Goal: Task Accomplishment & Management: Complete application form

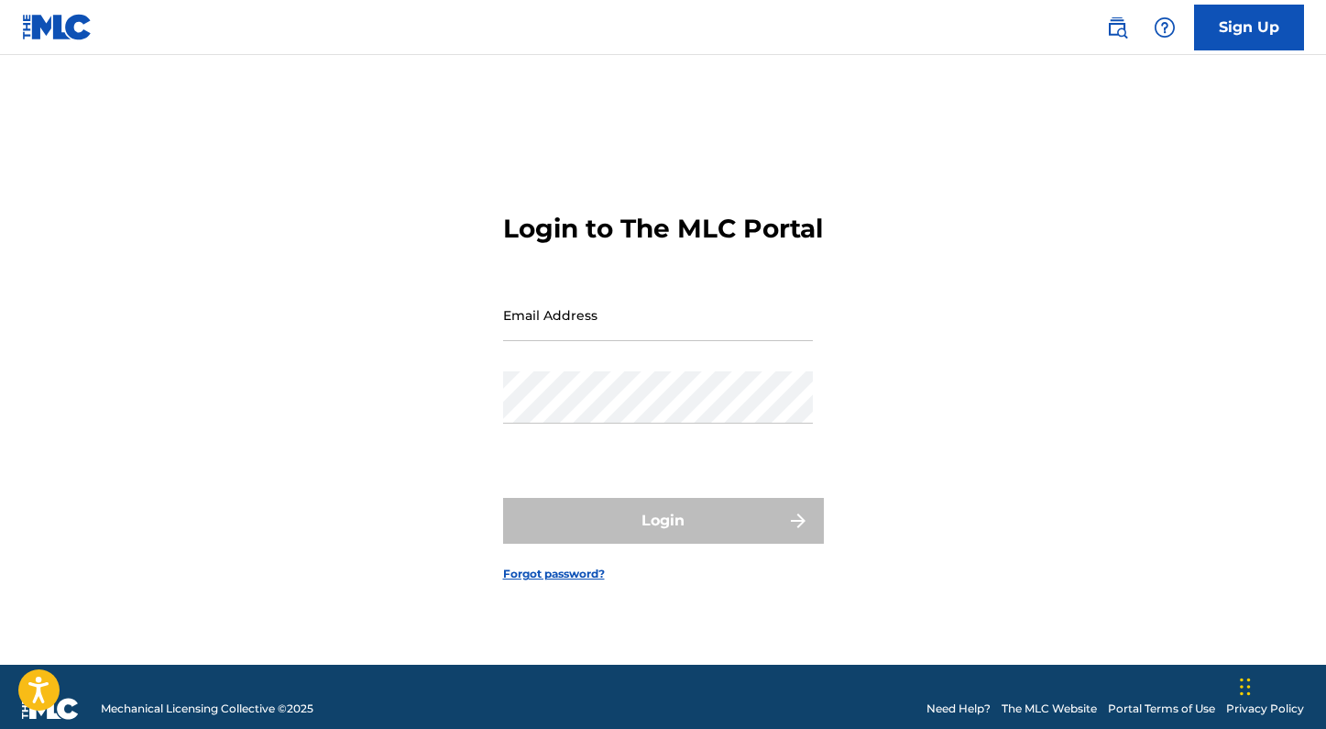
click at [597, 341] on input "Email Address" at bounding box center [658, 315] width 310 height 52
type input "[PERSON_NAME][EMAIL_ADDRESS][PERSON_NAME][DOMAIN_NAME]"
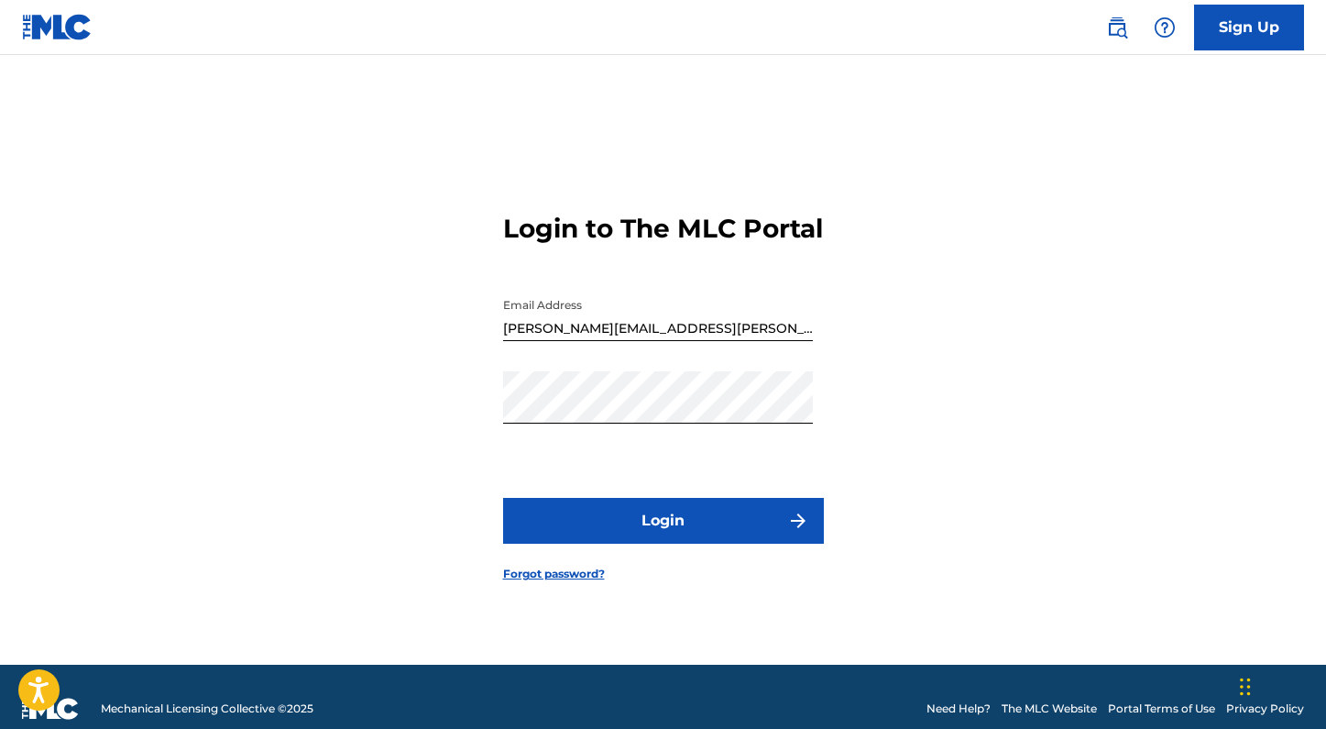
click at [632, 527] on button "Login" at bounding box center [663, 521] width 321 height 46
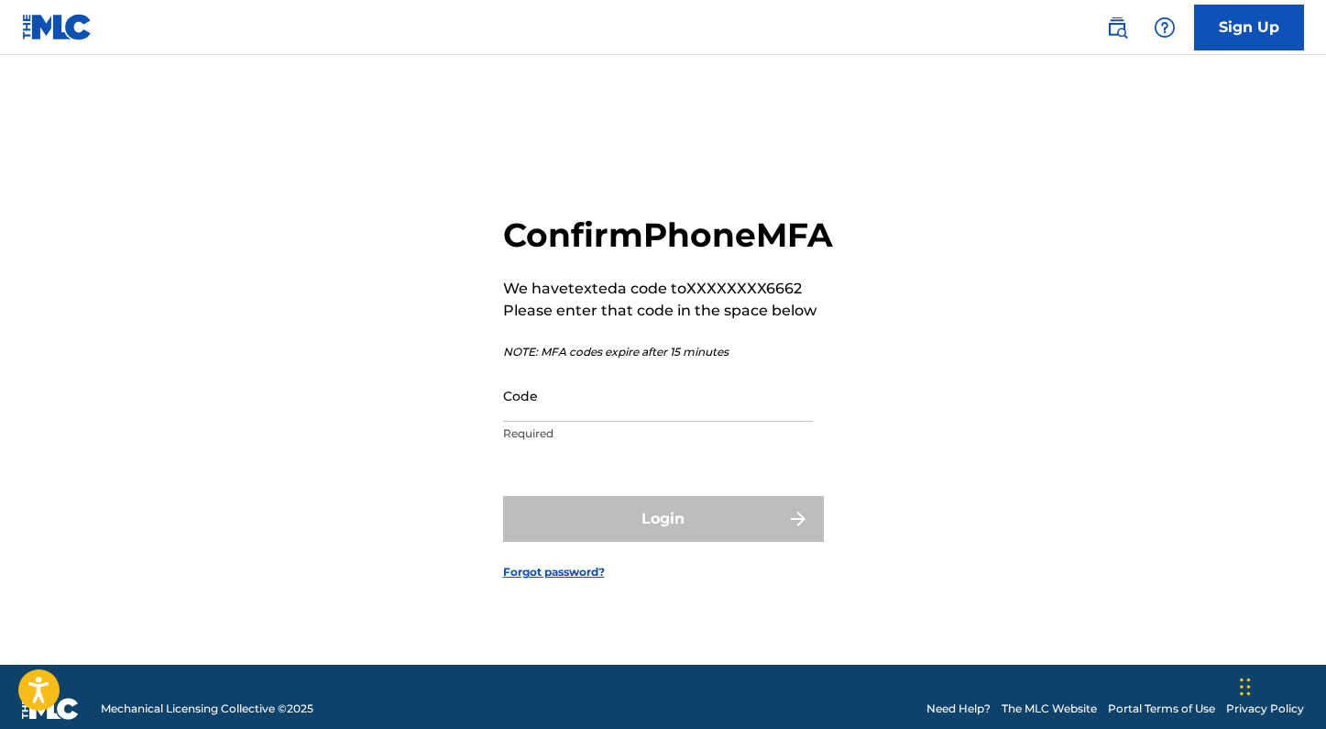
click at [605, 416] on input "Code" at bounding box center [658, 395] width 310 height 52
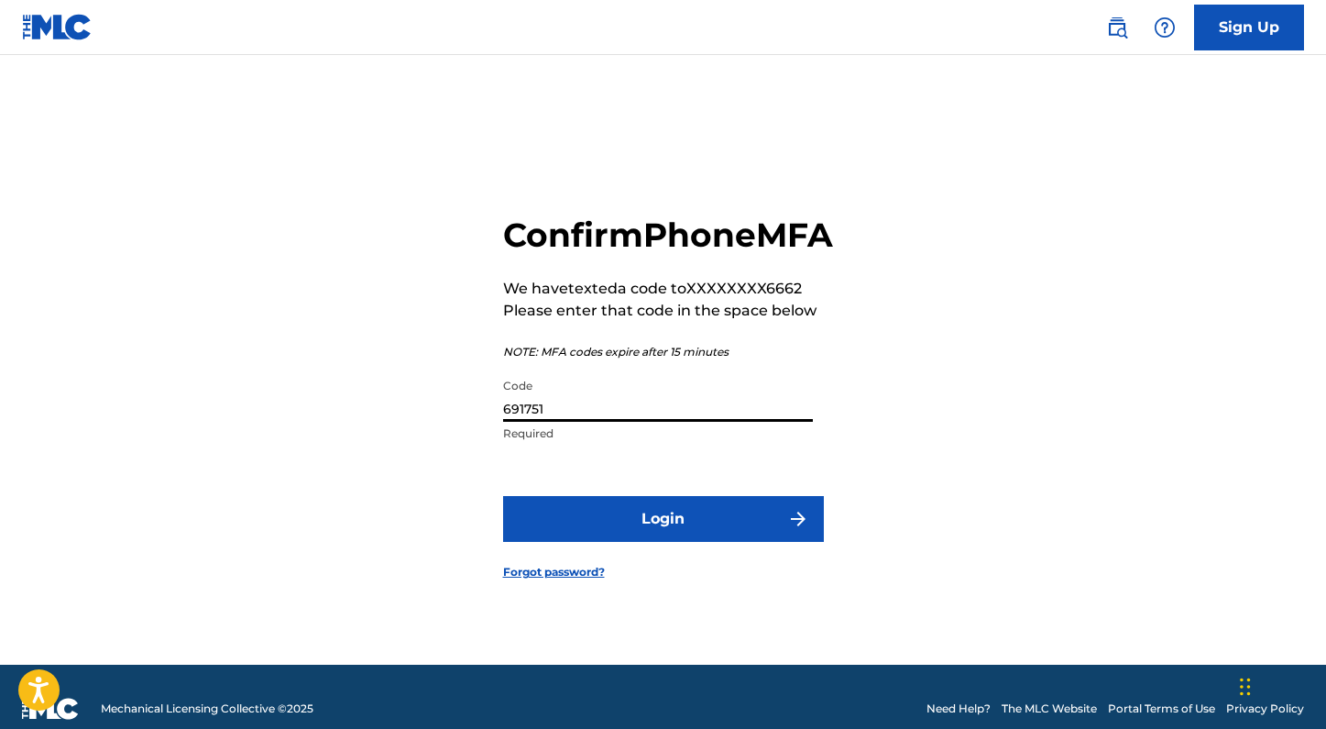
type input "691751"
click at [694, 542] on button "Login" at bounding box center [663, 519] width 321 height 46
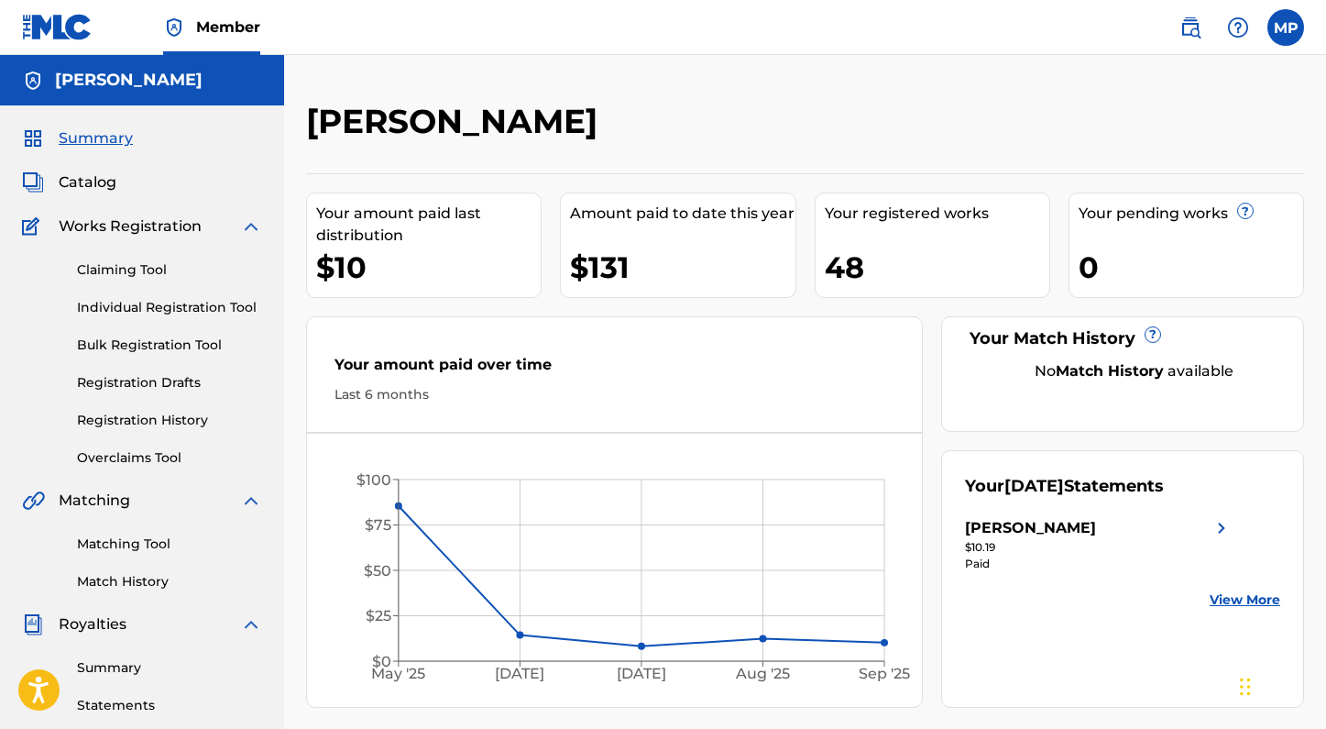
click at [148, 308] on link "Individual Registration Tool" at bounding box center [169, 307] width 185 height 19
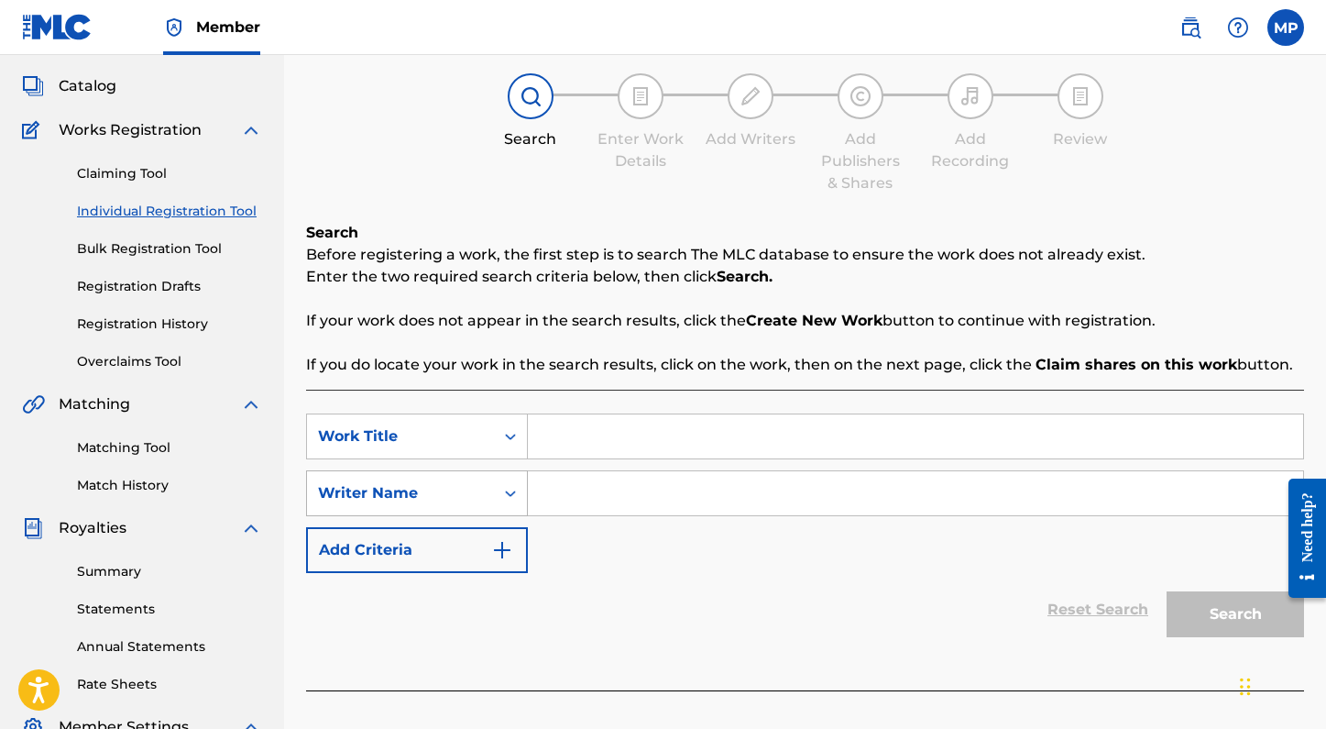
scroll to position [104, 0]
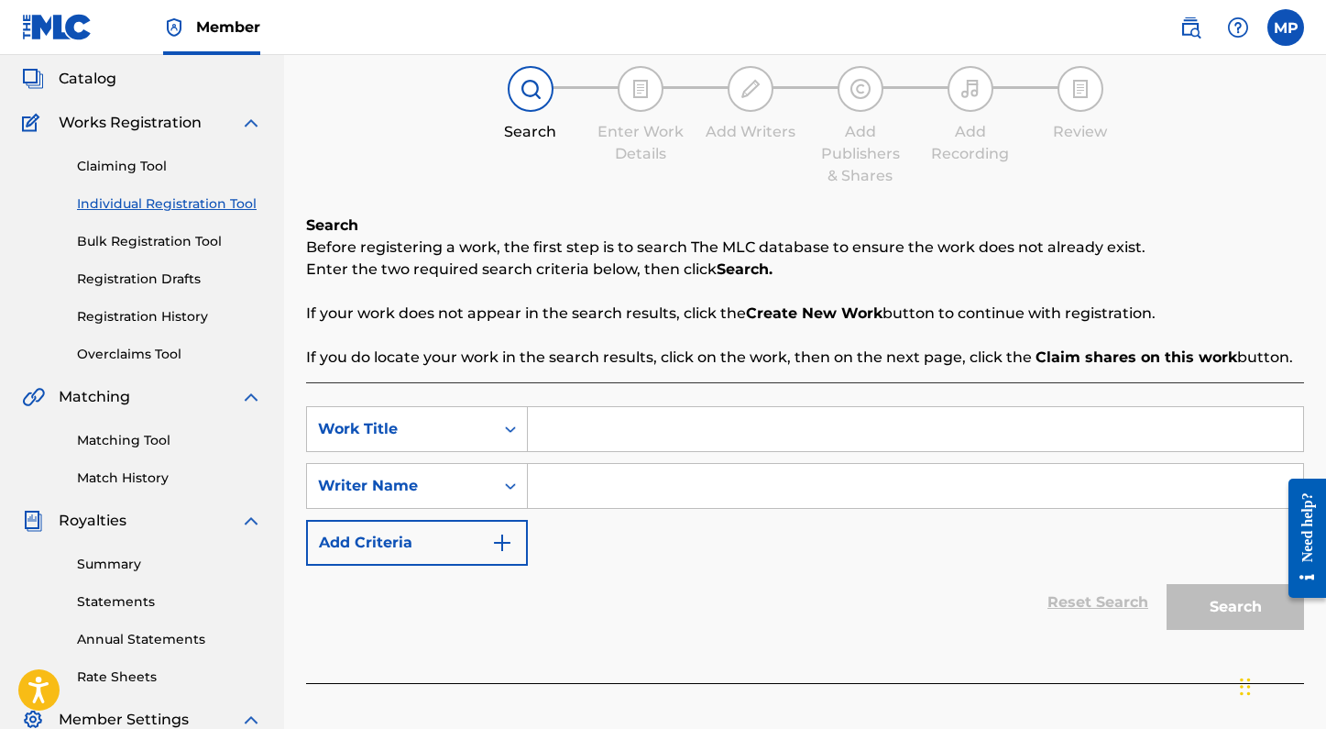
click at [593, 436] on input "Search Form" at bounding box center [915, 429] width 775 height 44
type input "Easier By Now"
click at [578, 495] on input "Search Form" at bounding box center [915, 486] width 775 height 44
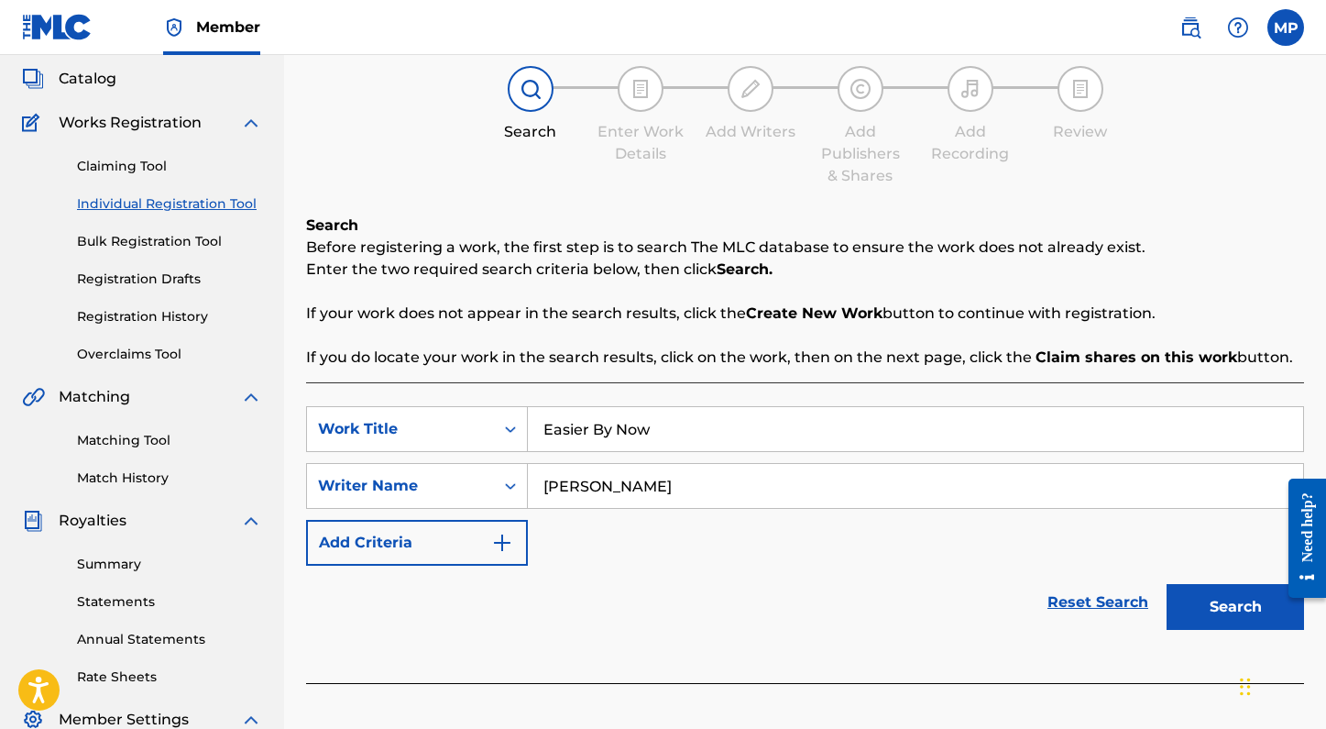
click at [1167, 584] on button "Search" at bounding box center [1235, 607] width 137 height 46
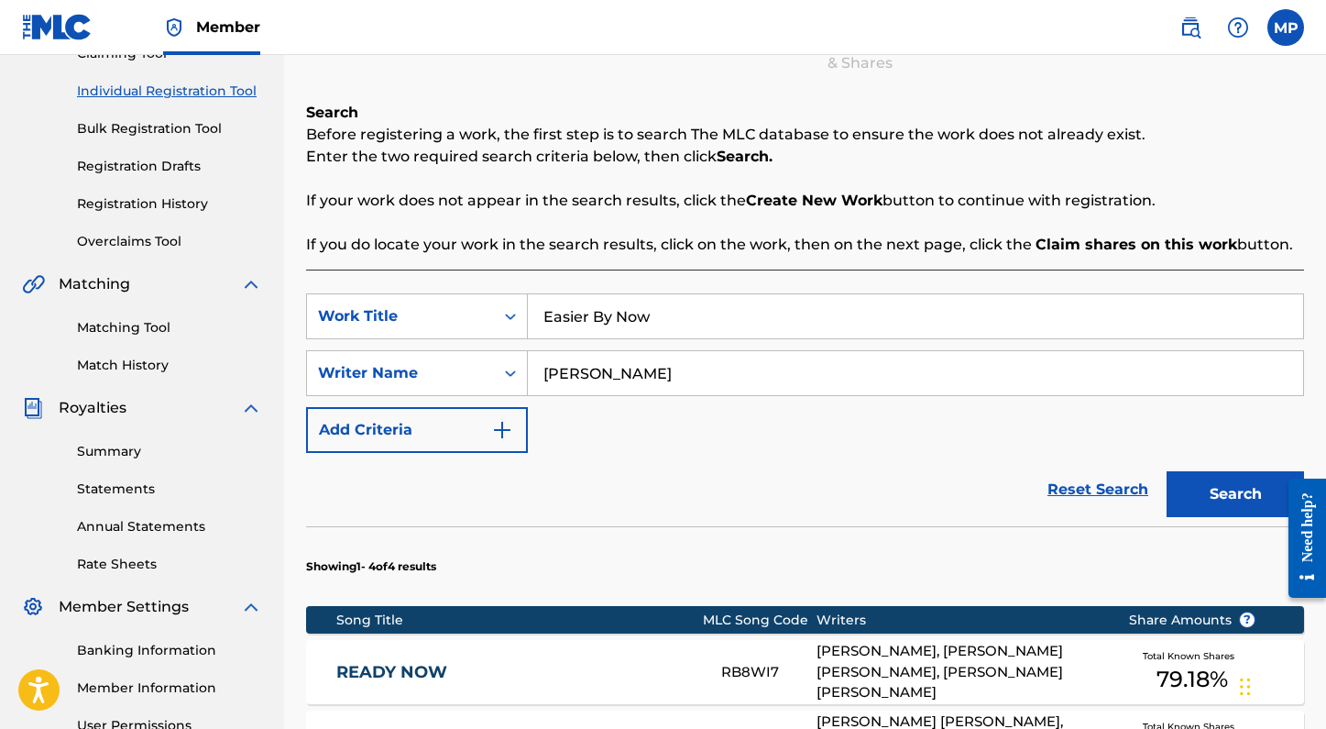
scroll to position [117, 0]
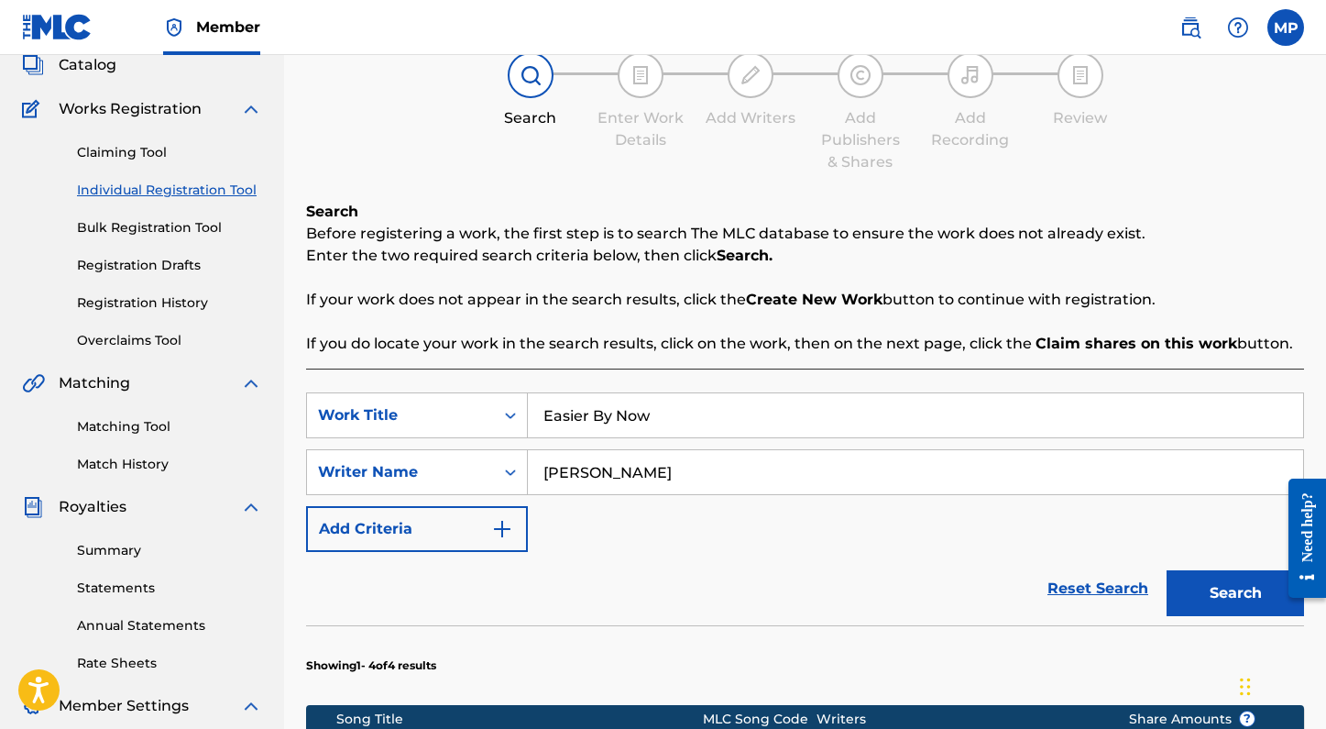
drag, startPoint x: 705, startPoint y: 466, endPoint x: 538, endPoint y: 466, distance: 166.8
click at [538, 466] on input "Spencer crandall" at bounding box center [915, 472] width 775 height 44
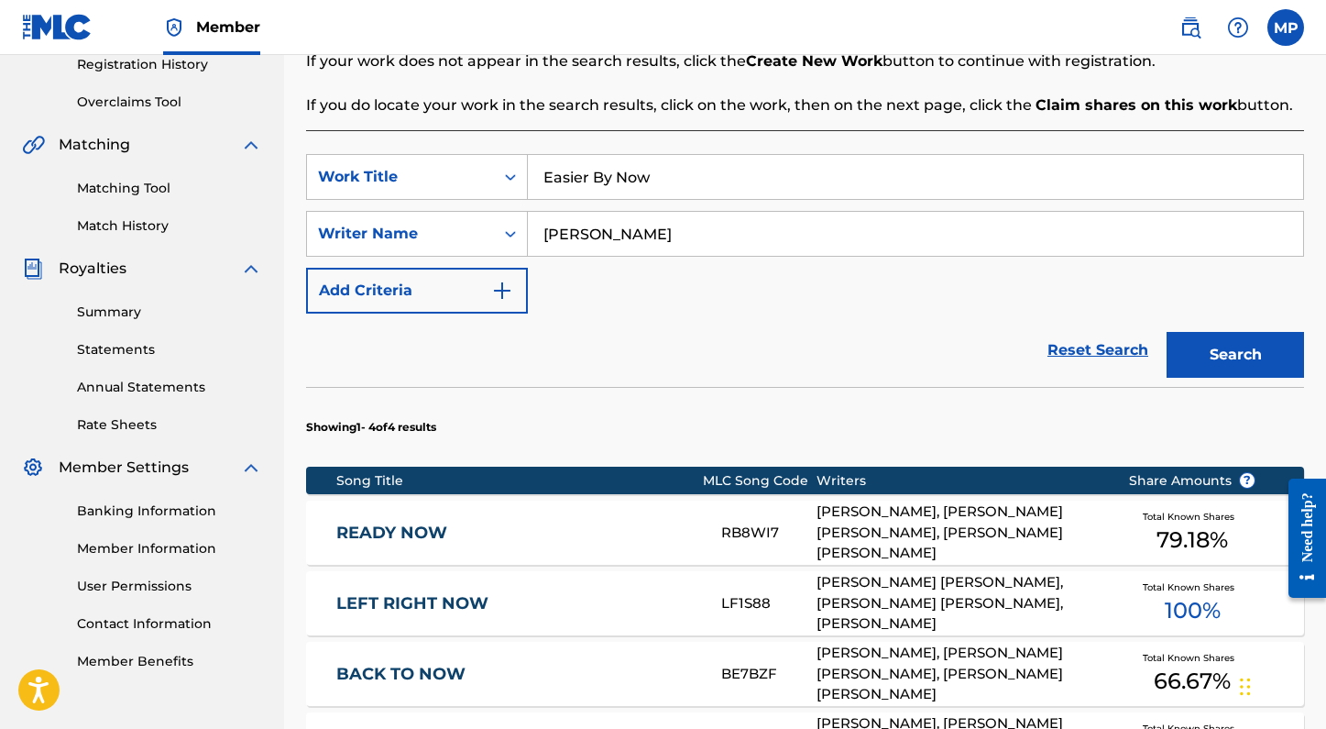
scroll to position [342, 0]
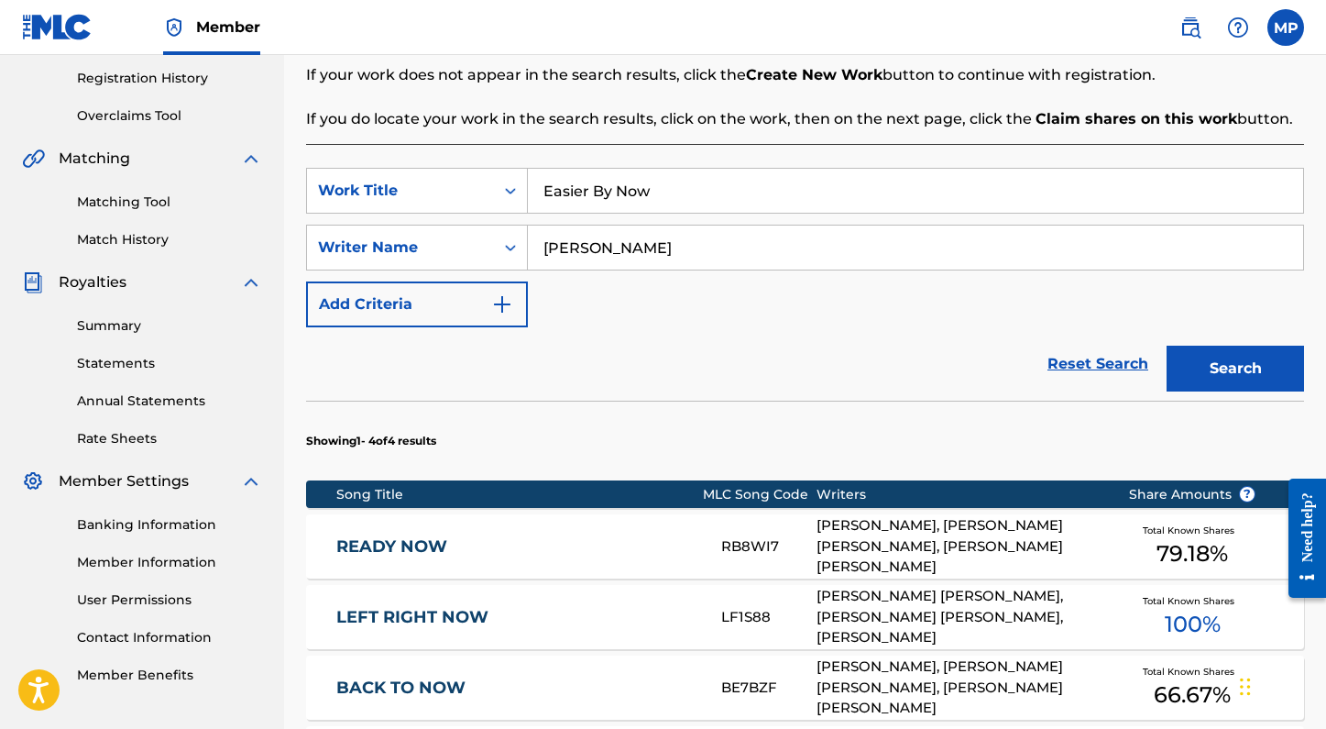
click at [1167, 346] on button "Search" at bounding box center [1235, 369] width 137 height 46
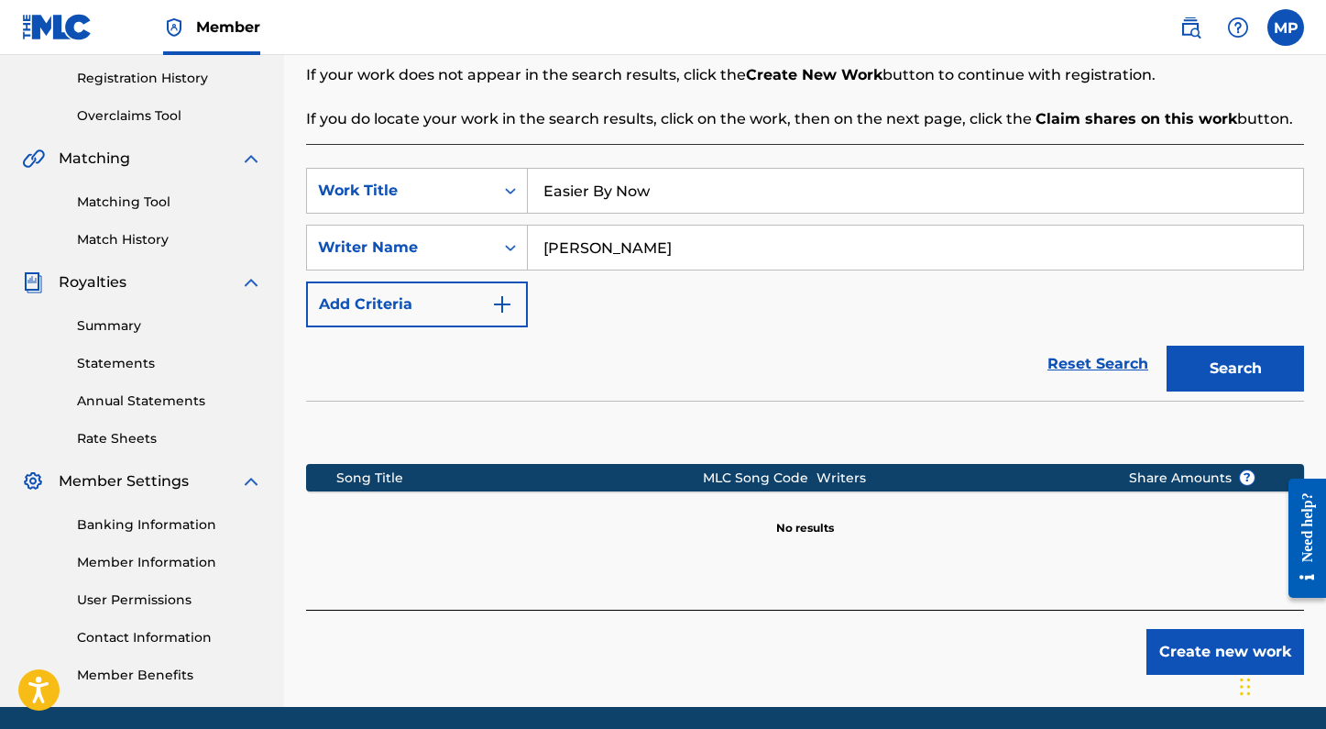
click at [610, 255] on input "kendall goodman" at bounding box center [915, 247] width 775 height 44
click at [607, 255] on input "kendall goodman" at bounding box center [915, 247] width 775 height 44
click at [1167, 346] on button "Search" at bounding box center [1235, 369] width 137 height 46
drag, startPoint x: 757, startPoint y: 249, endPoint x: 607, endPoint y: 250, distance: 150.3
click at [607, 250] on input "kendall grayson goodman" at bounding box center [915, 247] width 775 height 44
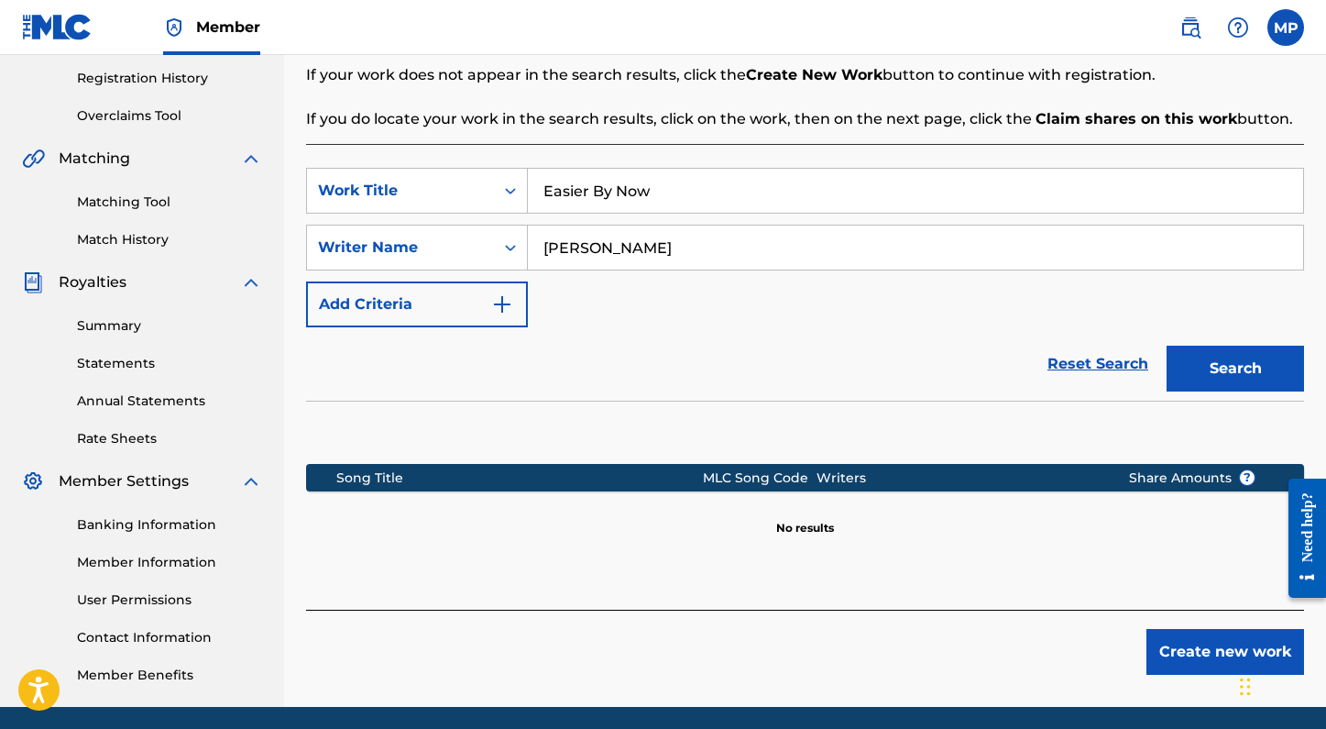
type input "kendall"
click at [1167, 346] on button "Search" at bounding box center [1235, 369] width 137 height 46
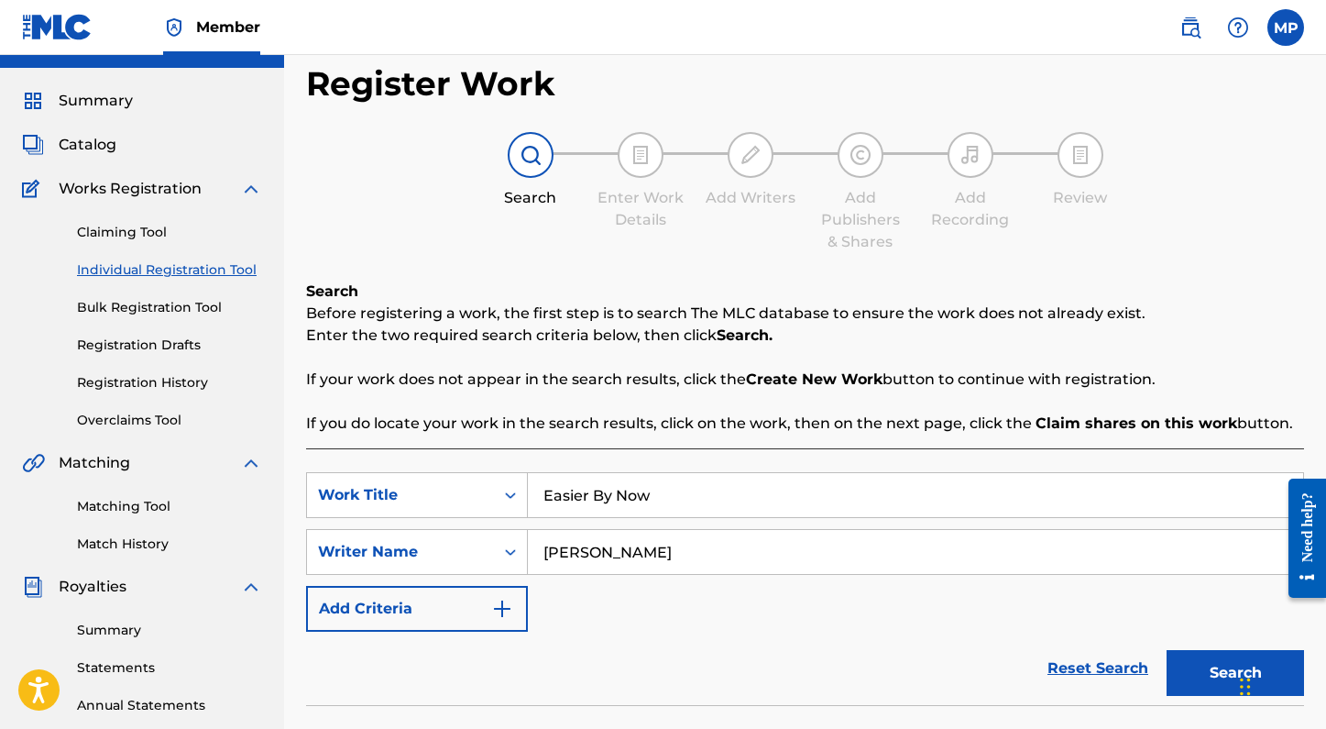
scroll to position [0, 0]
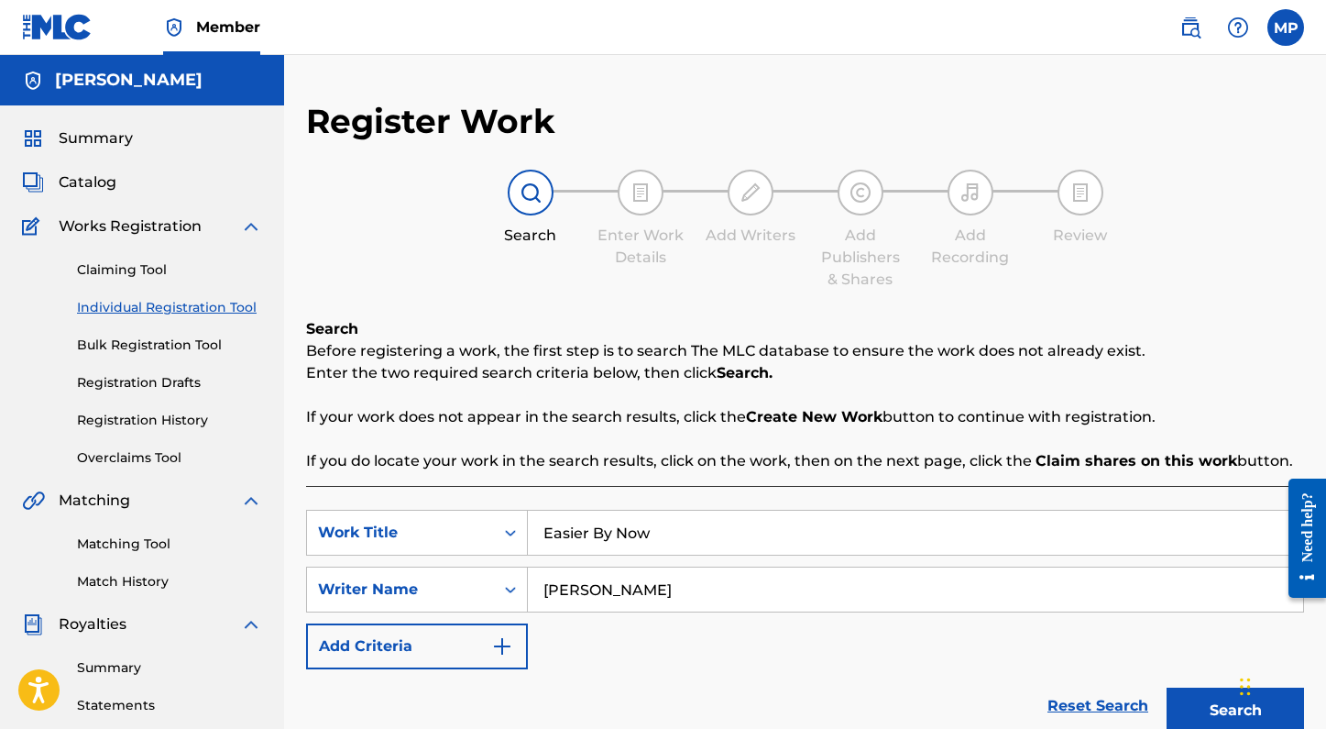
click at [673, 557] on div "SearchWithCriteria71885433-15a3-412d-9b69-78feff182cf1 Work Title Easier By Now…" at bounding box center [805, 589] width 998 height 159
drag, startPoint x: 673, startPoint y: 548, endPoint x: 531, endPoint y: 532, distance: 143.0
click at [531, 532] on input "Easier By Now" at bounding box center [915, 532] width 775 height 44
type input "how could i not"
click at [1167, 687] on button "Search" at bounding box center [1235, 710] width 137 height 46
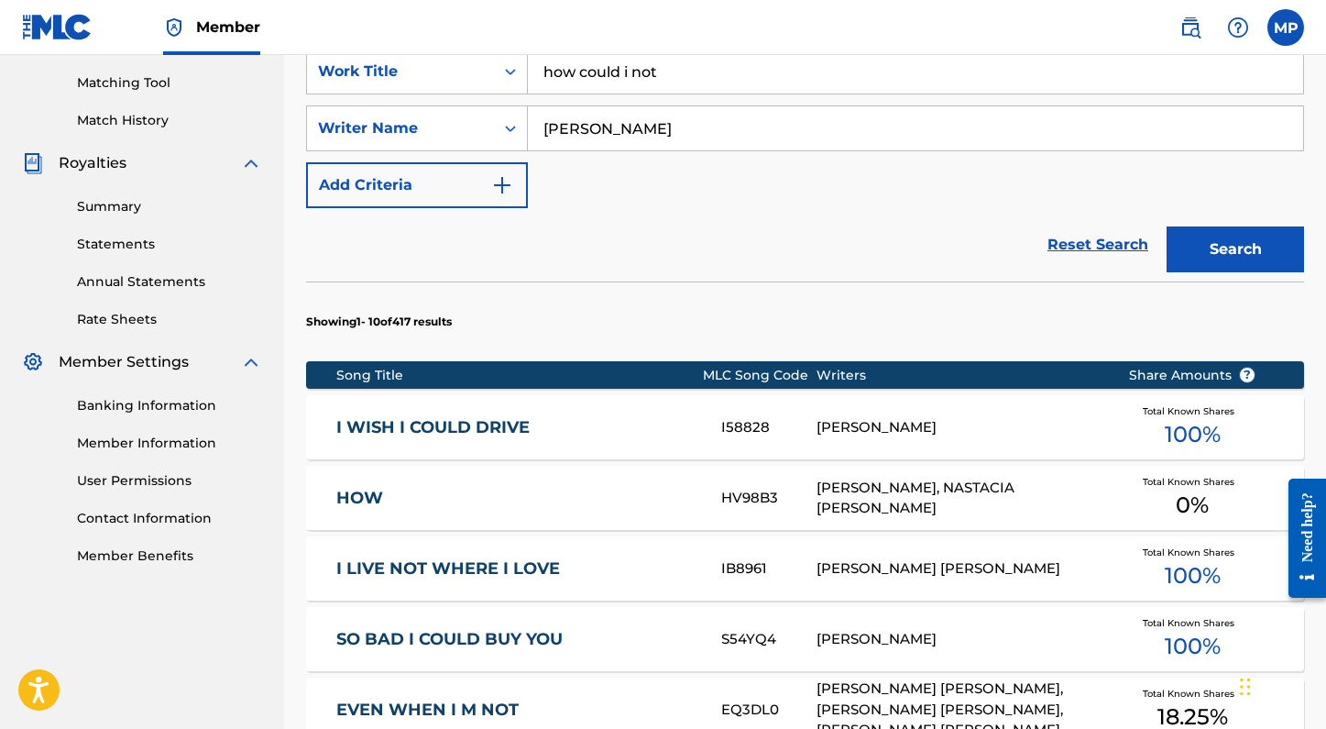
scroll to position [483, 0]
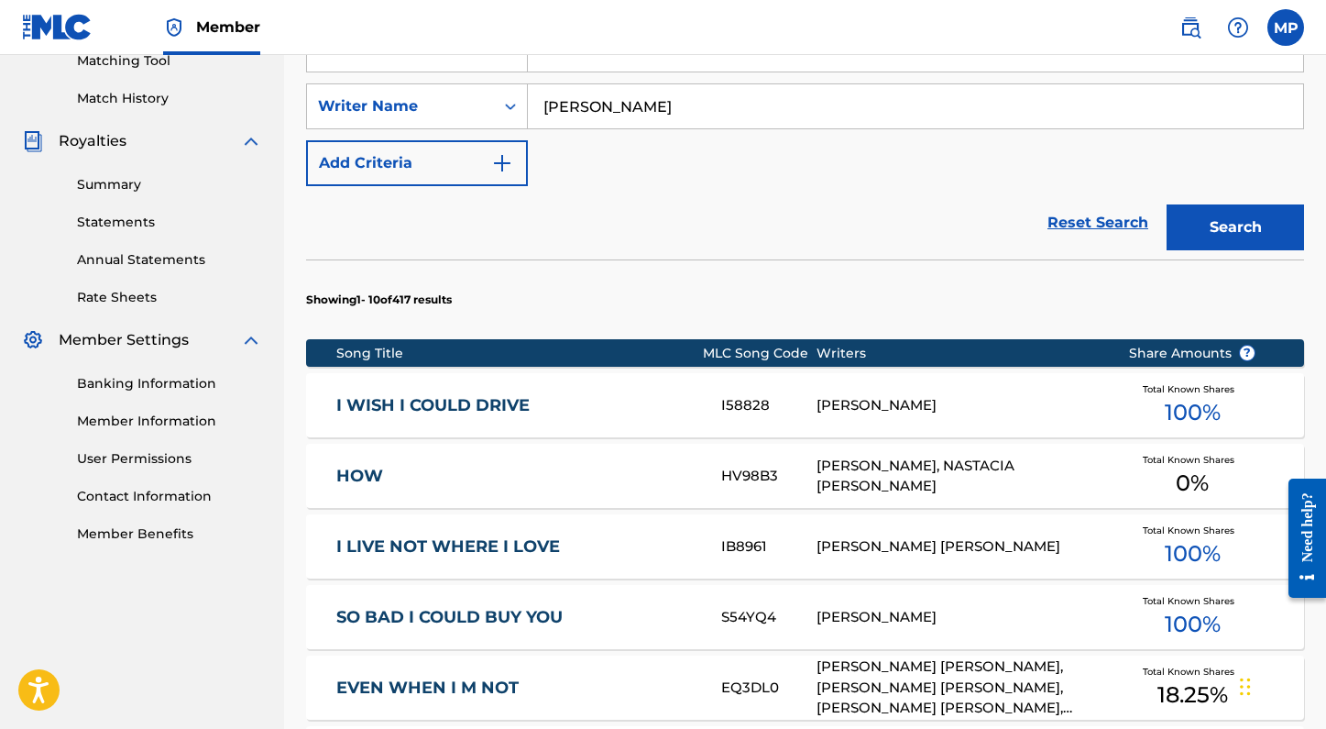
click at [594, 84] on input "kendall" at bounding box center [915, 106] width 775 height 44
drag, startPoint x: 603, startPoint y: 105, endPoint x: 440, endPoint y: 103, distance: 163.2
click at [440, 105] on div "SearchWithCriteria4736c27b-f043-434d-a62f-ae04f4c2e006 Writer Name kendall" at bounding box center [805, 106] width 998 height 46
type input "spencer"
click at [1167, 204] on button "Search" at bounding box center [1235, 227] width 137 height 46
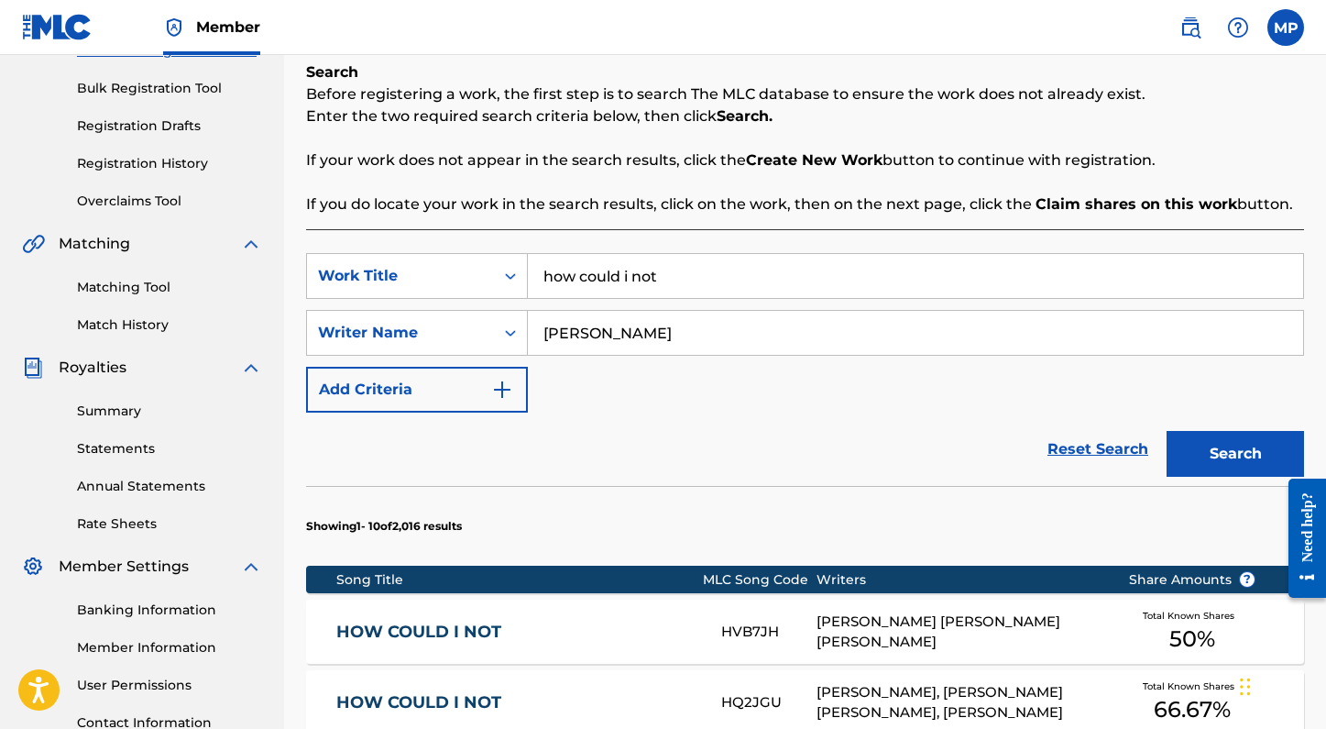
scroll to position [9, 0]
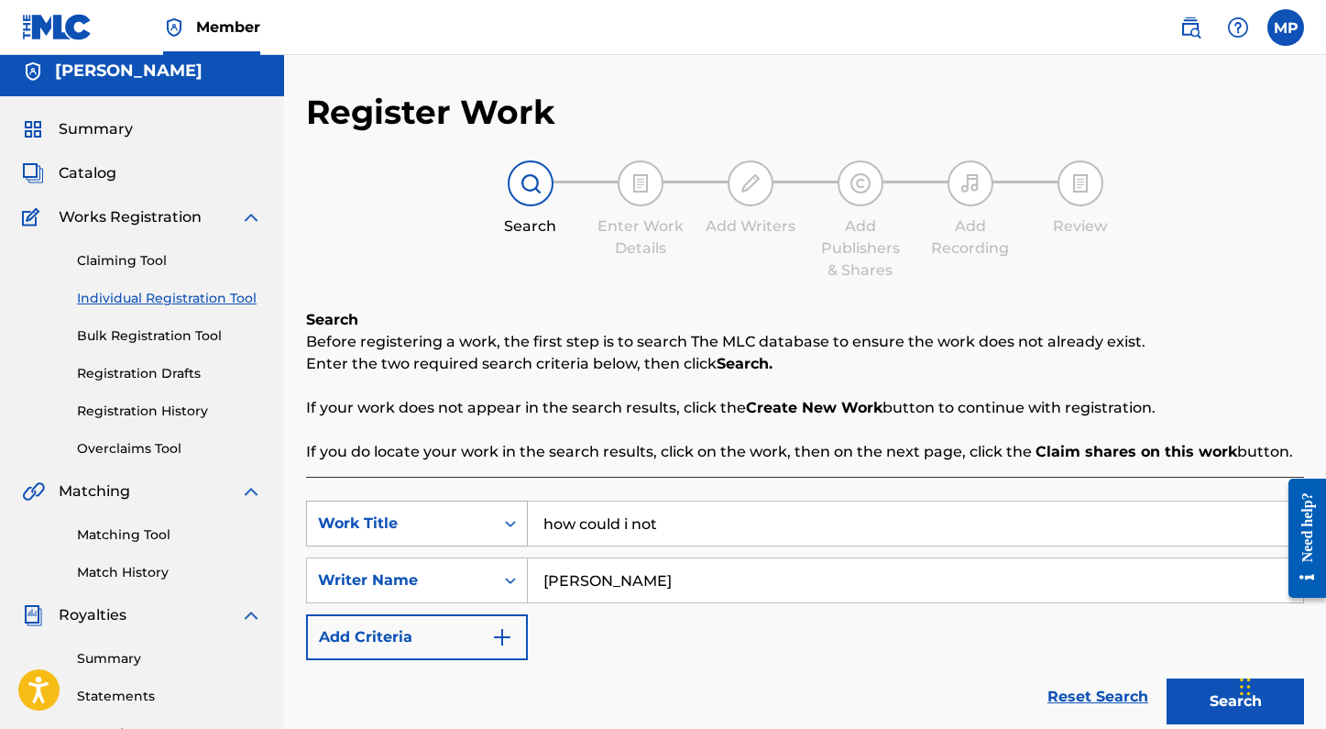
drag, startPoint x: 705, startPoint y: 534, endPoint x: 480, endPoint y: 527, distance: 224.7
click at [480, 527] on div "SearchWithCriteria71885433-15a3-412d-9b69-78feff182cf1 Work Title how could i n…" at bounding box center [805, 523] width 998 height 46
type input "easier by now"
drag, startPoint x: 630, startPoint y: 575, endPoint x: 436, endPoint y: 575, distance: 193.4
click at [436, 575] on div "SearchWithCriteria4736c27b-f043-434d-a62f-ae04f4c2e006 Writer Name spencer" at bounding box center [805, 580] width 998 height 46
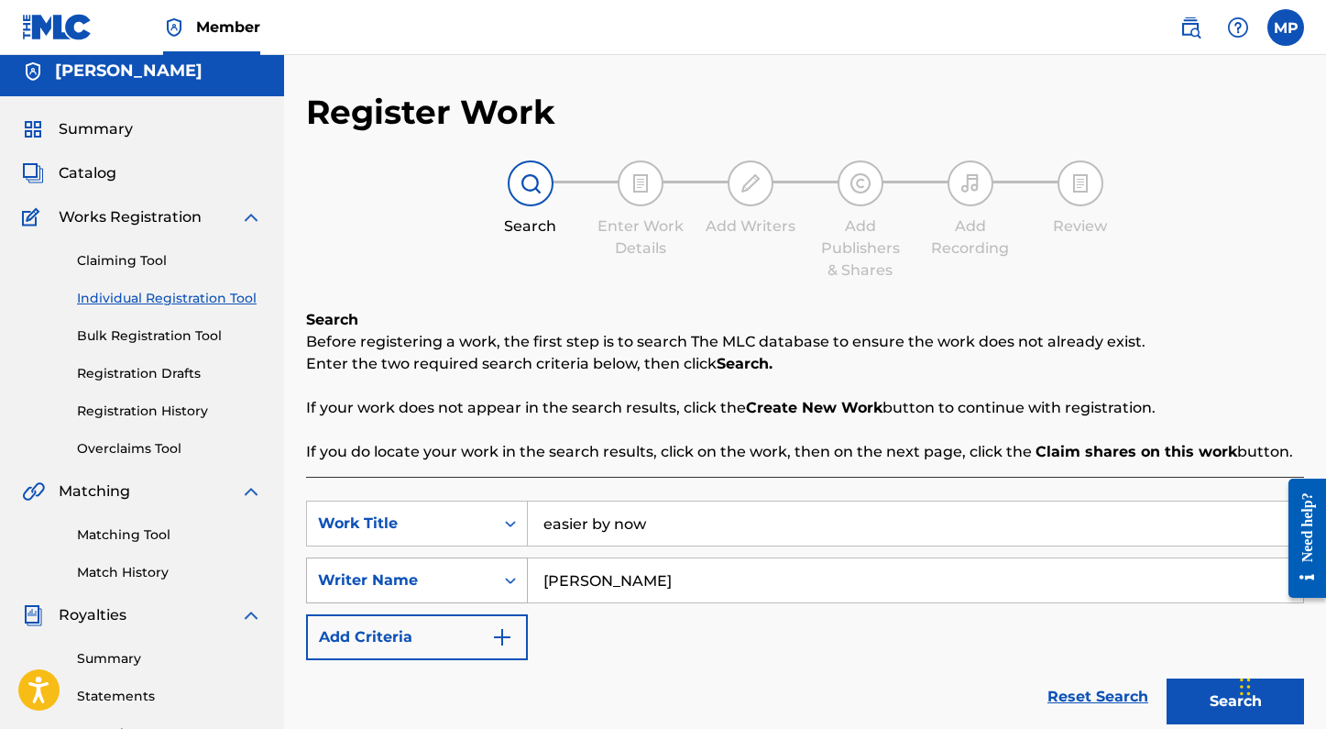
type input "madelyn paquette"
click at [1167, 678] on button "Search" at bounding box center [1235, 701] width 137 height 46
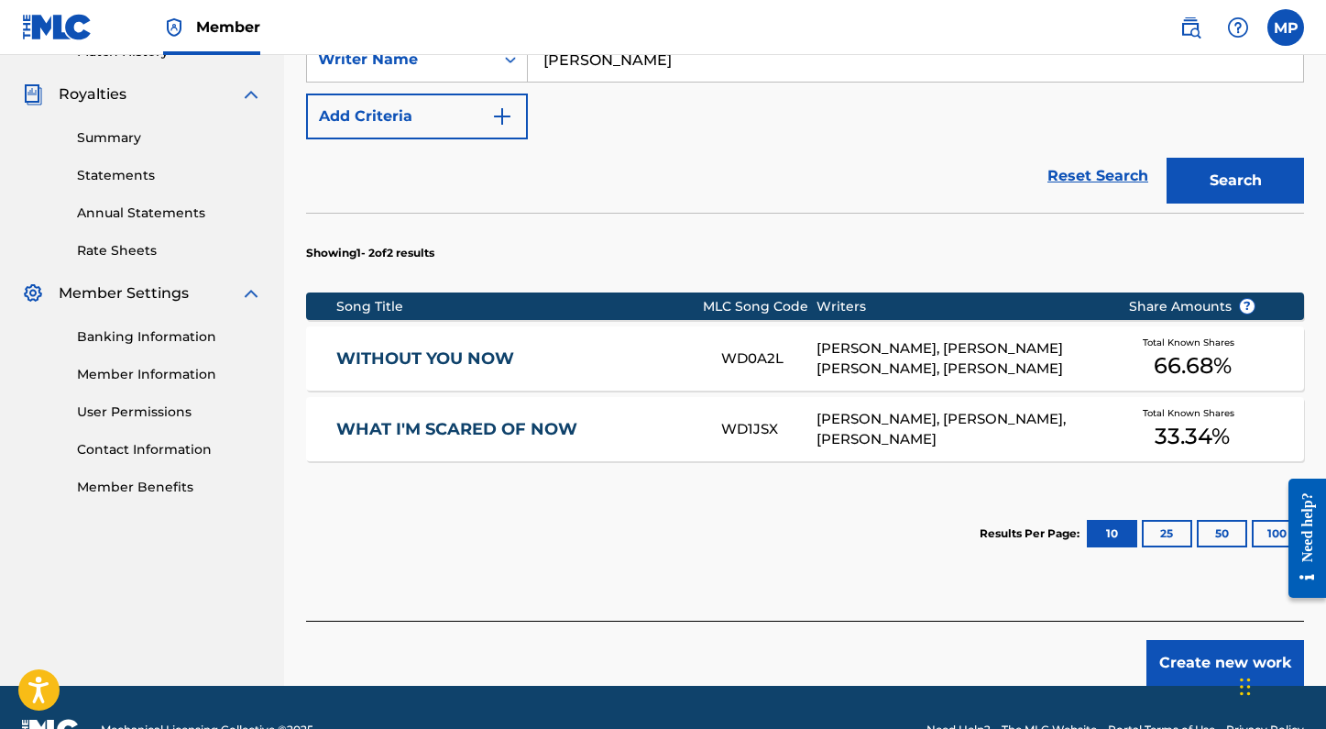
click at [1176, 659] on button "Create new work" at bounding box center [1225, 663] width 158 height 46
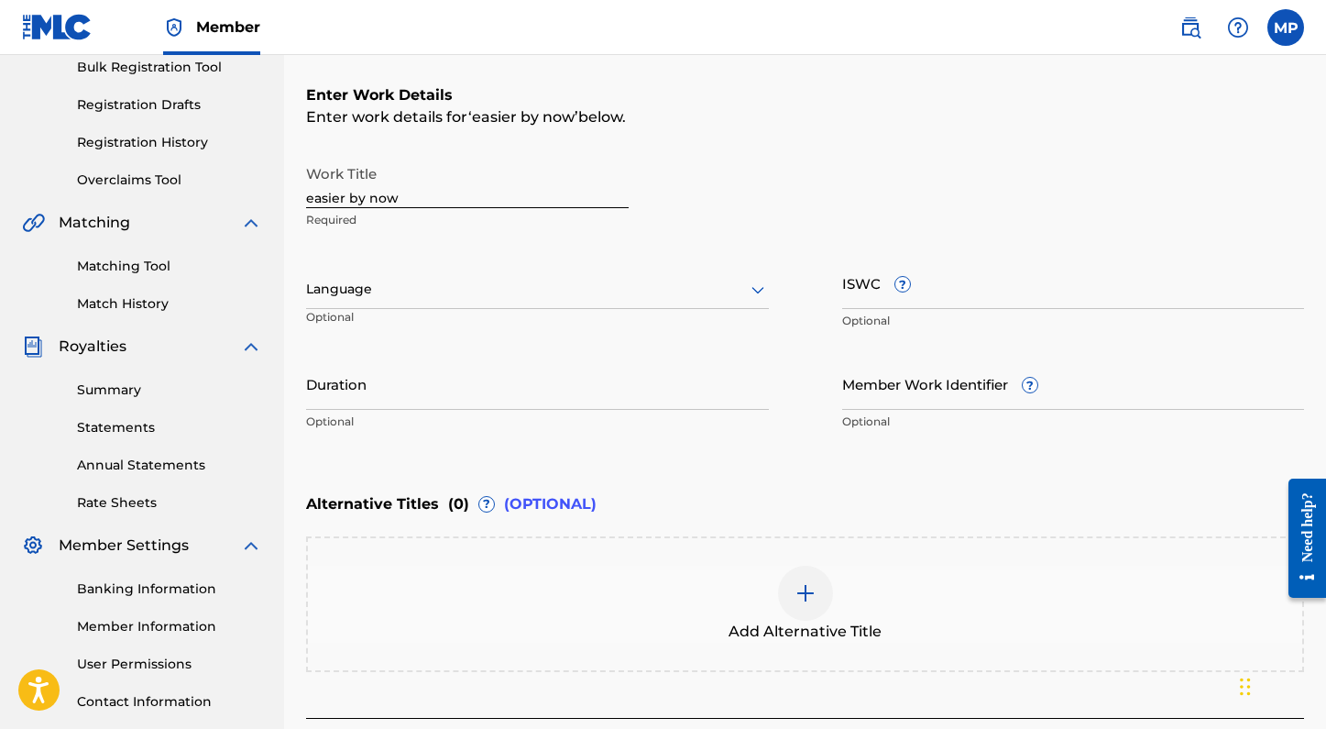
scroll to position [246, 0]
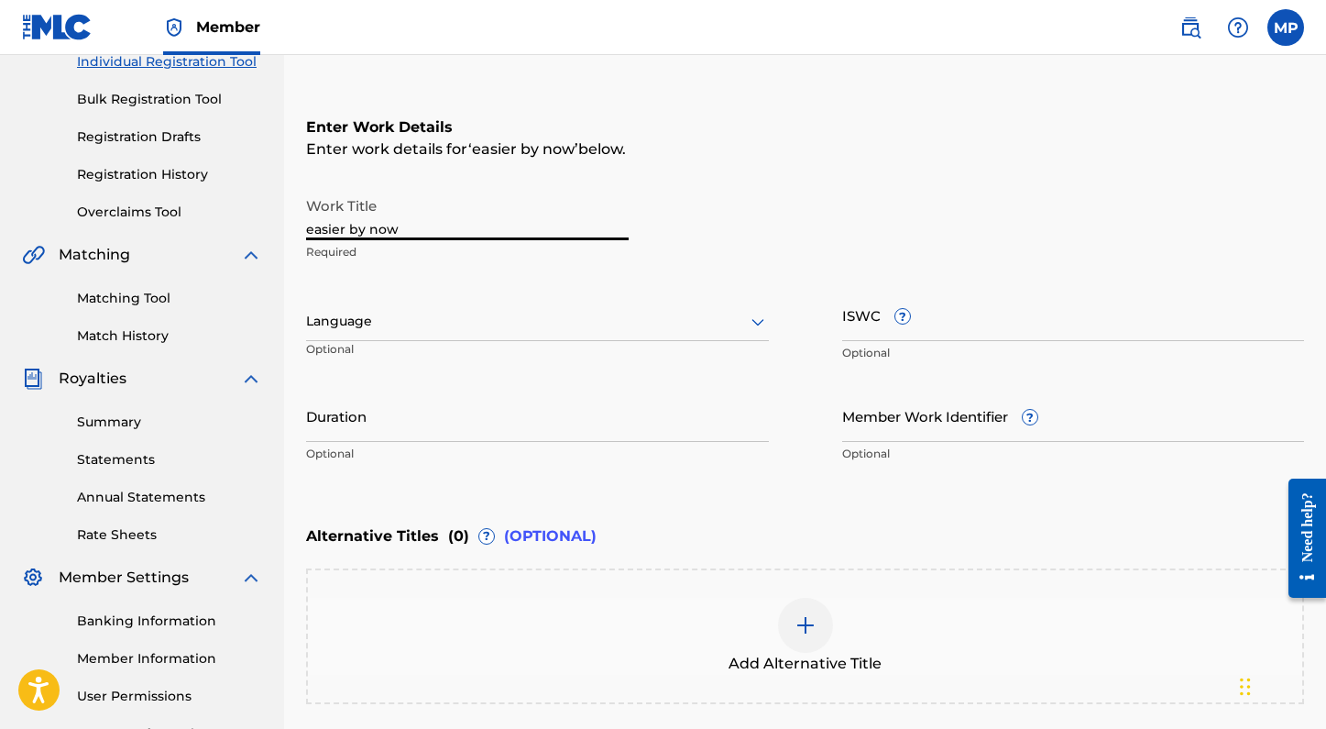
drag, startPoint x: 429, startPoint y: 233, endPoint x: 261, endPoint y: 230, distance: 167.7
click at [261, 231] on main "Madelyn Paquette Summary Catalog Works Registration Claiming Tool Individual Re…" at bounding box center [663, 311] width 1326 height 1005
type input "Easier By Now"
click at [889, 321] on input "ISWC ?" at bounding box center [1073, 315] width 463 height 52
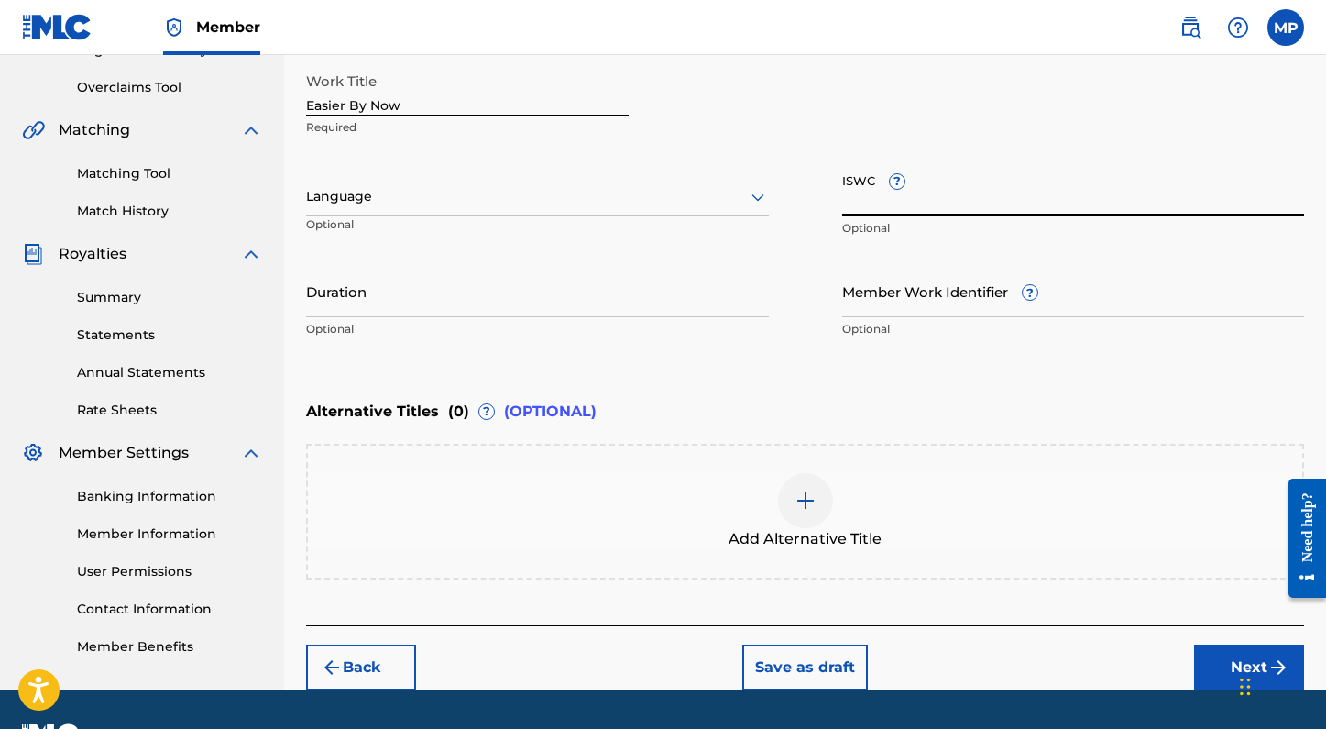
scroll to position [419, 0]
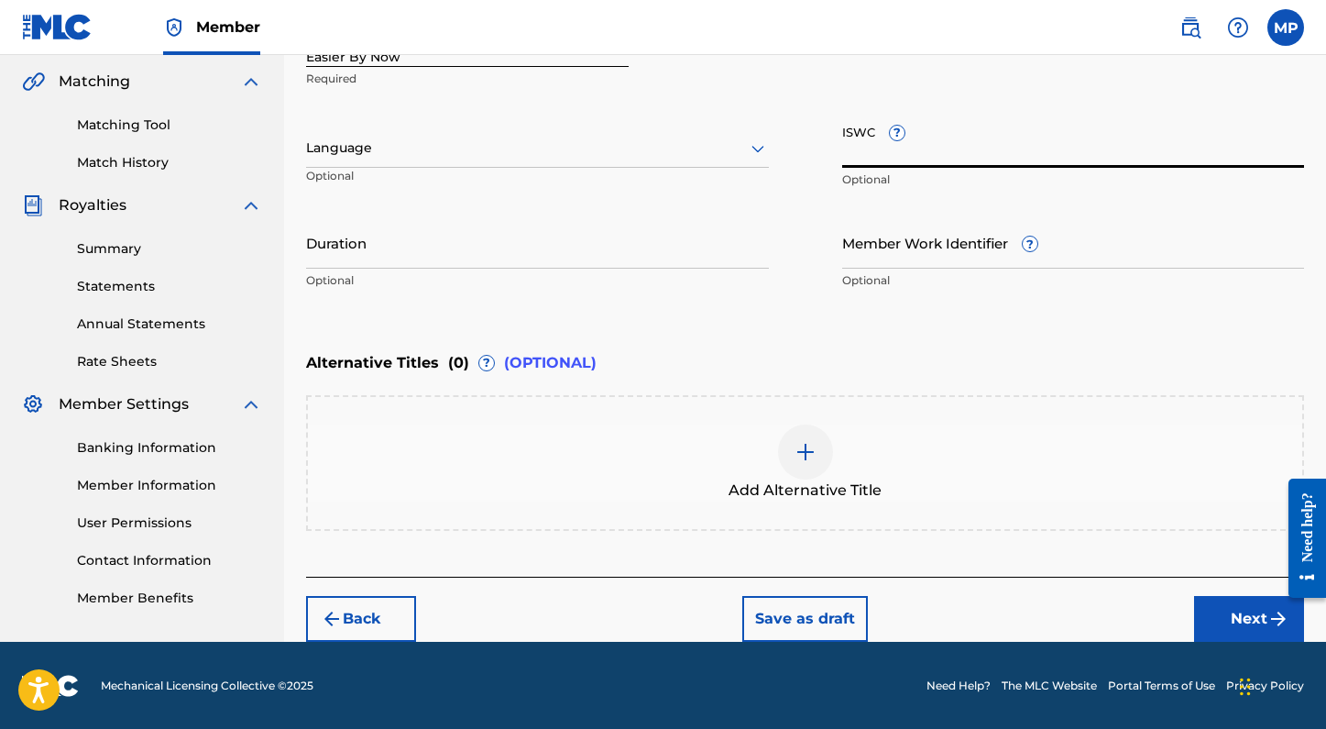
click at [1233, 611] on button "Next" at bounding box center [1249, 619] width 110 height 46
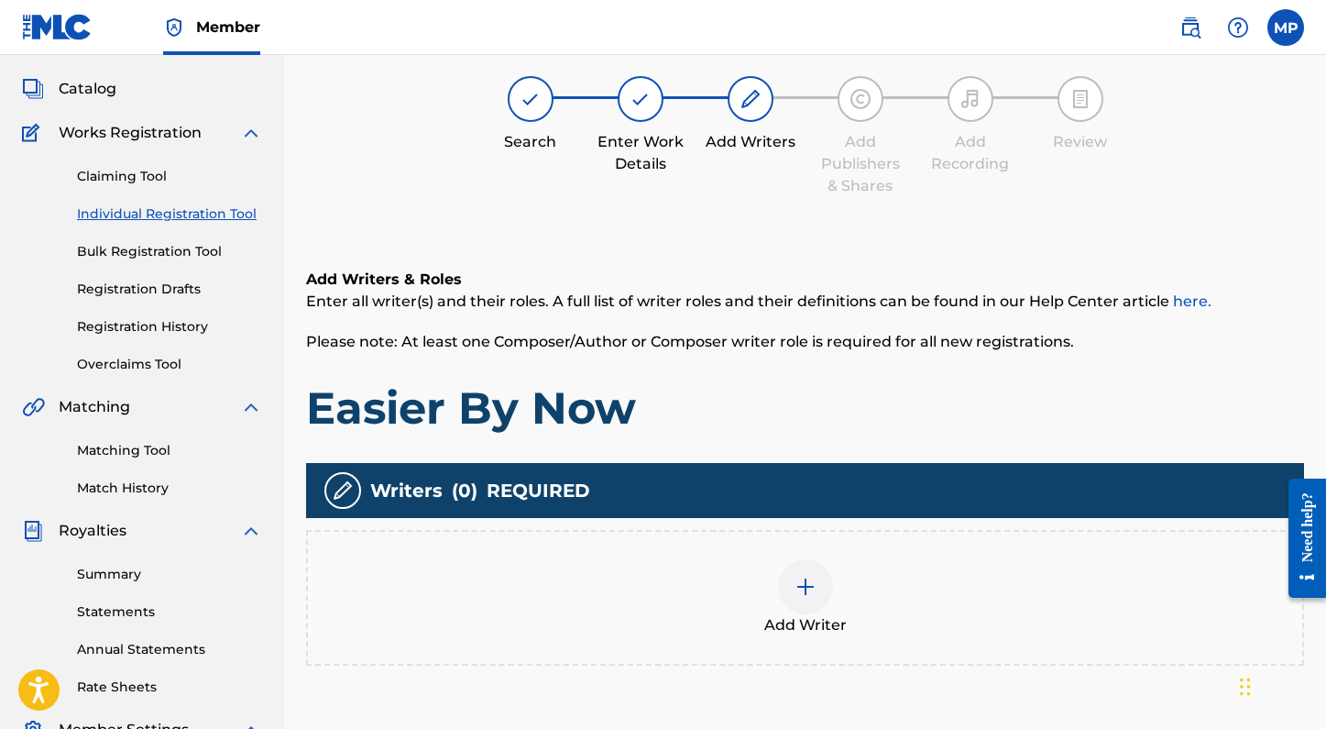
scroll to position [82, 0]
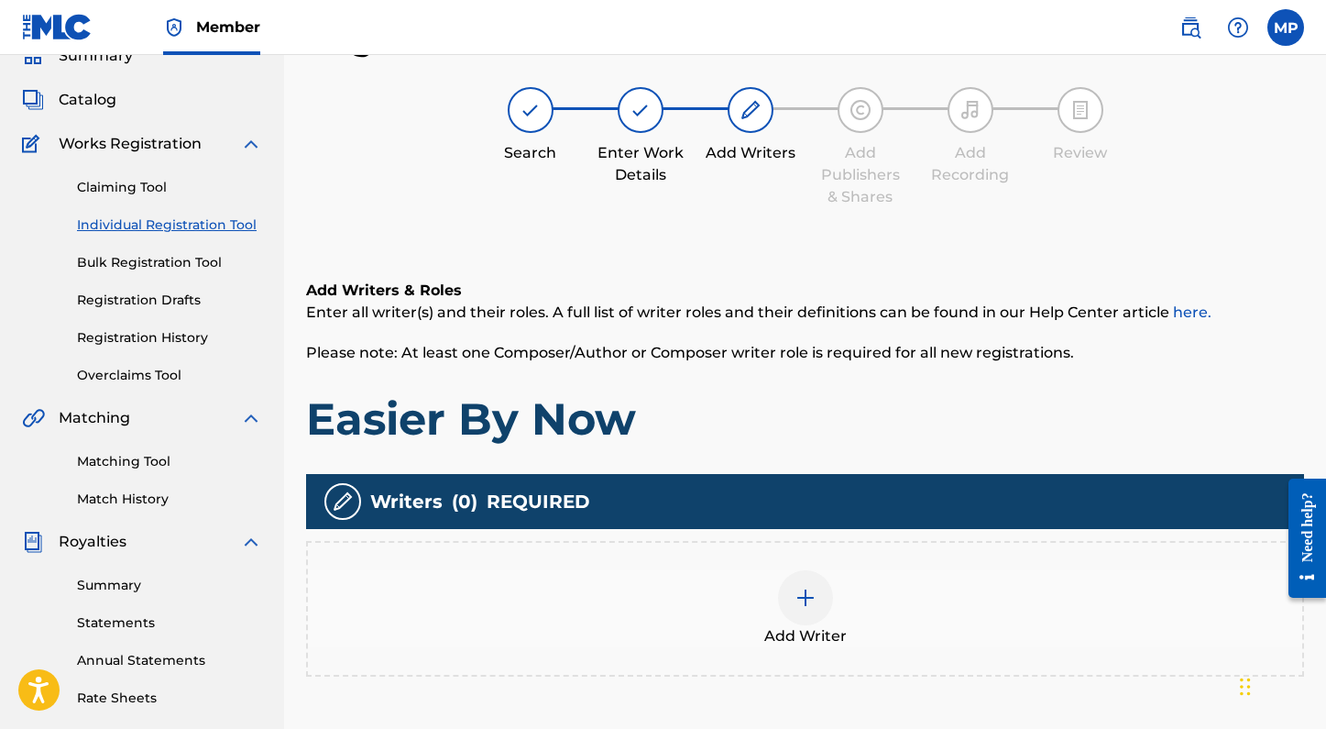
click at [799, 618] on div at bounding box center [805, 597] width 55 height 55
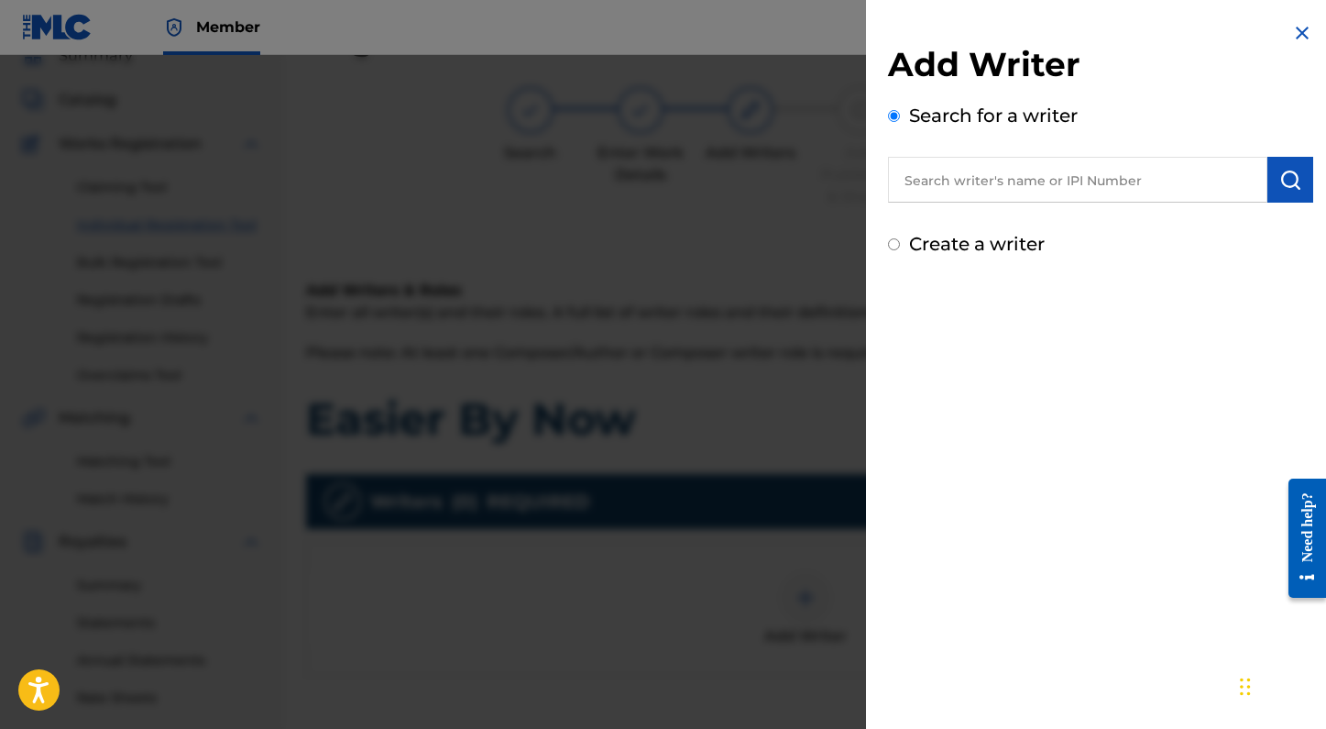
click at [1032, 181] on input "text" at bounding box center [1077, 180] width 379 height 46
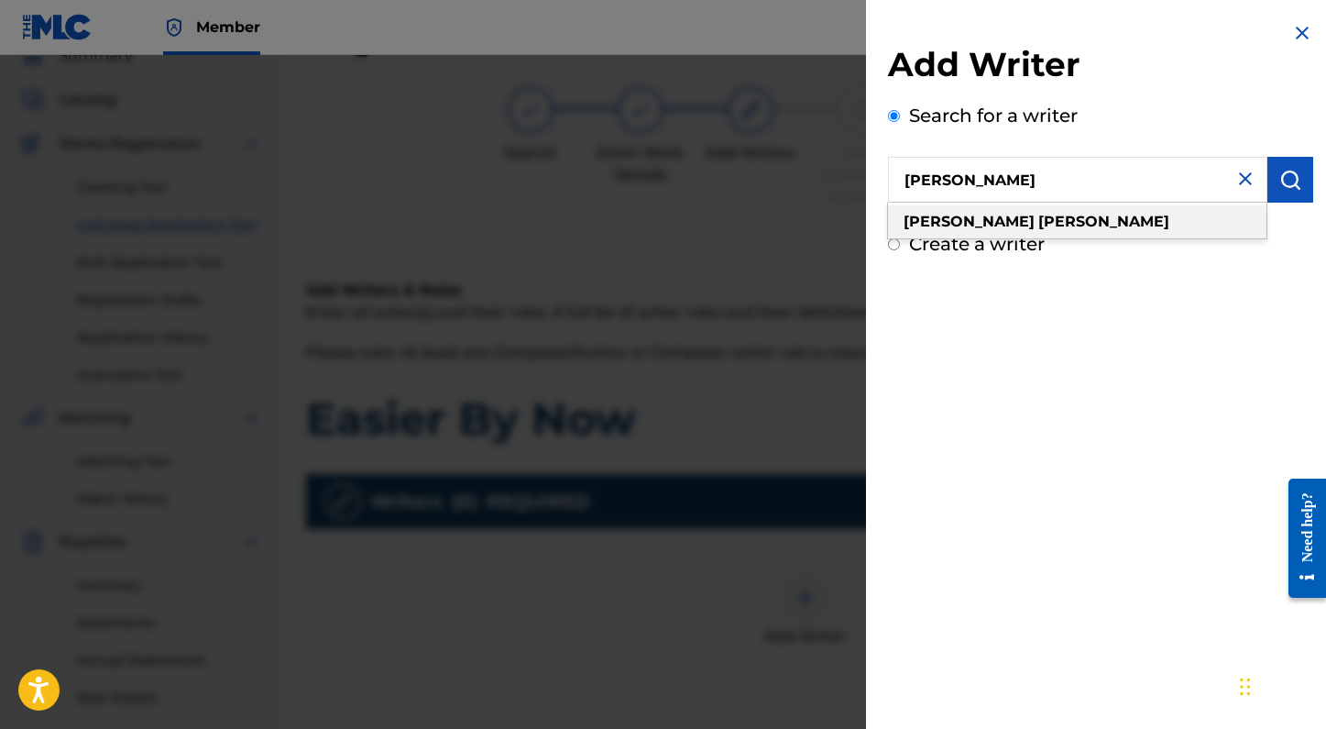
click at [1038, 213] on strong "paquette" at bounding box center [1103, 221] width 131 height 17
type input "madelyn paquette"
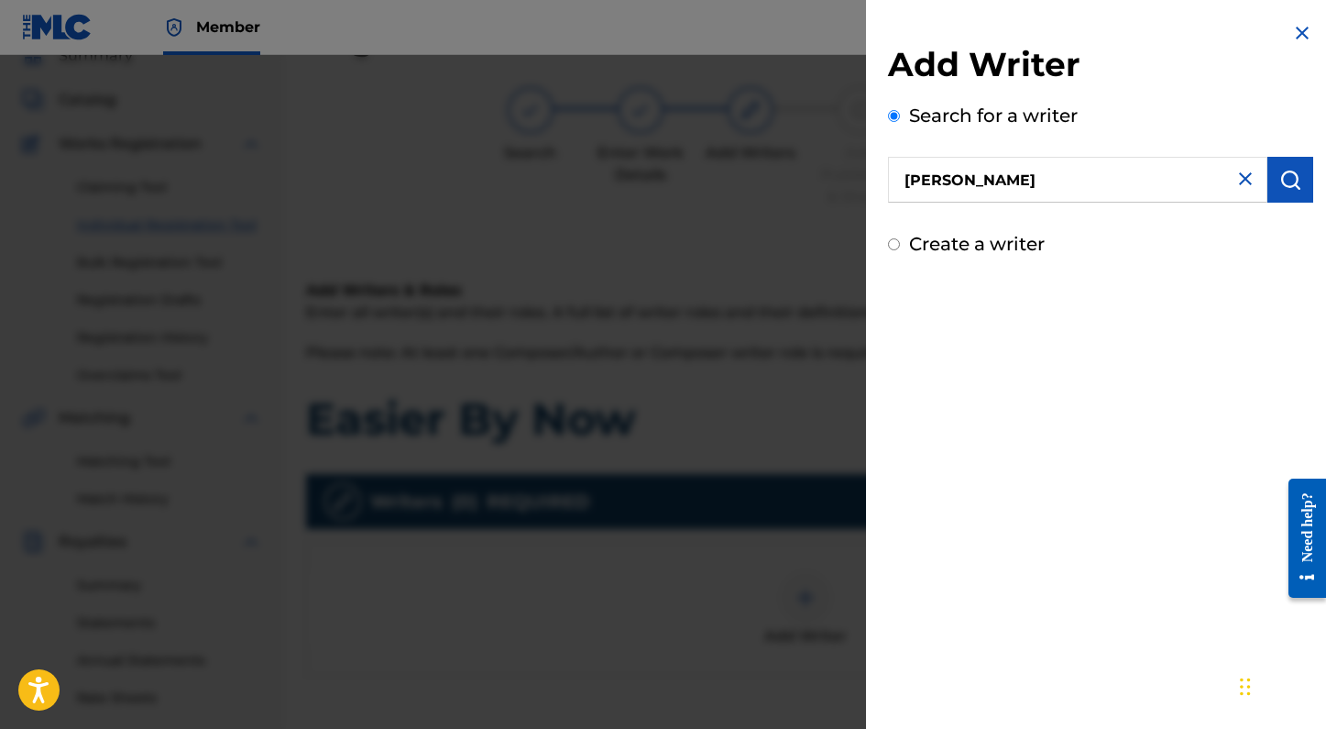
click at [1289, 182] on img "submit" at bounding box center [1290, 180] width 22 height 22
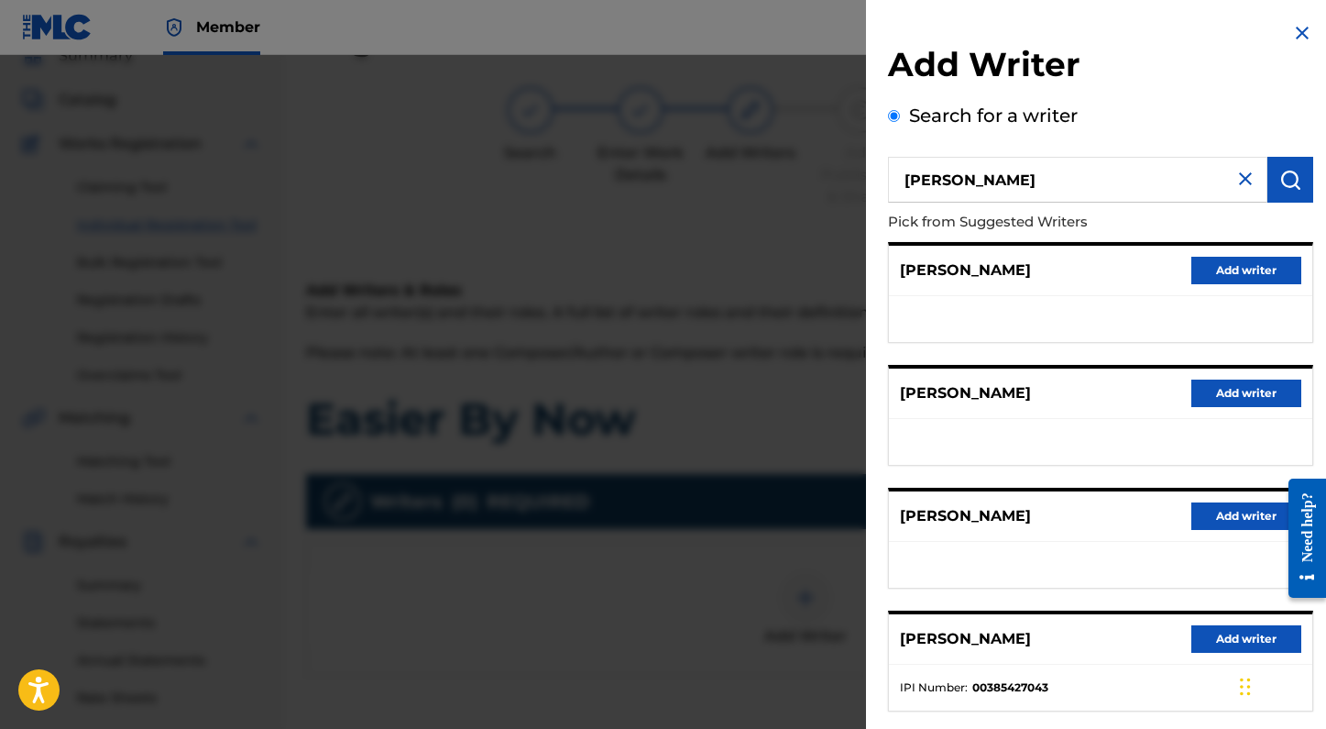
click at [1238, 639] on button "Add writer" at bounding box center [1246, 638] width 110 height 27
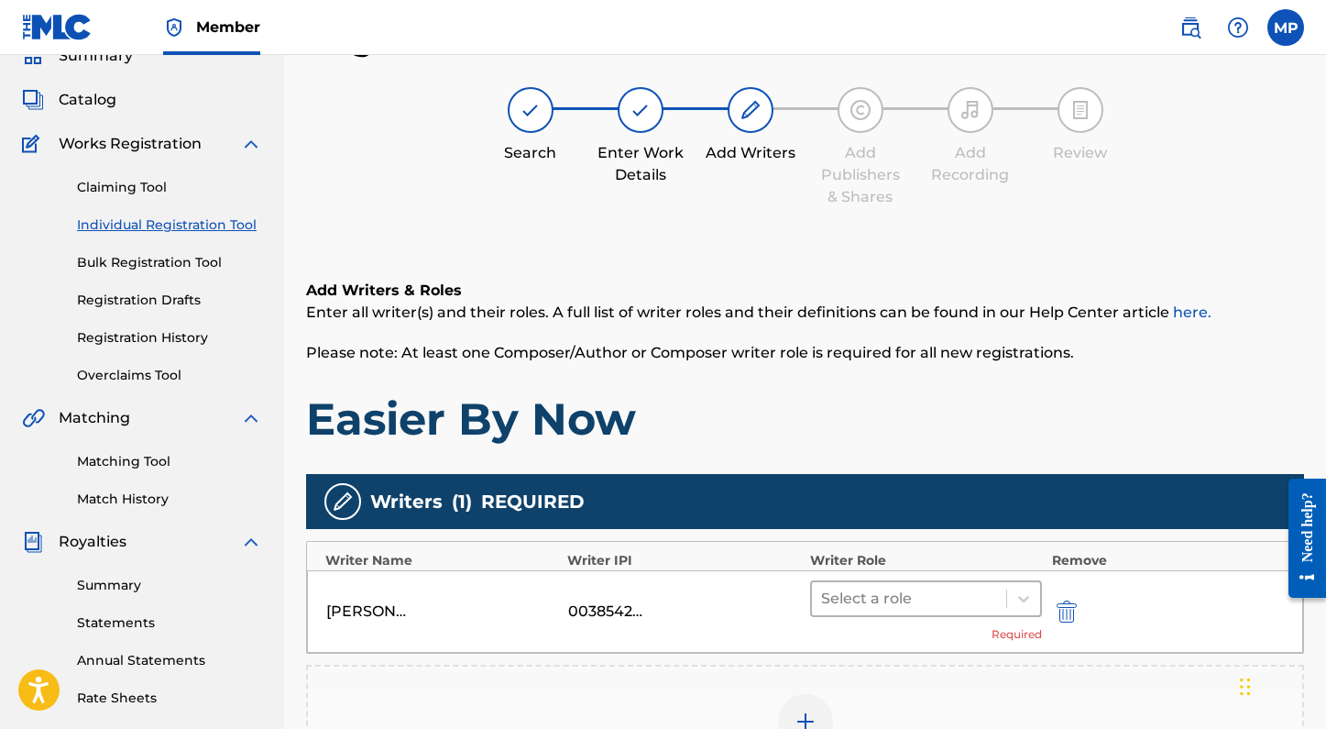
click at [932, 609] on div at bounding box center [909, 599] width 177 height 26
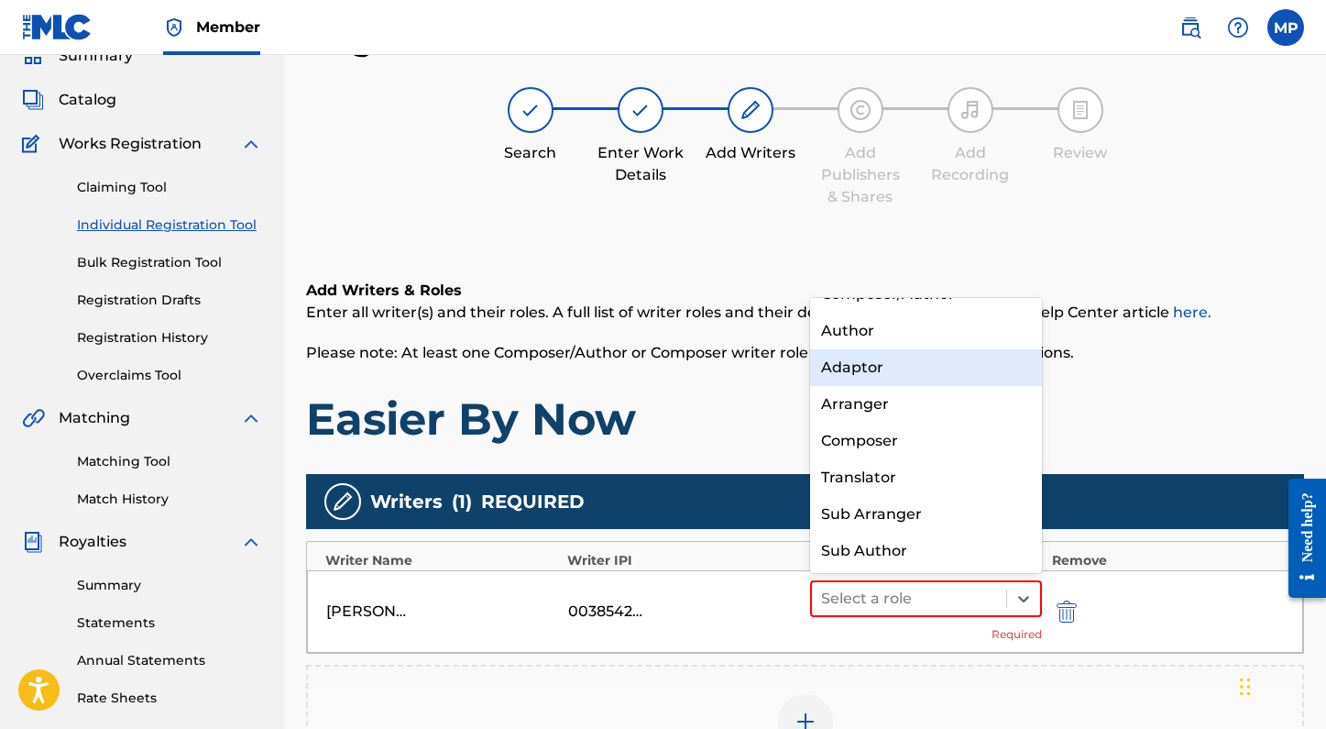
scroll to position [0, 0]
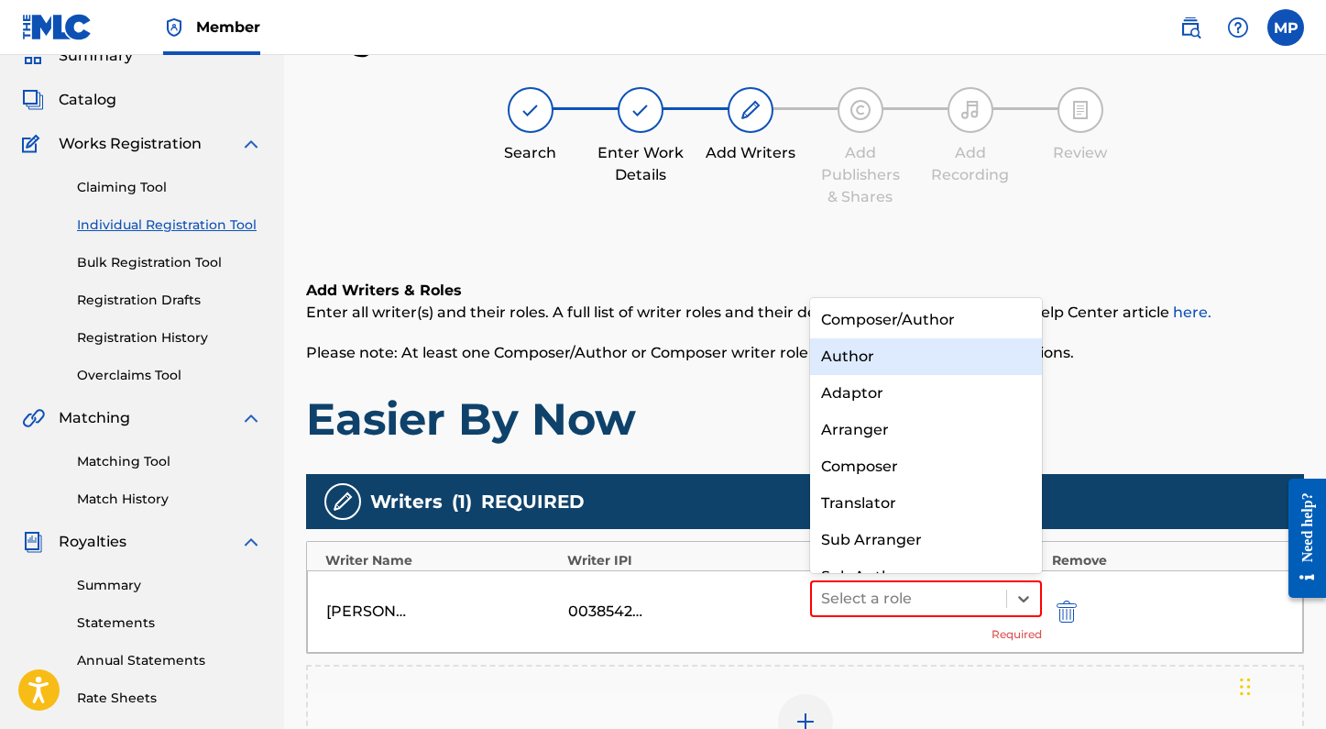
click at [891, 346] on div "Author" at bounding box center [926, 356] width 233 height 37
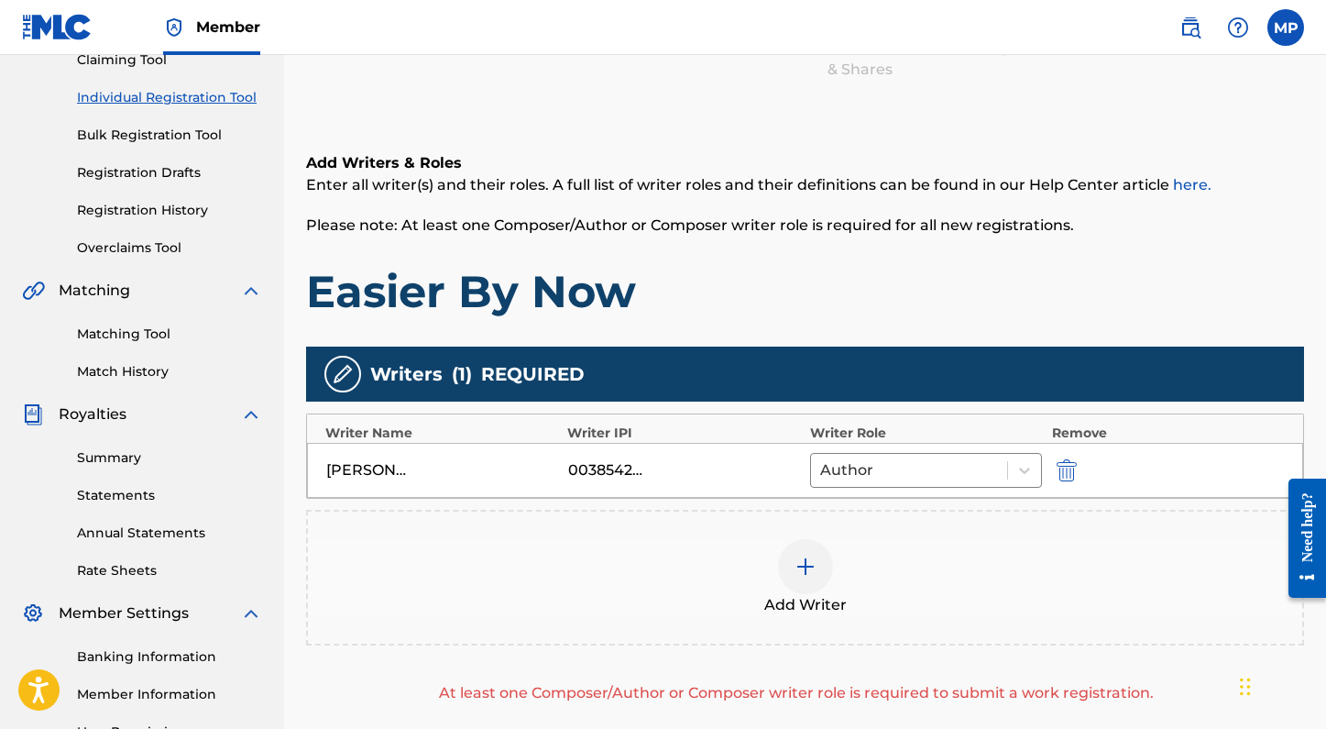
scroll to position [257, 0]
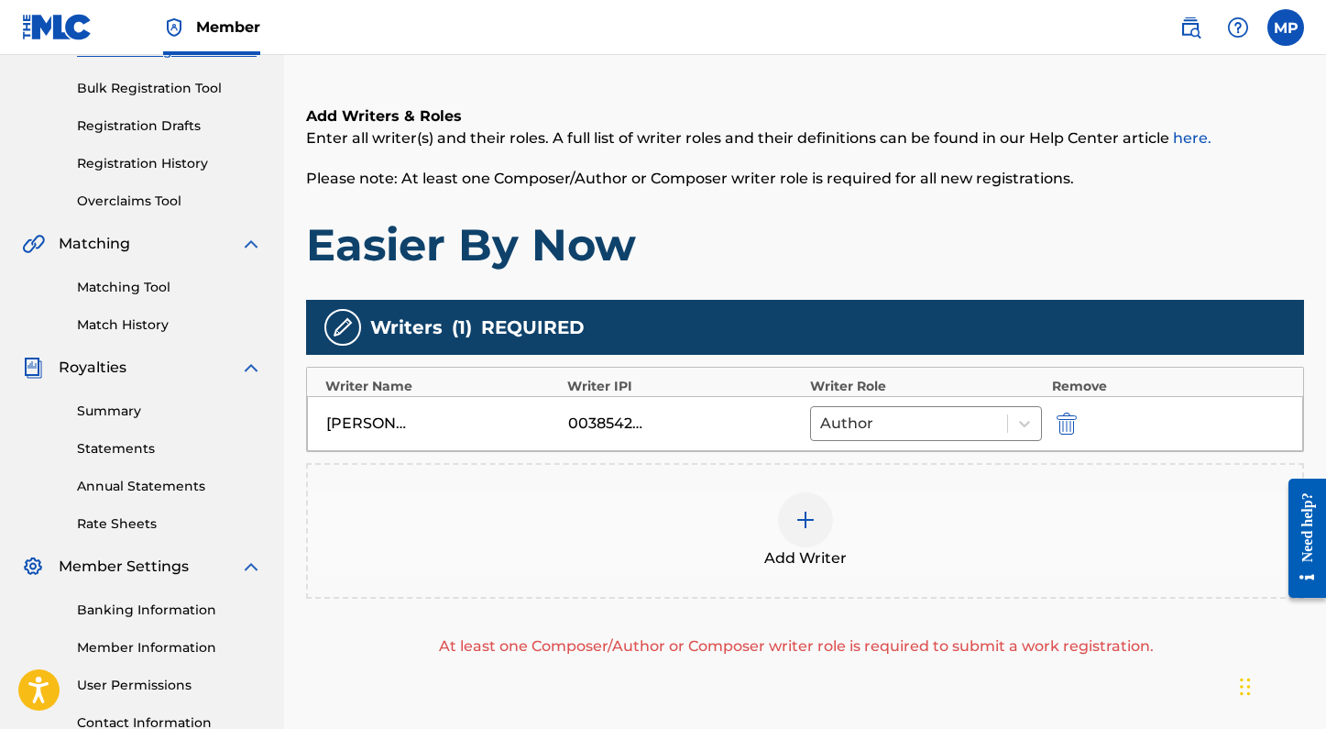
click at [808, 523] on img at bounding box center [806, 520] width 22 height 22
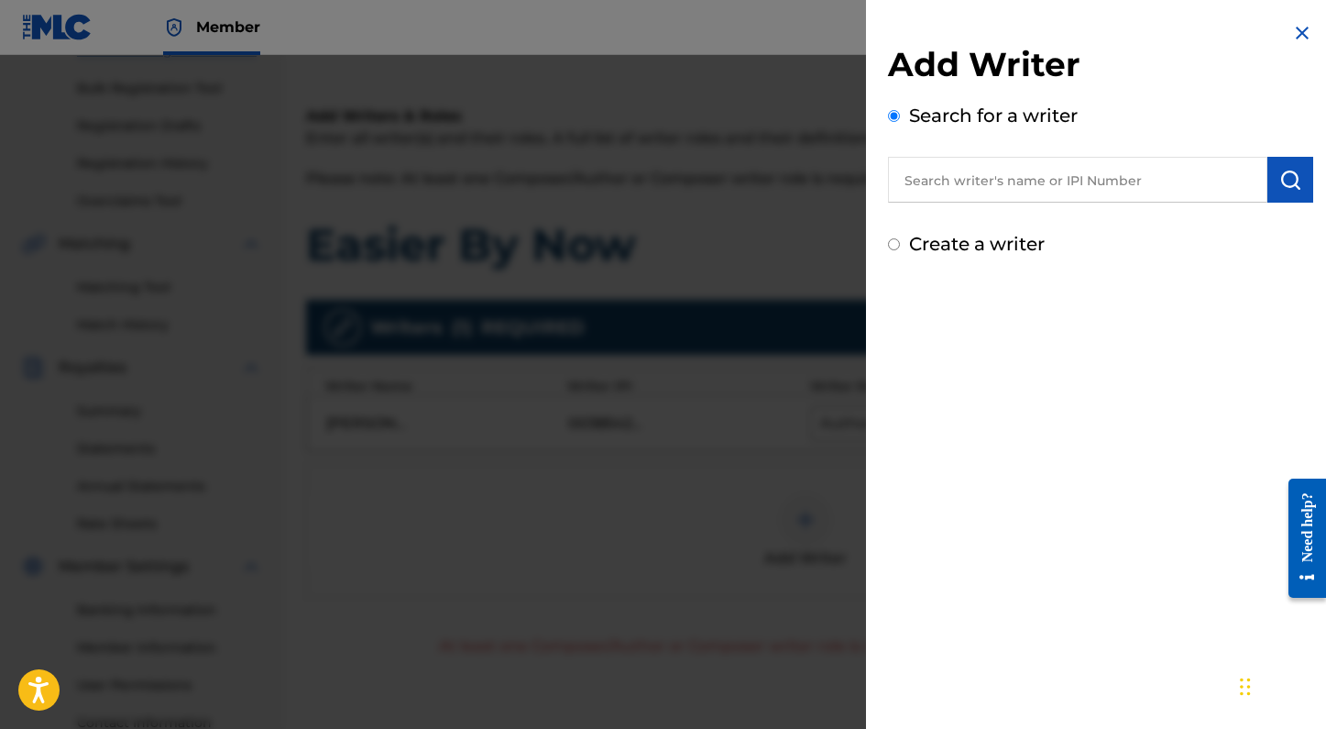
click at [979, 194] on input "text" at bounding box center [1077, 180] width 379 height 46
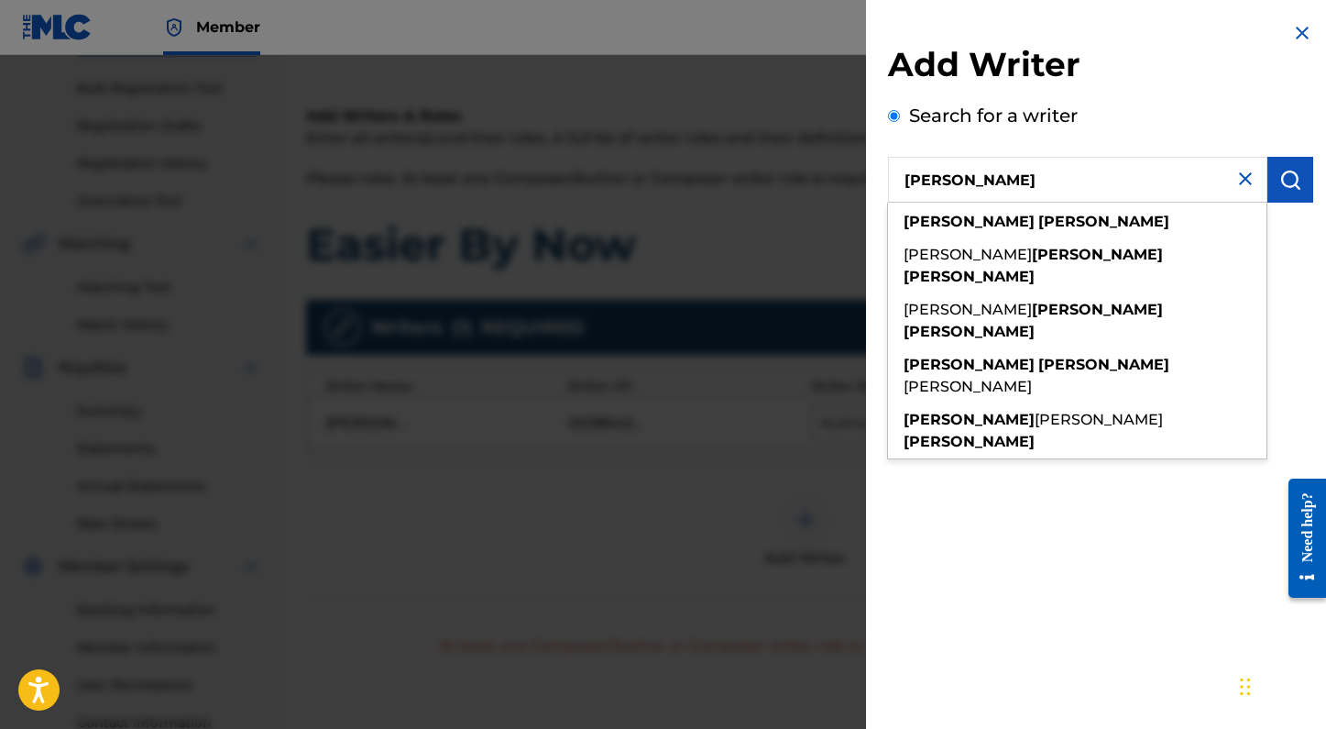
type input "spencer crandall"
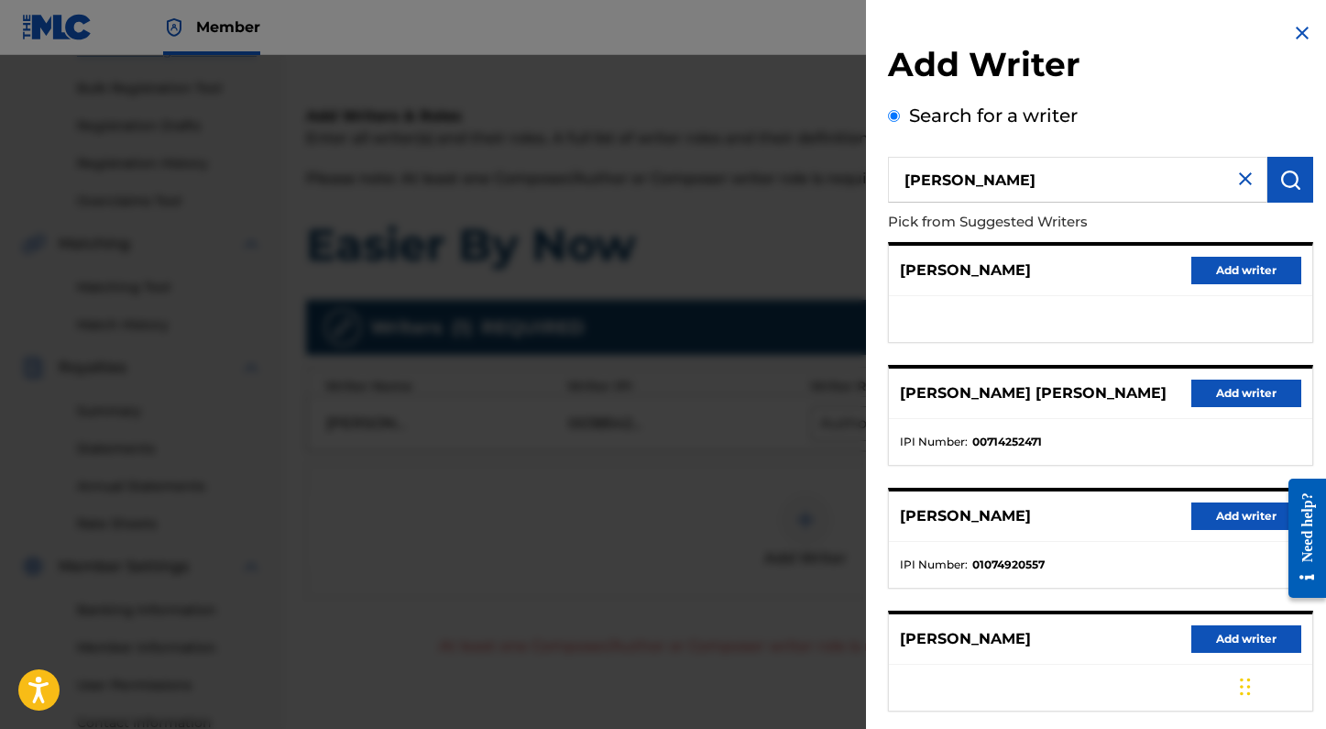
click at [1245, 396] on button "Add writer" at bounding box center [1246, 392] width 110 height 27
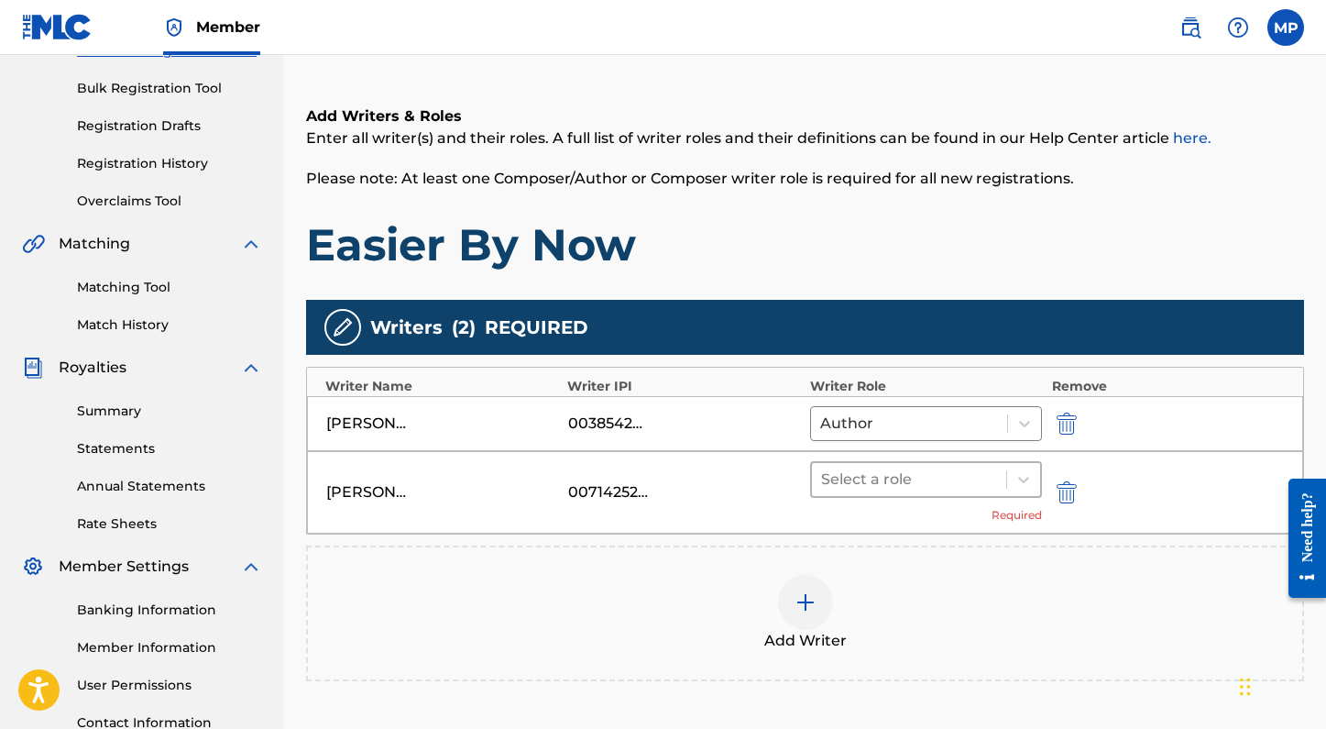
click at [956, 473] on div at bounding box center [909, 479] width 177 height 26
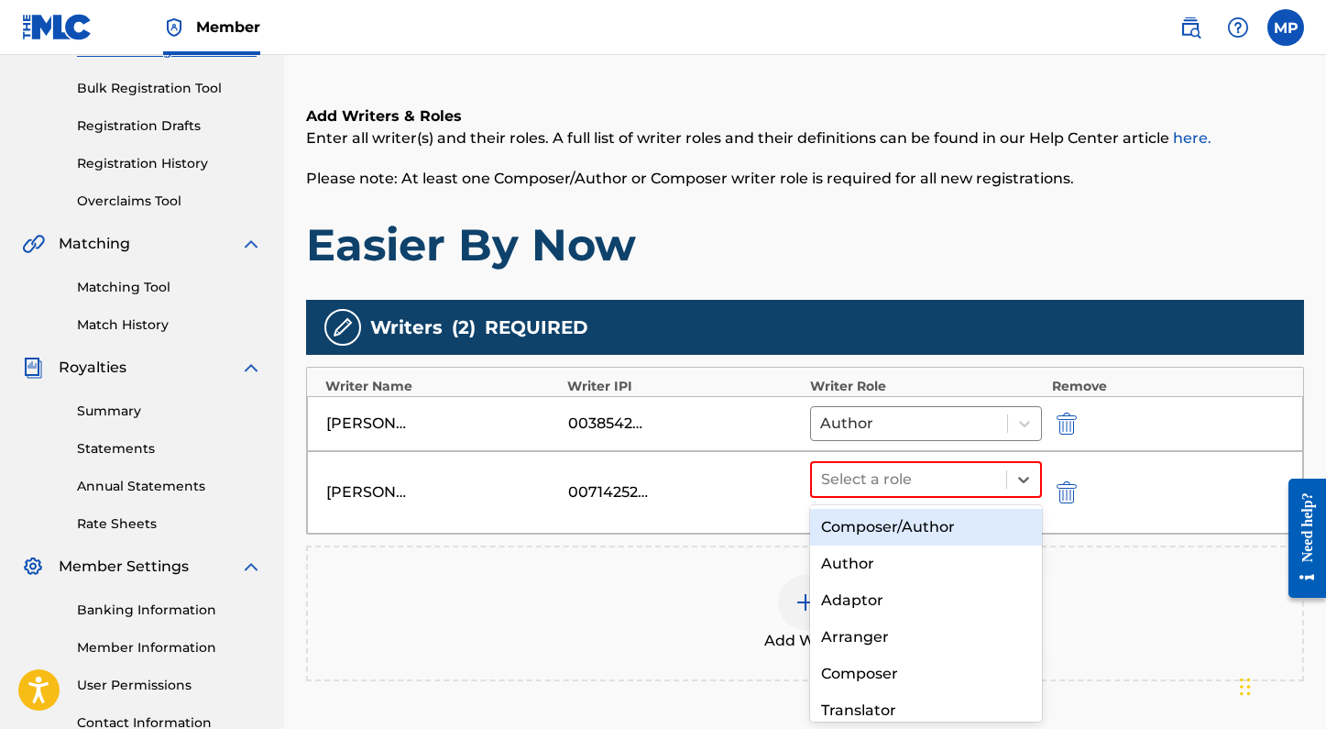
click at [905, 536] on div "Composer/Author" at bounding box center [926, 527] width 233 height 37
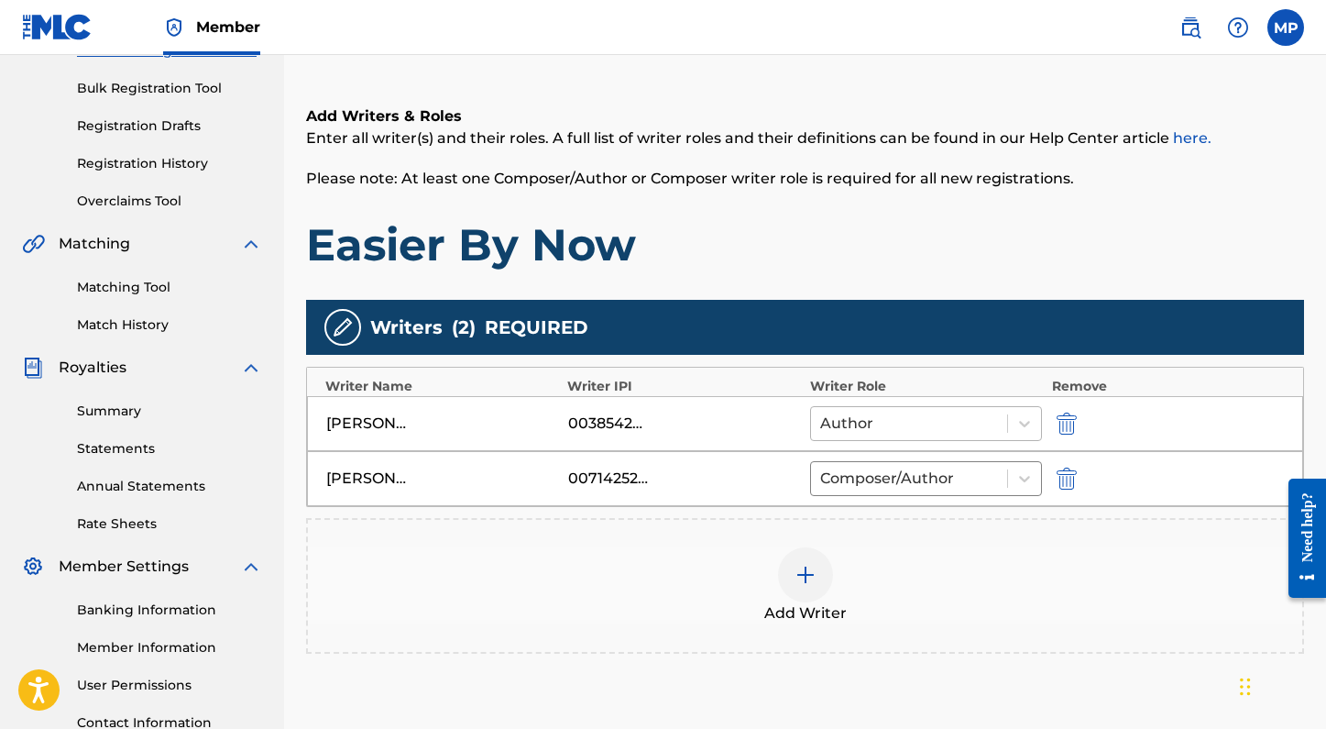
click at [945, 419] on div at bounding box center [909, 424] width 179 height 26
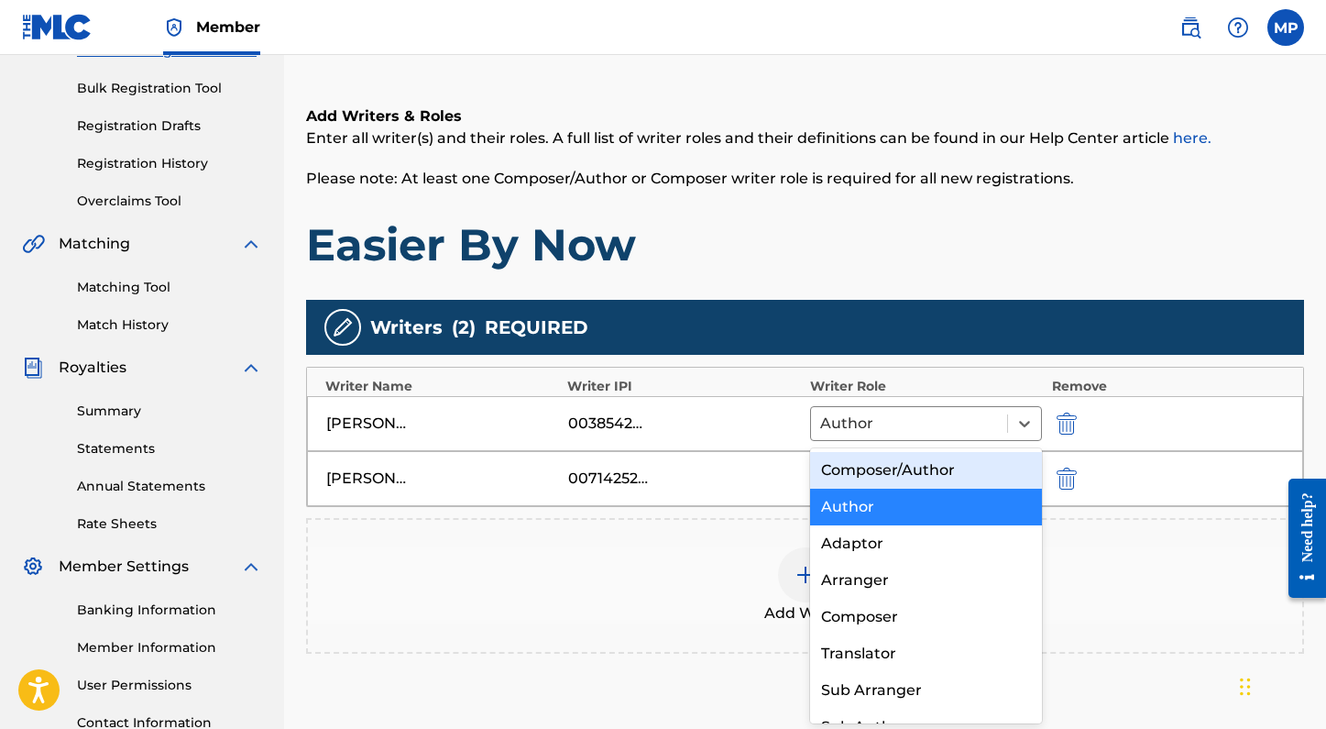
click at [928, 466] on div "Composer/Author" at bounding box center [926, 470] width 233 height 37
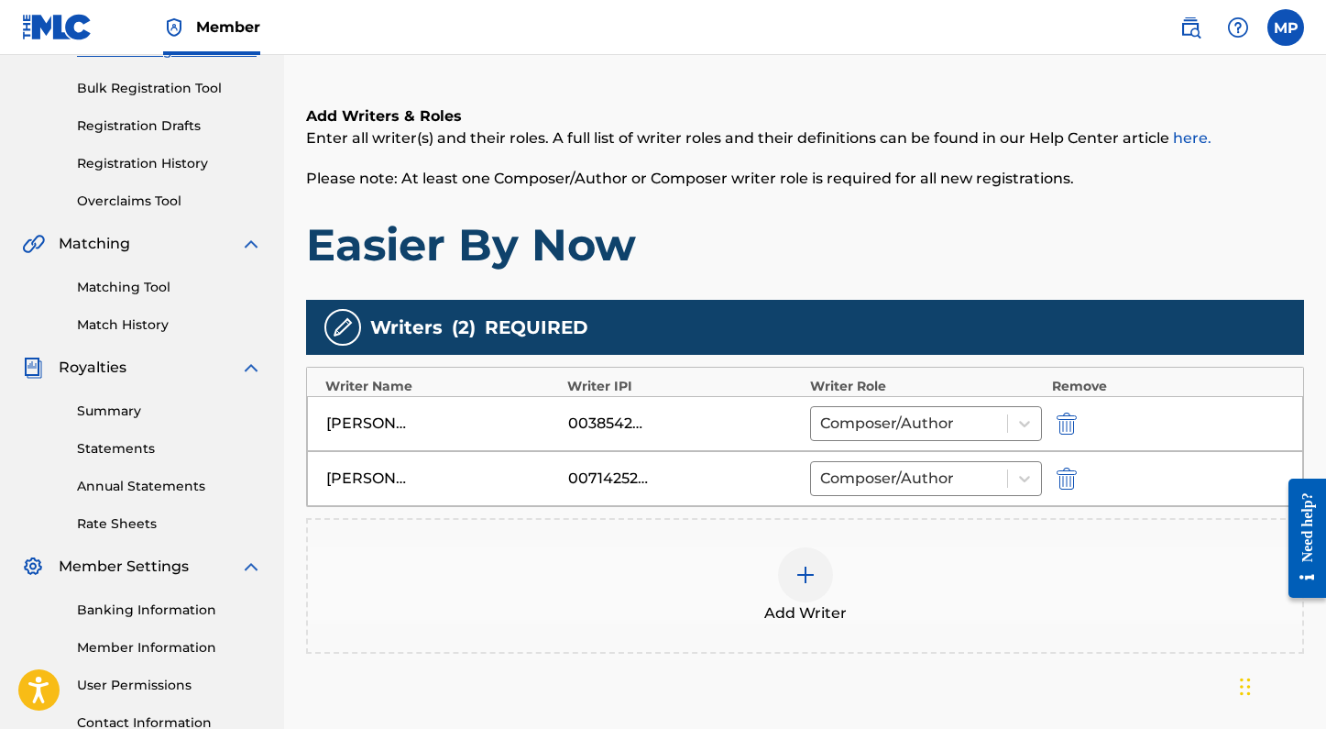
click at [803, 588] on div at bounding box center [805, 574] width 55 height 55
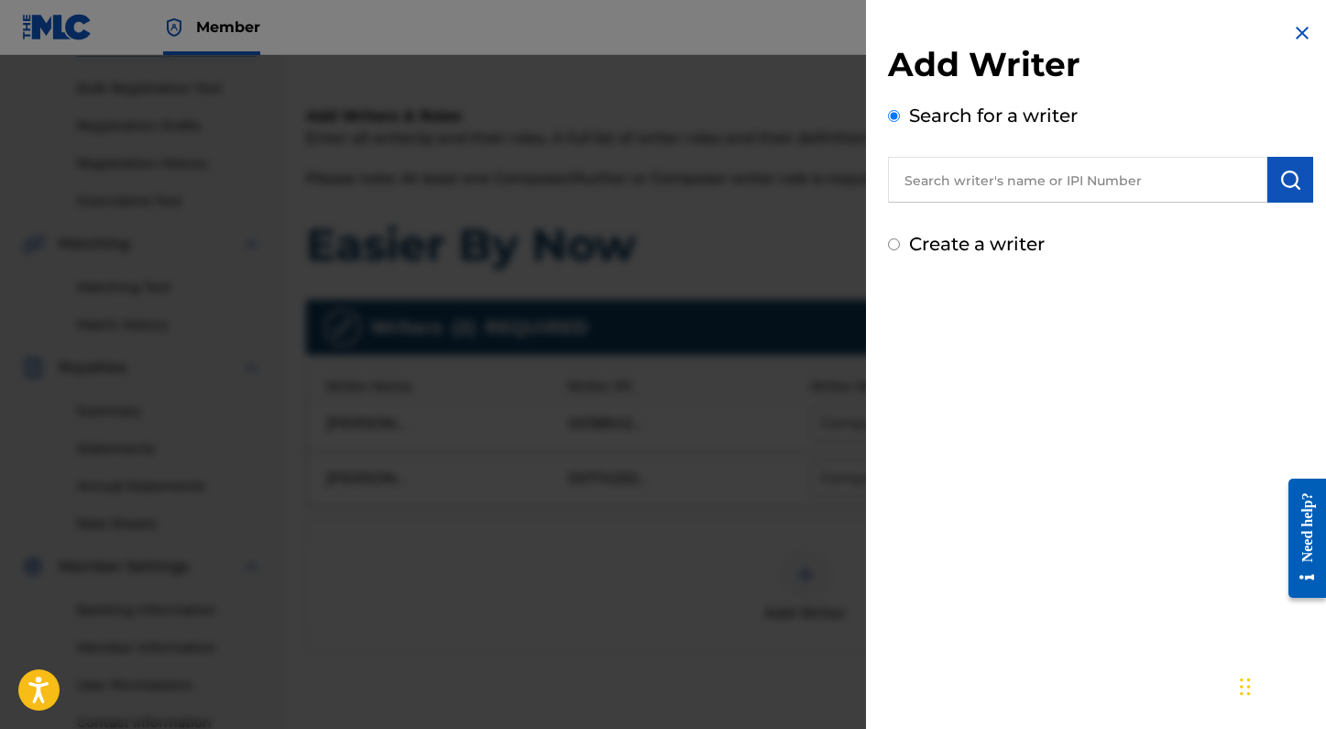
click at [1102, 182] on input "text" at bounding box center [1077, 180] width 379 height 46
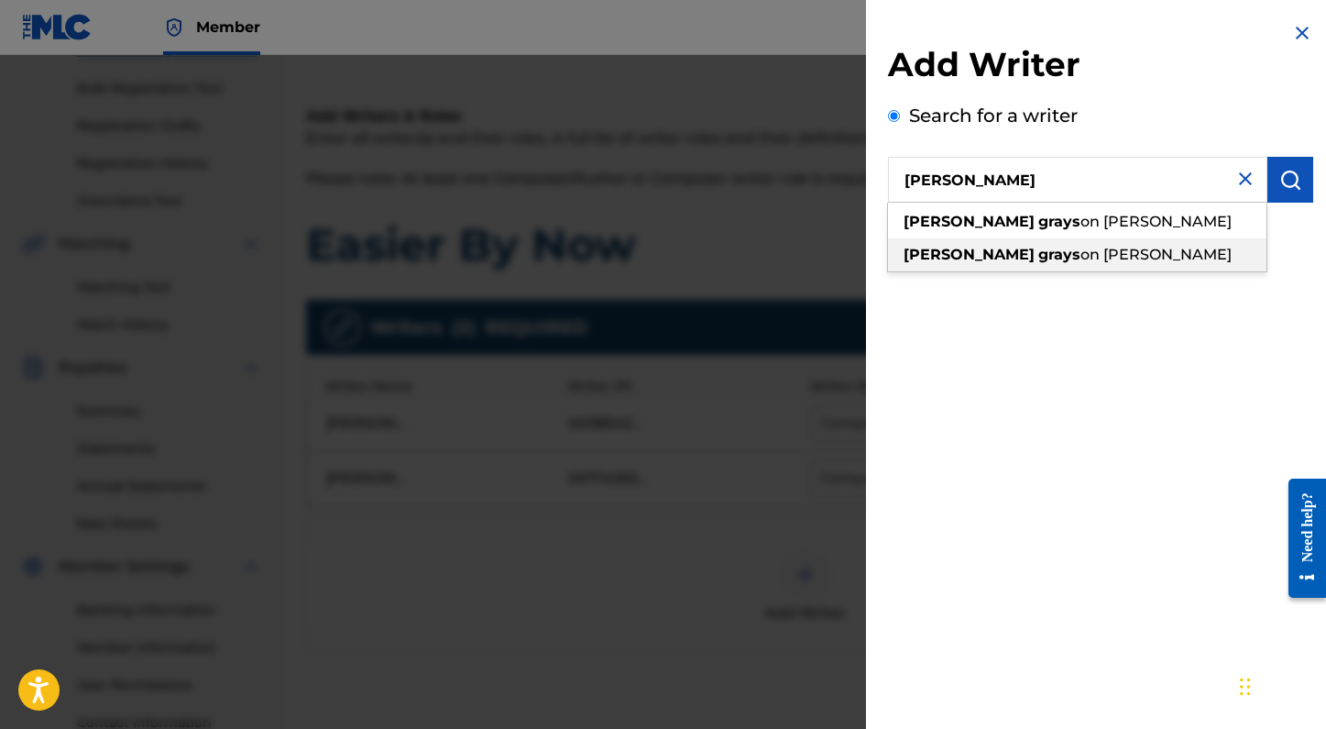
click at [1089, 258] on span "on goodman" at bounding box center [1156, 254] width 151 height 17
type input "kendall grayson goodman"
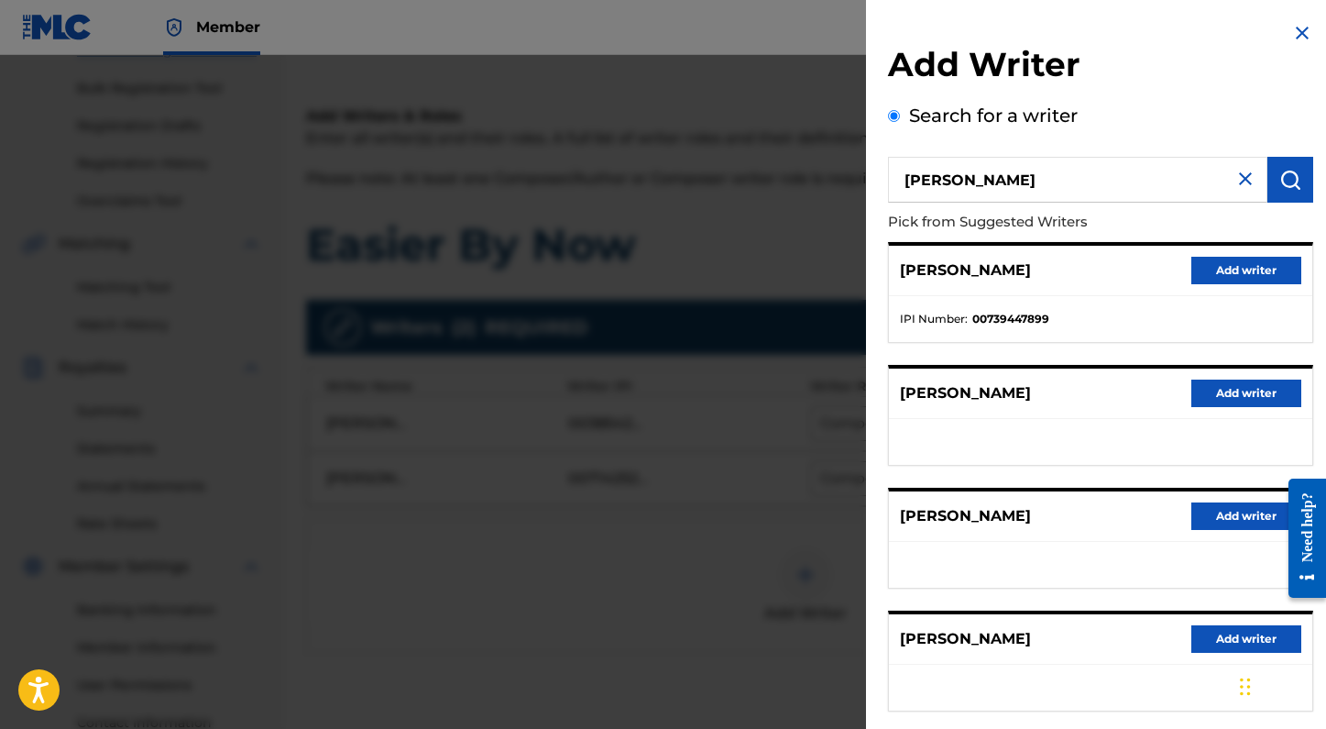
click at [1240, 276] on button "Add writer" at bounding box center [1246, 270] width 110 height 27
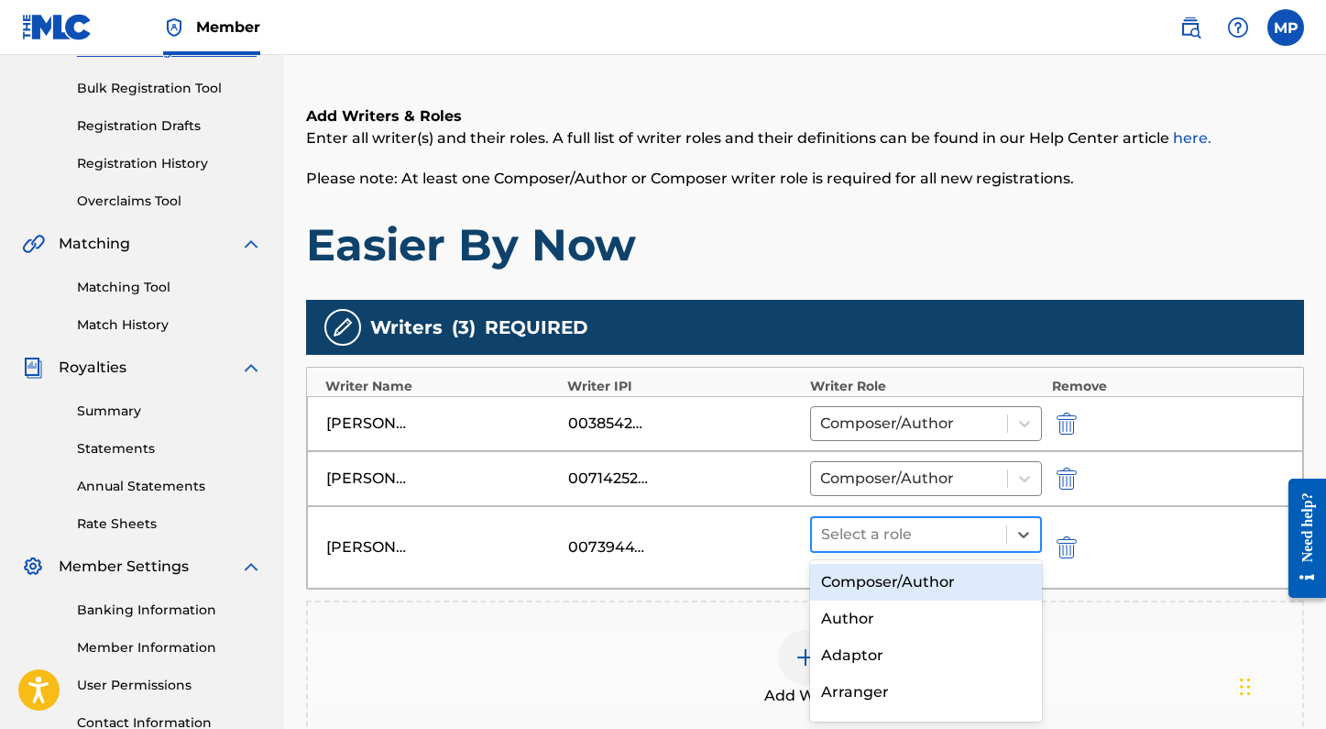
click at [834, 532] on div at bounding box center [909, 534] width 177 height 26
click at [854, 577] on div "Composer/Author" at bounding box center [926, 582] width 233 height 37
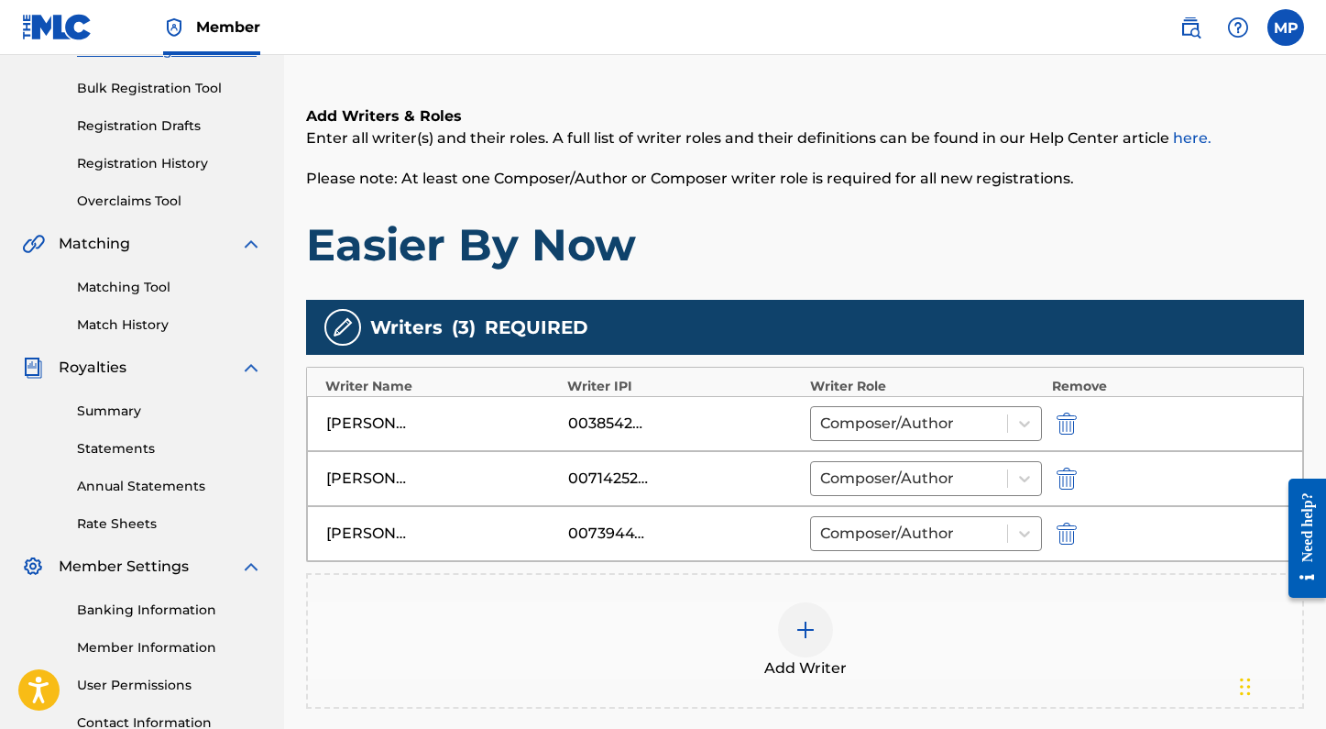
click at [798, 640] on img at bounding box center [806, 630] width 22 height 22
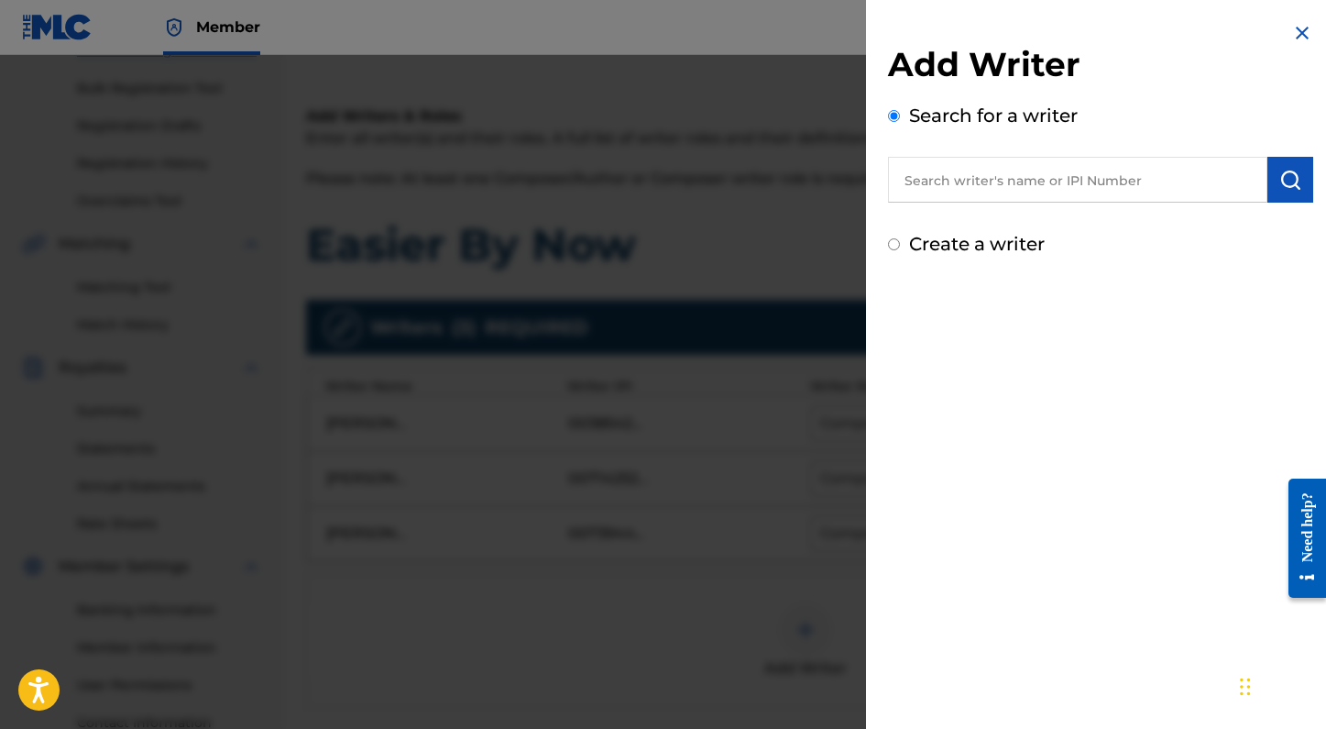
click at [1042, 196] on input "text" at bounding box center [1077, 180] width 379 height 46
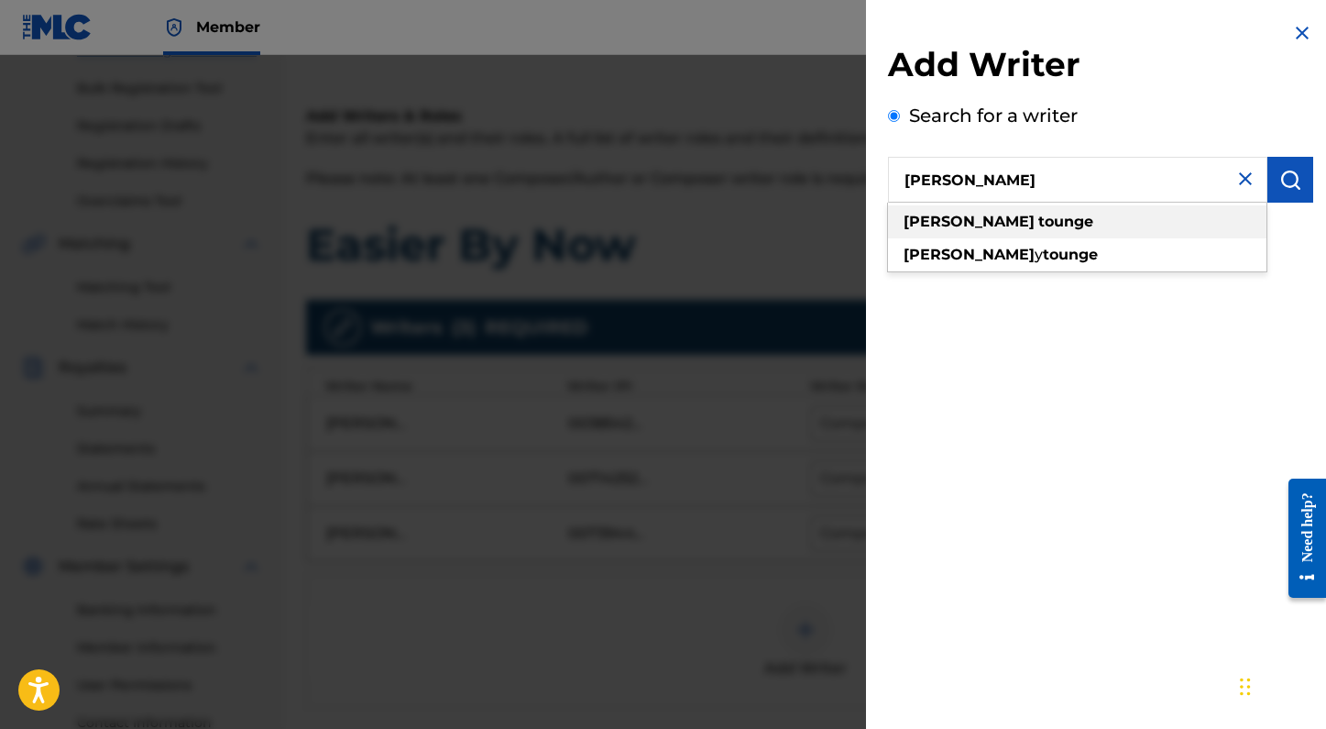
type input "joe tounge"
click at [1050, 232] on div "joe tounge" at bounding box center [1077, 221] width 378 height 33
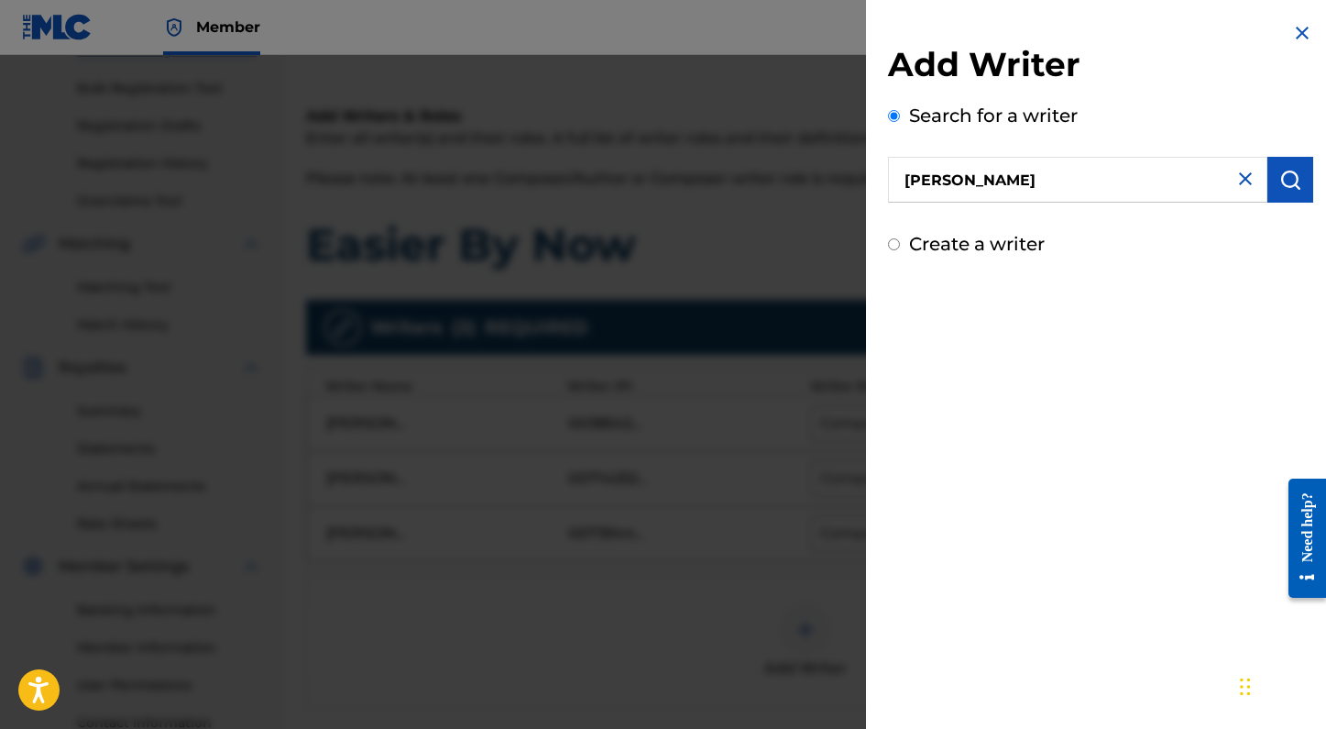
click at [1279, 189] on img "submit" at bounding box center [1290, 180] width 22 height 22
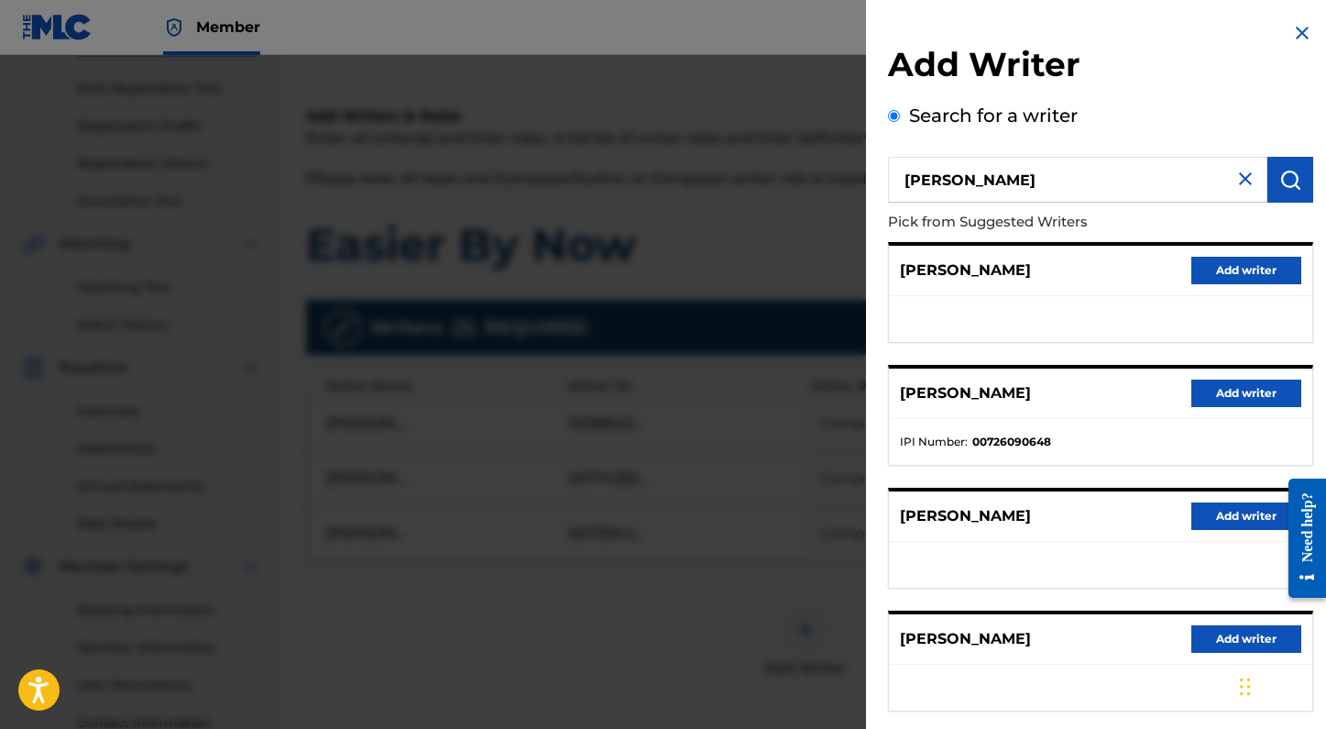
click at [1235, 396] on button "Add writer" at bounding box center [1246, 392] width 110 height 27
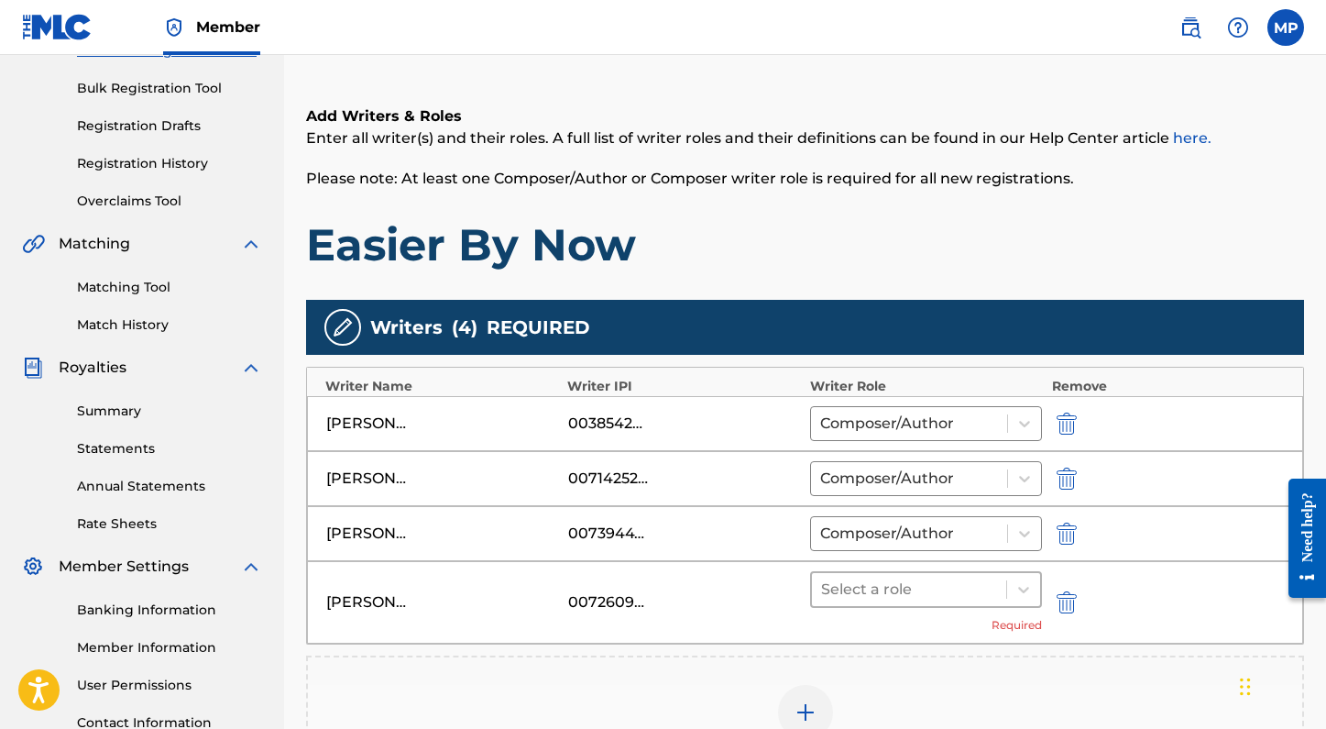
click at [910, 599] on div at bounding box center [909, 589] width 177 height 26
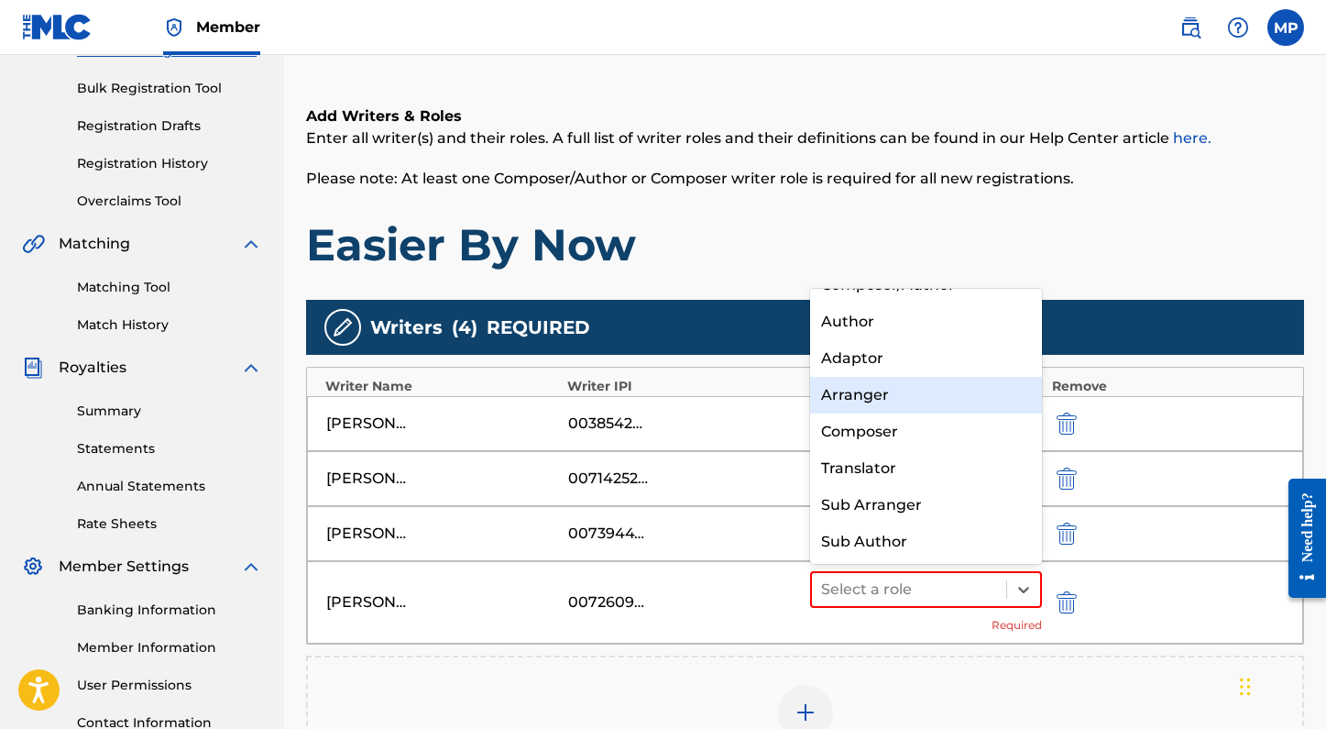
scroll to position [0, 0]
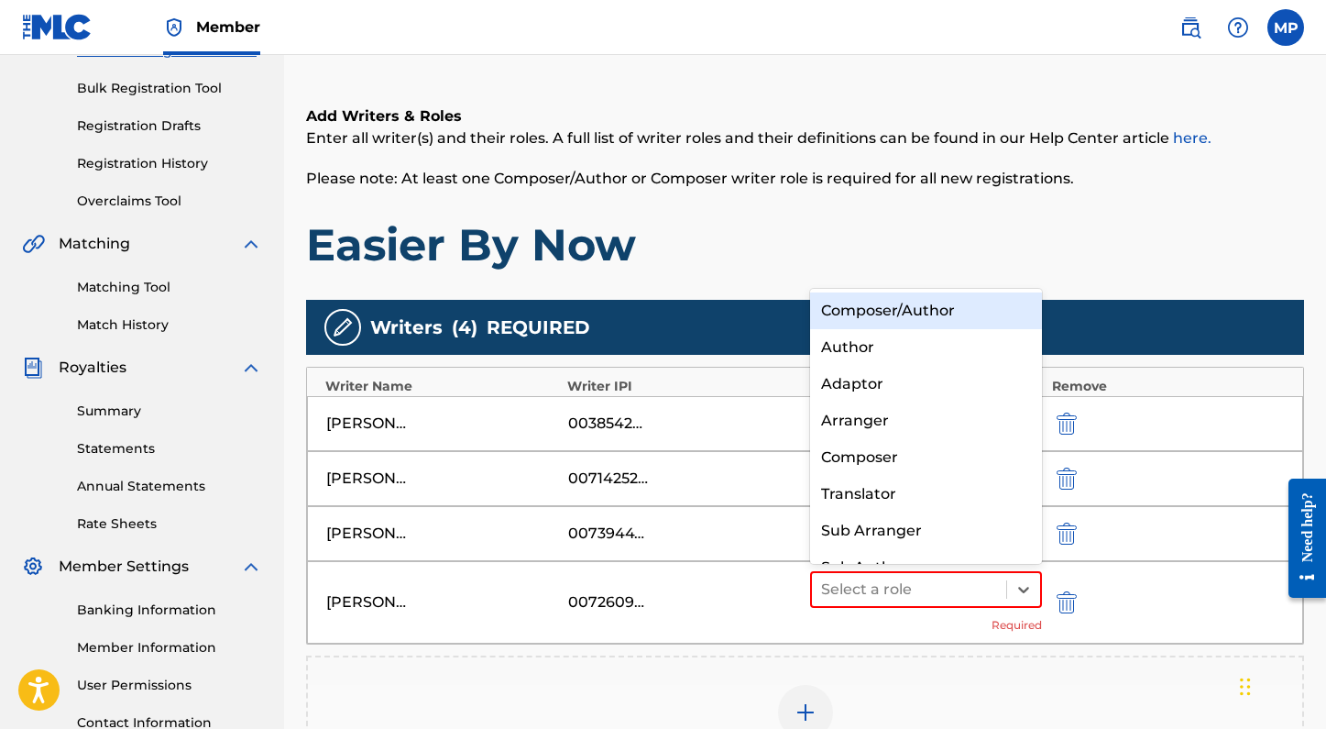
click at [927, 313] on div "Composer/Author" at bounding box center [926, 310] width 233 height 37
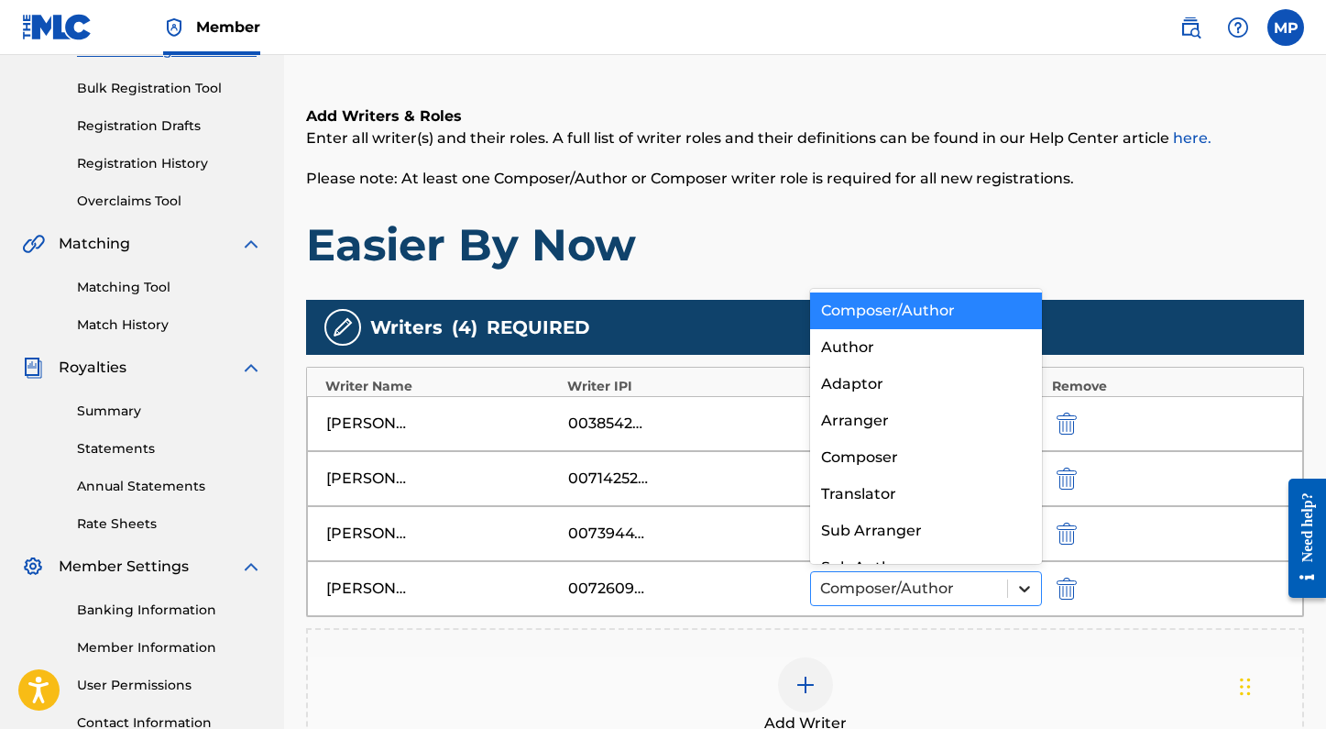
click at [1027, 595] on icon at bounding box center [1024, 588] width 18 height 18
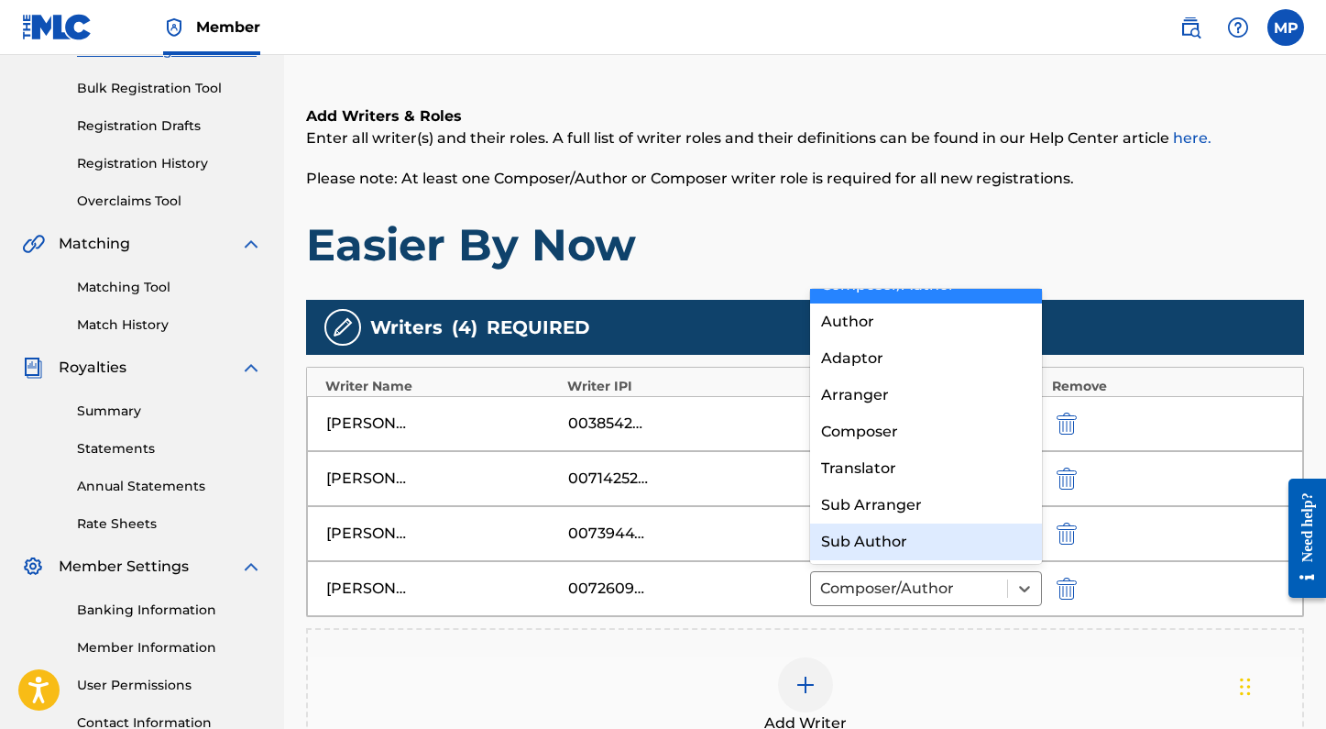
click at [934, 652] on div "Add Writer" at bounding box center [805, 696] width 998 height 136
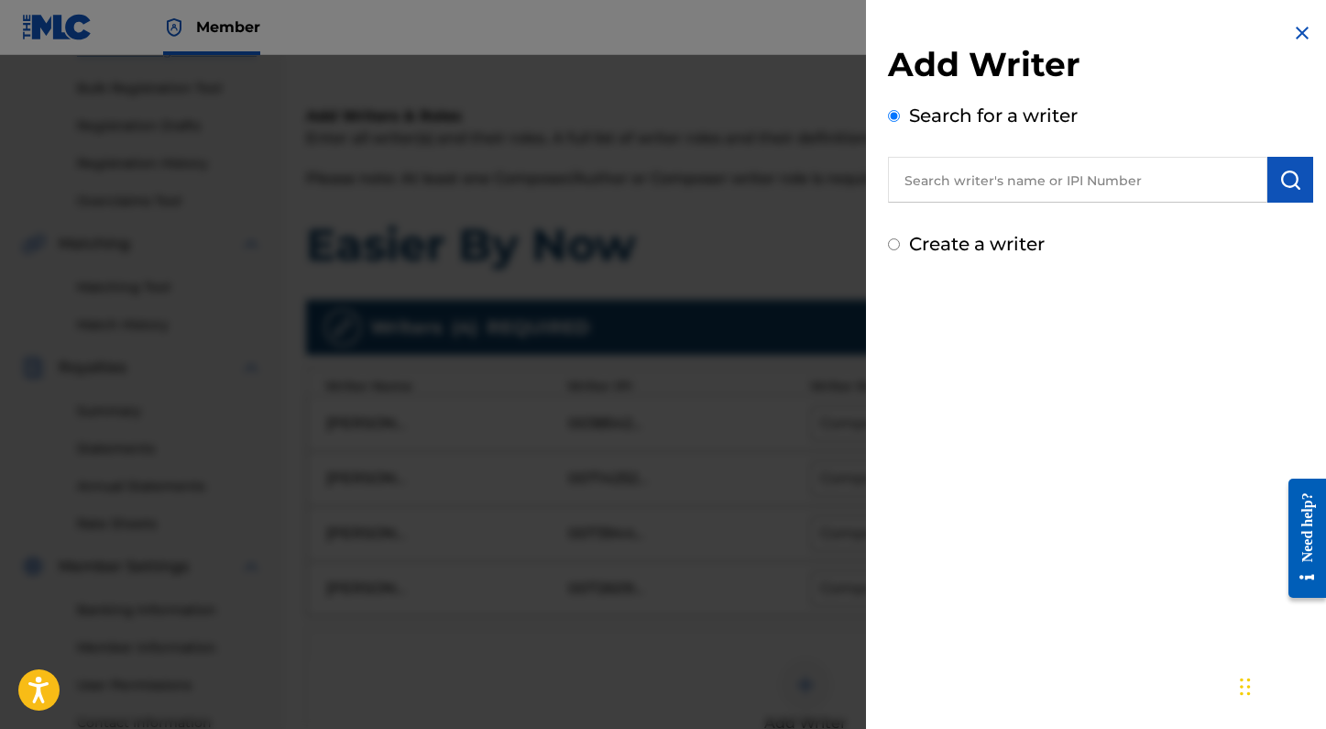
click at [1297, 30] on img at bounding box center [1302, 33] width 22 height 22
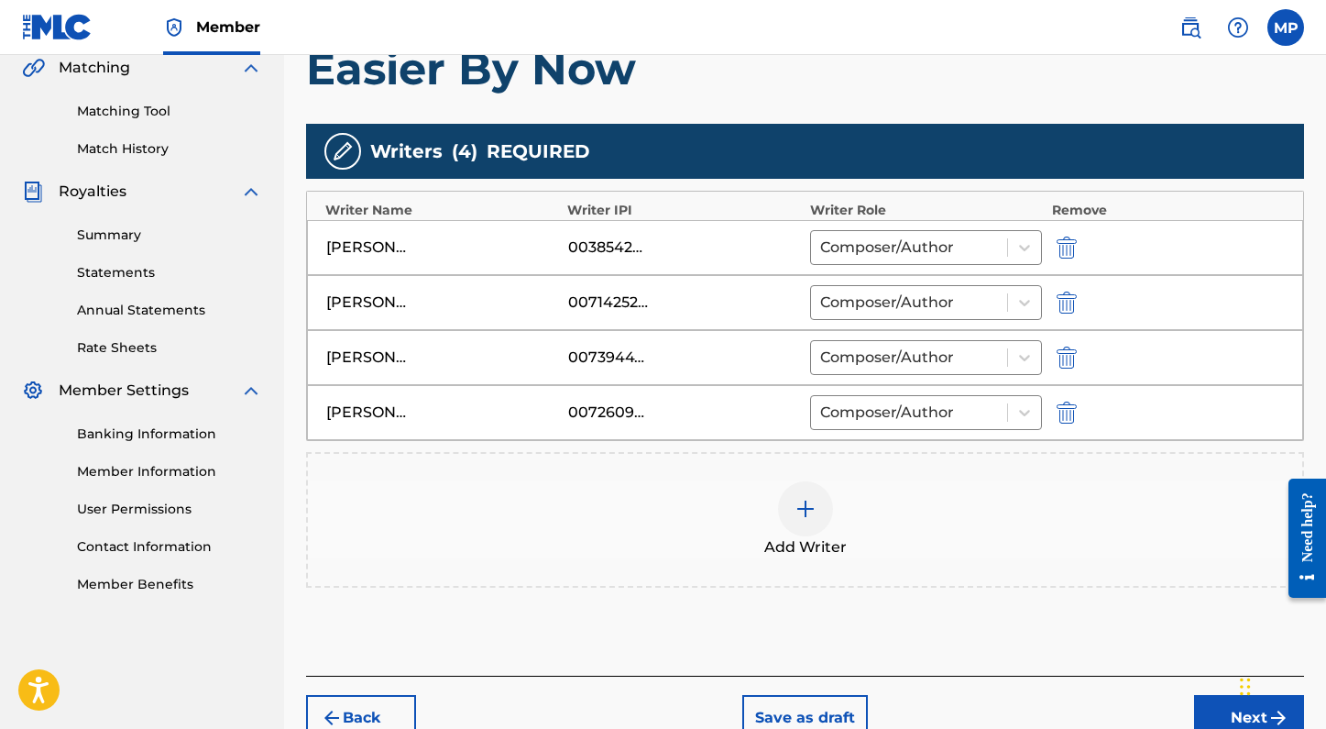
scroll to position [408, 0]
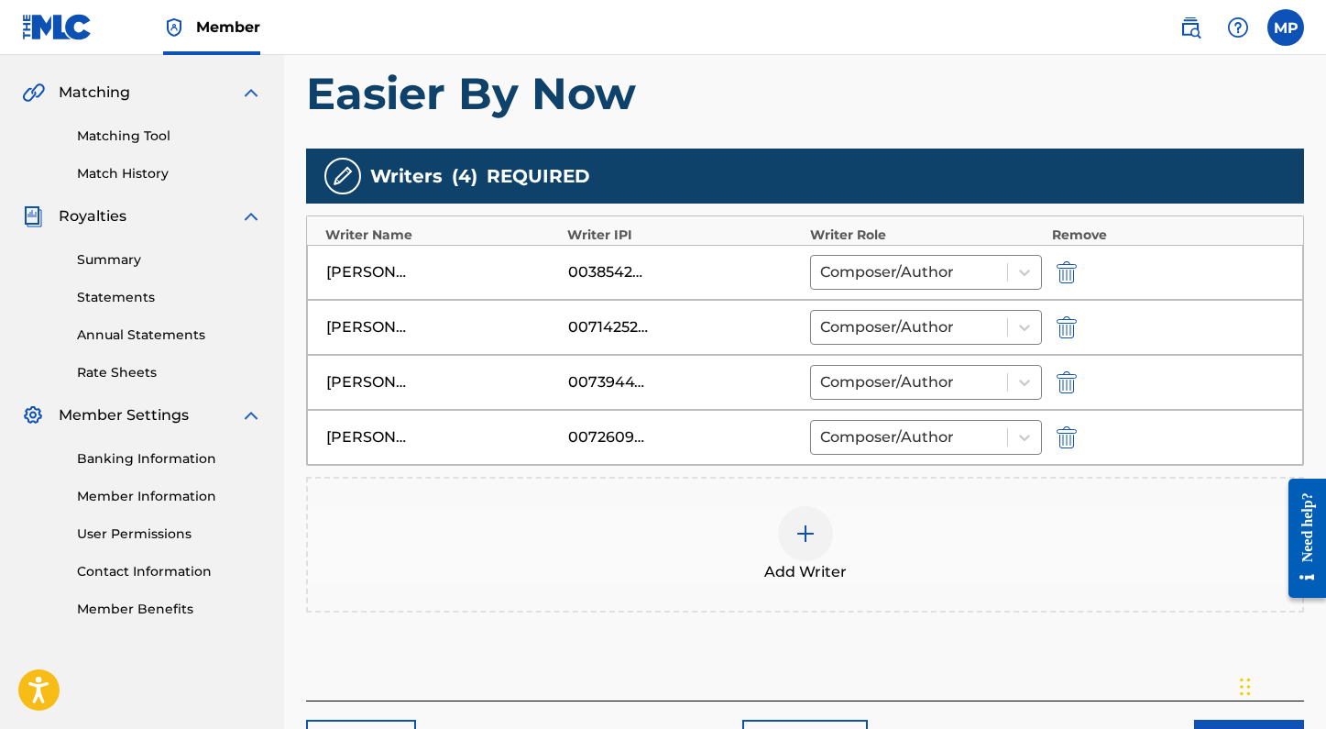
click at [619, 338] on div "SPENCER CHARLES CRANDALL 00714252471 Composer/Author" at bounding box center [805, 327] width 996 height 55
click at [619, 316] on div "00714252471" at bounding box center [609, 327] width 82 height 22
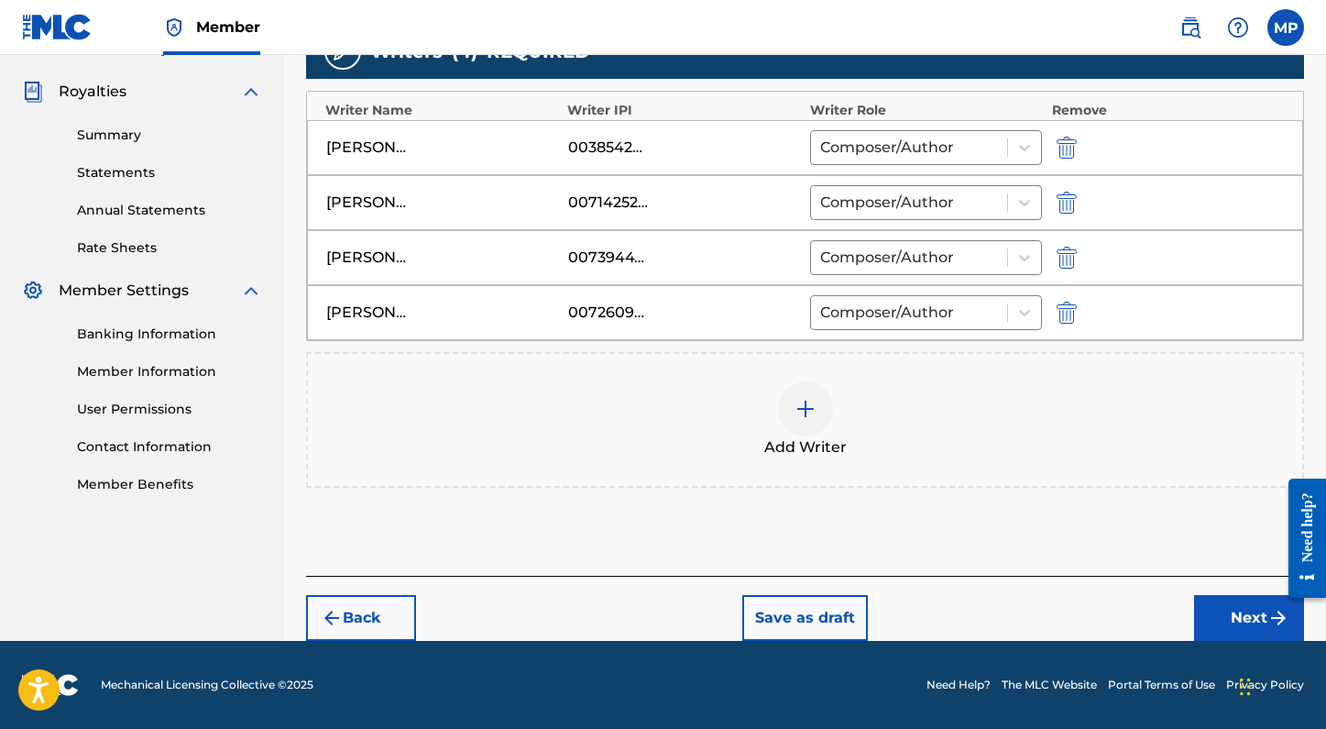
click at [1252, 611] on button "Next" at bounding box center [1249, 618] width 110 height 46
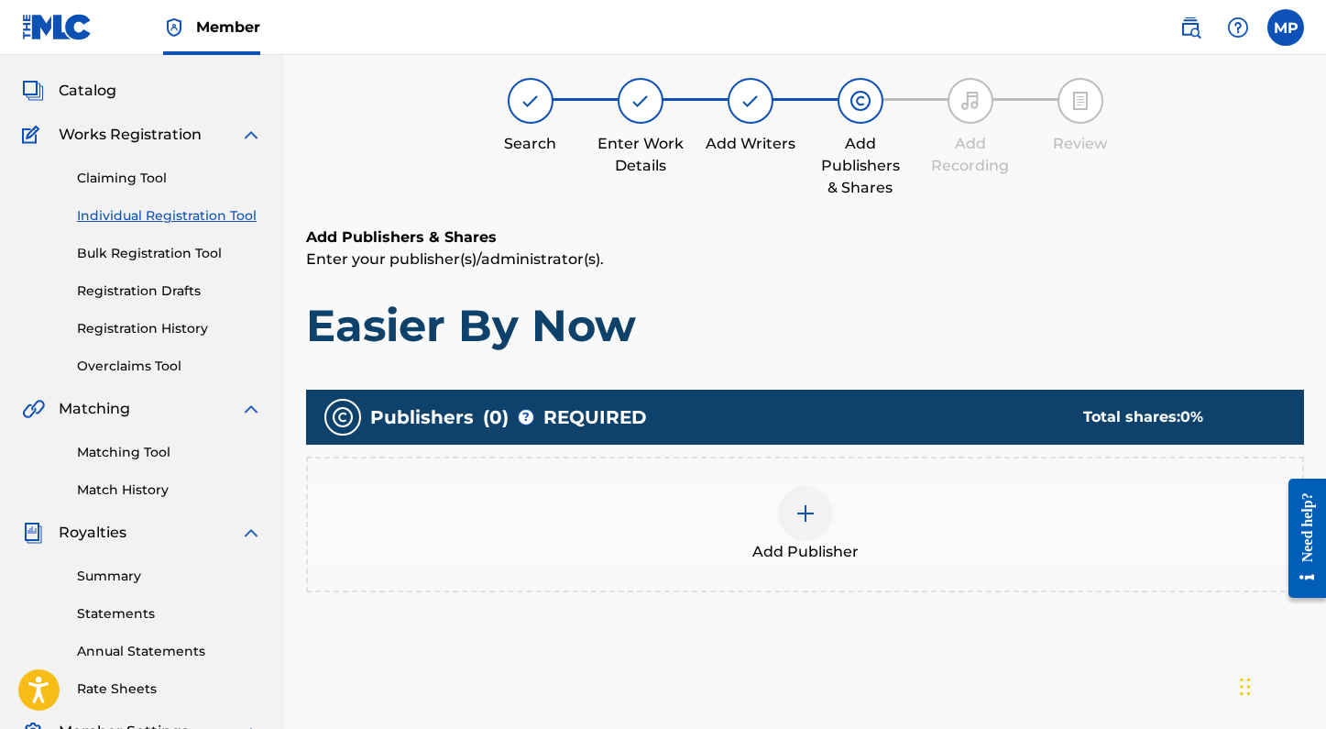
scroll to position [82, 0]
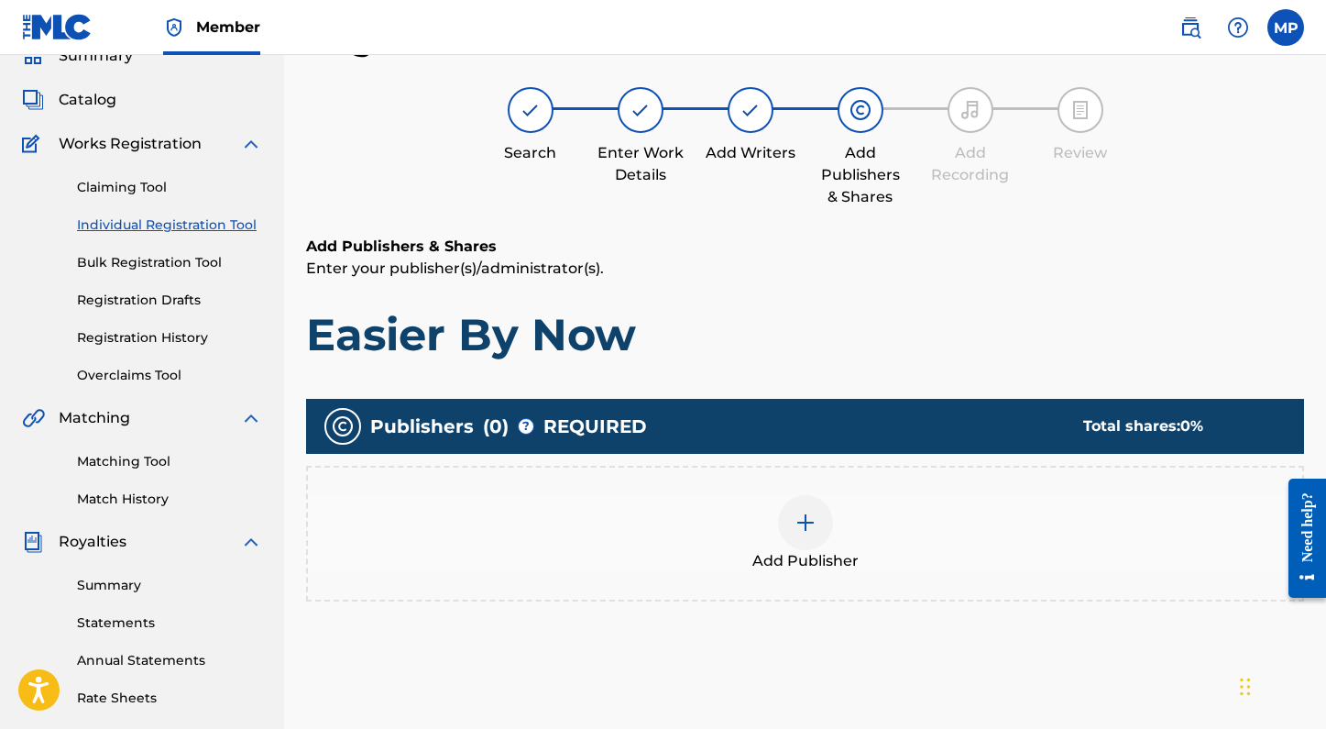
click at [815, 523] on img at bounding box center [806, 522] width 22 height 22
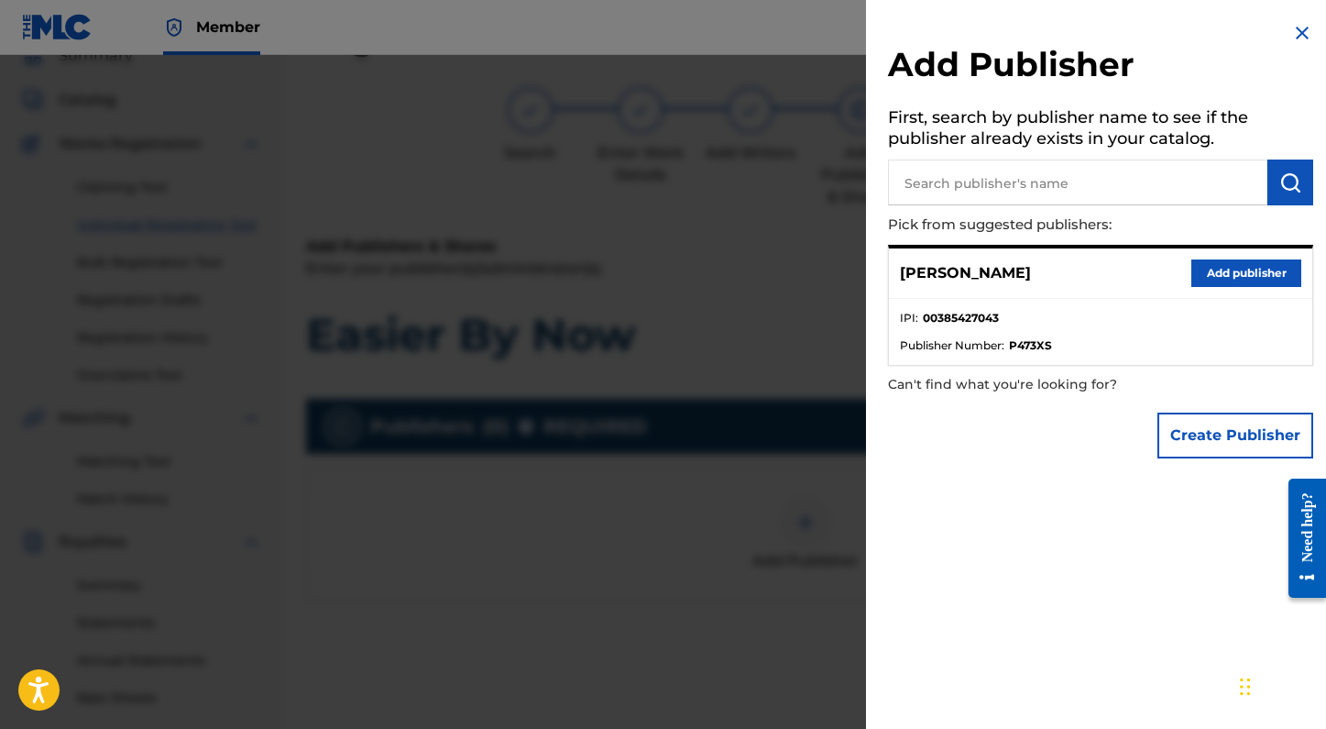
click at [1016, 162] on input "text" at bounding box center [1077, 182] width 379 height 46
type input "madlibs music"
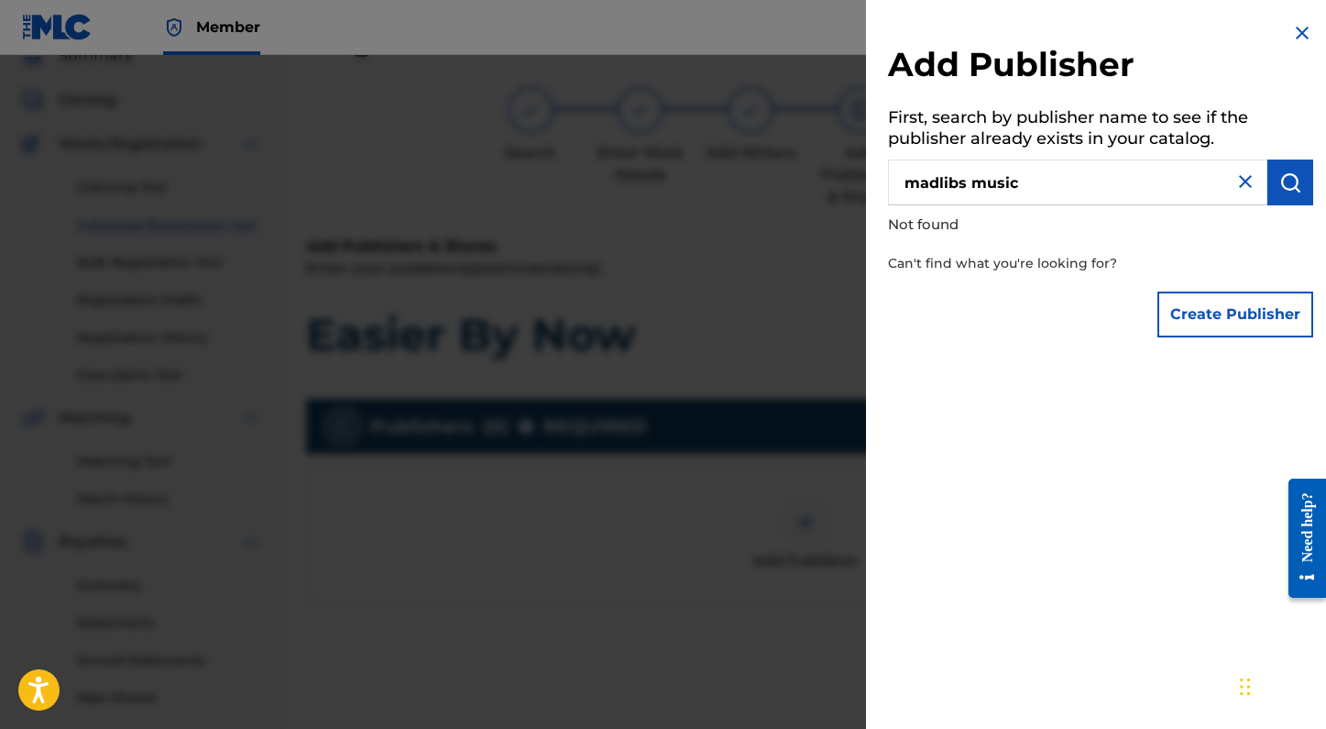
click at [1243, 186] on img at bounding box center [1245, 181] width 22 height 22
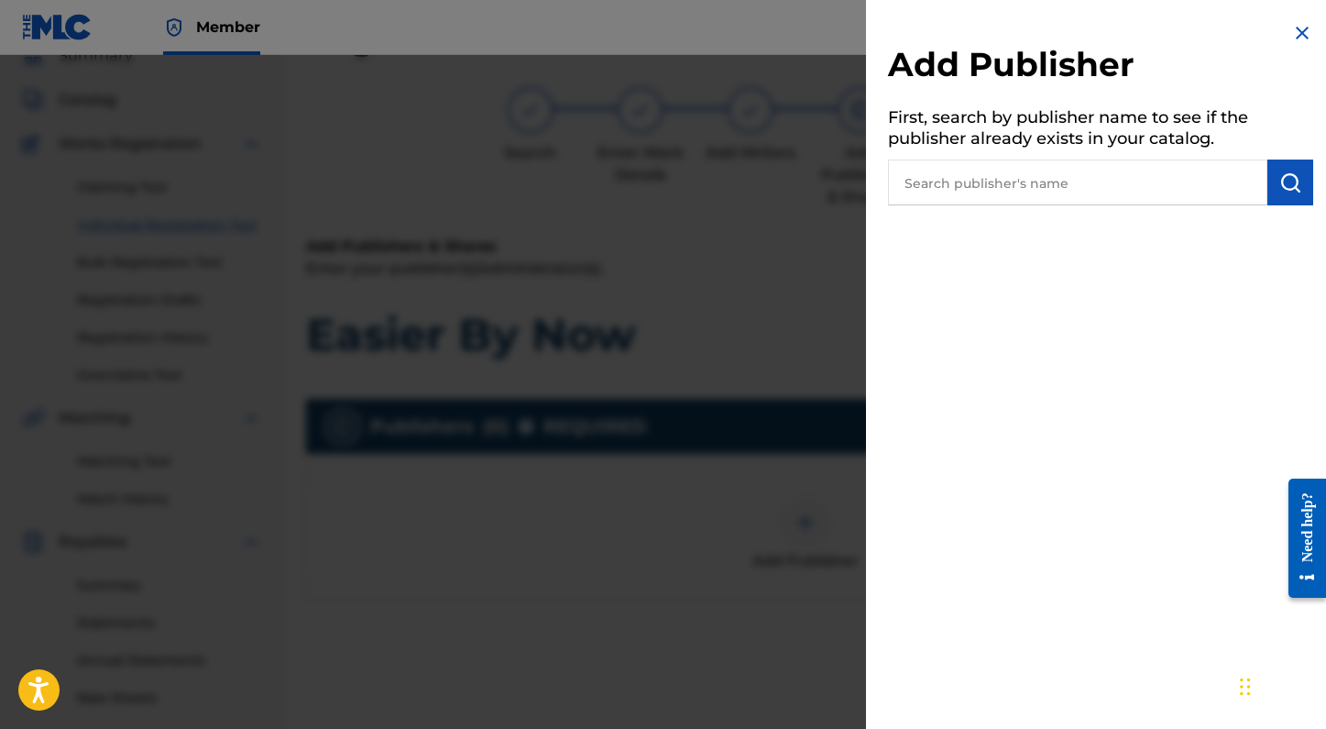
click at [1135, 185] on input "text" at bounding box center [1077, 182] width 379 height 46
type input "madlibs"
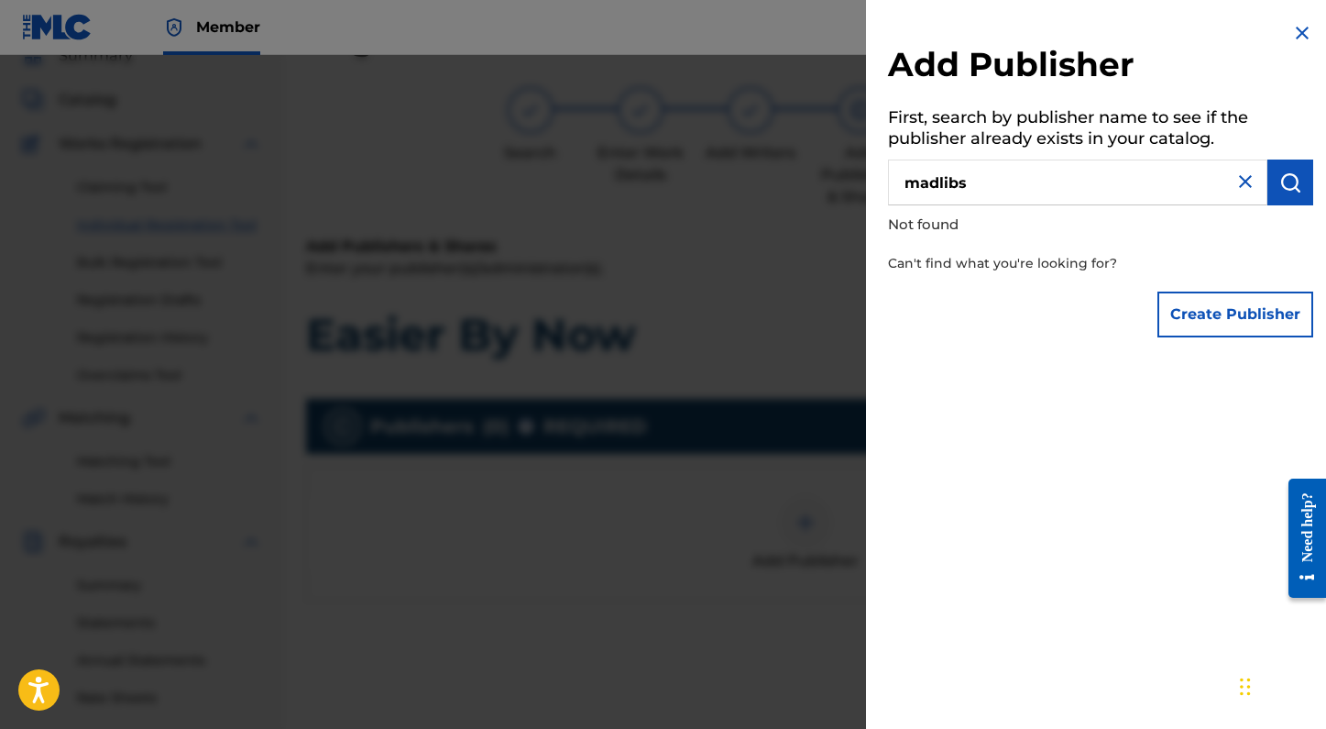
click at [1243, 183] on img at bounding box center [1245, 181] width 22 height 22
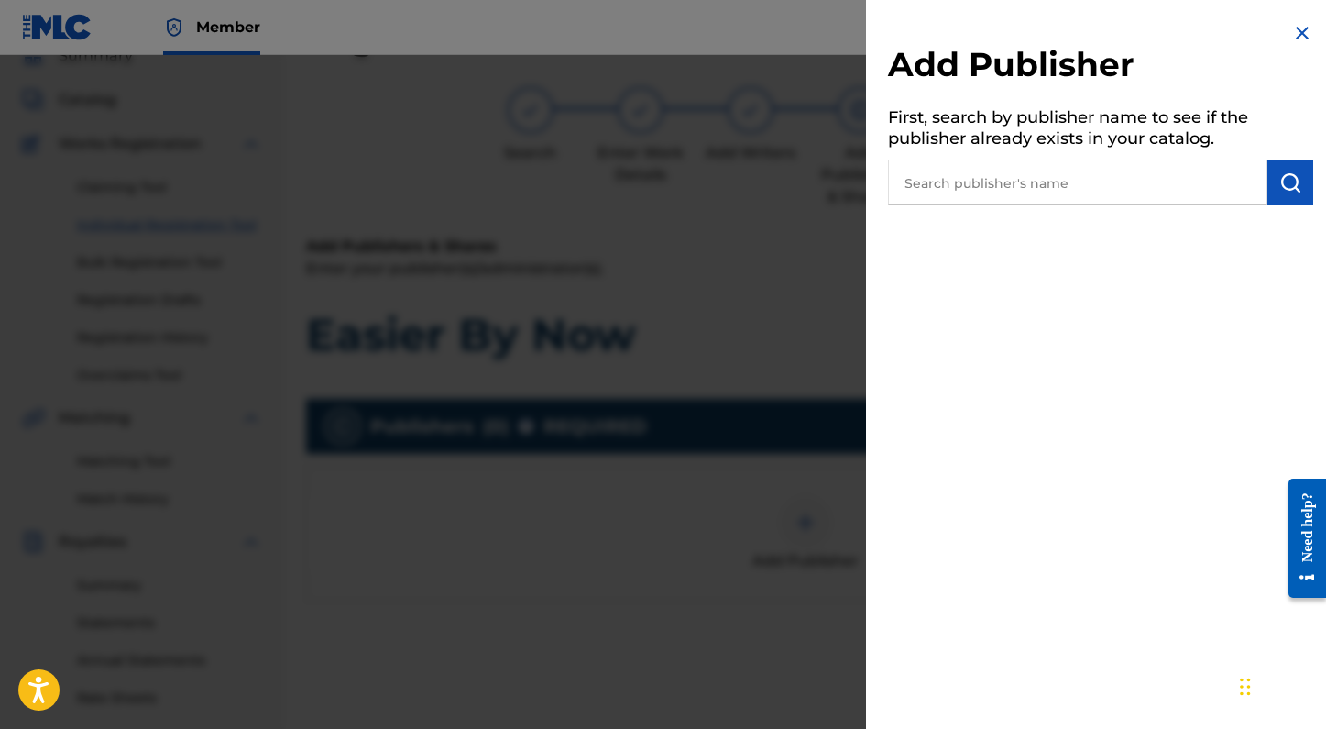
click at [1179, 183] on input "text" at bounding box center [1077, 182] width 379 height 46
click at [1125, 182] on input "madelyn paquette" at bounding box center [1077, 182] width 379 height 46
type input "madelyn paquette"
click at [1270, 206] on div "Add Publisher First, search by publisher name to see if the publisher already e…" at bounding box center [1100, 113] width 469 height 227
click at [1286, 188] on img "submit" at bounding box center [1290, 182] width 22 height 22
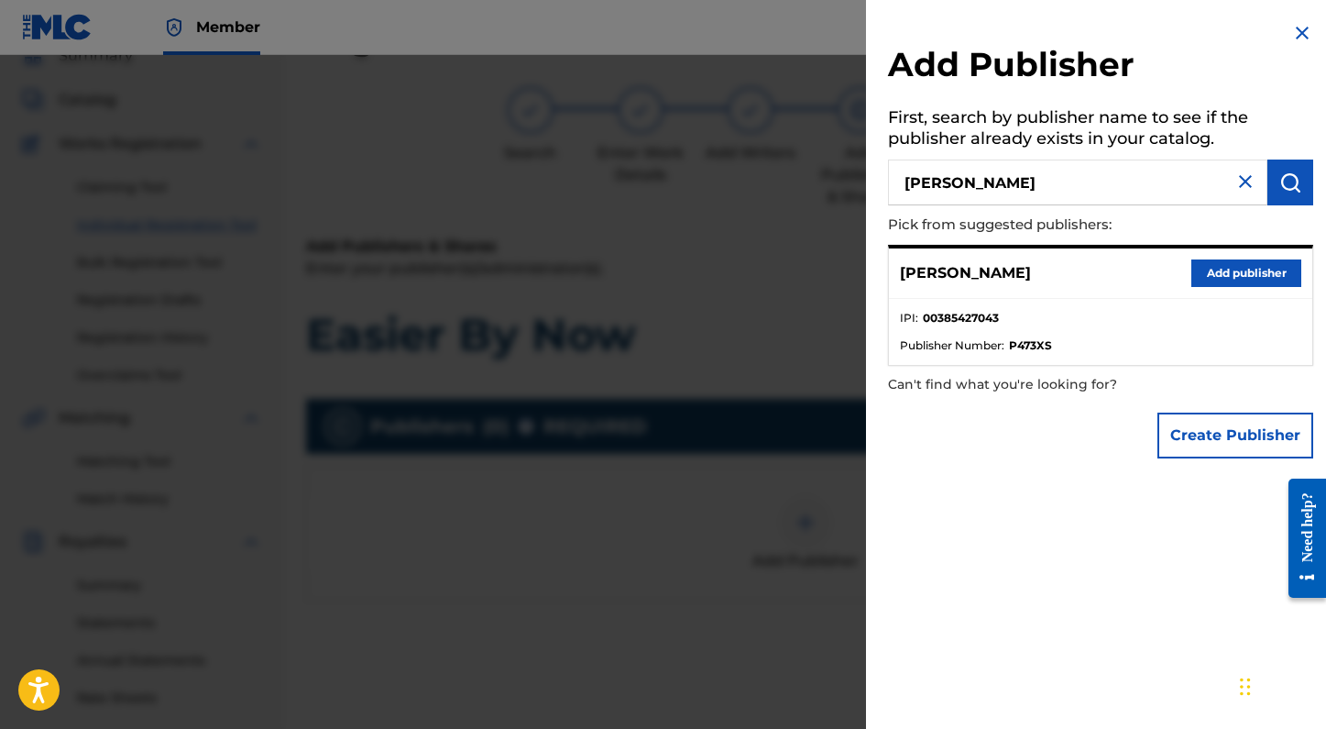
click at [1237, 280] on button "Add publisher" at bounding box center [1246, 272] width 110 height 27
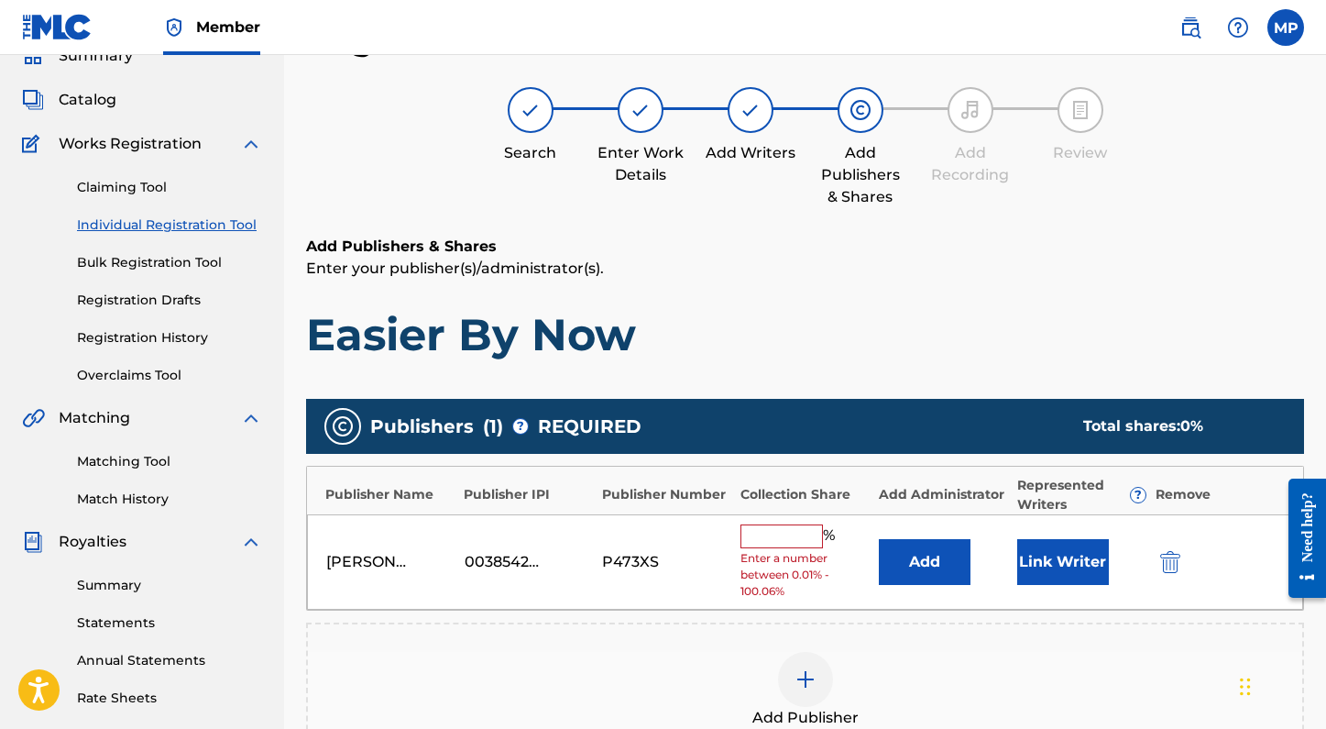
click at [792, 532] on input "text" at bounding box center [781, 536] width 82 height 24
type input "25"
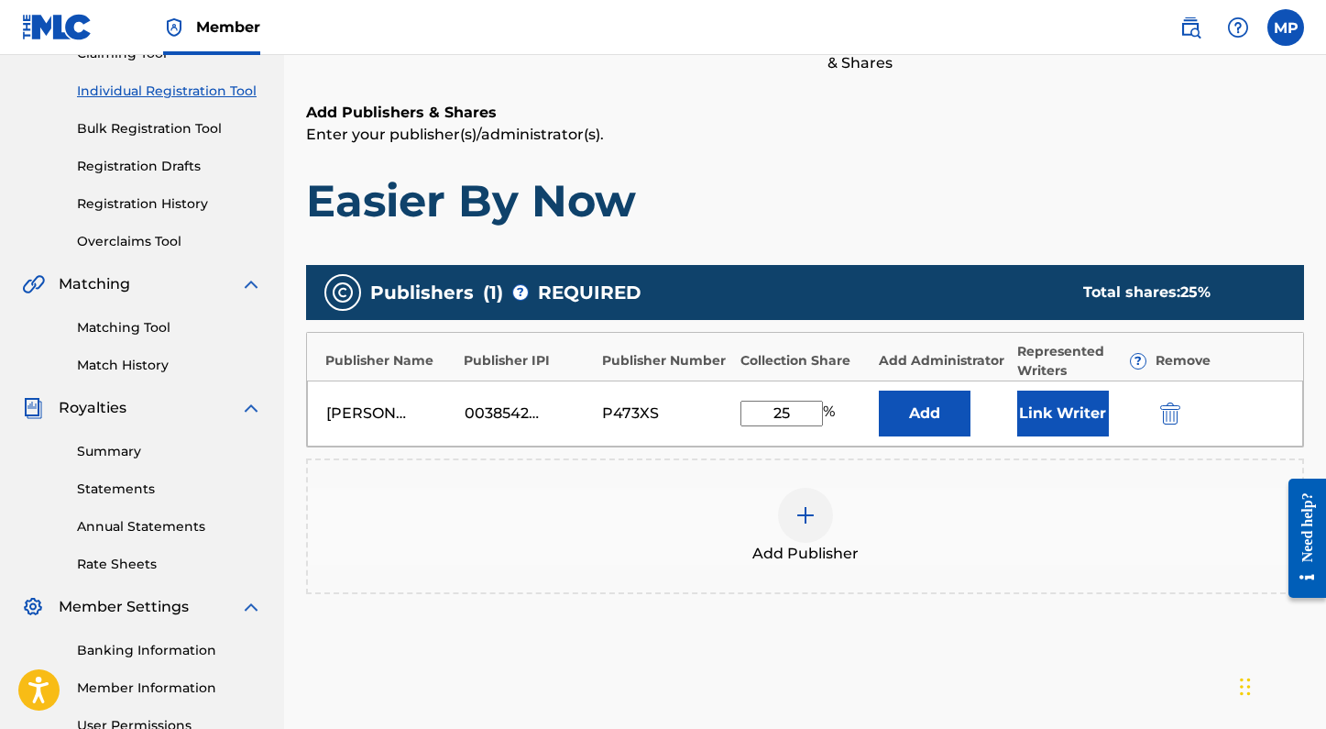
scroll to position [218, 0]
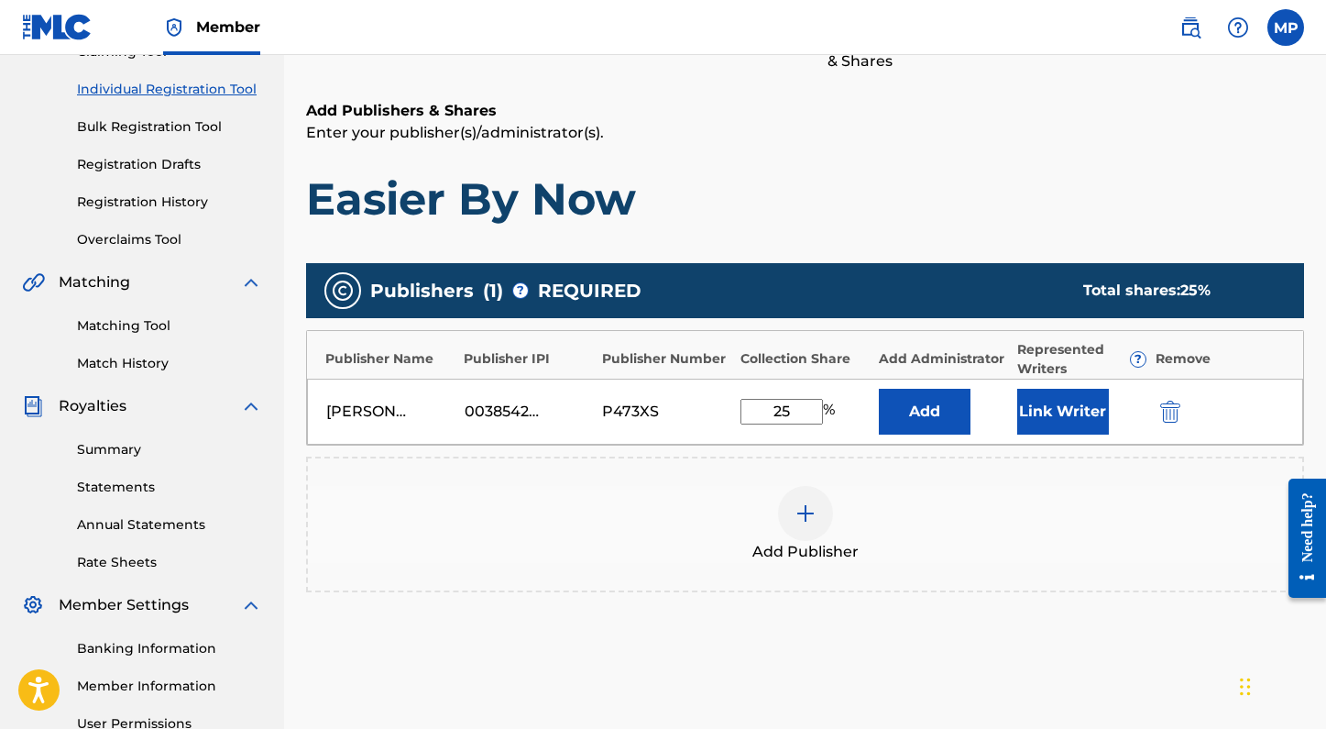
click at [1048, 424] on button "Link Writer" at bounding box center [1063, 412] width 92 height 46
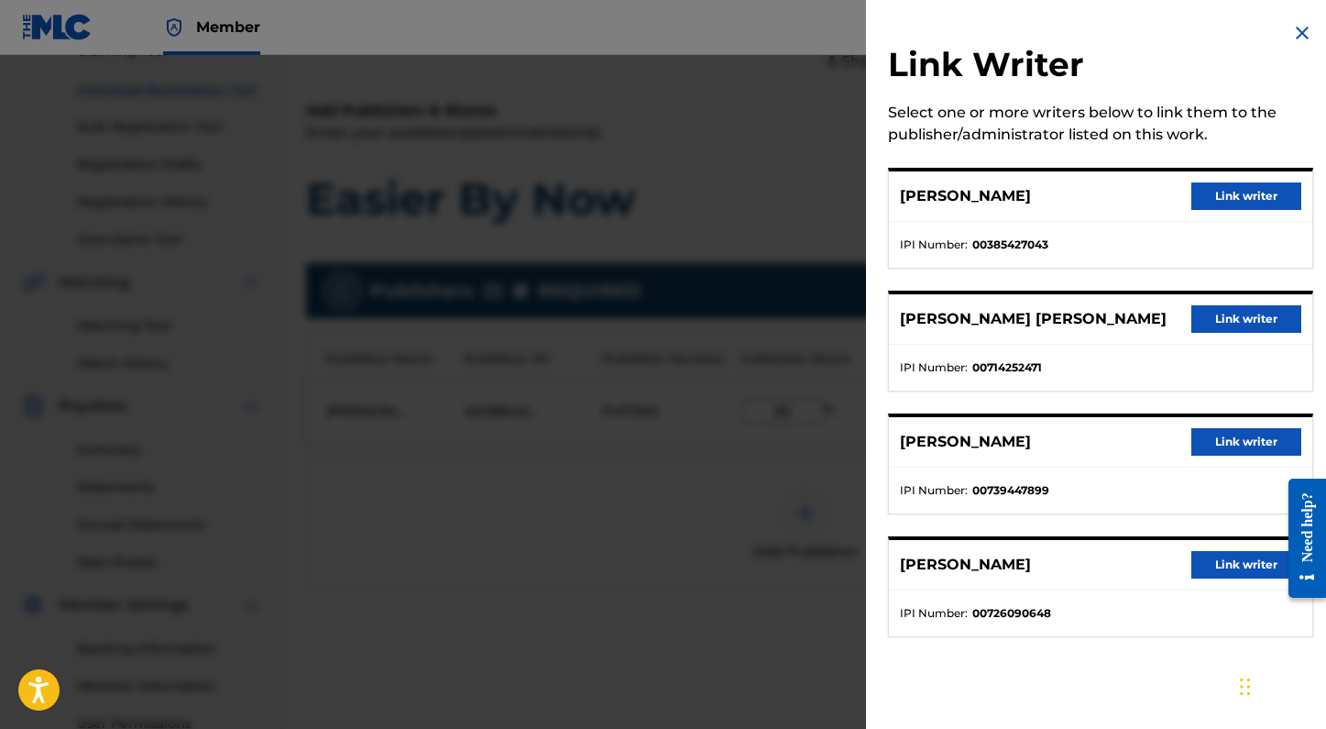
click at [1235, 188] on button "Link writer" at bounding box center [1246, 195] width 110 height 27
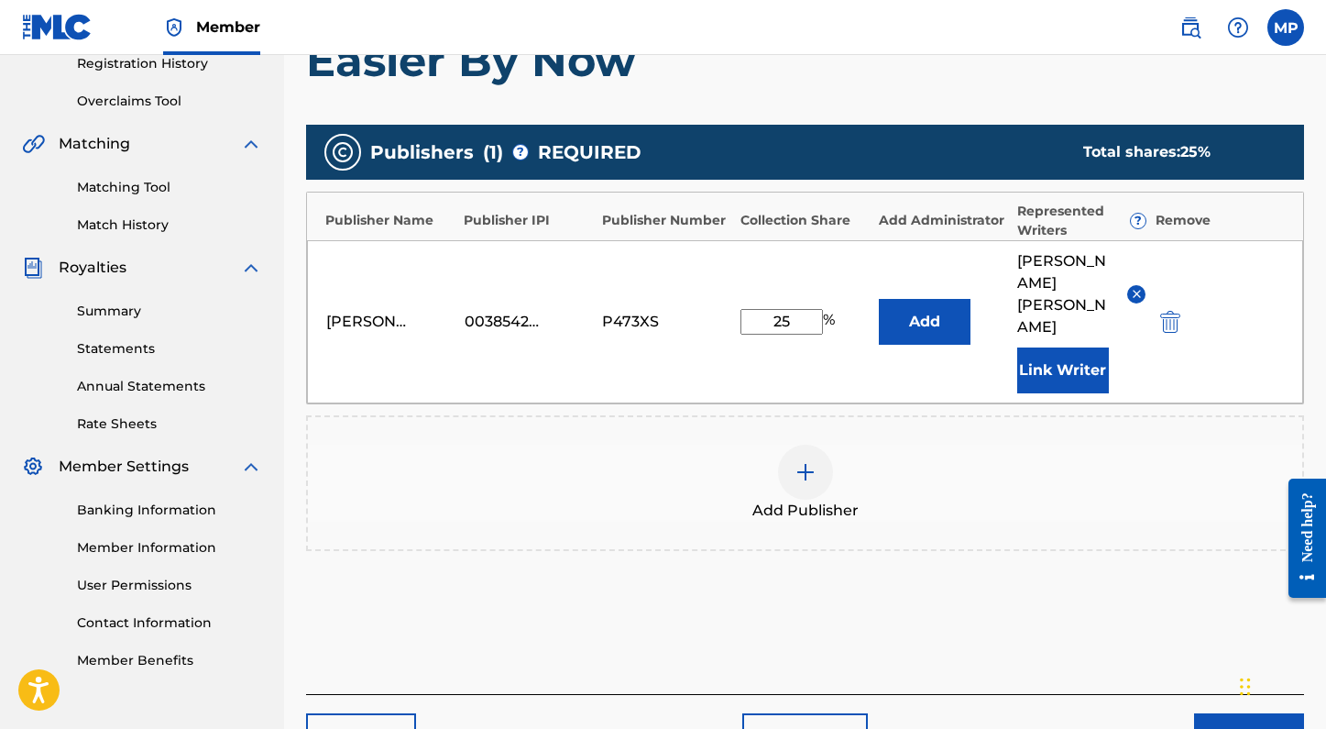
scroll to position [431, 0]
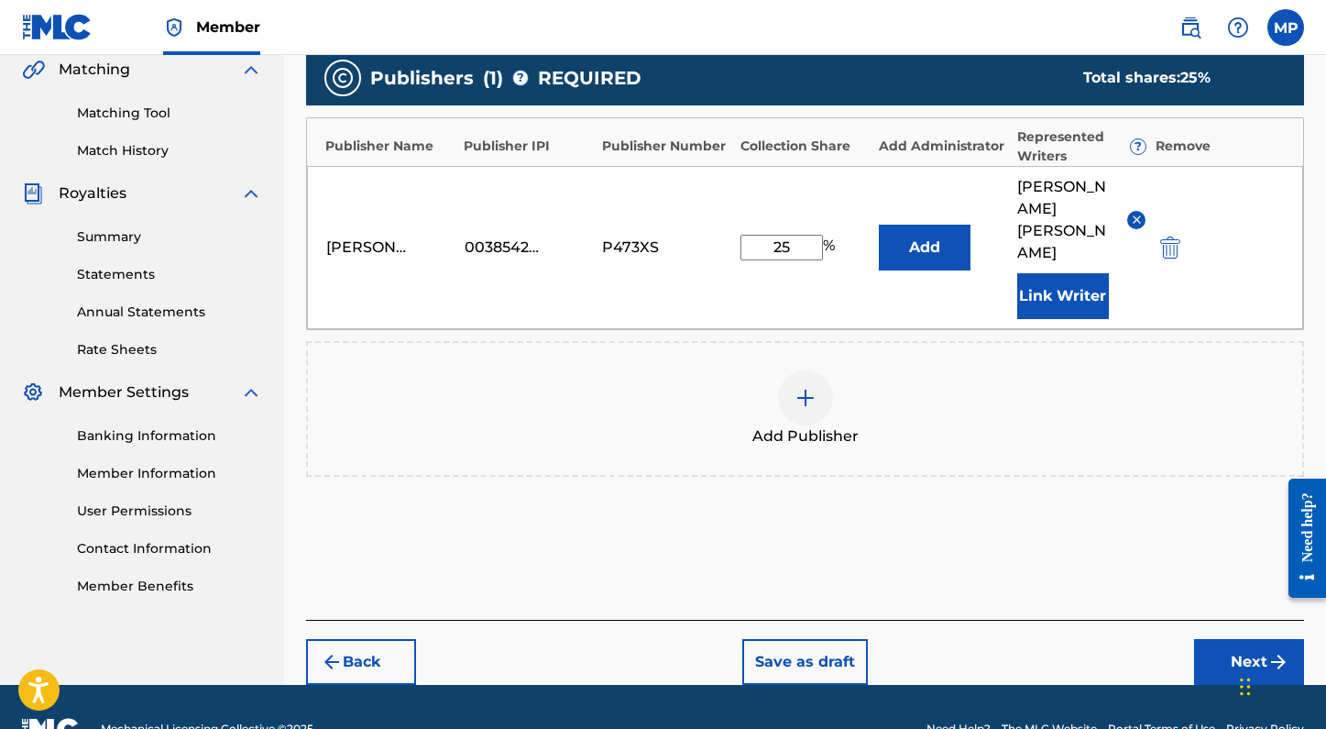
click at [1230, 639] on button "Next" at bounding box center [1249, 662] width 110 height 46
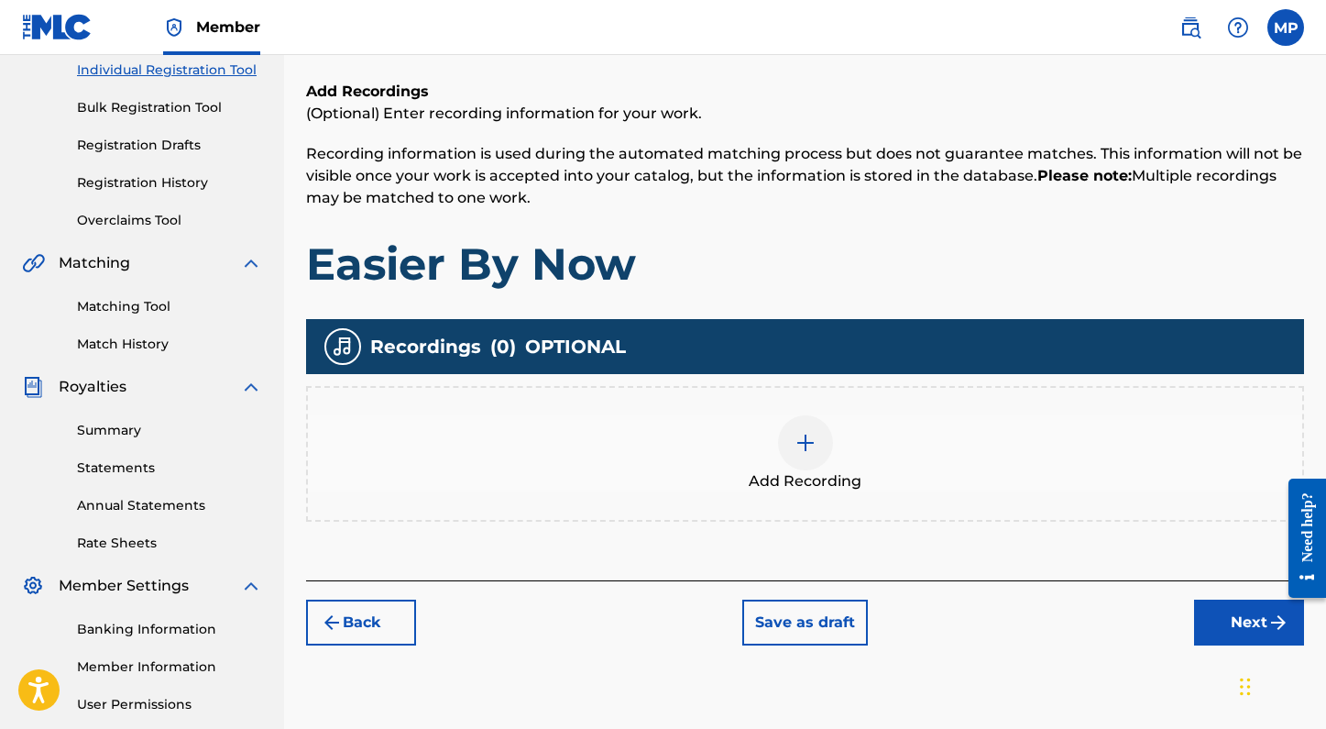
scroll to position [247, 0]
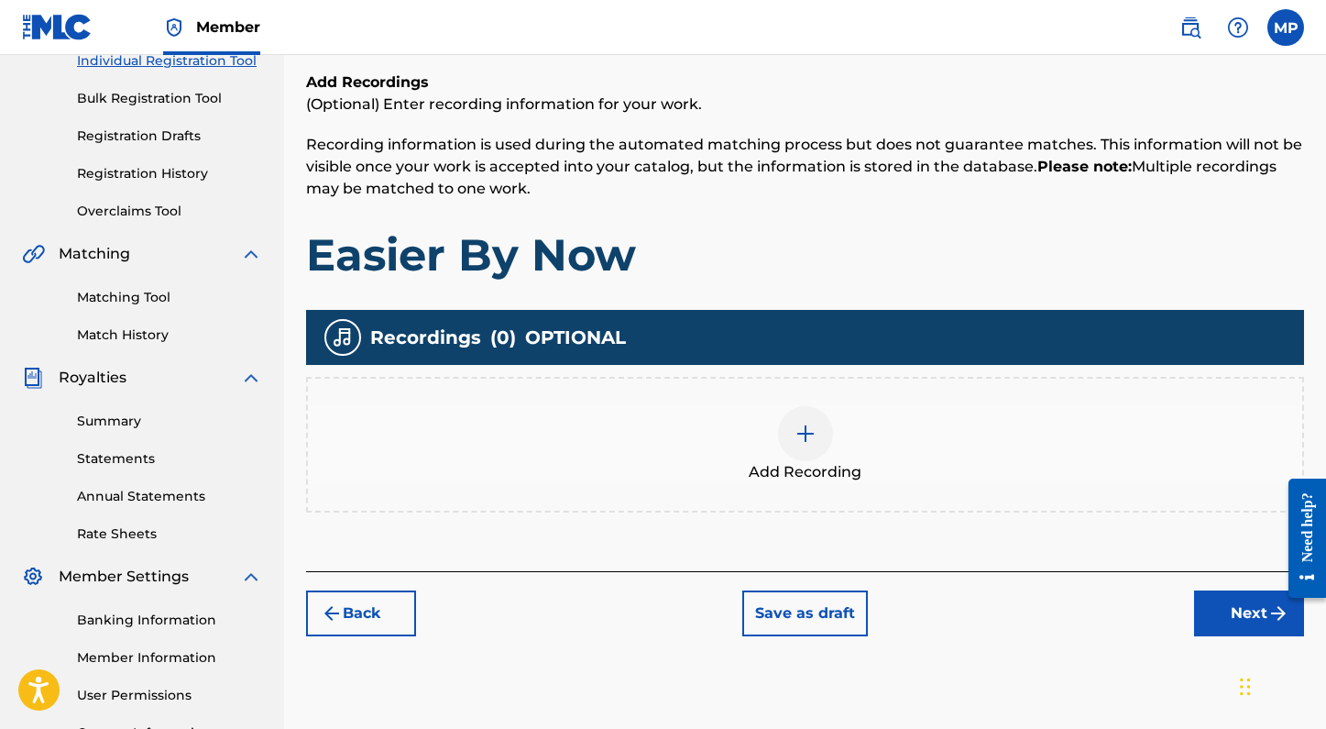
click at [785, 436] on div at bounding box center [805, 433] width 55 height 55
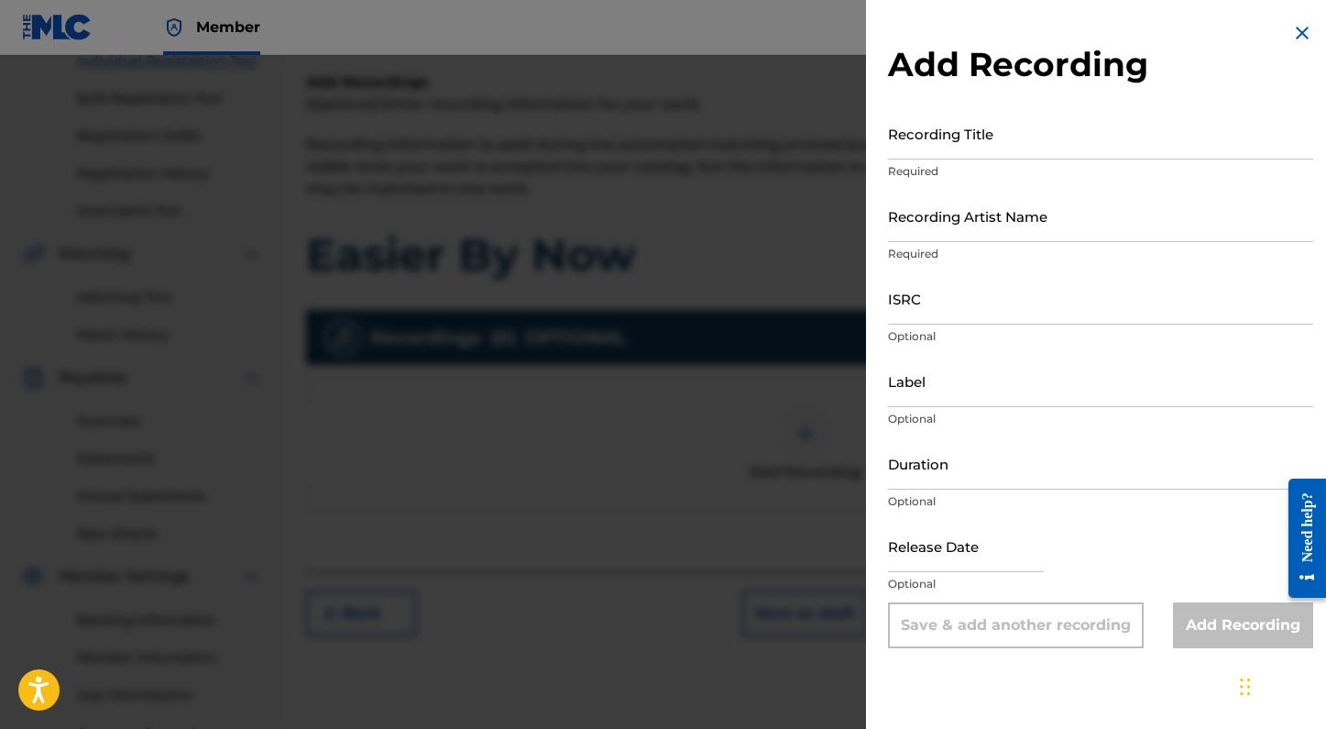
click at [947, 146] on input "Recording Title" at bounding box center [1100, 133] width 425 height 52
click at [941, 145] on input "Easier by Now" at bounding box center [1100, 133] width 425 height 52
type input "Easier By Now"
click at [983, 223] on input "Recording Artist Name" at bounding box center [1100, 216] width 425 height 52
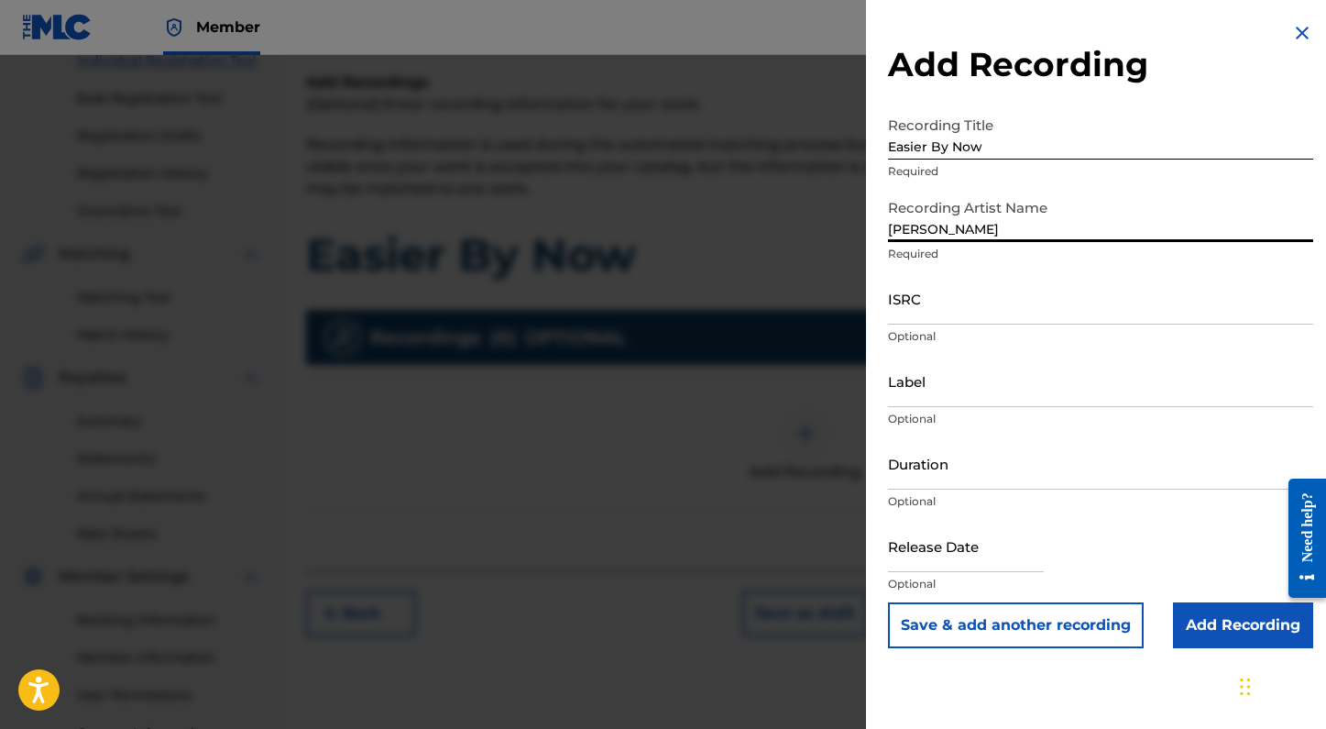
type input "Spencer Crandall"
click at [972, 309] on input "ISRC" at bounding box center [1100, 298] width 425 height 52
click at [909, 306] on input "ISRC" at bounding box center [1100, 298] width 425 height 52
paste input "QM24S2504764"
type input "QM24S2504764"
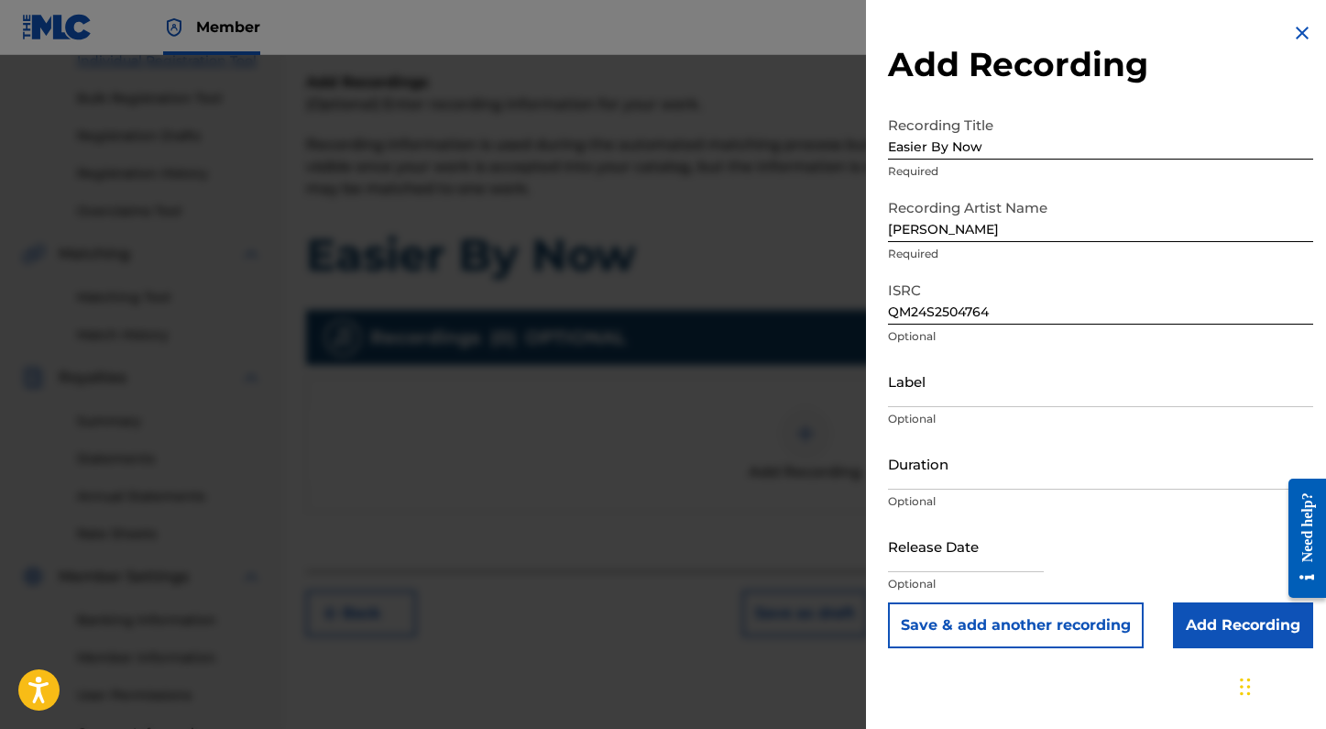
click at [909, 557] on input "text" at bounding box center [966, 546] width 156 height 52
select select "8"
select select "2025"
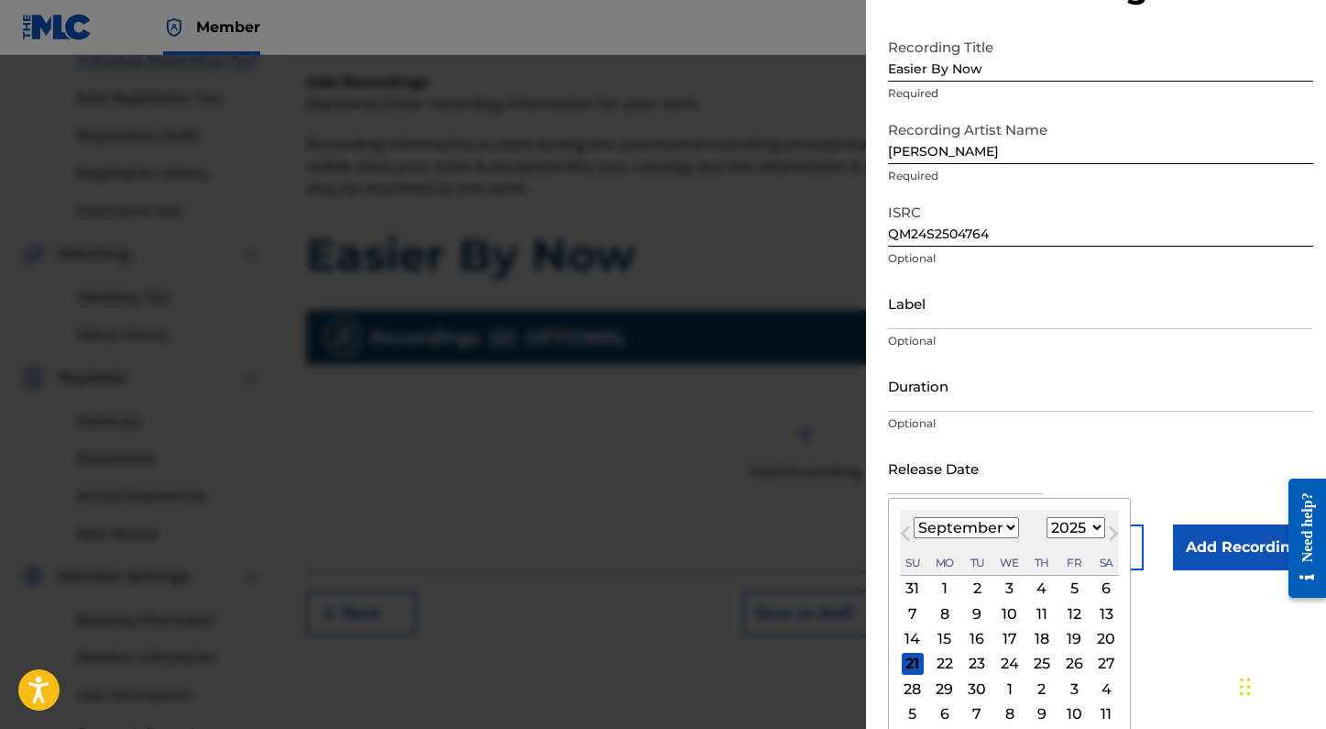
scroll to position [87, 0]
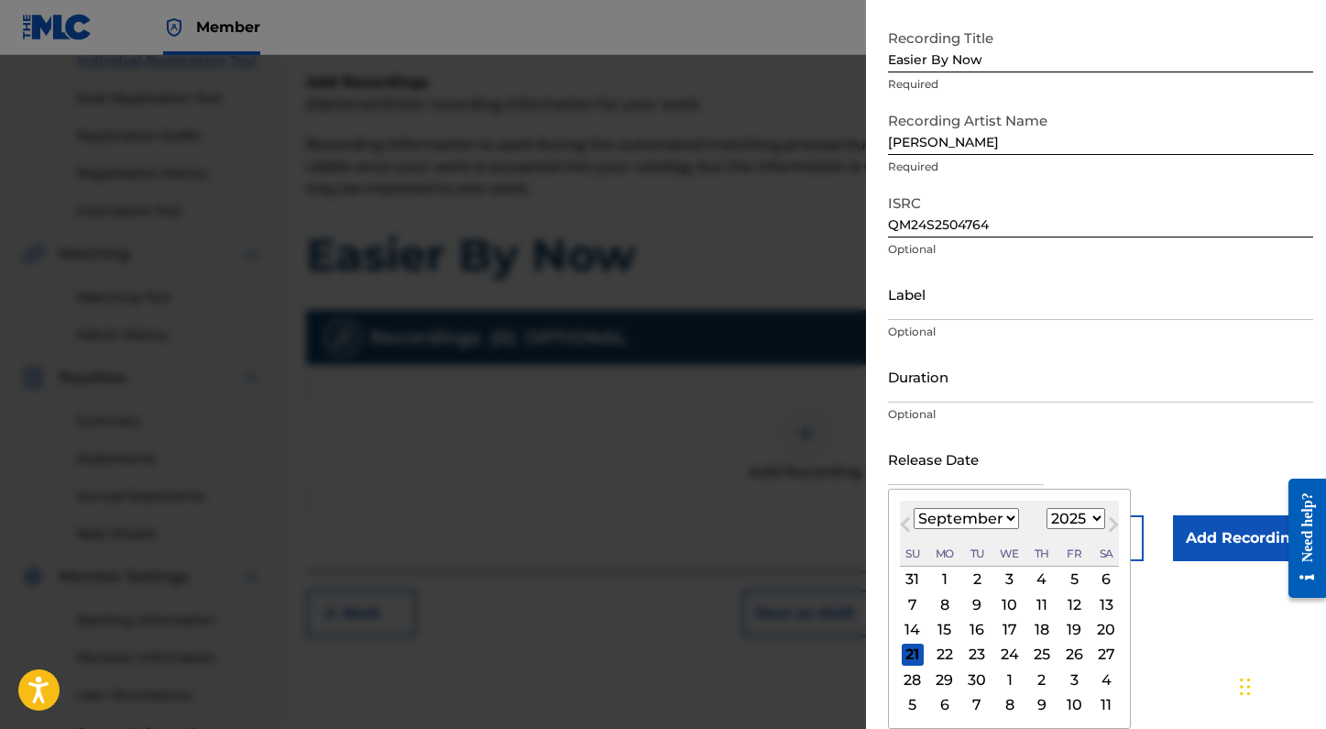
click at [1070, 626] on div "19" at bounding box center [1074, 630] width 22 height 22
type input "September 19 2025"
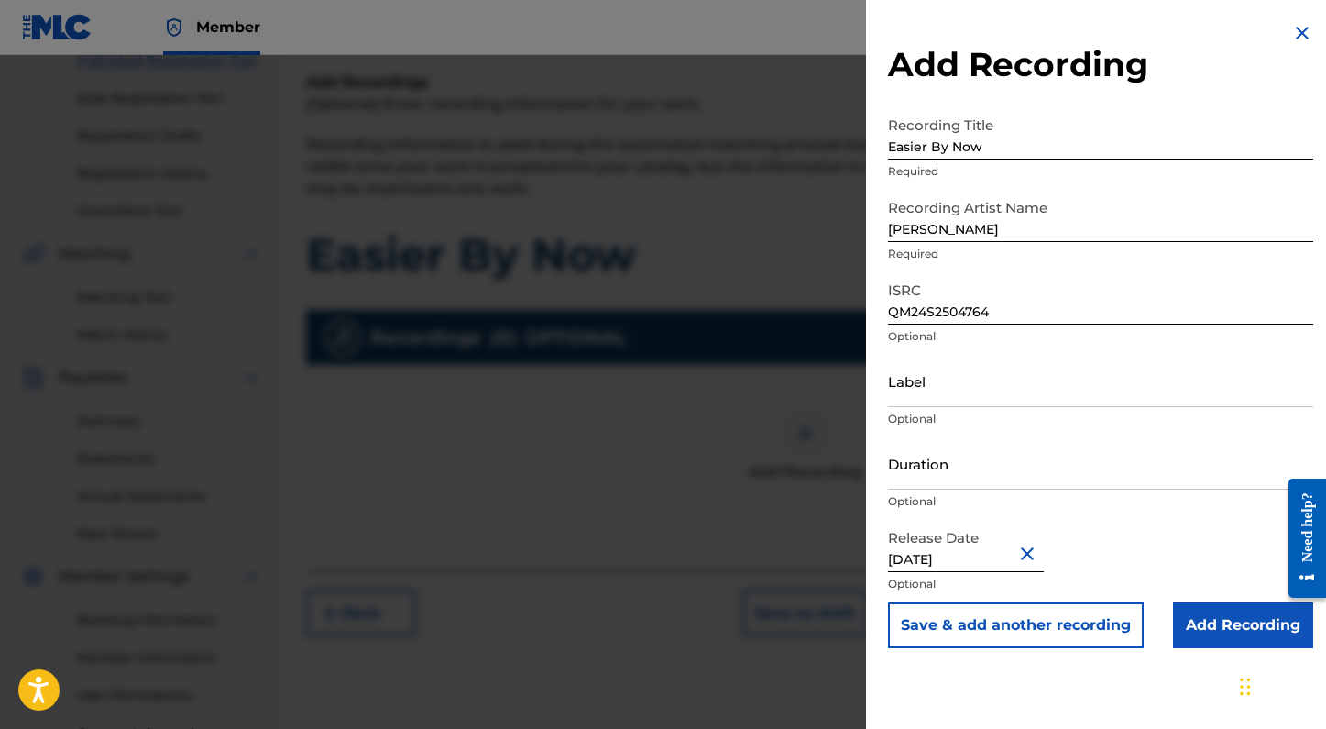
click at [1217, 626] on input "Add Recording" at bounding box center [1243, 625] width 140 height 46
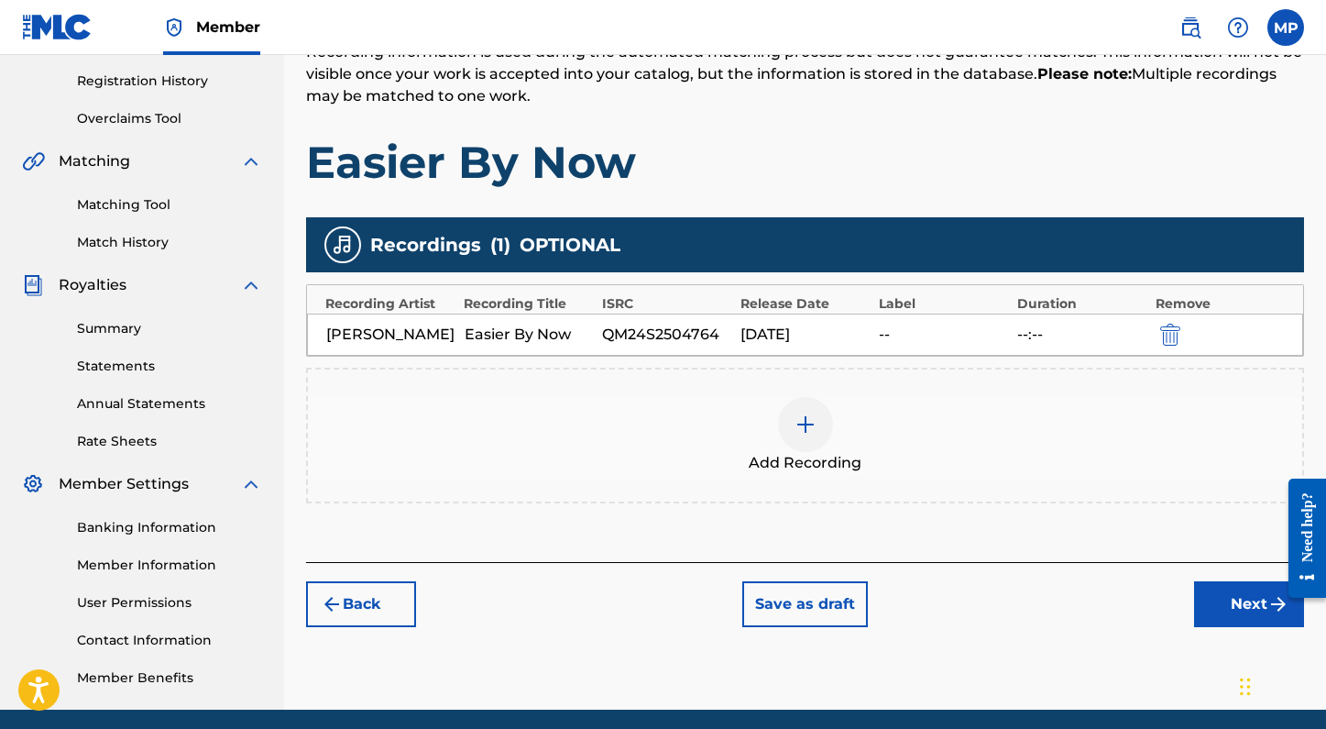
scroll to position [350, 0]
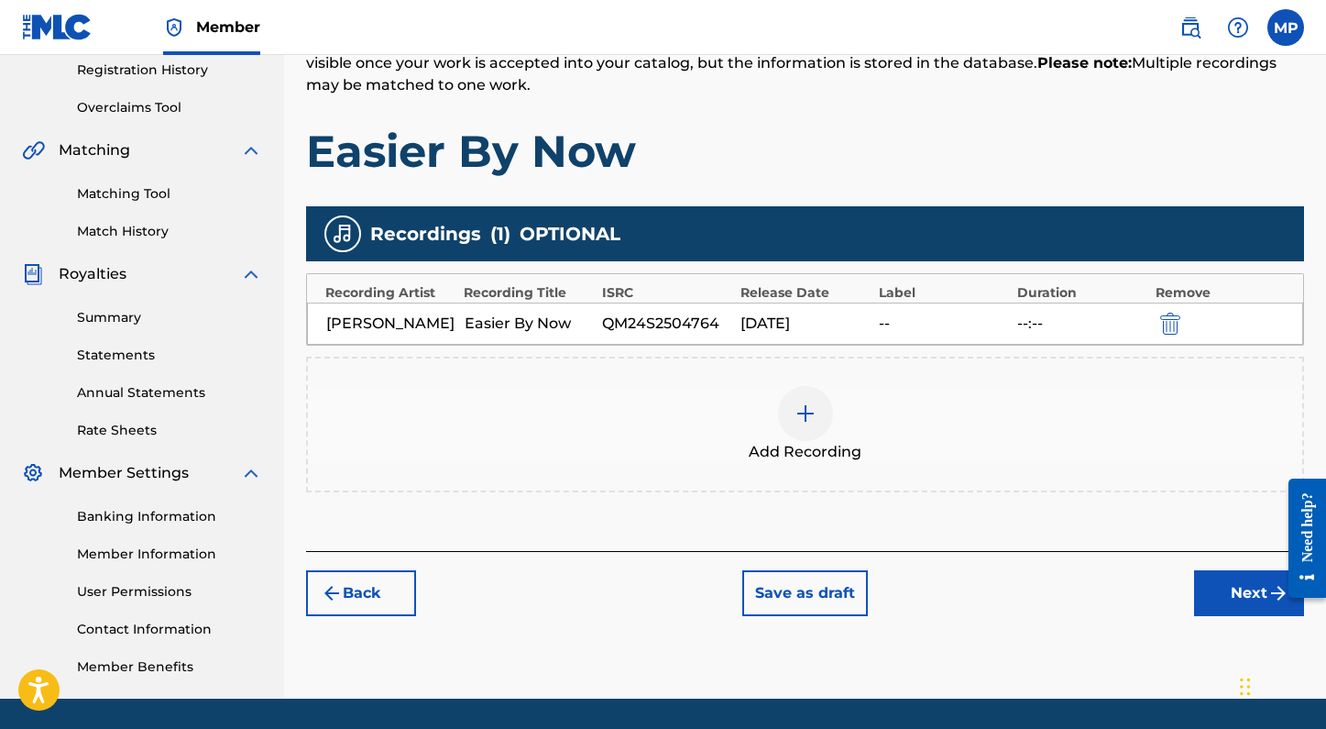
click at [903, 508] on div "Add Recordings (Optional) Enter recording information for your work. Recording …" at bounding box center [805, 259] width 998 height 583
click at [1228, 595] on button "Next" at bounding box center [1249, 593] width 110 height 46
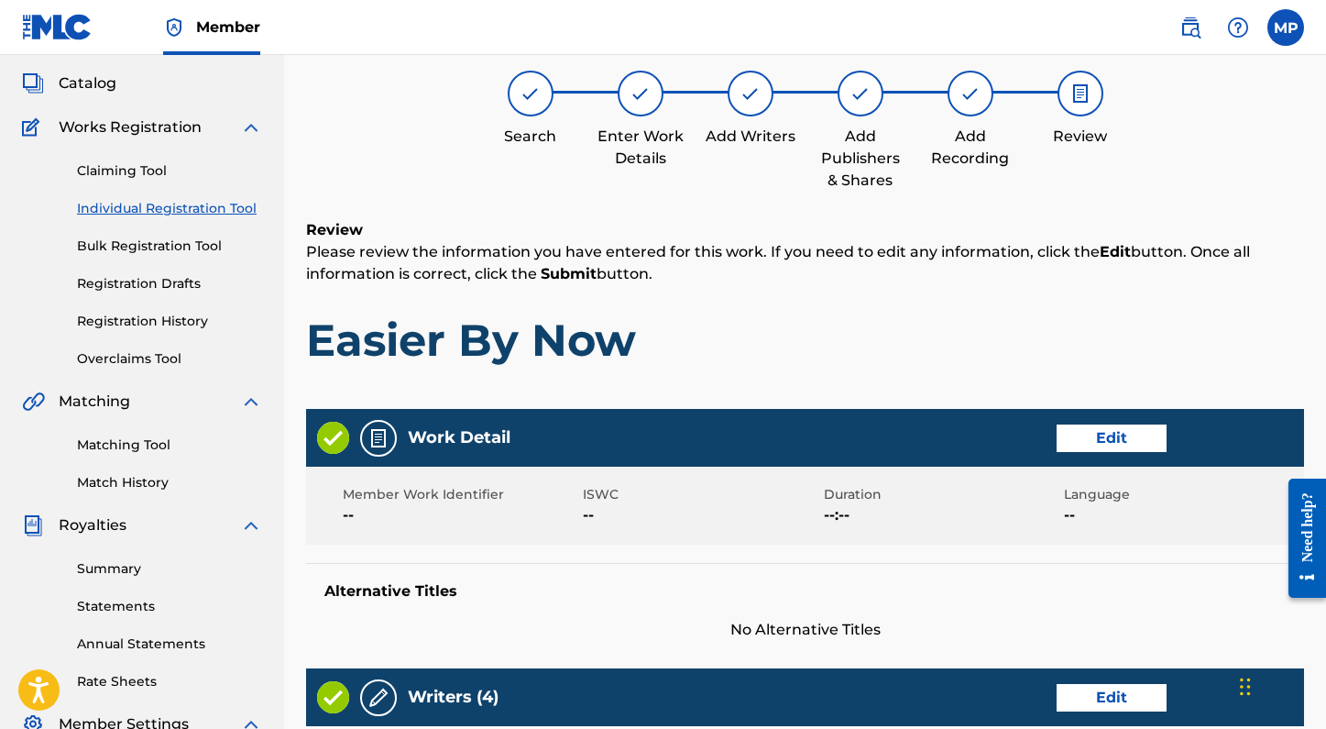
scroll to position [102, 0]
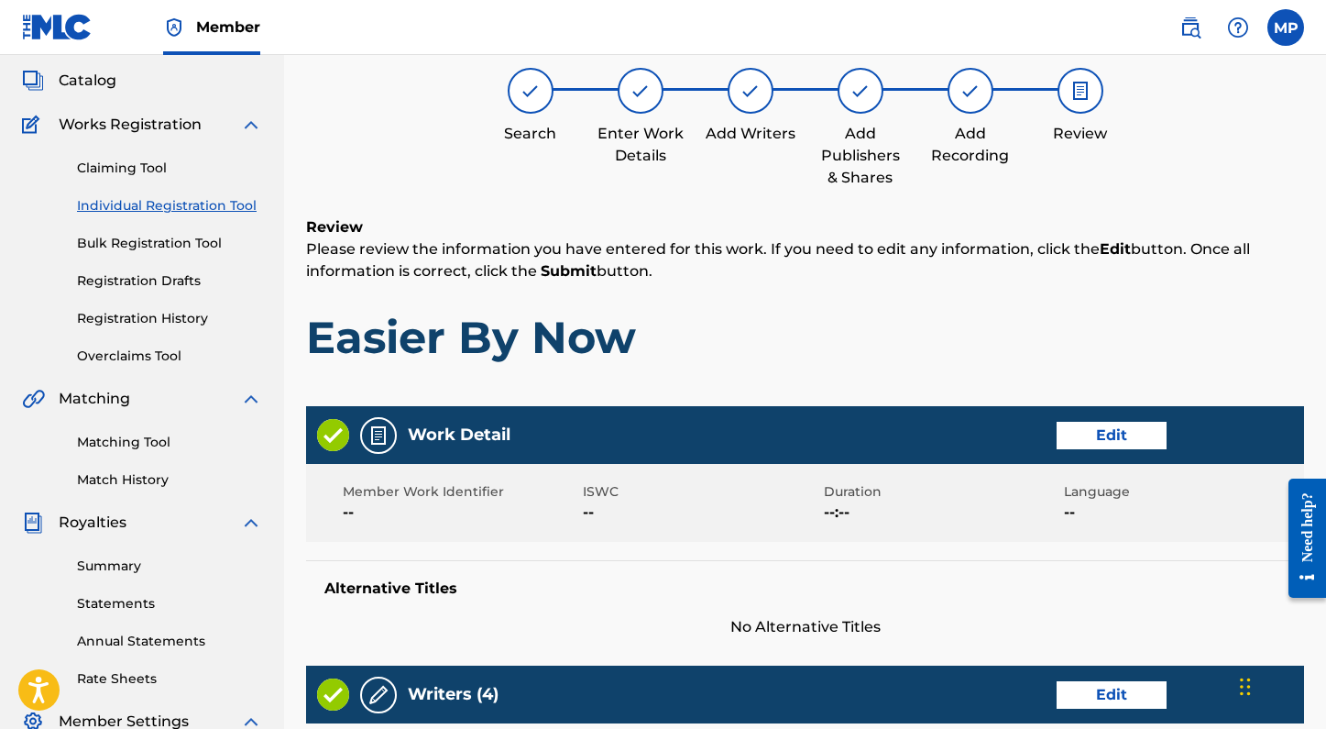
click at [1075, 431] on button "Edit" at bounding box center [1112, 435] width 110 height 27
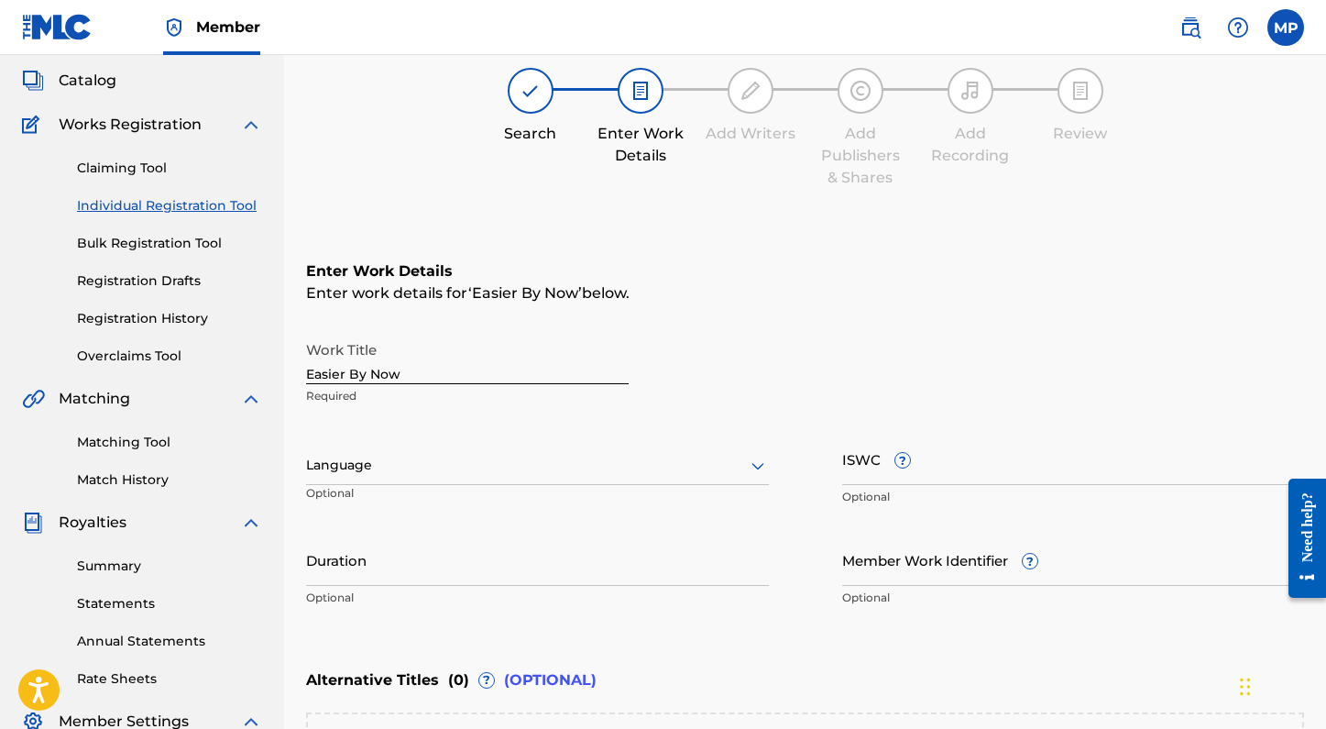
click at [354, 554] on input "Duration" at bounding box center [537, 559] width 463 height 52
click at [304, 573] on div "Register Work Search Enter Work Details Add Writers Add Publishers & Shares Add…" at bounding box center [805, 479] width 1042 height 960
click at [310, 574] on input "3:25" at bounding box center [537, 559] width 463 height 52
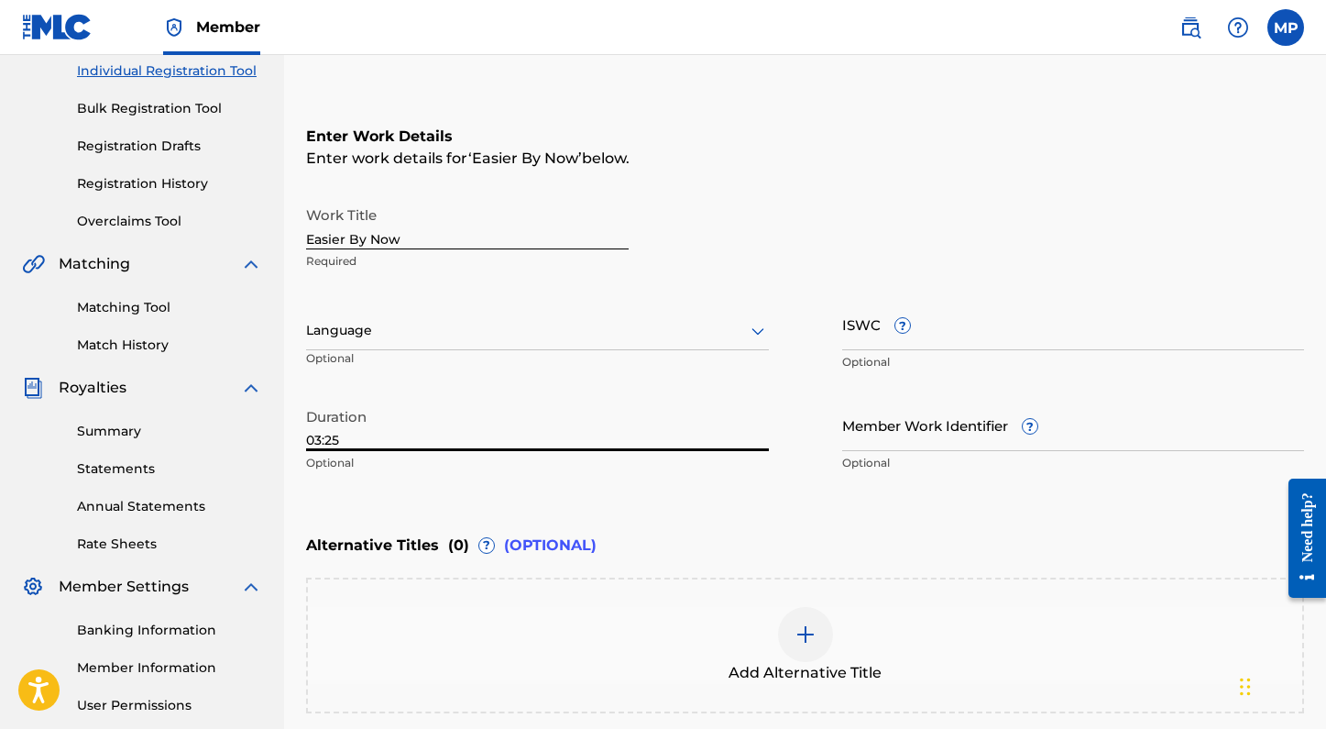
scroll to position [232, 0]
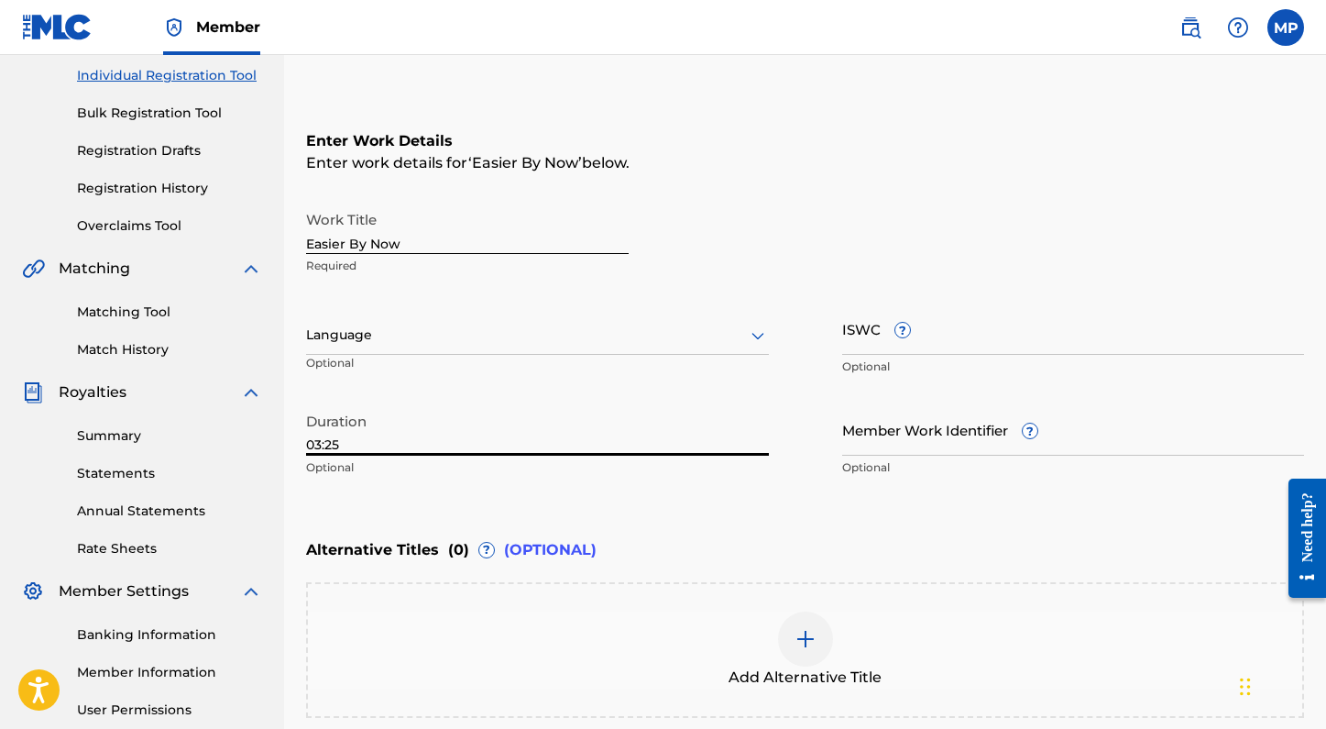
type input "03:25"
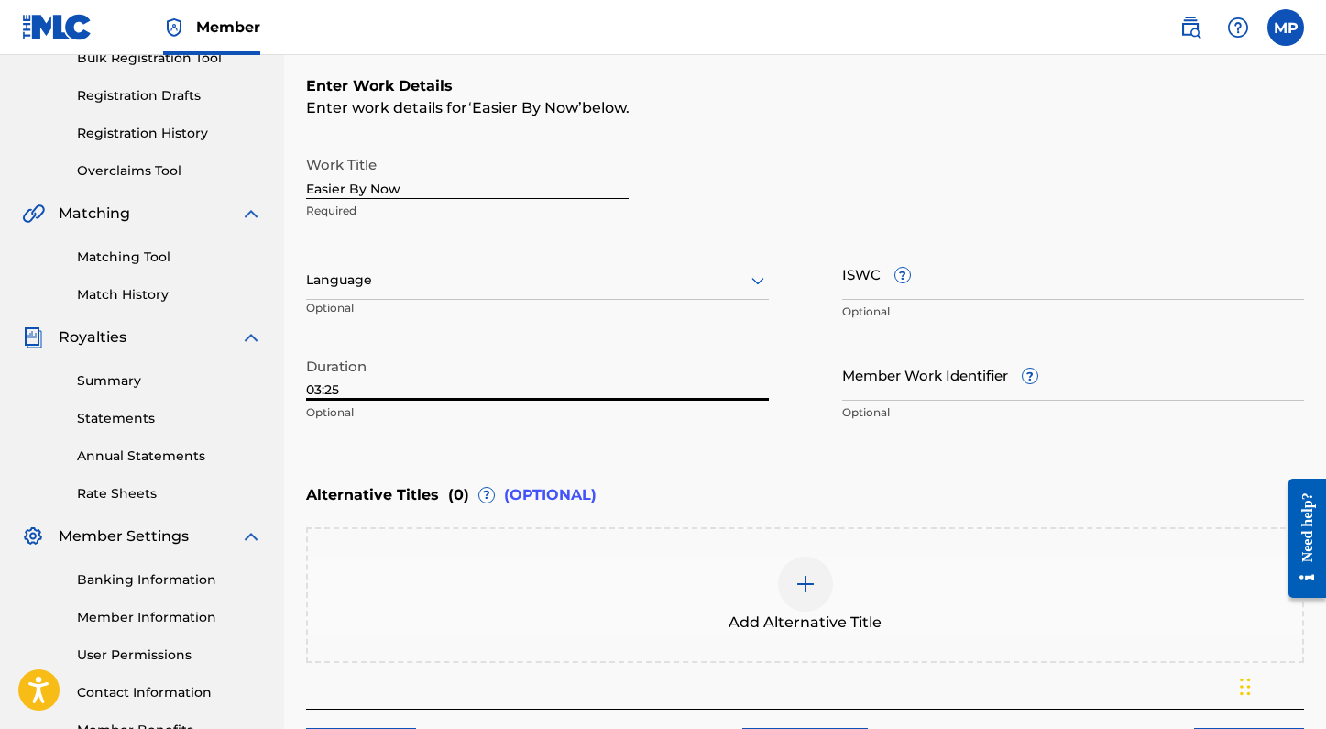
scroll to position [419, 0]
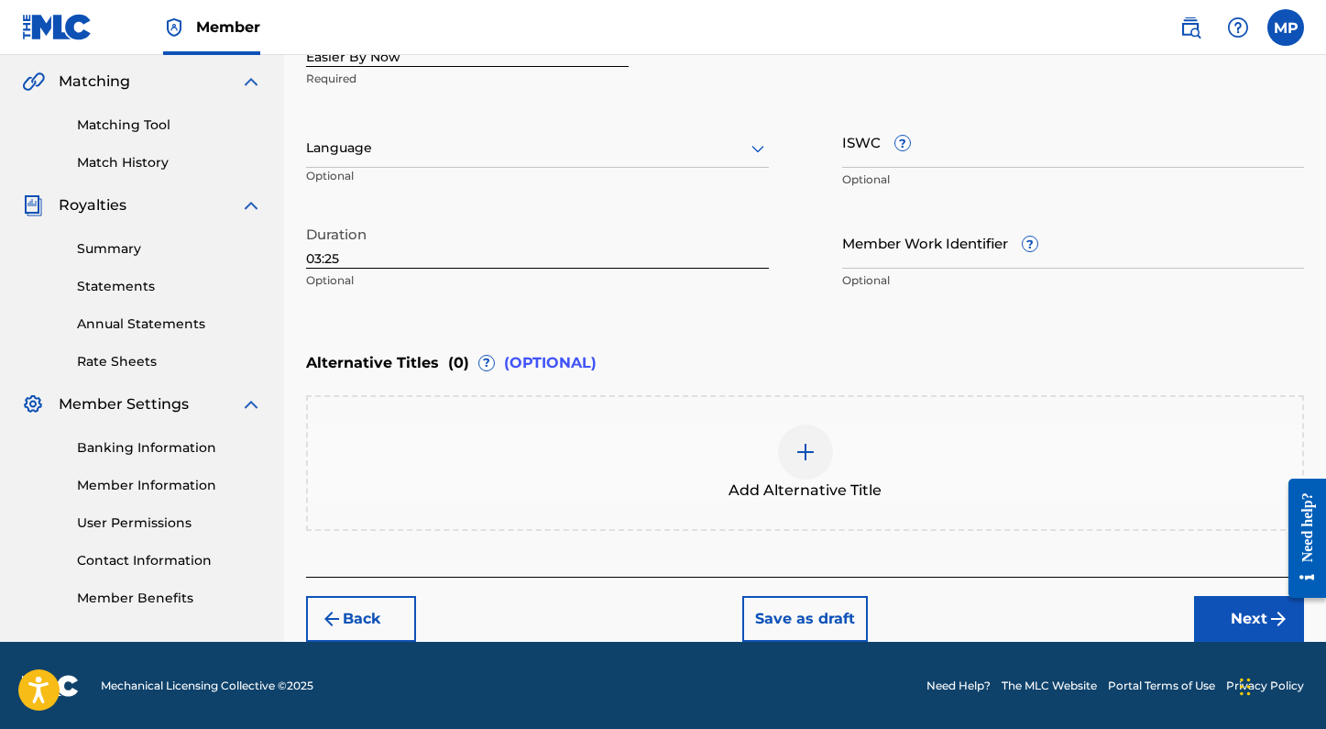
click at [1238, 620] on button "Next" at bounding box center [1249, 619] width 110 height 46
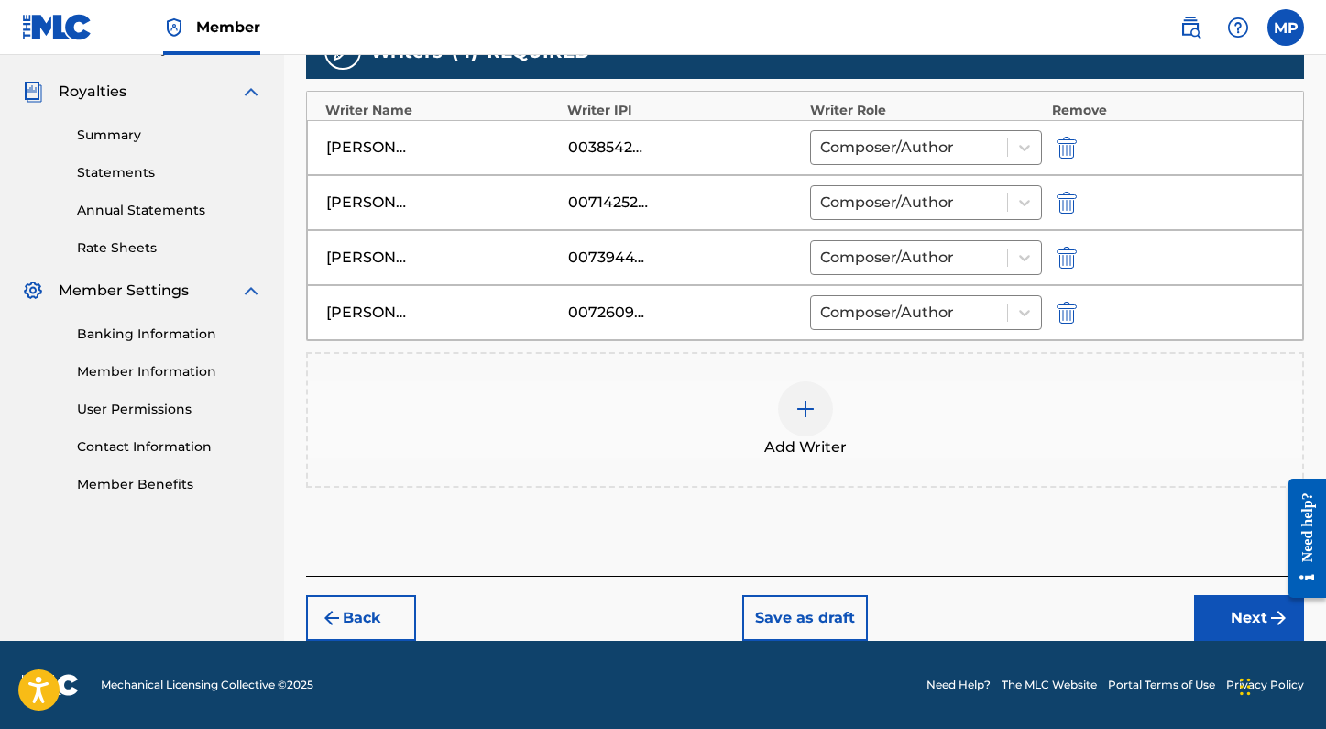
click at [1265, 622] on button "Next" at bounding box center [1249, 618] width 110 height 46
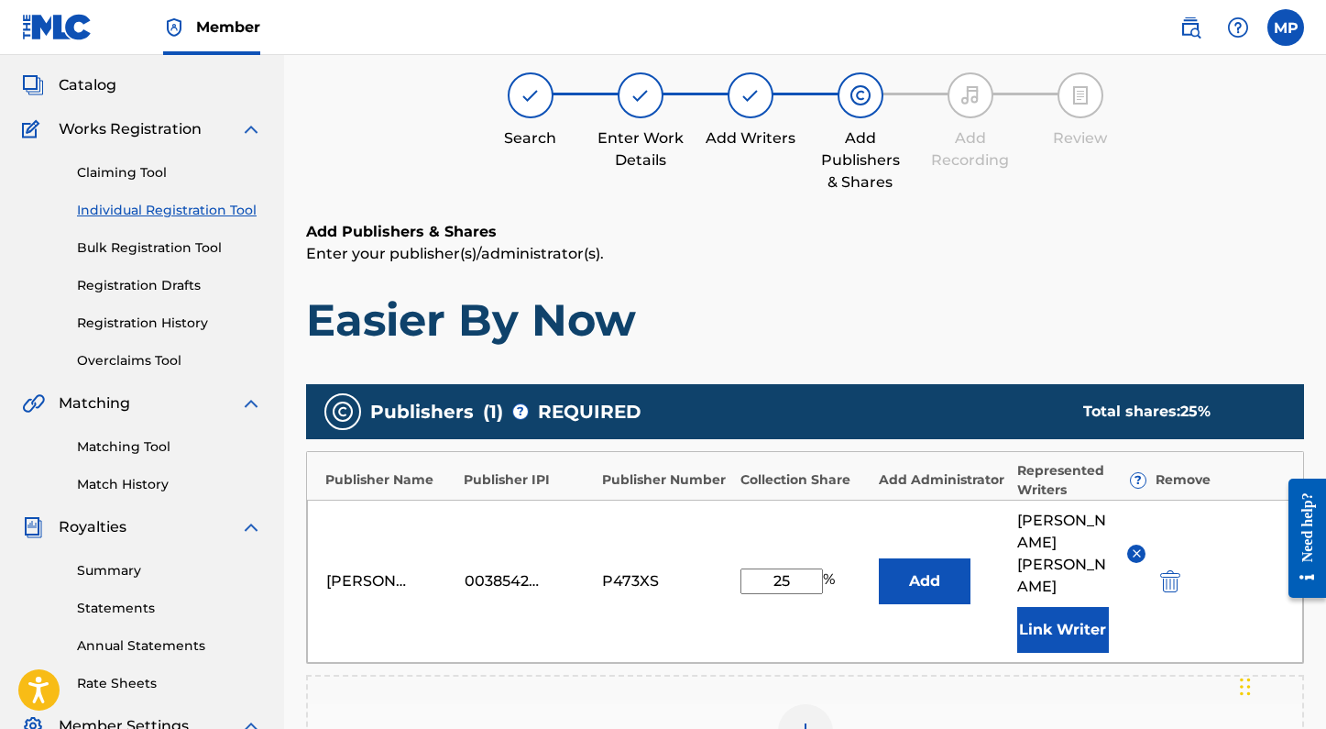
scroll to position [82, 0]
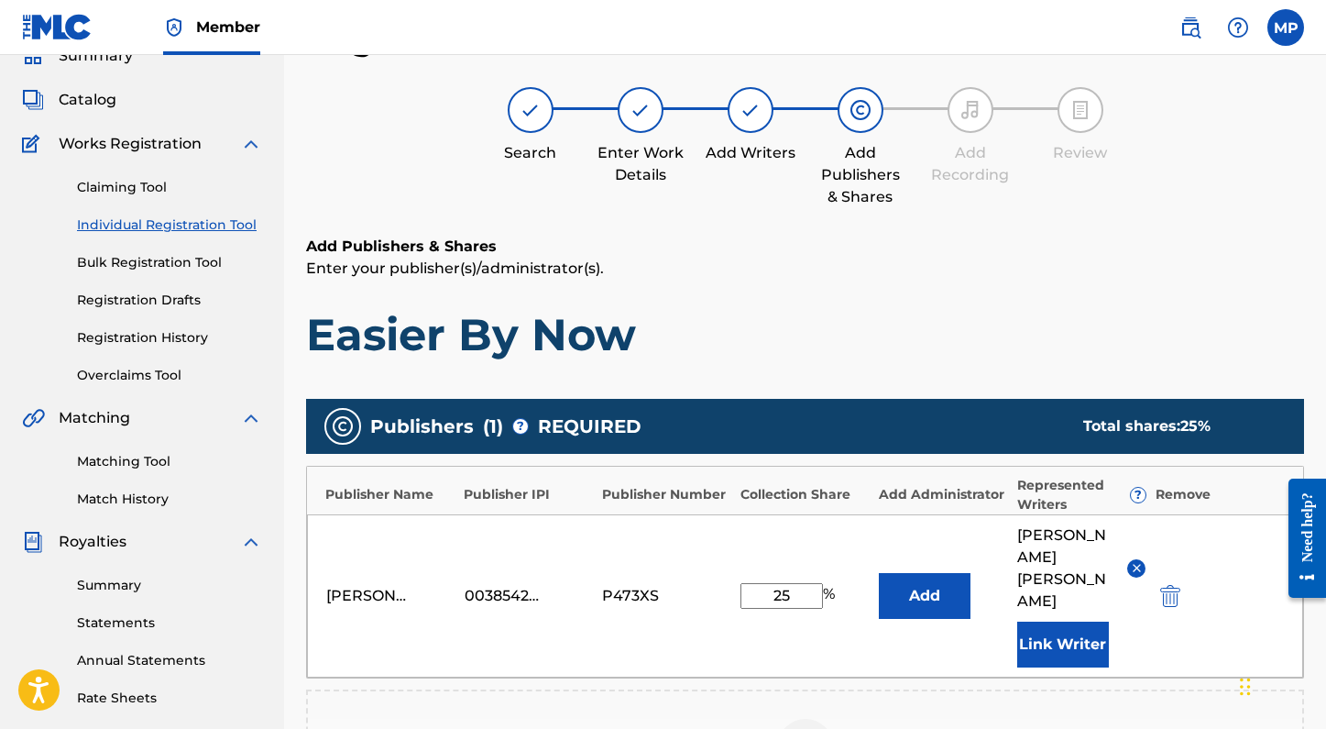
click at [1171, 585] on img "submit" at bounding box center [1170, 596] width 20 height 22
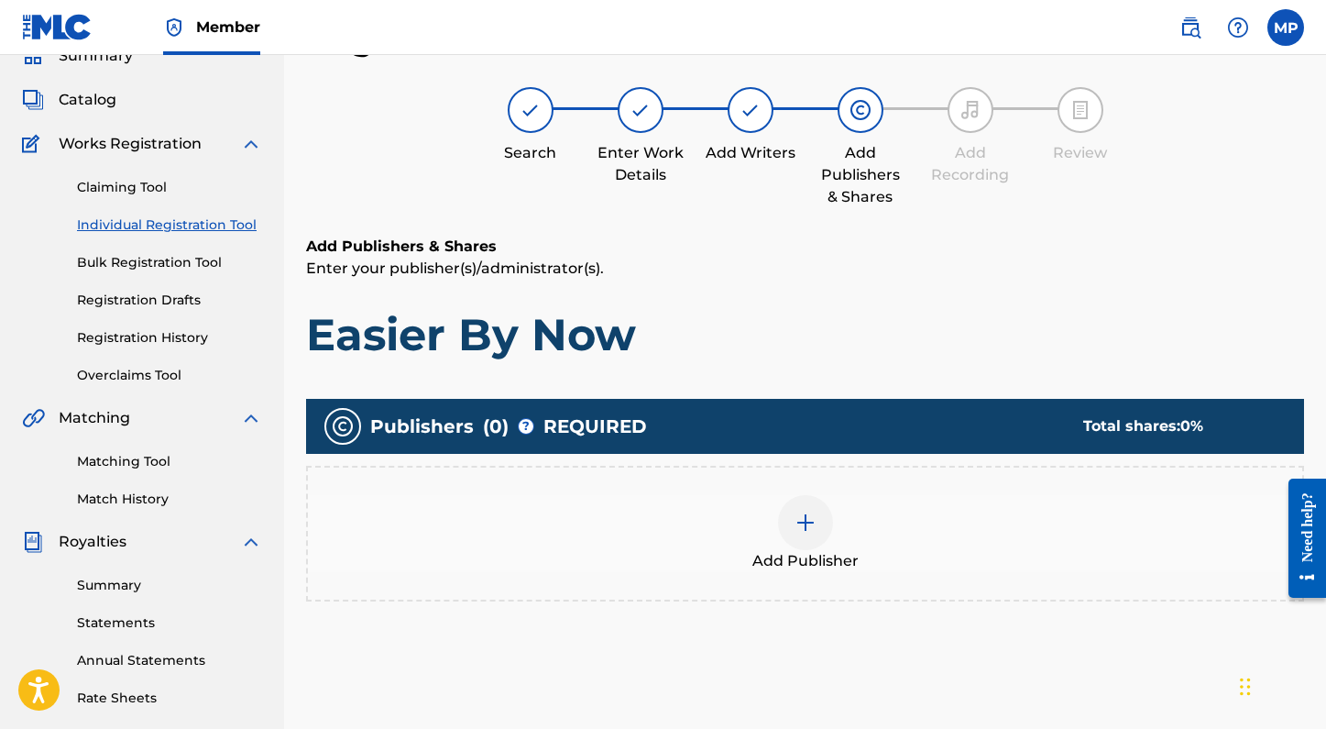
click at [810, 525] on img at bounding box center [806, 522] width 22 height 22
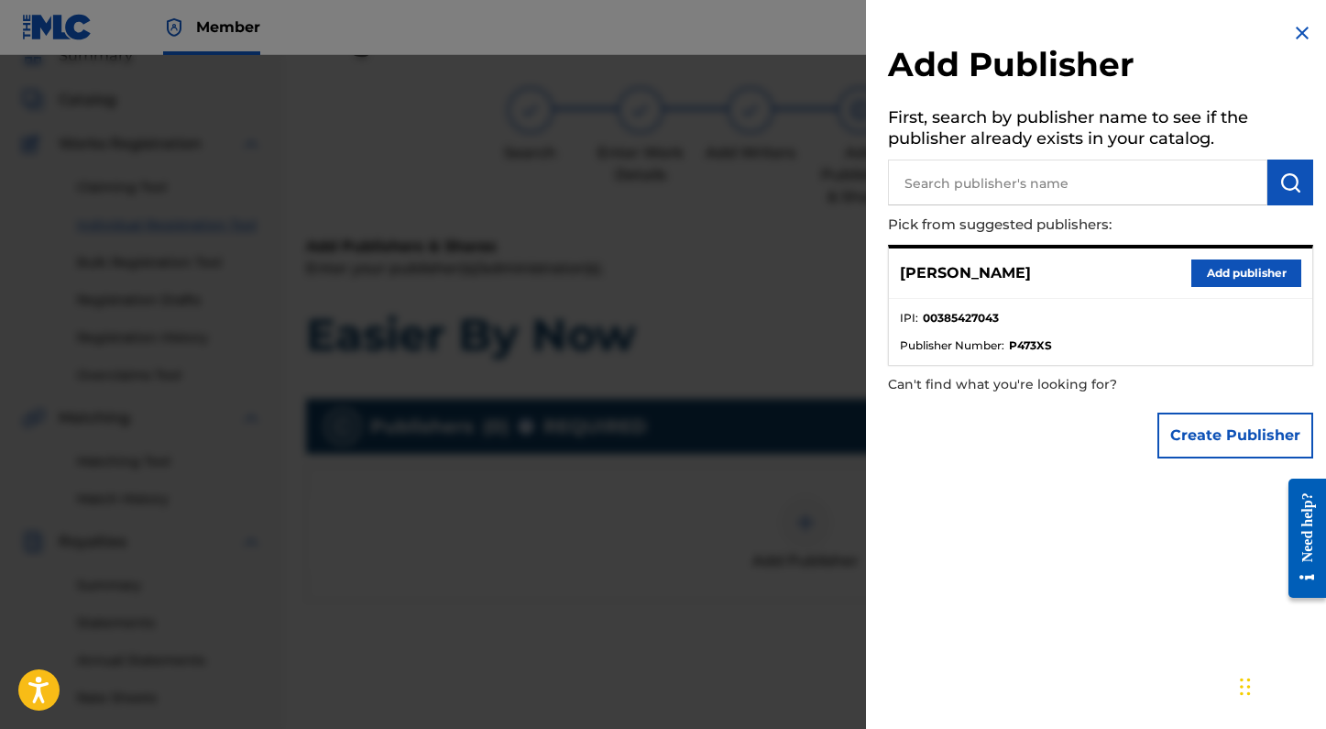
click at [1007, 183] on input "text" at bounding box center [1077, 182] width 379 height 46
paste input "01205384774"
type input "01205384774"
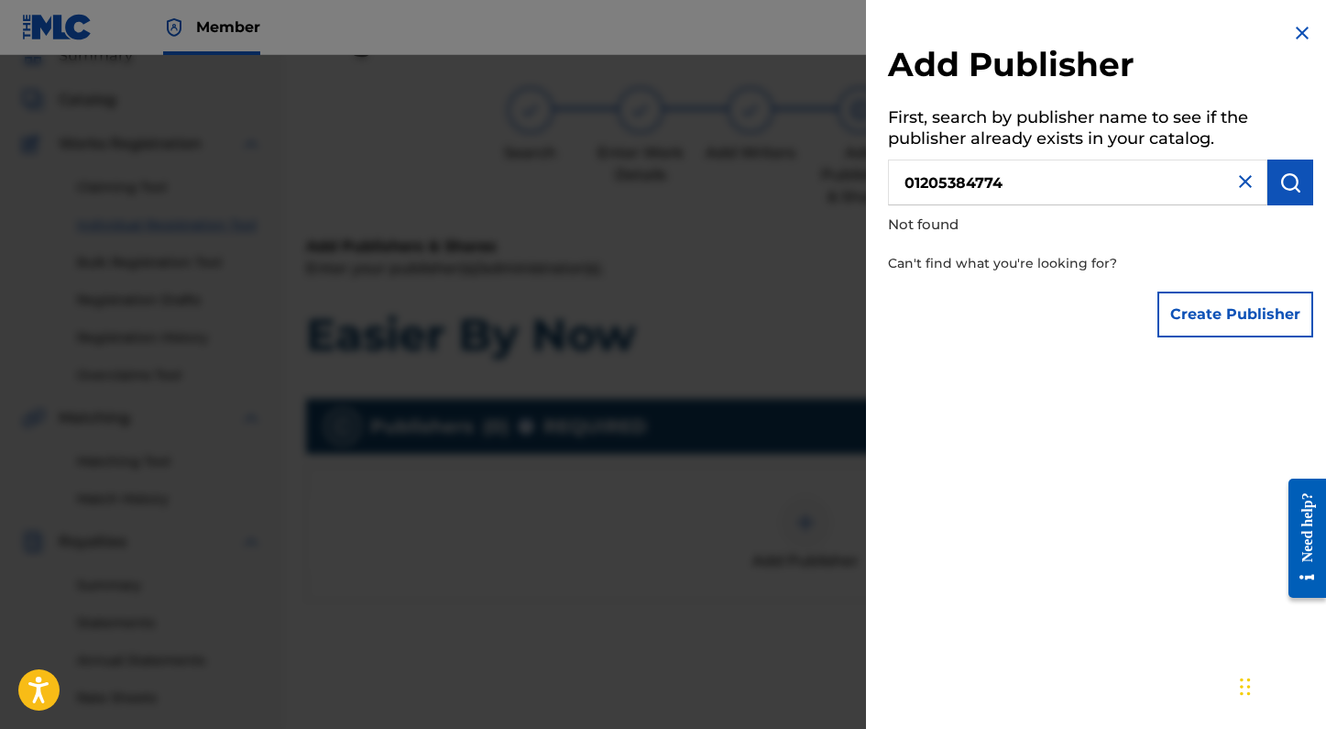
click at [1239, 185] on img at bounding box center [1245, 181] width 22 height 22
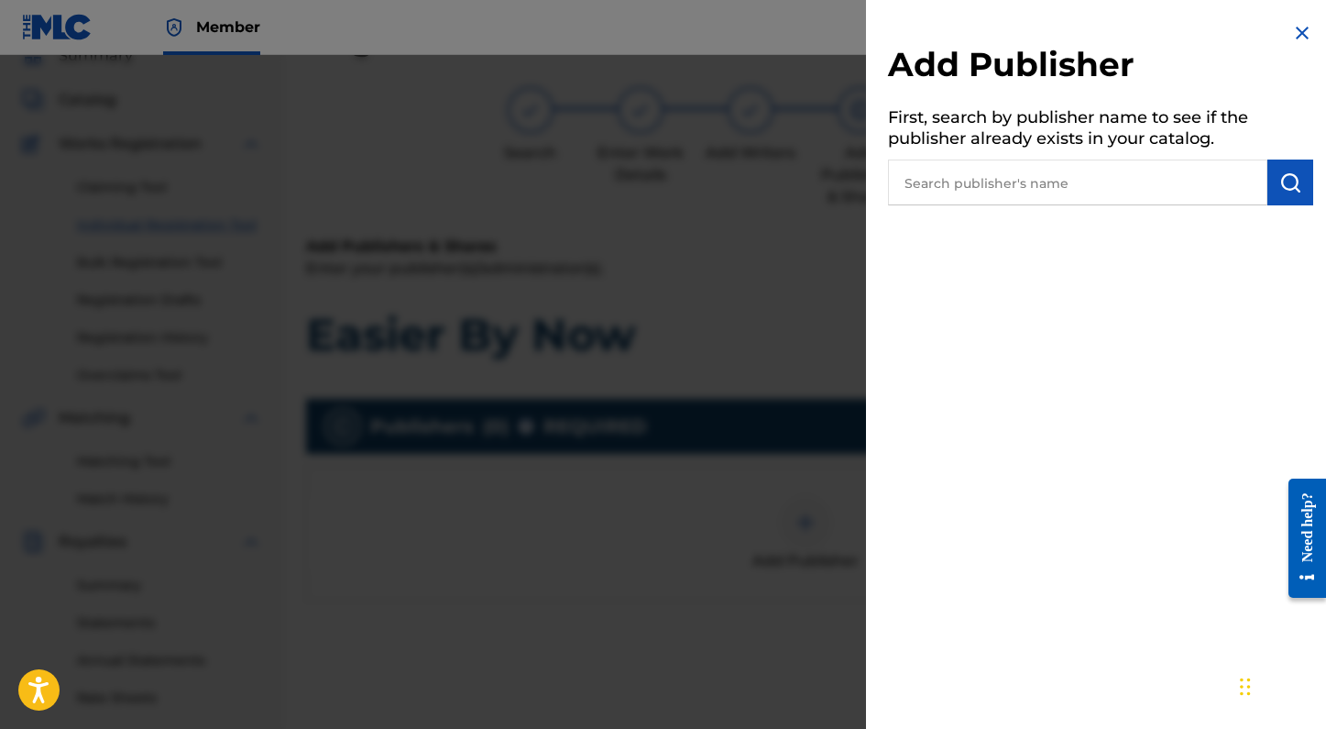
click at [1090, 191] on input "text" at bounding box center [1077, 182] width 379 height 46
type input "madlibs"
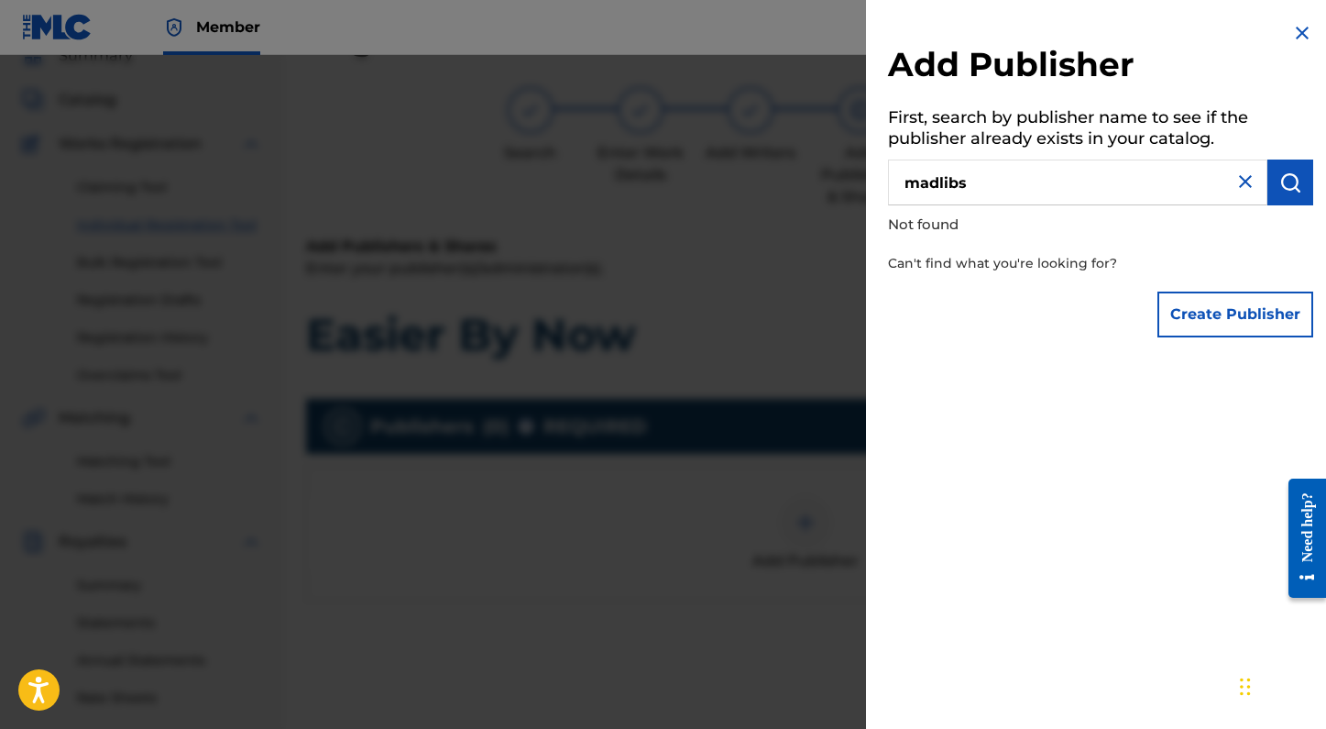
drag, startPoint x: 1107, startPoint y: 188, endPoint x: 878, endPoint y: 185, distance: 229.1
click at [877, 186] on div "Add Publisher First, search by publisher name to see if the publisher already e…" at bounding box center [1100, 184] width 469 height 368
click at [1234, 186] on img at bounding box center [1245, 181] width 22 height 22
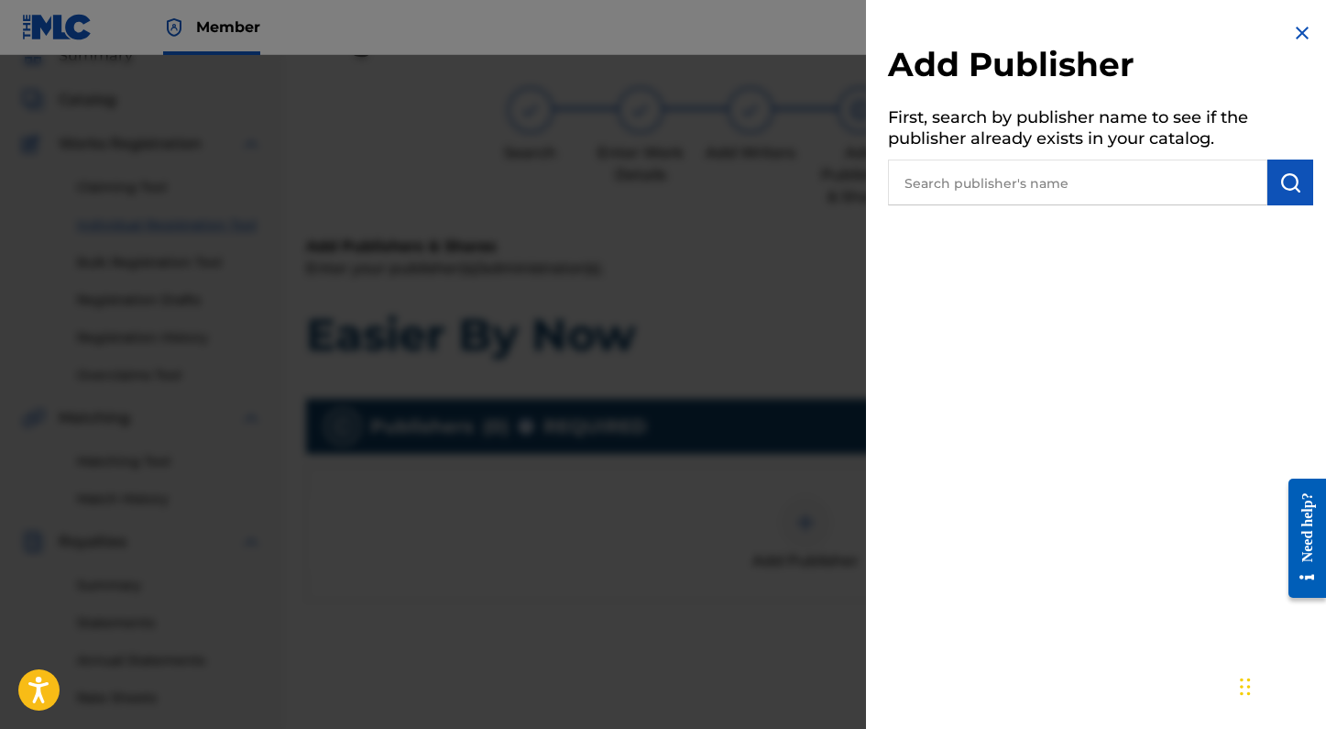
click at [1101, 192] on input "text" at bounding box center [1077, 182] width 379 height 46
type input "madelyn paquette"
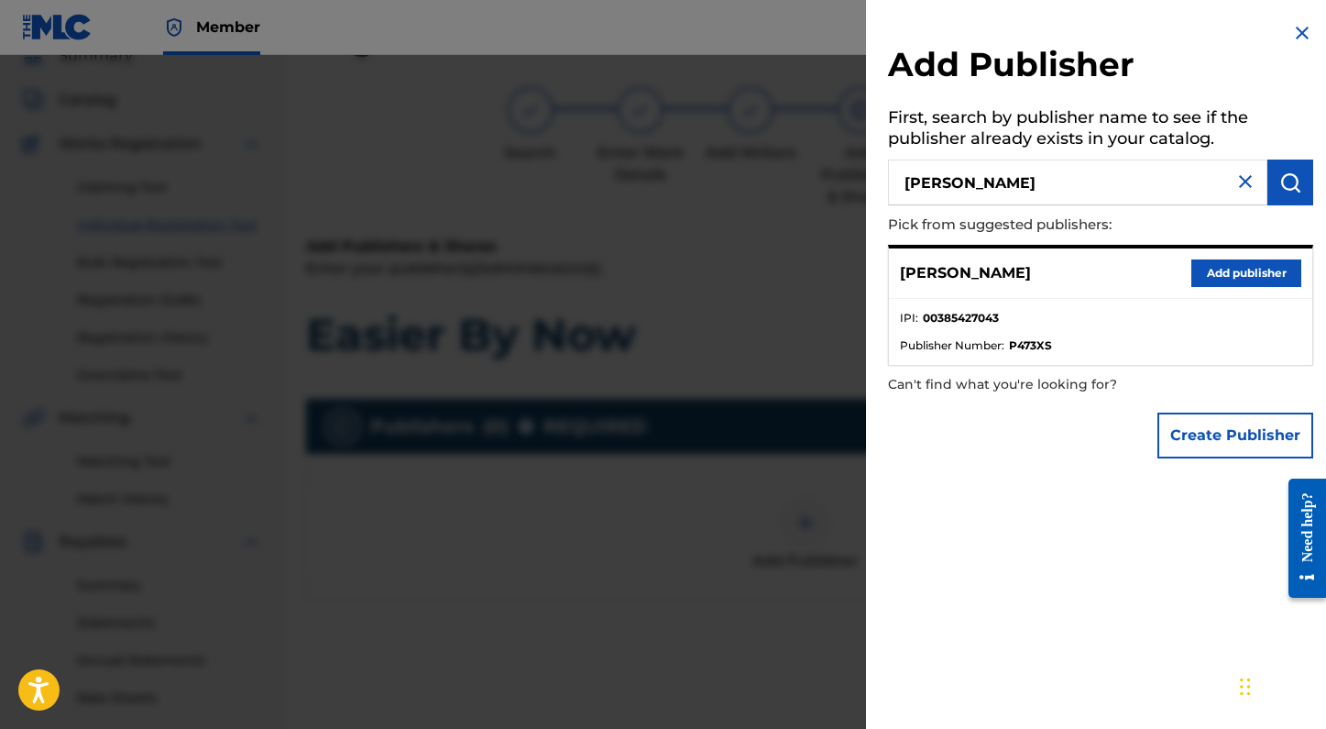
click at [1205, 281] on button "Add publisher" at bounding box center [1246, 272] width 110 height 27
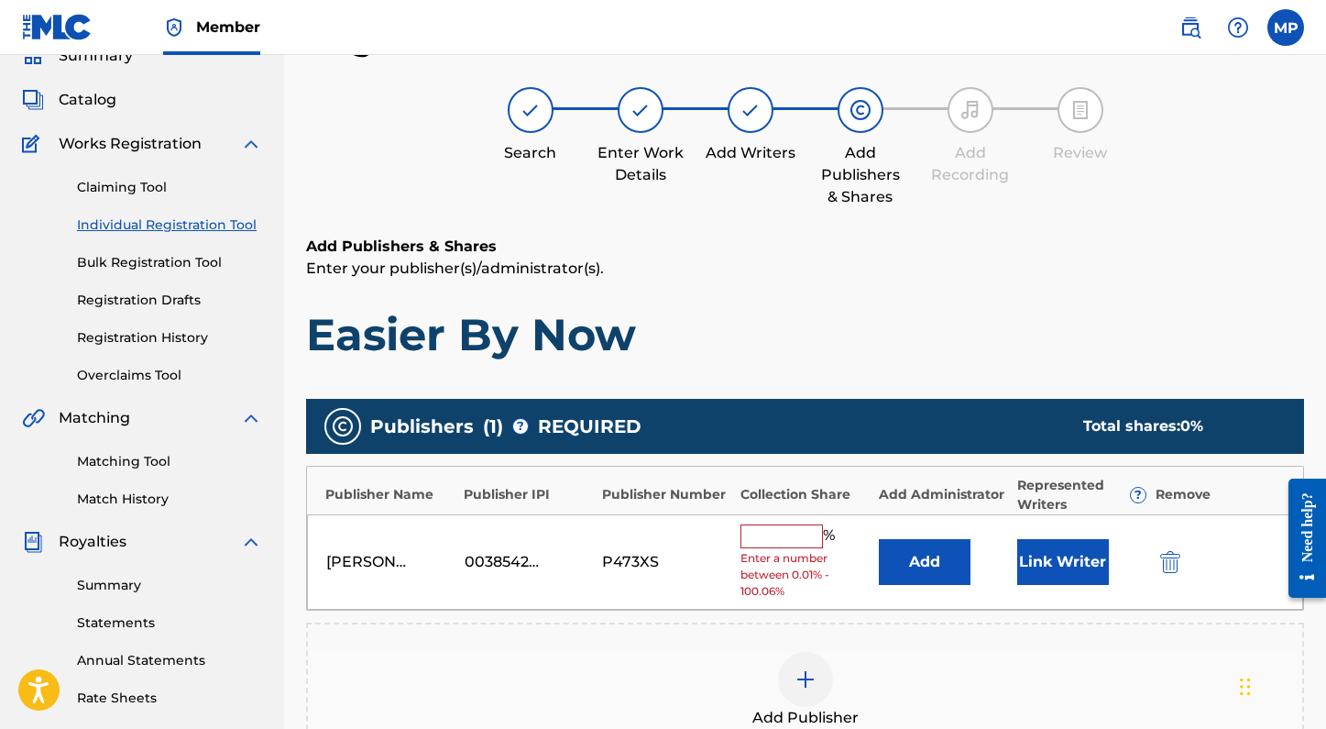
click at [795, 542] on input "text" at bounding box center [781, 536] width 82 height 24
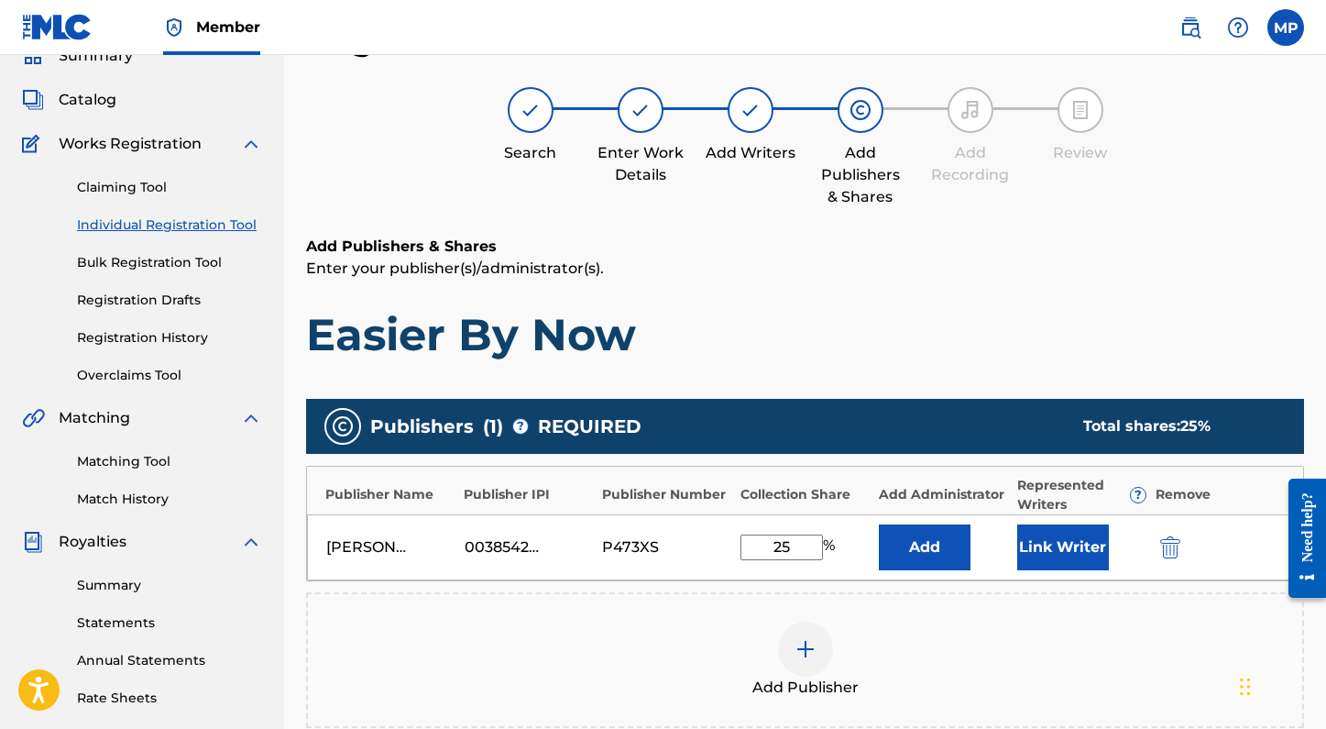
type input "25"
click at [1039, 547] on button "Link Writer" at bounding box center [1063, 547] width 92 height 46
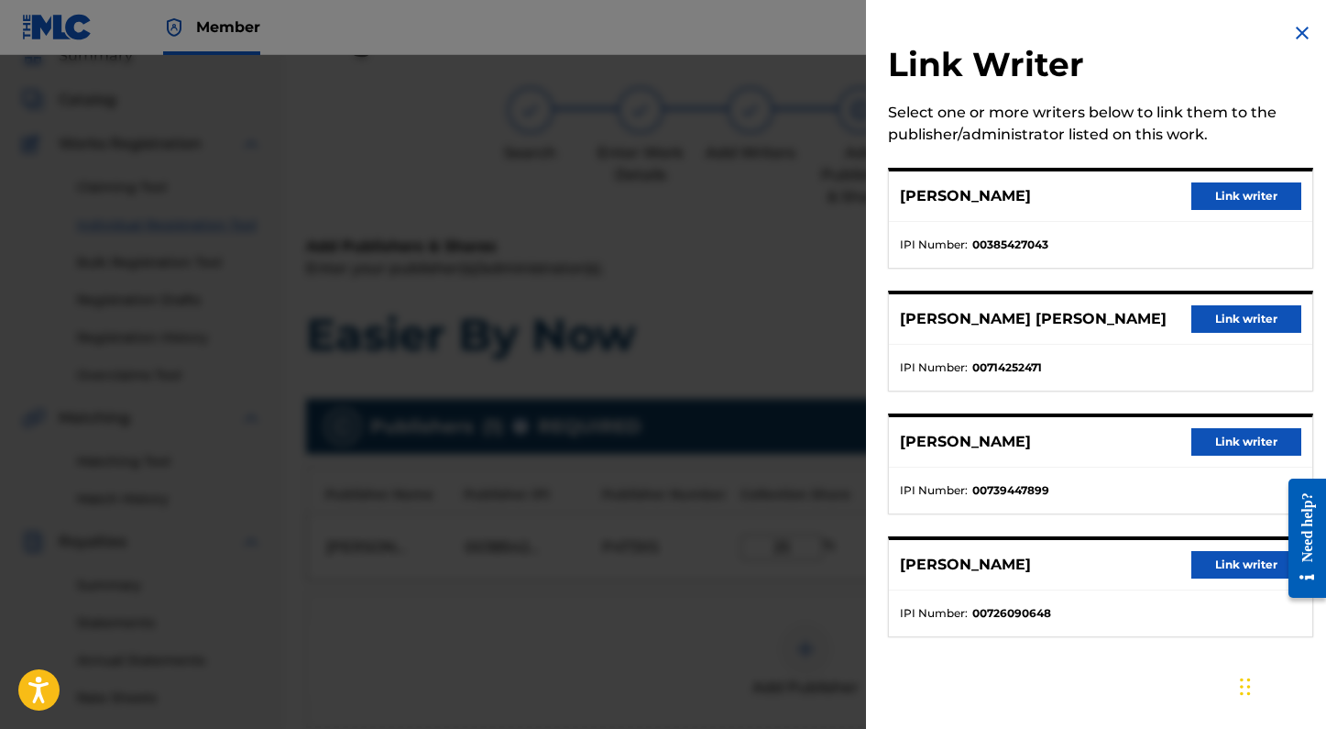
click at [1220, 202] on button "Link writer" at bounding box center [1246, 195] width 110 height 27
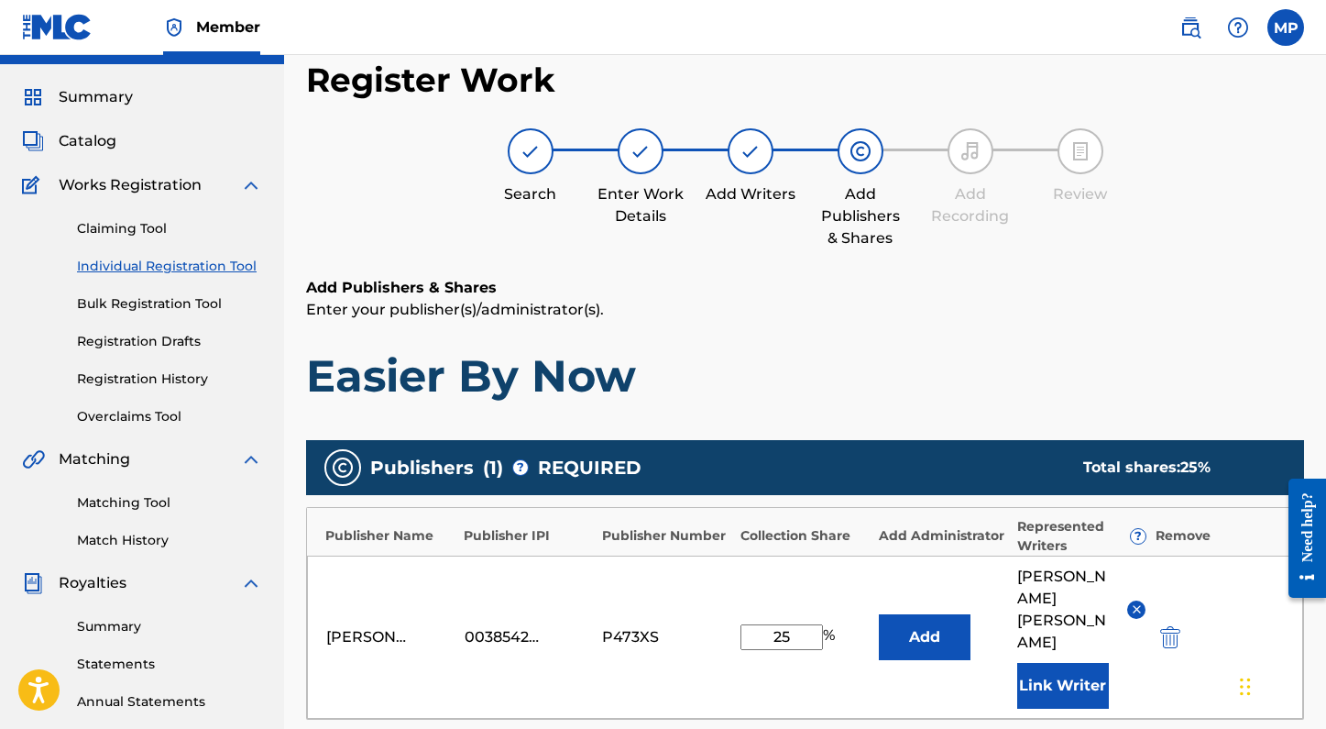
scroll to position [38, 0]
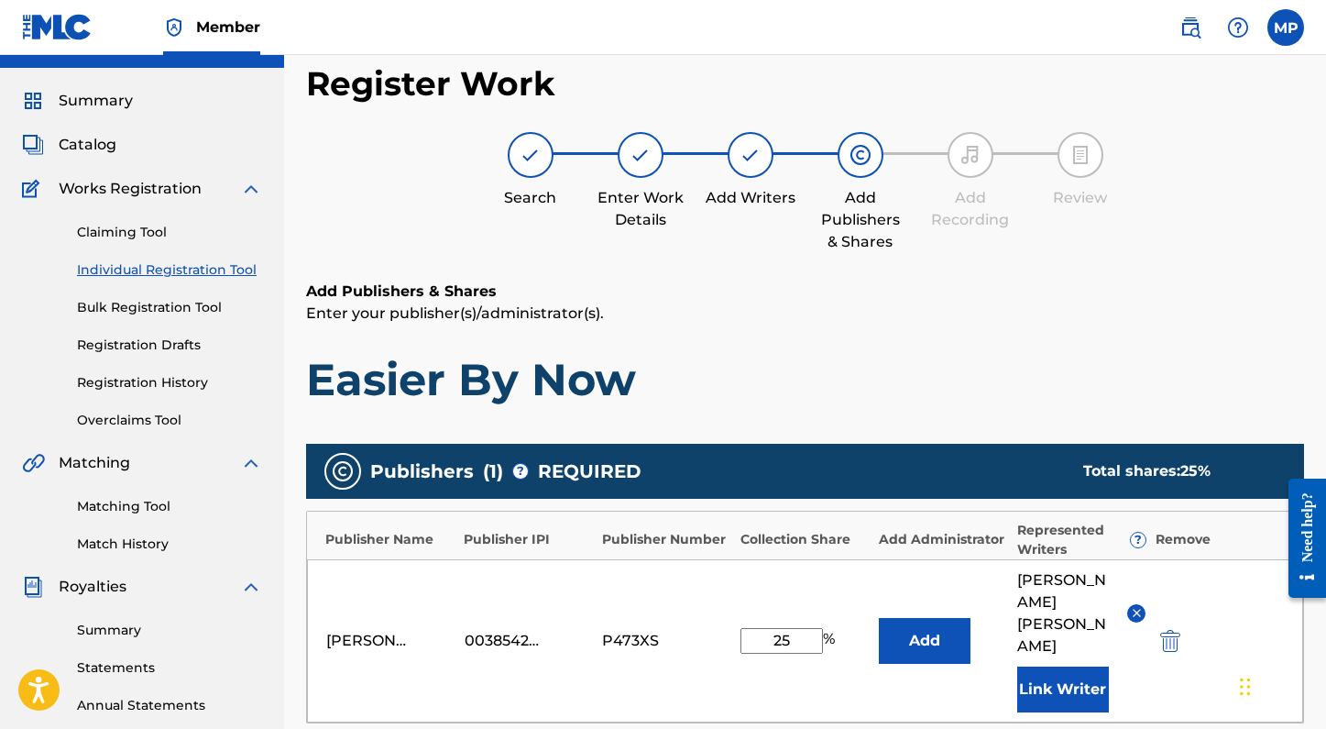
click at [130, 236] on link "Claiming Tool" at bounding box center [169, 232] width 185 height 19
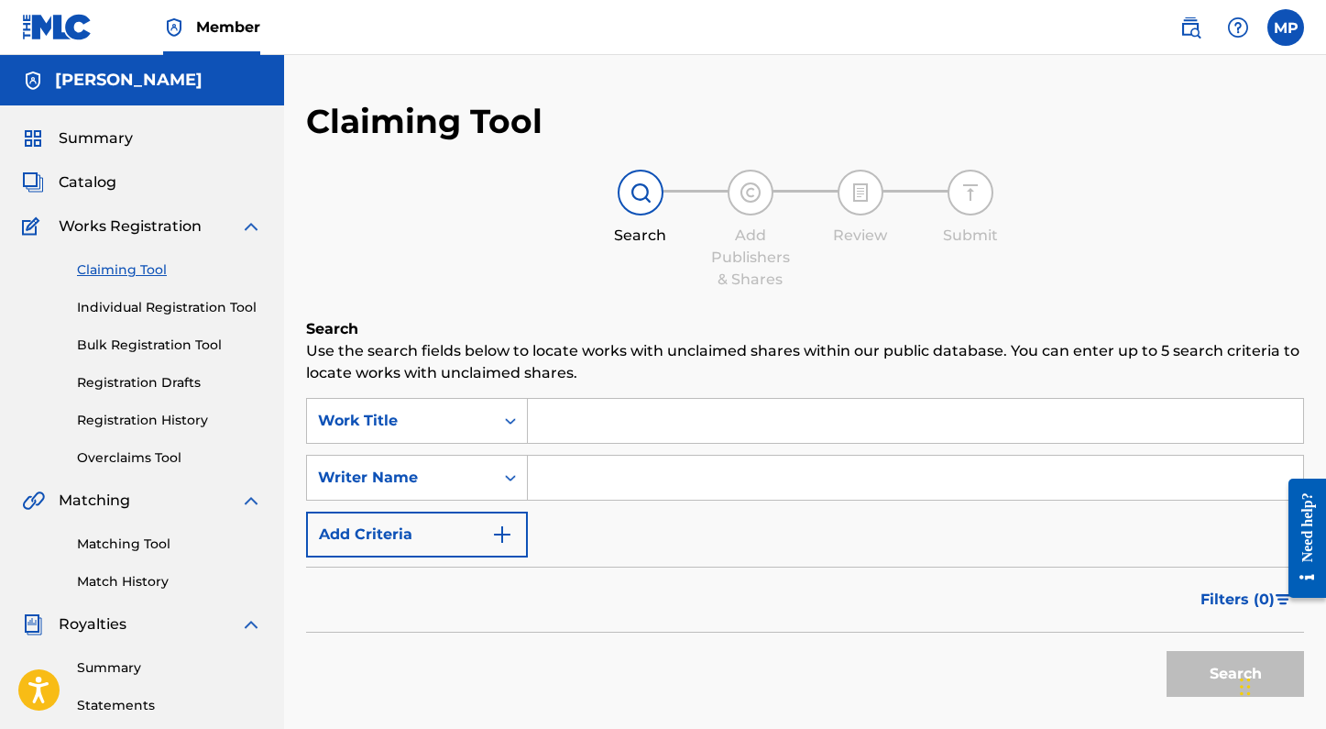
click at [646, 433] on input "Search Form" at bounding box center [915, 421] width 775 height 44
type input "s"
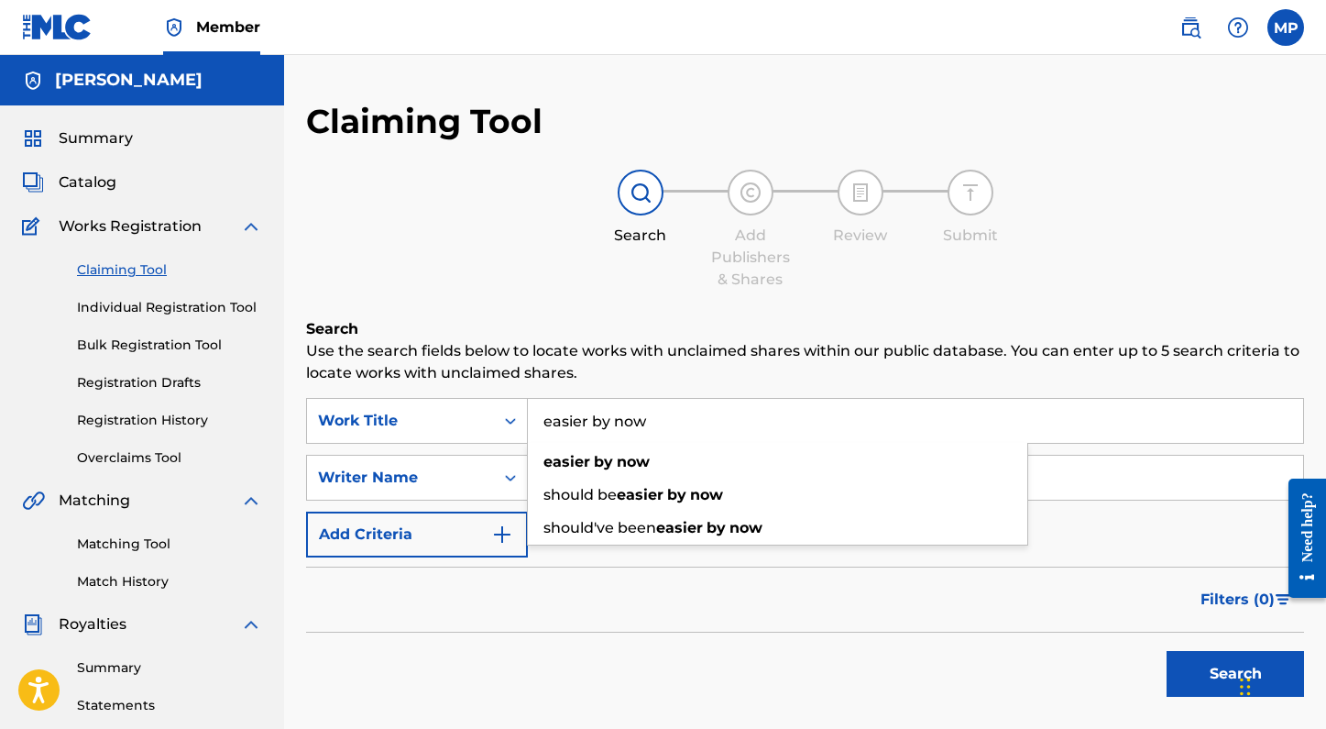
type input "easier by now"
click at [1167, 651] on button "Search" at bounding box center [1235, 674] width 137 height 46
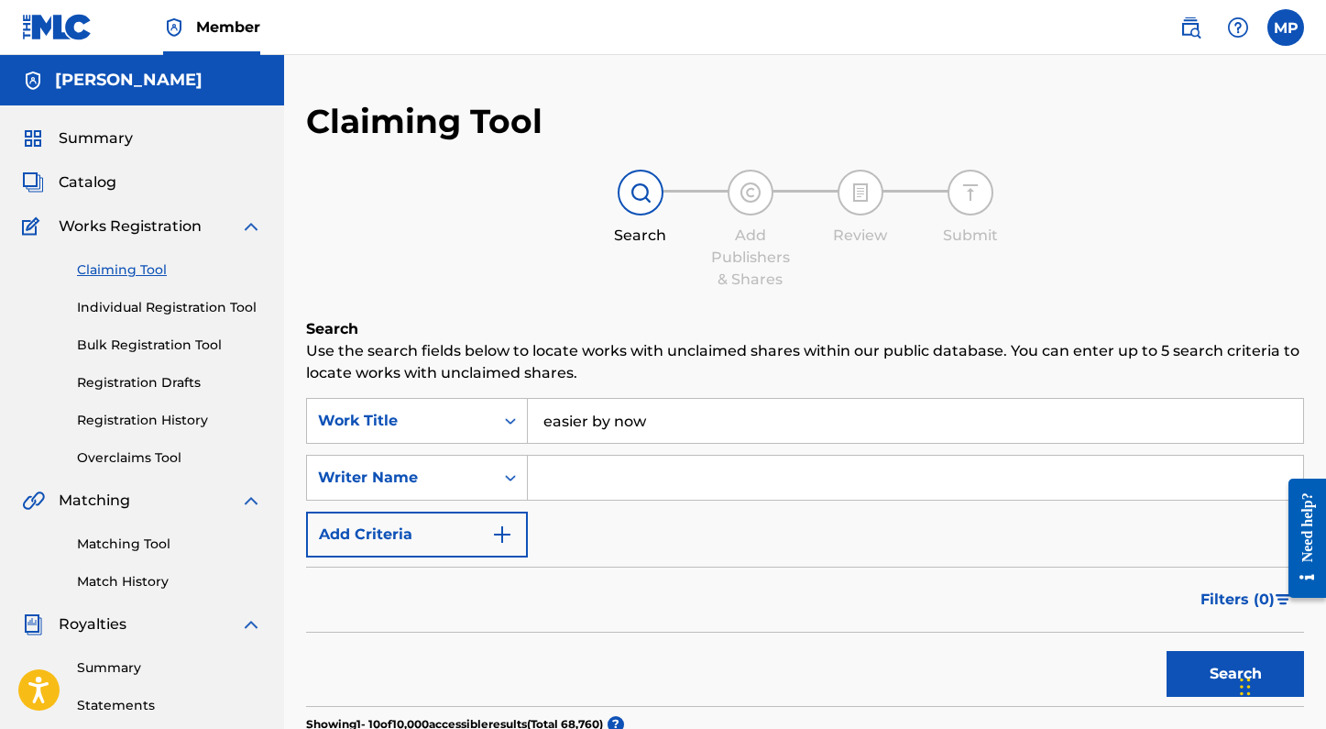
click at [672, 482] on input "Search Form" at bounding box center [915, 477] width 775 height 44
type input "spencer crandall"
click at [188, 314] on link "Individual Registration Tool" at bounding box center [169, 307] width 185 height 19
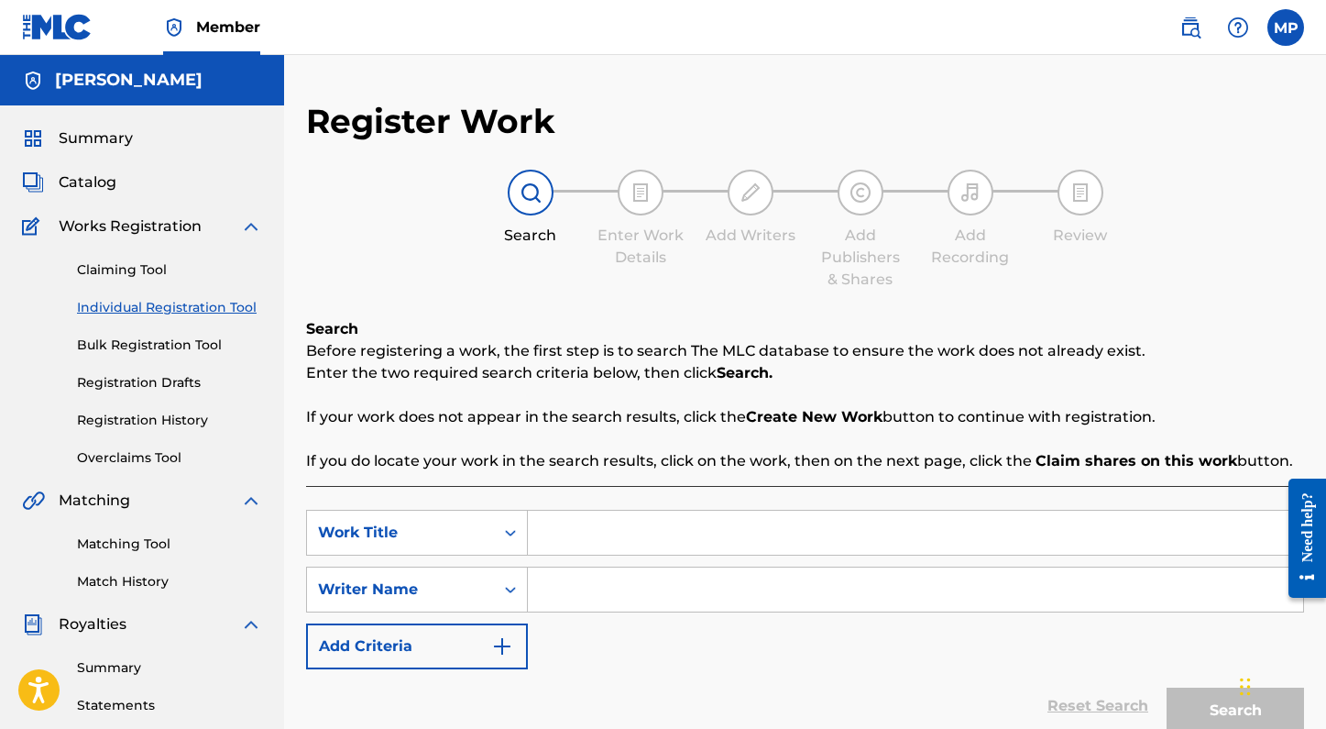
click at [157, 414] on link "Registration History" at bounding box center [169, 420] width 185 height 19
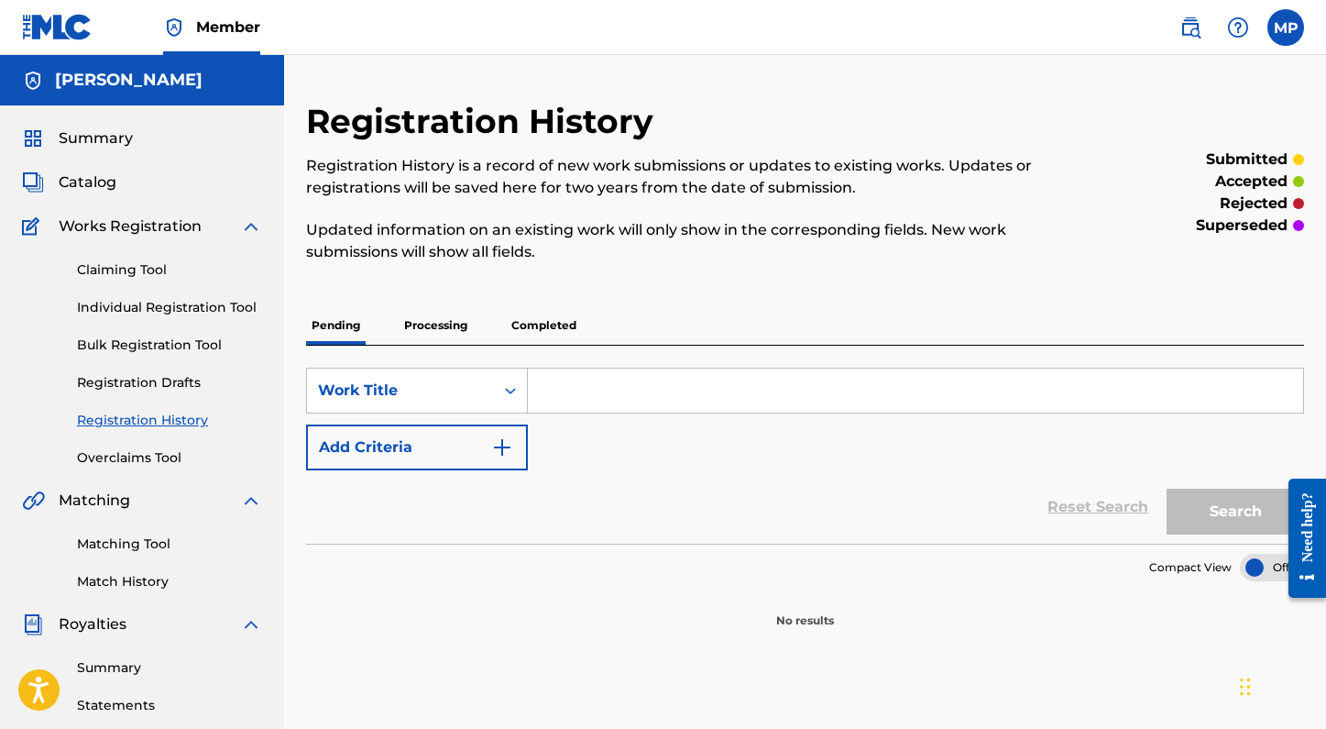
click at [123, 389] on link "Registration Drafts" at bounding box center [169, 382] width 185 height 19
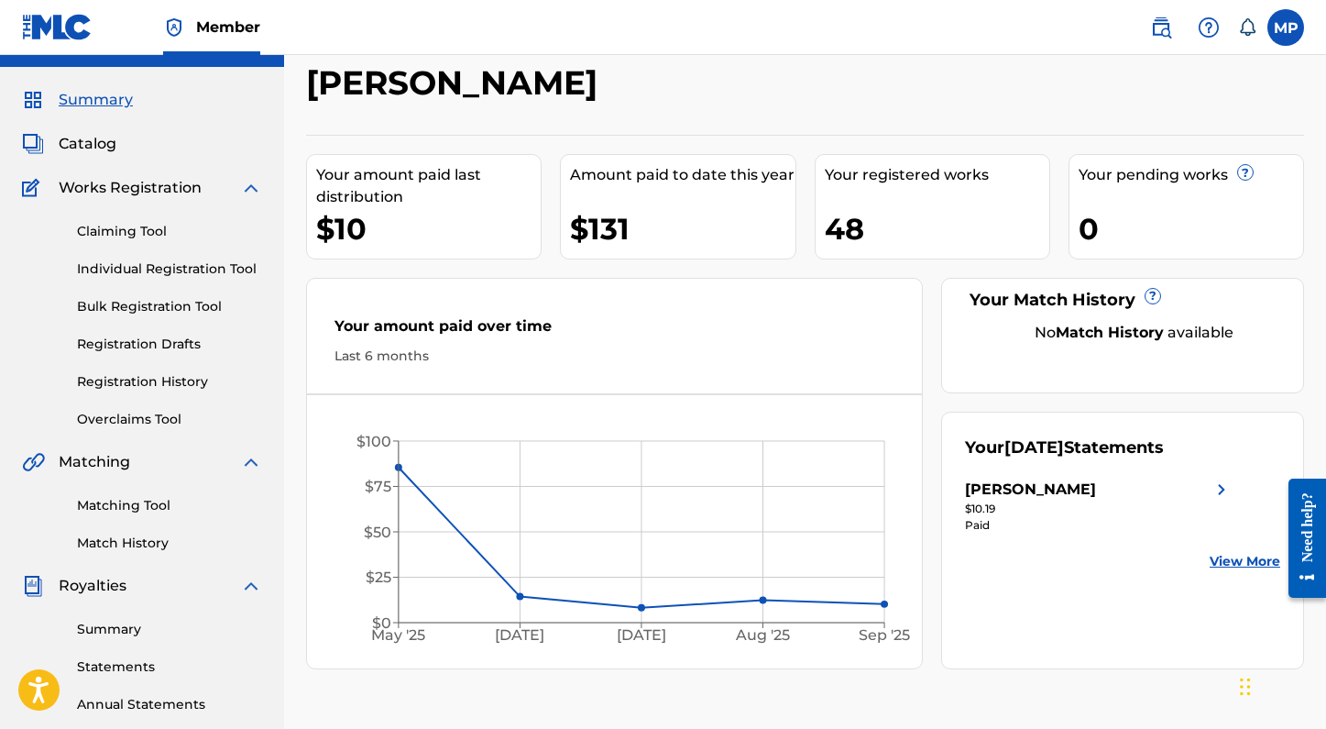
click at [134, 269] on link "Individual Registration Tool" at bounding box center [169, 268] width 185 height 19
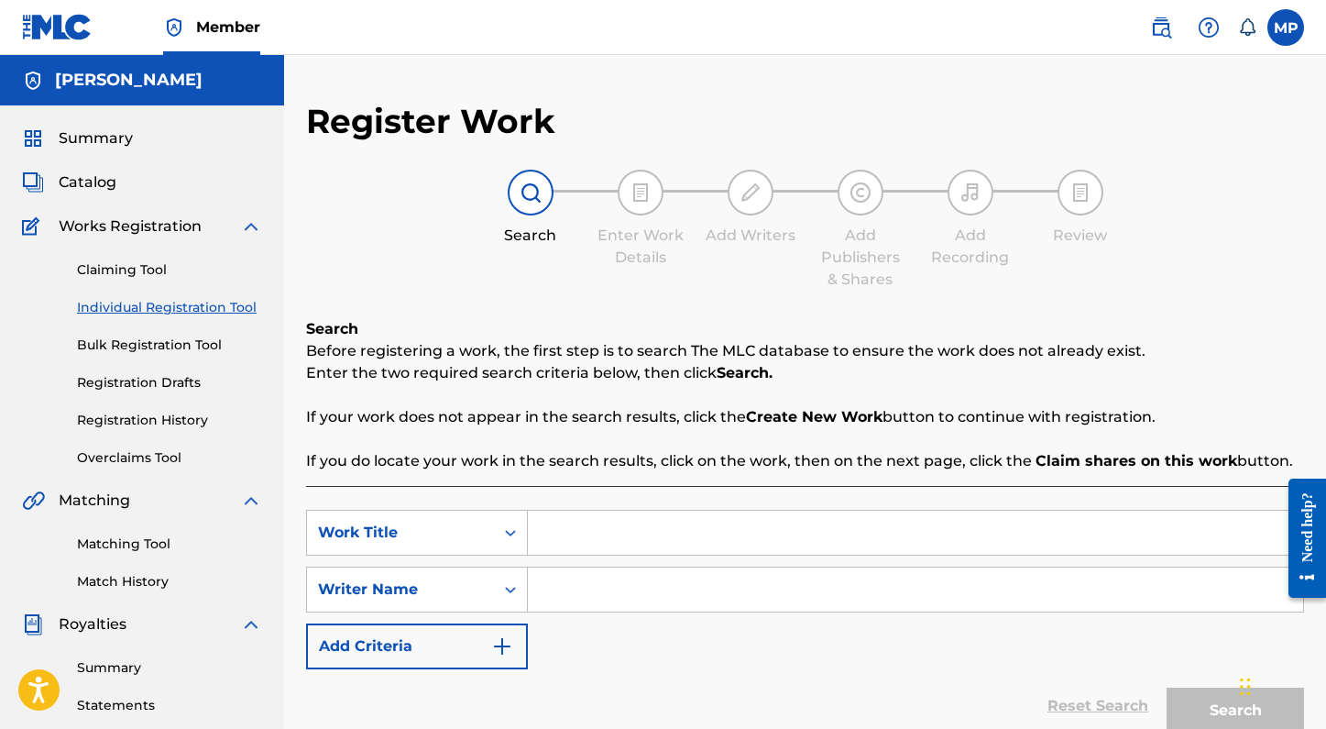
click at [635, 528] on input "Search Form" at bounding box center [915, 532] width 775 height 44
type input "easier by now"
click at [639, 588] on input "Search Form" at bounding box center [915, 589] width 775 height 44
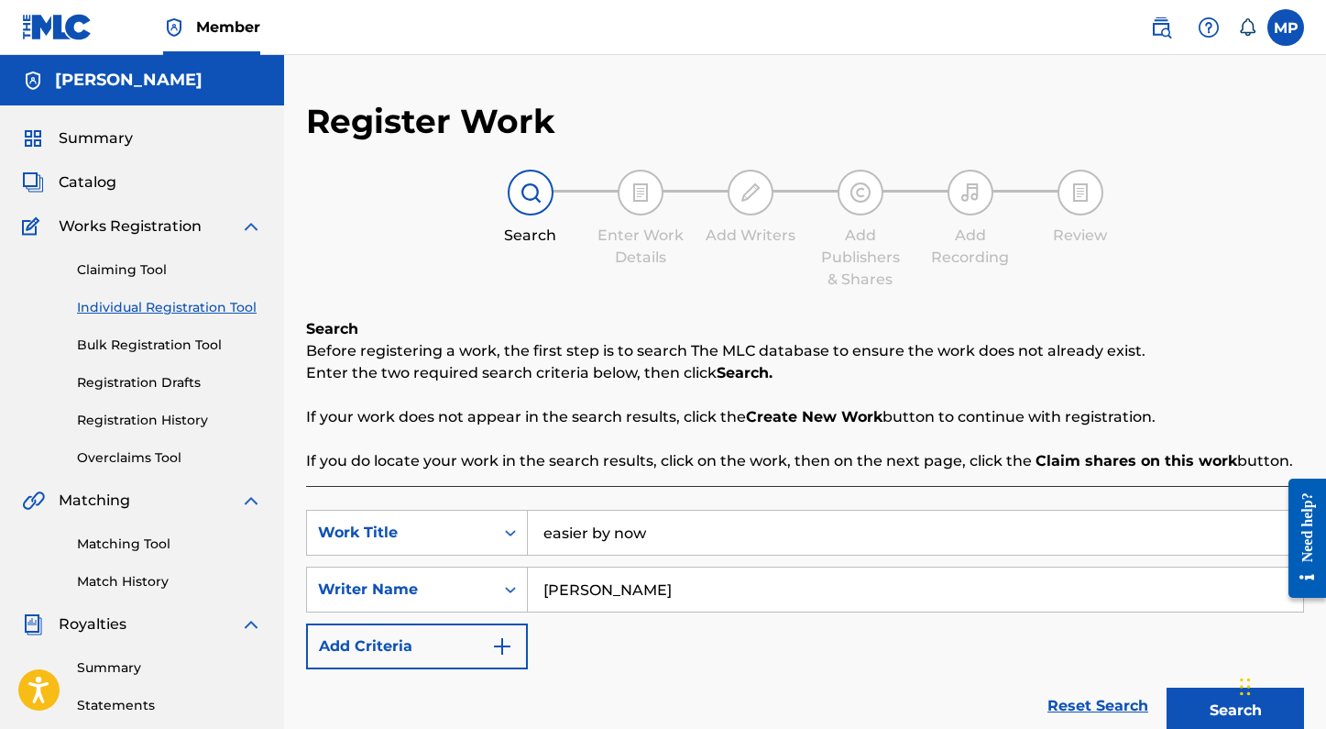
type input "madelyn paquette"
click at [1167, 687] on button "Search" at bounding box center [1235, 710] width 137 height 46
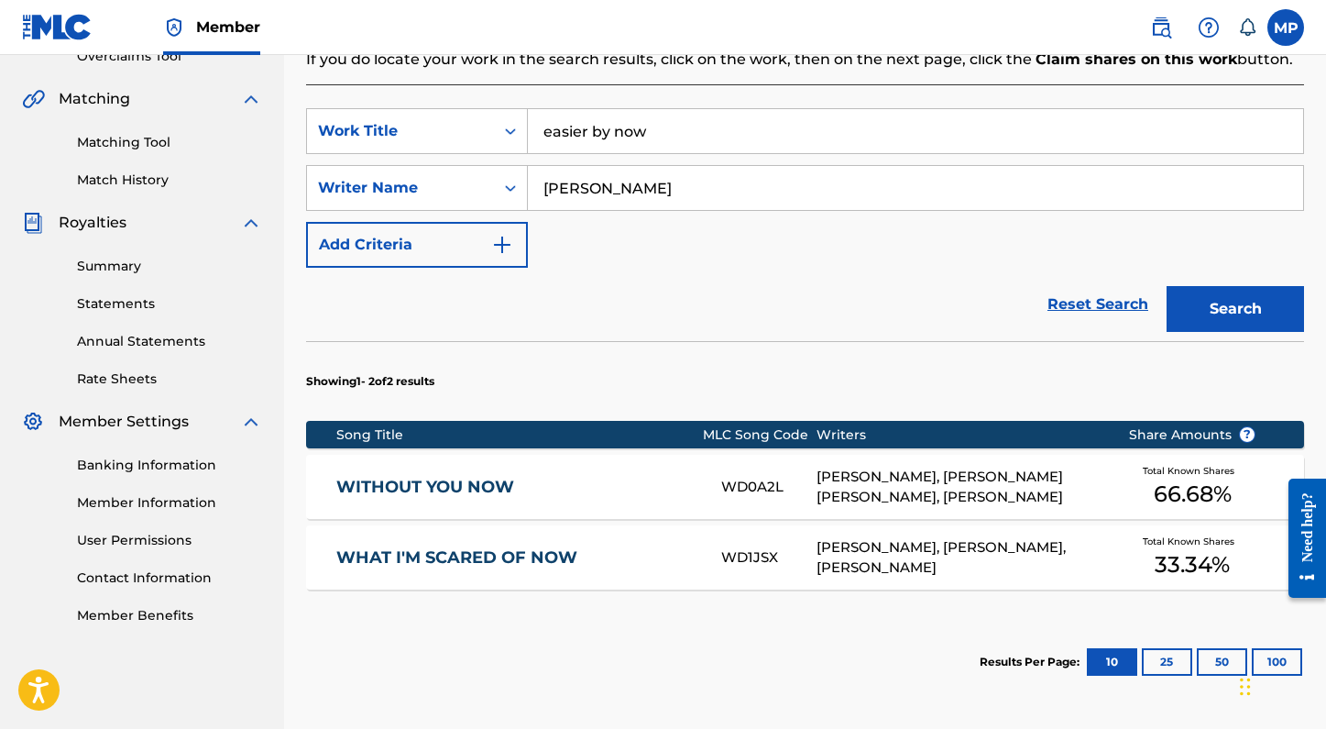
scroll to position [402, 0]
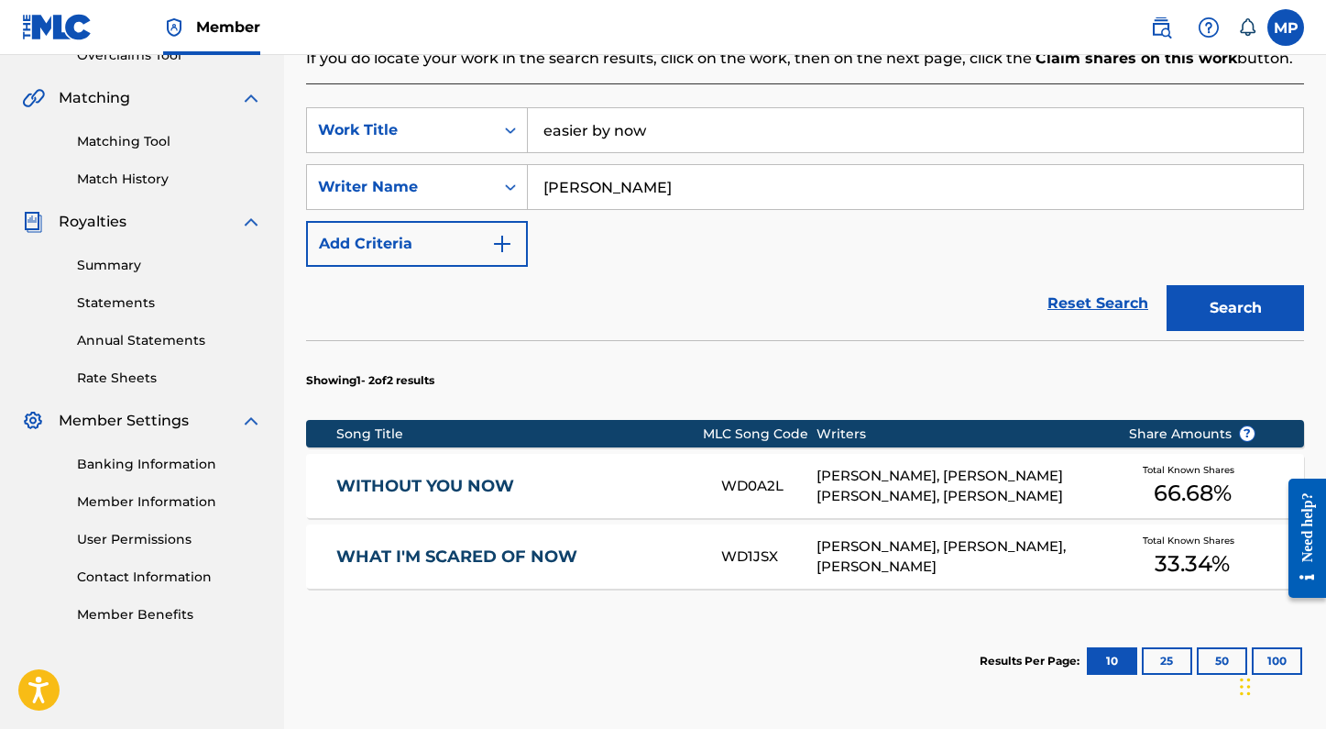
click at [1229, 303] on button "Search" at bounding box center [1235, 308] width 137 height 46
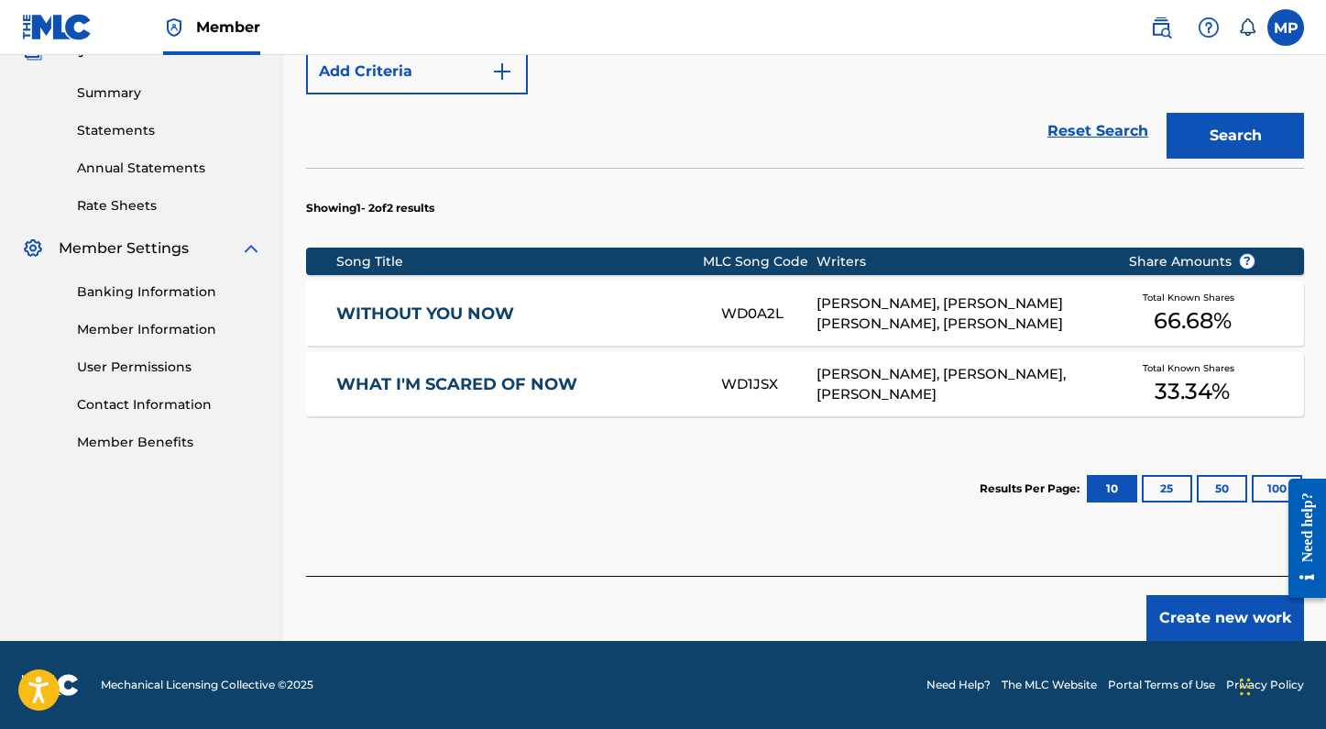
click at [1190, 602] on button "Create new work" at bounding box center [1225, 618] width 158 height 46
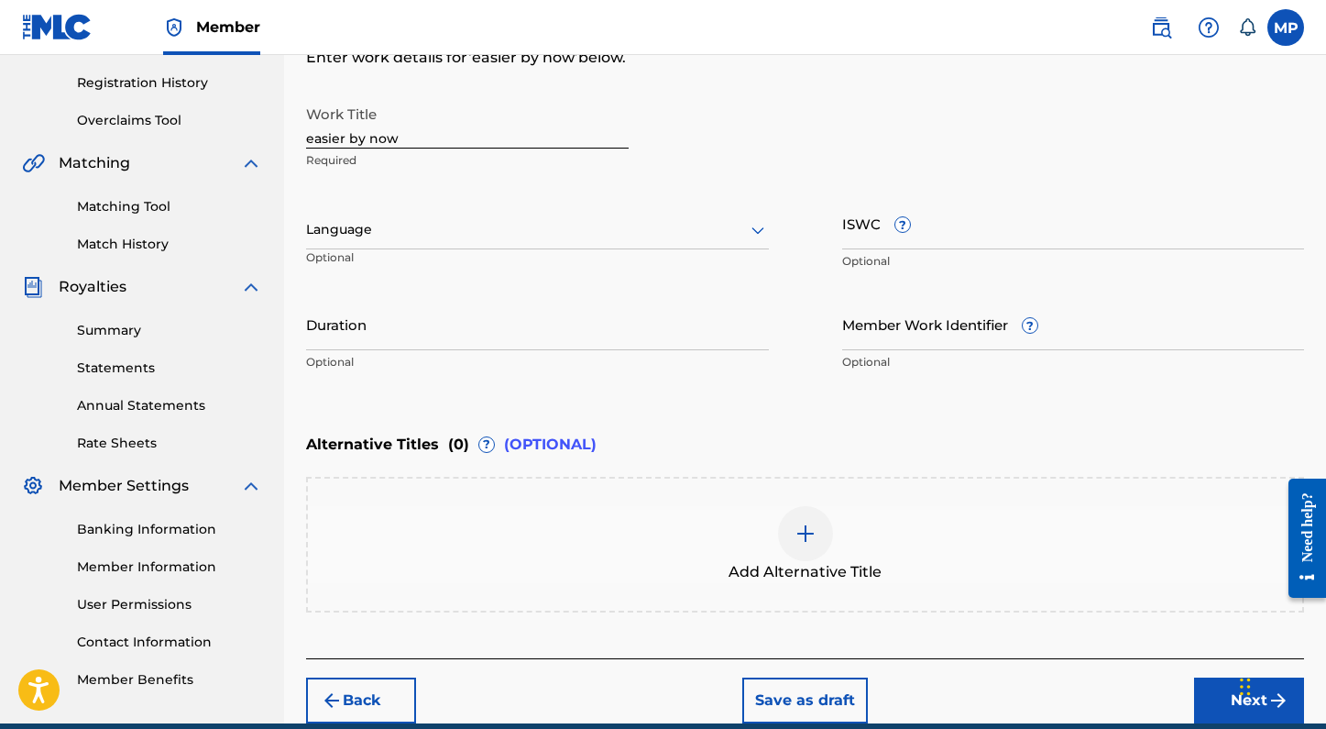
scroll to position [336, 0]
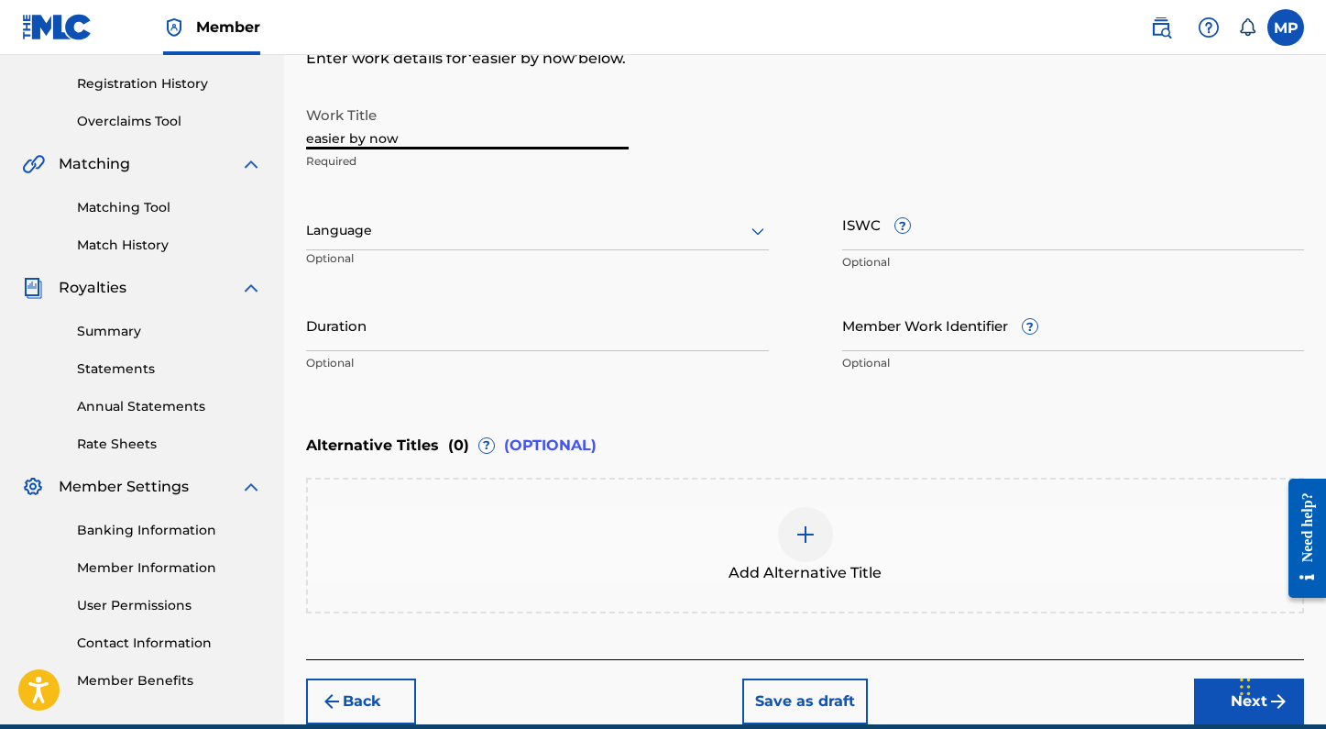
drag, startPoint x: 401, startPoint y: 136, endPoint x: 157, endPoint y: 136, distance: 244.7
click at [157, 136] on main "Madelyn Paquette Summary Catalog Works Registration Claiming Tool Individual Re…" at bounding box center [663, 221] width 1326 height 1005
type input "Easier By Now"
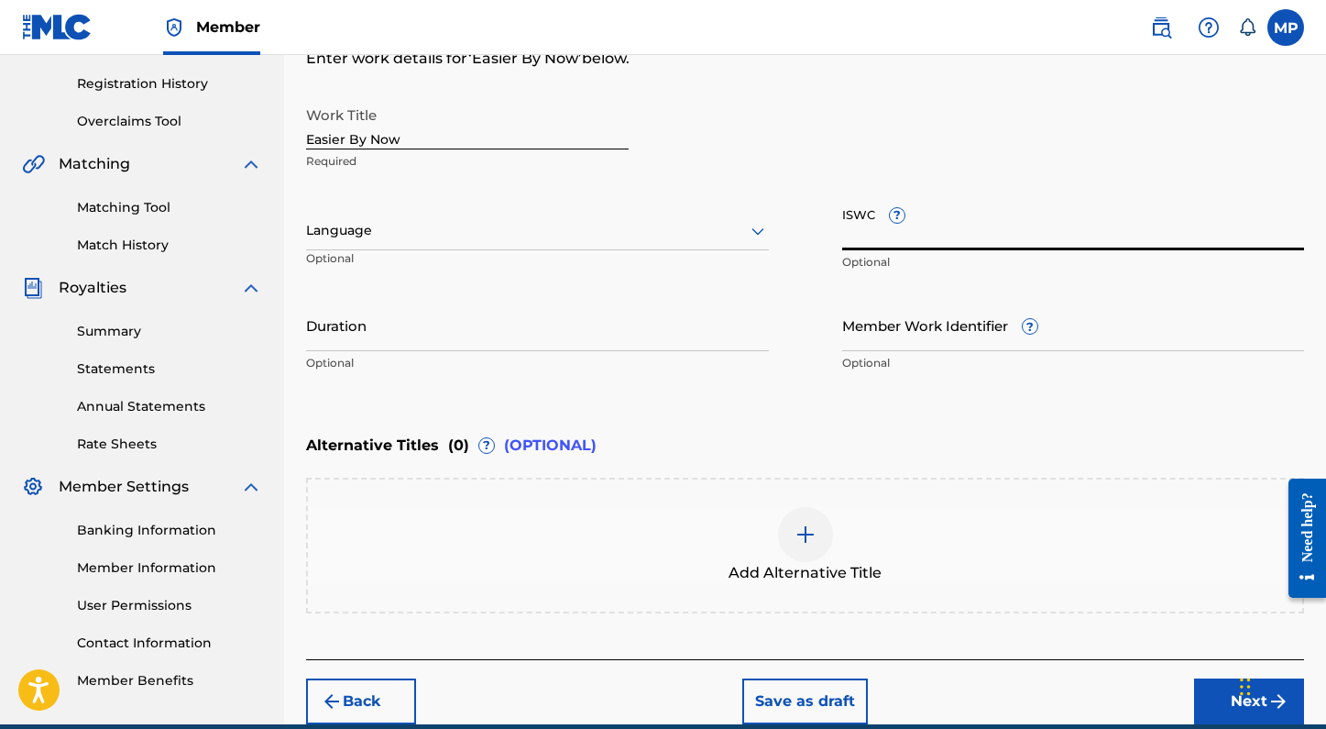
click at [868, 236] on input "ISWC ?" at bounding box center [1073, 224] width 463 height 52
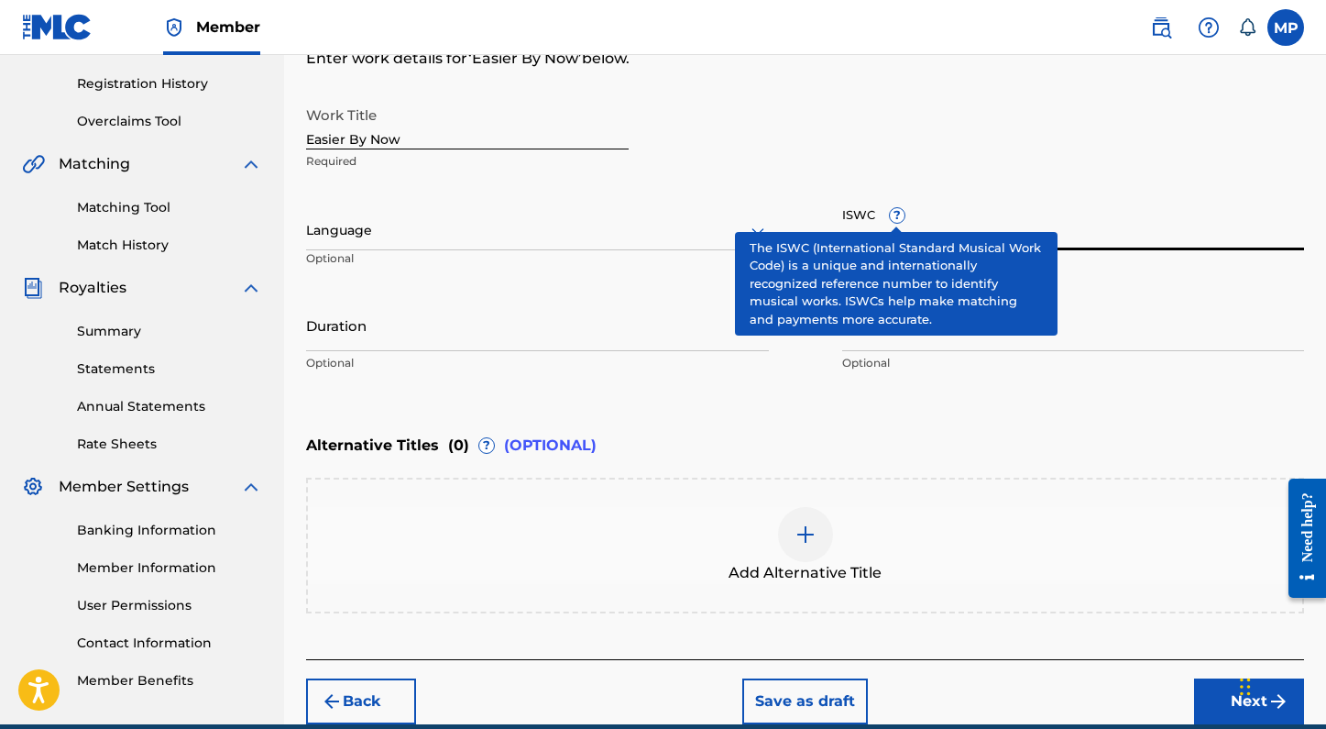
paste input "01205384774"
type input "01205384774"
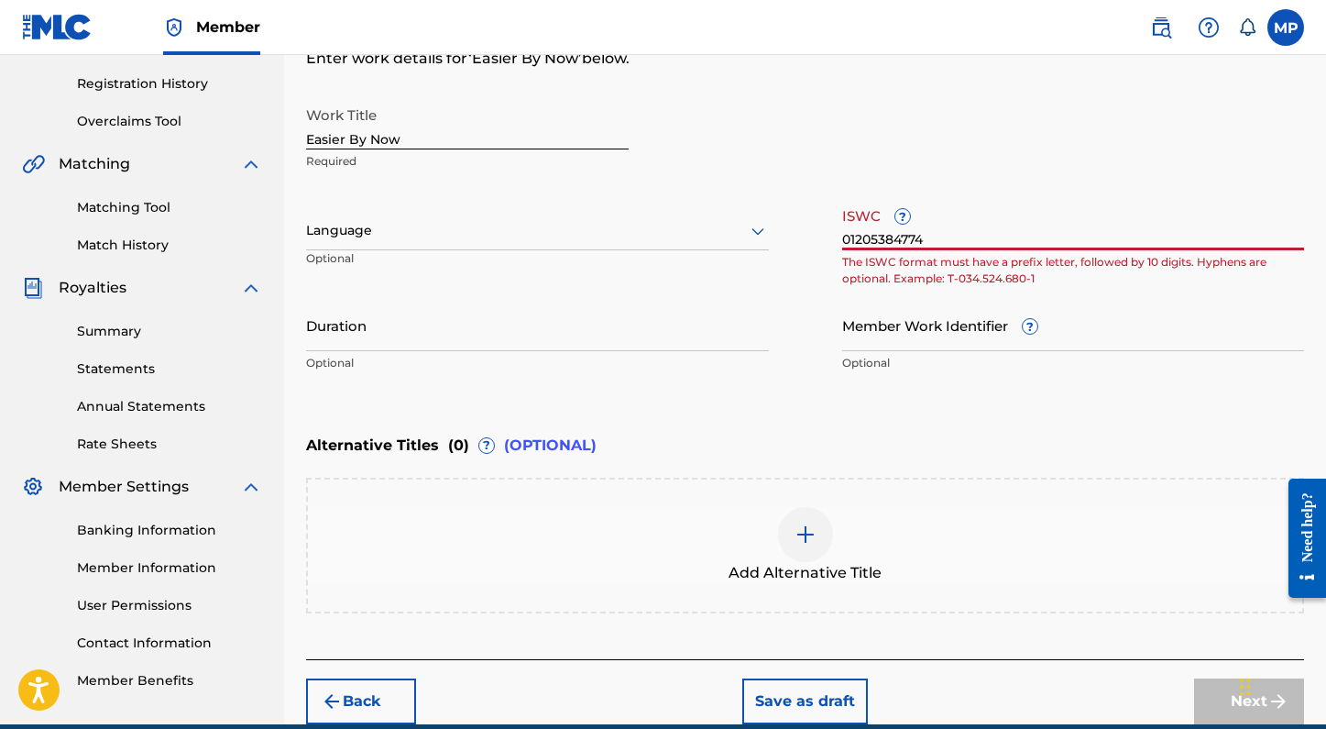
drag, startPoint x: 943, startPoint y: 233, endPoint x: 680, endPoint y: 233, distance: 263.0
click at [680, 233] on div "Work Title Easier By Now Required Language Optional ISWC ? 01205384774 The ISWC…" at bounding box center [805, 239] width 998 height 284
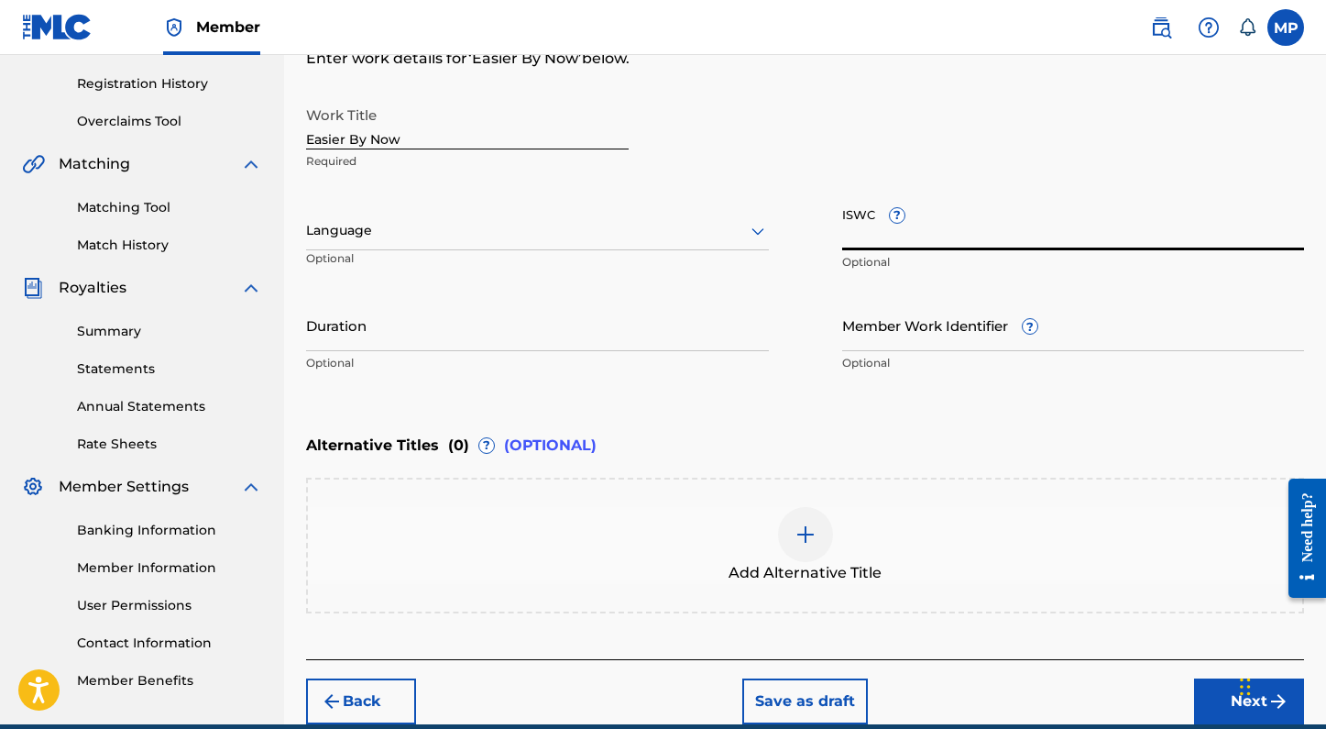
click at [358, 331] on input "Duration" at bounding box center [537, 325] width 463 height 52
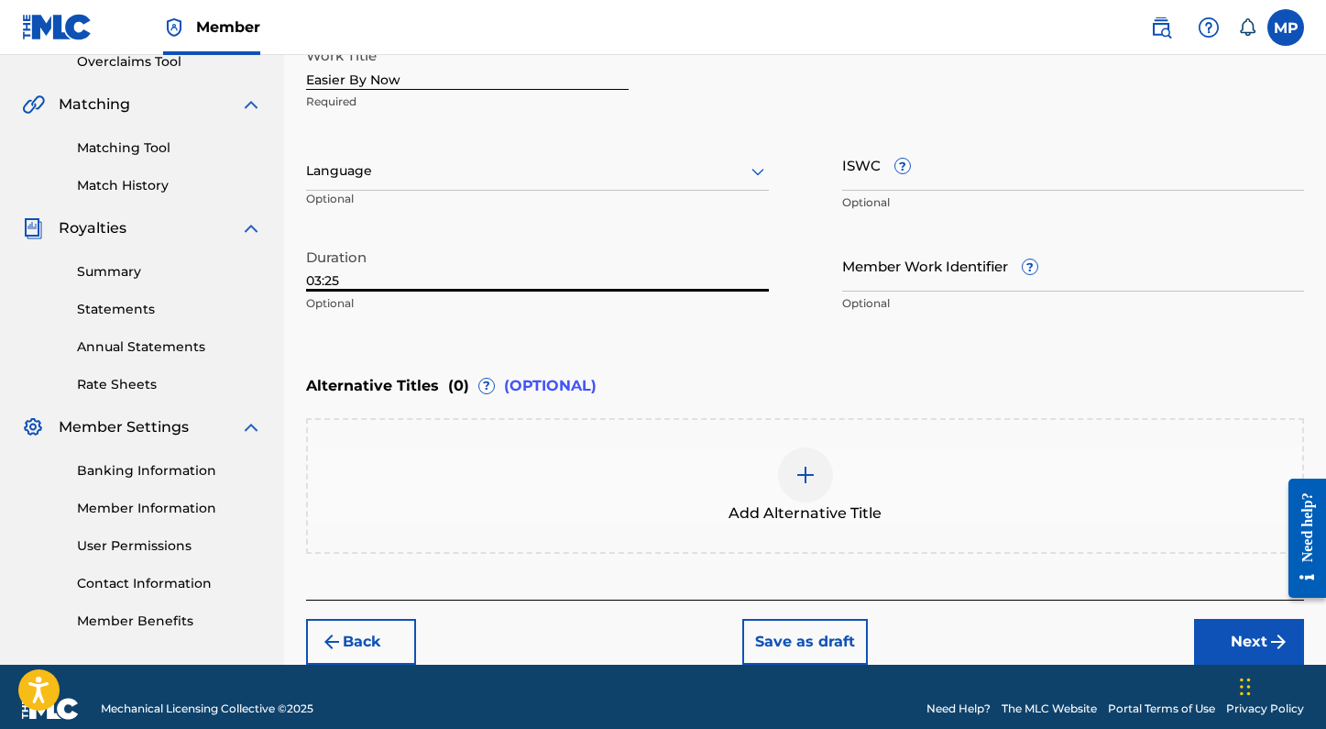
scroll to position [397, 0]
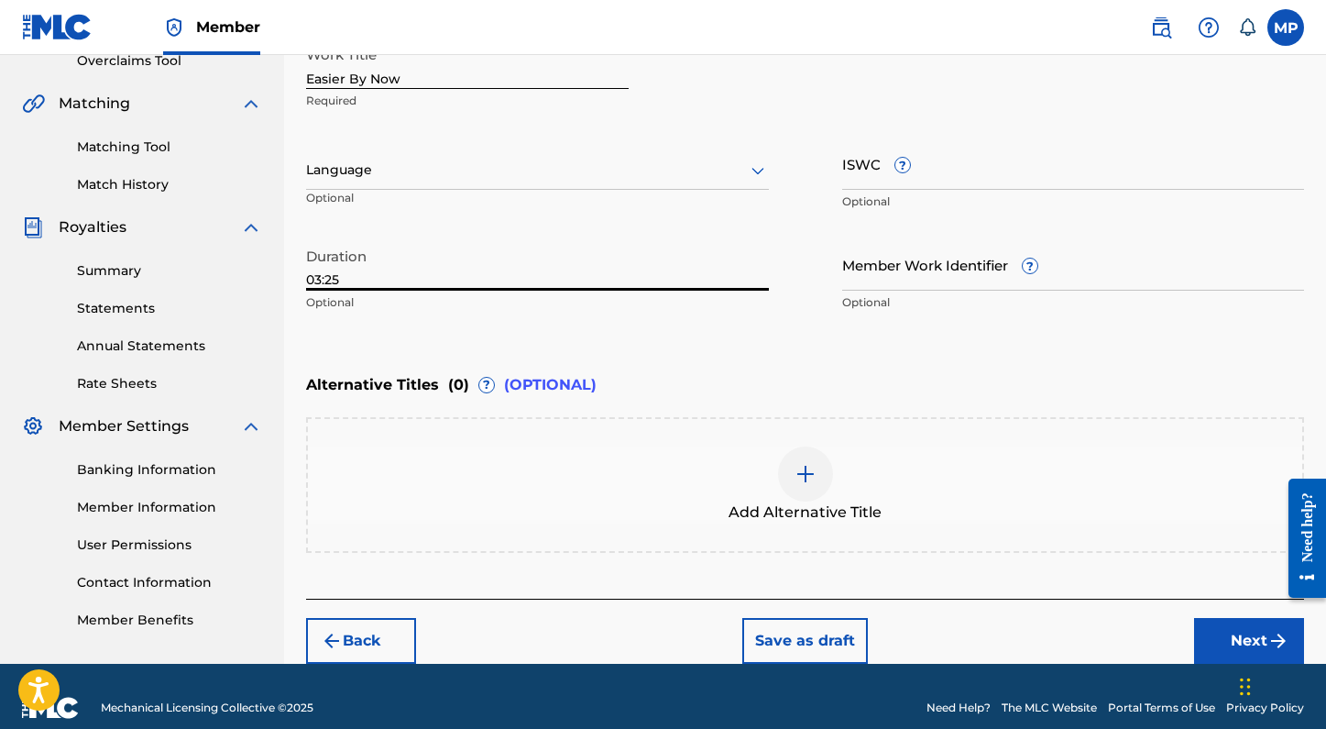
type input "03:25"
click at [368, 171] on div at bounding box center [537, 170] width 463 height 23
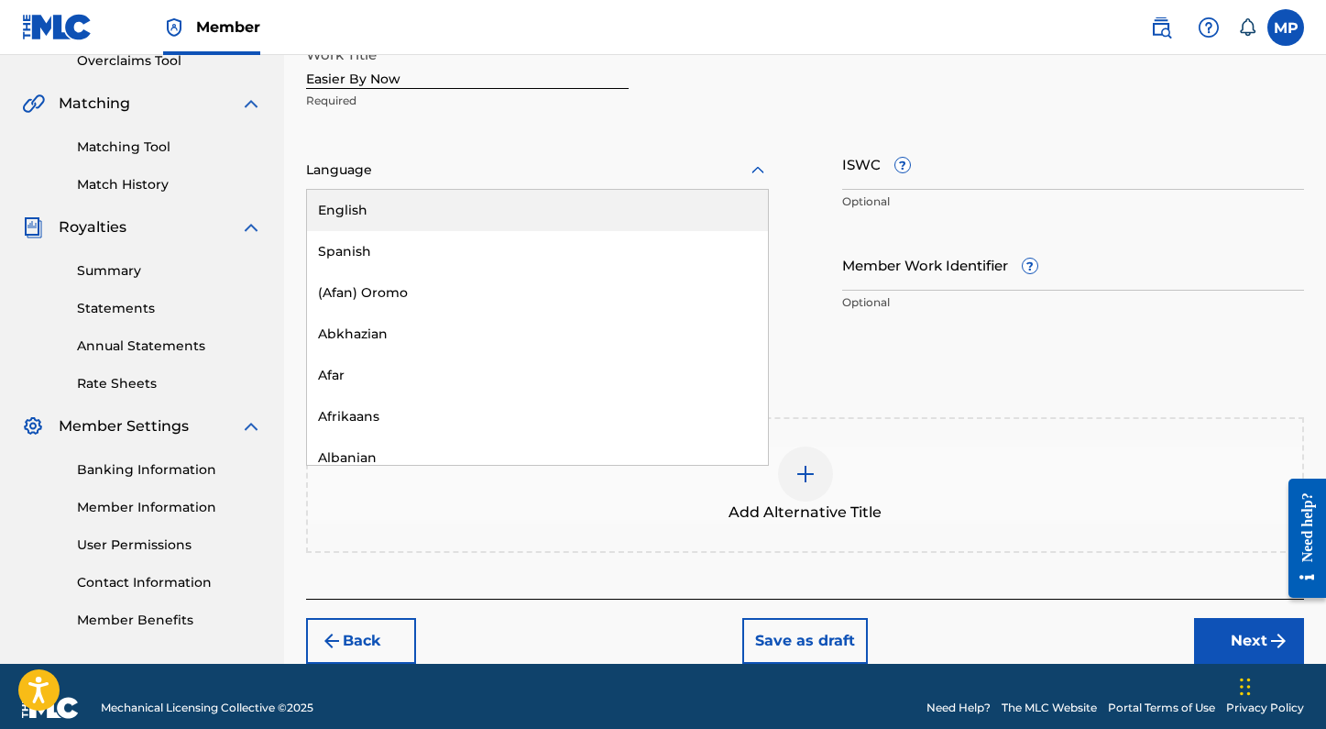
click at [366, 197] on div "English" at bounding box center [537, 210] width 461 height 41
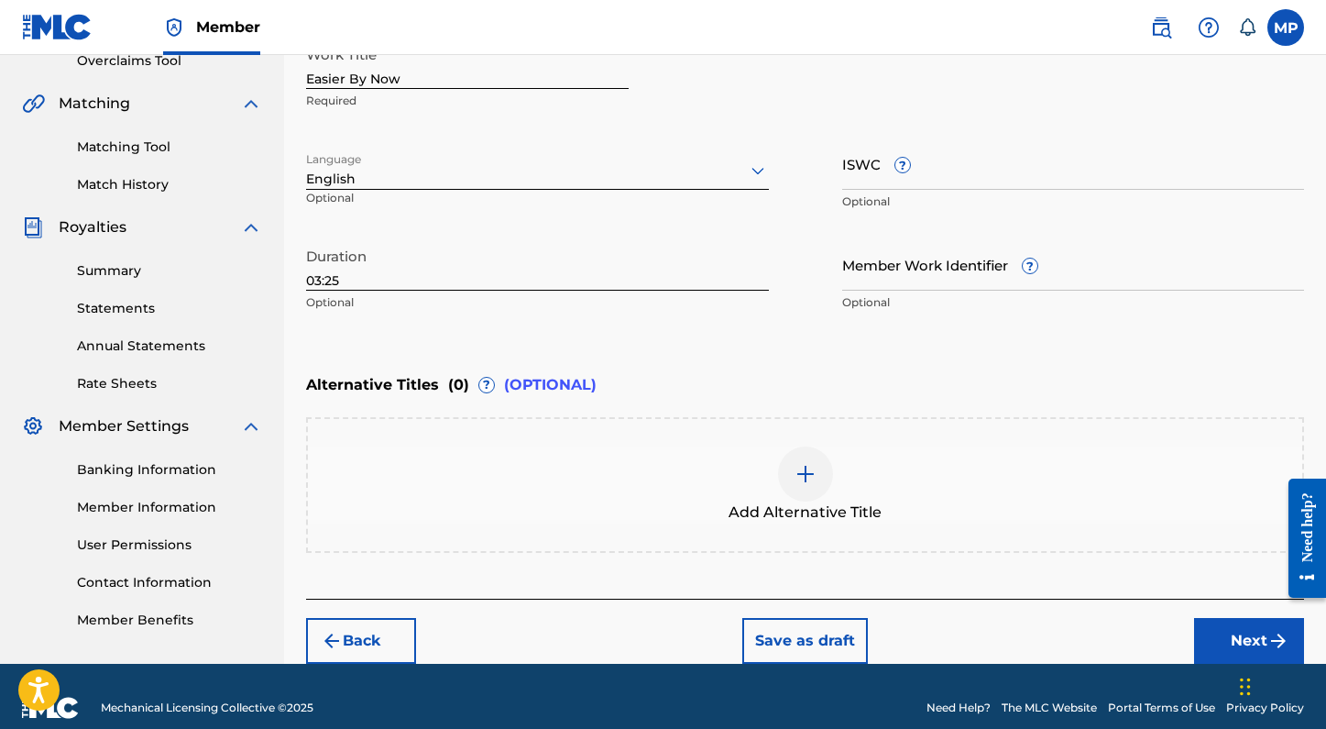
click at [1209, 638] on button "Next" at bounding box center [1249, 641] width 110 height 46
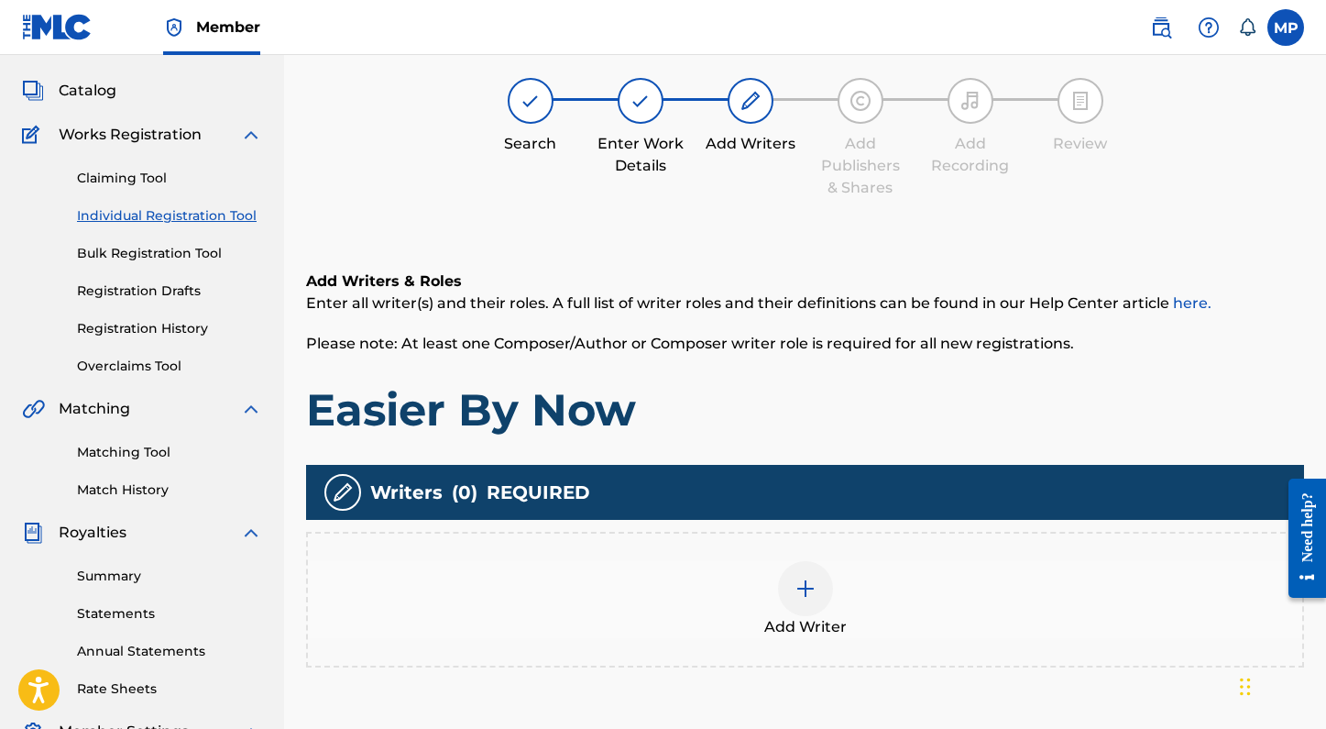
scroll to position [82, 0]
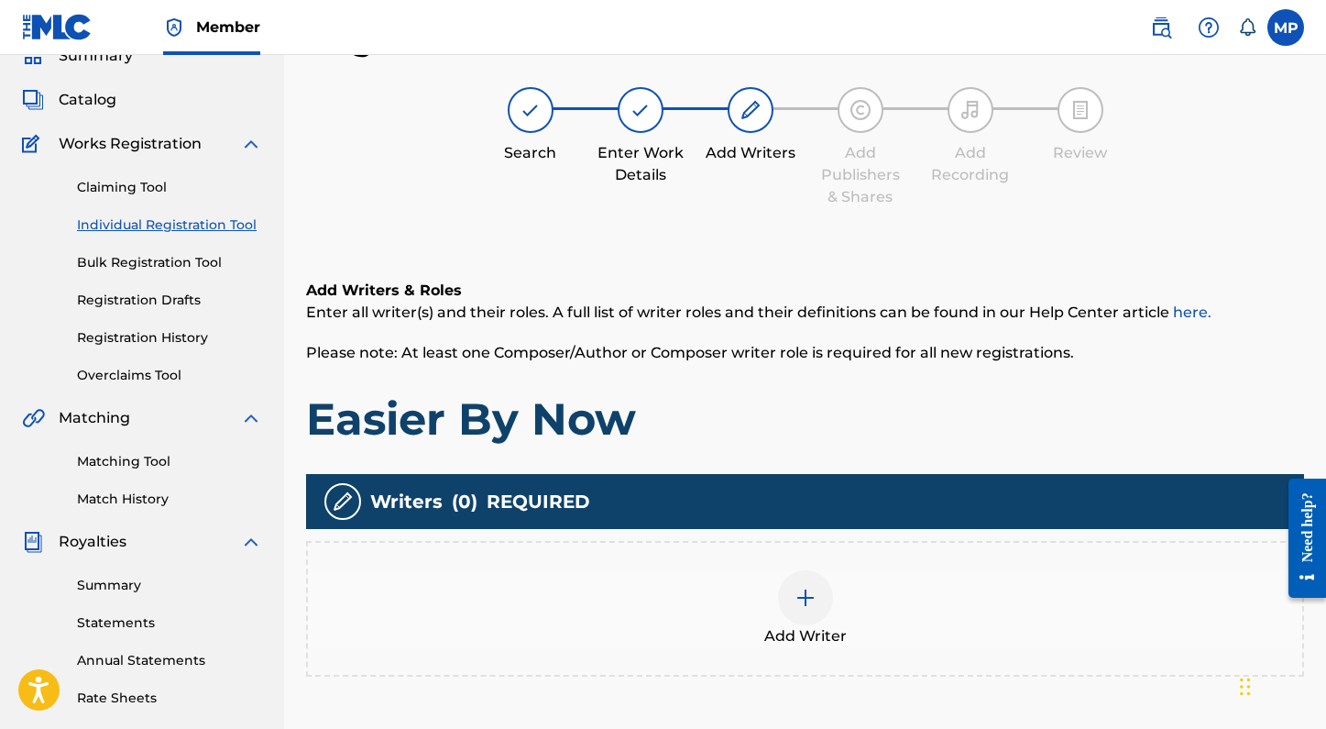
click at [801, 607] on img at bounding box center [806, 598] width 22 height 22
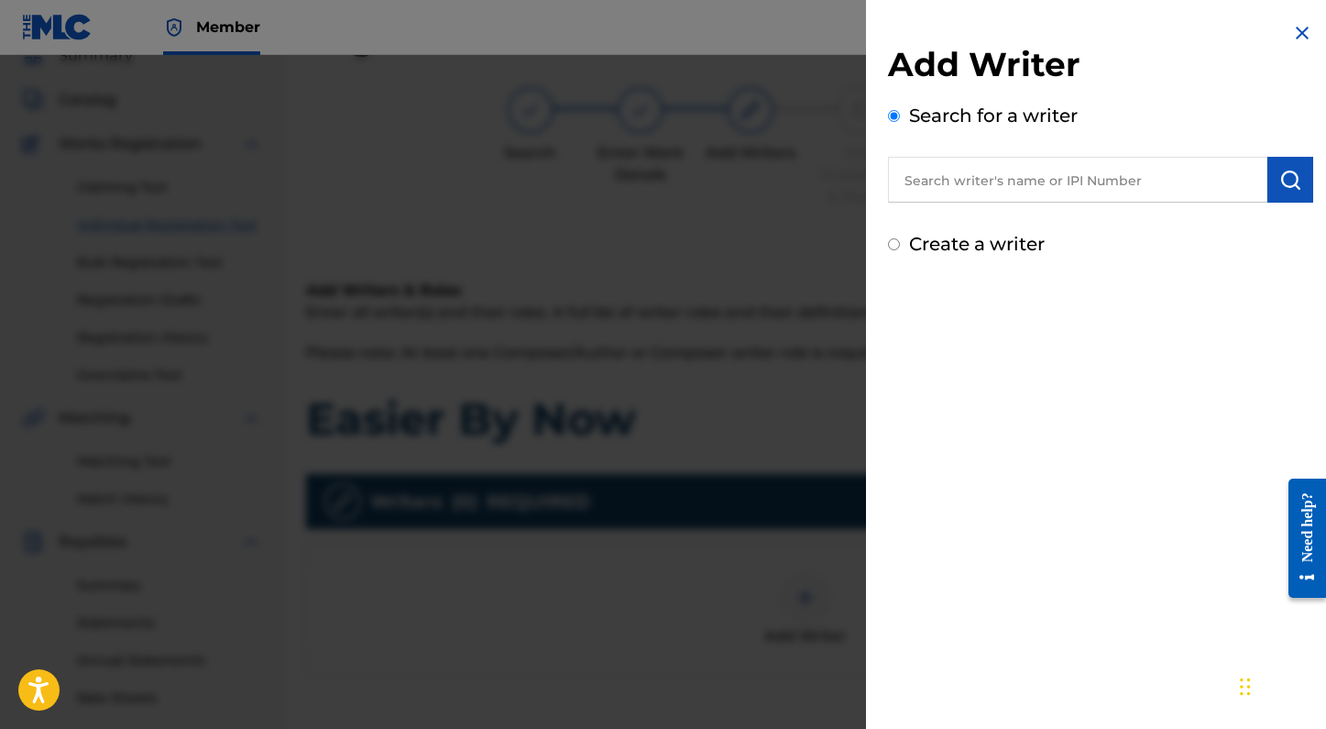
click at [1113, 182] on input "text" at bounding box center [1077, 180] width 379 height 46
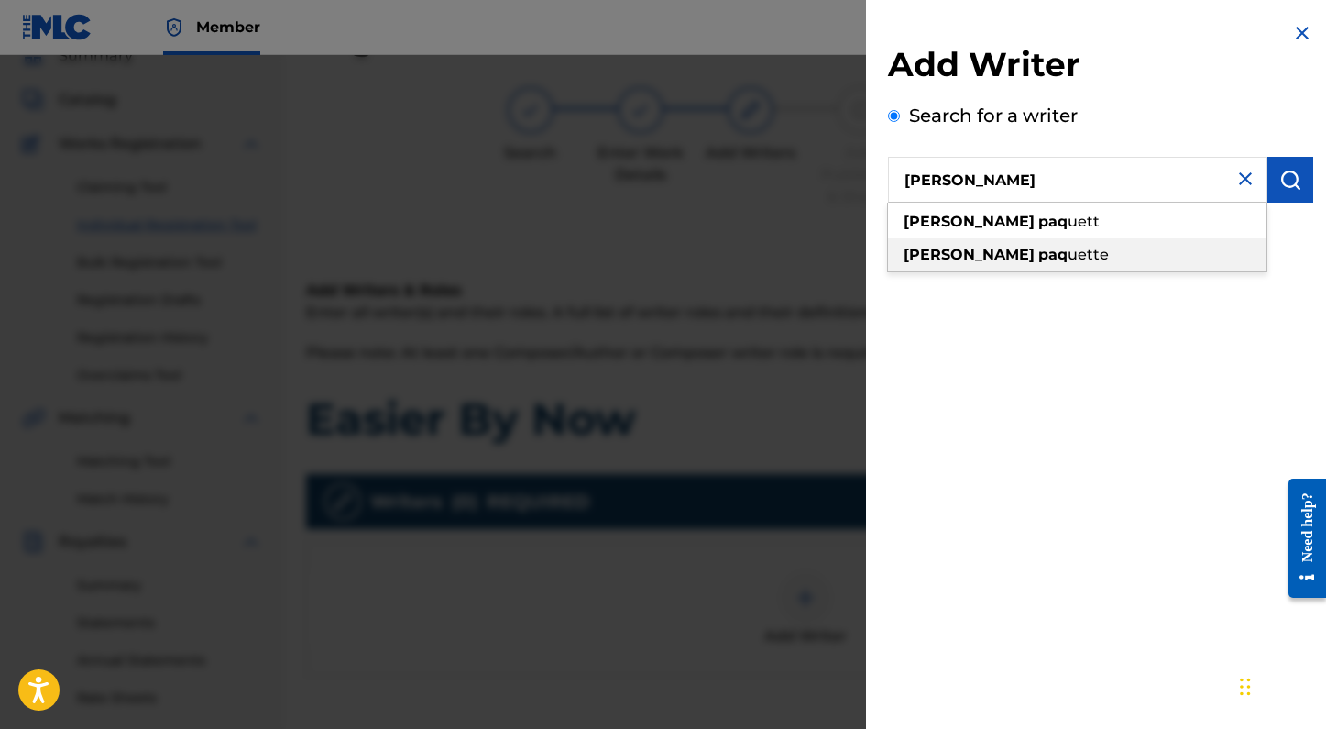
click at [1077, 253] on div "madelyn paq uette" at bounding box center [1077, 254] width 378 height 33
type input "madelyn paquette"
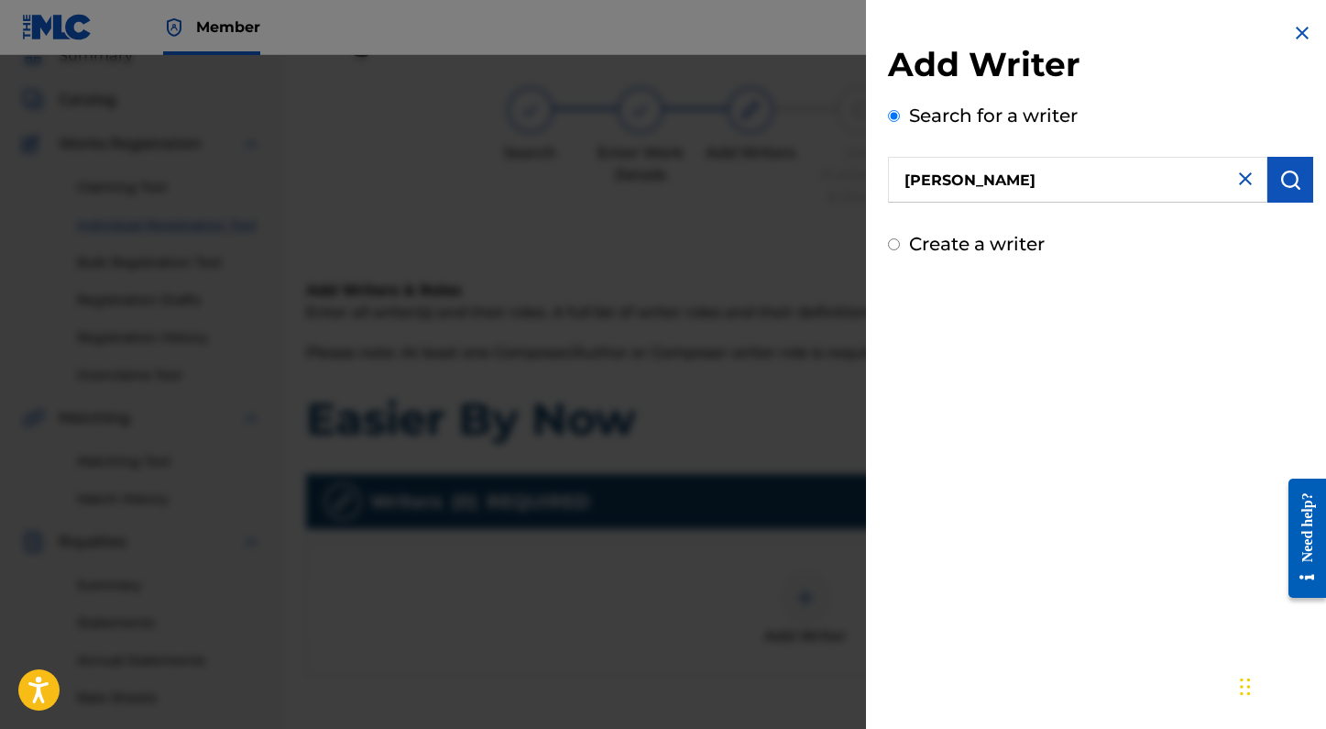
click at [1289, 177] on img "submit" at bounding box center [1290, 180] width 22 height 22
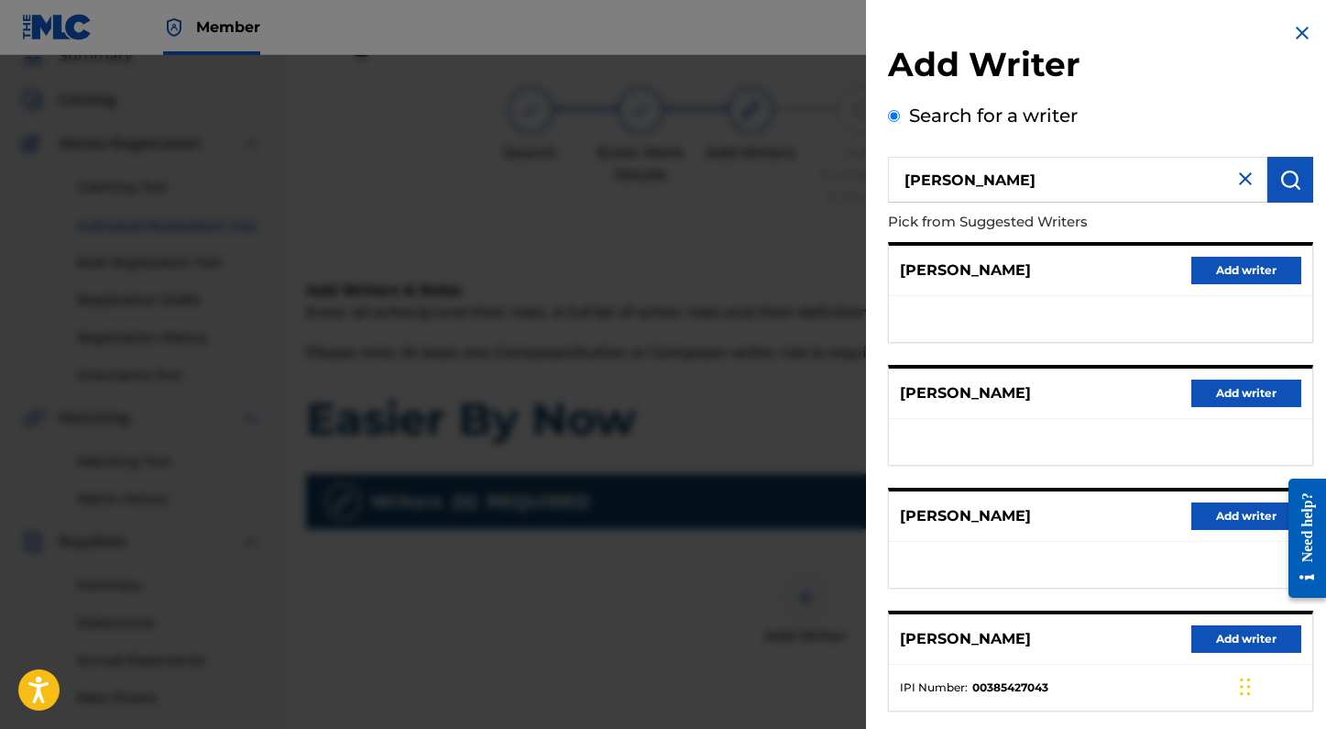
click at [1224, 637] on button "Add writer" at bounding box center [1246, 638] width 110 height 27
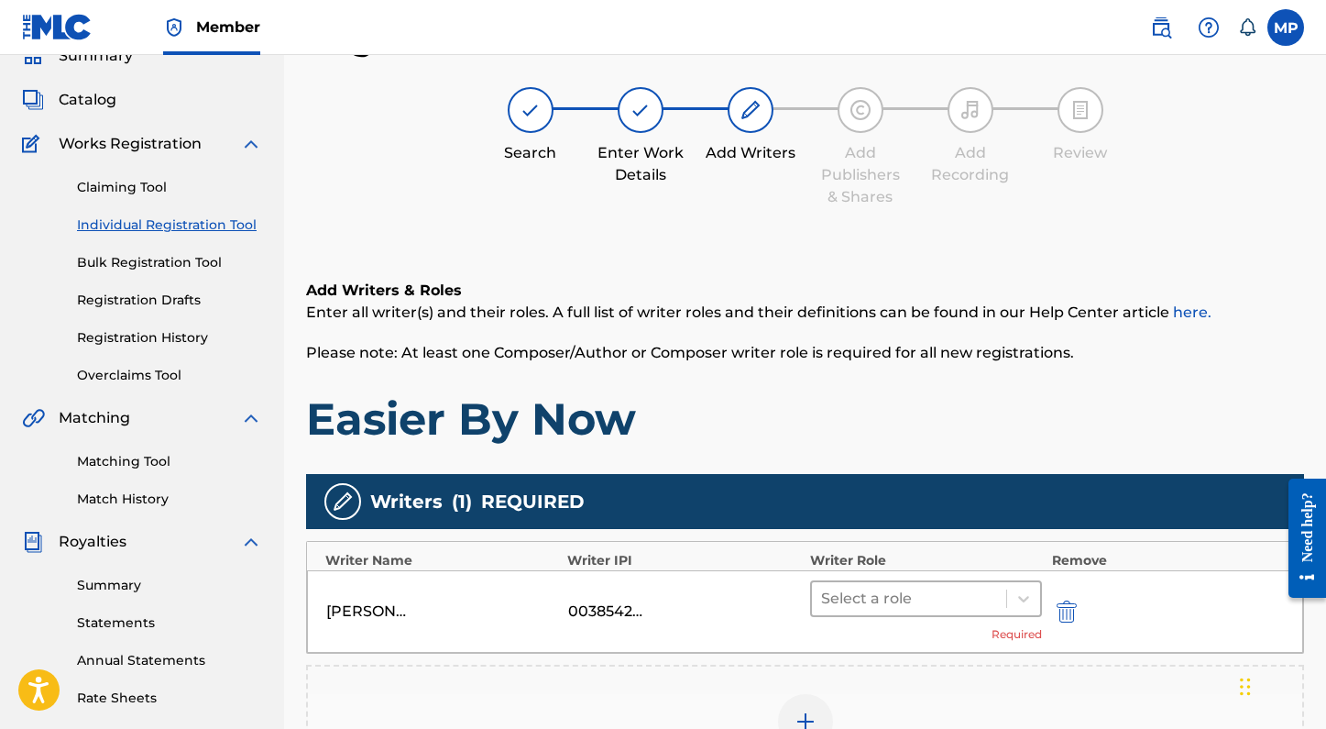
click at [977, 601] on div at bounding box center [909, 599] width 177 height 26
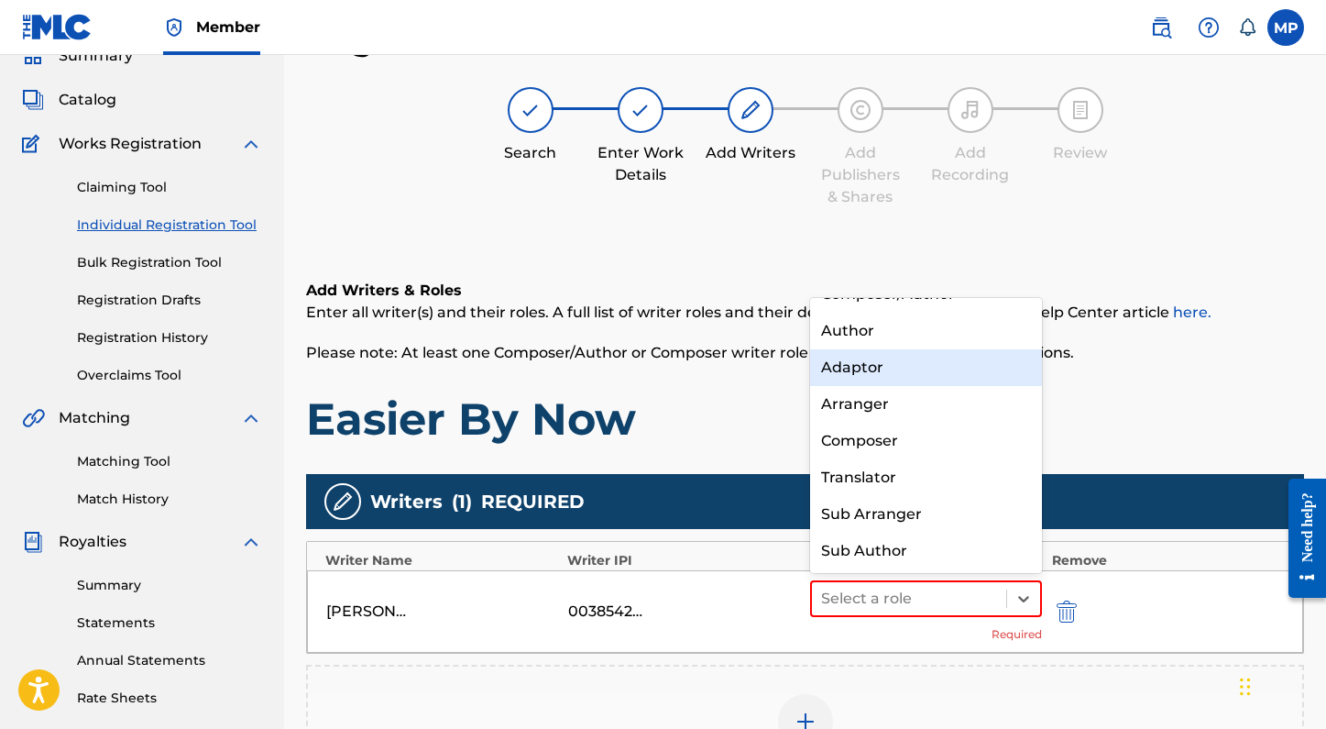
scroll to position [0, 0]
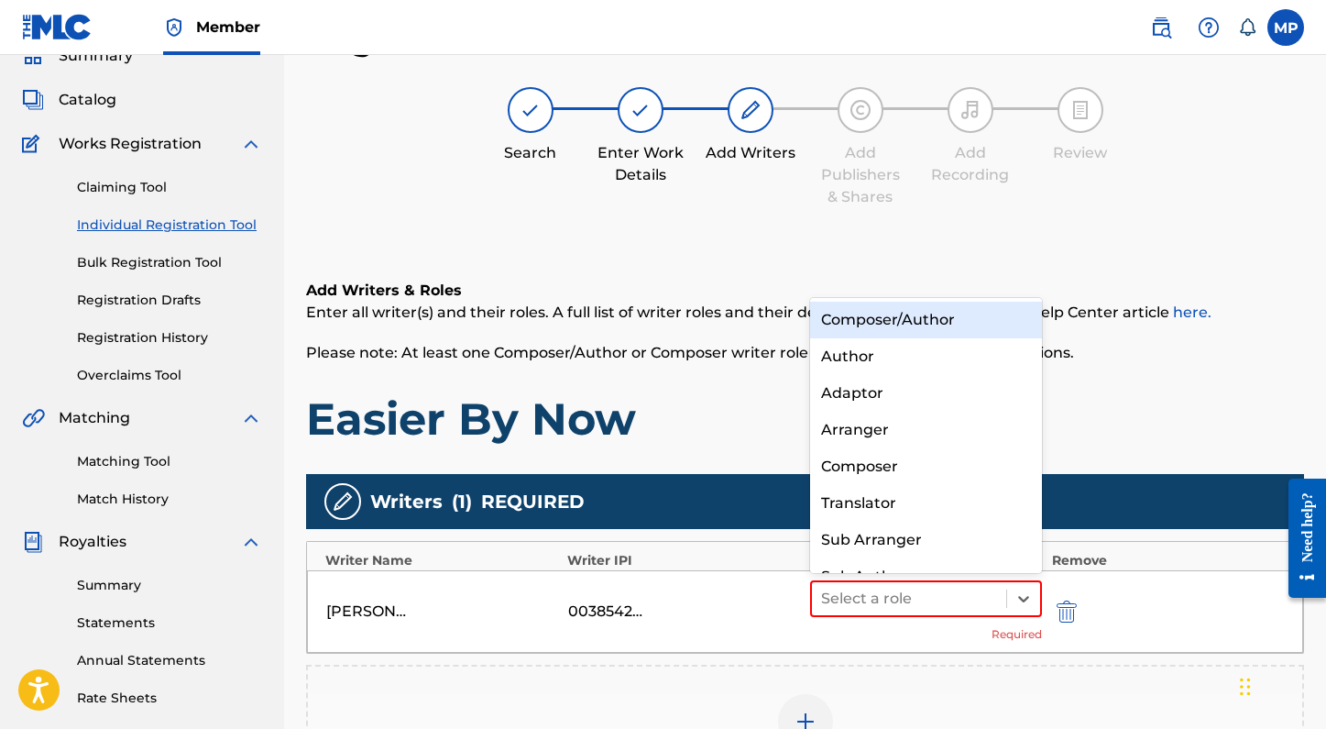
click at [899, 313] on div "Composer/Author" at bounding box center [926, 320] width 233 height 37
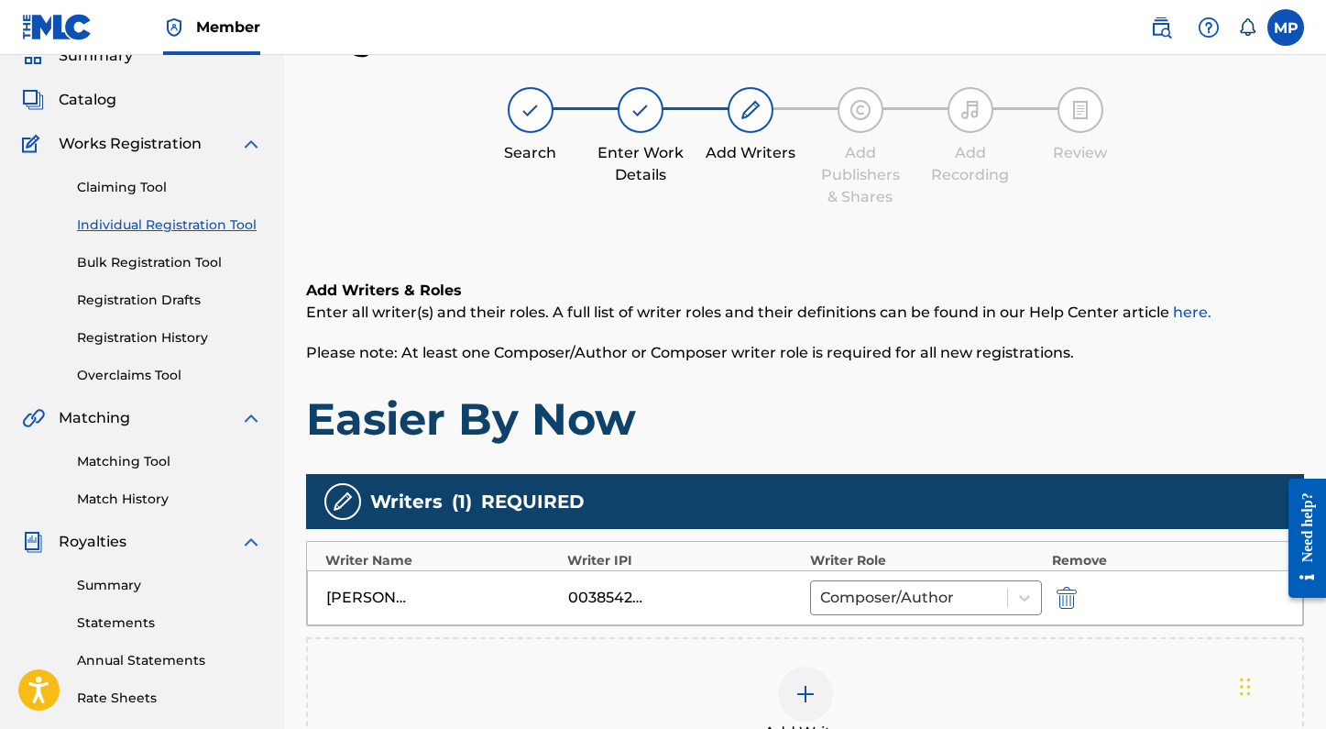
click at [806, 697] on img at bounding box center [806, 694] width 22 height 22
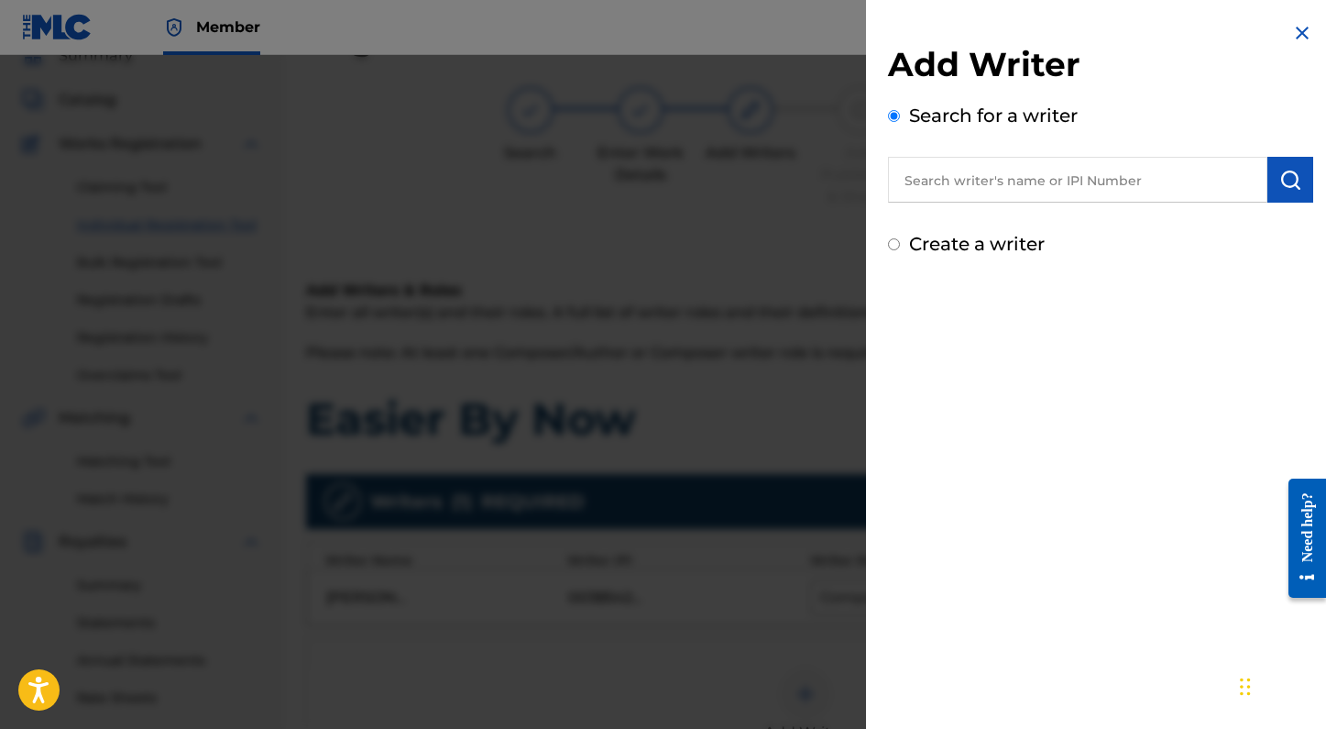
click at [986, 171] on input "text" at bounding box center [1077, 180] width 379 height 46
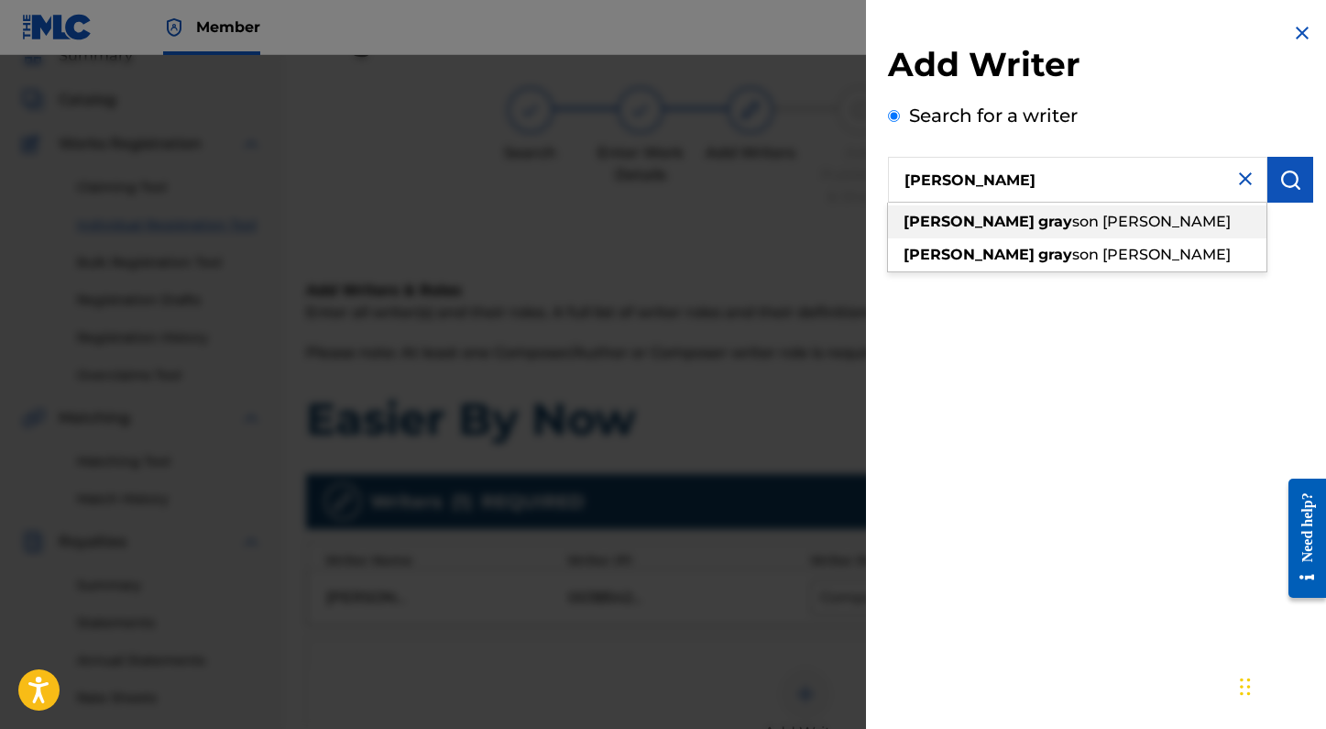
click at [1038, 223] on strong "gray" at bounding box center [1055, 221] width 34 height 17
type input "kendall grayson goodman"
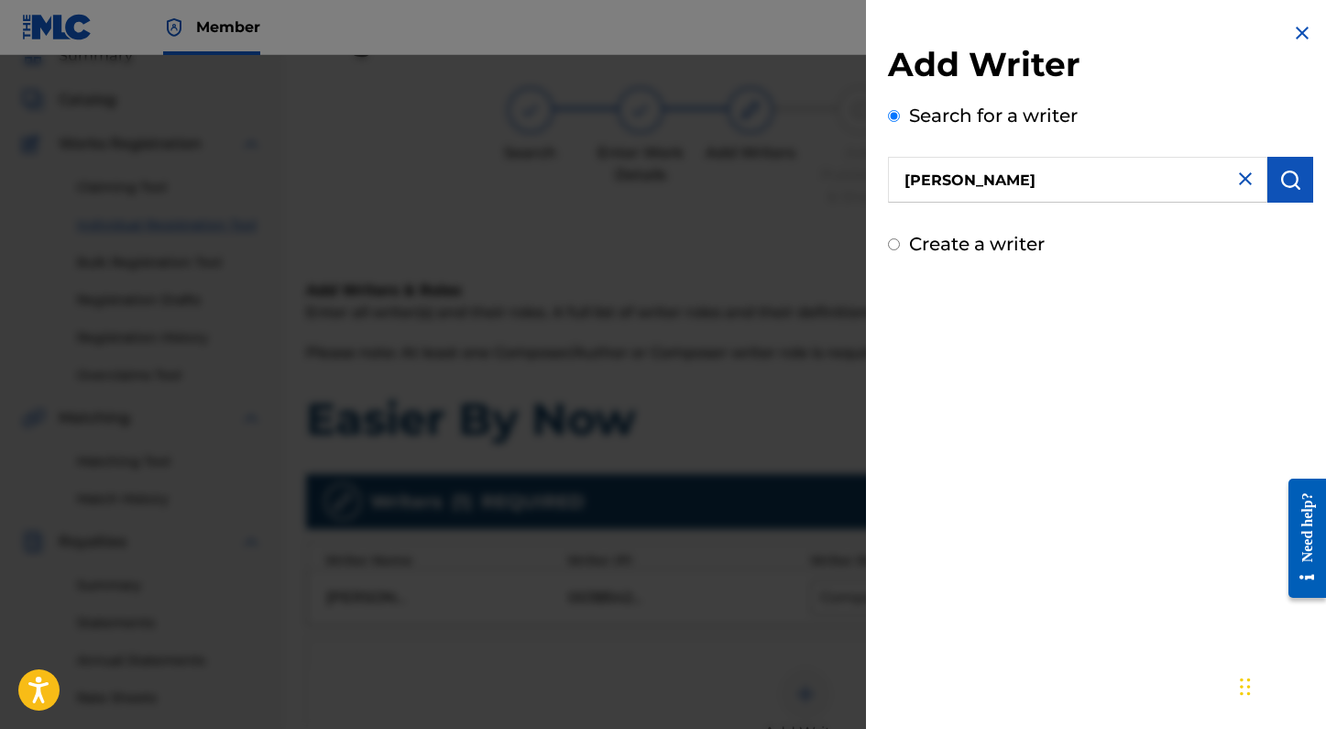
click at [1295, 170] on button "submit" at bounding box center [1290, 180] width 46 height 46
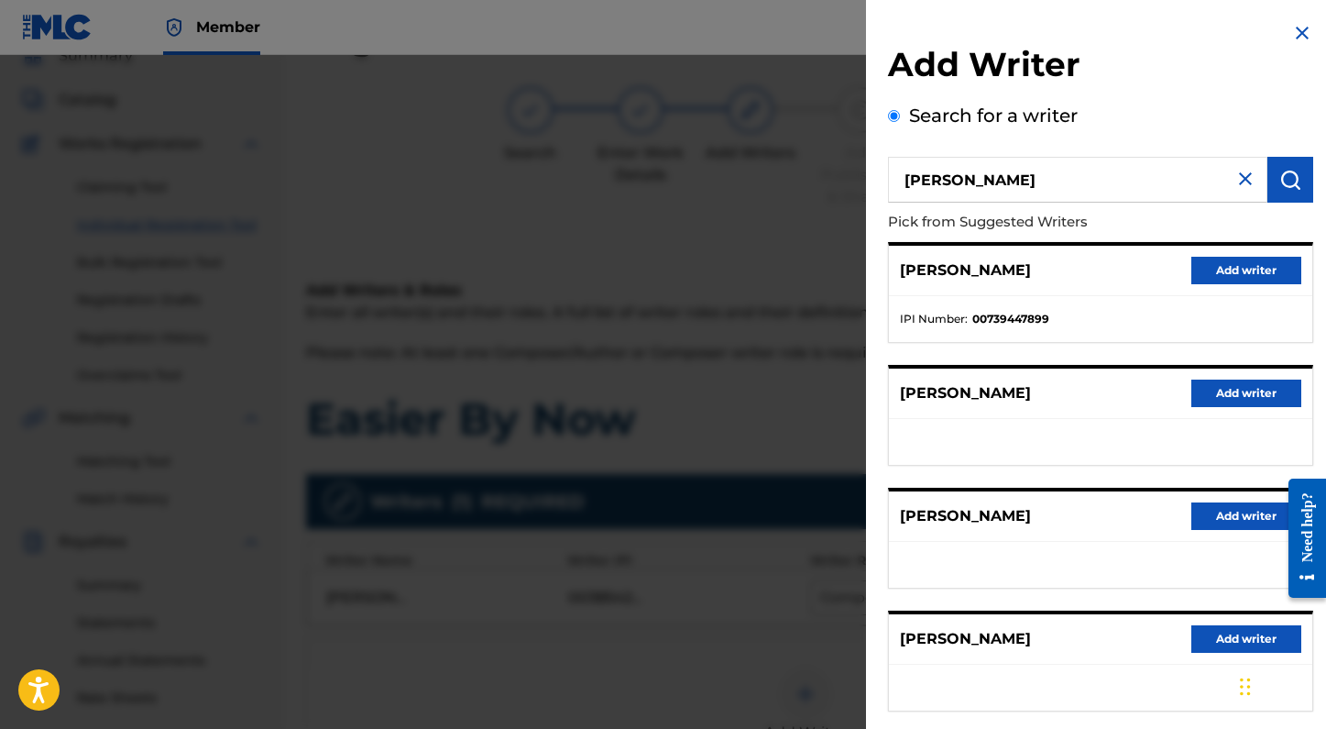
click at [1236, 275] on button "Add writer" at bounding box center [1246, 270] width 110 height 27
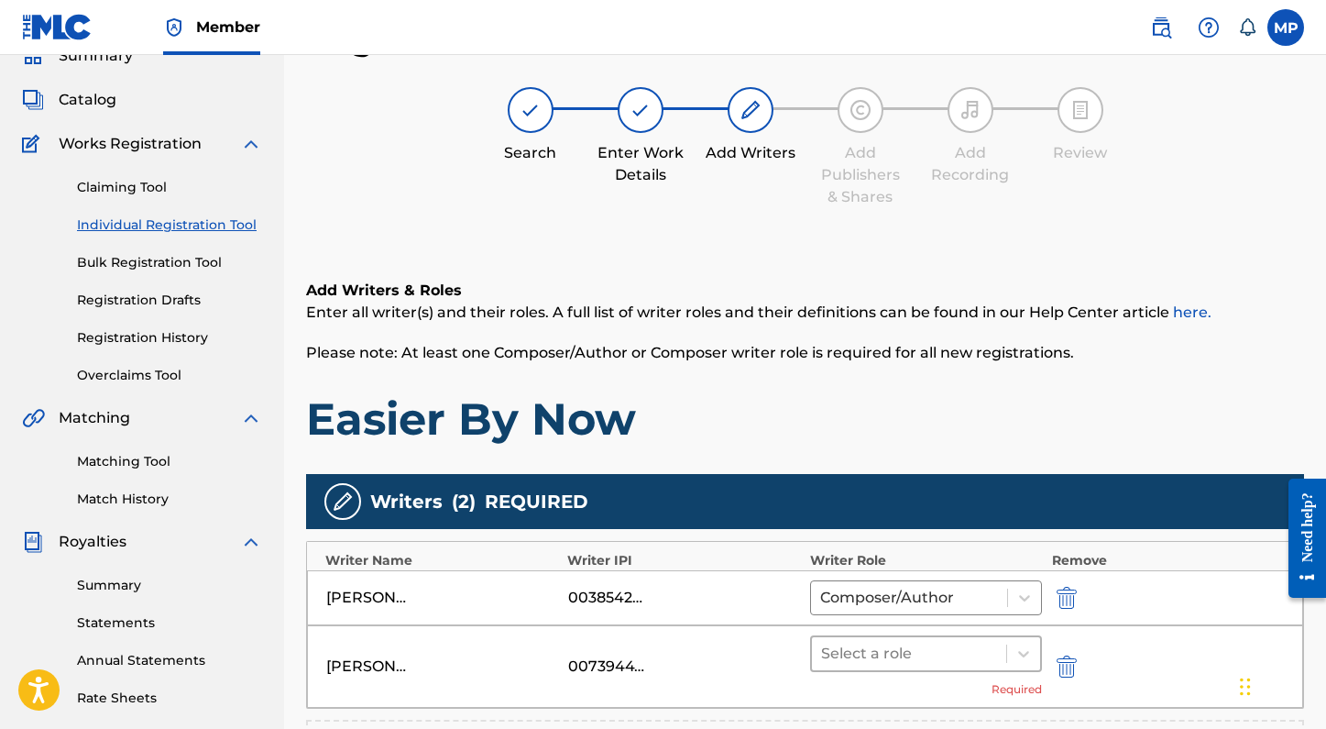
click at [944, 658] on div at bounding box center [909, 654] width 177 height 26
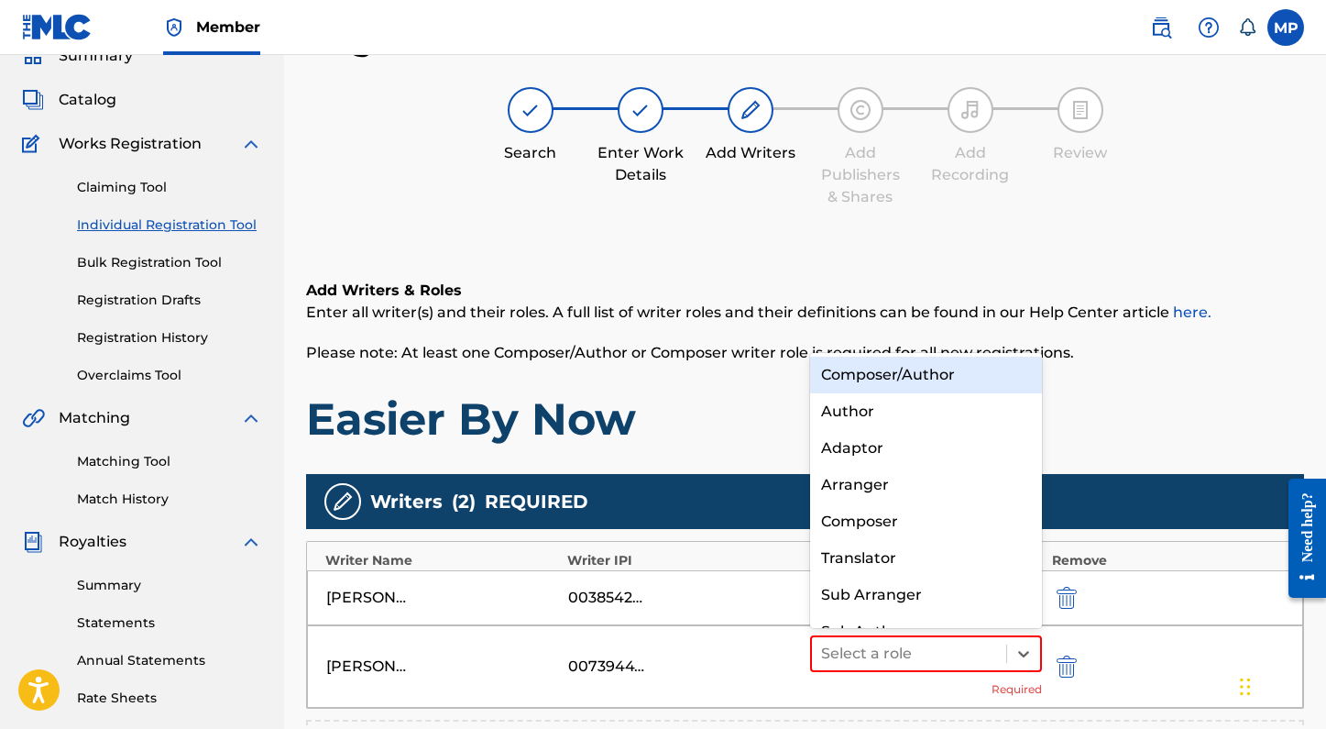
click at [920, 381] on div "Composer/Author" at bounding box center [926, 375] width 233 height 37
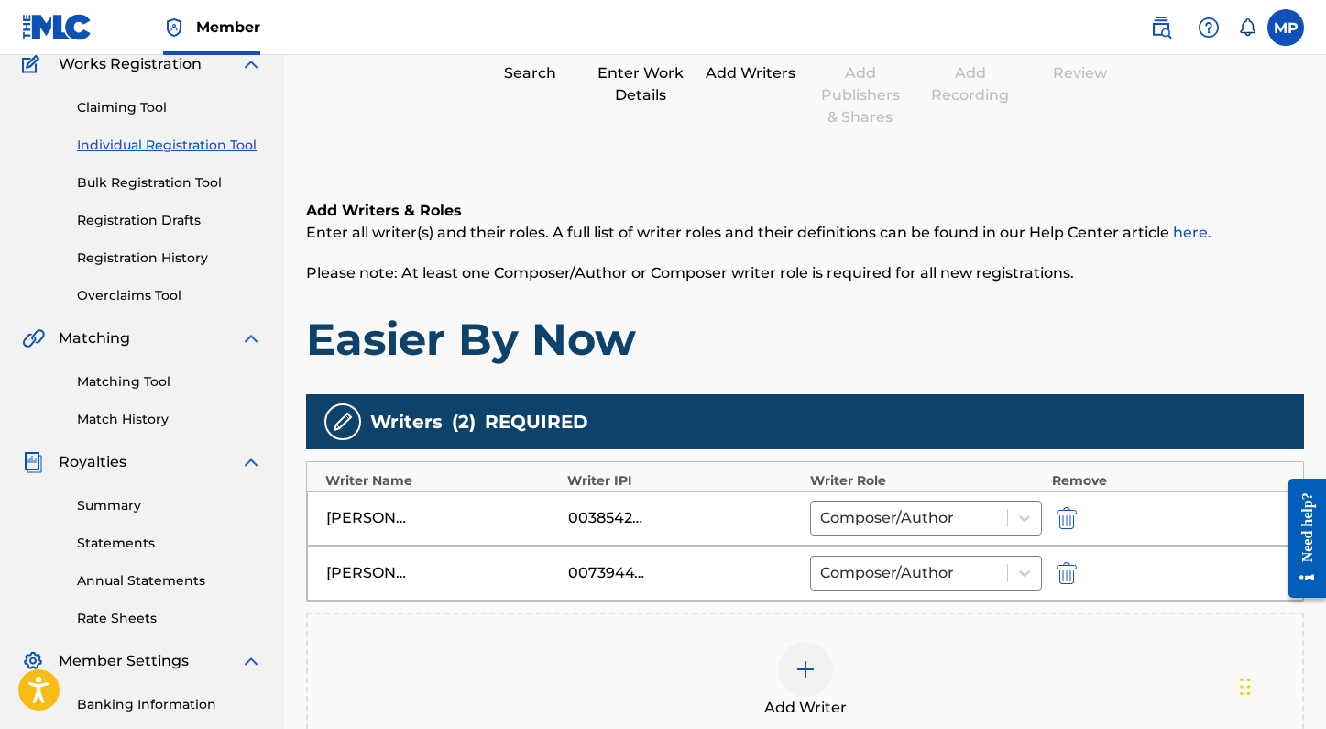
scroll to position [175, 0]
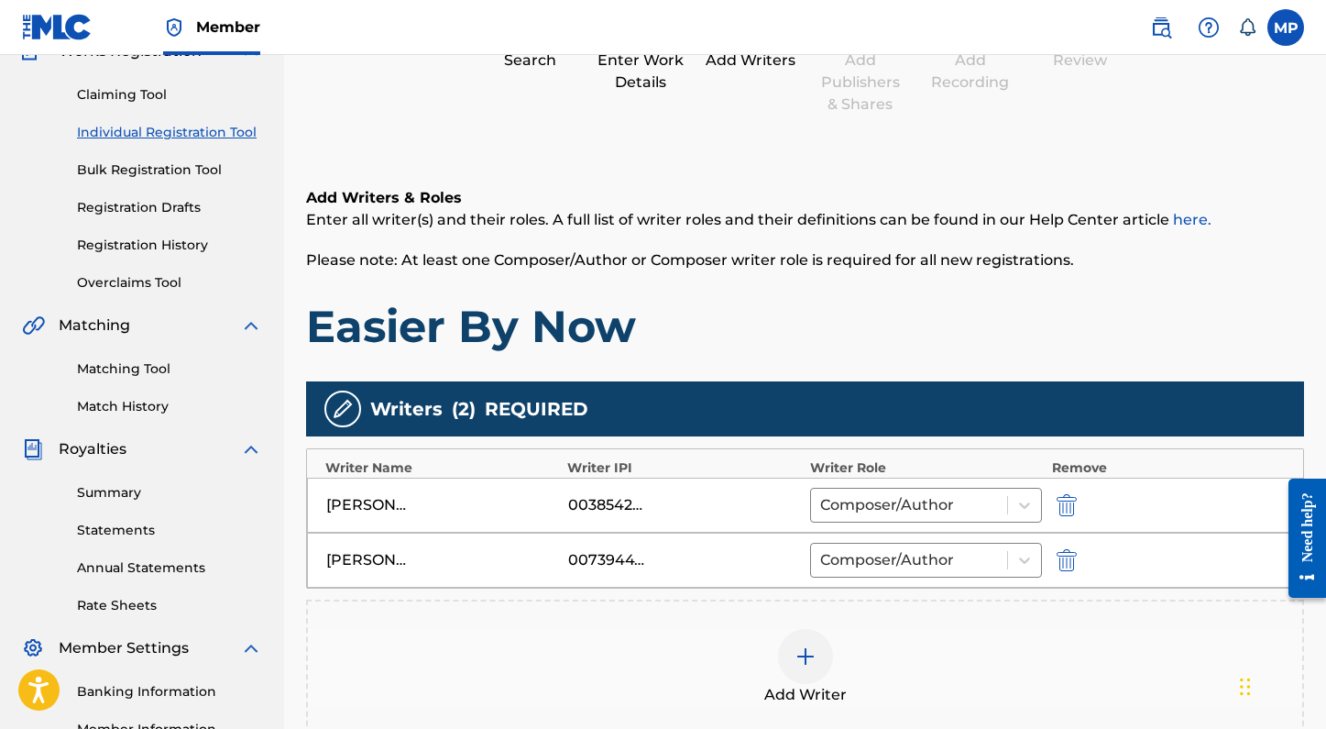
click at [806, 640] on div at bounding box center [805, 656] width 55 height 55
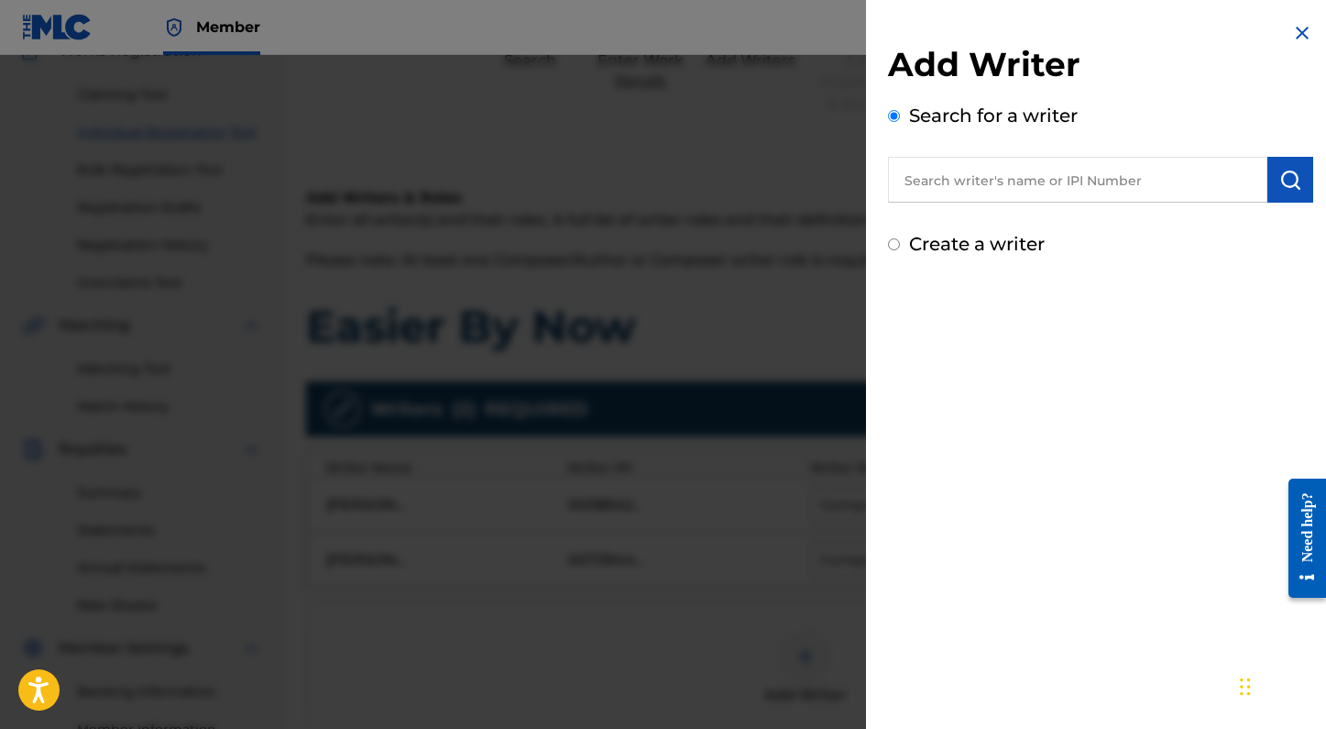
click at [1052, 173] on input "text" at bounding box center [1077, 180] width 379 height 46
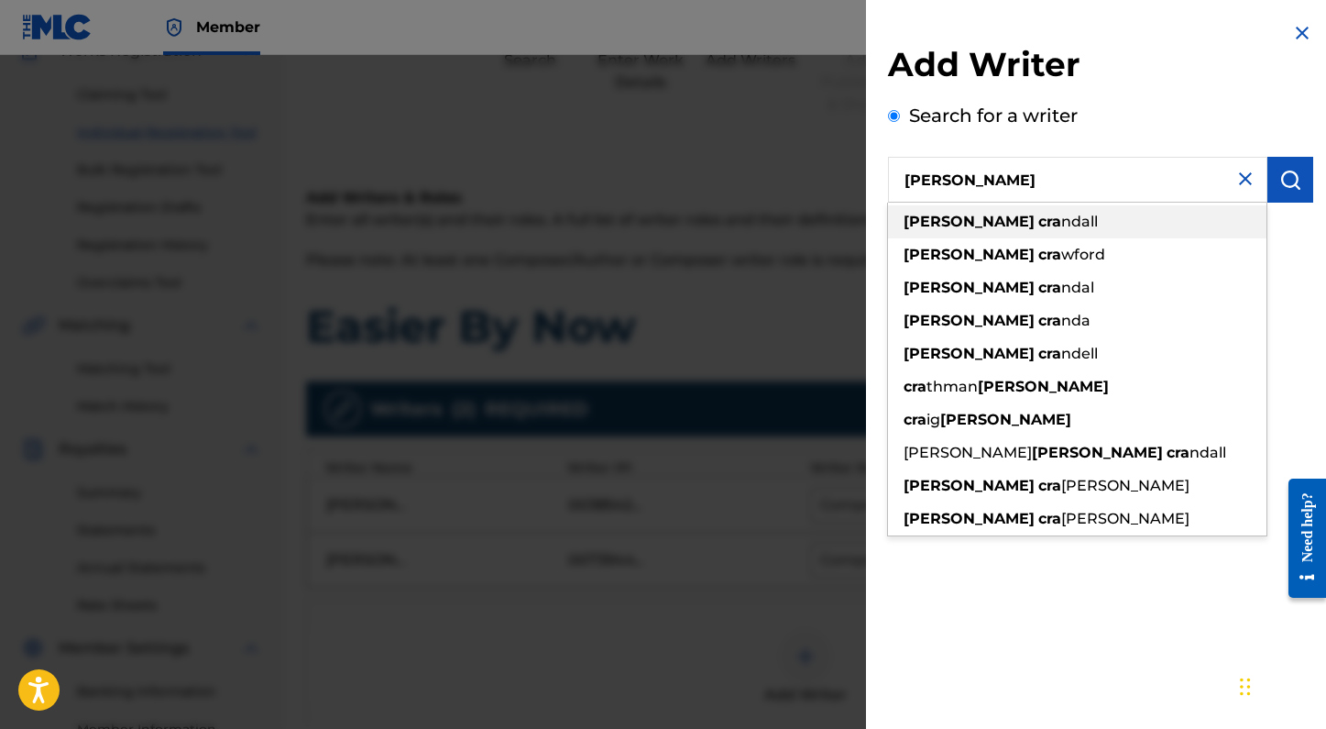
click at [1069, 220] on div "spencer cra ndall" at bounding box center [1077, 221] width 378 height 33
type input "spencer crandall"
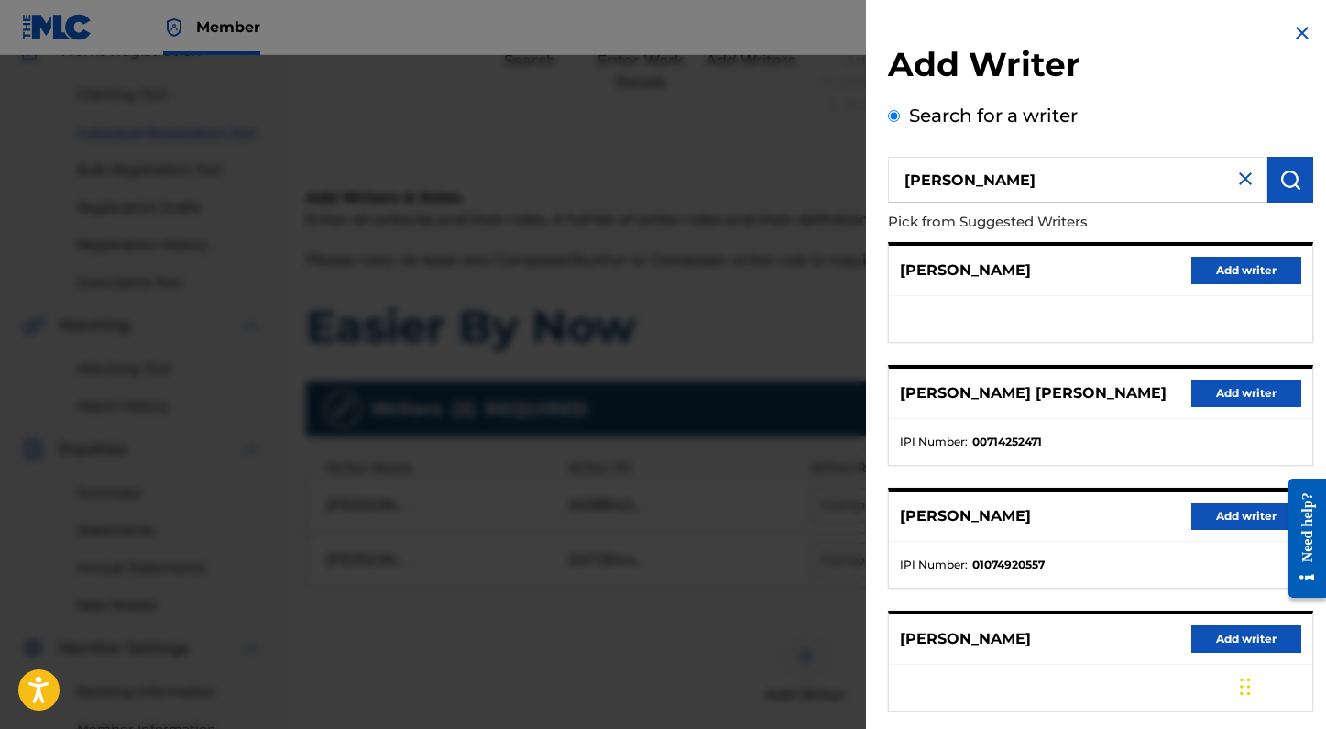
click at [1223, 394] on button "Add writer" at bounding box center [1246, 392] width 110 height 27
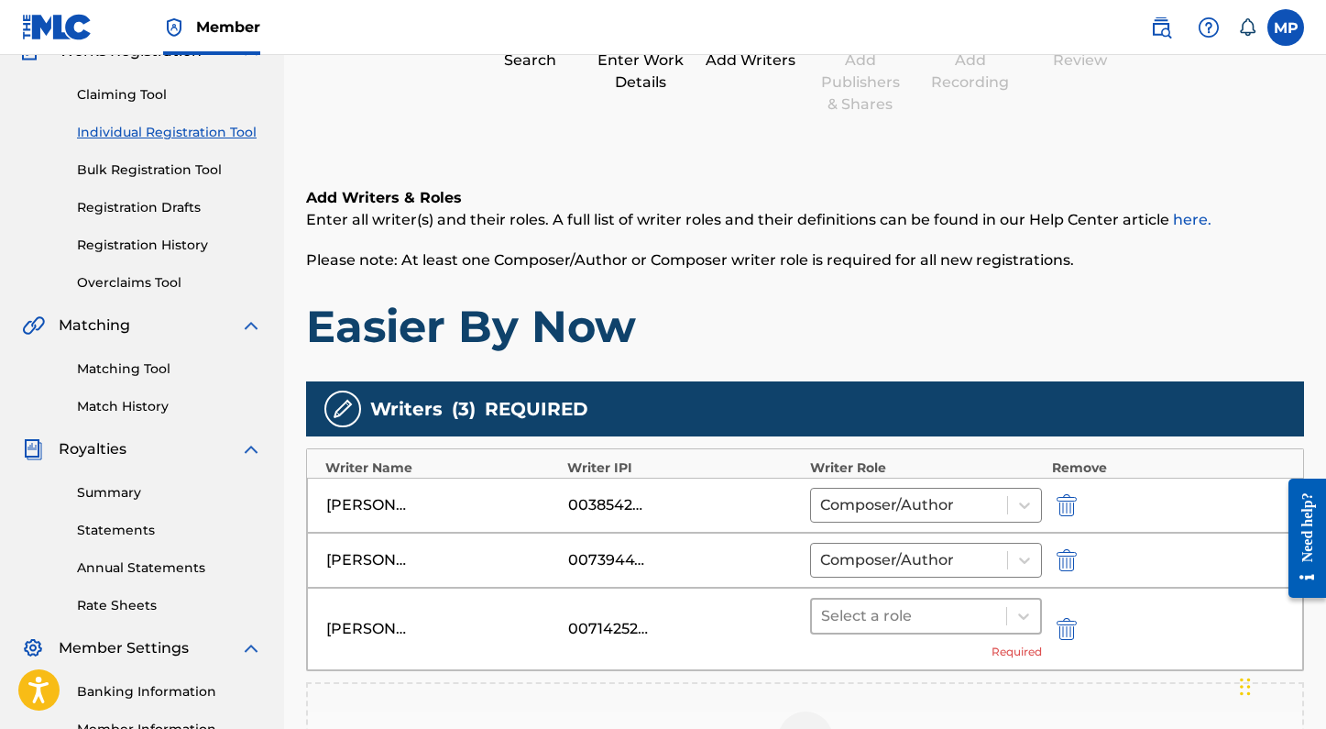
click at [971, 611] on div at bounding box center [909, 616] width 177 height 26
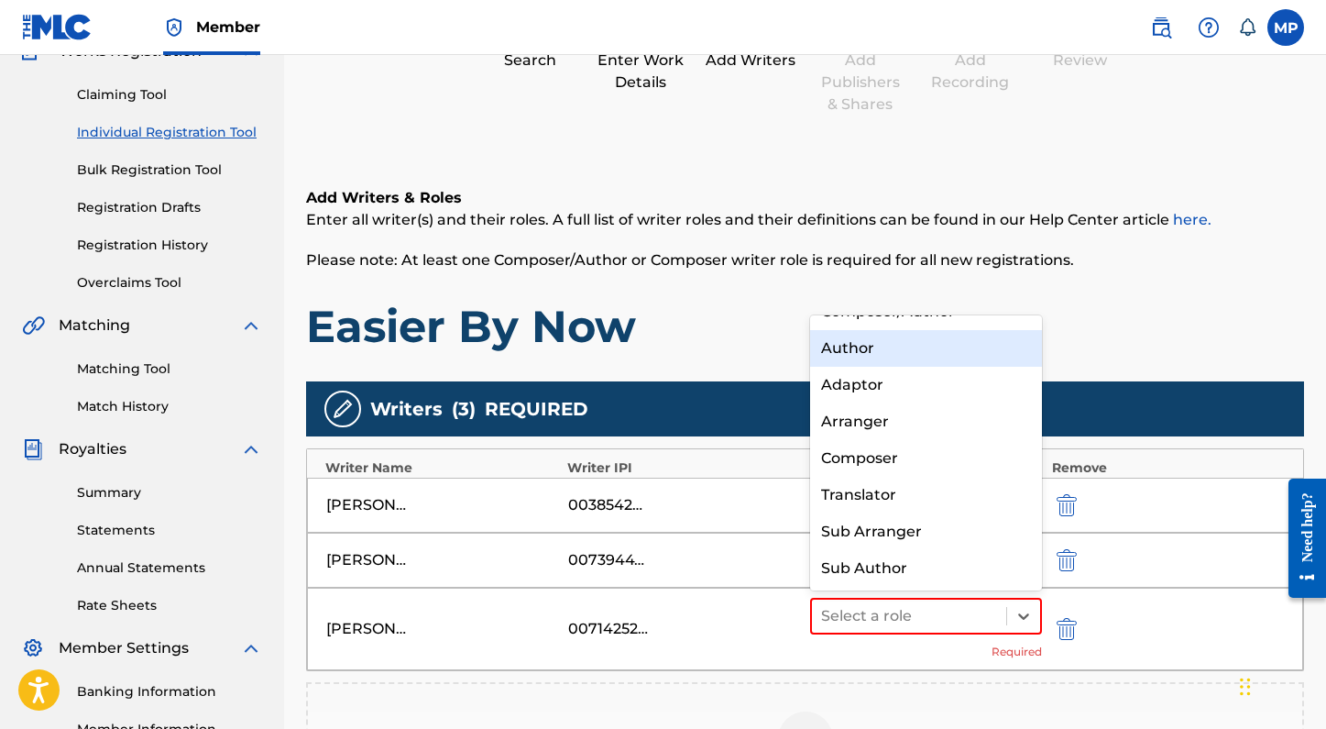
scroll to position [0, 0]
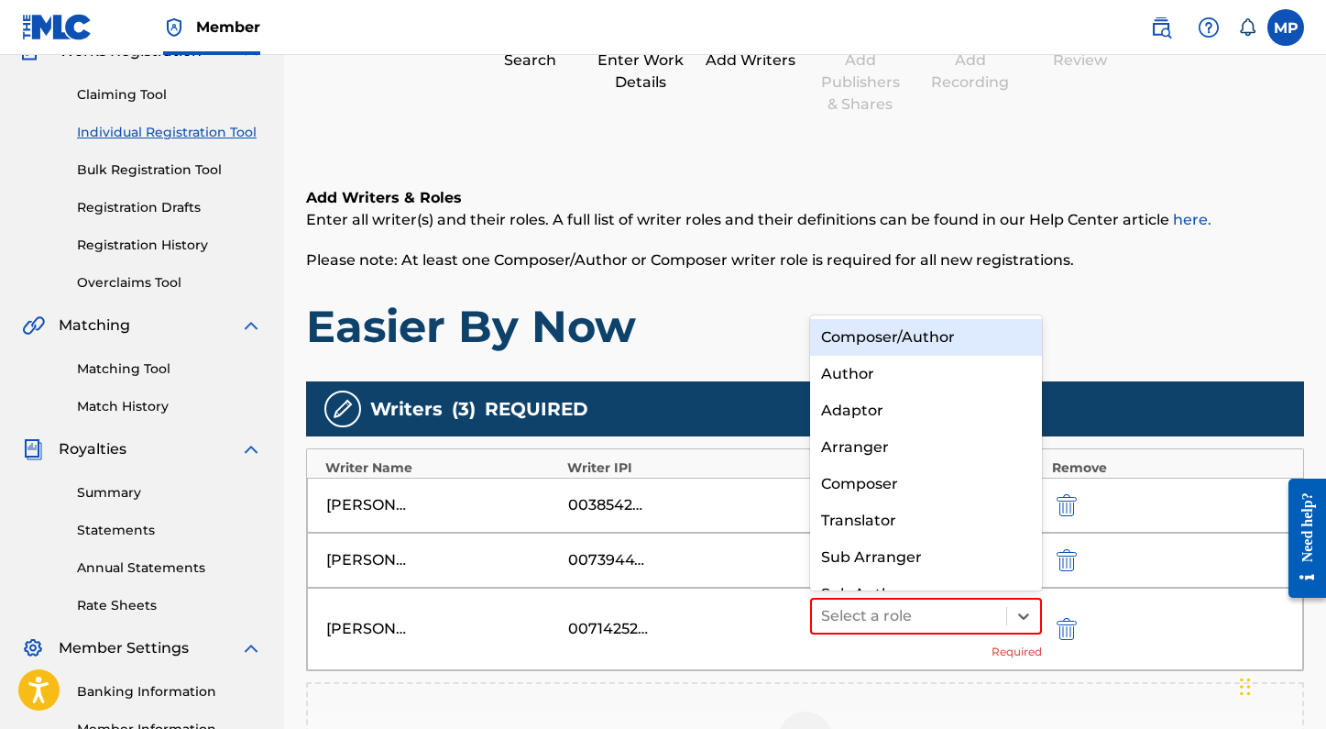
click at [917, 343] on div "Composer/Author" at bounding box center [926, 337] width 233 height 37
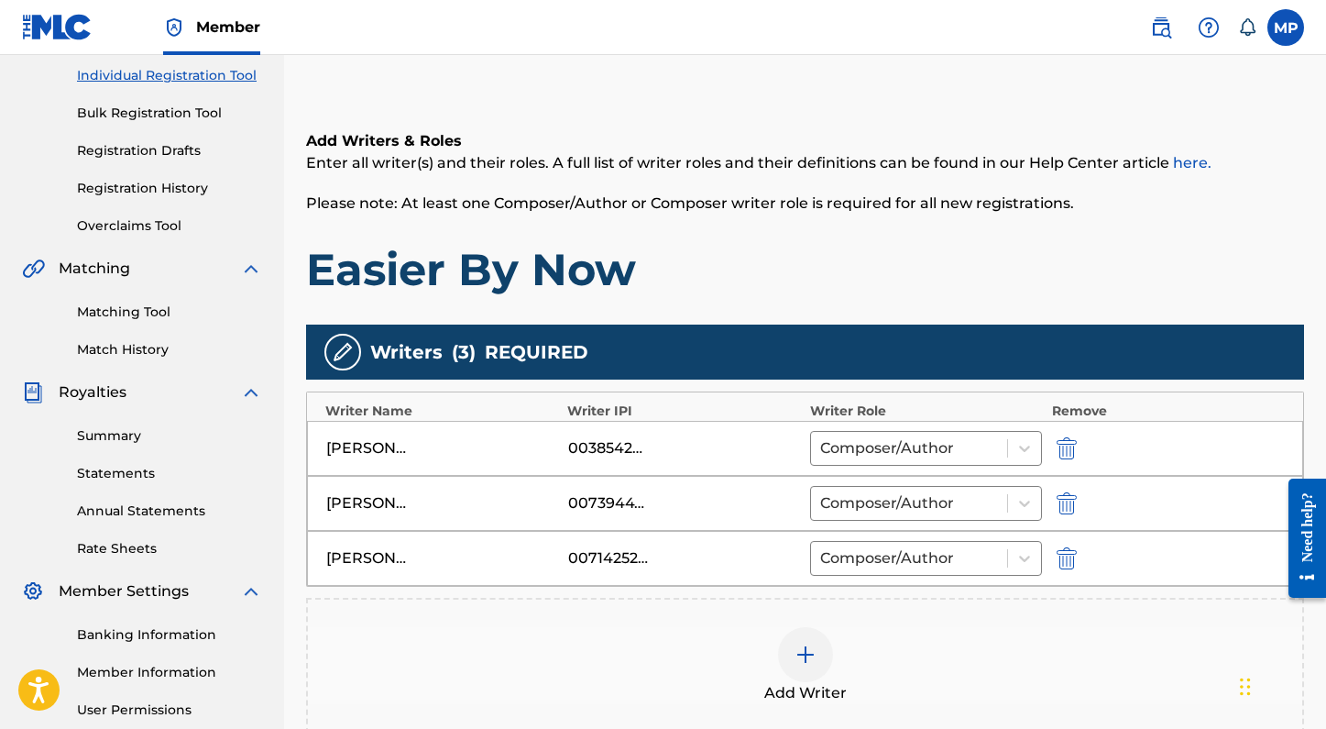
scroll to position [240, 0]
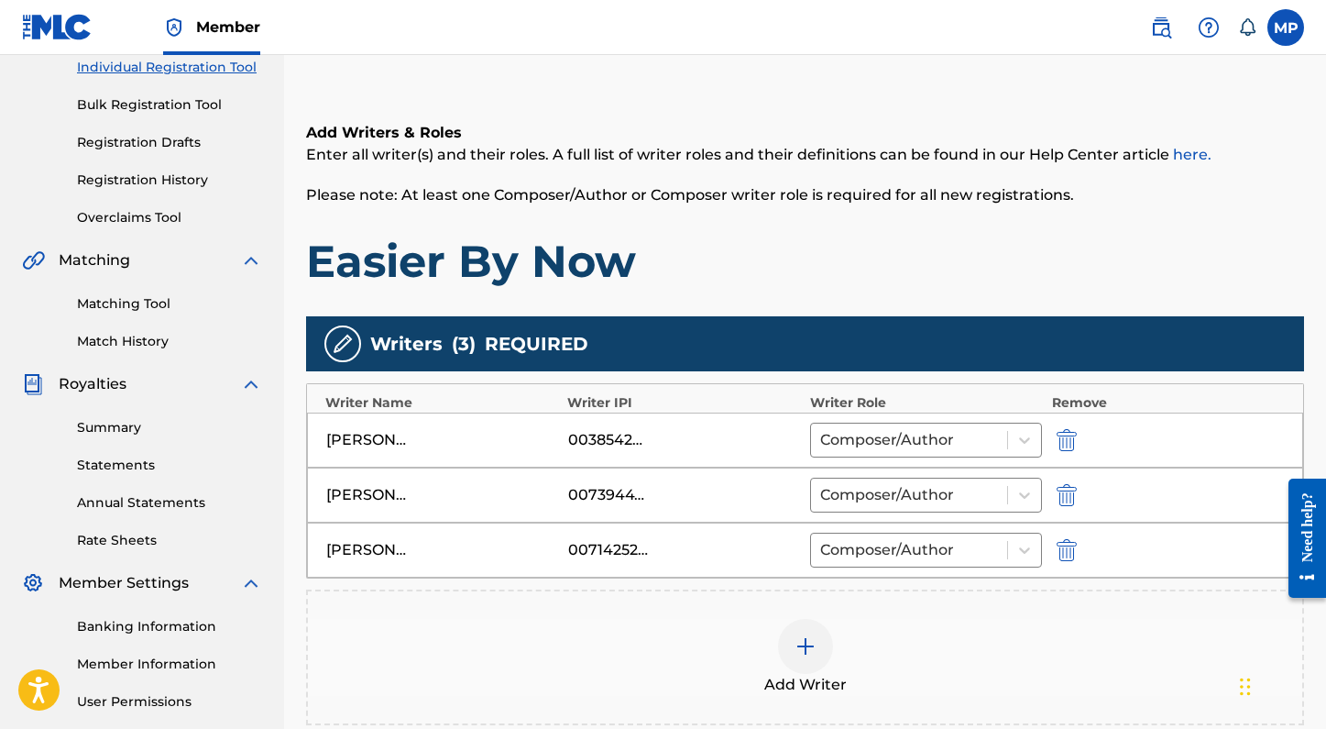
click at [806, 649] on img at bounding box center [806, 646] width 22 height 22
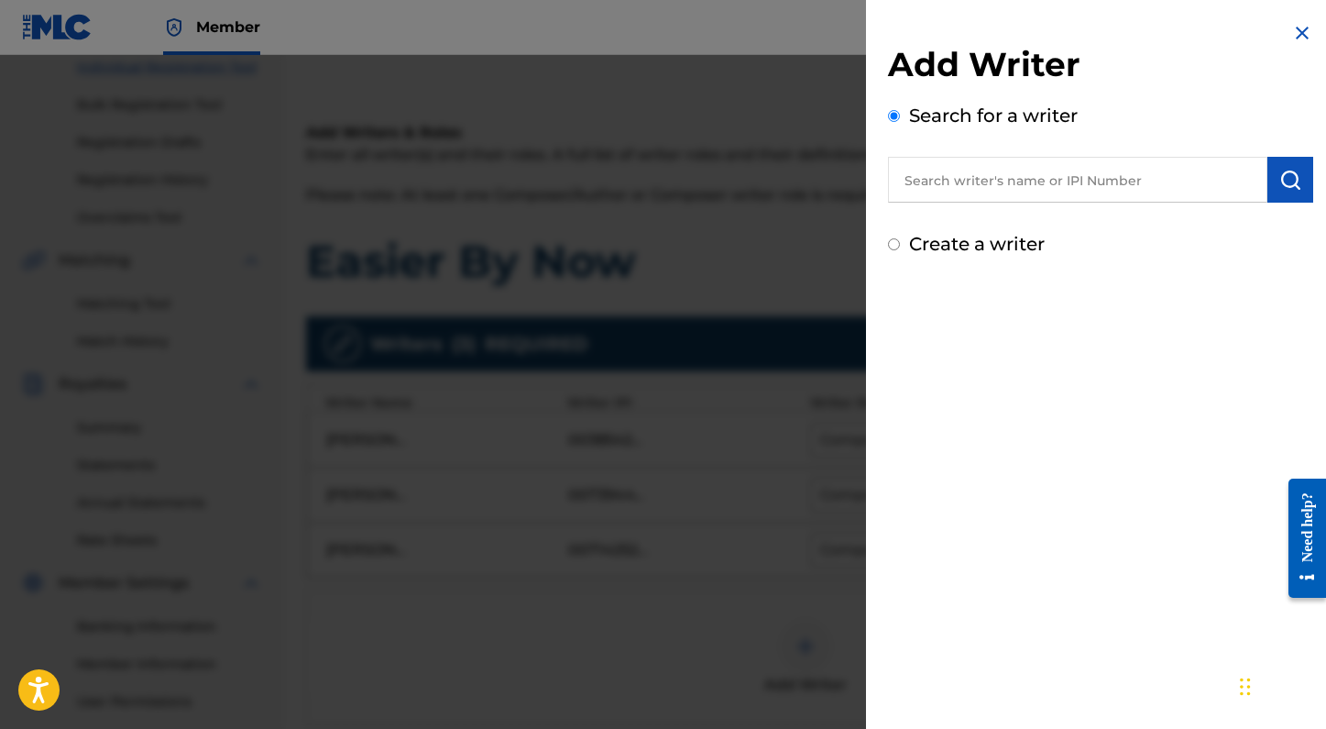
click at [971, 182] on input "text" at bounding box center [1077, 180] width 379 height 46
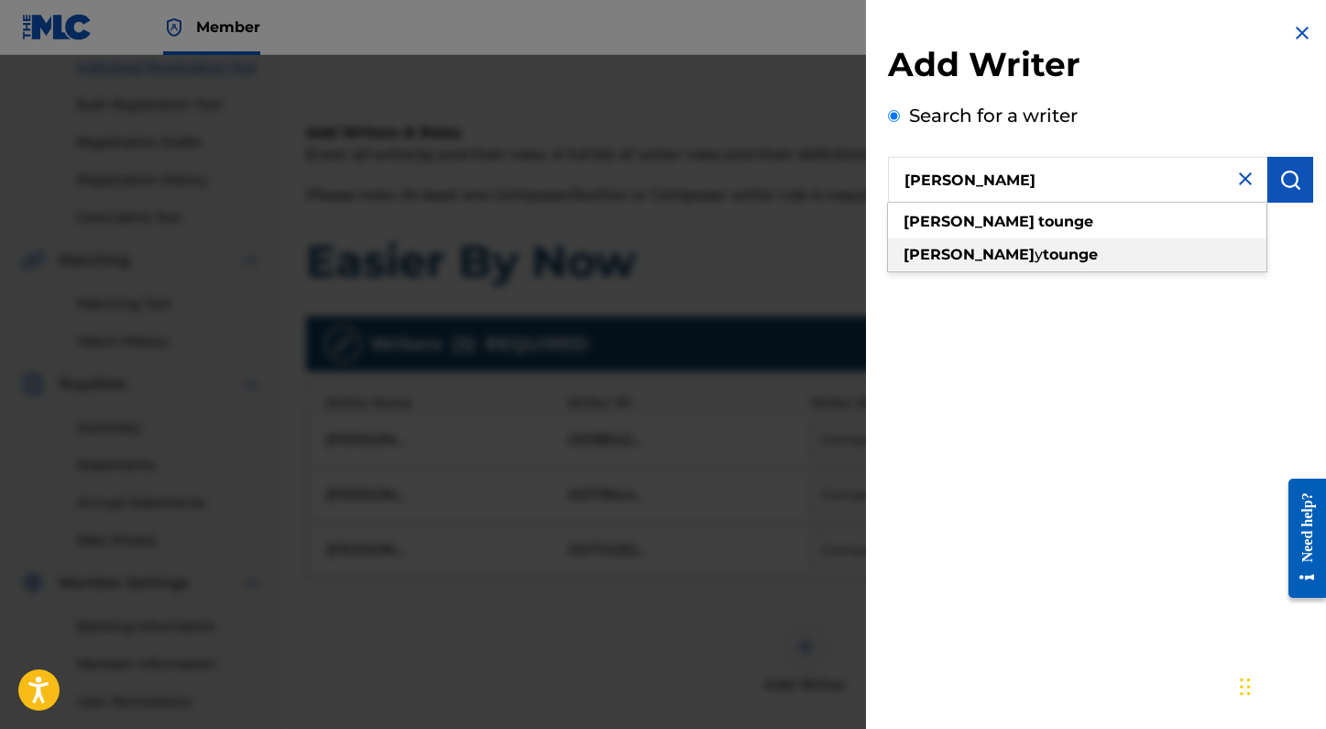
type input "joe tounge"
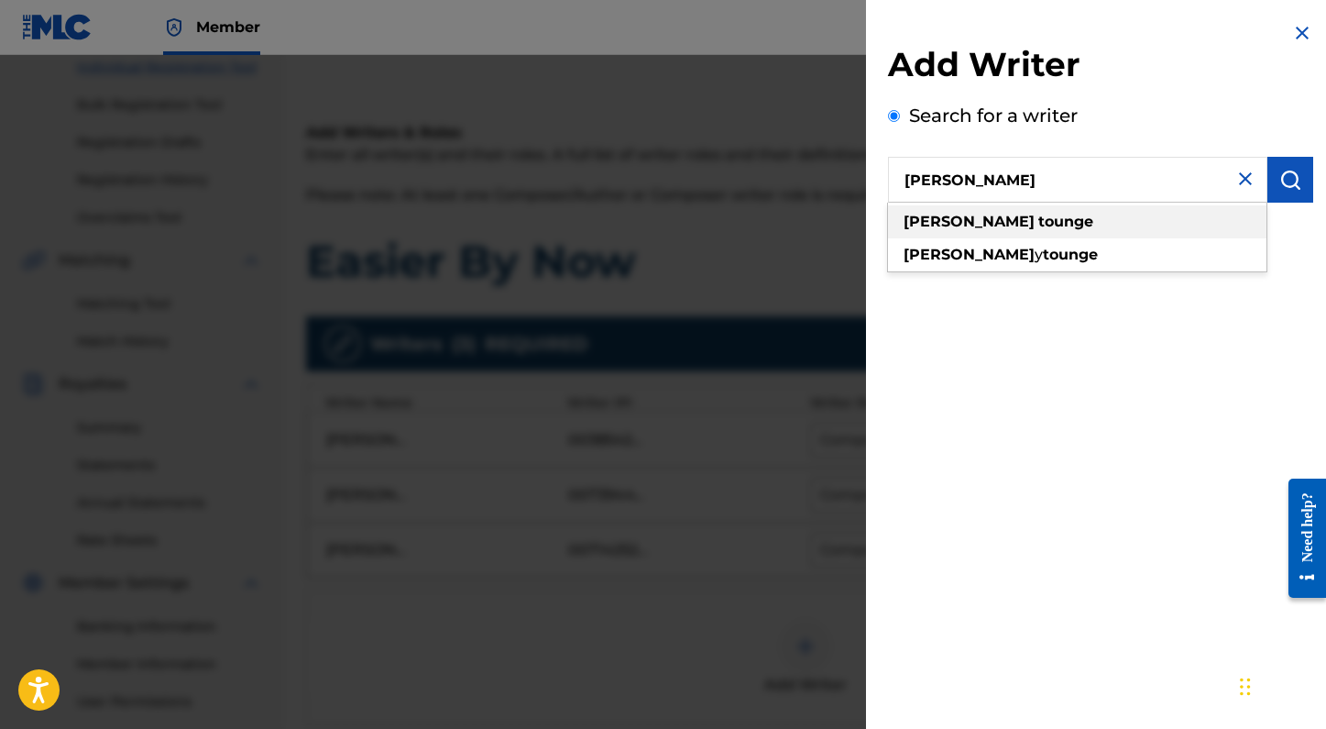
click at [984, 232] on div "joe tounge" at bounding box center [1077, 221] width 378 height 33
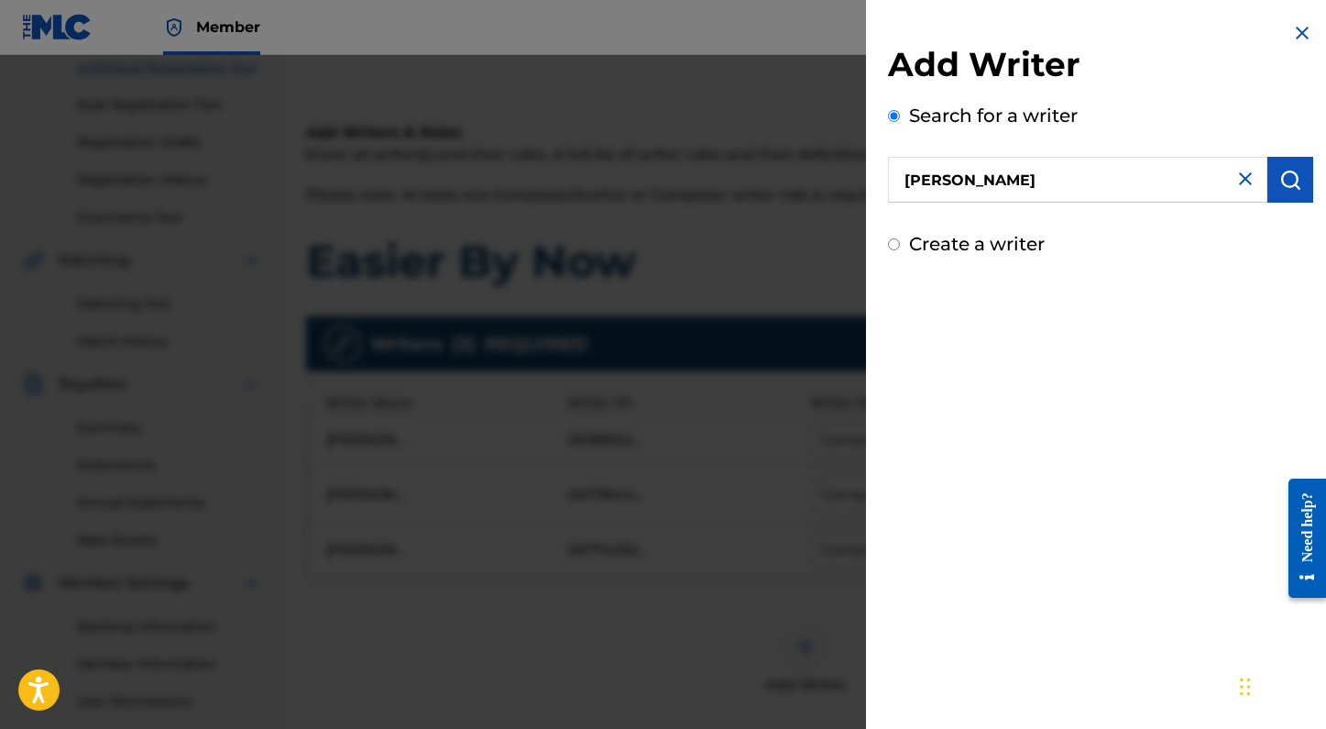
click at [1318, 183] on div "Add Writer Search for a writer joe tounge Create a writer" at bounding box center [1100, 140] width 469 height 280
click at [1297, 183] on button "submit" at bounding box center [1290, 180] width 46 height 46
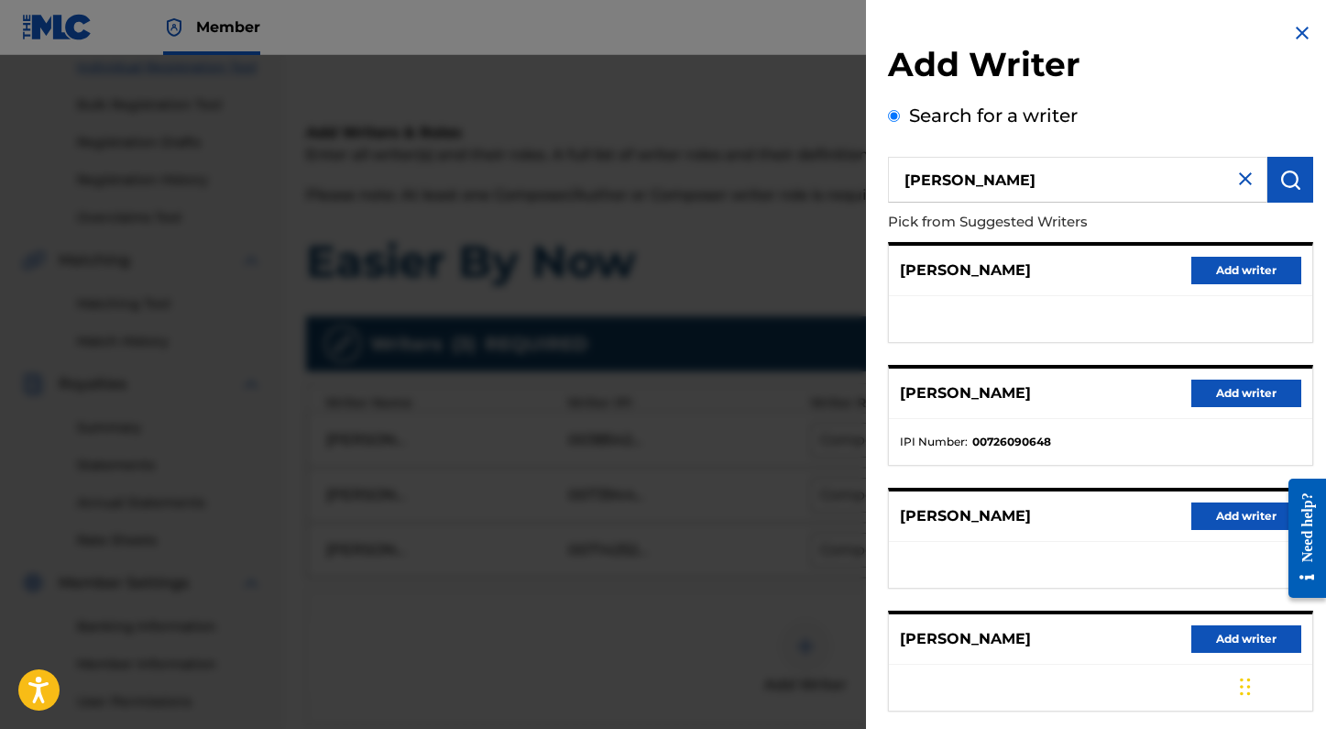
scroll to position [7, 0]
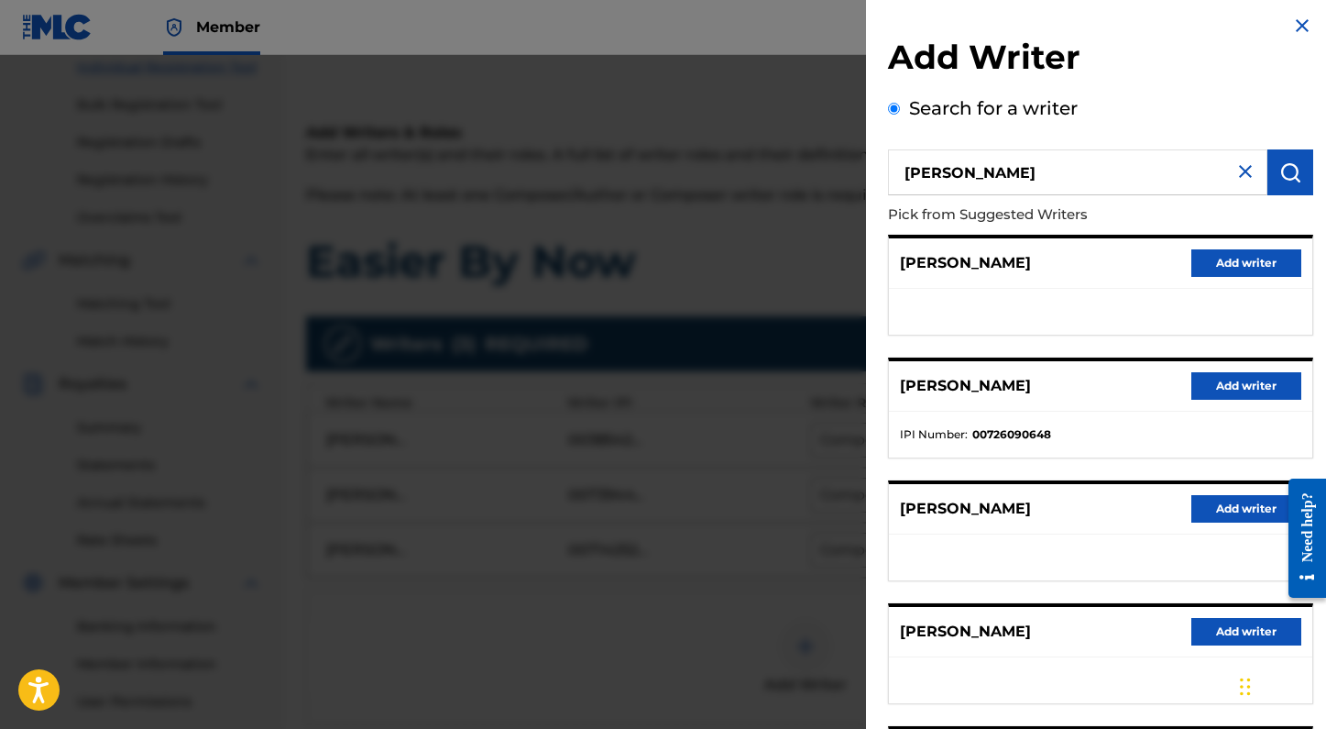
click at [1212, 389] on button "Add writer" at bounding box center [1246, 385] width 110 height 27
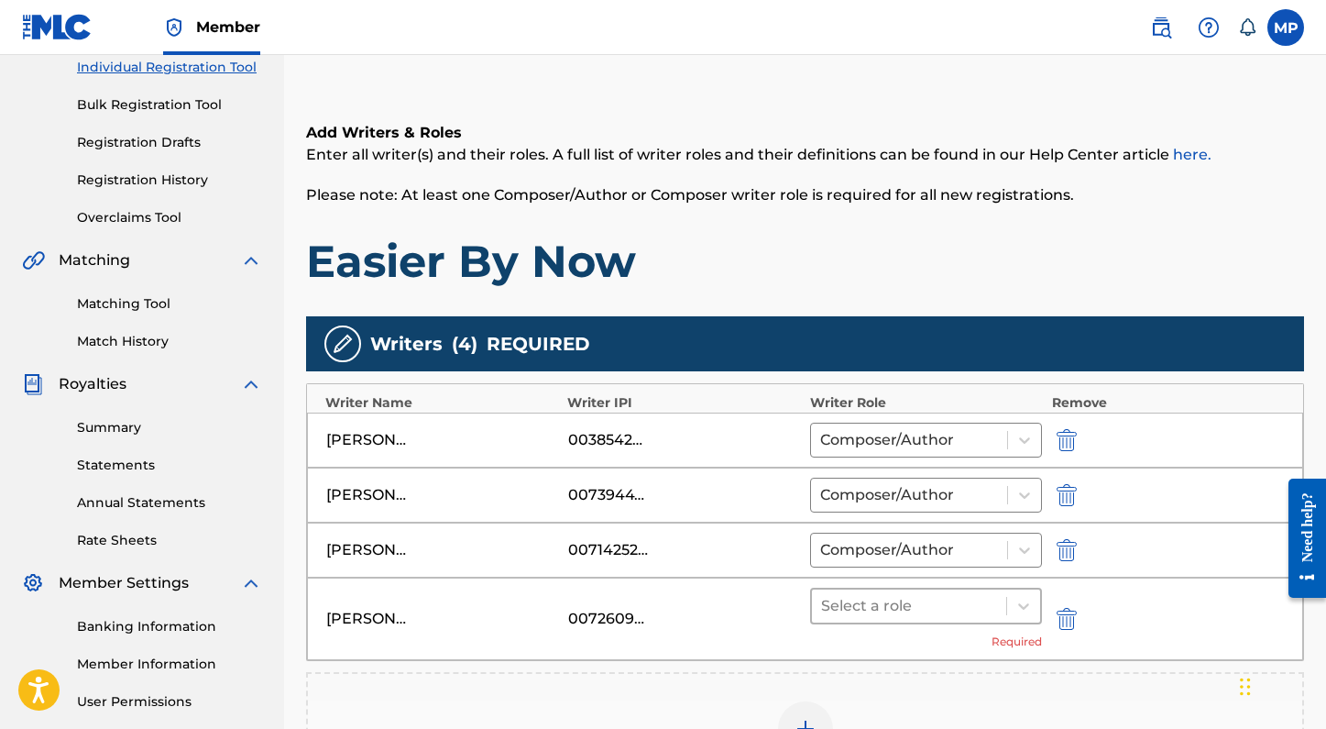
click at [933, 614] on div at bounding box center [909, 606] width 177 height 26
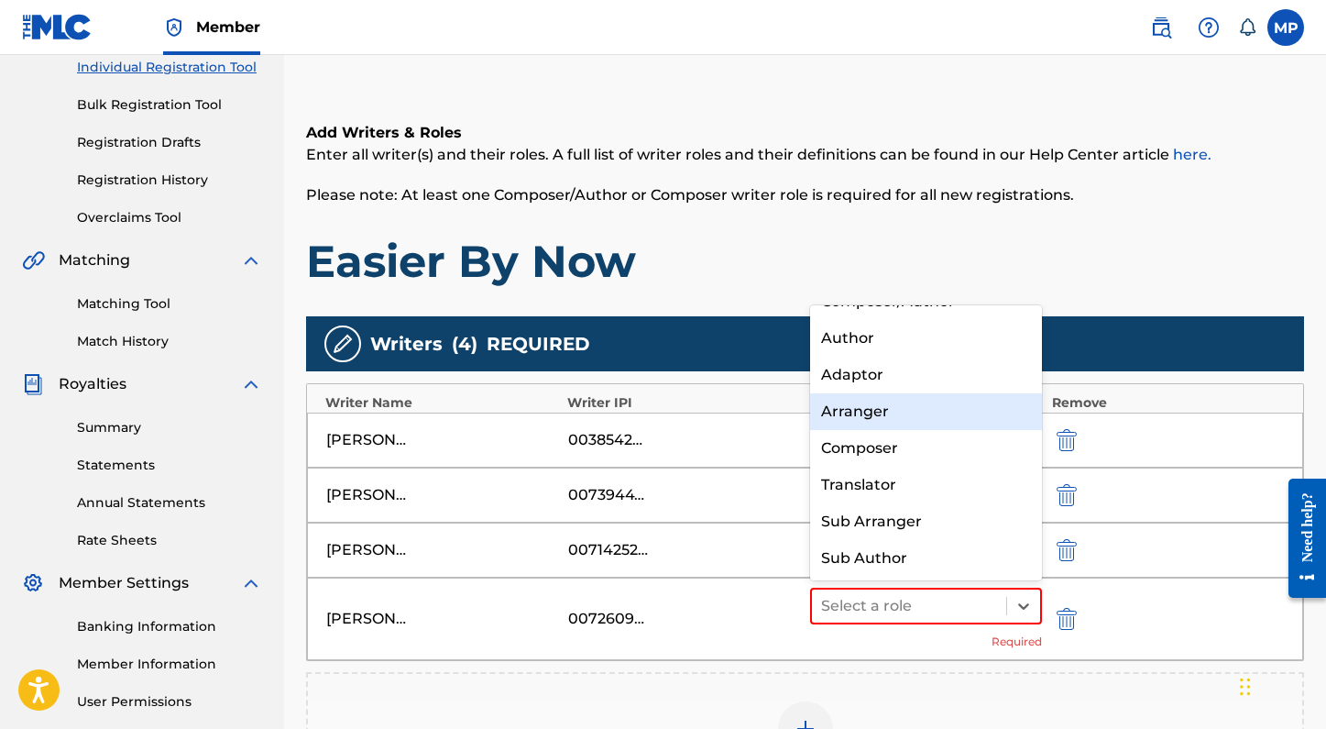
scroll to position [0, 0]
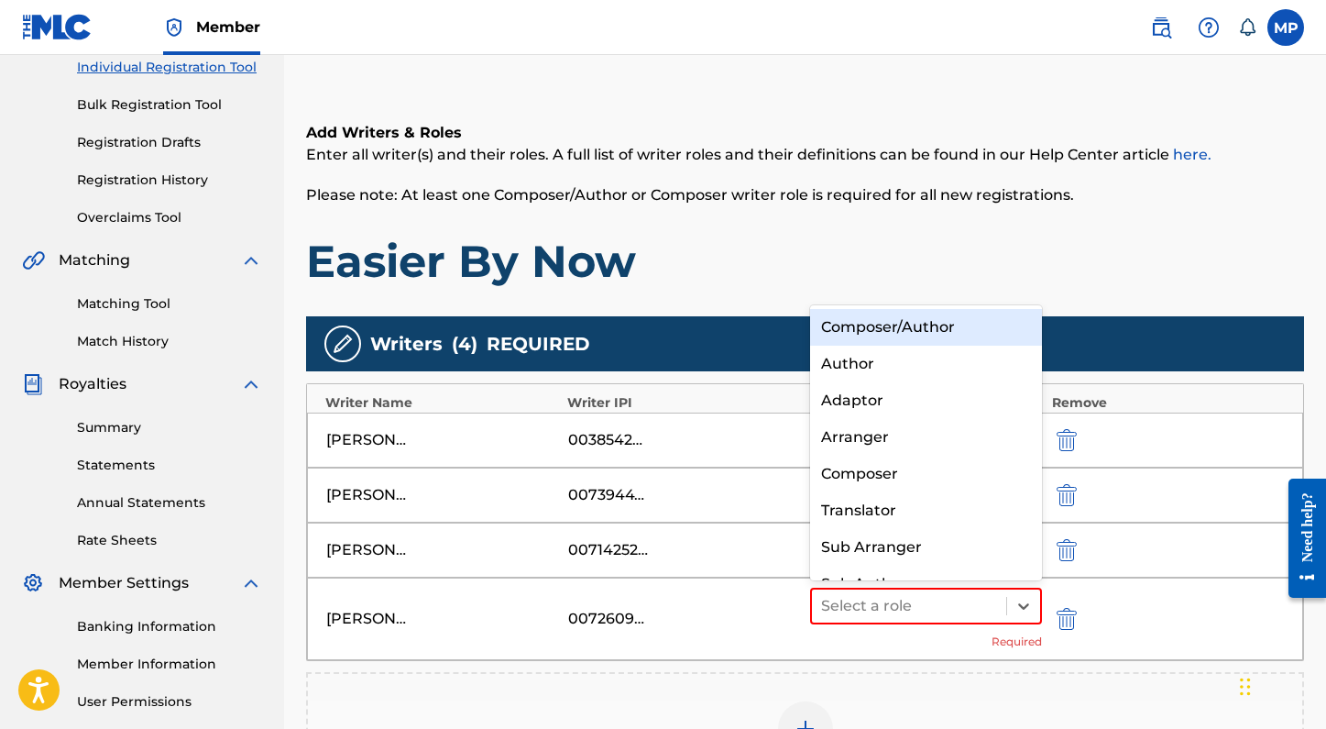
click at [919, 319] on div "Composer/Author" at bounding box center [926, 327] width 233 height 37
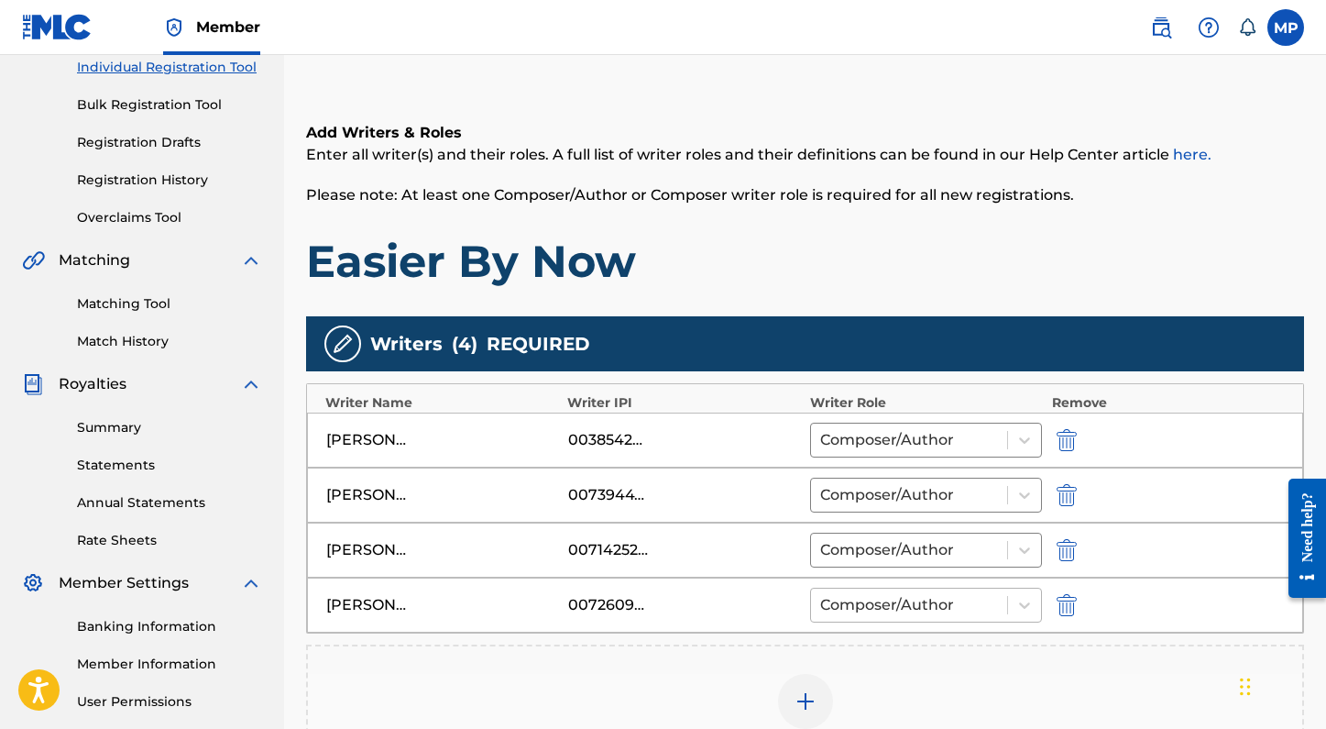
click at [937, 605] on div at bounding box center [909, 605] width 179 height 26
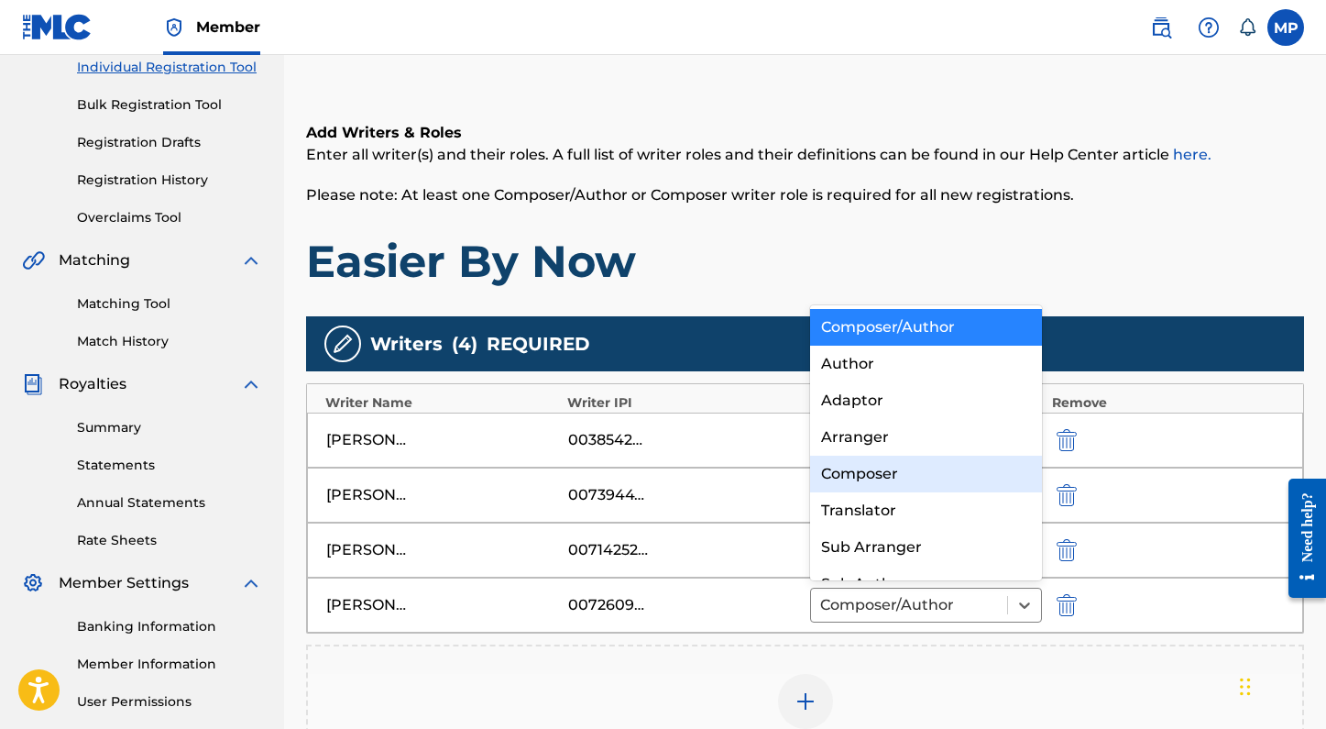
click at [910, 455] on div "Composer" at bounding box center [926, 473] width 233 height 37
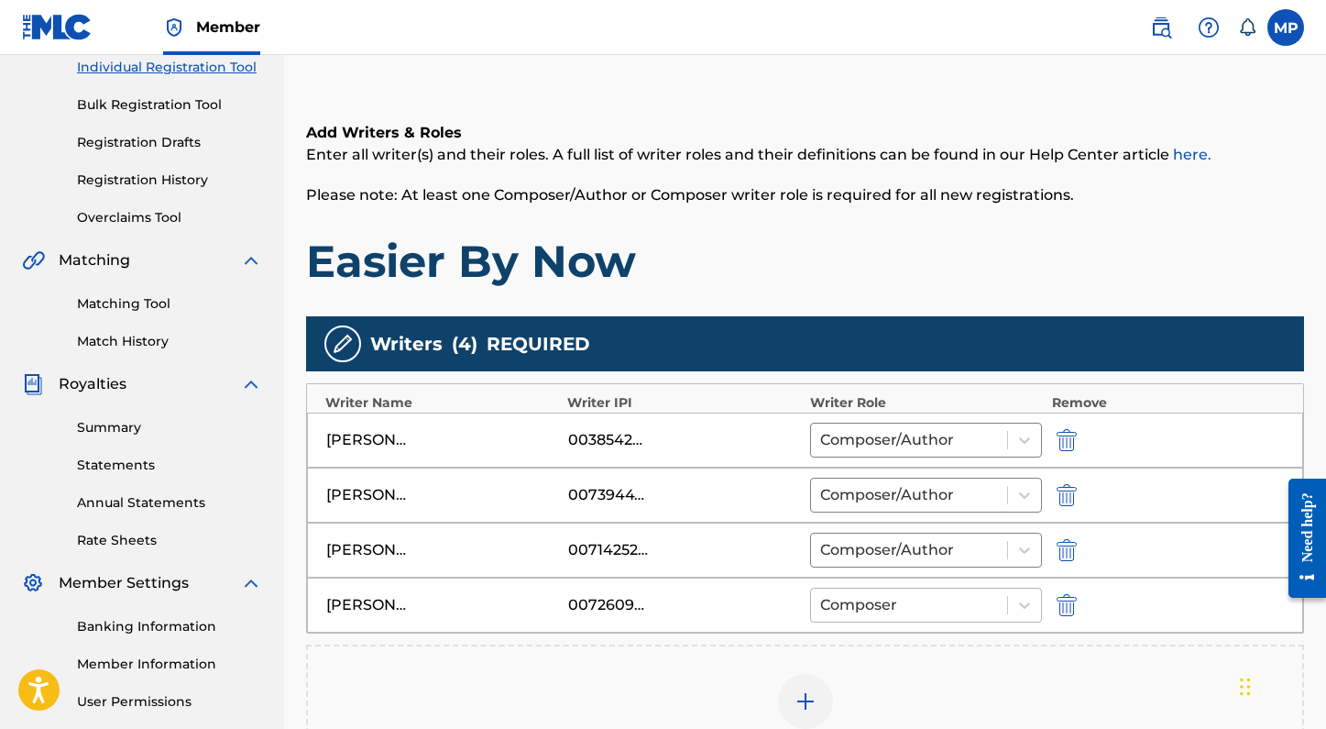
click at [973, 598] on div at bounding box center [909, 605] width 179 height 26
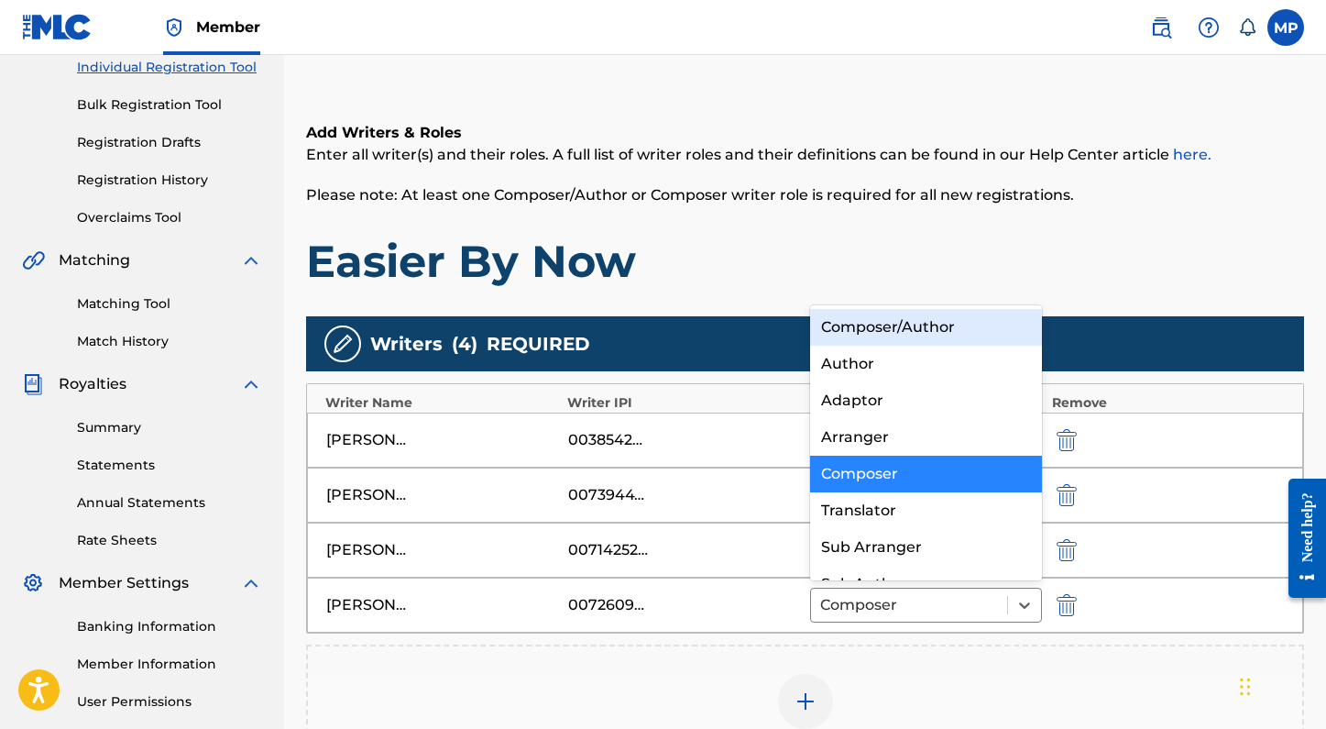
click at [982, 322] on div "Composer/Author" at bounding box center [926, 327] width 233 height 37
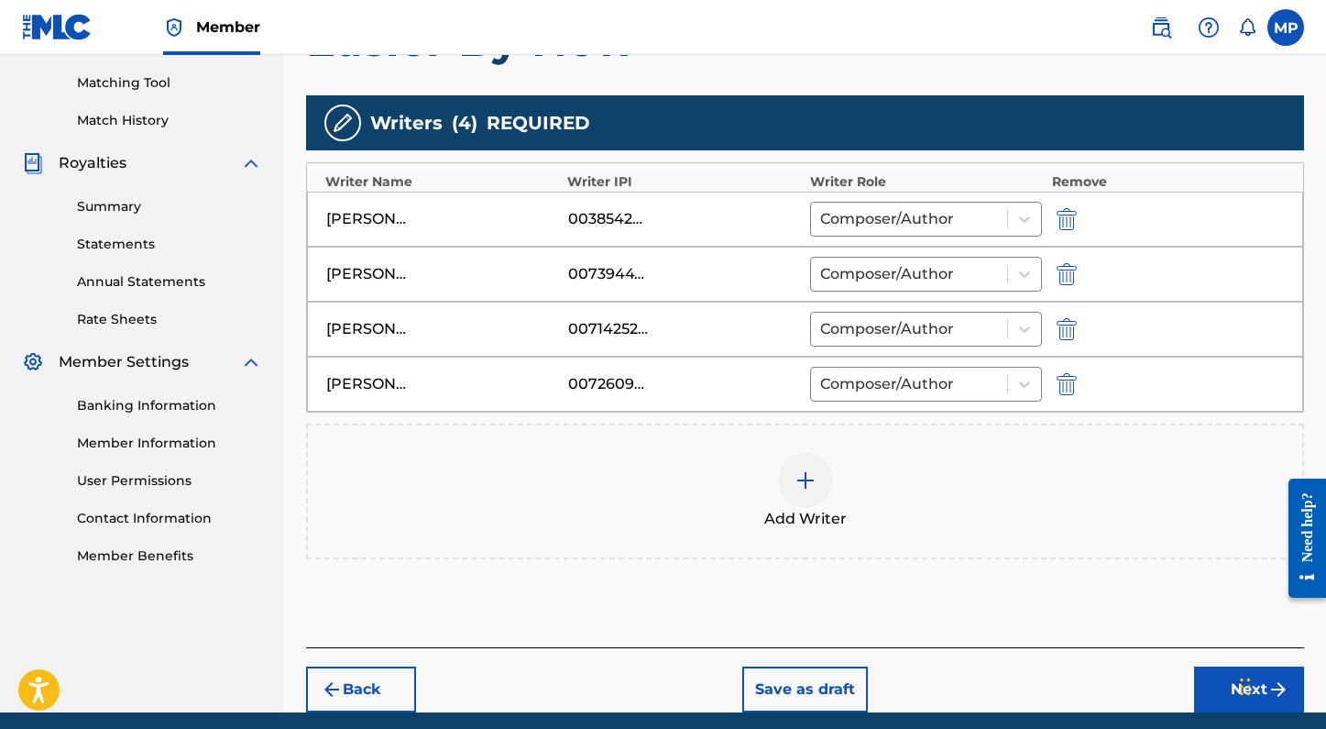
scroll to position [489, 0]
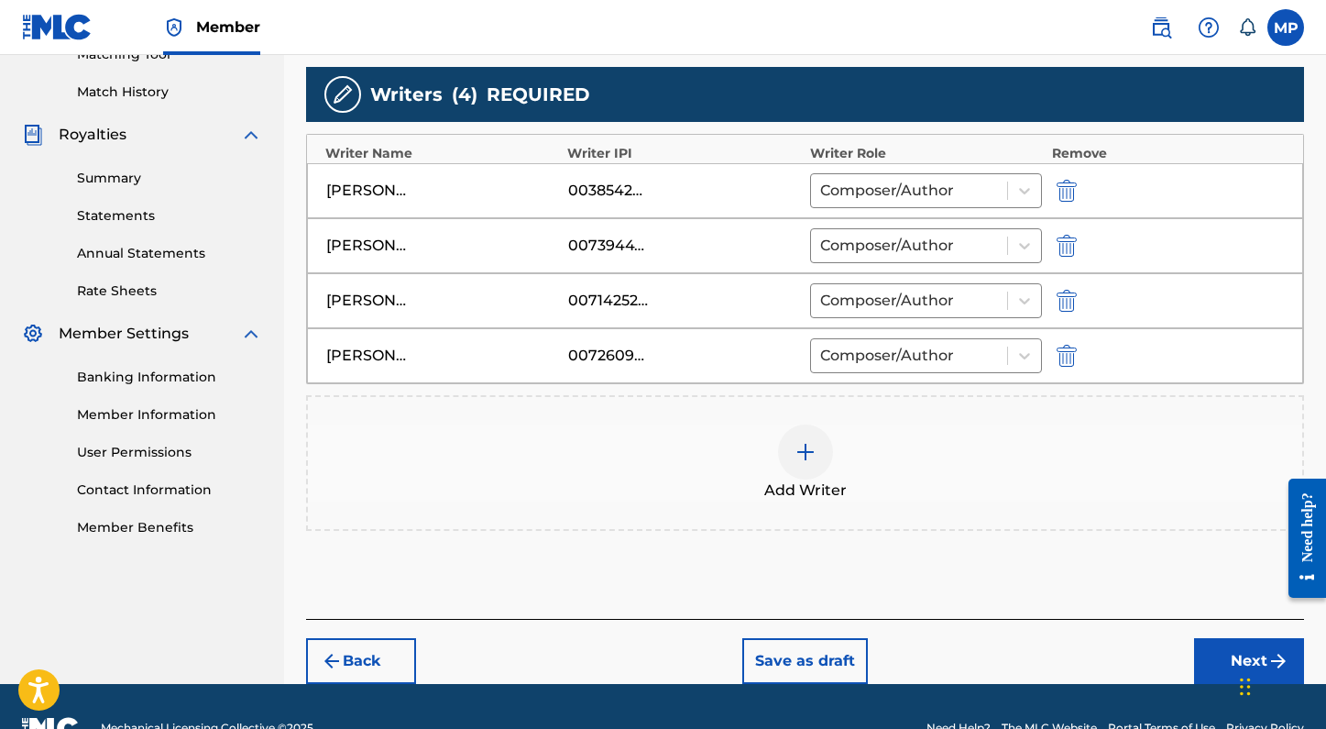
click at [1218, 662] on button "Next" at bounding box center [1249, 661] width 110 height 46
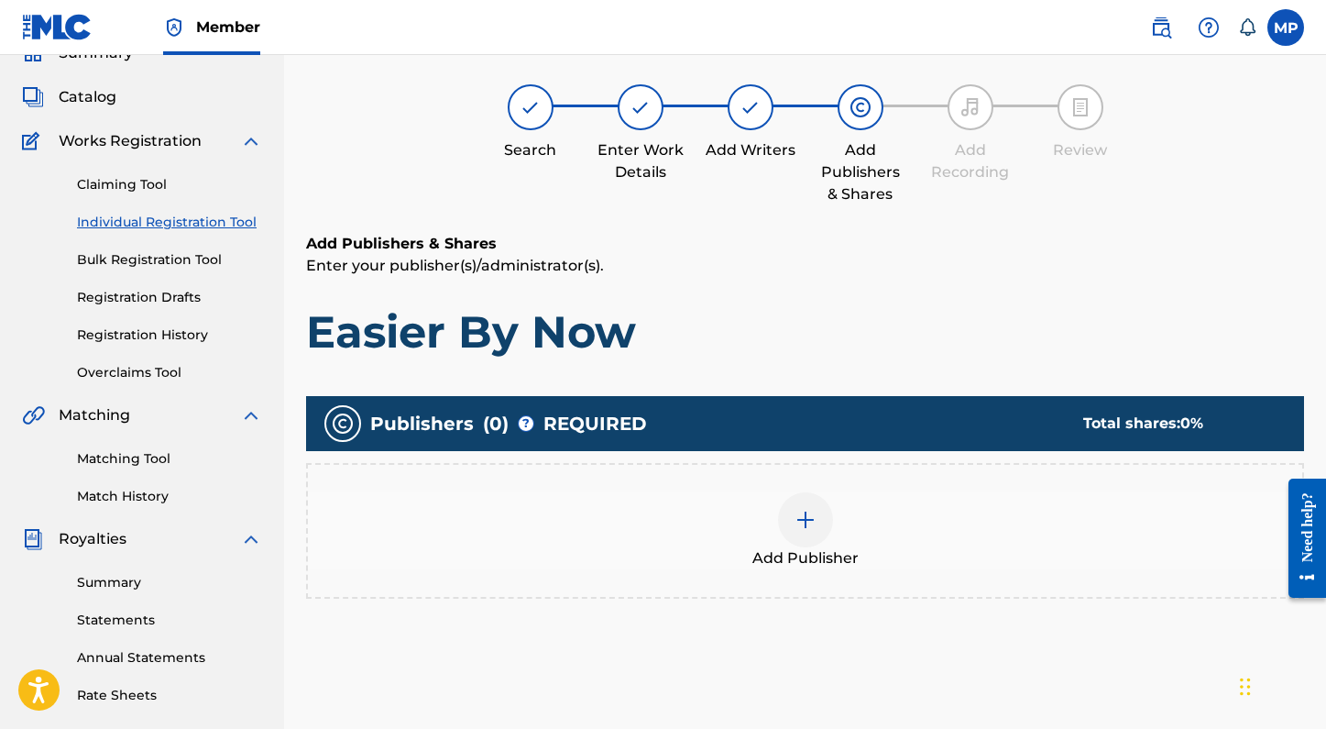
scroll to position [82, 0]
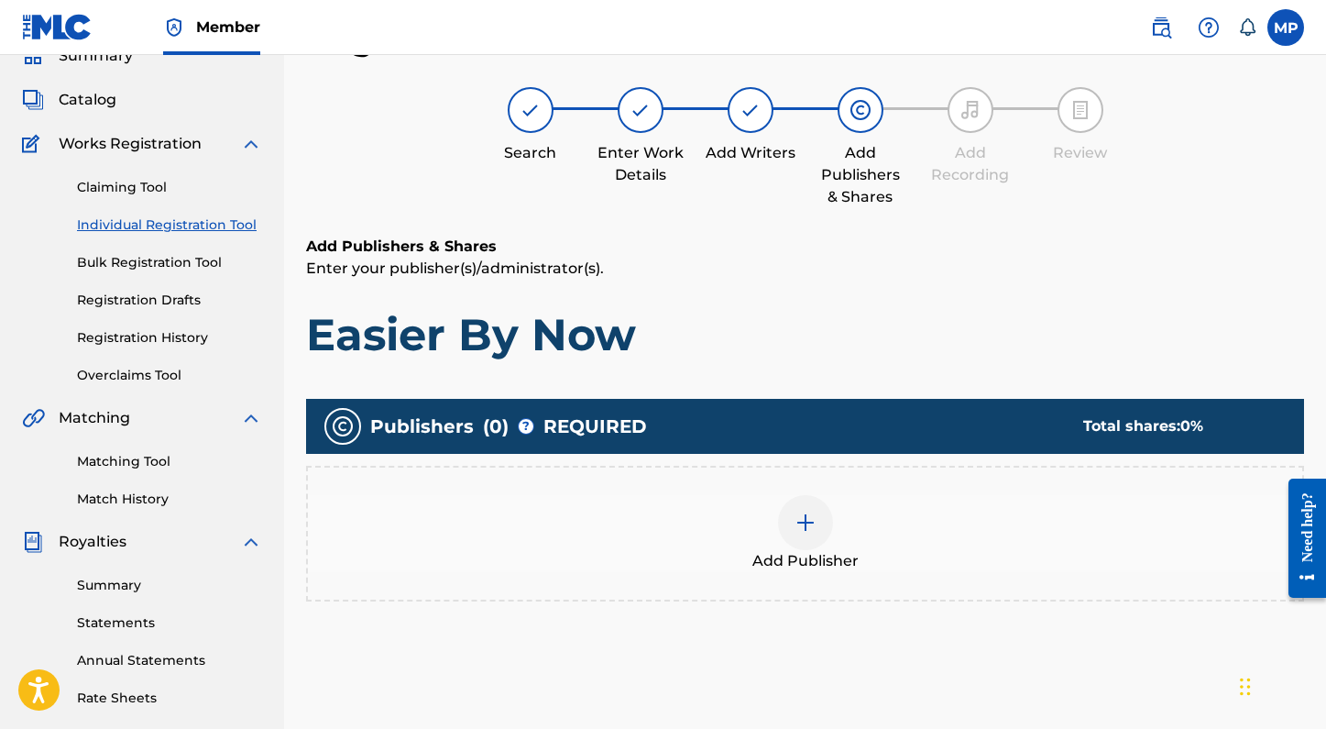
click at [804, 511] on img at bounding box center [806, 522] width 22 height 22
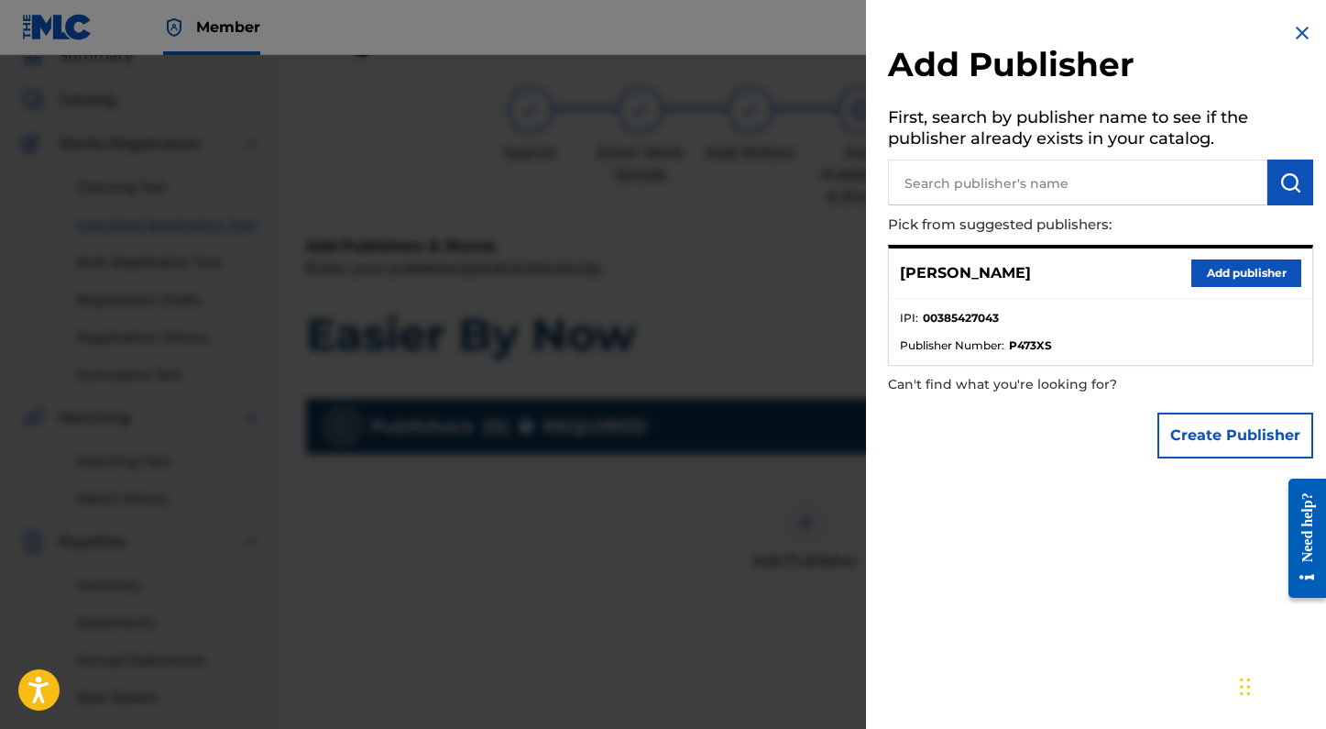
click at [1170, 435] on button "Create Publisher" at bounding box center [1235, 435] width 156 height 46
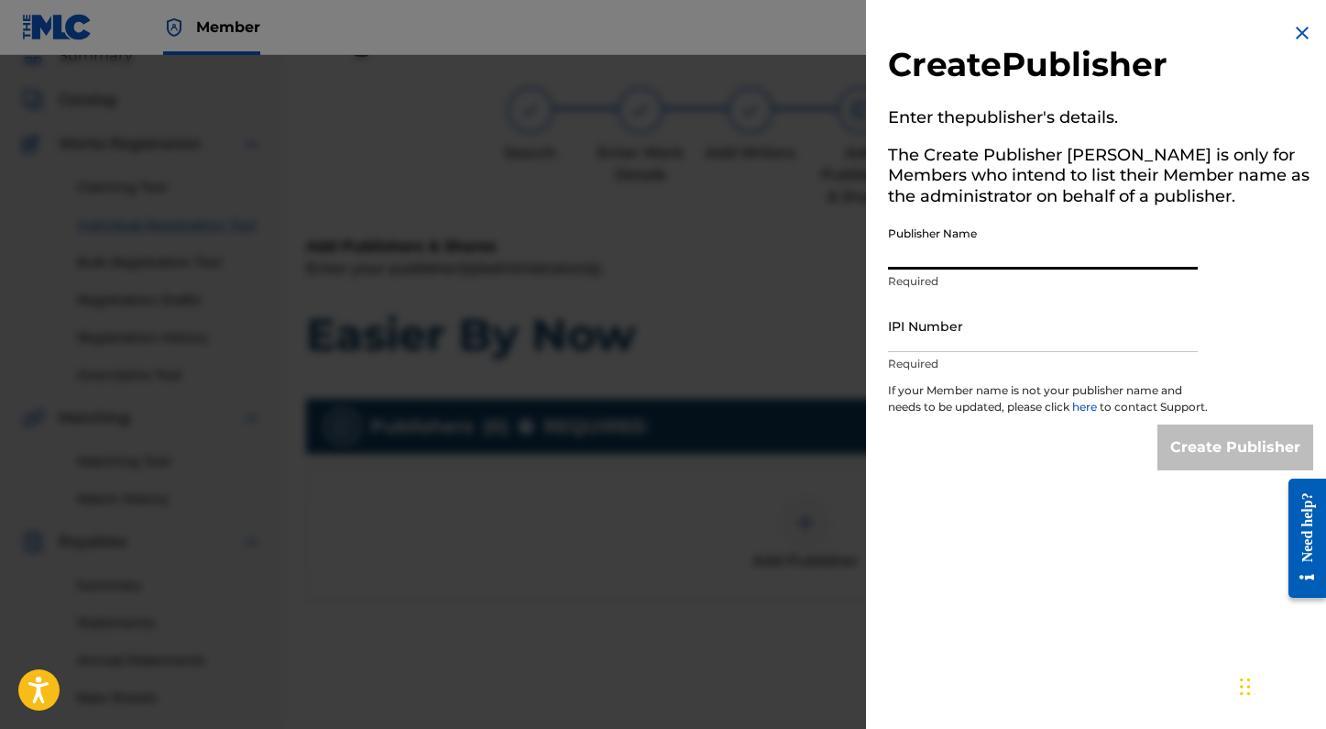
click at [977, 251] on input "Publisher Name" at bounding box center [1043, 243] width 310 height 52
type input "MADLIBS MUSIC"
click at [937, 327] on input "IPI Number" at bounding box center [1043, 326] width 310 height 52
paste input "01205384774"
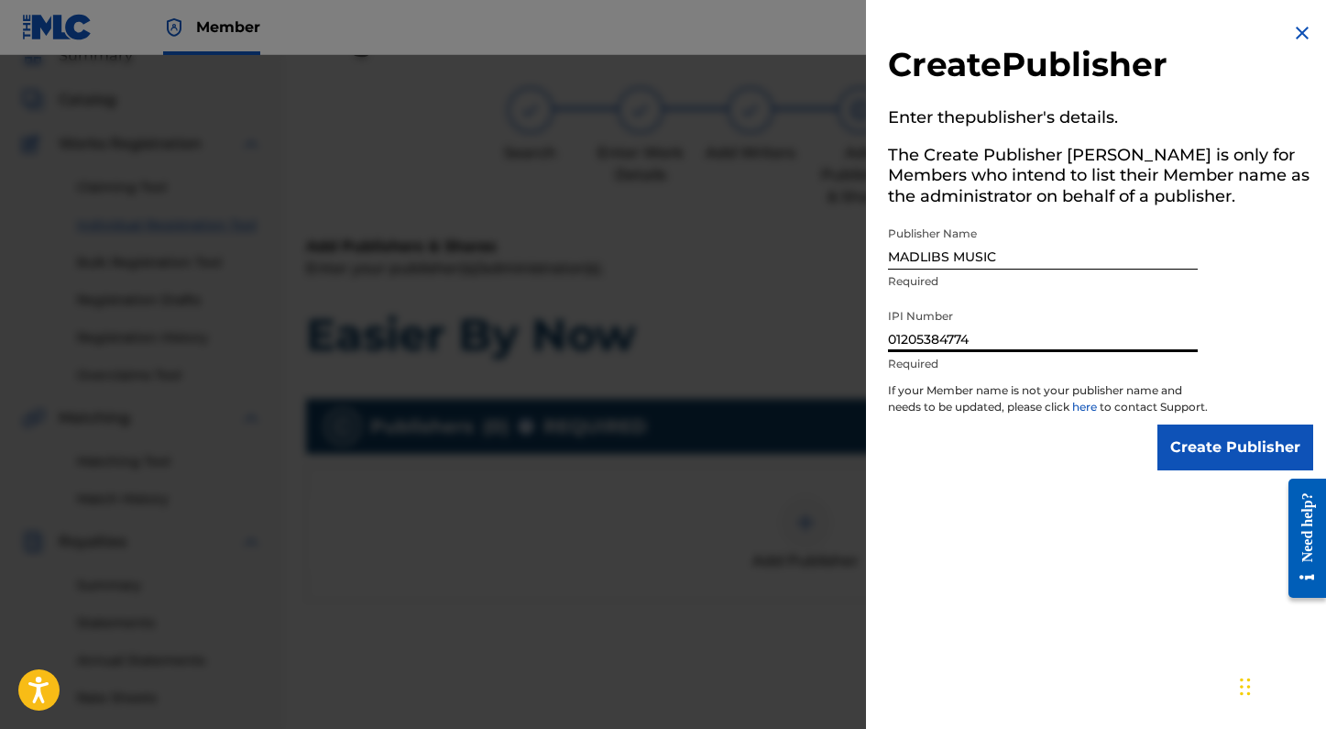
type input "01205384774"
click at [1192, 470] on input "Create Publisher" at bounding box center [1235, 447] width 156 height 46
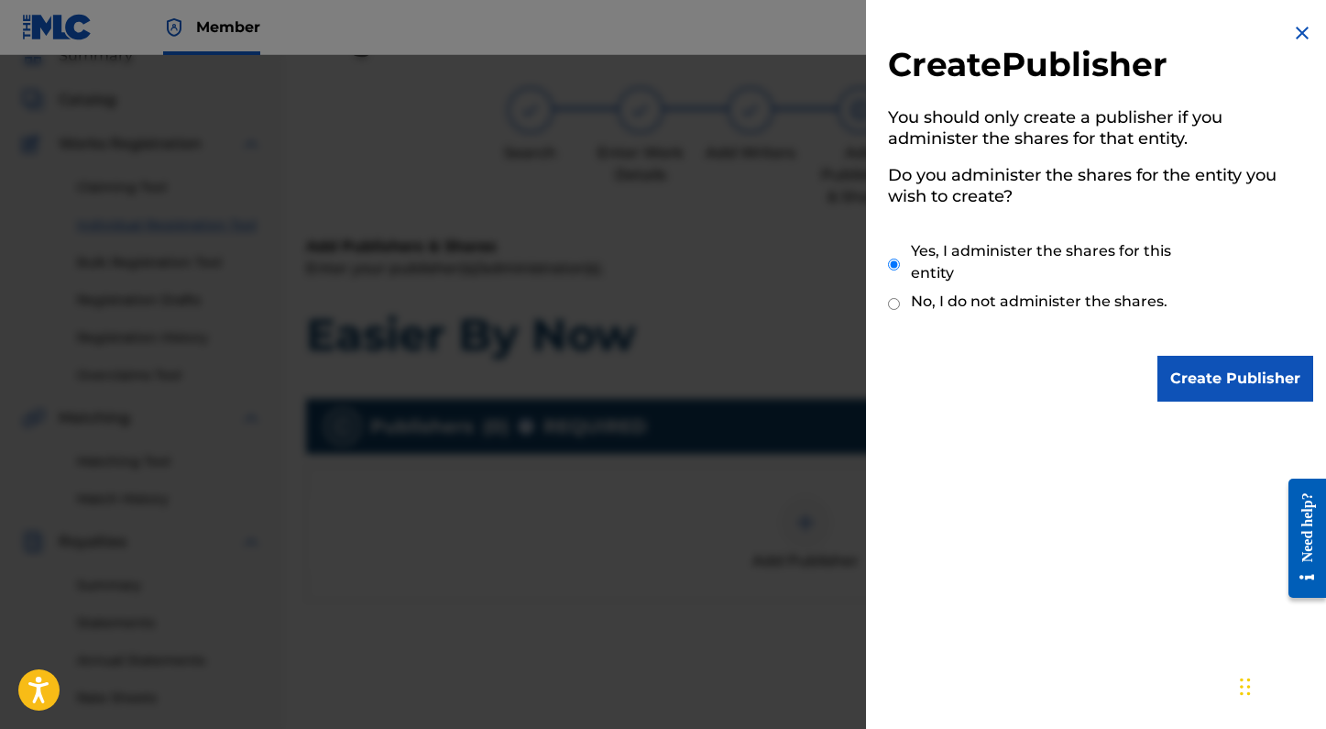
click at [1205, 369] on input "Create Publisher" at bounding box center [1235, 379] width 156 height 46
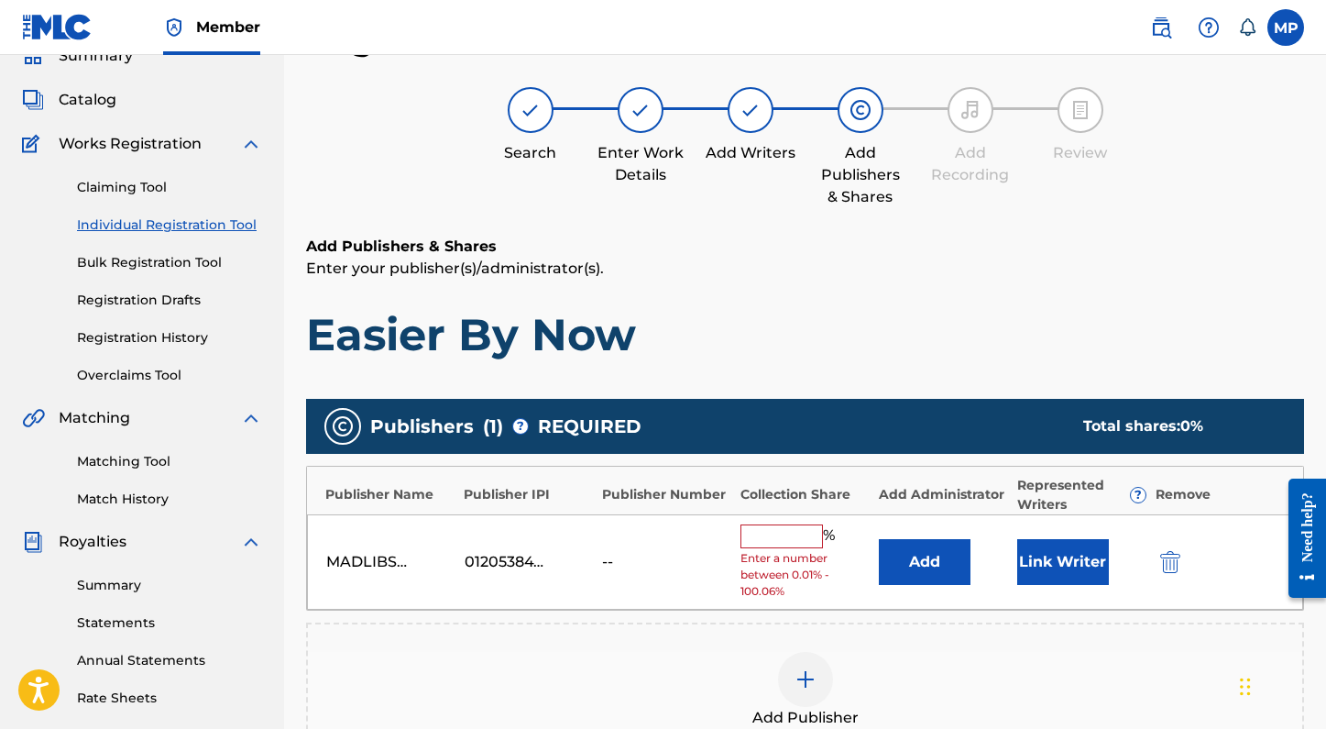
click at [777, 540] on input "text" at bounding box center [781, 536] width 82 height 24
type input "25"
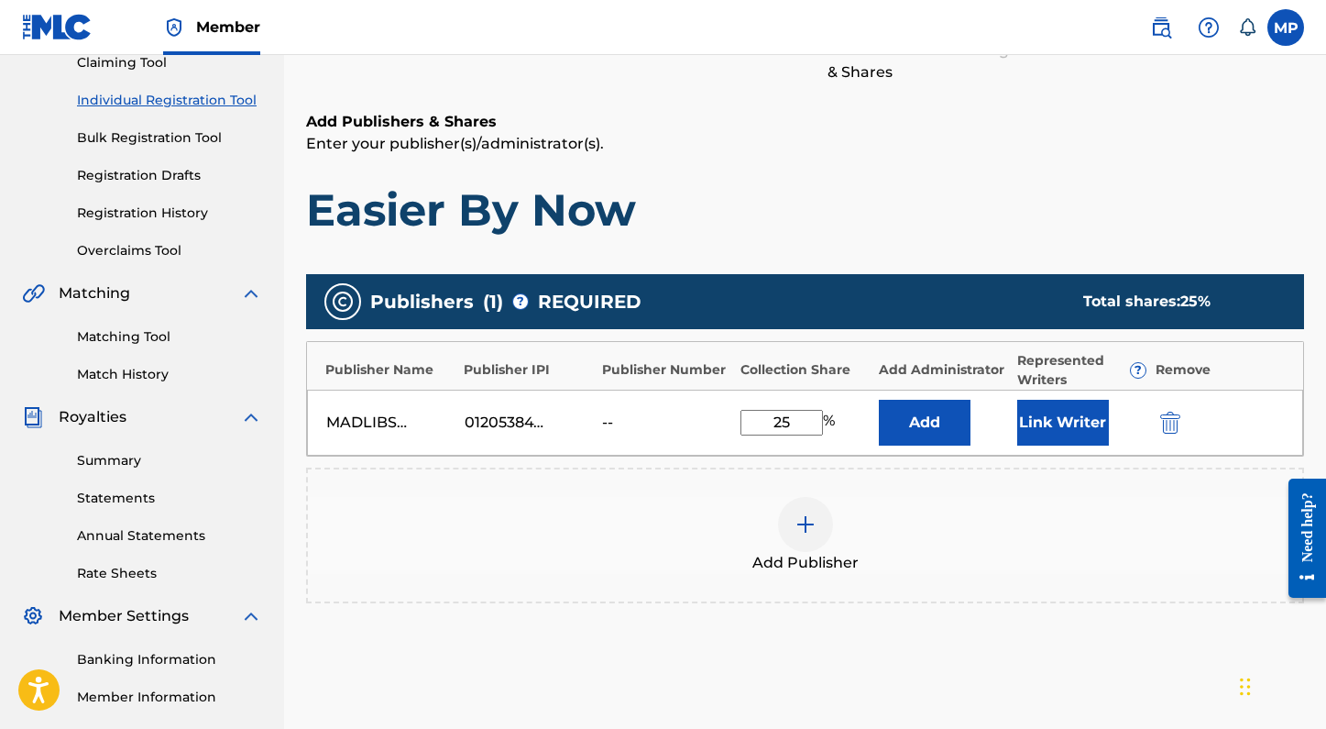
scroll to position [213, 0]
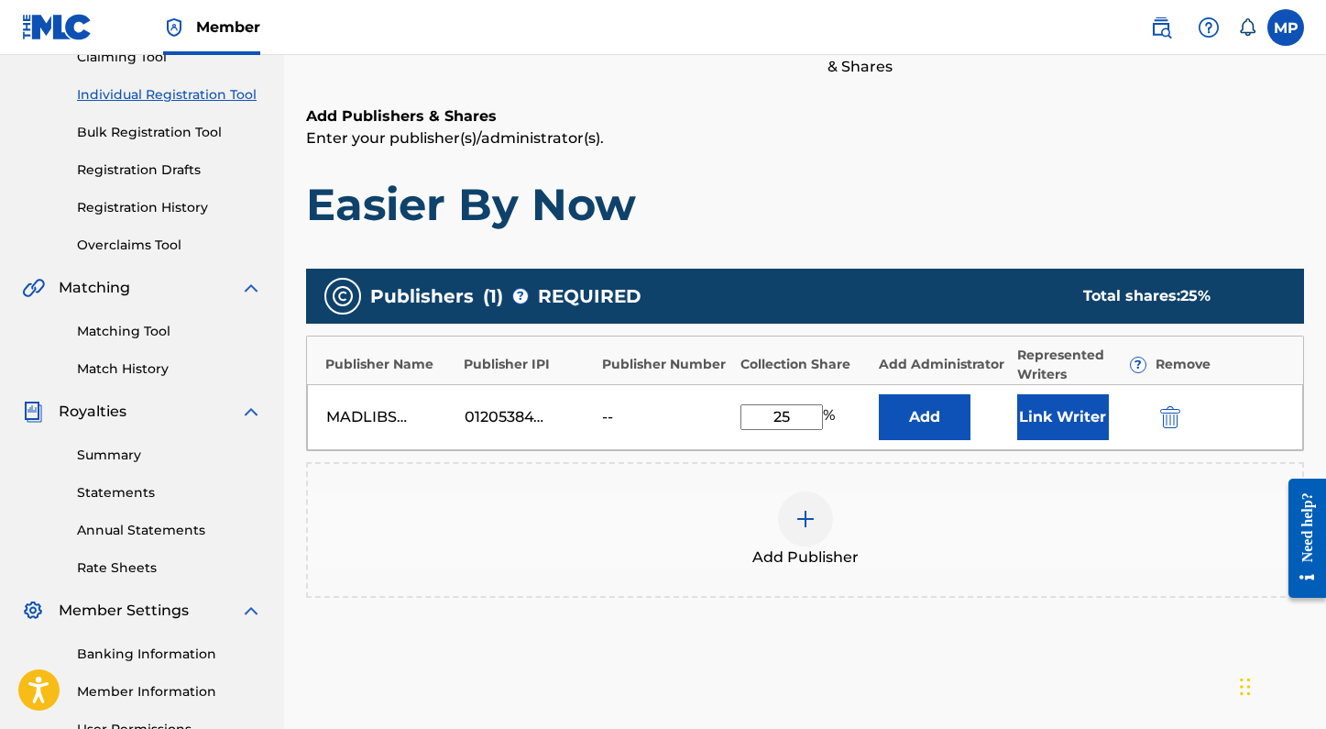
click at [1068, 418] on button "Link Writer" at bounding box center [1063, 417] width 92 height 46
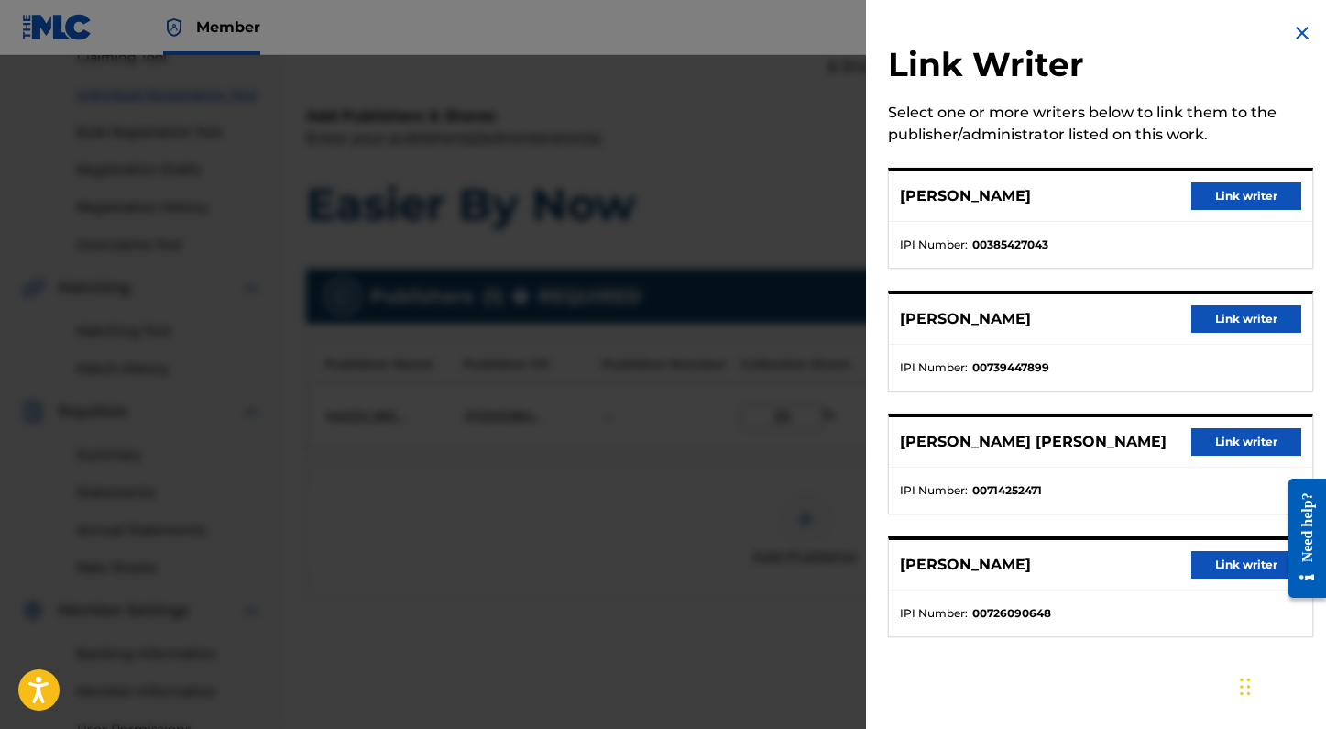
click at [1212, 192] on button "Link writer" at bounding box center [1246, 195] width 110 height 27
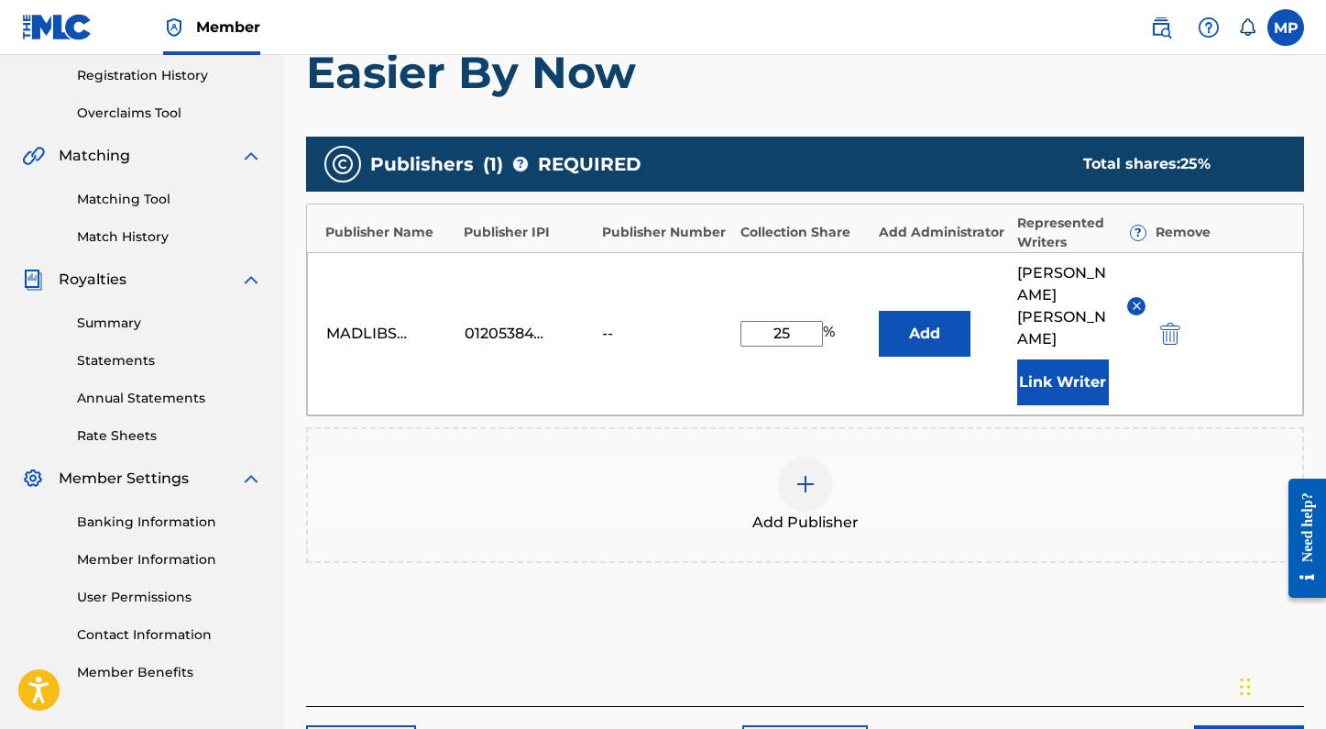
scroll to position [411, 0]
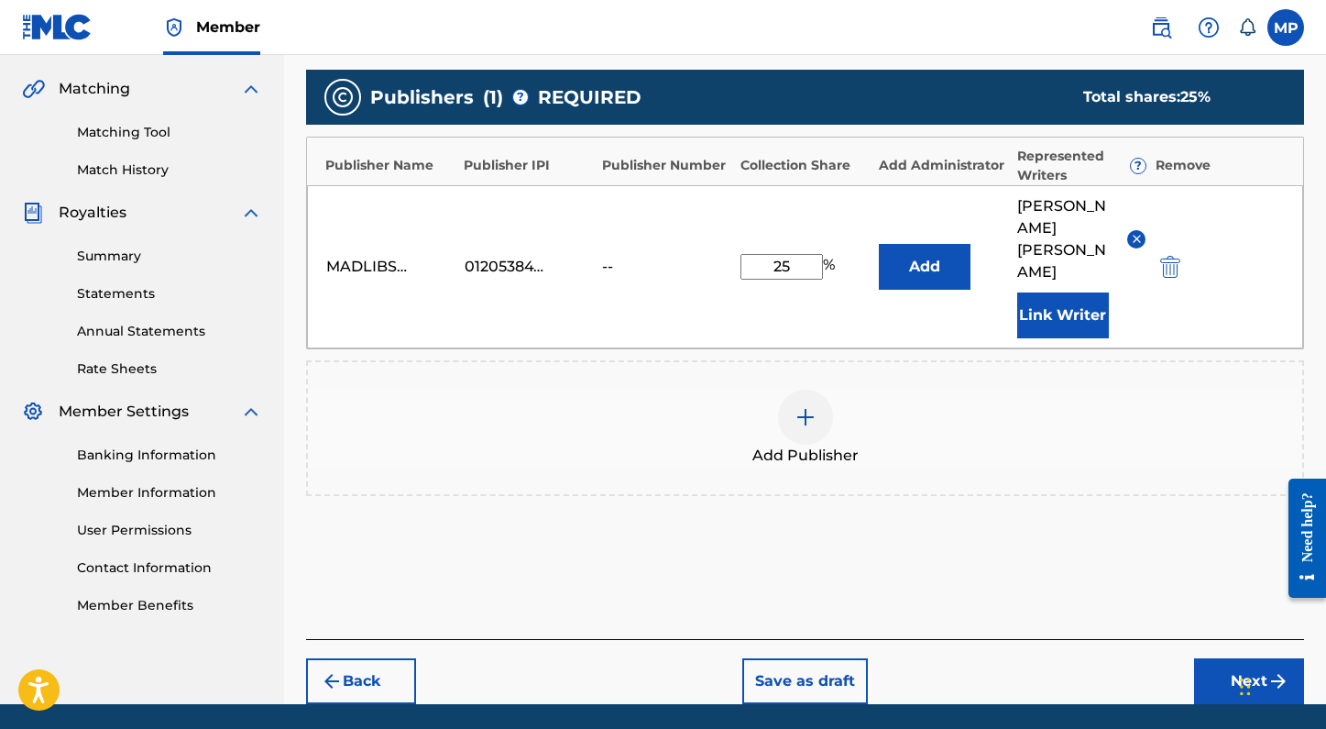
click at [1207, 658] on button "Next" at bounding box center [1249, 681] width 110 height 46
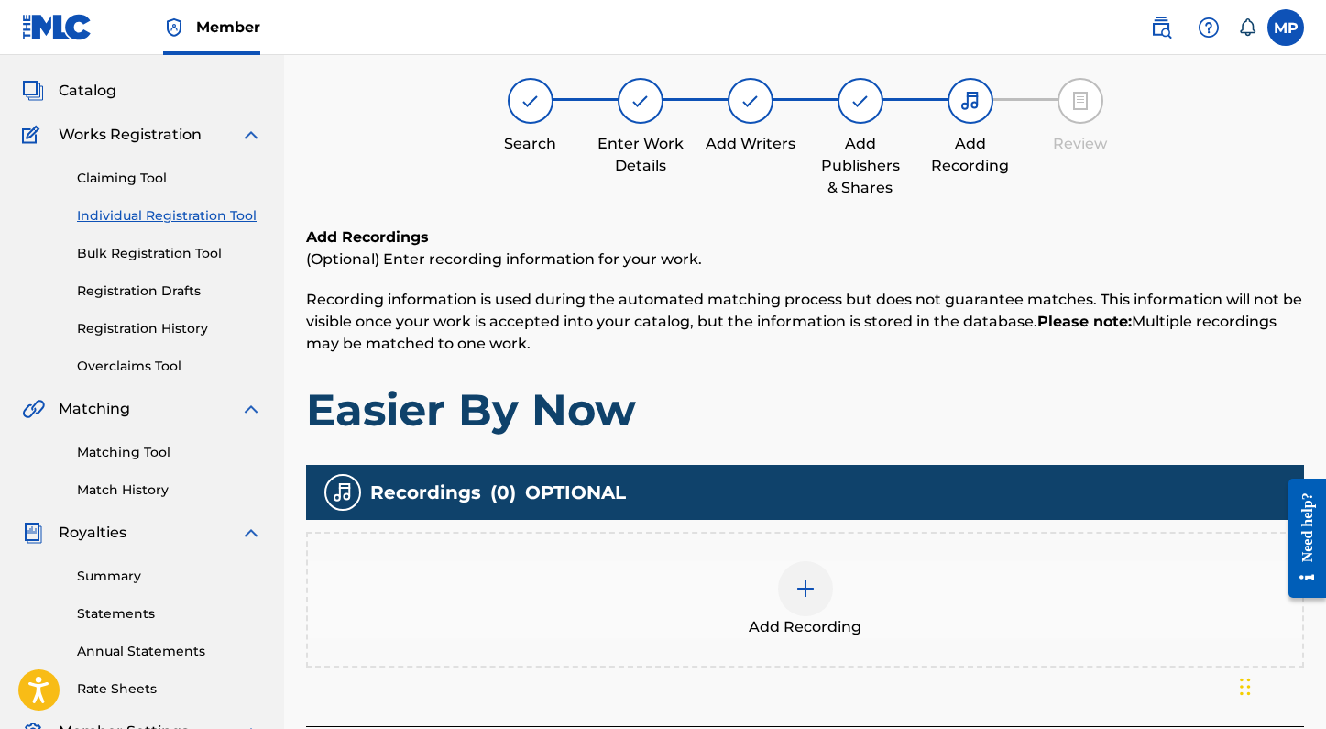
scroll to position [82, 0]
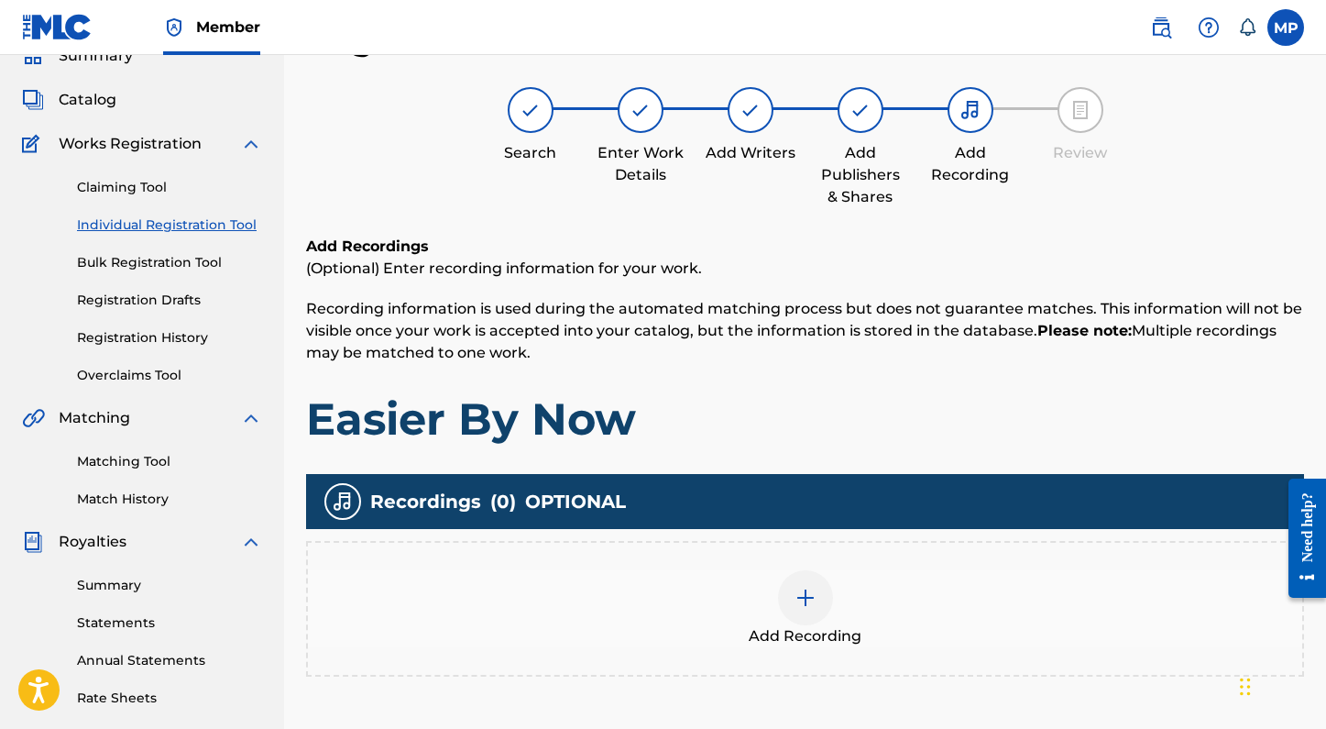
click at [795, 587] on img at bounding box center [806, 598] width 22 height 22
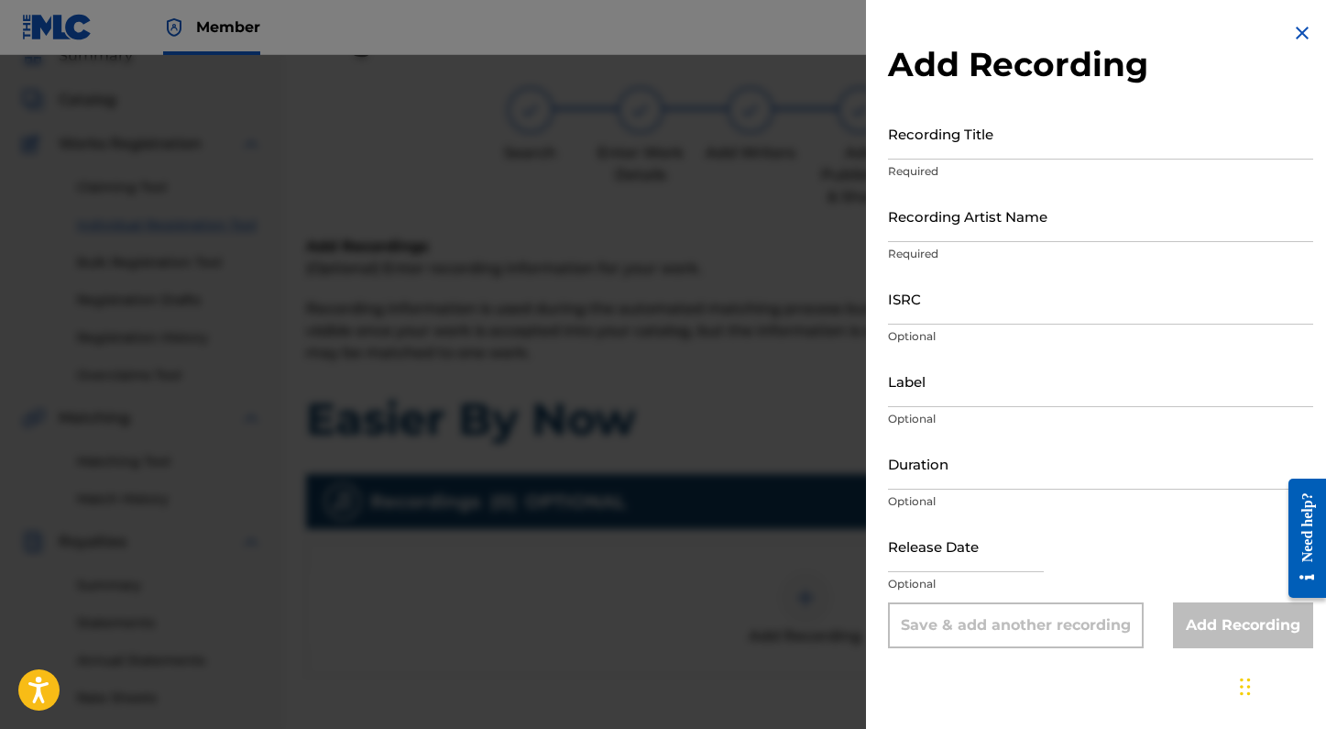
click at [964, 142] on input "Recording Title" at bounding box center [1100, 133] width 425 height 52
type input "Easier By Now"
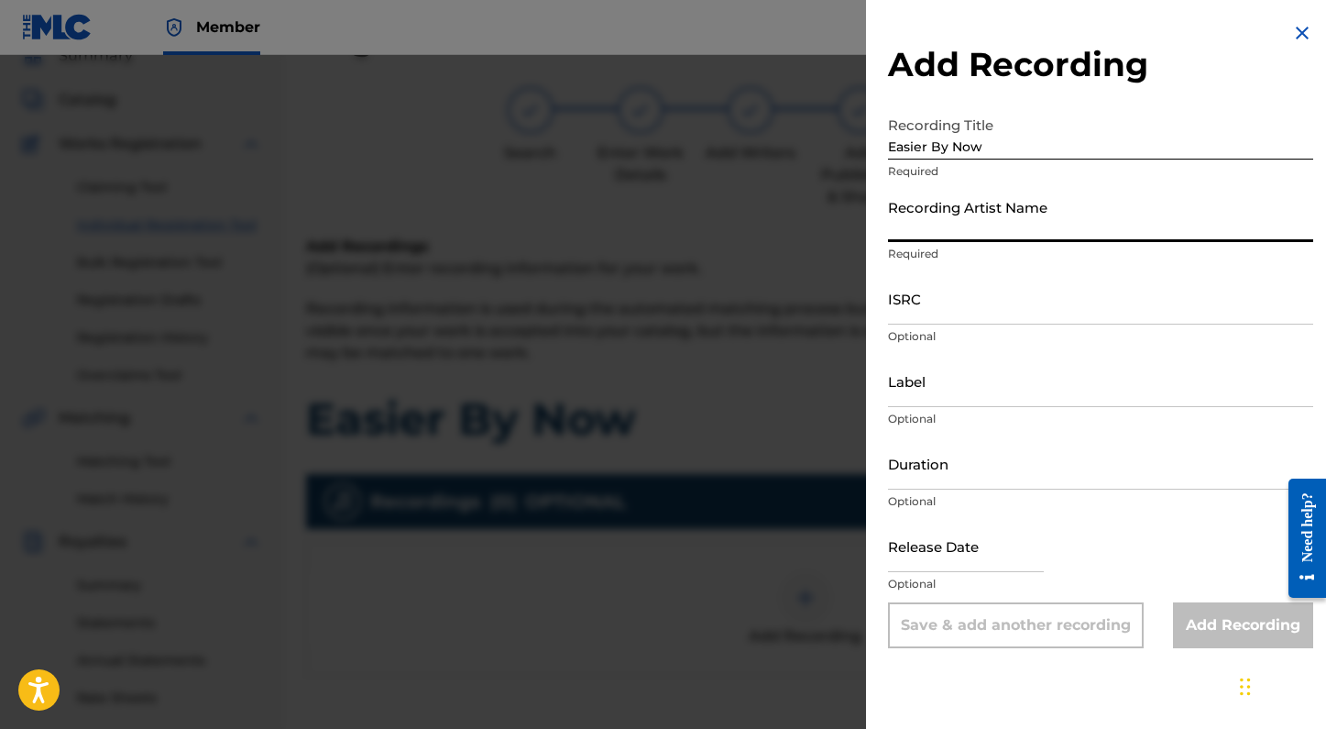
click at [939, 213] on input "Recording Artist Name" at bounding box center [1100, 216] width 425 height 52
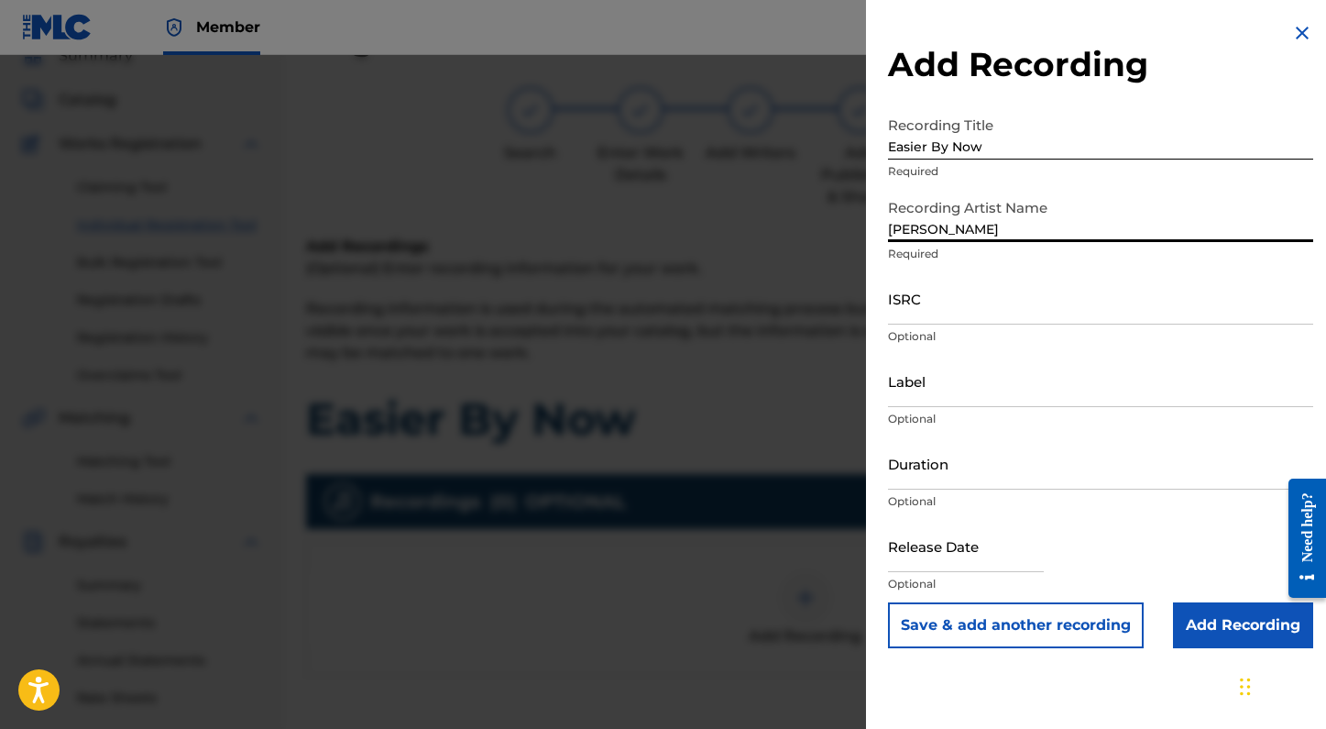
type input "Spencer Crandall"
click at [989, 294] on input "ISRC" at bounding box center [1100, 298] width 425 height 52
paste input "QM24S2504764"
type input "QM24S2504764"
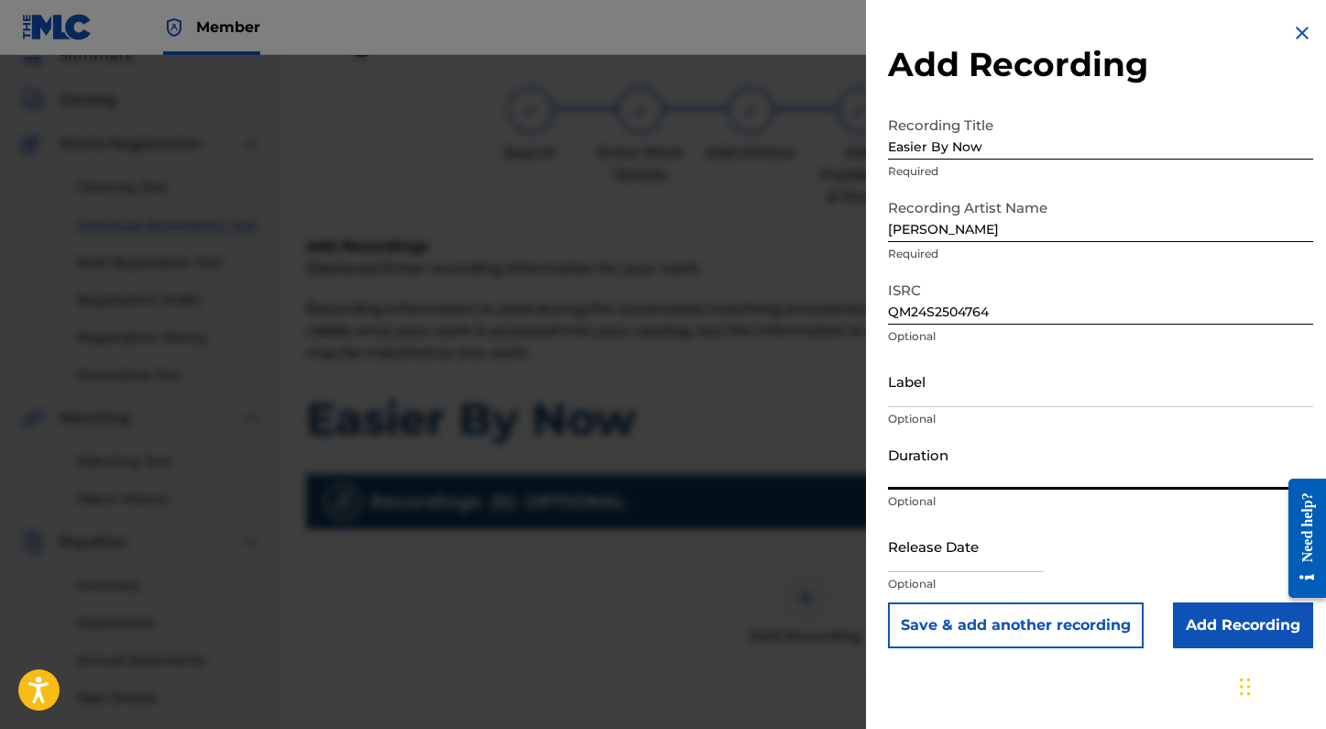
click at [927, 458] on input "Duration" at bounding box center [1100, 463] width 425 height 52
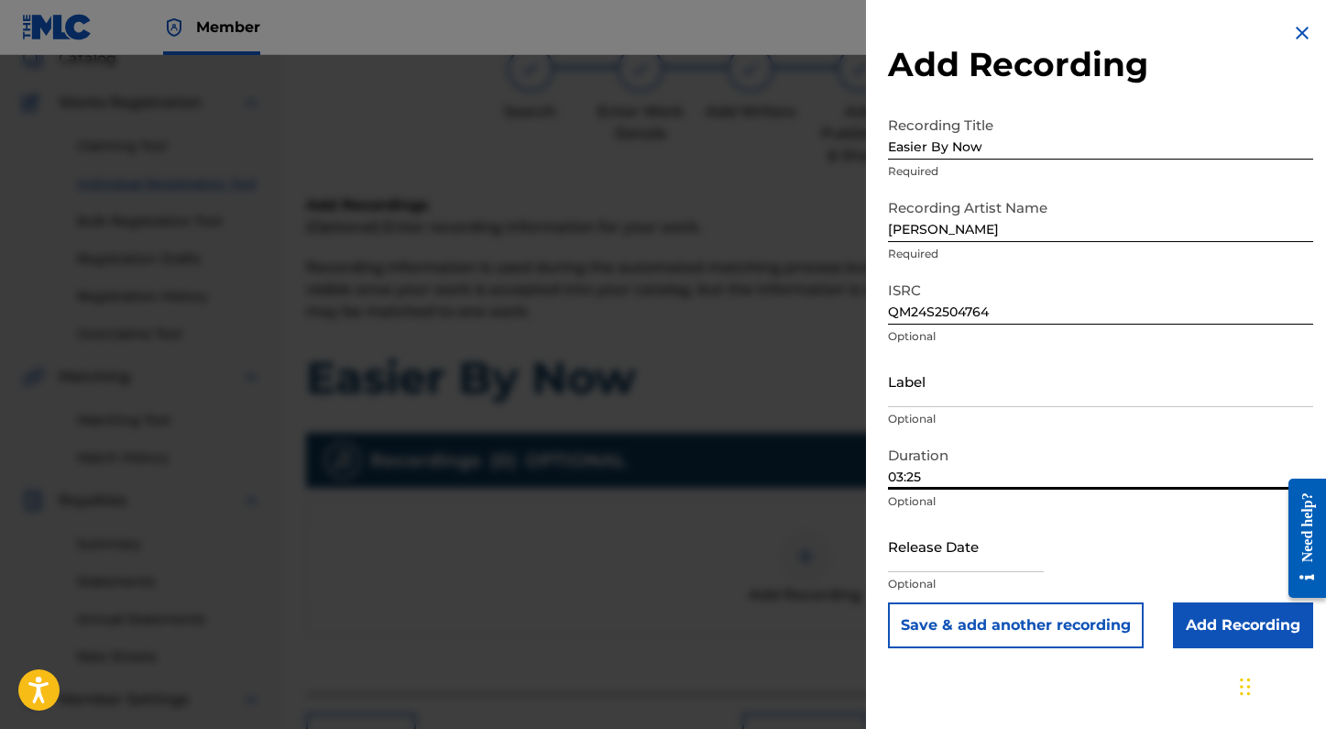
scroll to position [146, 0]
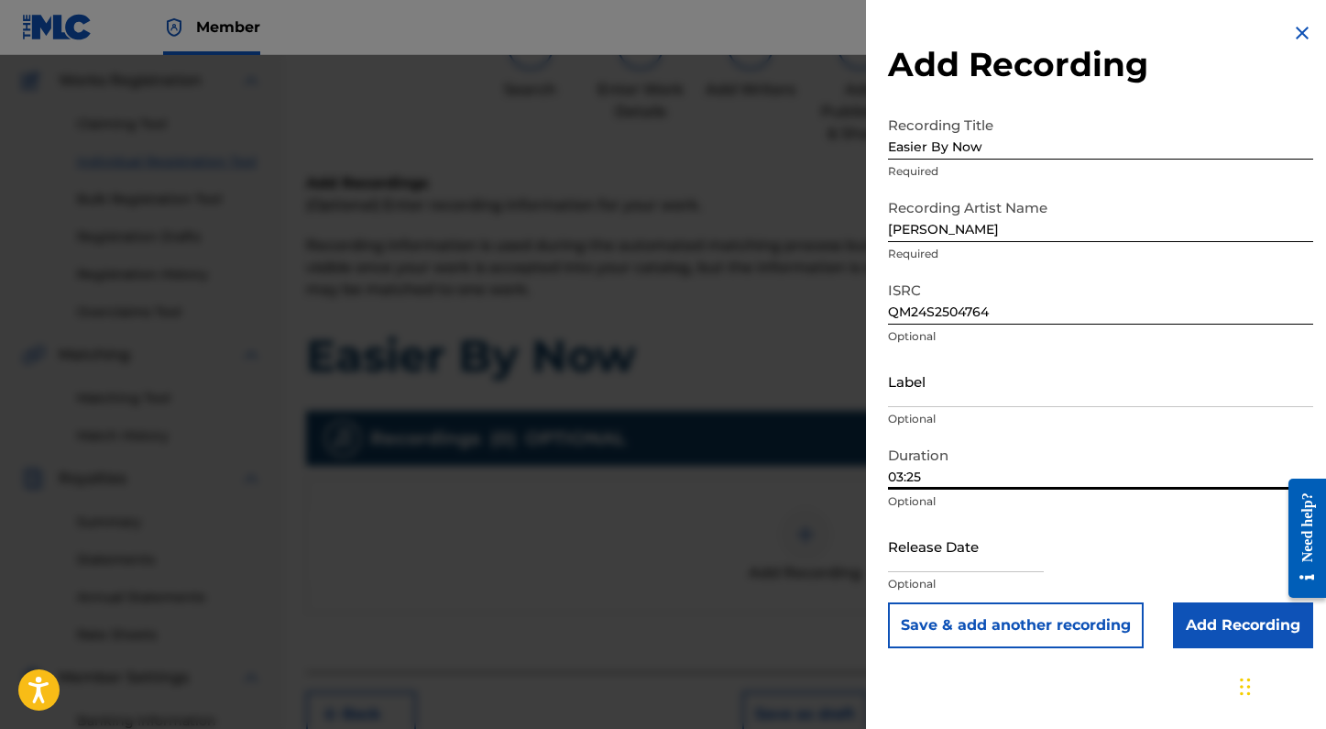
type input "03:25"
click at [980, 550] on input "text" at bounding box center [966, 546] width 156 height 52
select select "8"
select select "2025"
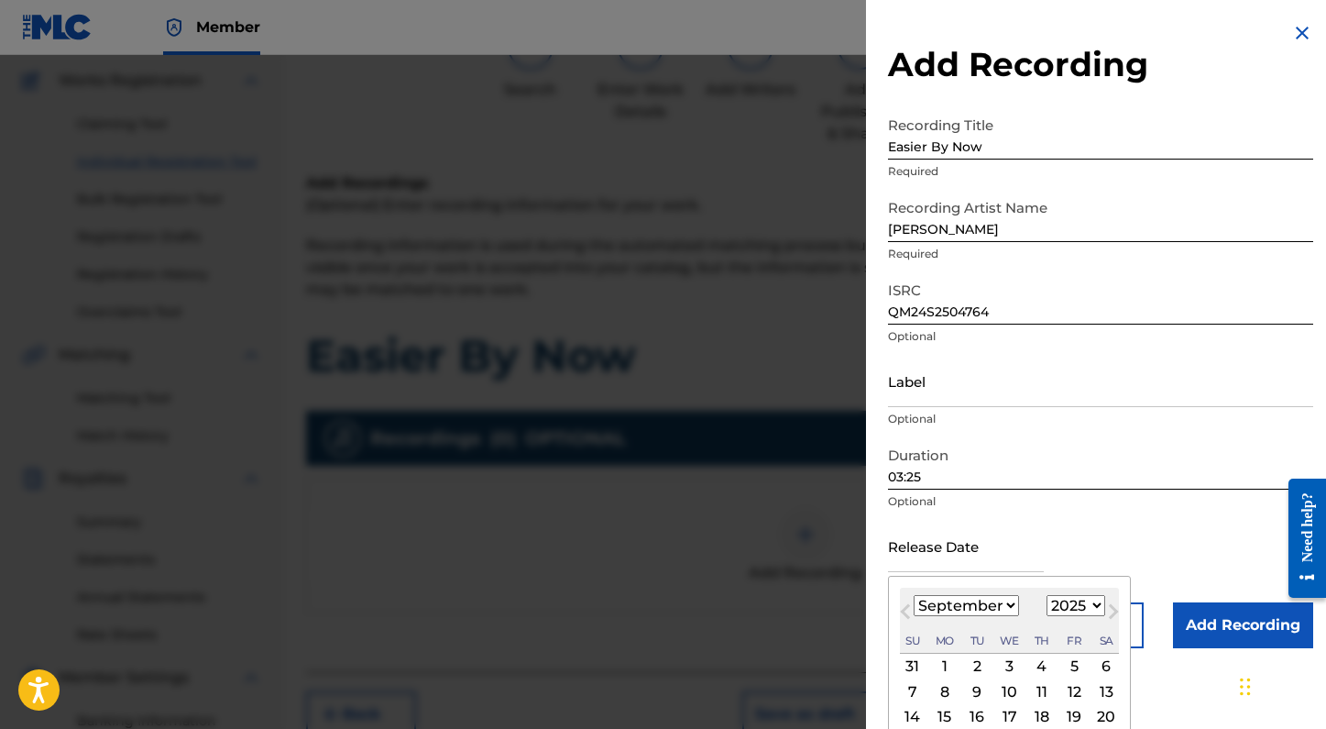
click at [1073, 714] on div "19" at bounding box center [1074, 717] width 22 height 22
type input "September 19 2025"
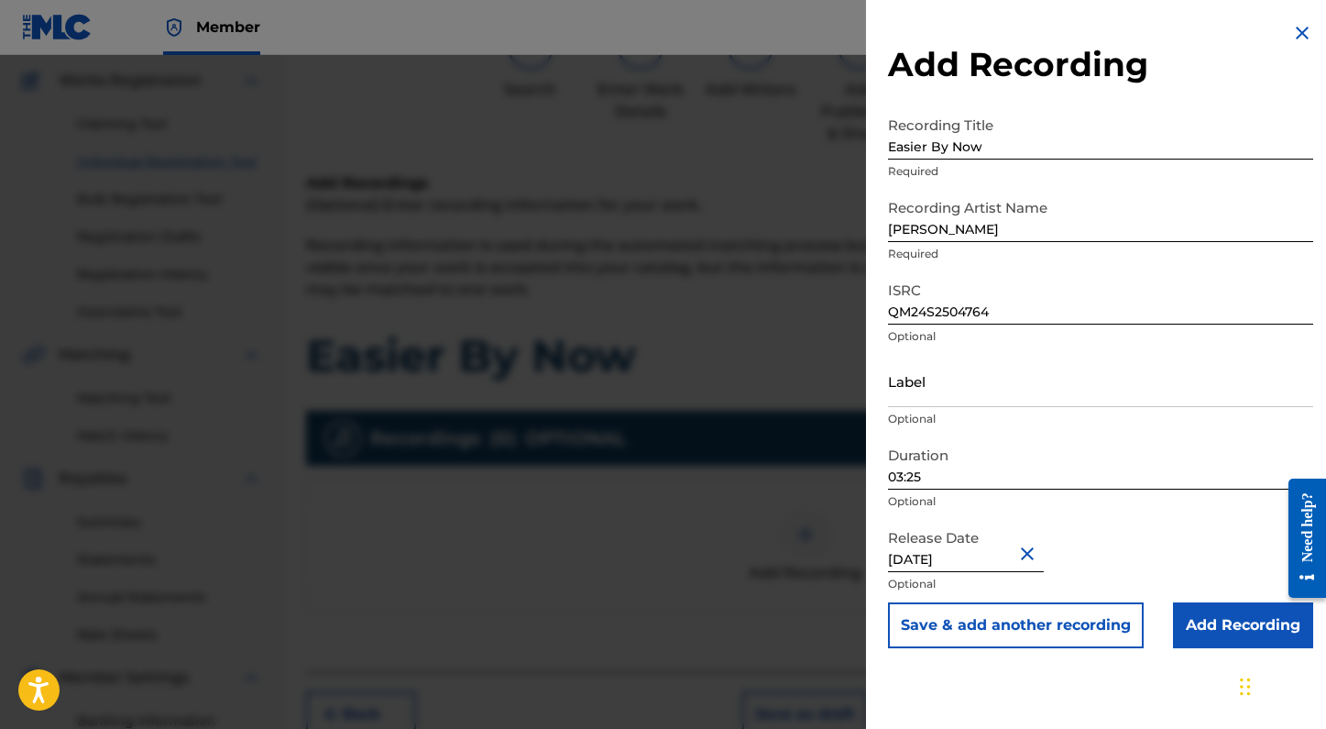
click at [1195, 617] on input "Add Recording" at bounding box center [1243, 625] width 140 height 46
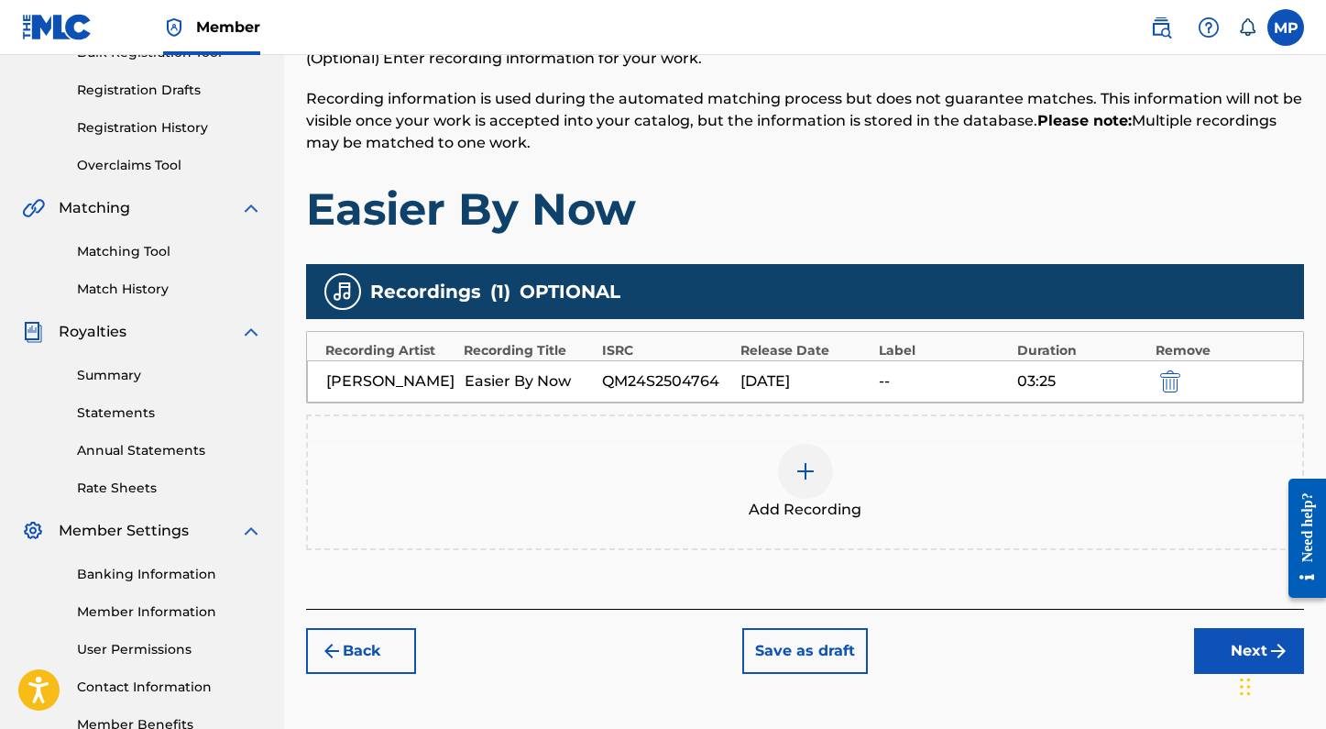
scroll to position [322, 0]
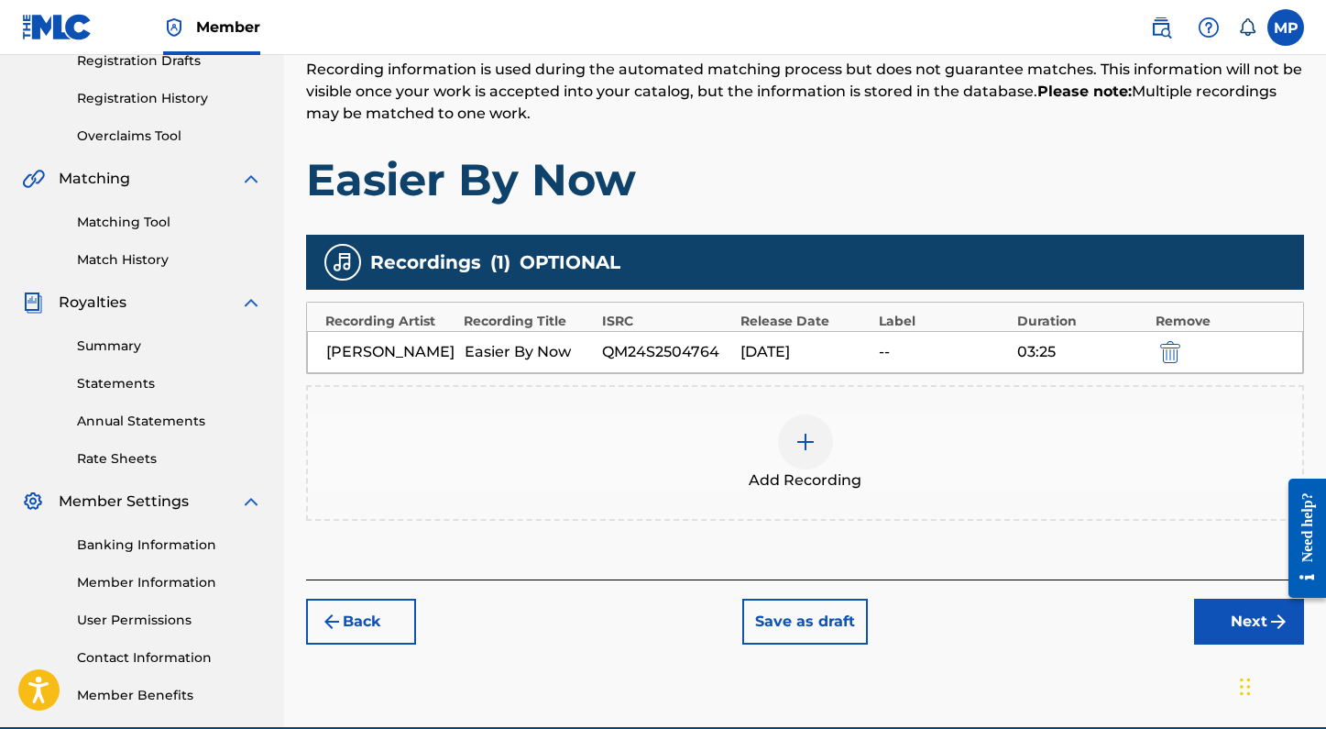
click at [818, 351] on div "09/19/2025" at bounding box center [804, 352] width 129 height 22
click at [1245, 609] on button "Next" at bounding box center [1249, 621] width 110 height 46
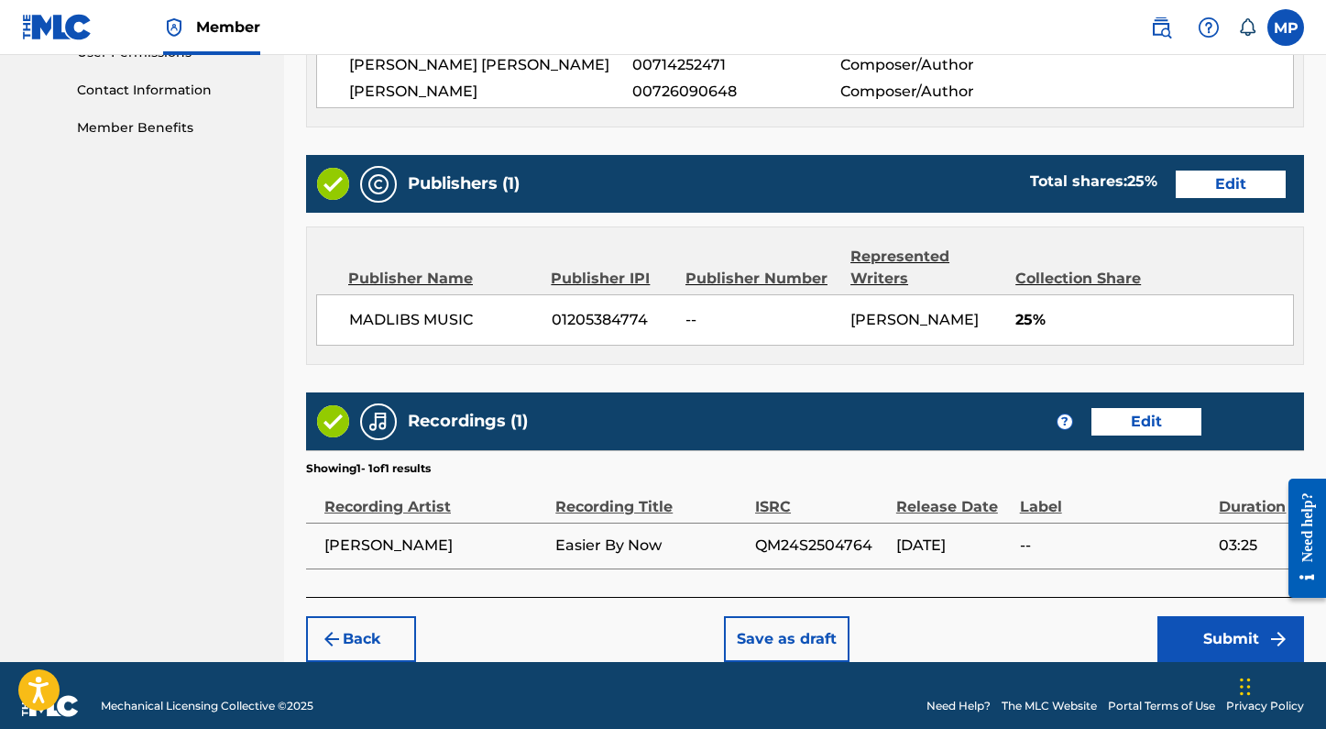
scroll to position [929, 0]
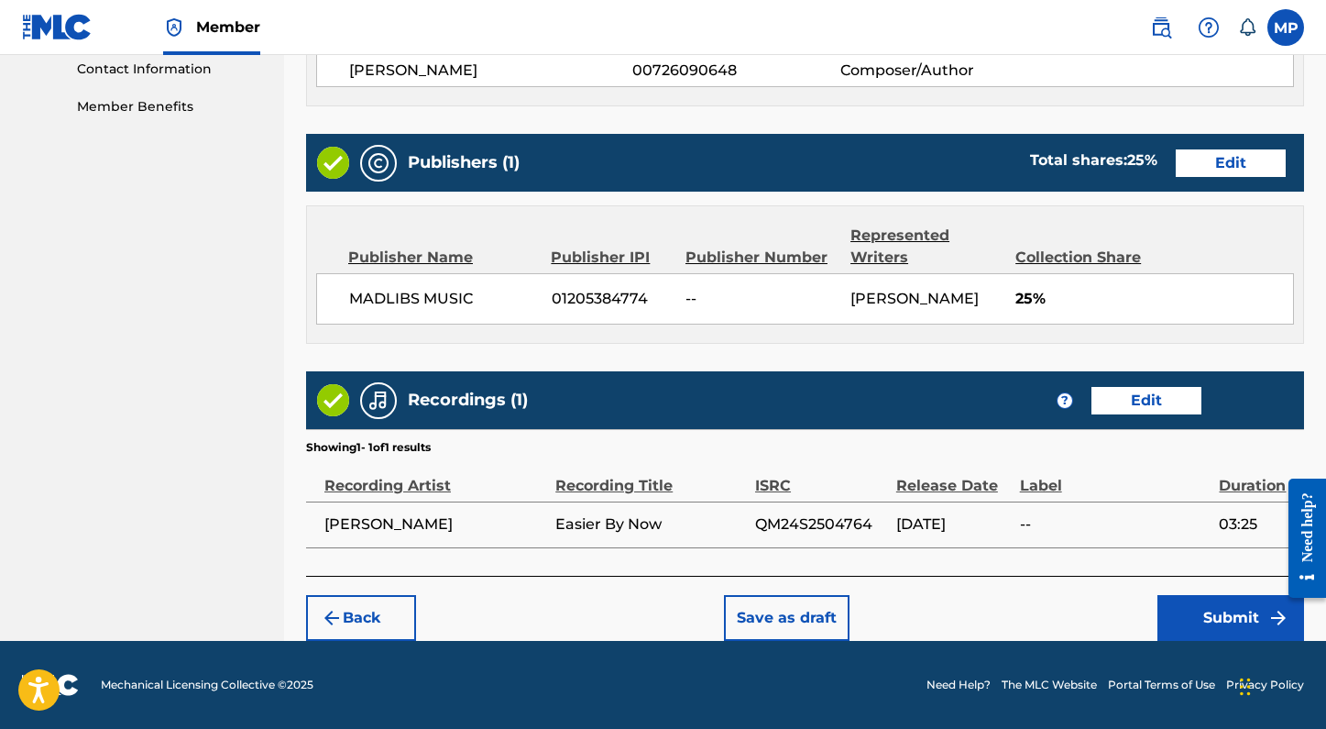
click at [1223, 620] on button "Submit" at bounding box center [1230, 618] width 147 height 46
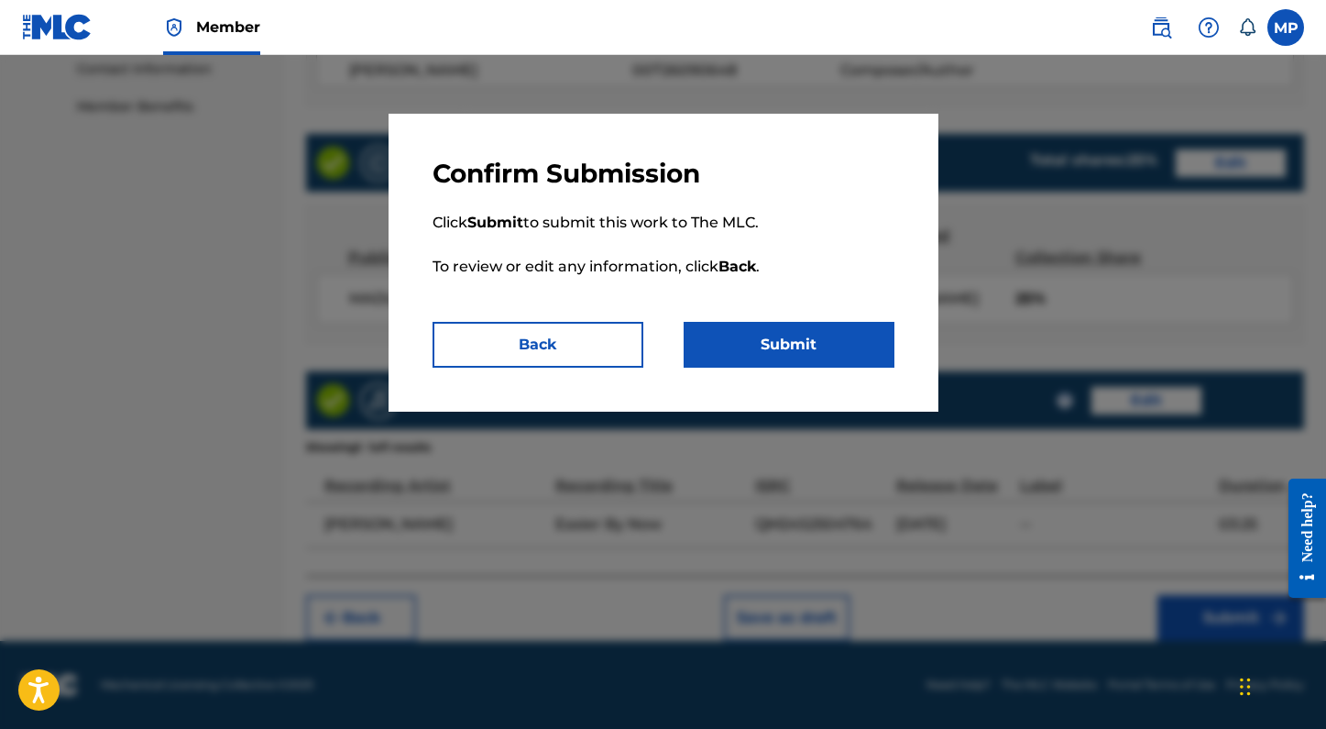
click at [761, 336] on button "Submit" at bounding box center [789, 345] width 211 height 46
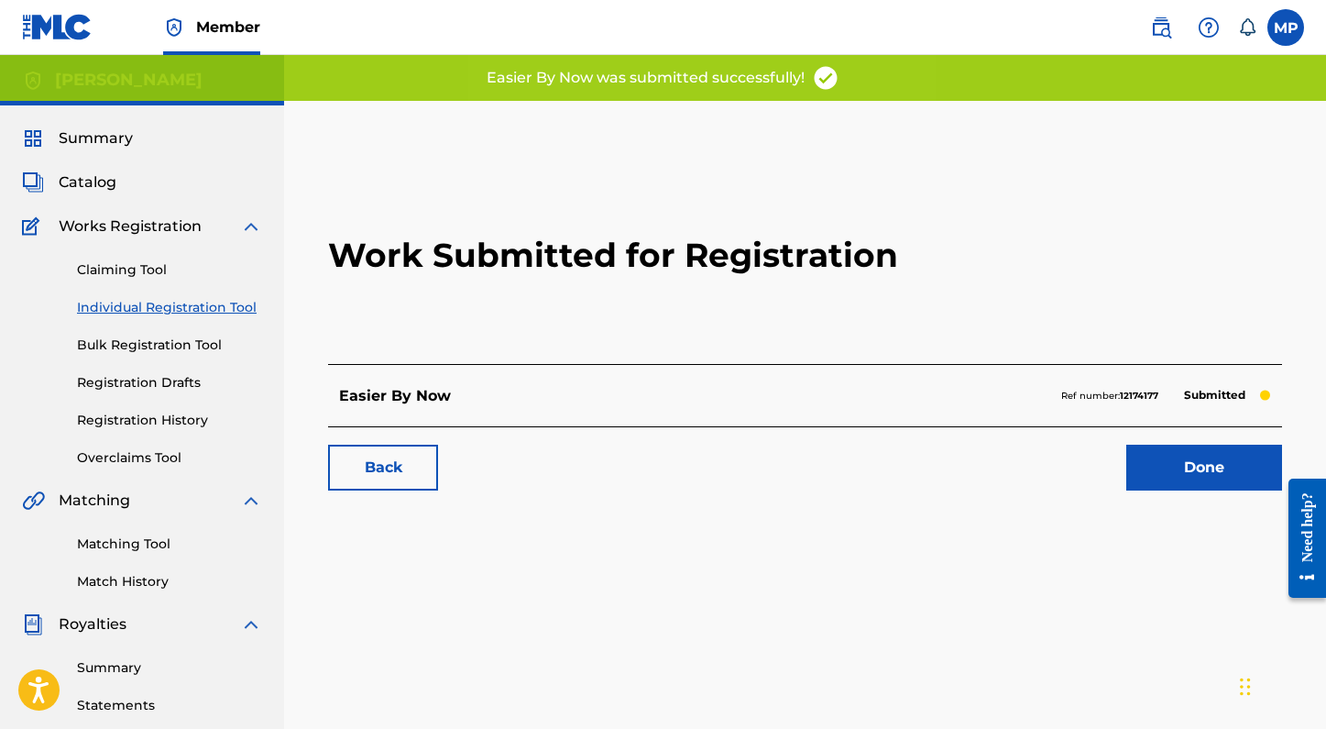
click at [104, 340] on link "Bulk Registration Tool" at bounding box center [169, 344] width 185 height 19
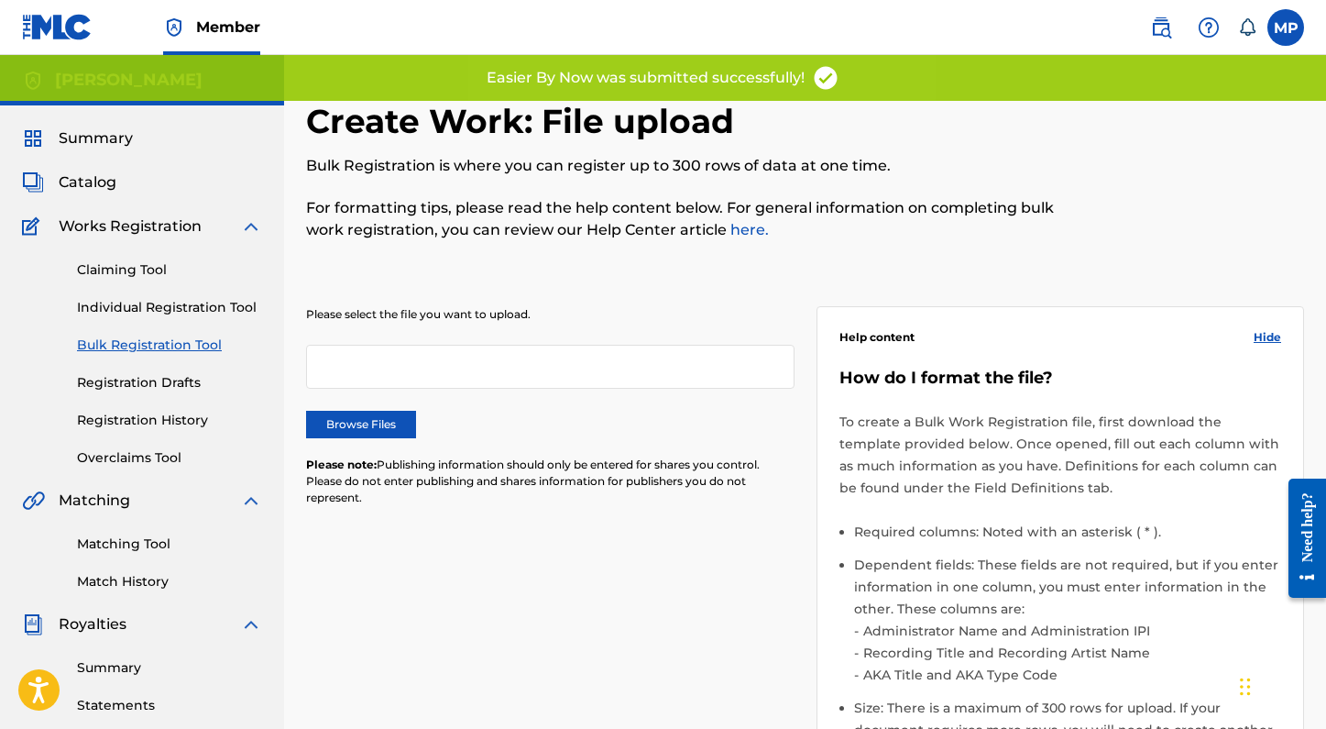
click at [120, 389] on link "Registration Drafts" at bounding box center [169, 382] width 185 height 19
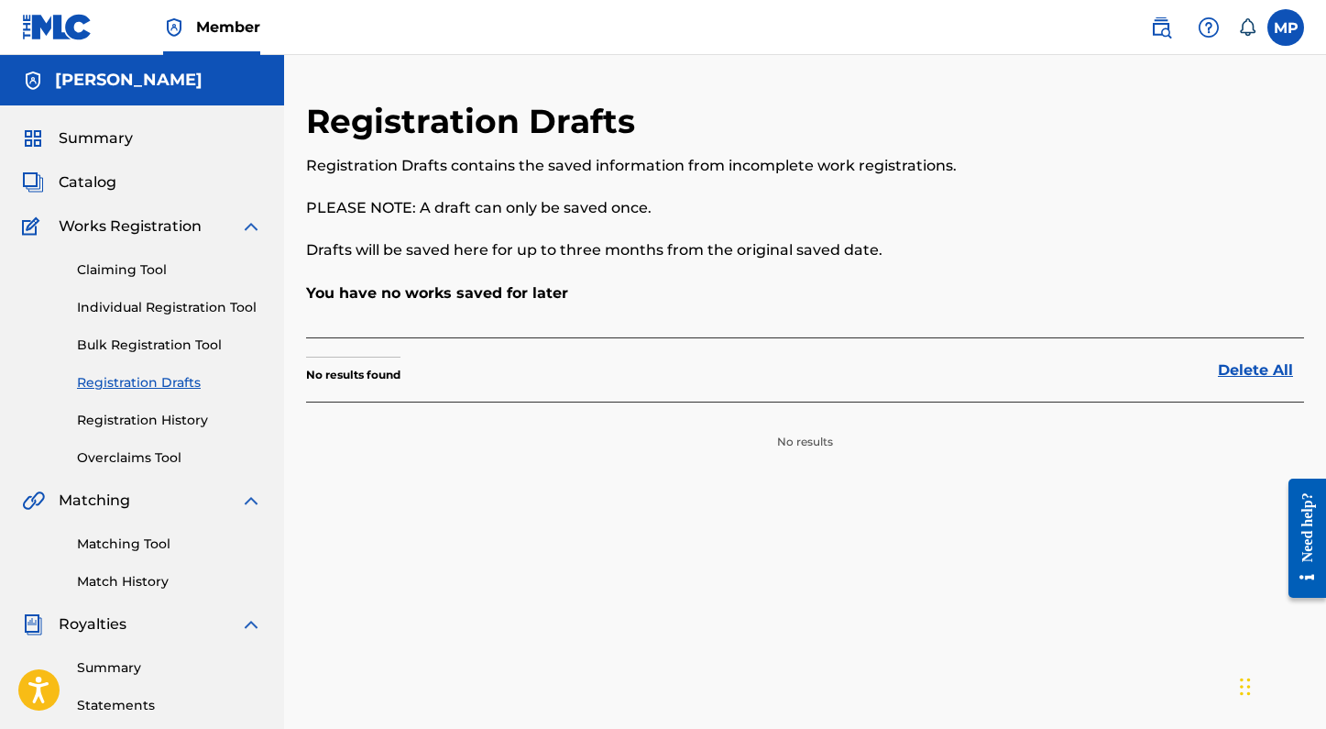
click at [134, 417] on link "Registration History" at bounding box center [169, 420] width 185 height 19
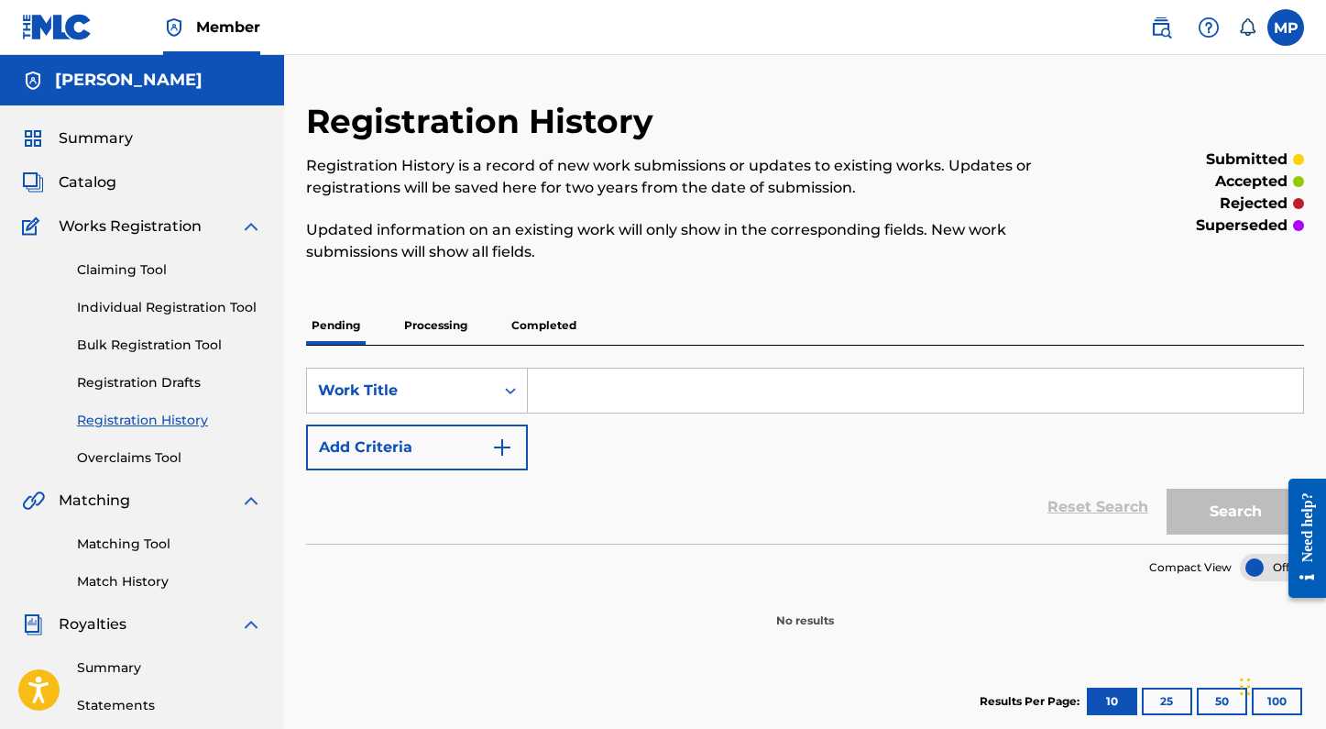
click at [111, 268] on link "Claiming Tool" at bounding box center [169, 269] width 185 height 19
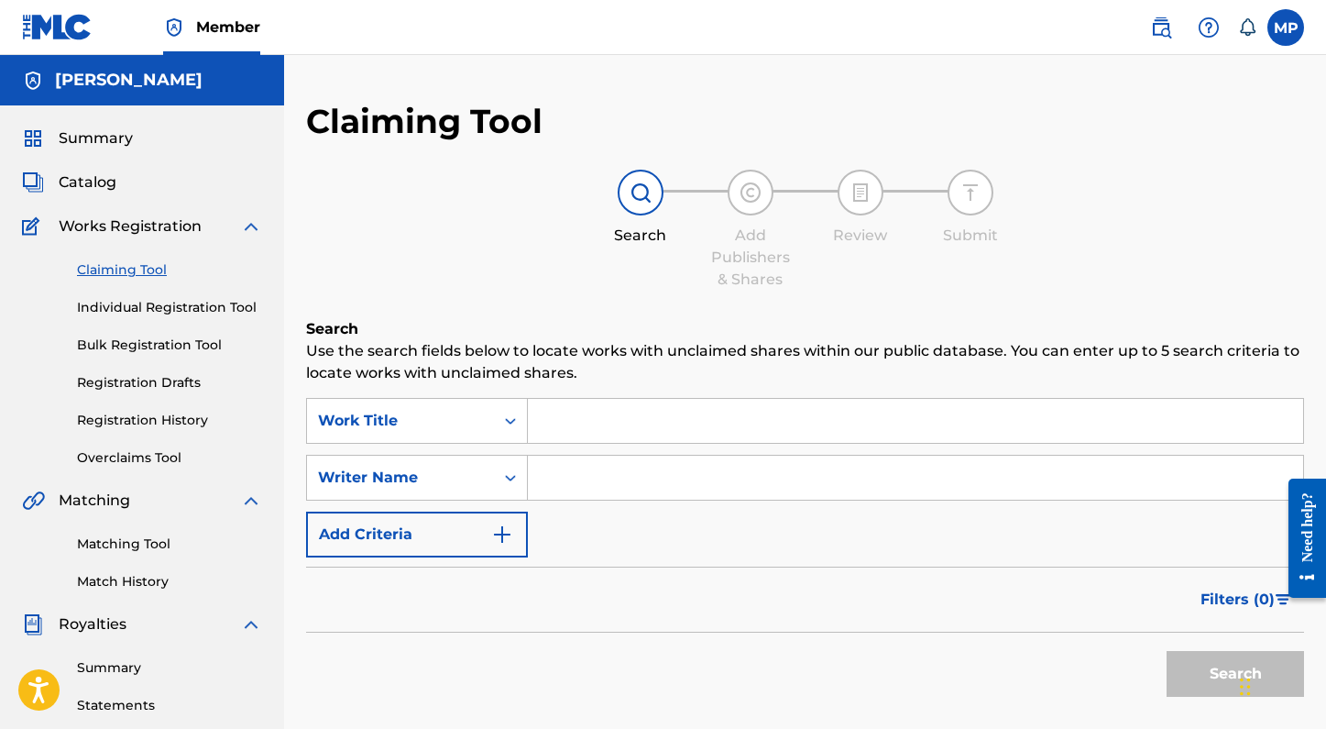
click at [116, 425] on link "Registration History" at bounding box center [169, 420] width 185 height 19
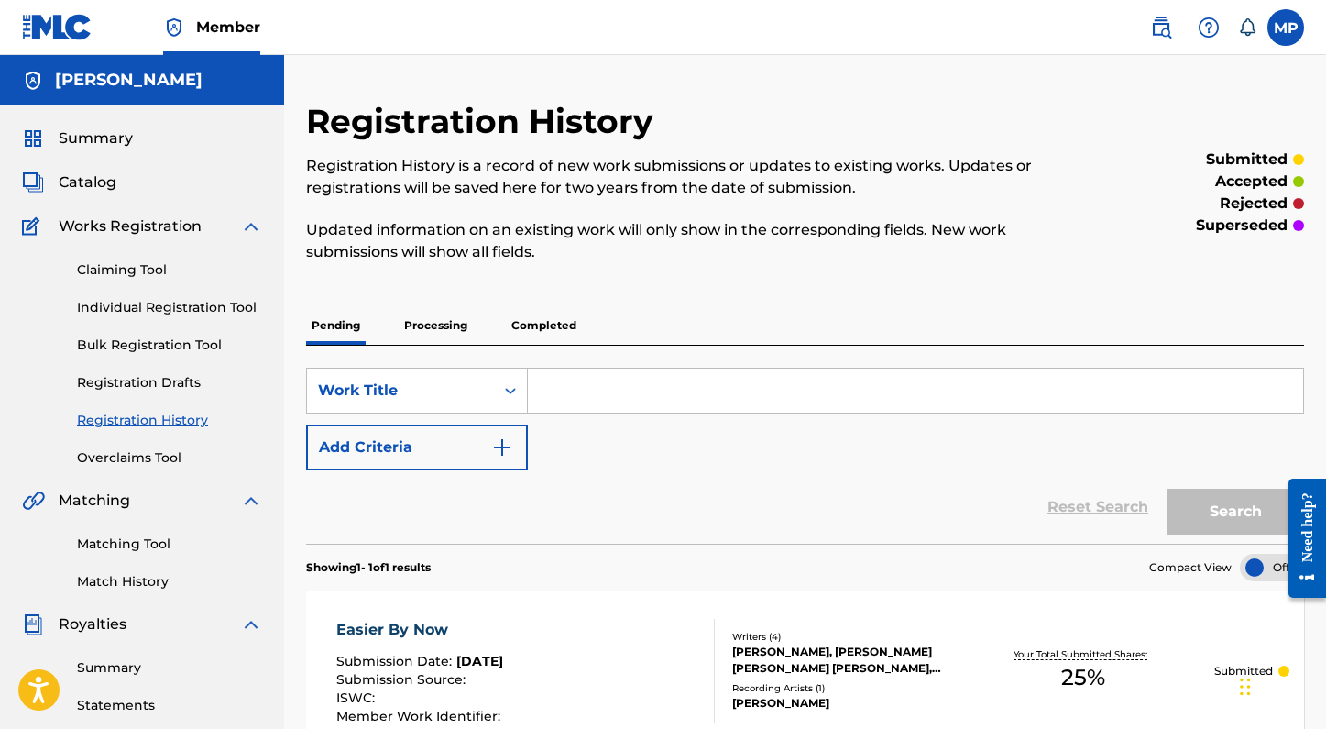
click at [140, 311] on link "Individual Registration Tool" at bounding box center [169, 307] width 185 height 19
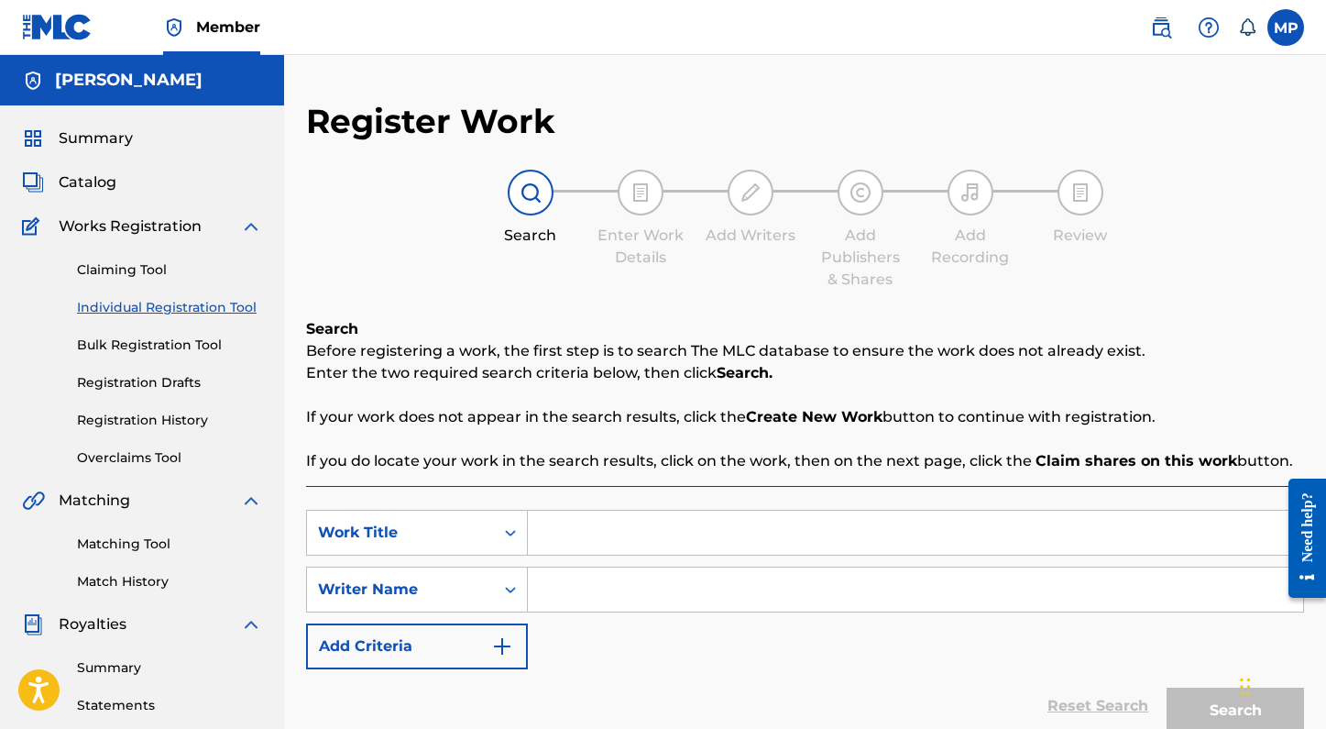
click at [94, 171] on span "Catalog" at bounding box center [88, 182] width 58 height 22
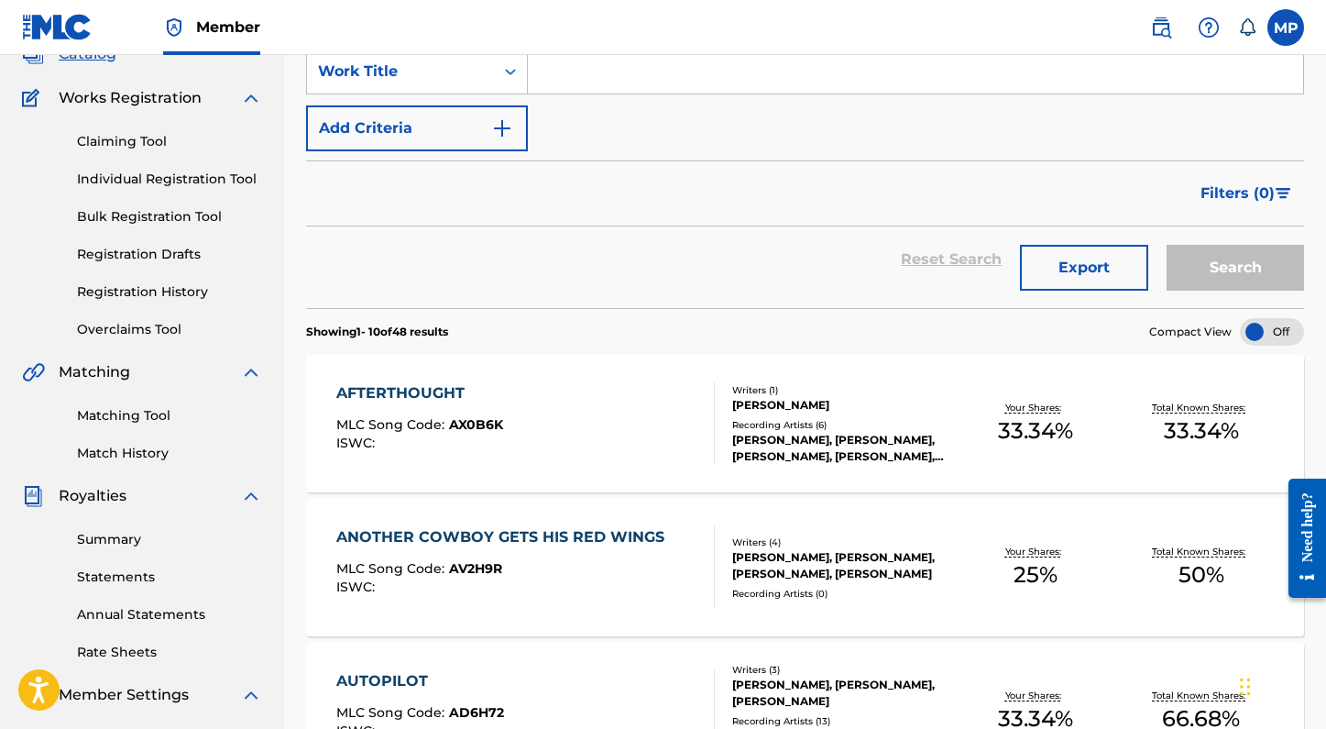
scroll to position [44, 0]
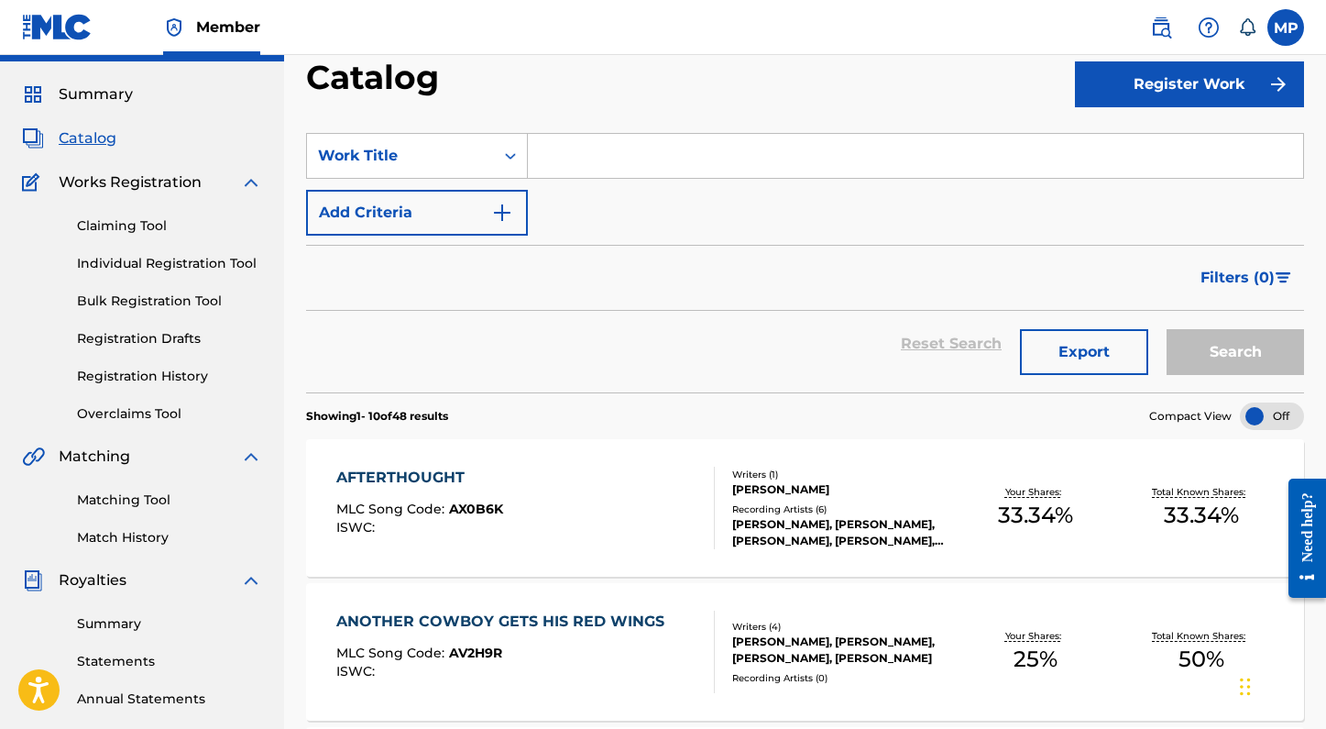
click at [153, 233] on link "Claiming Tool" at bounding box center [169, 225] width 185 height 19
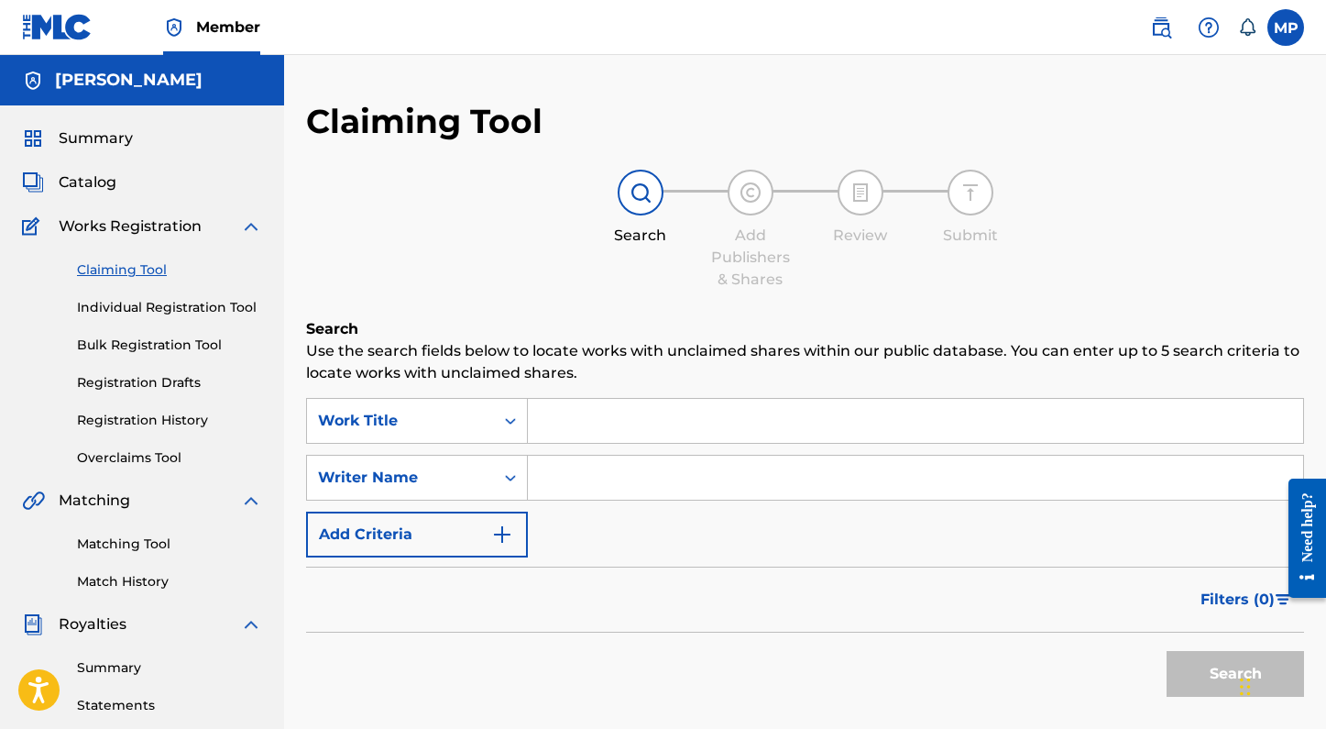
click at [652, 432] on input "Search Form" at bounding box center [915, 421] width 775 height 44
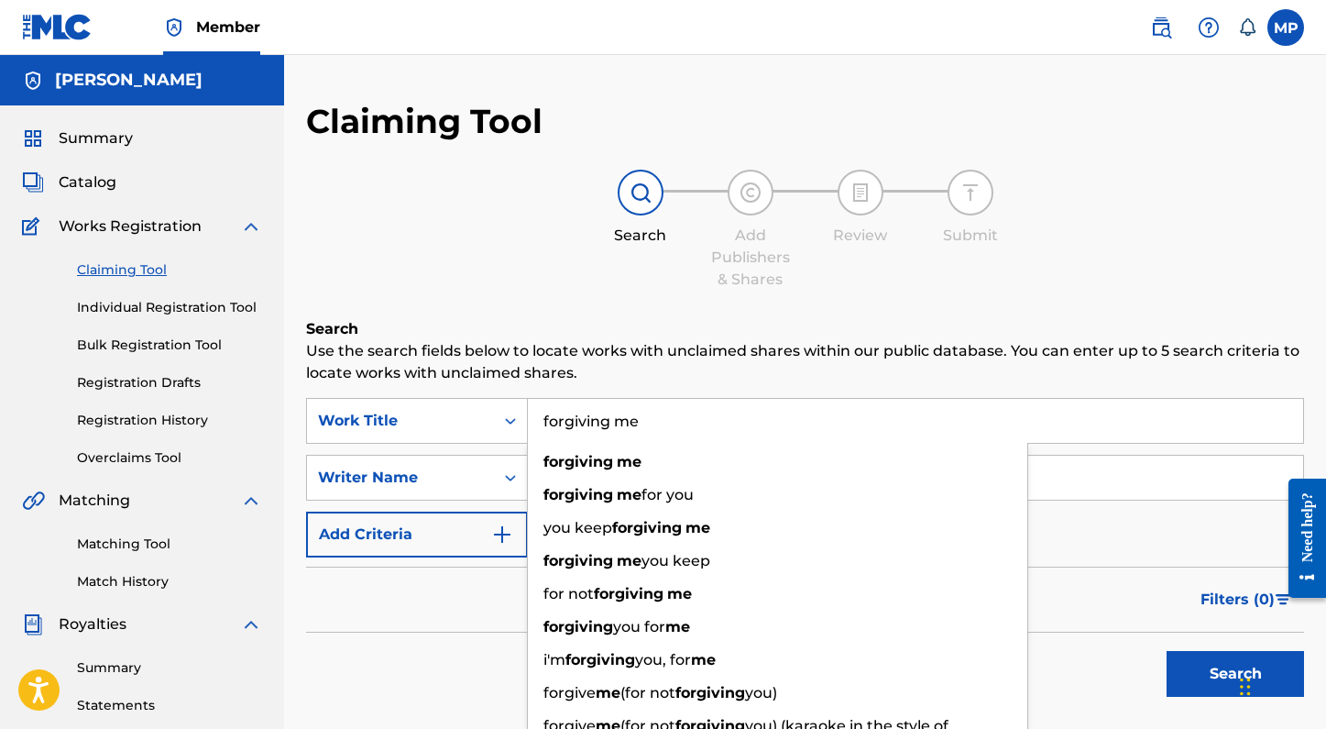
type input "forgiving me"
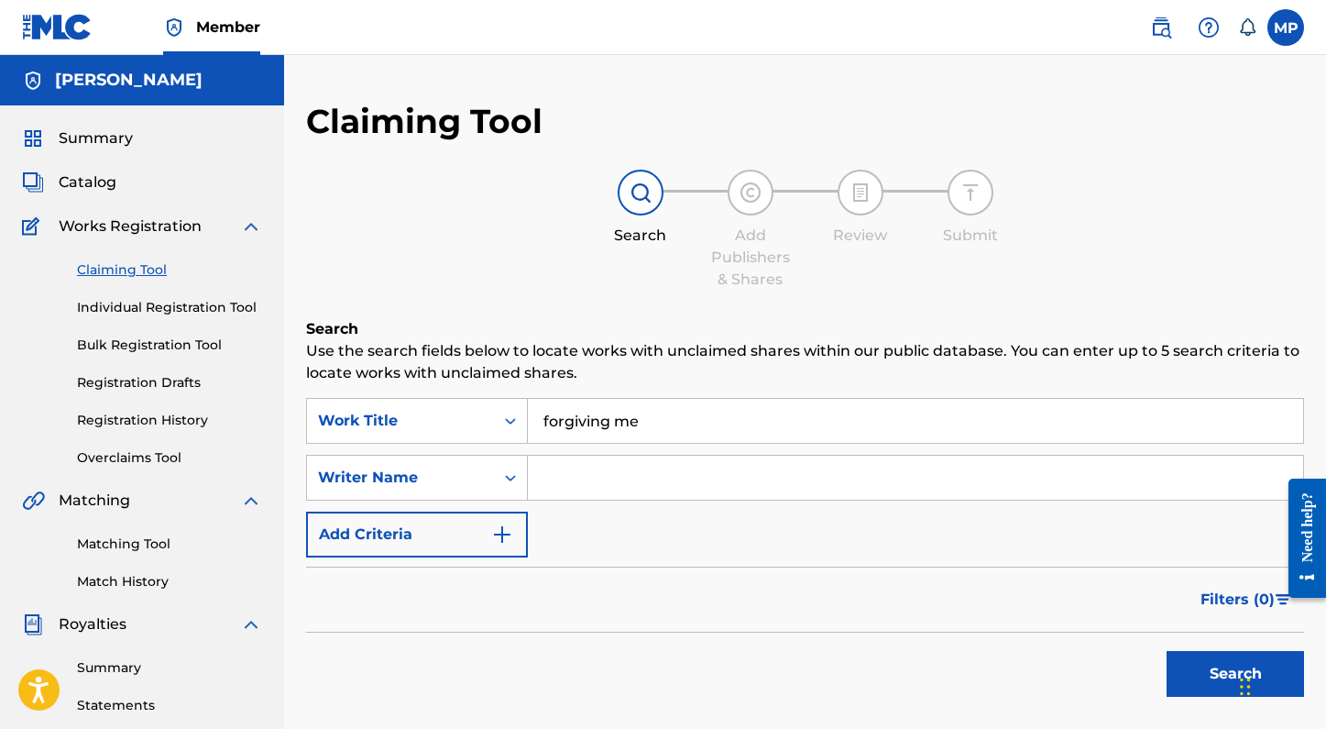
click at [752, 366] on p "Use the search fields below to locate works with unclaimed shares within our pu…" at bounding box center [805, 362] width 998 height 44
click at [629, 494] on input "Search Form" at bounding box center [915, 477] width 775 height 44
type input "faith schueler"
click at [1167, 651] on button "Search" at bounding box center [1235, 674] width 137 height 46
click at [124, 299] on link "Individual Registration Tool" at bounding box center [169, 307] width 185 height 19
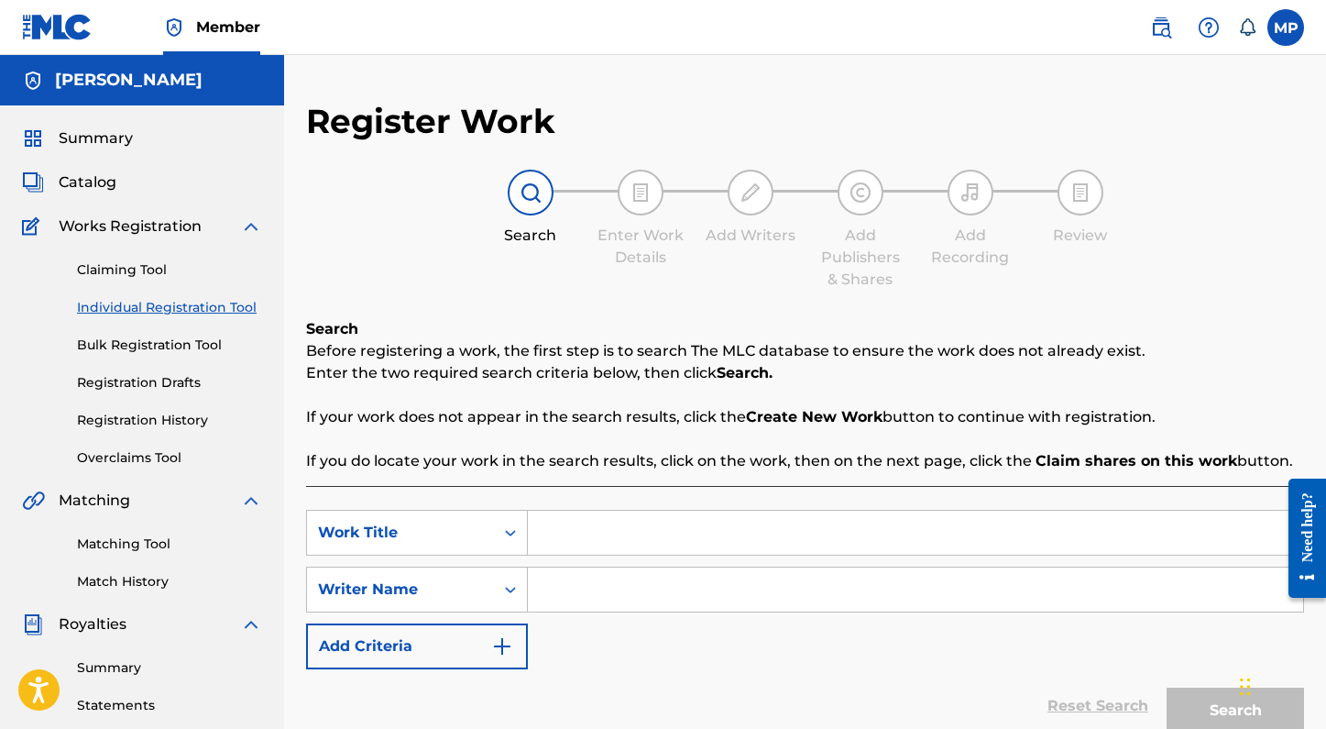
click at [642, 543] on input "Search Form" at bounding box center [915, 532] width 775 height 44
type input "forgiving me"
click at [639, 621] on div "SearchWithCriteriab17b11c6-2fc2-4f70-8eb2-9e5e5fadaa1b Work Title forgiving me …" at bounding box center [805, 589] width 998 height 159
click at [635, 606] on input "Search Form" at bounding box center [915, 589] width 775 height 44
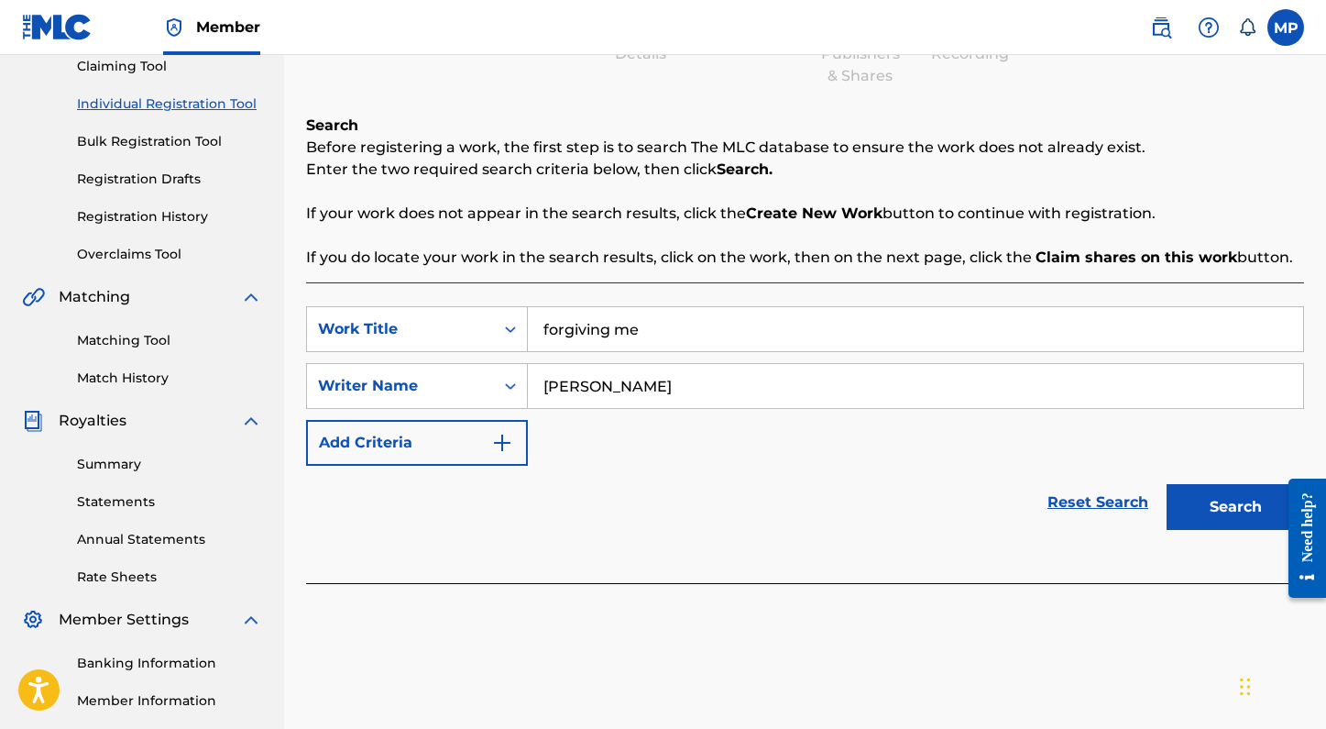
scroll to position [238, 0]
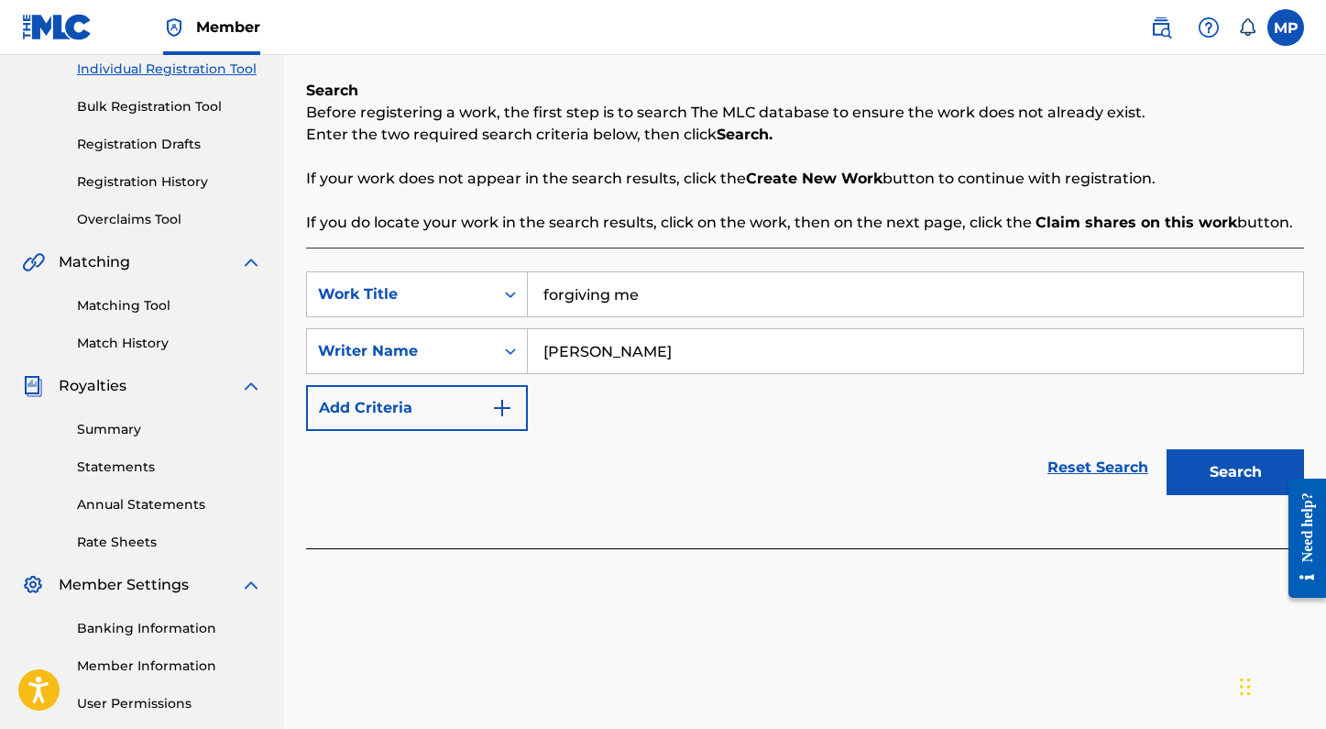
type input "faith schueler"
click at [1216, 479] on button "Search" at bounding box center [1235, 472] width 137 height 46
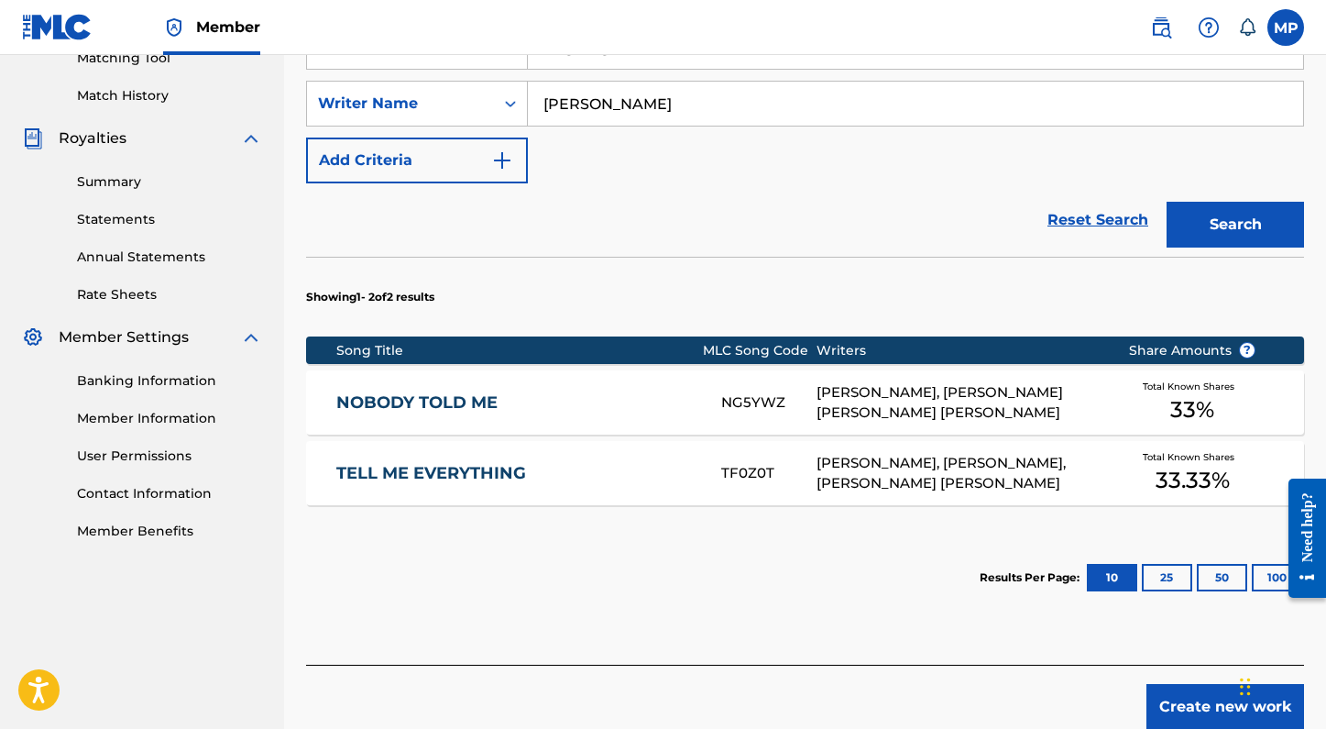
click at [1184, 700] on button "Create new work" at bounding box center [1225, 707] width 158 height 46
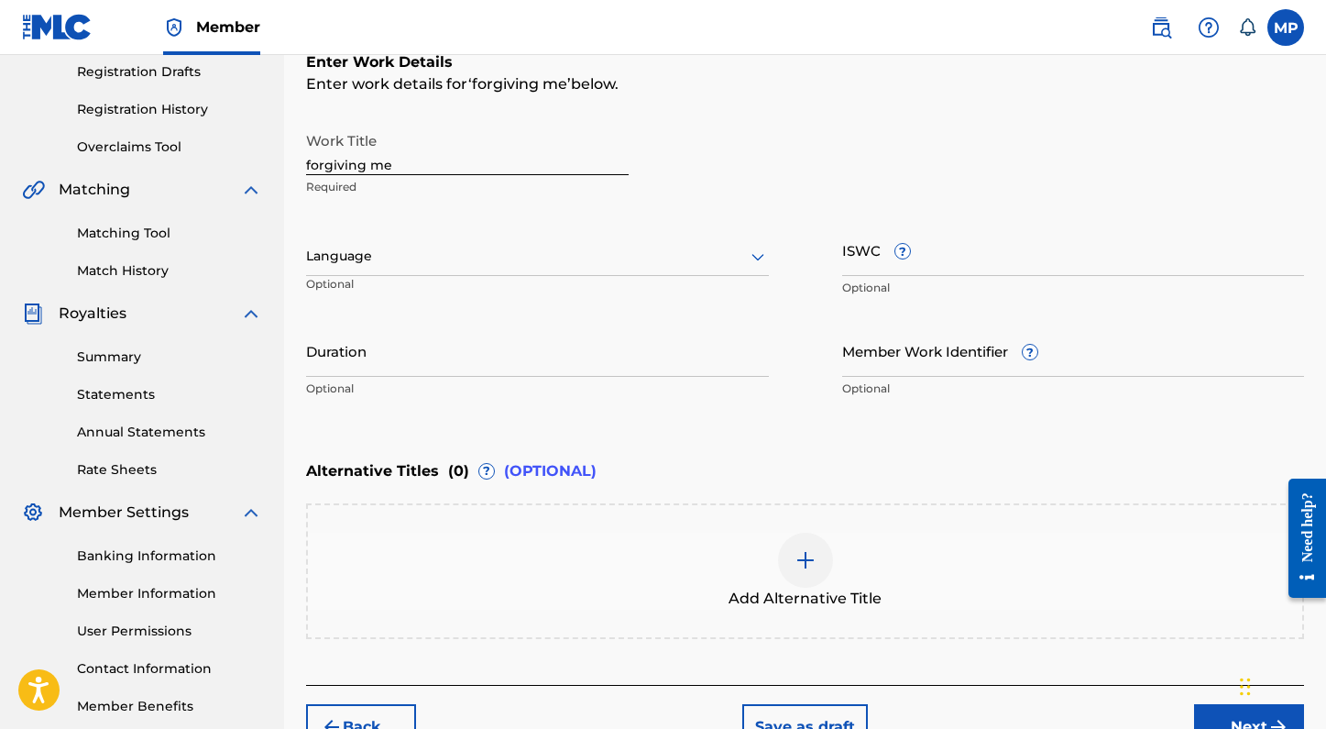
scroll to position [243, 0]
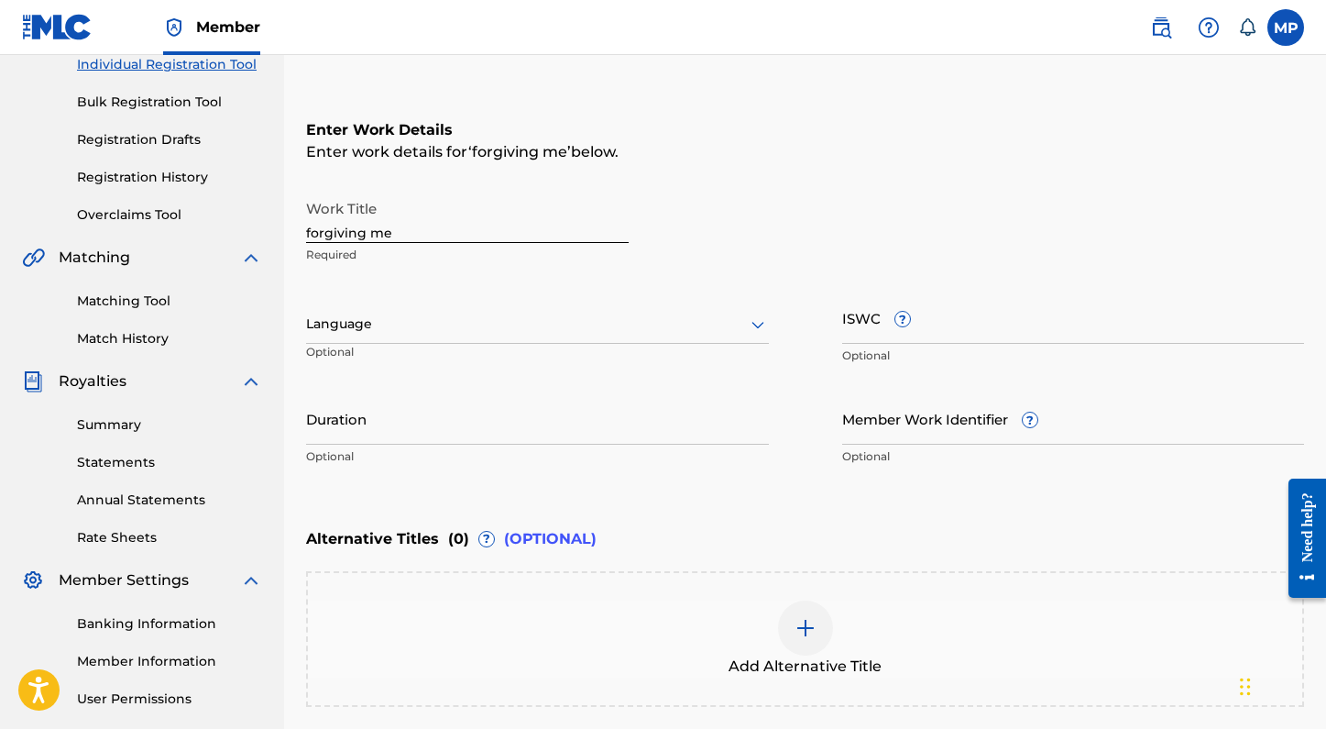
click at [384, 313] on div at bounding box center [537, 324] width 463 height 23
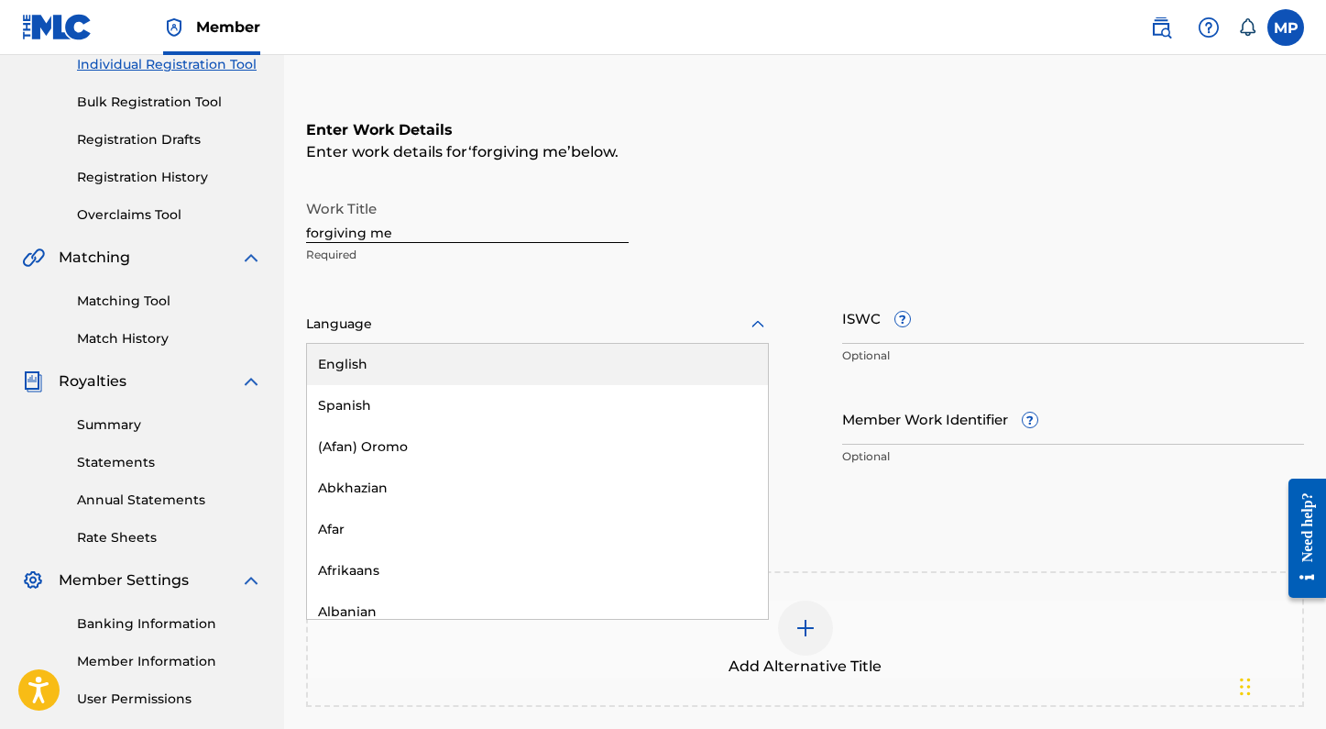
click at [378, 367] on div "English" at bounding box center [537, 364] width 461 height 41
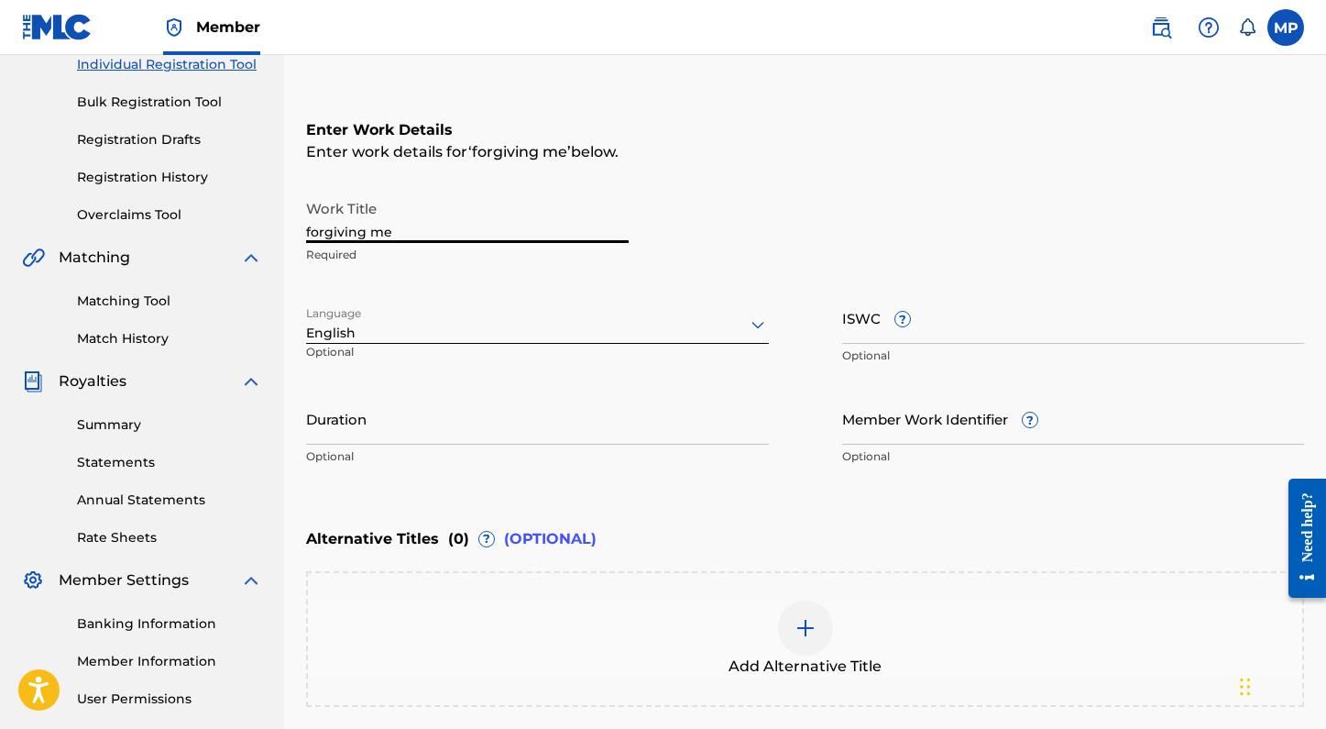
click at [378, 230] on input "forgiving me" at bounding box center [467, 217] width 323 height 52
click at [313, 226] on input "forgiving Me" at bounding box center [467, 217] width 323 height 52
type input "Forgiving Me"
click at [442, 426] on input "Duration" at bounding box center [537, 418] width 463 height 52
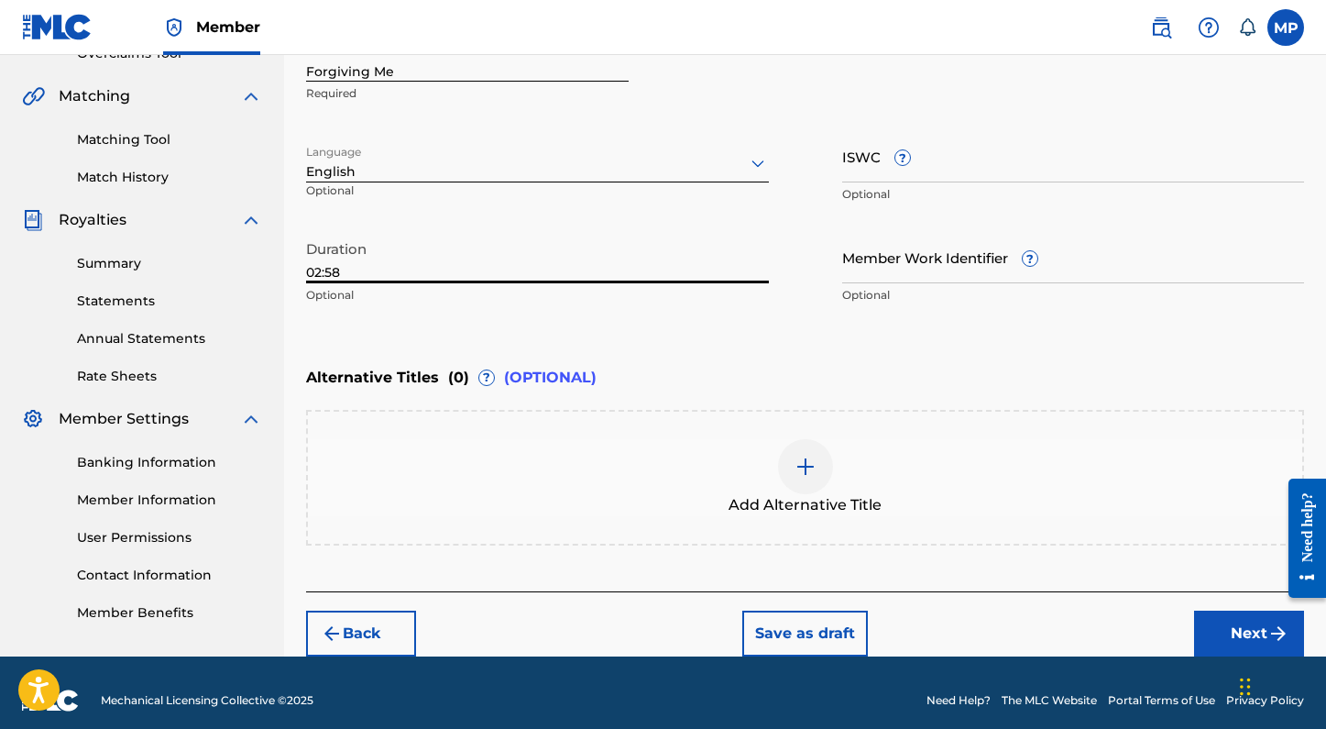
scroll to position [419, 0]
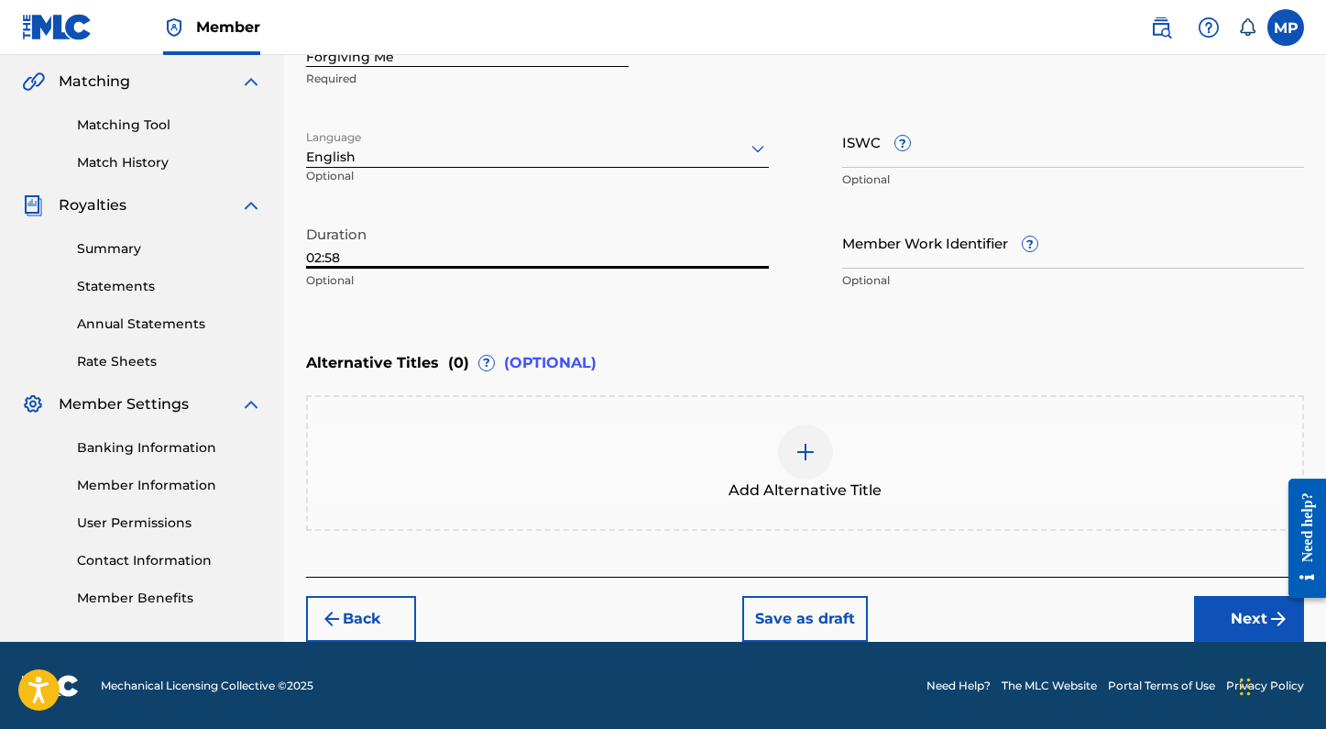
type input "02:58"
click at [1229, 620] on button "Next" at bounding box center [1249, 619] width 110 height 46
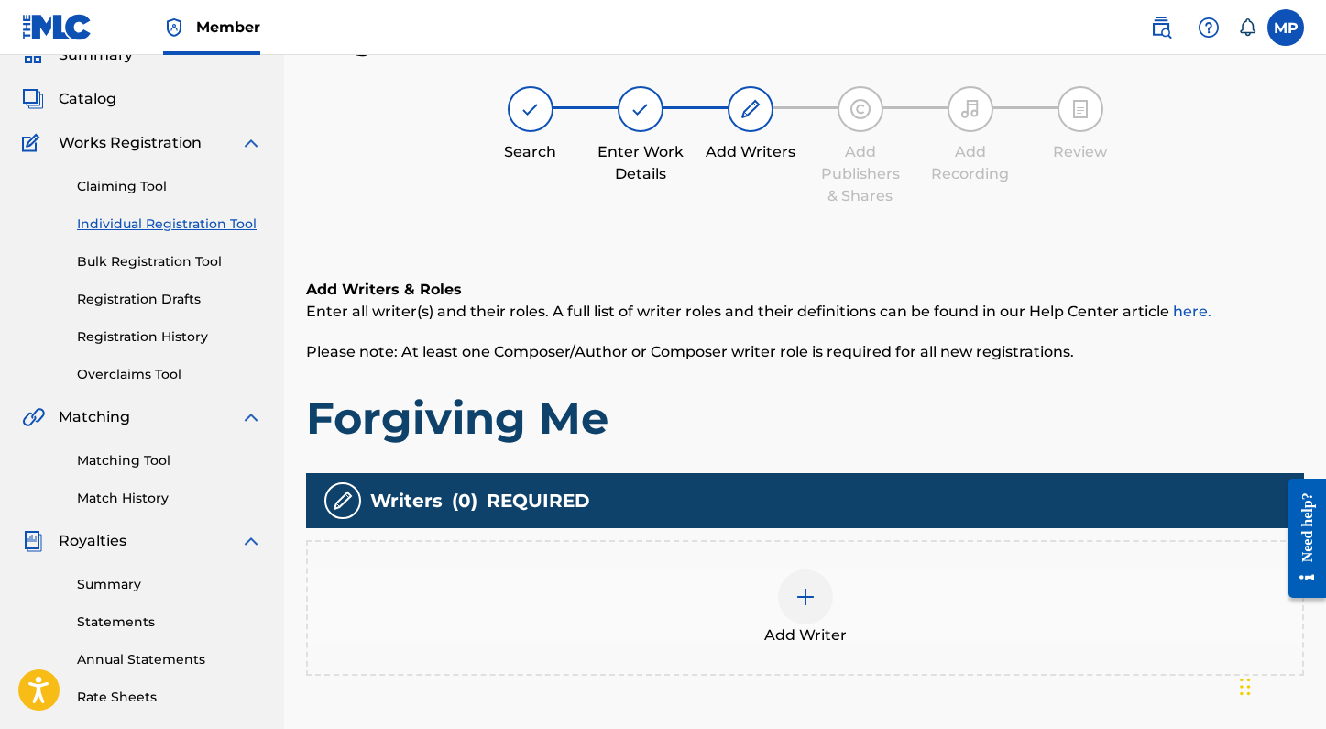
scroll to position [82, 0]
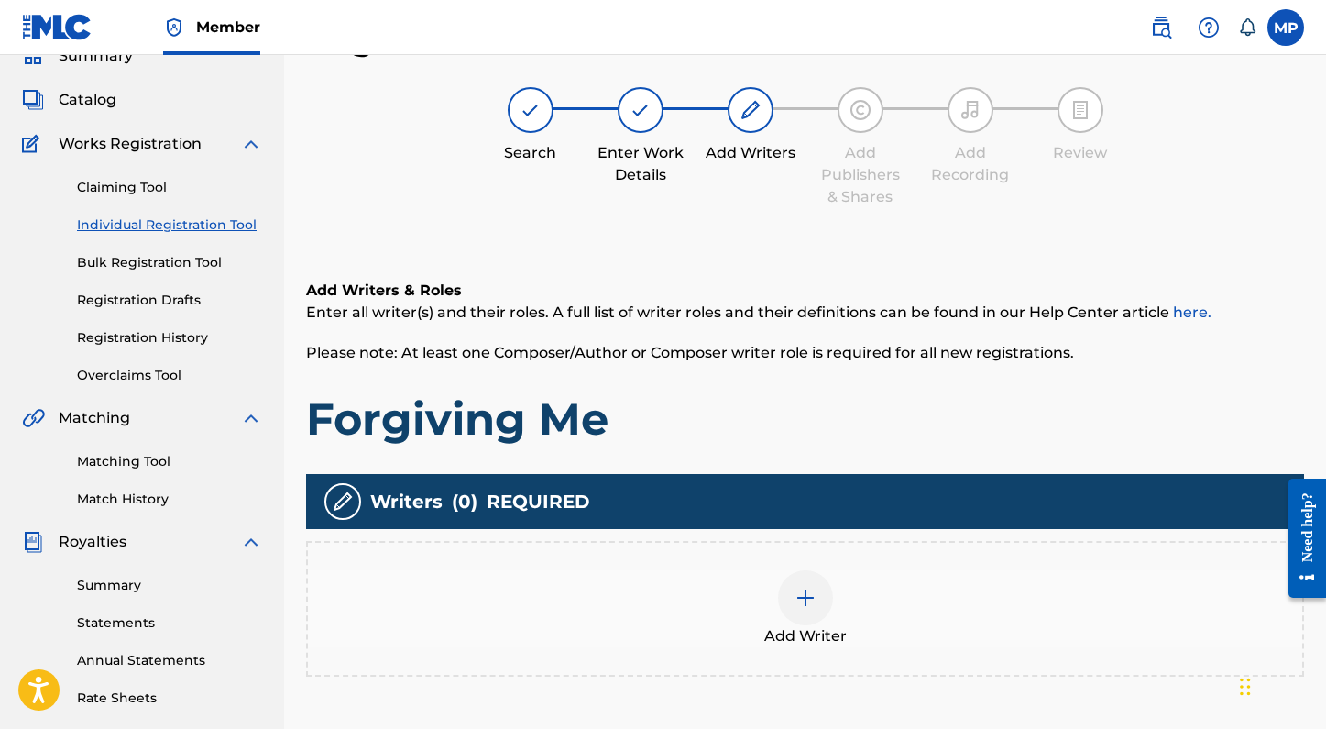
click at [816, 605] on div at bounding box center [805, 597] width 55 height 55
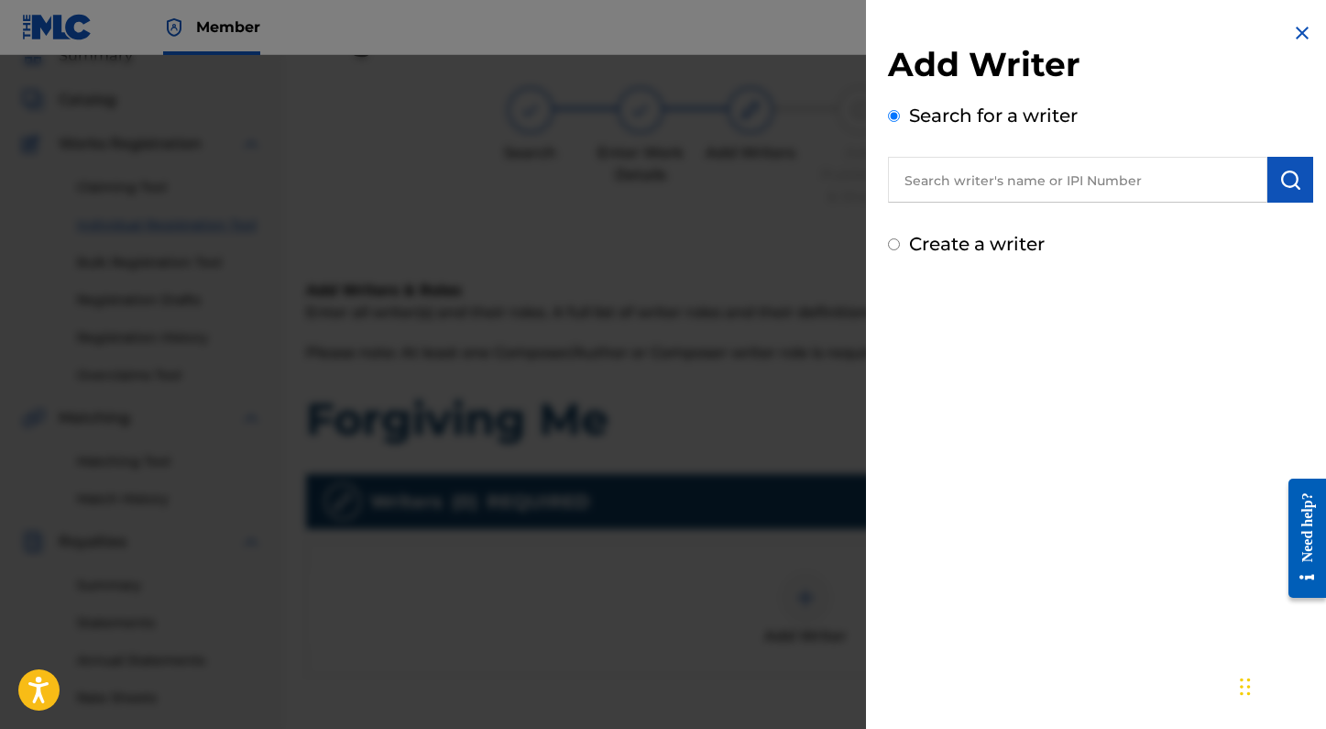
click at [1026, 168] on input "text" at bounding box center [1077, 180] width 379 height 46
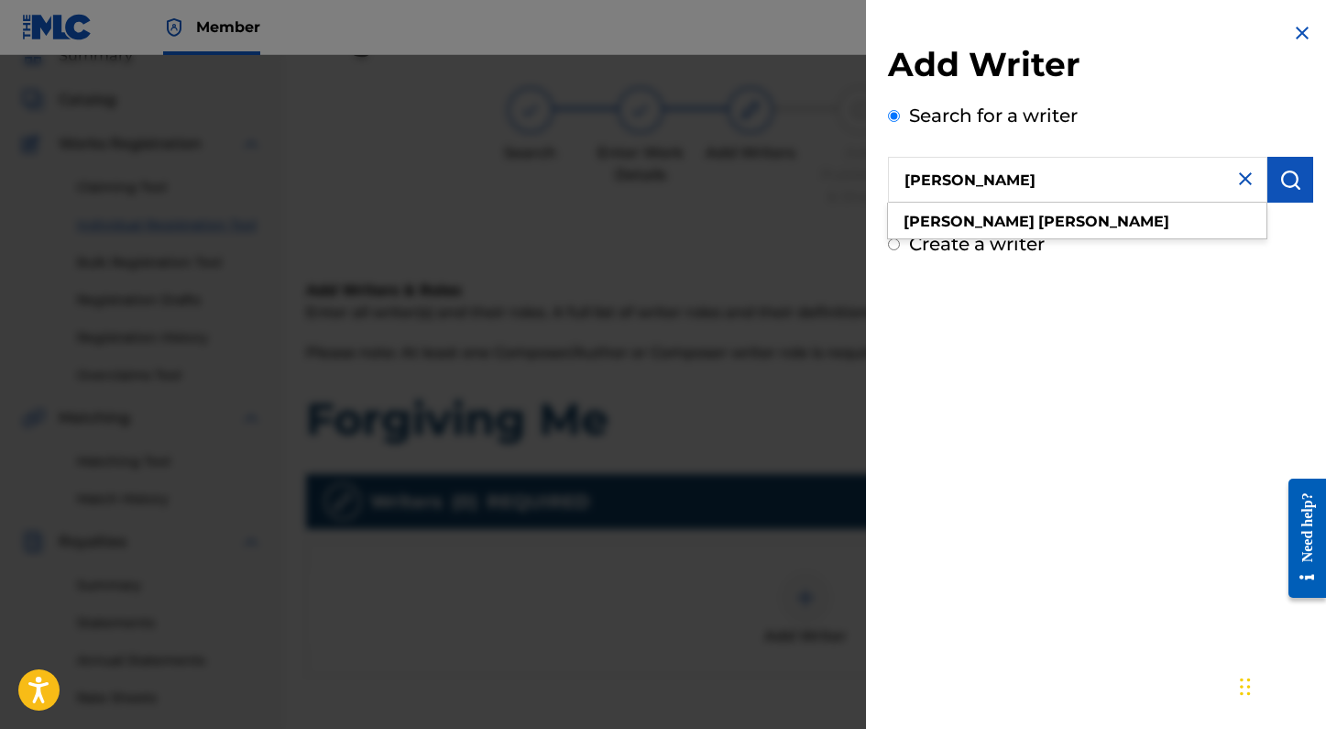
type input "madelyn paquette"
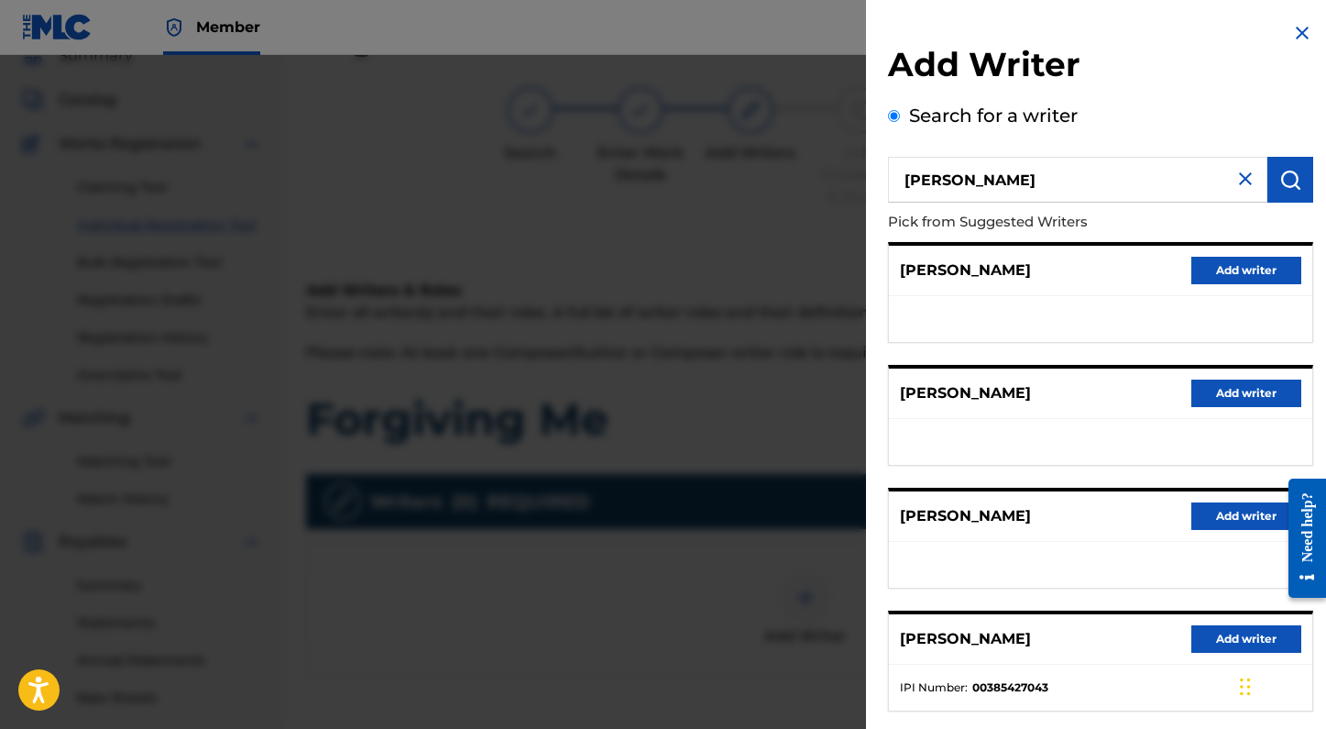
click at [1225, 638] on button "Add writer" at bounding box center [1246, 638] width 110 height 27
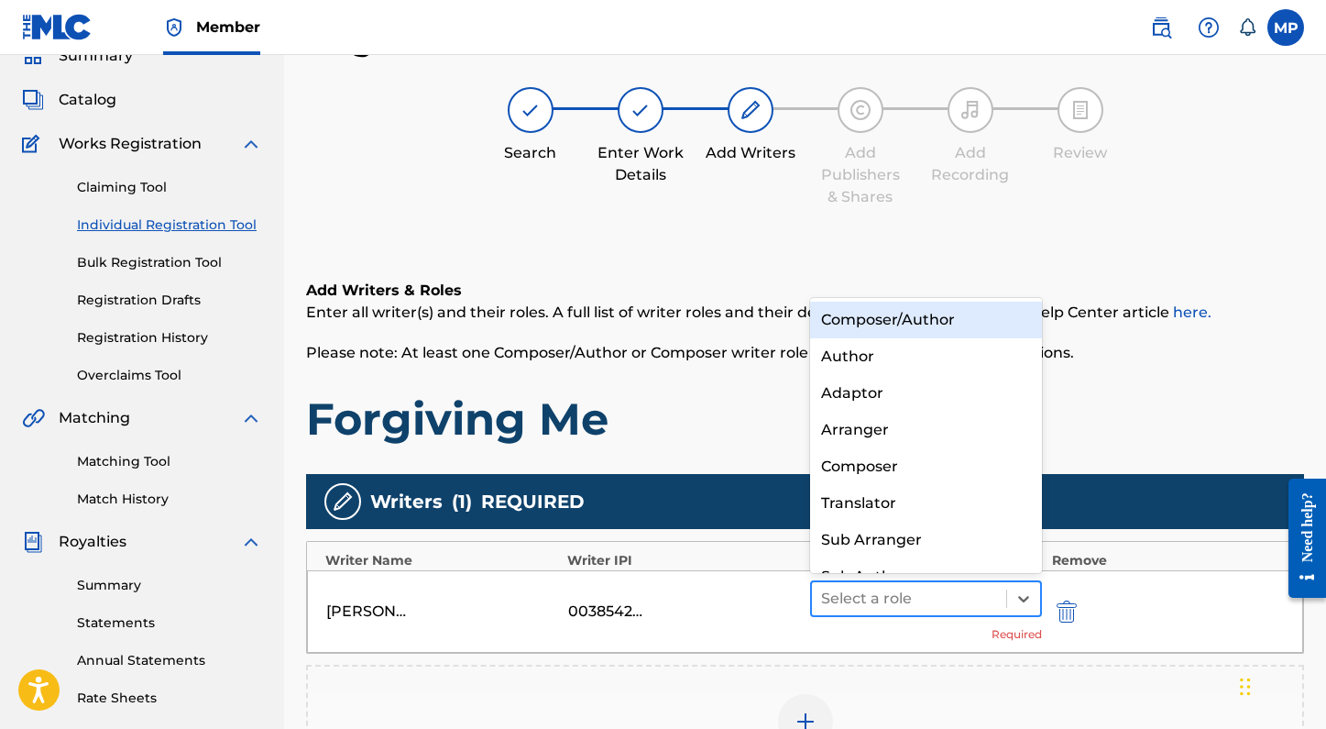
click at [893, 601] on div at bounding box center [909, 599] width 177 height 26
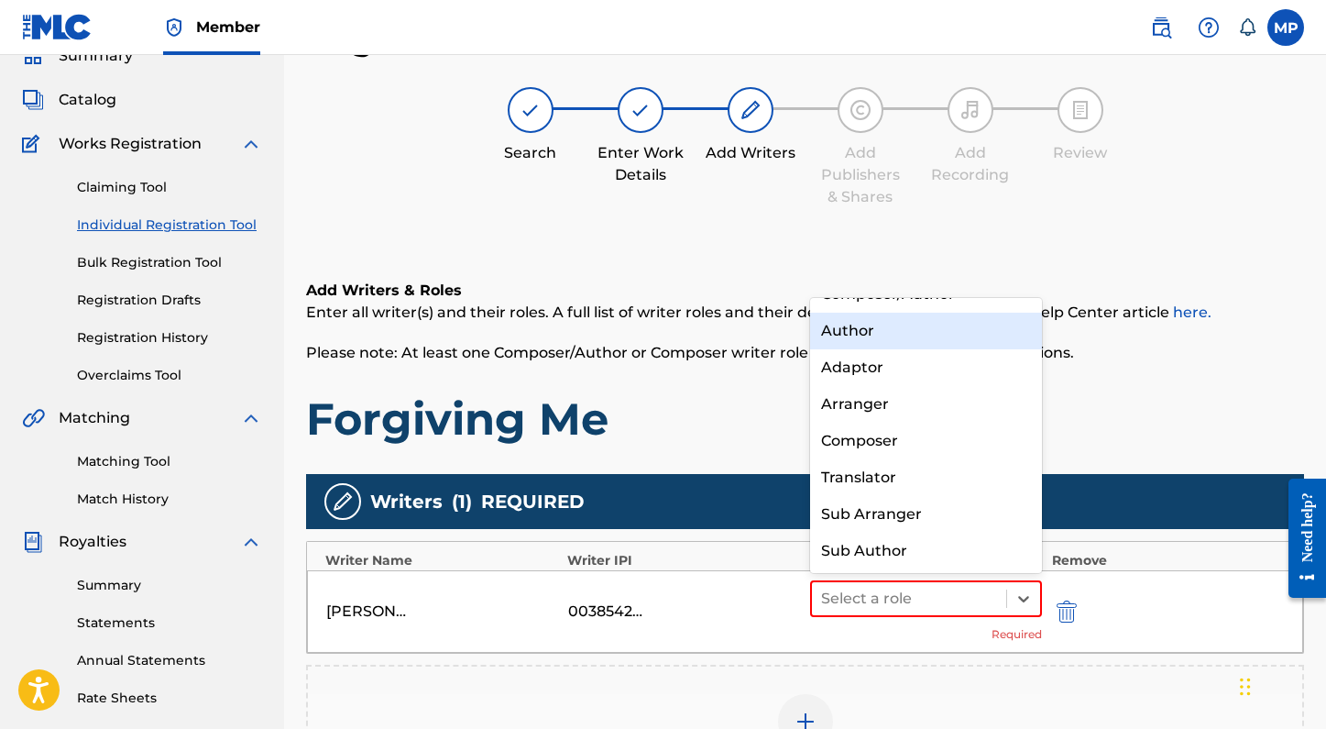
scroll to position [0, 0]
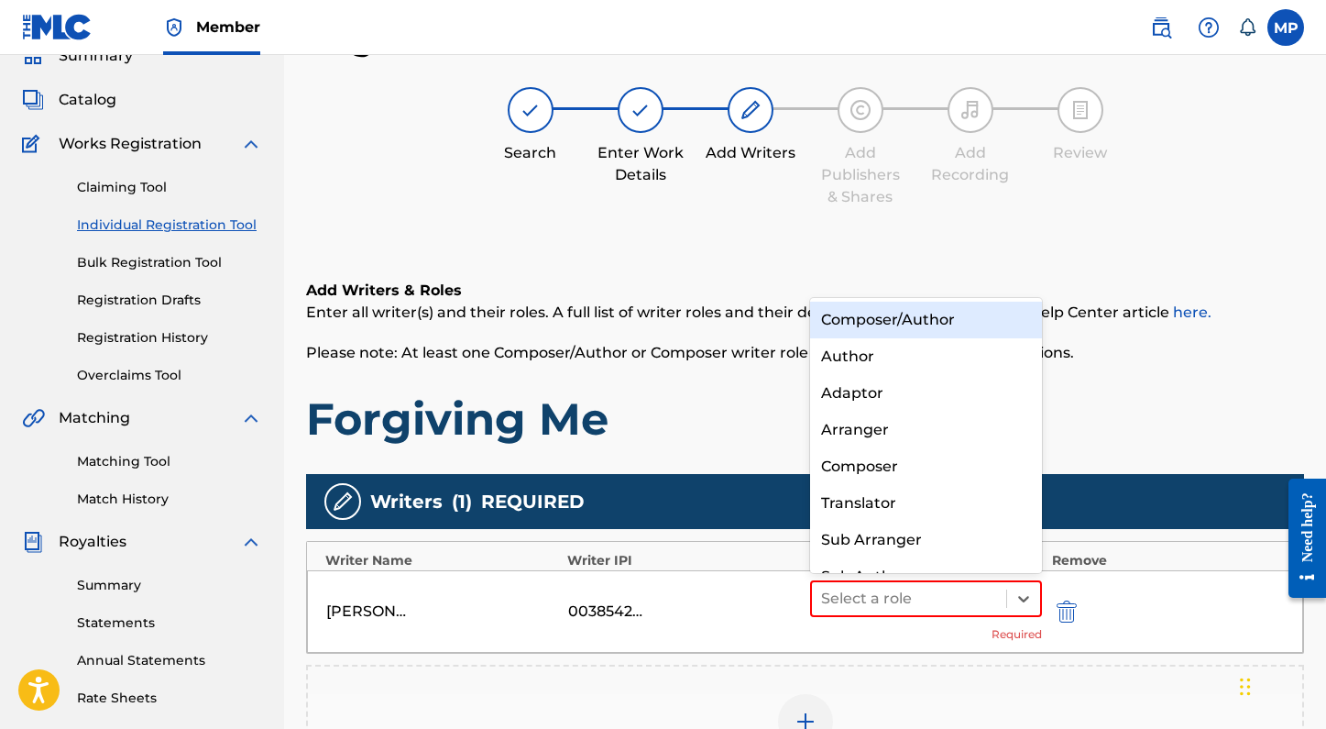
click at [882, 331] on div "Composer/Author" at bounding box center [926, 320] width 233 height 37
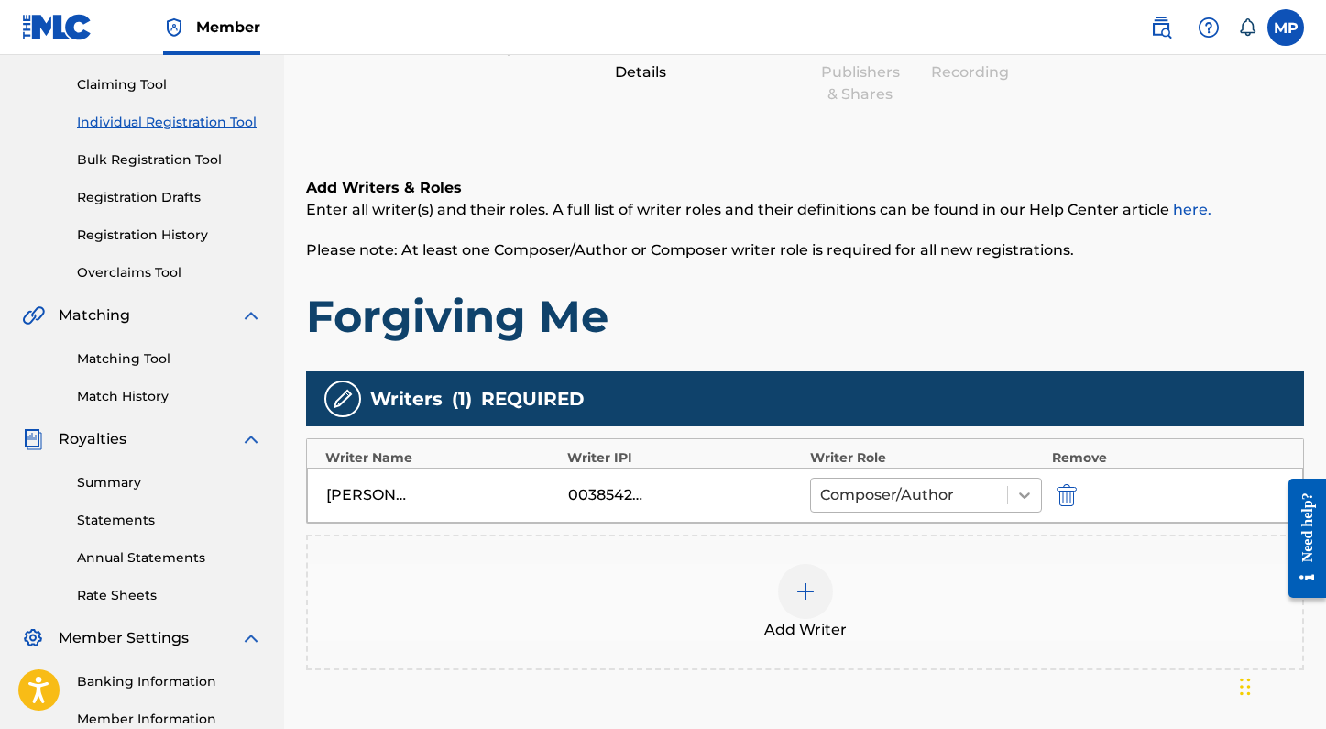
scroll to position [214, 0]
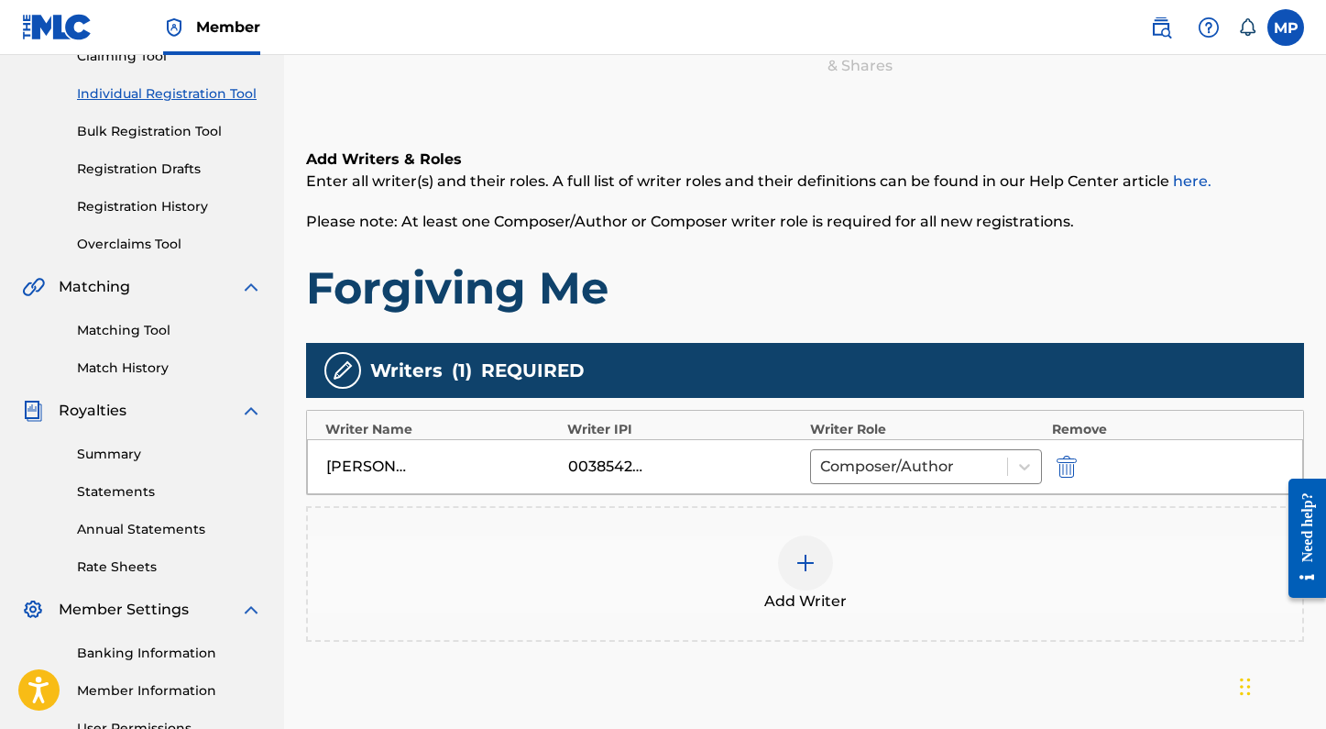
click at [802, 571] on img at bounding box center [806, 563] width 22 height 22
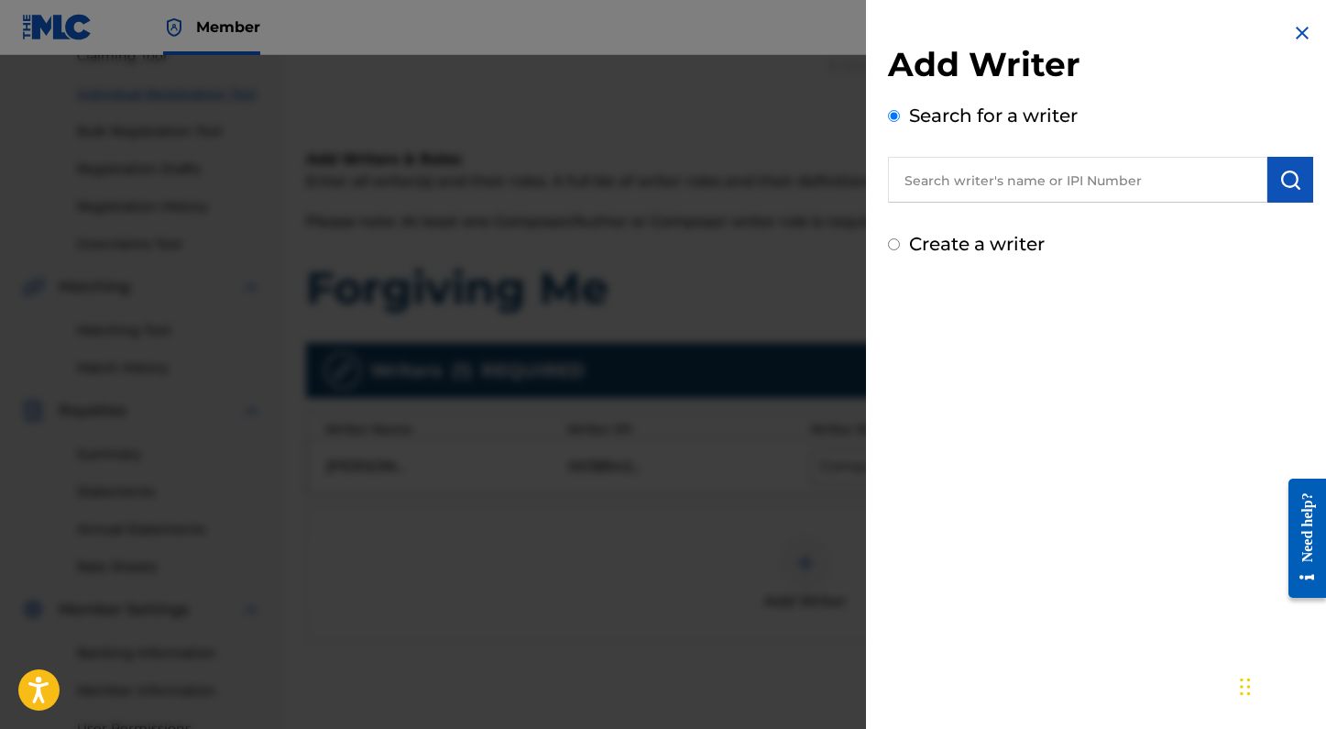
click at [1048, 183] on input "text" at bounding box center [1077, 180] width 379 height 46
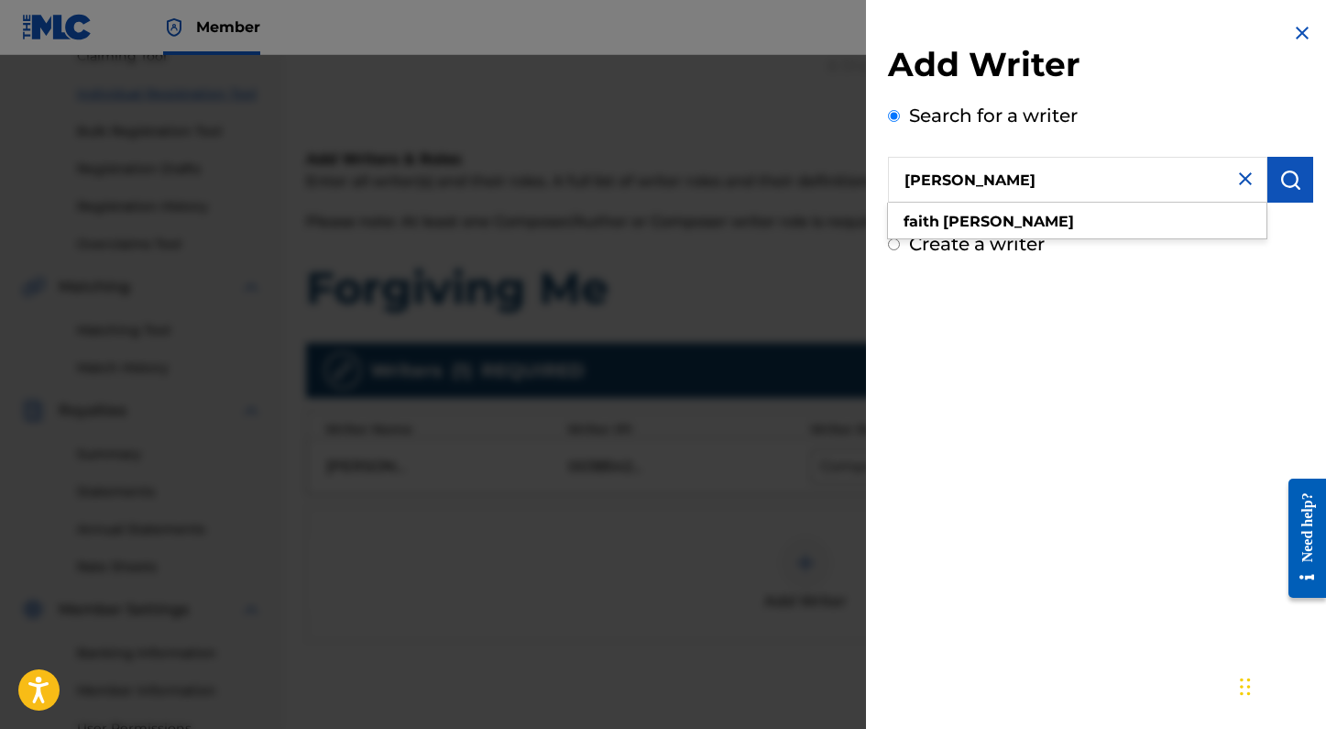
type input "faith schueler"
click at [1066, 217] on div "faith schueler" at bounding box center [1077, 221] width 378 height 33
click at [1307, 179] on div "Add Writer Search for a writer faith schueler Create a writer" at bounding box center [1100, 140] width 469 height 280
click at [1289, 179] on img "submit" at bounding box center [1290, 180] width 22 height 22
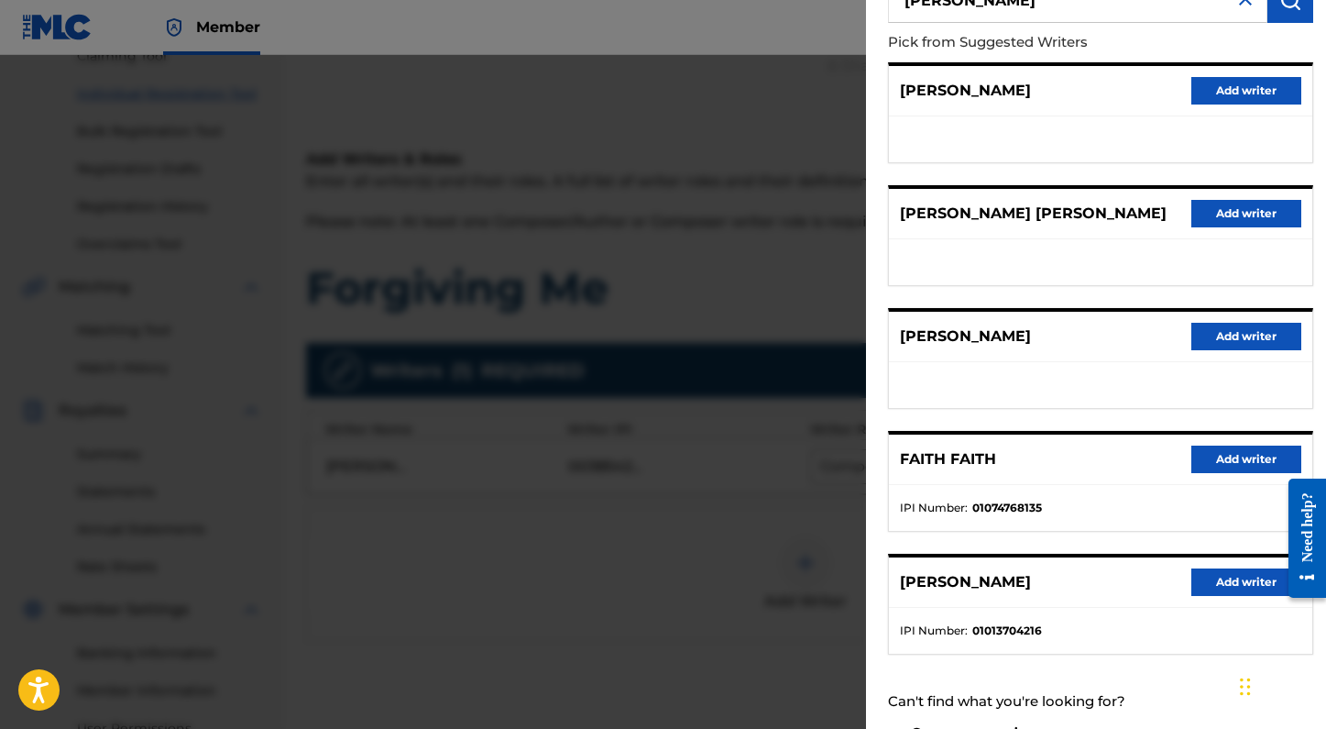
scroll to position [190, 0]
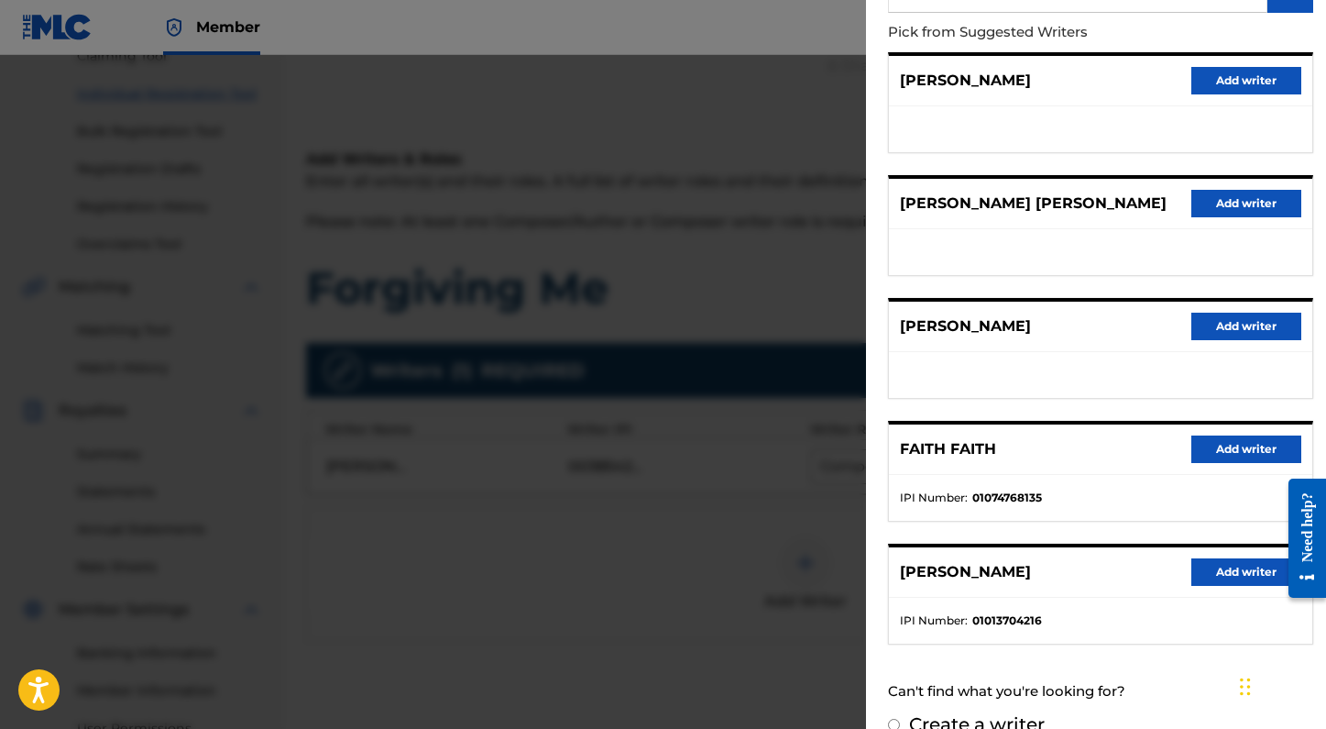
click at [1232, 567] on button "Add writer" at bounding box center [1246, 571] width 110 height 27
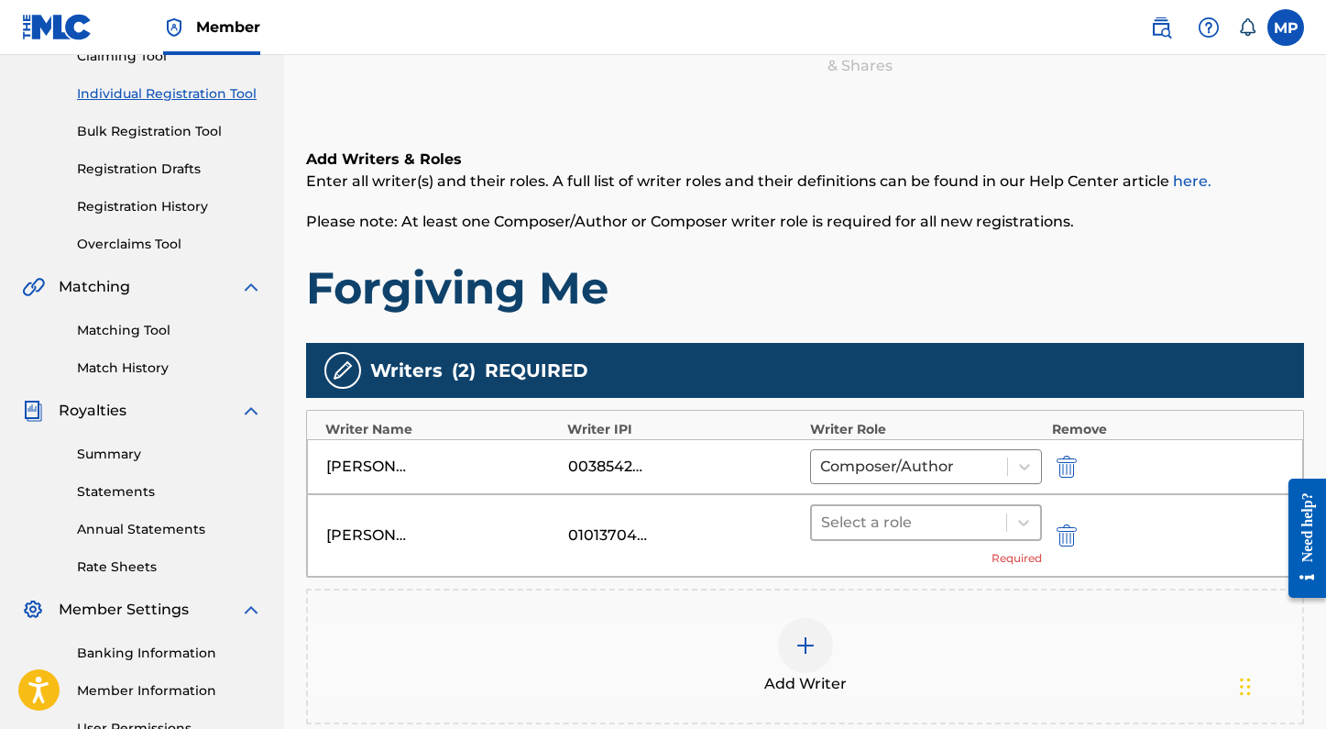
click at [906, 532] on div at bounding box center [909, 523] width 177 height 26
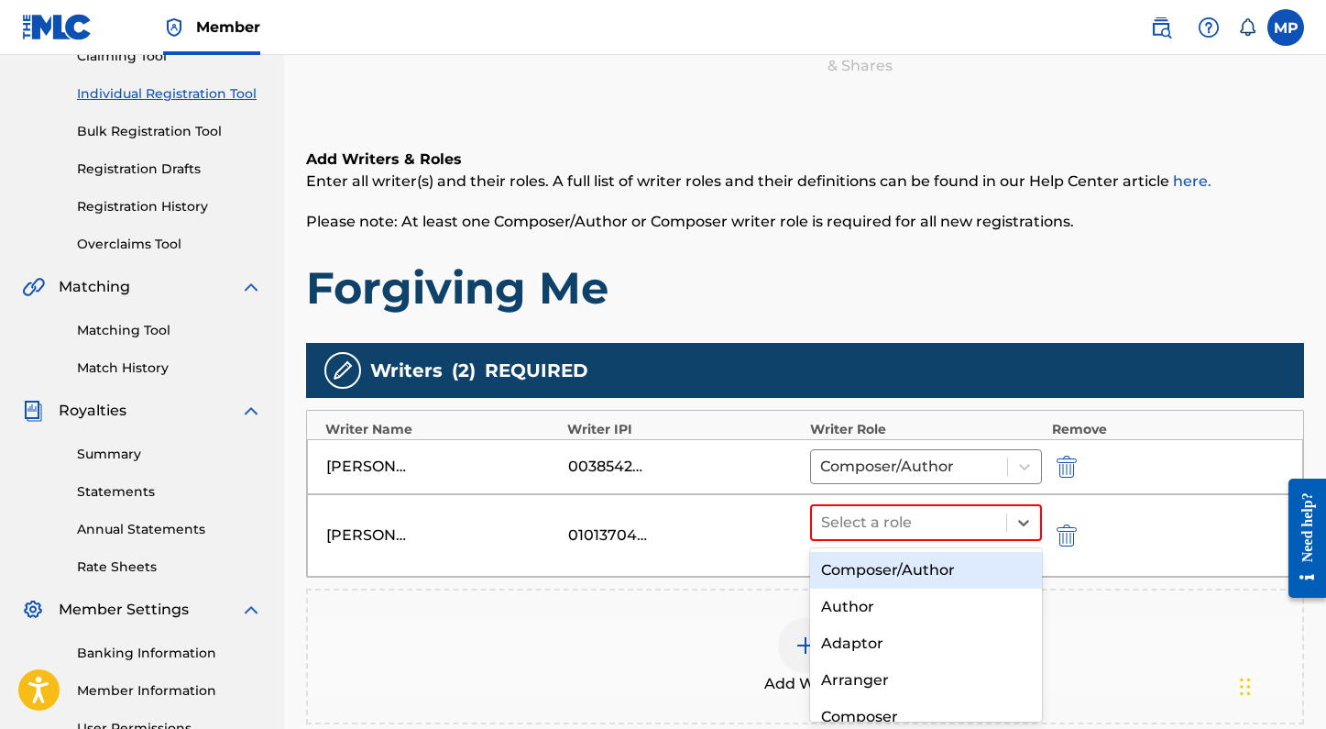
click at [904, 561] on div "Composer/Author" at bounding box center [926, 570] width 233 height 37
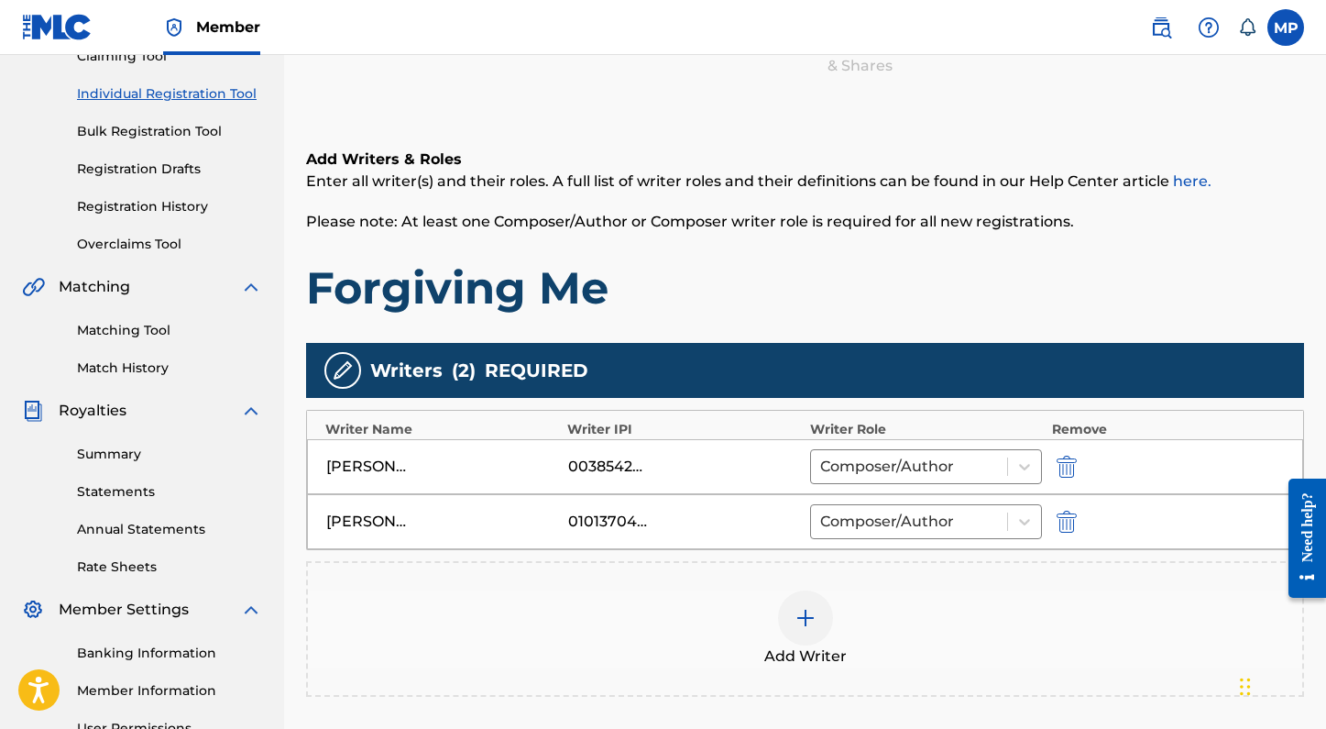
scroll to position [286, 0]
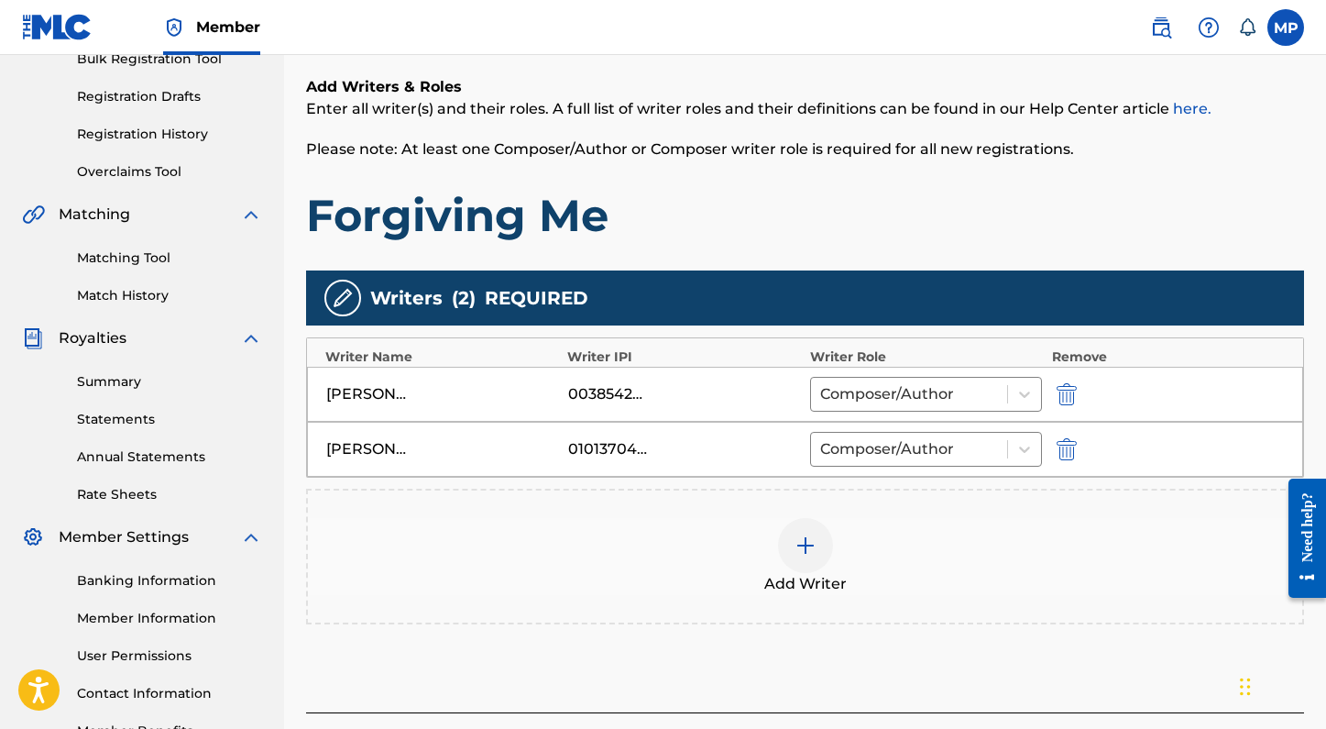
click at [1064, 446] on img "submit" at bounding box center [1067, 449] width 20 height 22
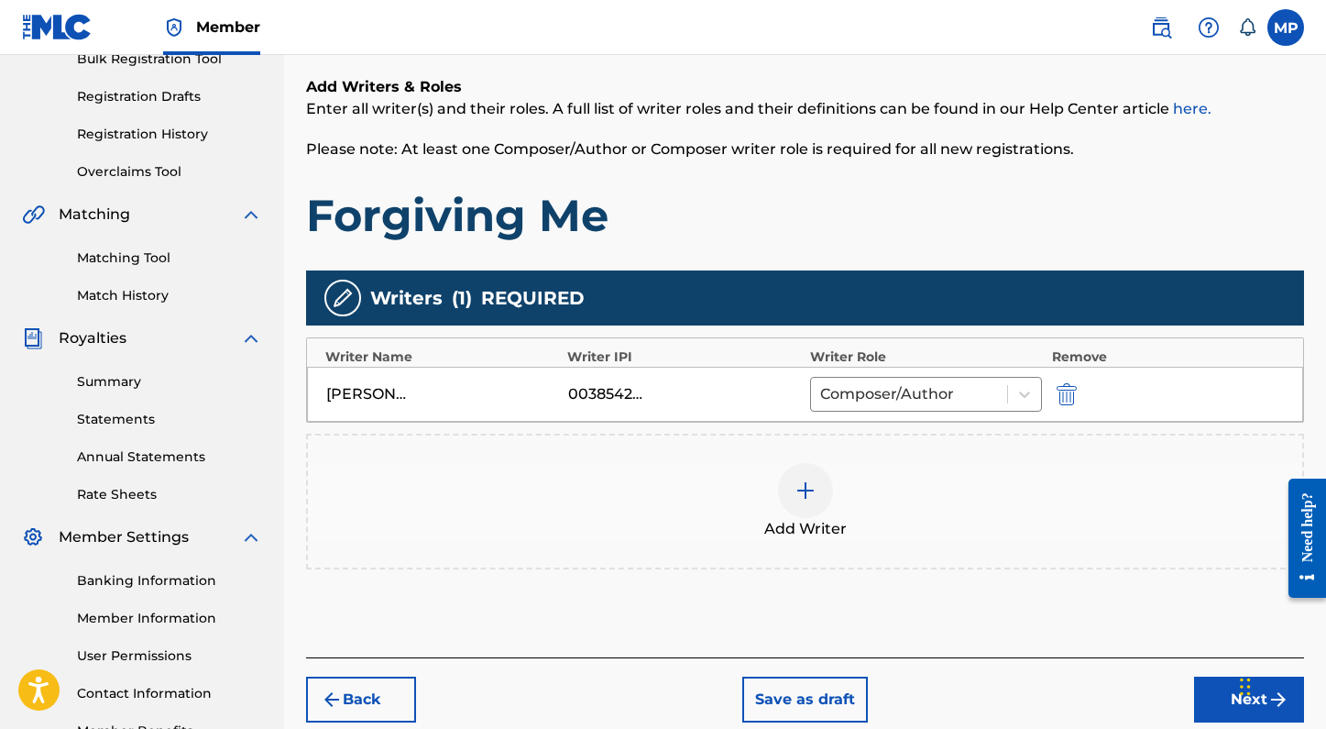
click at [817, 500] on div at bounding box center [805, 490] width 55 height 55
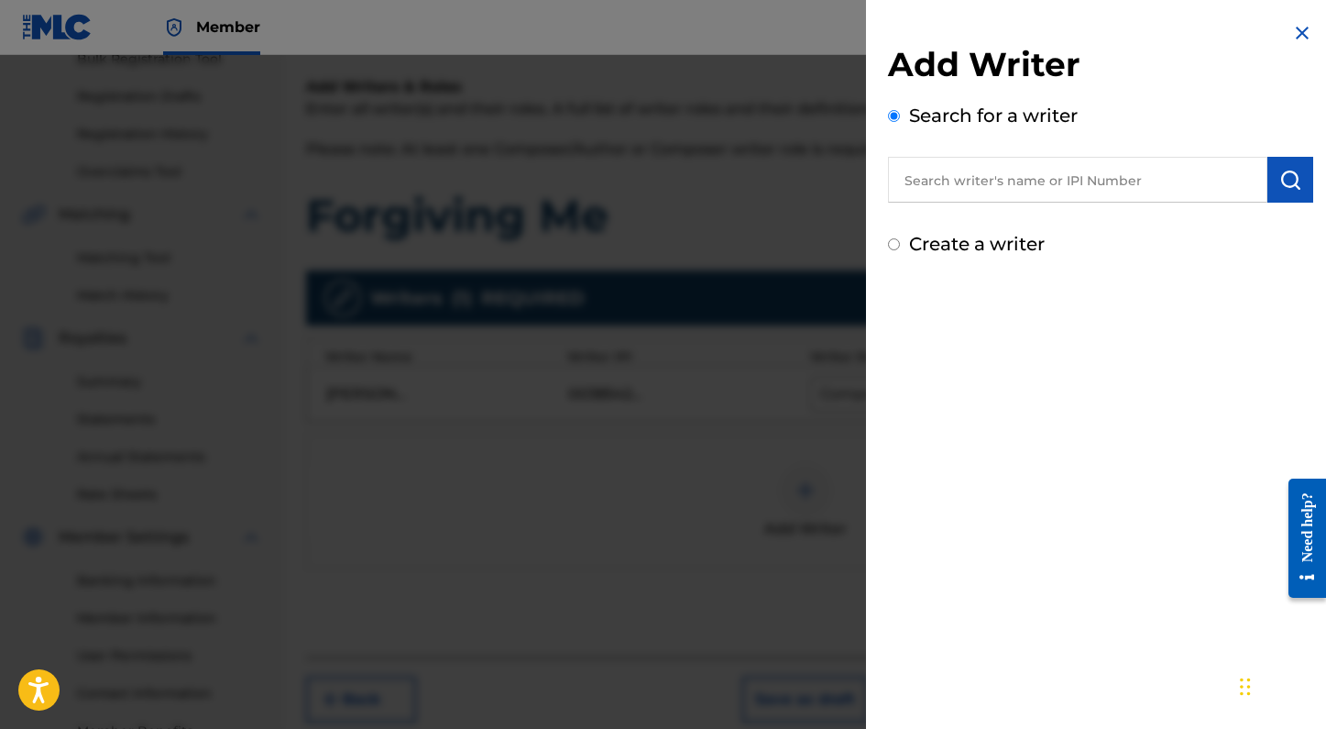
click at [1006, 191] on input "text" at bounding box center [1077, 180] width 379 height 46
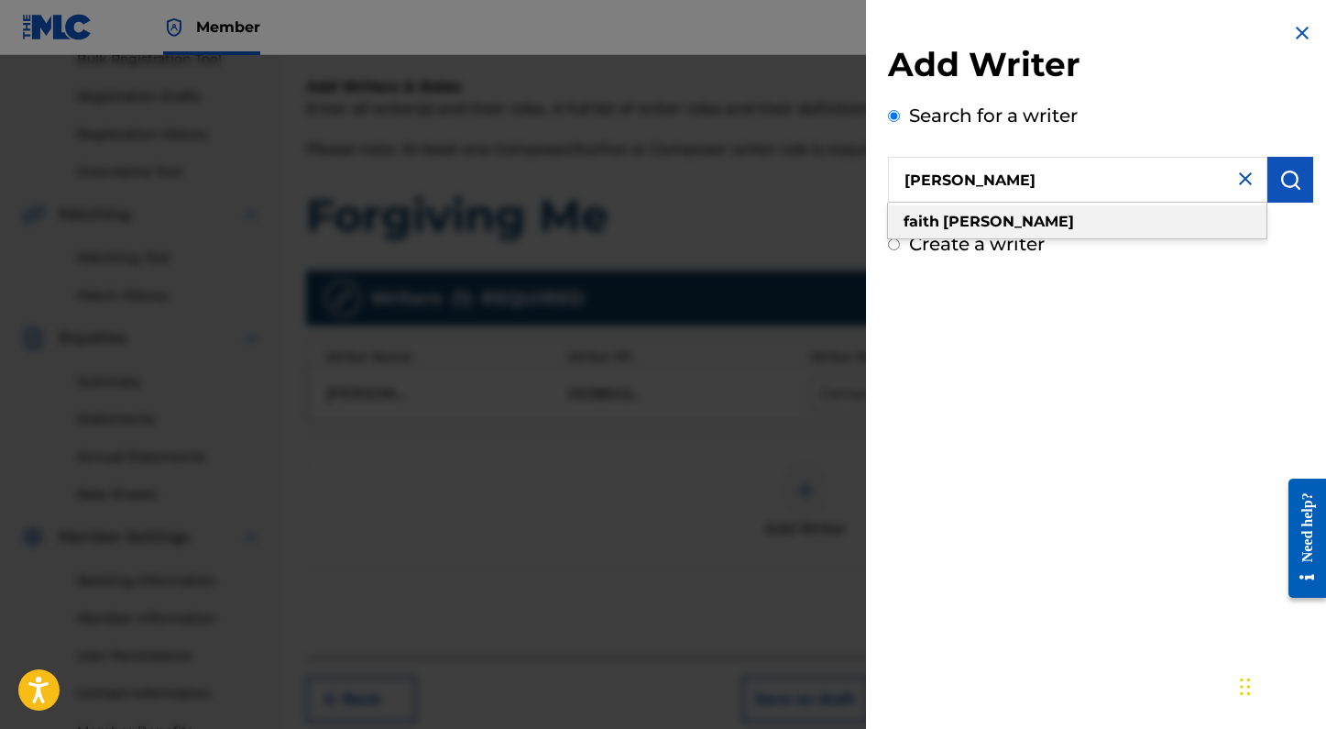
type input "faith schueler"
click at [1019, 218] on div "faith schueler" at bounding box center [1077, 221] width 378 height 33
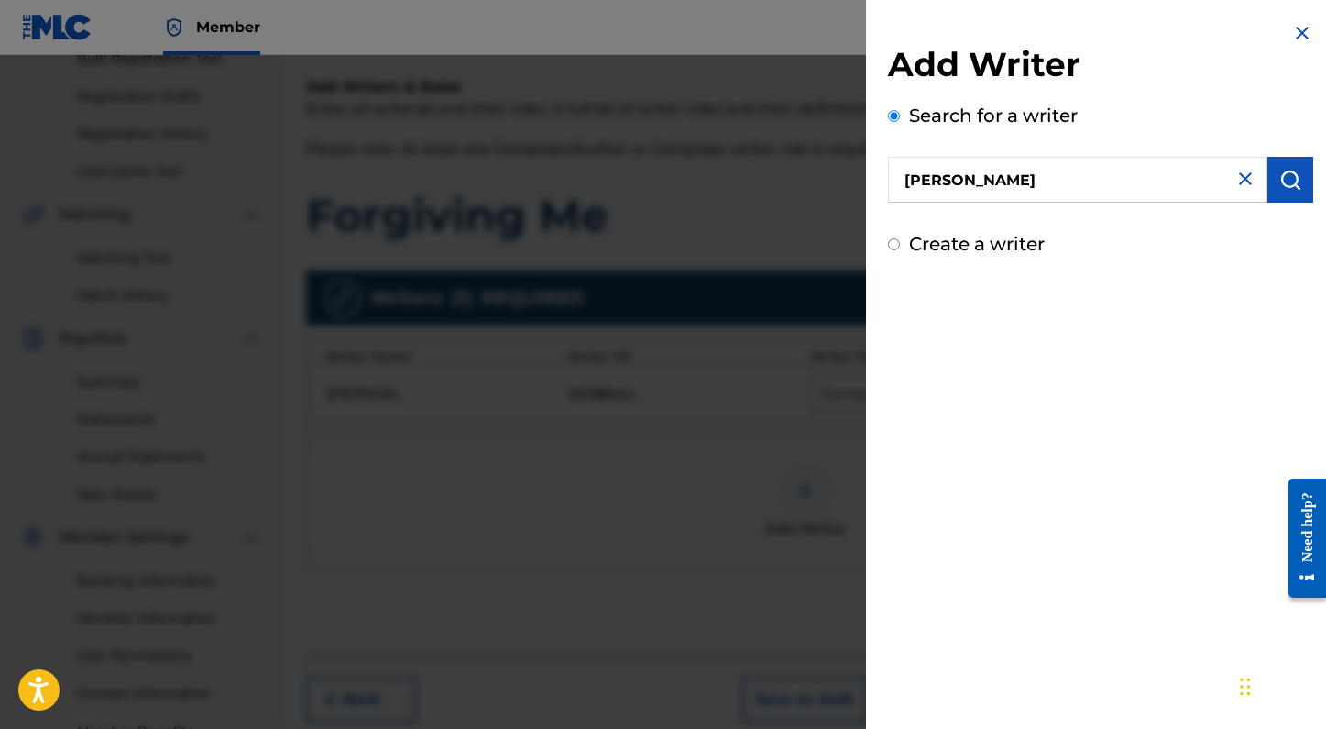
click at [1295, 180] on button "submit" at bounding box center [1290, 180] width 46 height 46
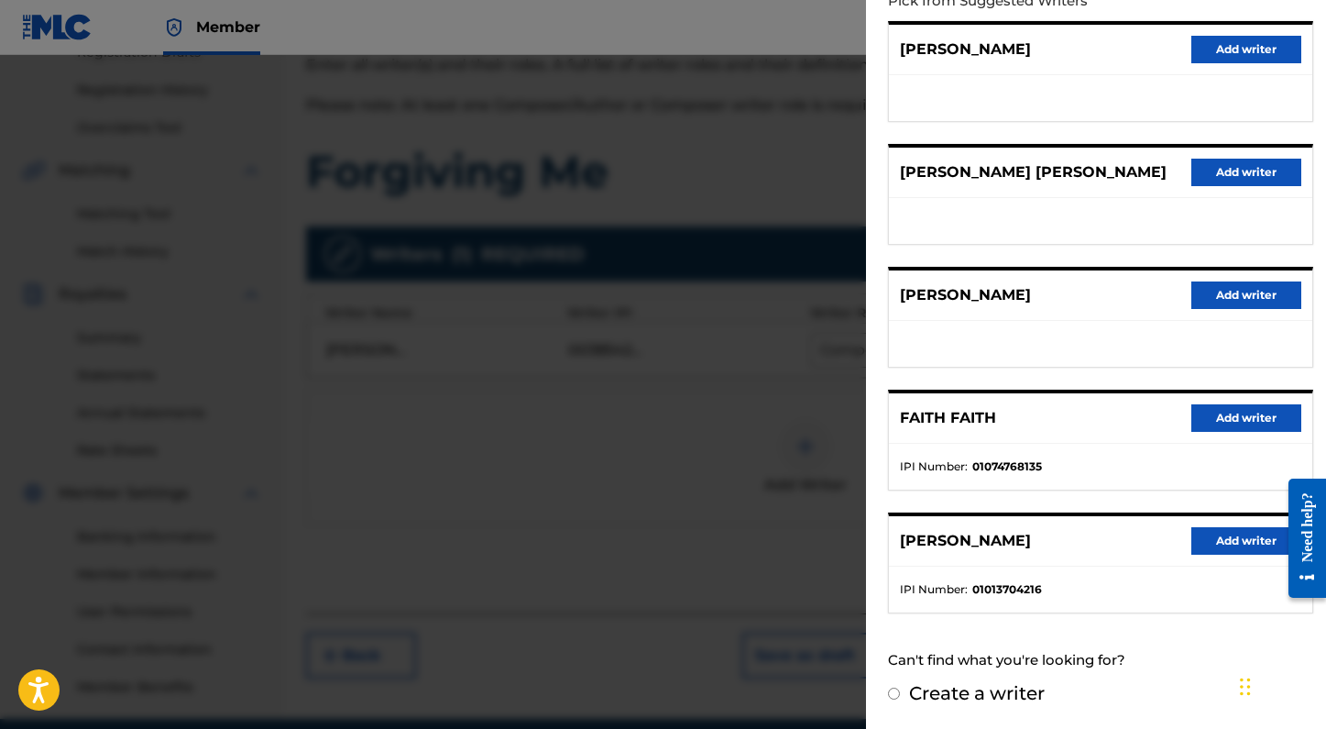
scroll to position [327, 0]
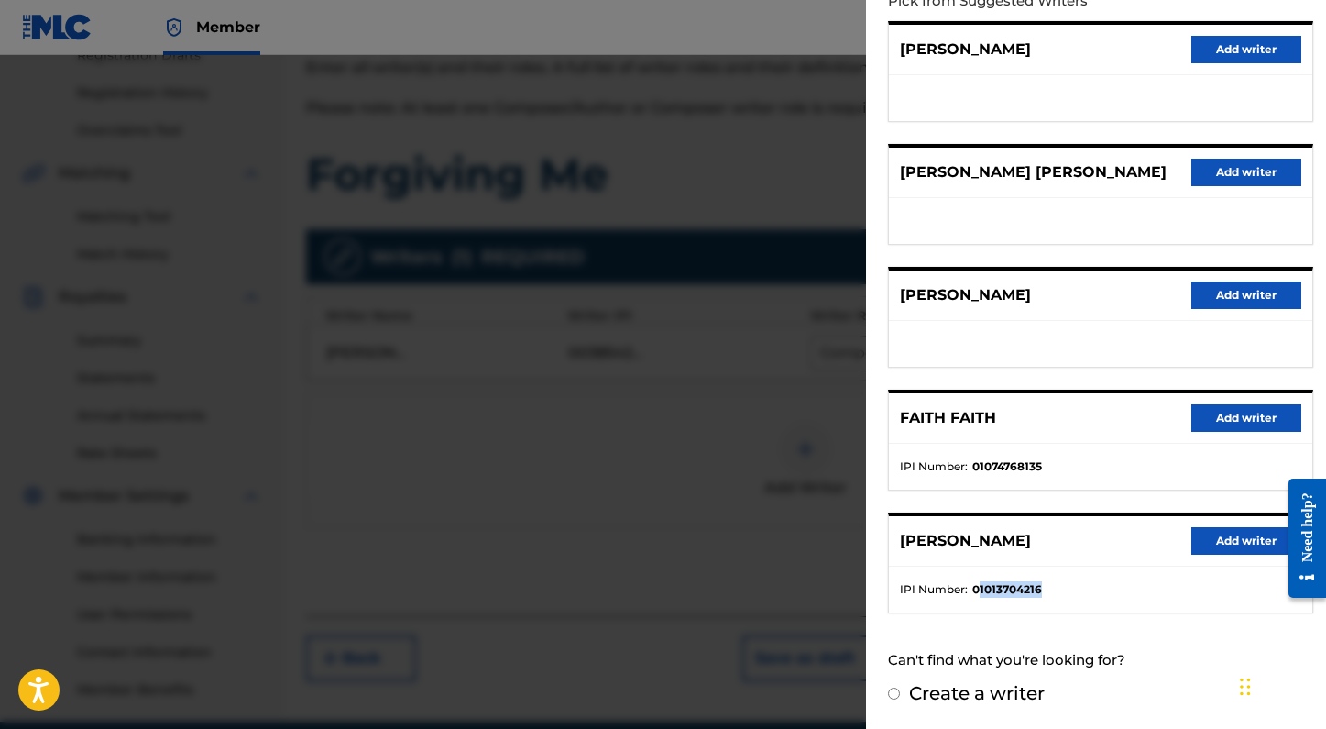
drag, startPoint x: 978, startPoint y: 587, endPoint x: 1050, endPoint y: 587, distance: 72.4
click at [1051, 587] on li "IPI Number : 01013704216" at bounding box center [1100, 589] width 401 height 16
click at [1262, 546] on button "Add writer" at bounding box center [1246, 540] width 110 height 27
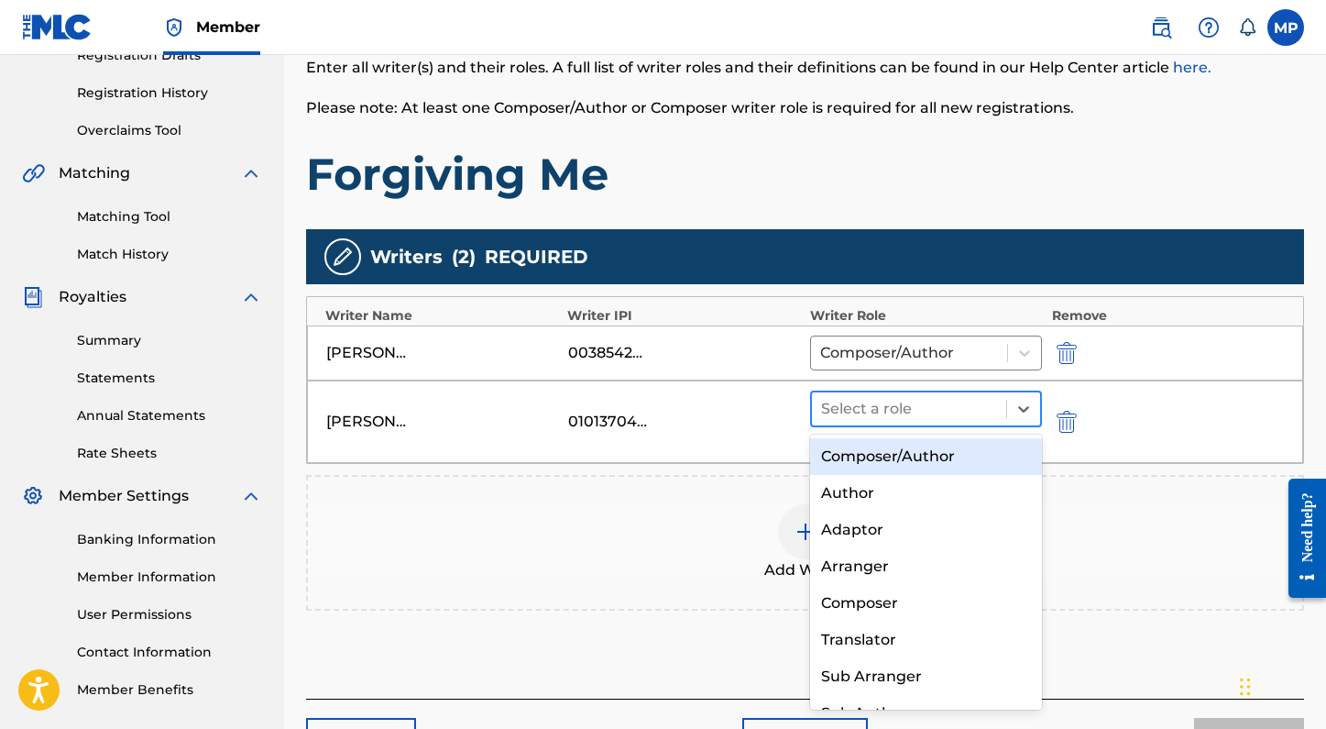
click at [951, 410] on div at bounding box center [909, 409] width 177 height 26
click at [913, 463] on div "Composer/Author" at bounding box center [926, 456] width 233 height 37
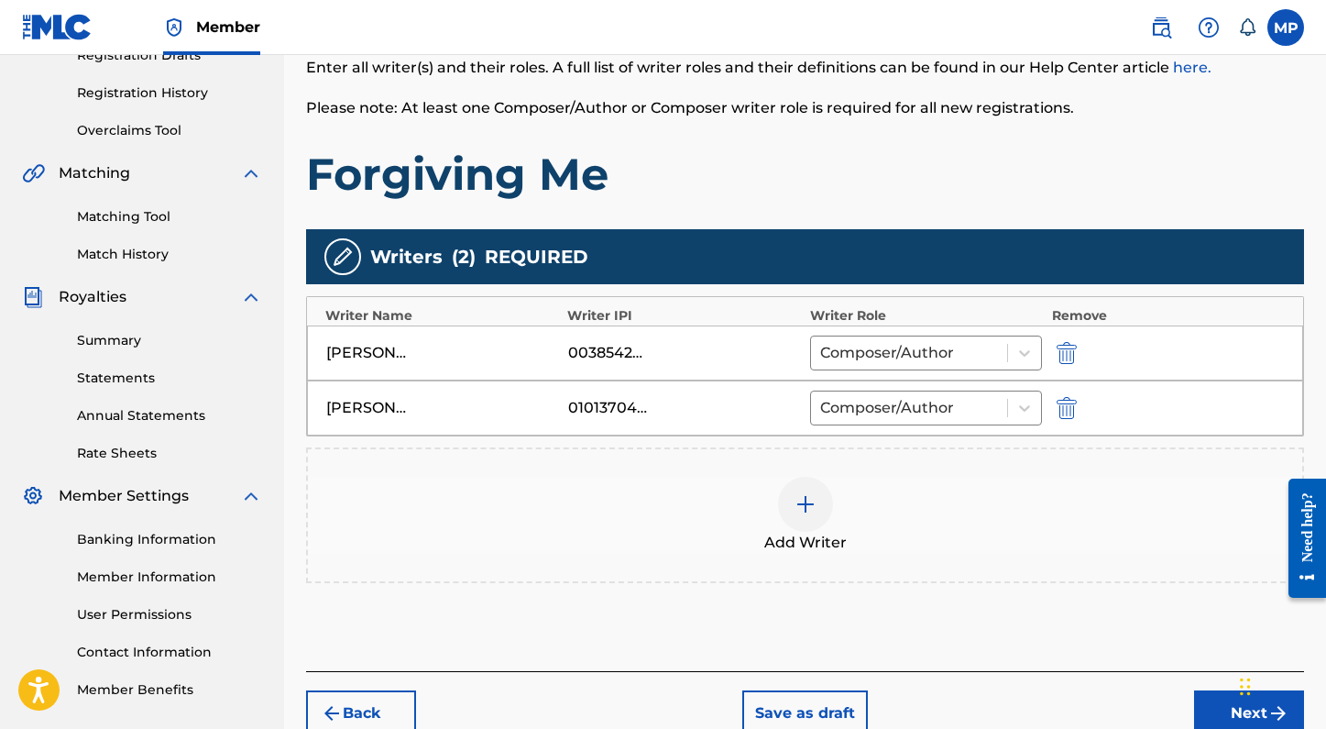
click at [804, 498] on img at bounding box center [806, 504] width 22 height 22
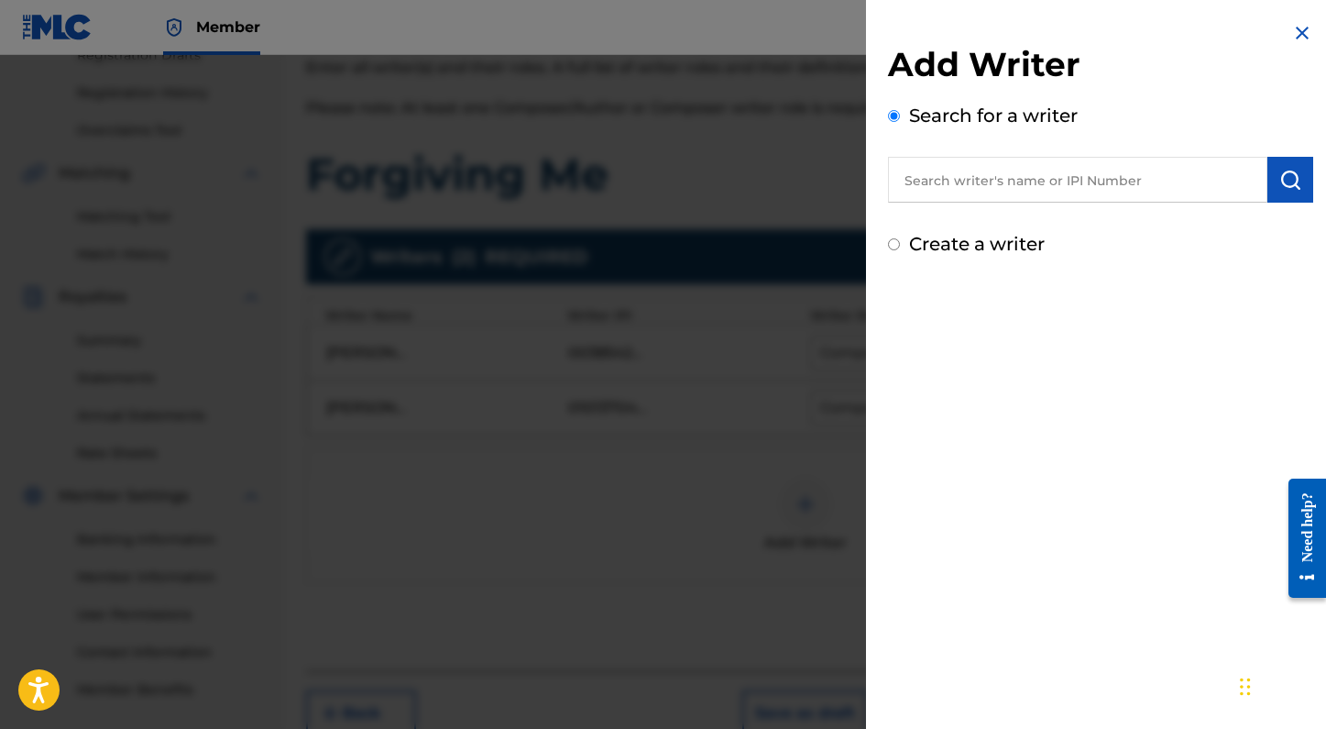
click at [1001, 178] on input "text" at bounding box center [1077, 180] width 379 height 46
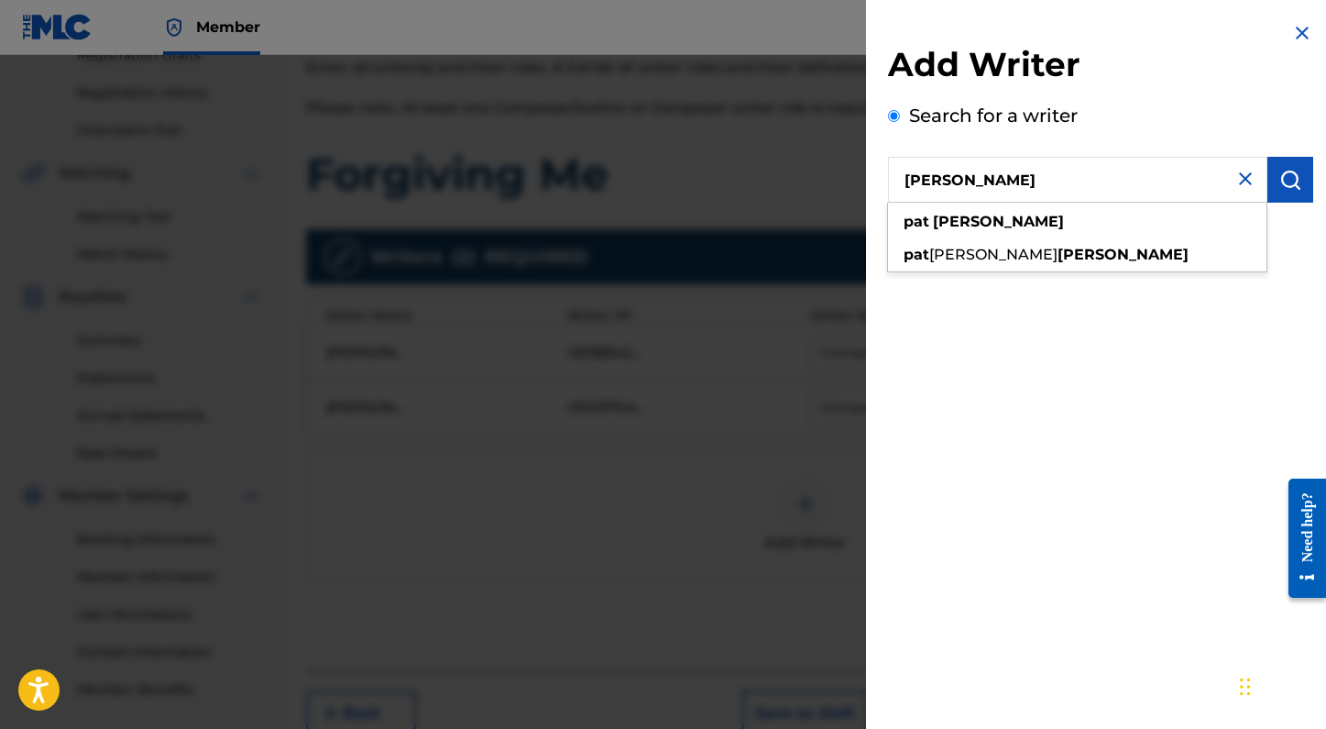
type input "pat tarpey"
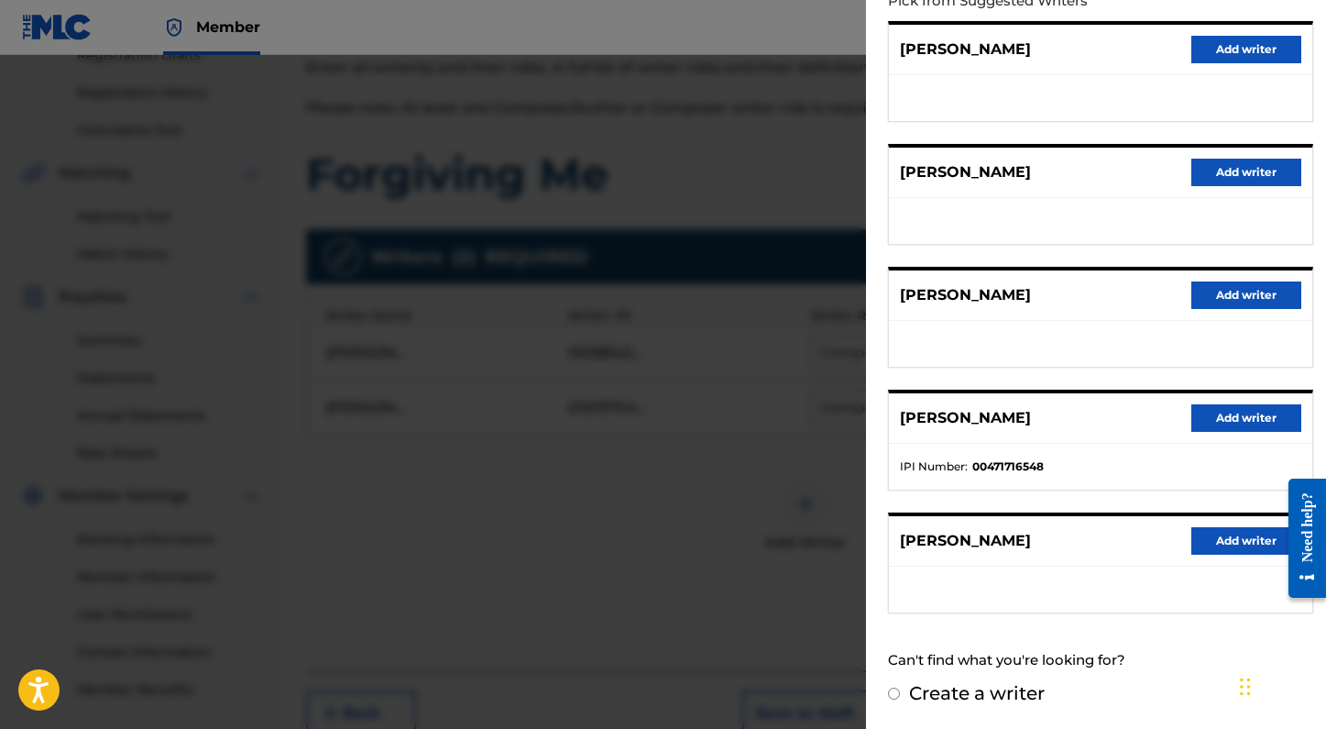
scroll to position [0, 0]
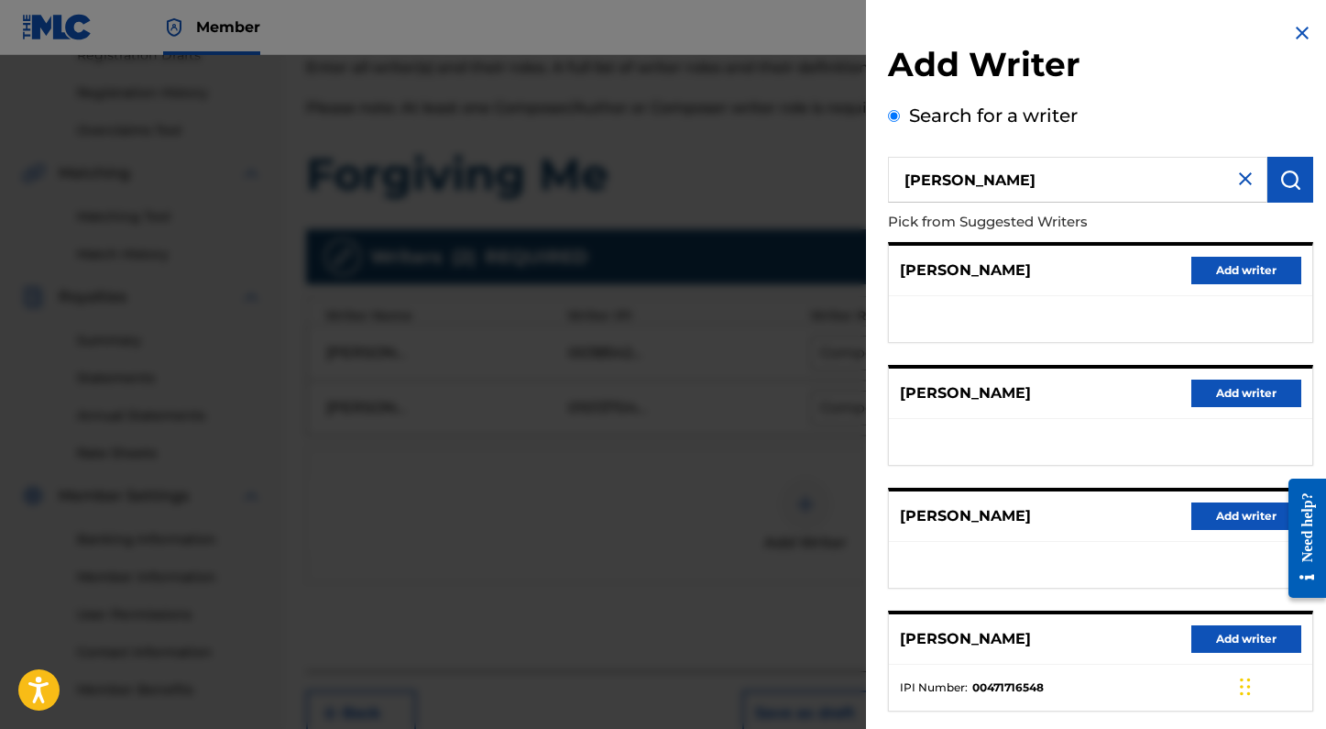
click at [1298, 38] on img at bounding box center [1302, 33] width 22 height 22
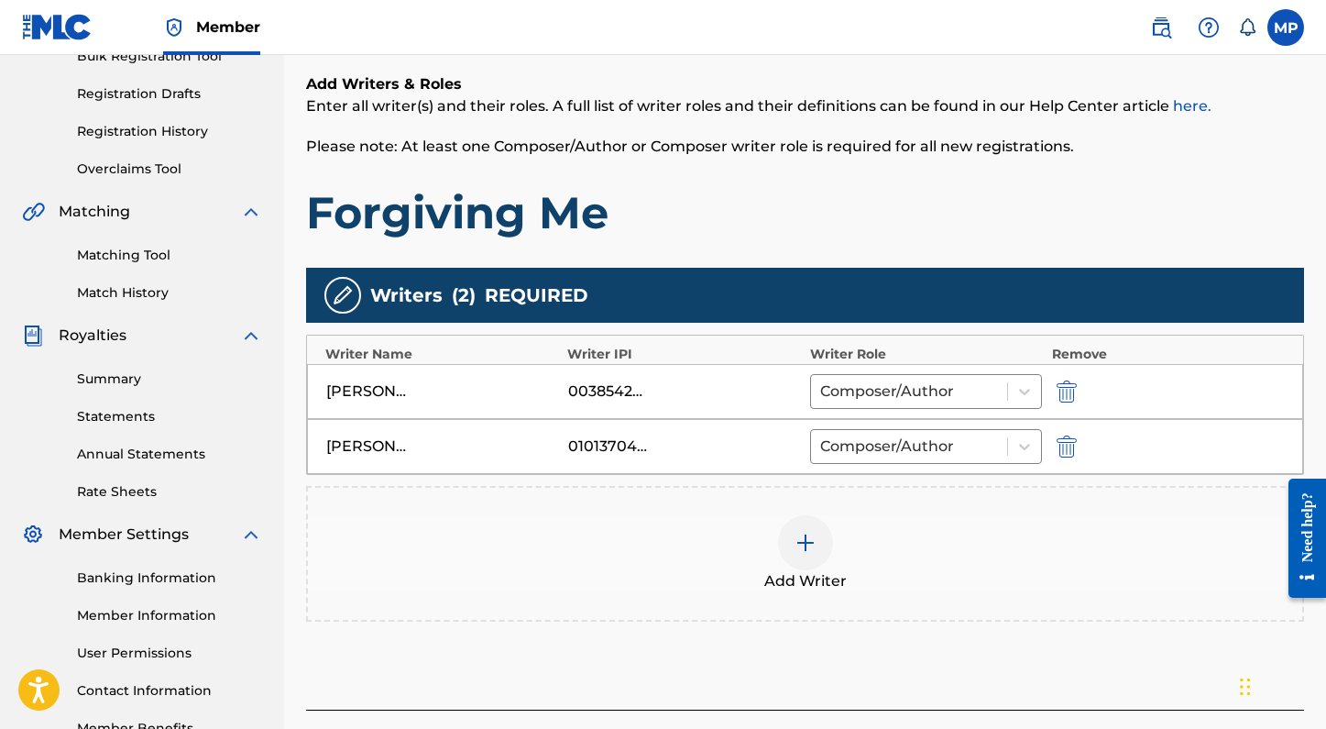
scroll to position [290, 0]
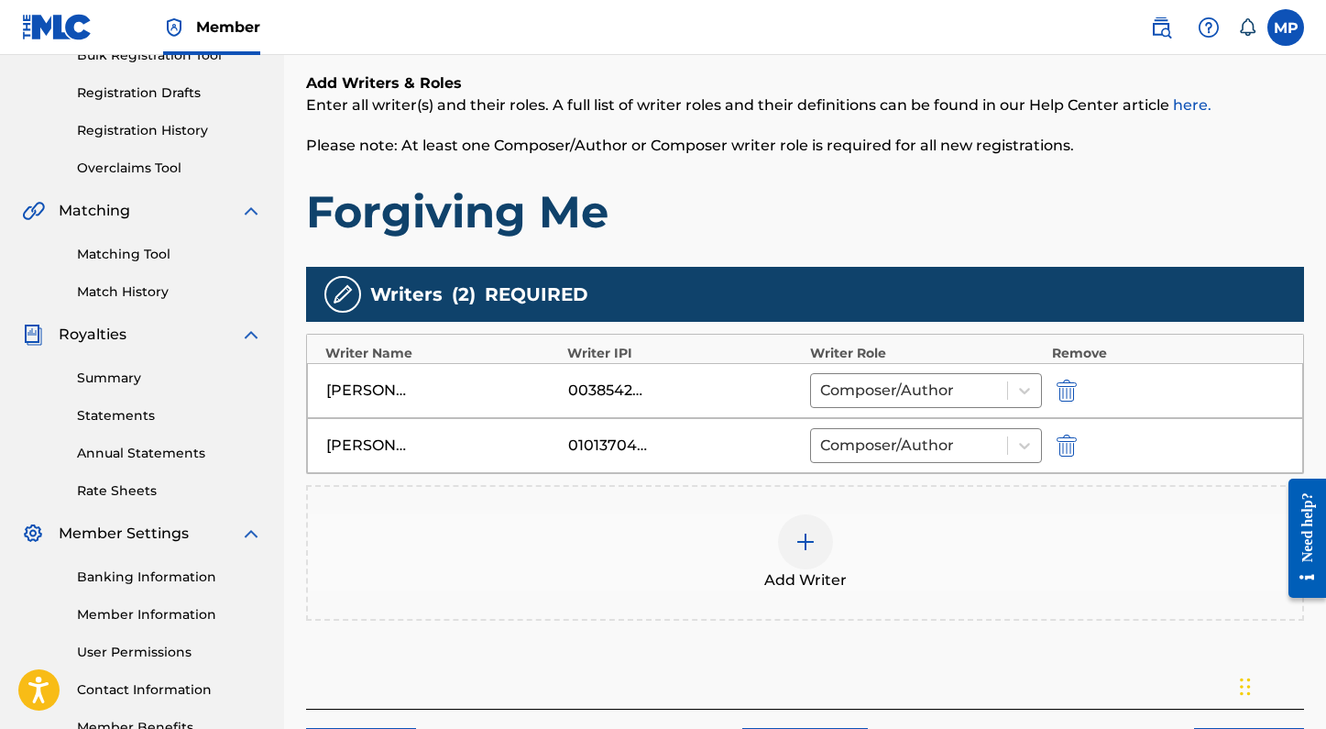
click at [804, 552] on img at bounding box center [806, 542] width 22 height 22
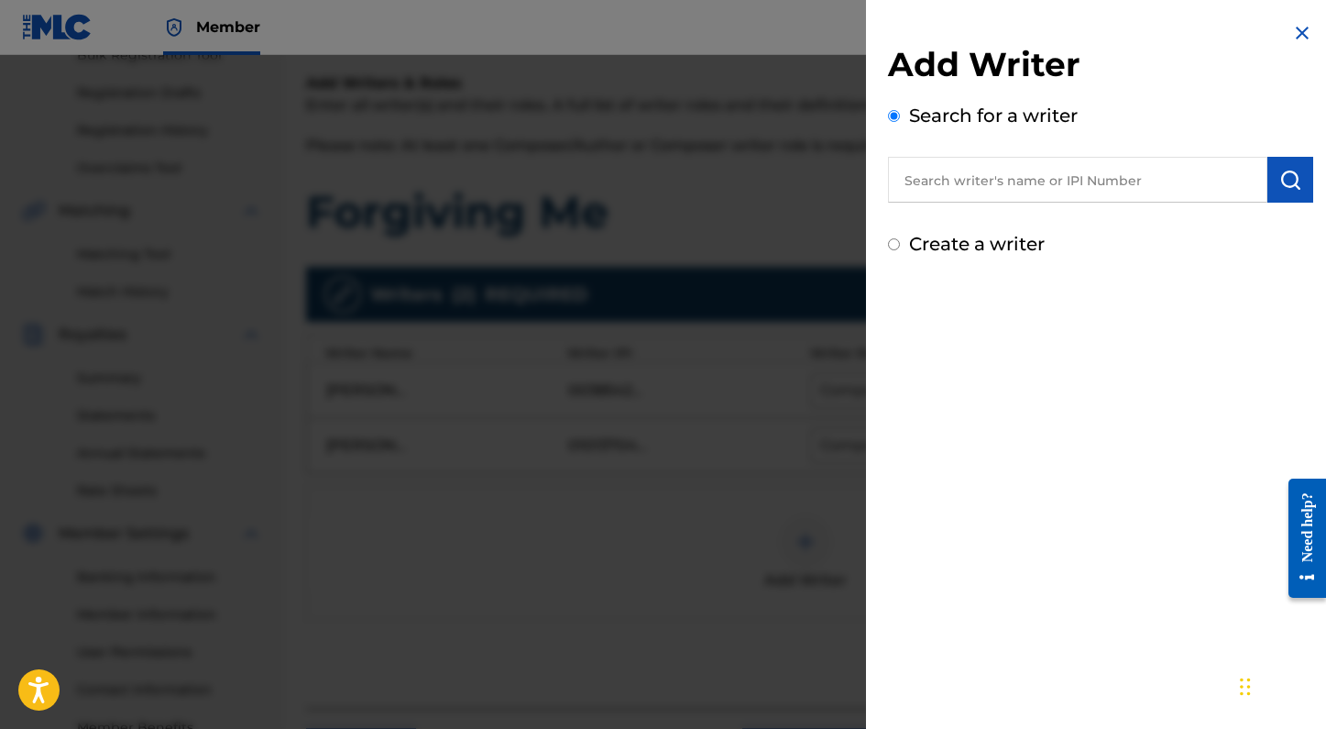
click at [1021, 196] on input "text" at bounding box center [1077, 180] width 379 height 46
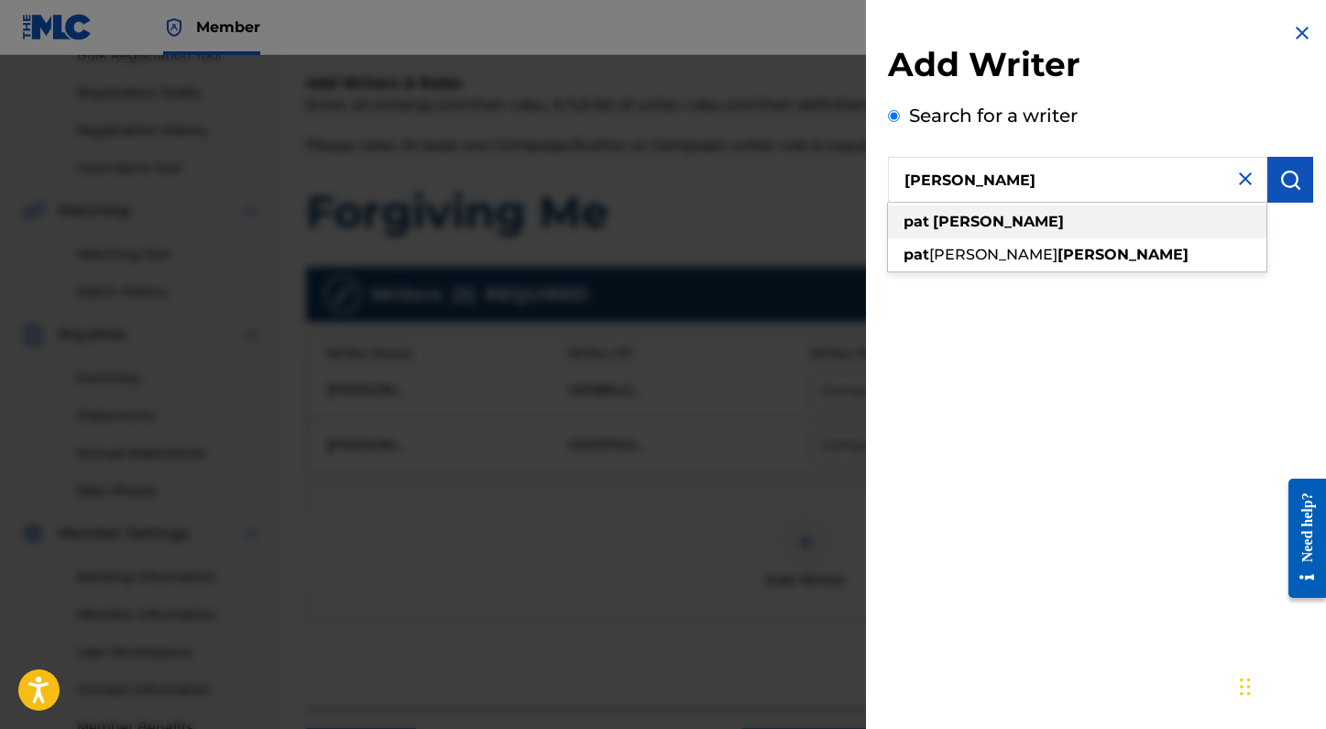
type input "pat tarpey"
click at [1025, 223] on div "pat tarpey" at bounding box center [1077, 221] width 378 height 33
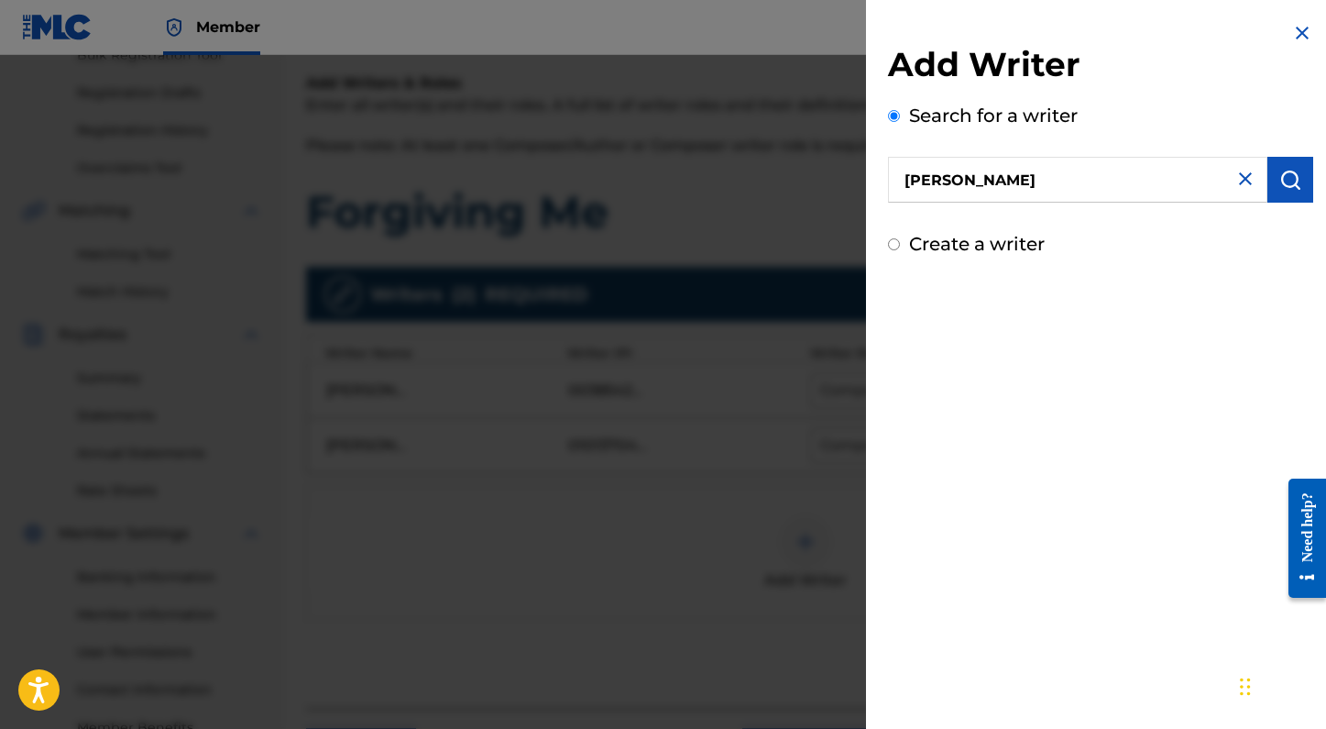
click at [1285, 178] on img "submit" at bounding box center [1290, 180] width 22 height 22
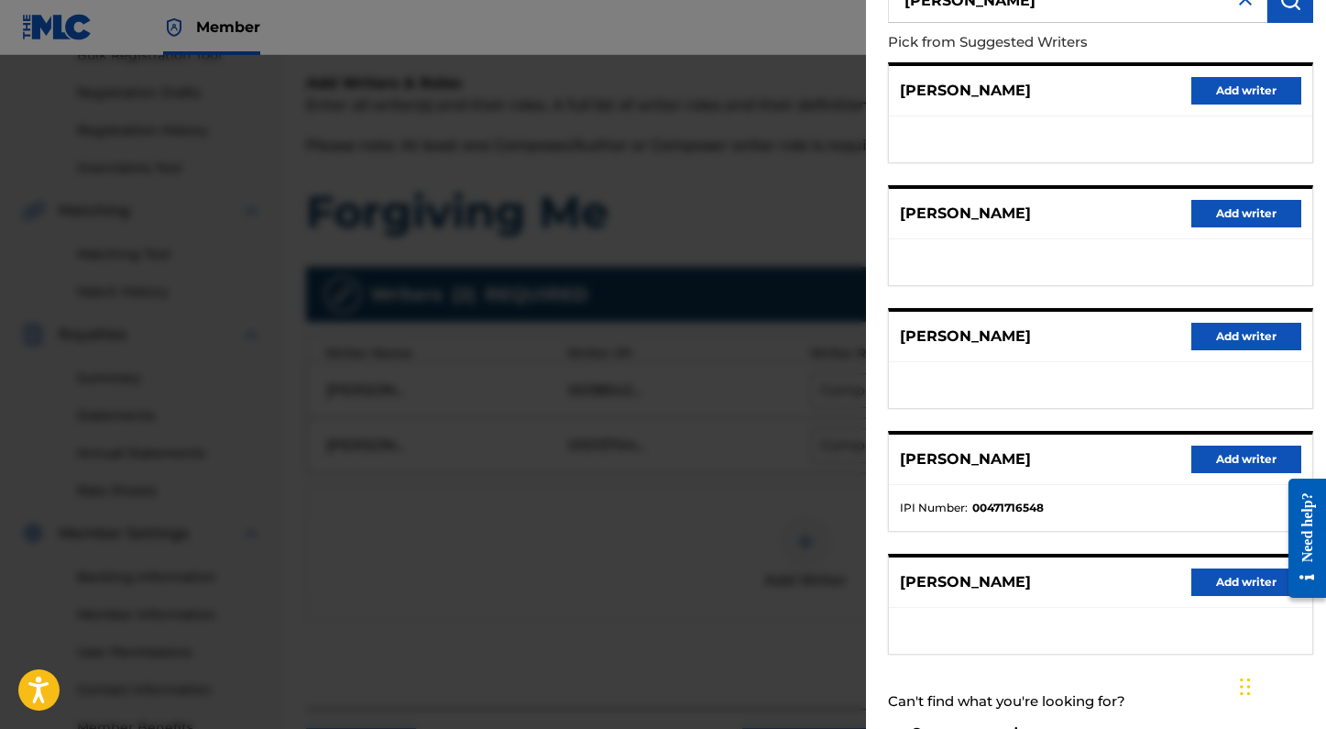
scroll to position [221, 0]
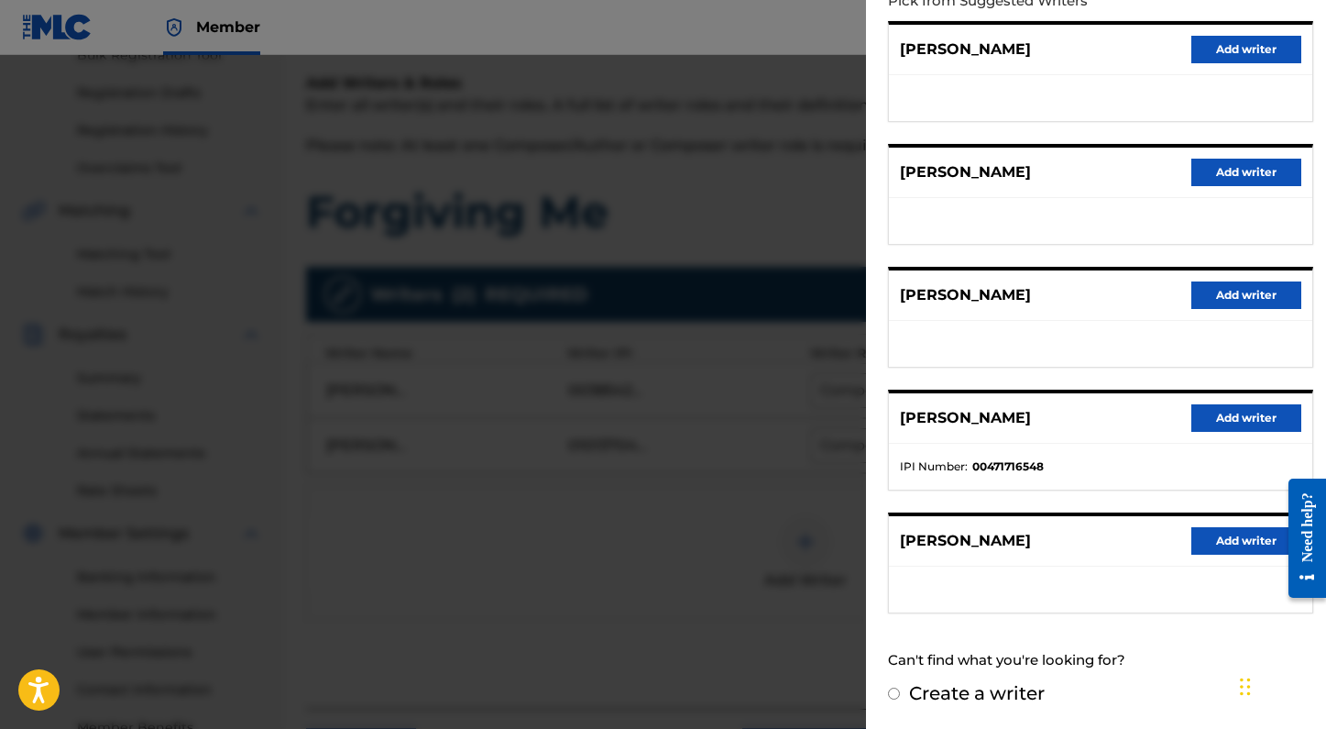
click at [1224, 542] on button "Add writer" at bounding box center [1246, 540] width 110 height 27
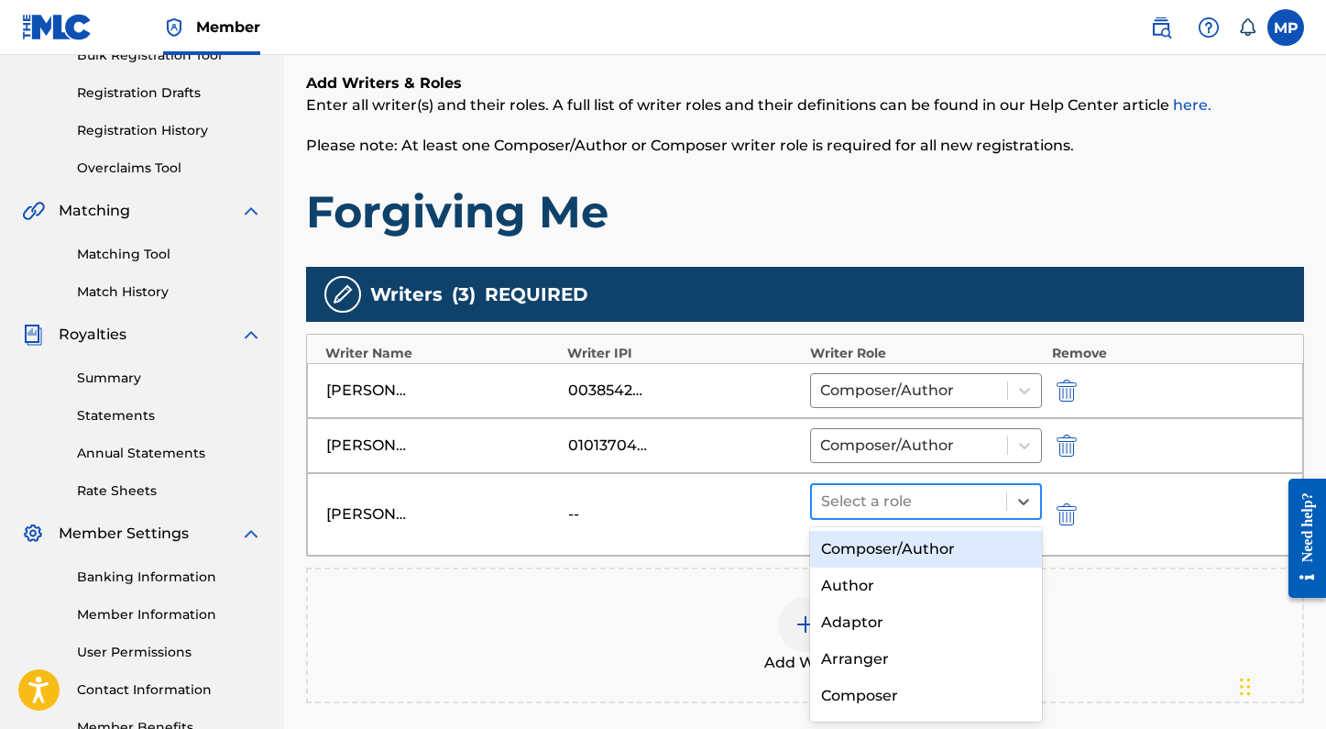
click at [951, 499] on div at bounding box center [909, 501] width 177 height 26
click at [906, 547] on div "Composer/Author" at bounding box center [926, 549] width 233 height 37
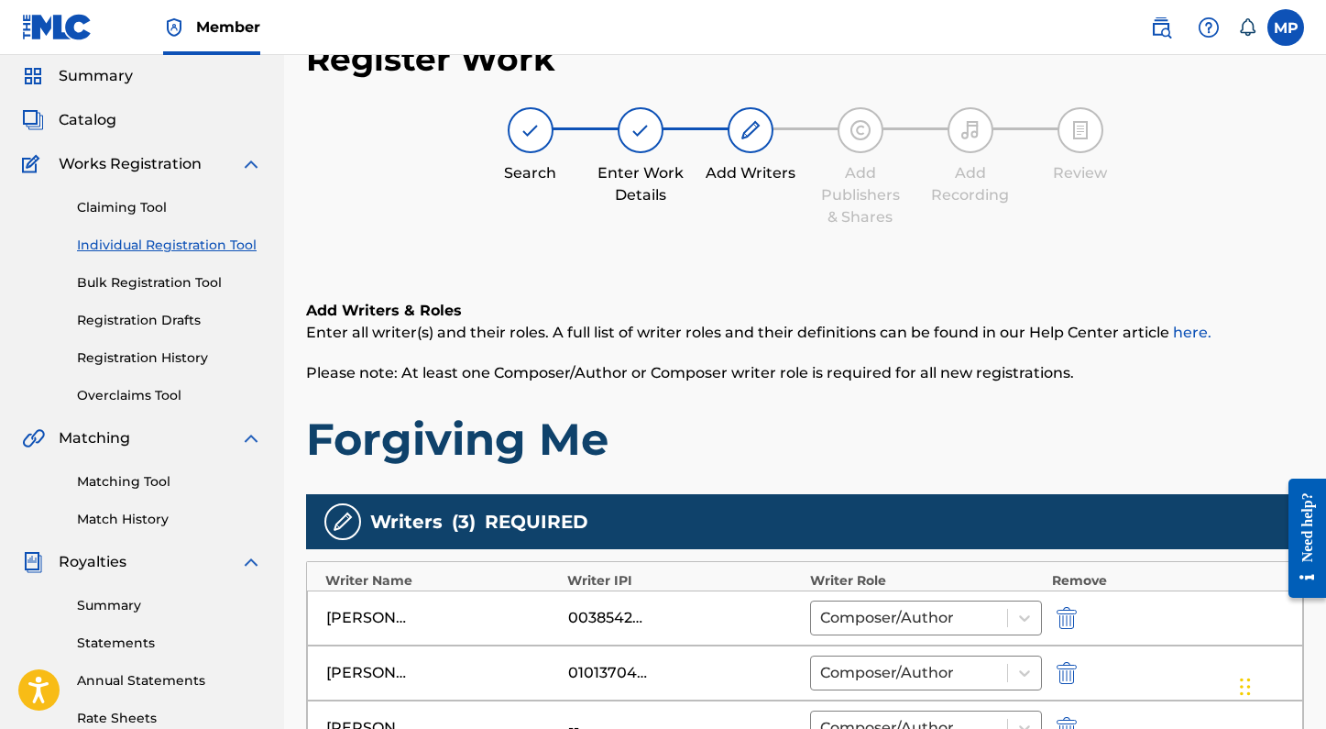
scroll to position [56, 0]
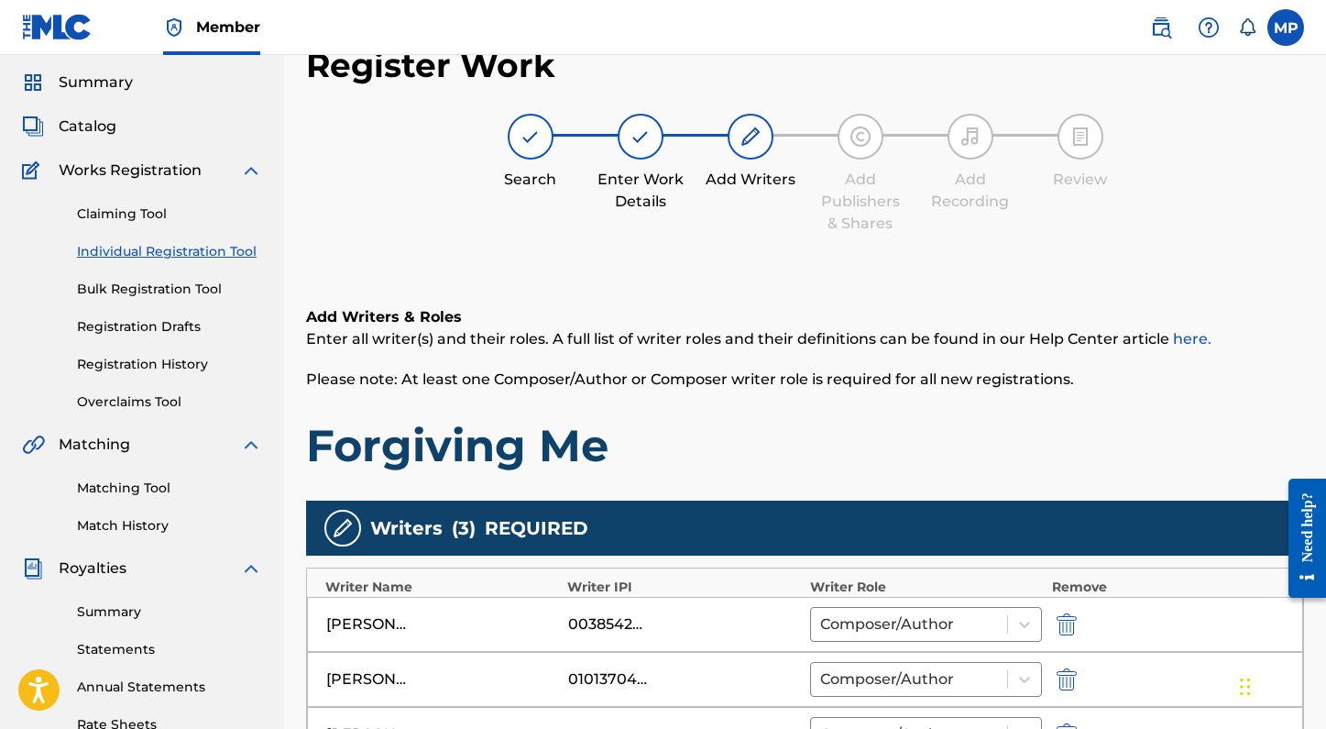
click at [136, 252] on link "Individual Registration Tool" at bounding box center [169, 251] width 185 height 19
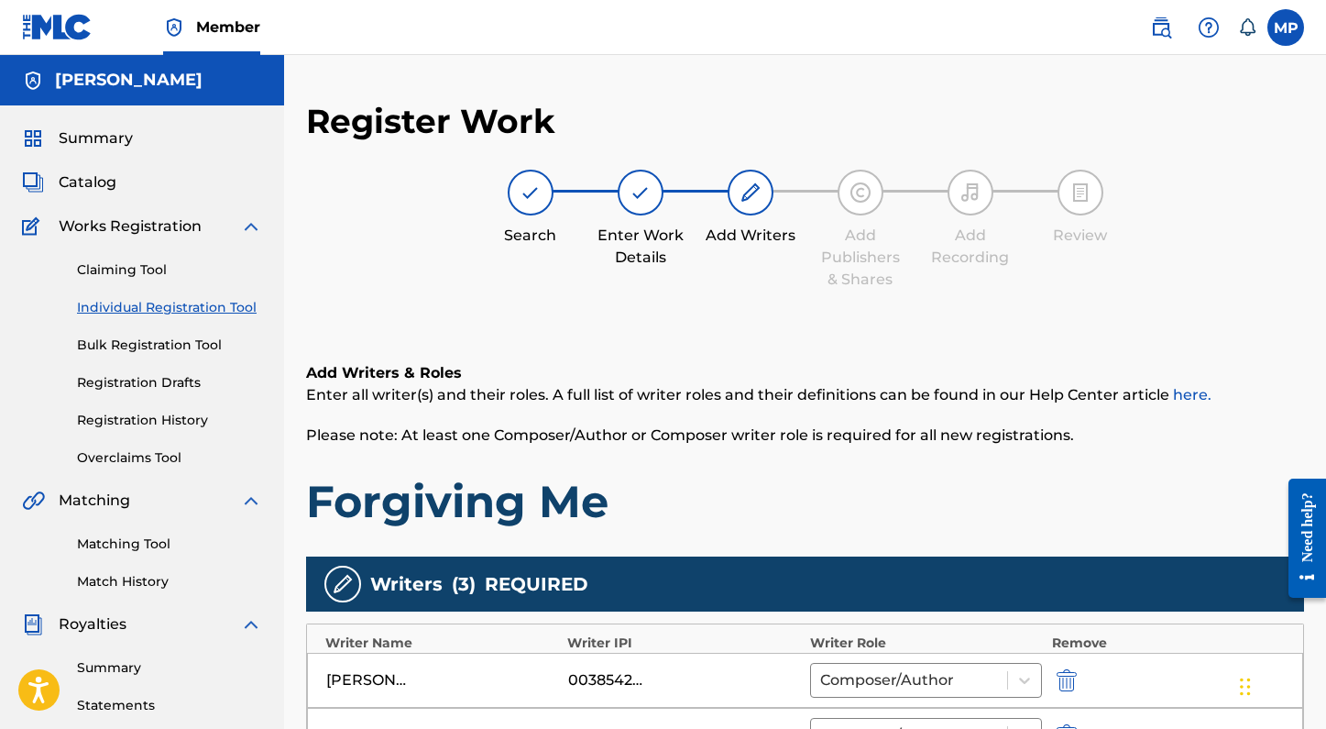
click at [159, 307] on link "Individual Registration Tool" at bounding box center [169, 307] width 185 height 19
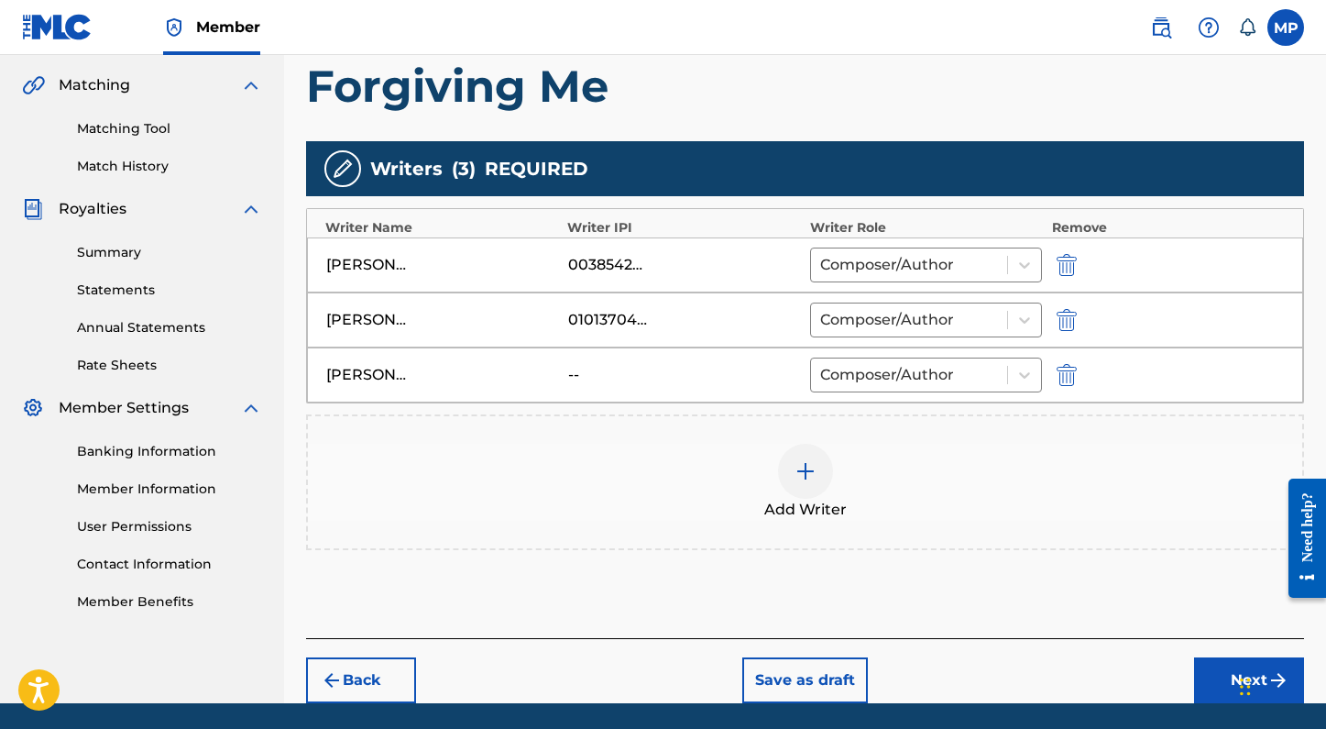
scroll to position [477, 0]
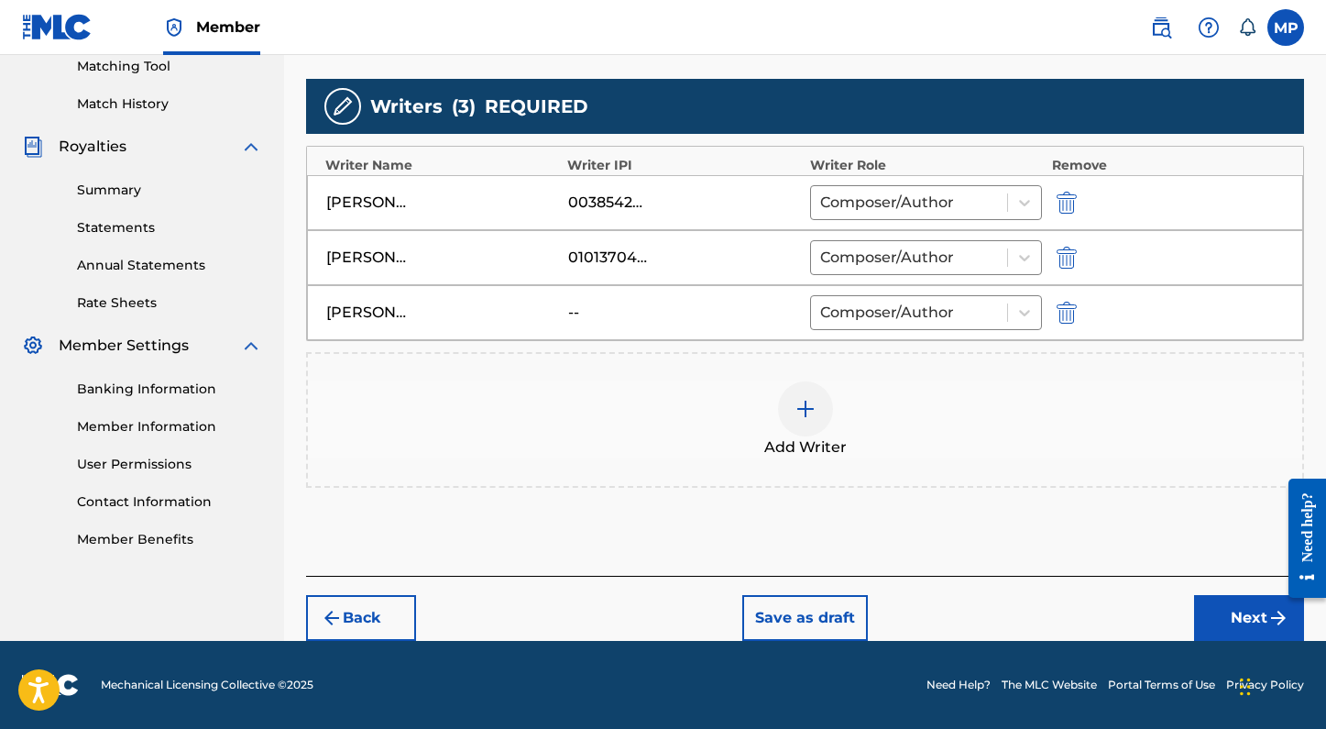
click at [336, 621] on img "submit" at bounding box center [332, 618] width 22 height 22
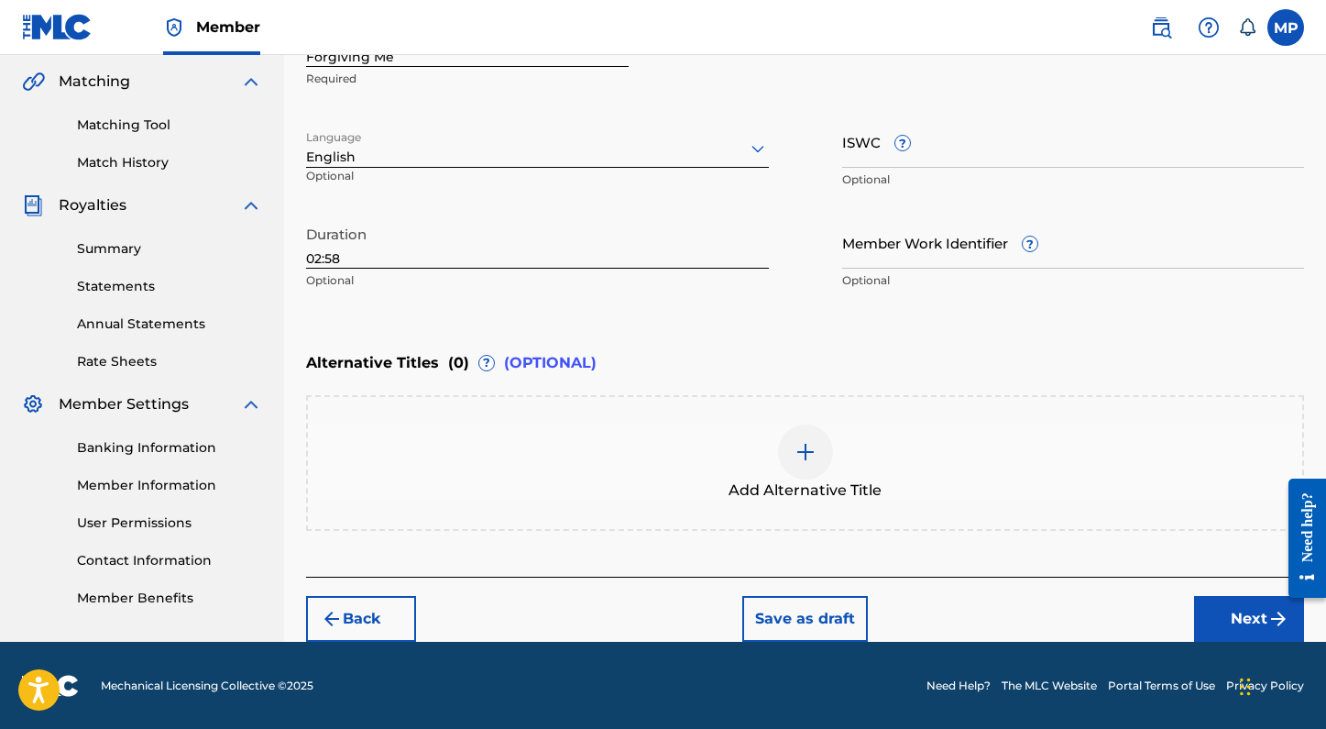
click at [336, 621] on img "submit" at bounding box center [332, 619] width 22 height 22
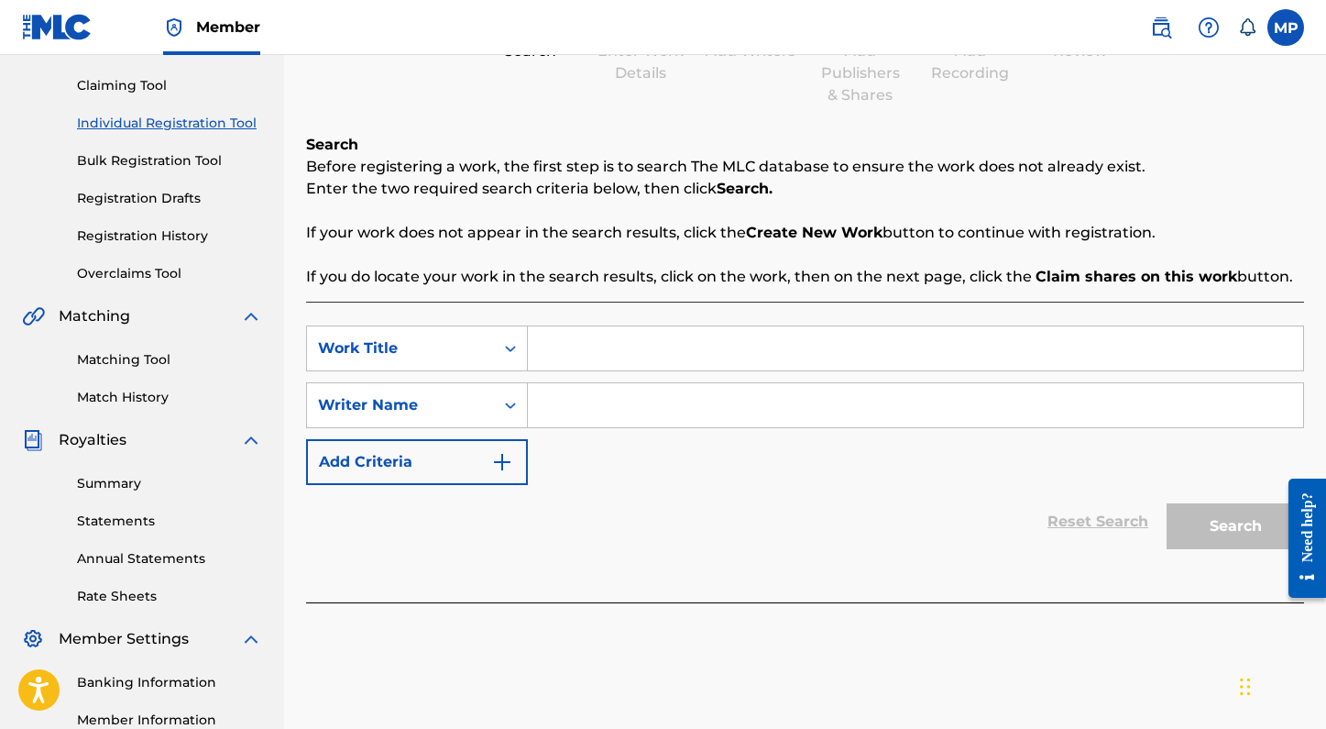
scroll to position [170, 0]
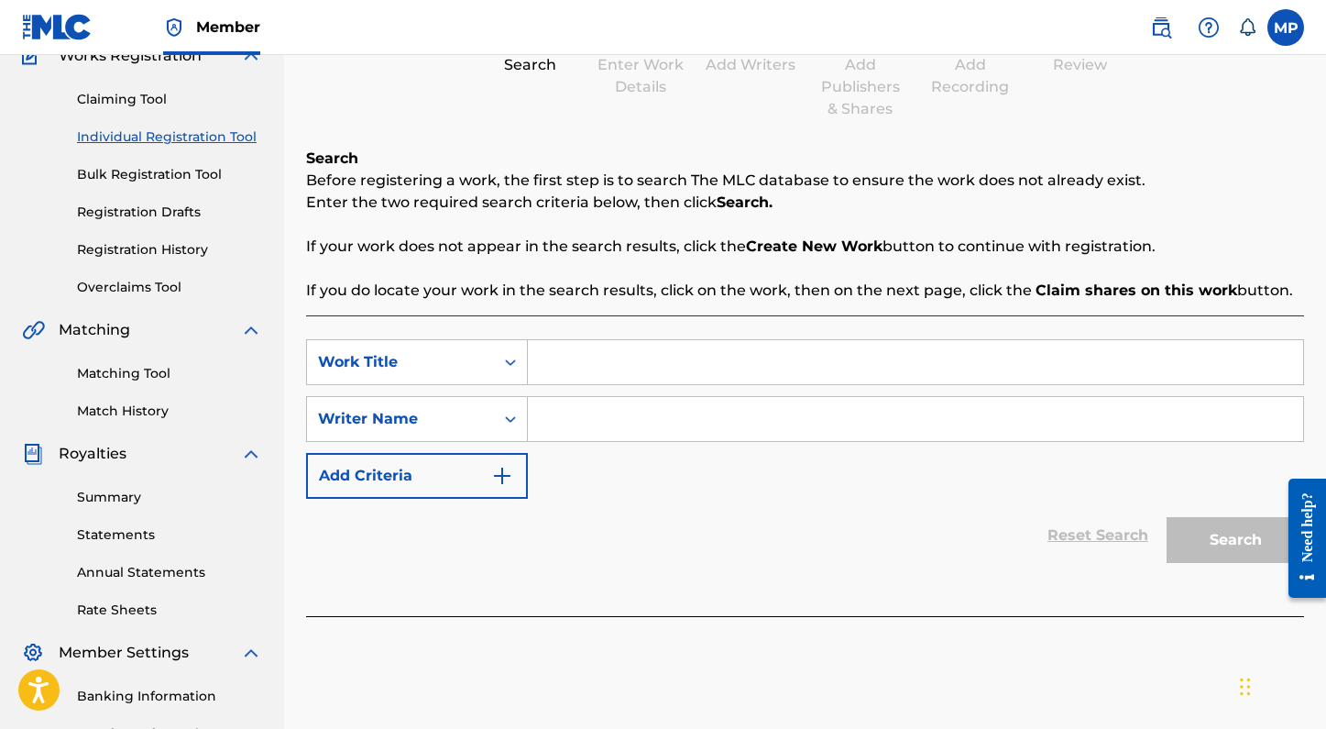
click at [785, 373] on input "Search Form" at bounding box center [915, 362] width 775 height 44
type input "smile lines"
click at [795, 434] on input "Search Form" at bounding box center [915, 419] width 775 height 44
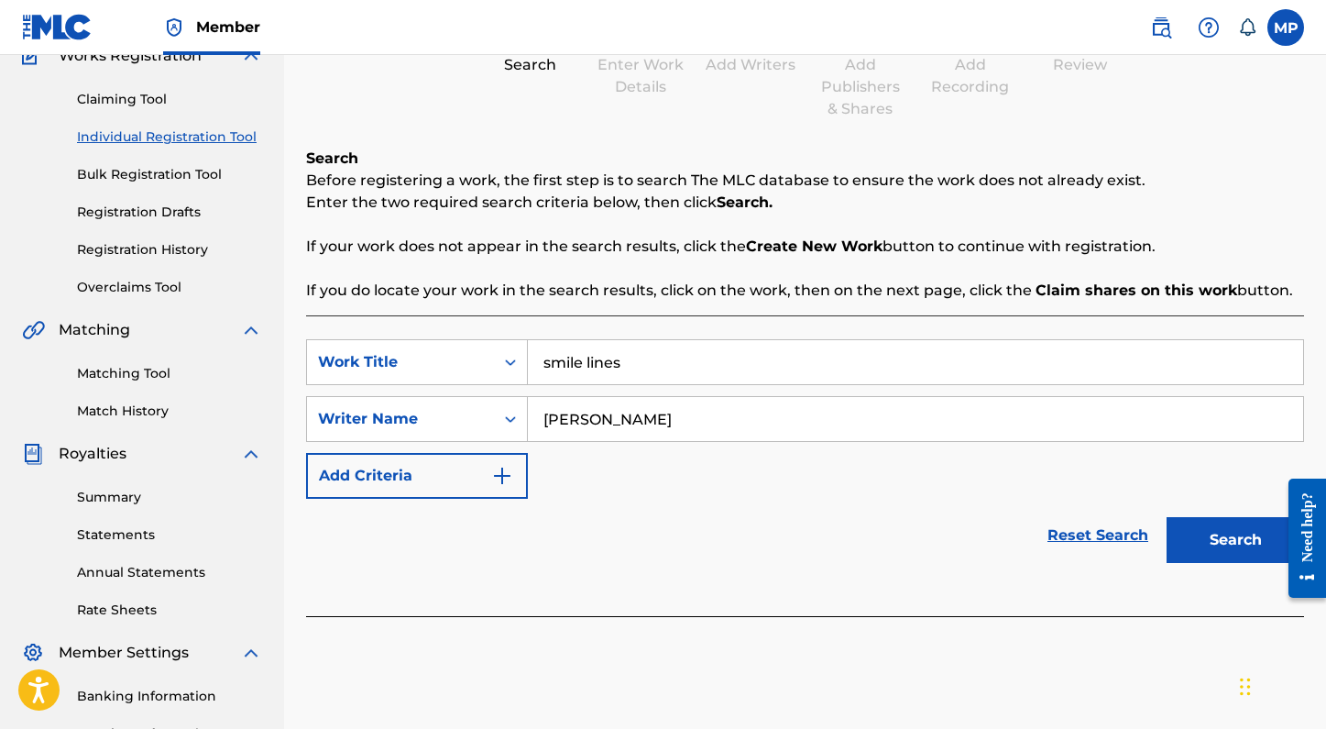
type input "tory grace"
click at [1167, 517] on button "Search" at bounding box center [1235, 540] width 137 height 46
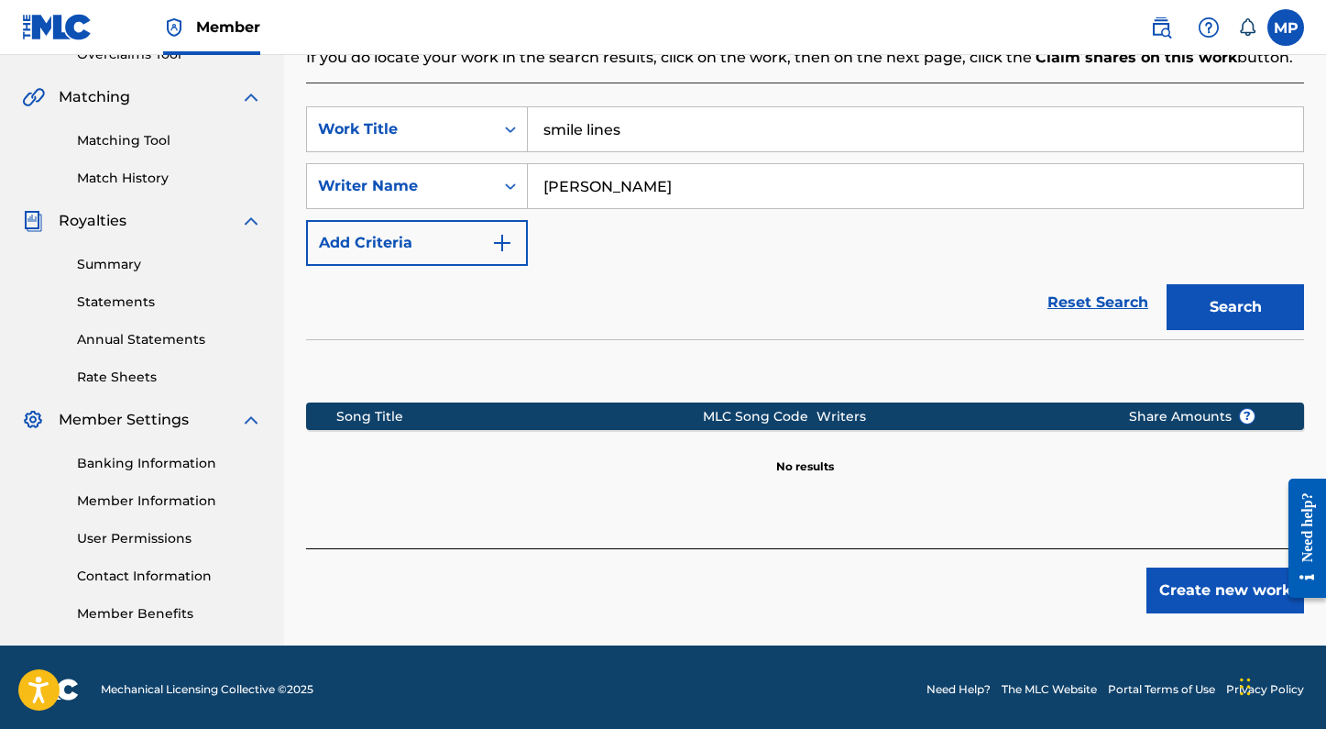
scroll to position [408, 0]
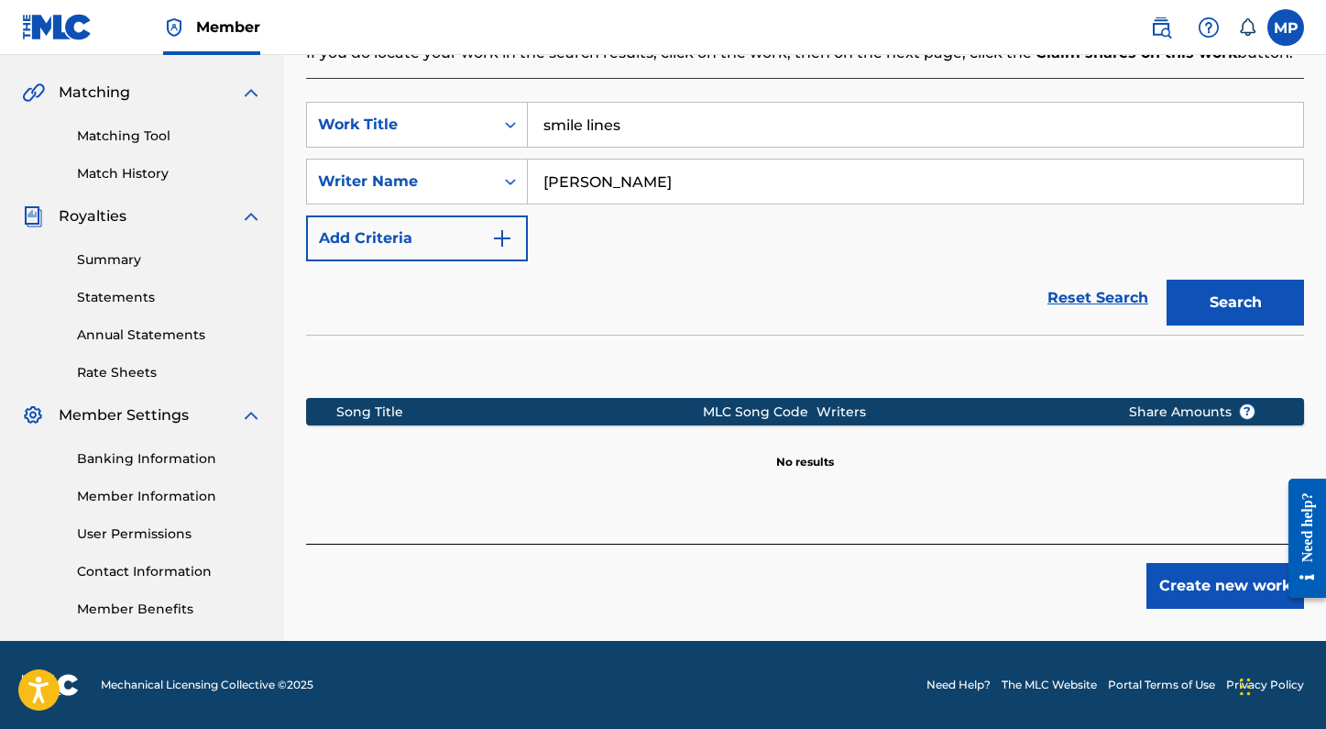
click at [1185, 597] on button "Create new work" at bounding box center [1225, 586] width 158 height 46
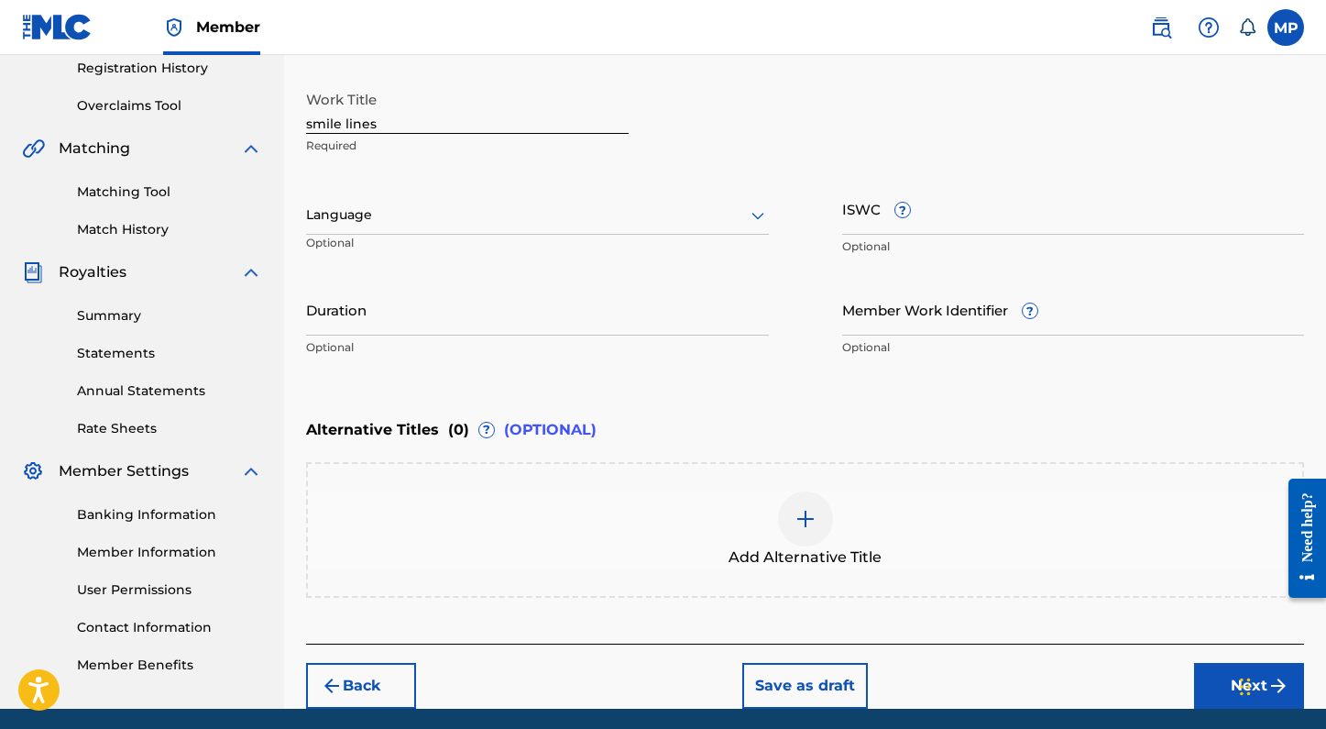
scroll to position [350, 0]
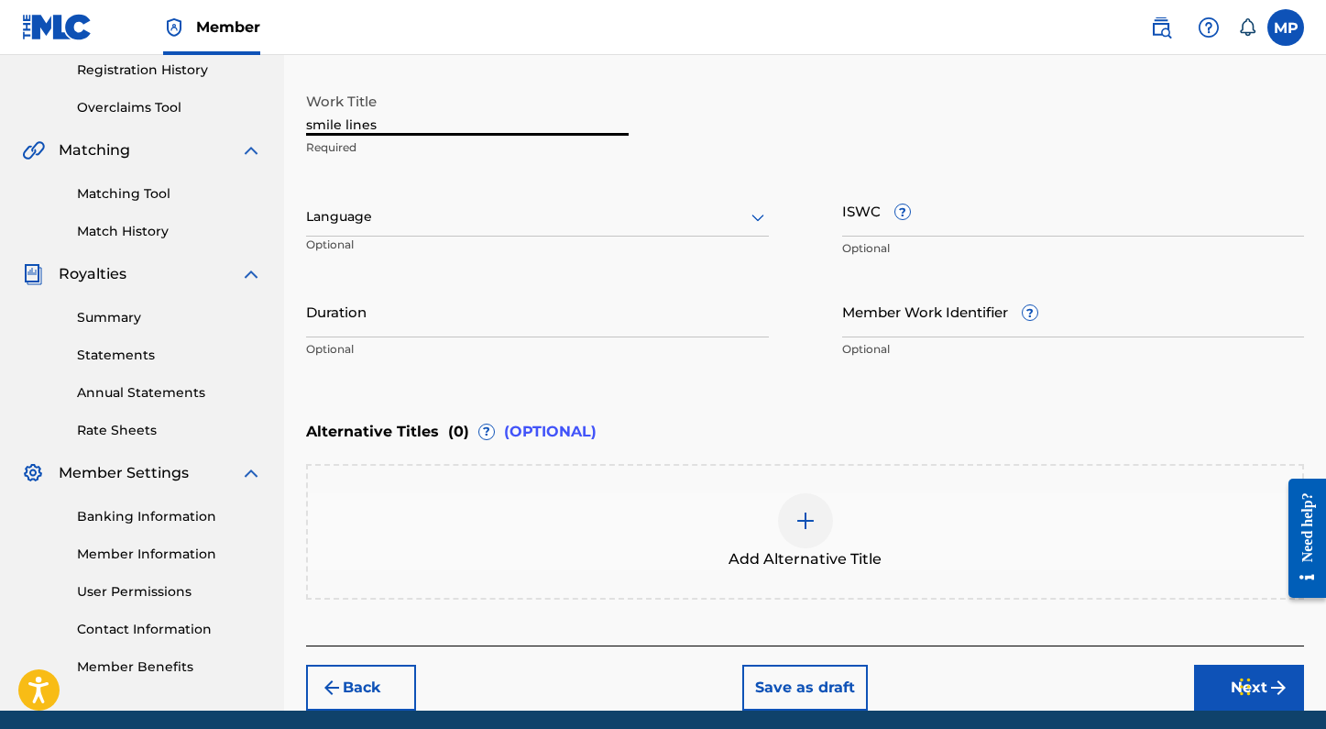
drag, startPoint x: 389, startPoint y: 123, endPoint x: 166, endPoint y: 123, distance: 223.6
click at [166, 123] on main "Madelyn Paquette Summary Catalog Works Registration Claiming Tool Individual Re…" at bounding box center [663, 207] width 1326 height 1005
type input "Smile Lines"
click at [361, 316] on input "Duration" at bounding box center [537, 311] width 463 height 52
drag, startPoint x: 1202, startPoint y: 693, endPoint x: 878, endPoint y: 564, distance: 349.2
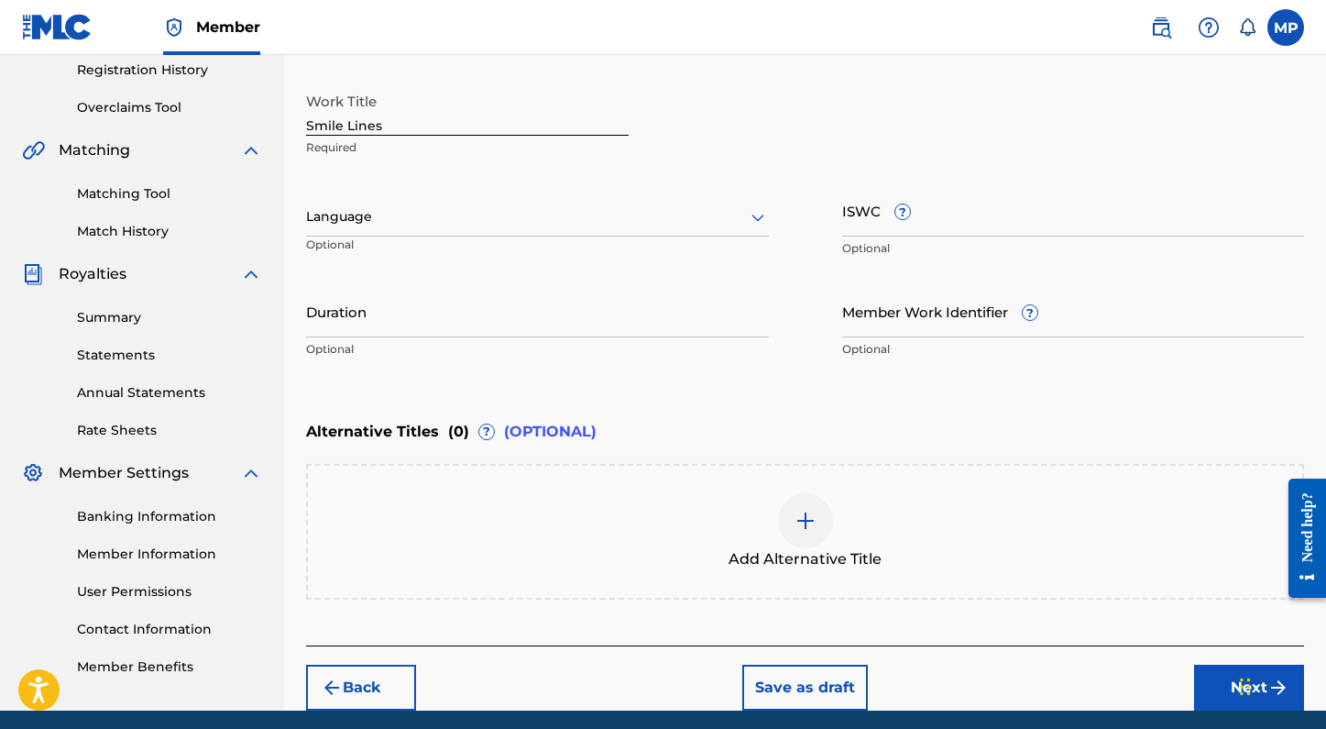
click at [878, 564] on div "Register Work Search Enter Work Details Add Writers Add Publishers & Shares Add…" at bounding box center [805, 231] width 998 height 960
click at [351, 316] on input "Duration" at bounding box center [537, 311] width 463 height 52
type input "03:20"
click at [1205, 676] on button "Next" at bounding box center [1249, 687] width 110 height 46
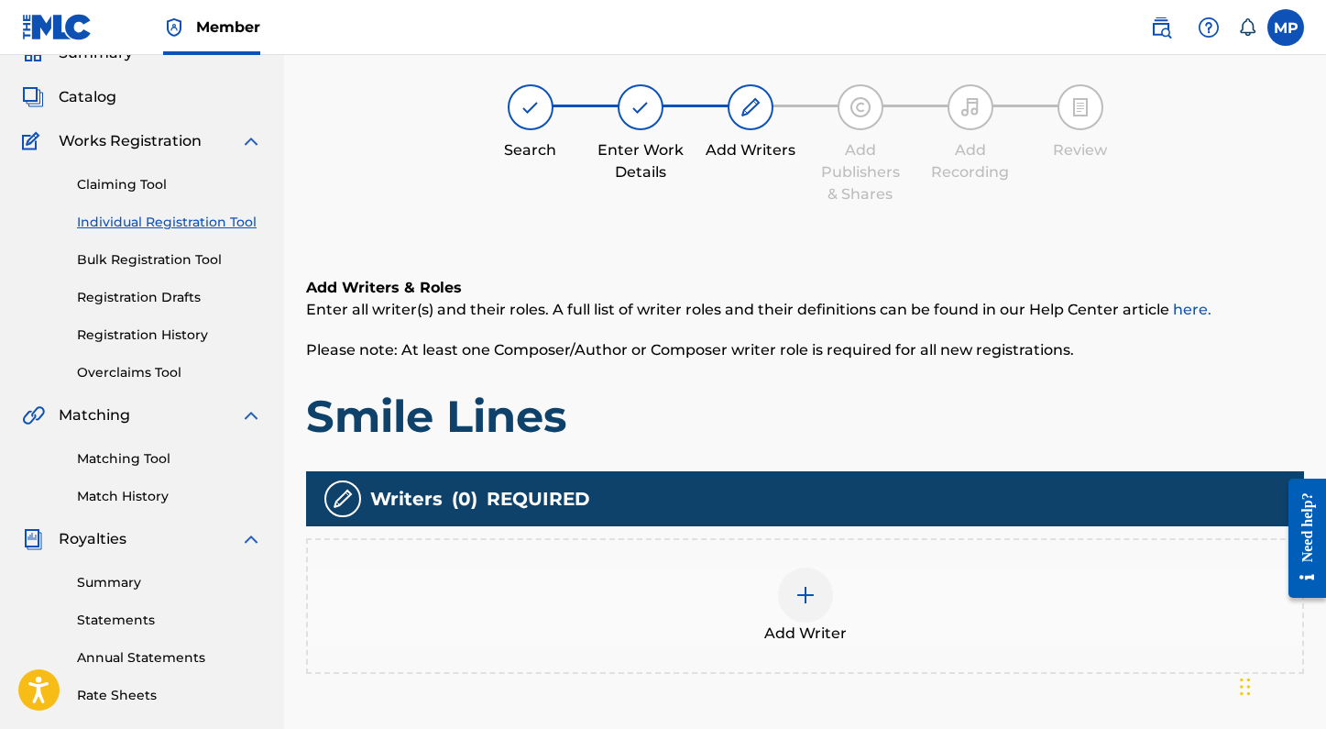
scroll to position [82, 0]
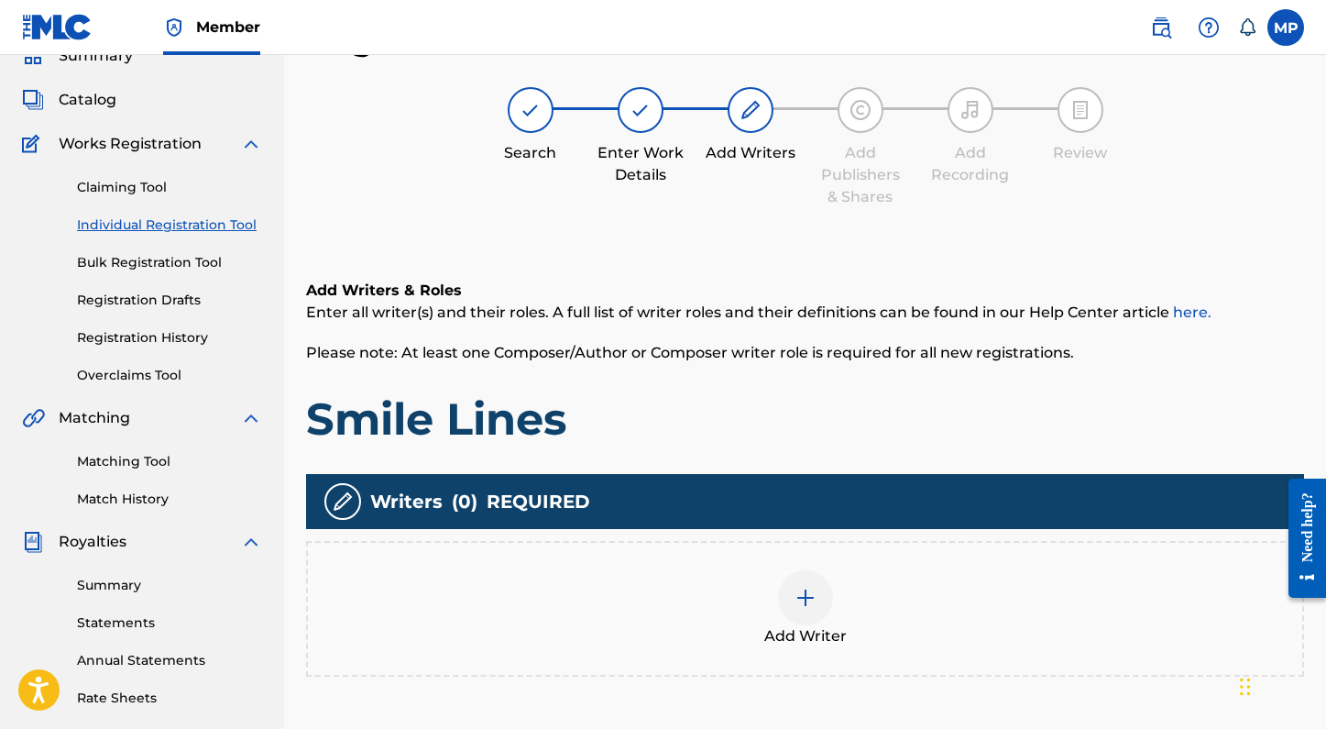
click at [807, 596] on img at bounding box center [806, 598] width 22 height 22
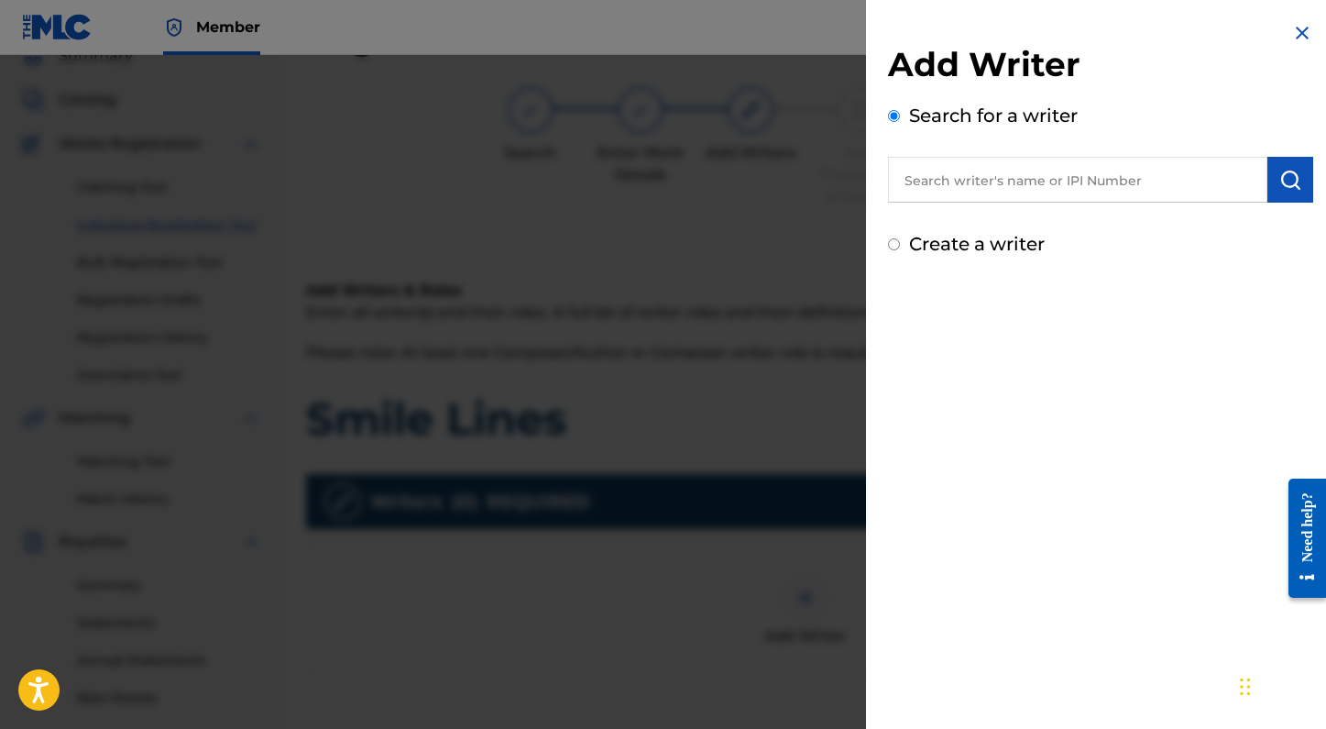
click at [1108, 165] on input "text" at bounding box center [1077, 180] width 379 height 46
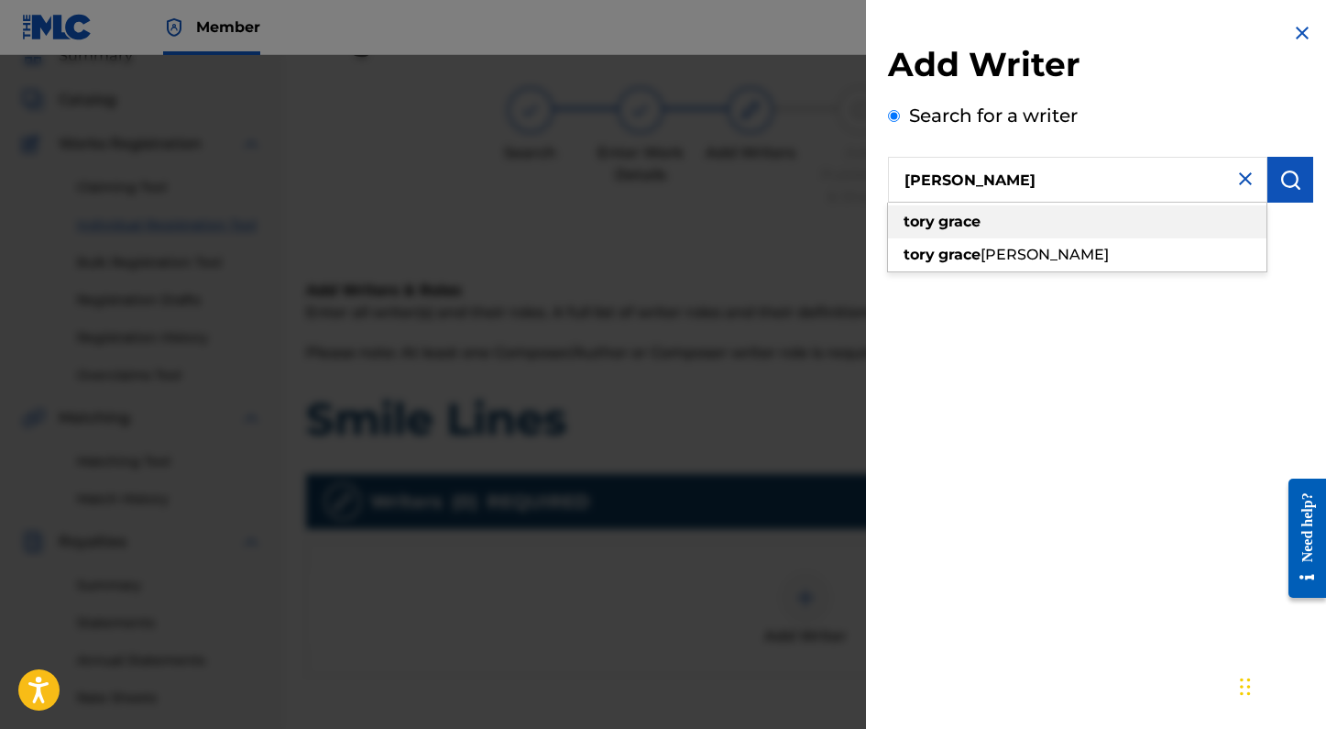
type input "tory grace"
click at [1064, 211] on div "tory grace" at bounding box center [1077, 221] width 378 height 33
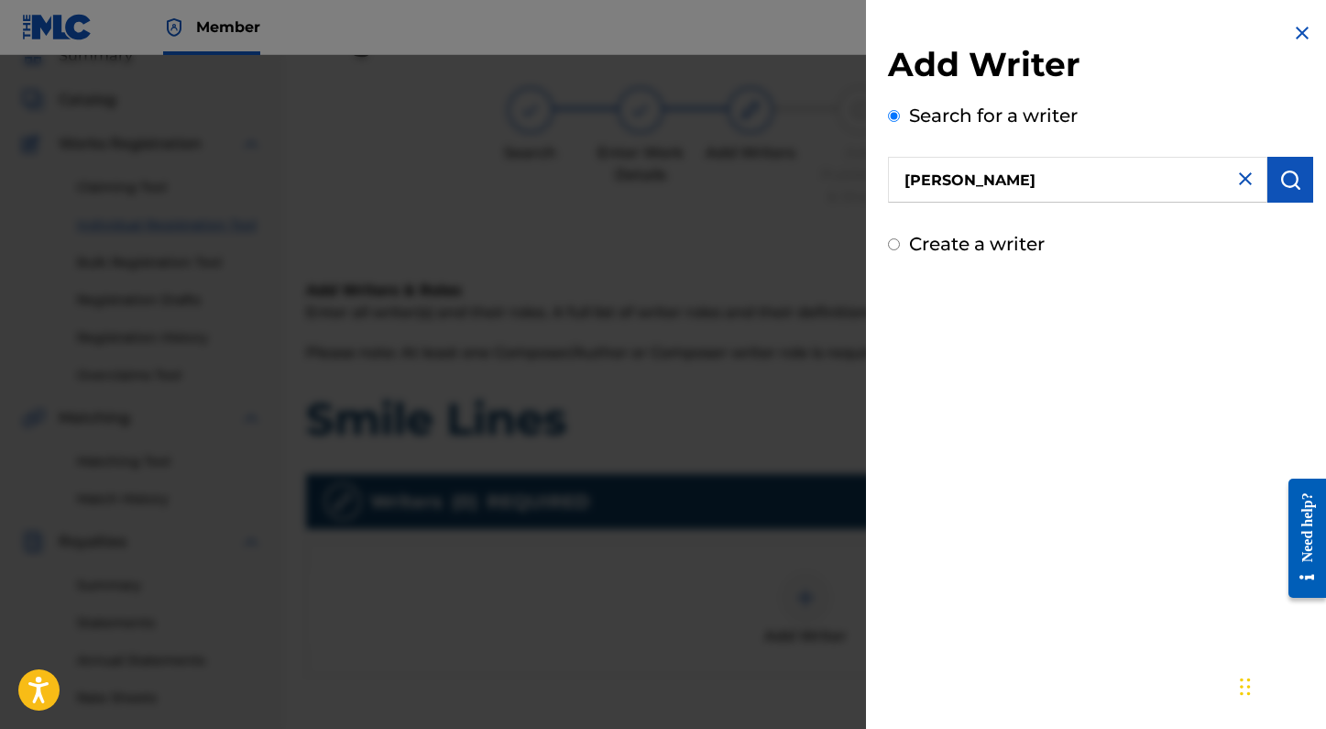
click at [1291, 181] on img "submit" at bounding box center [1290, 180] width 22 height 22
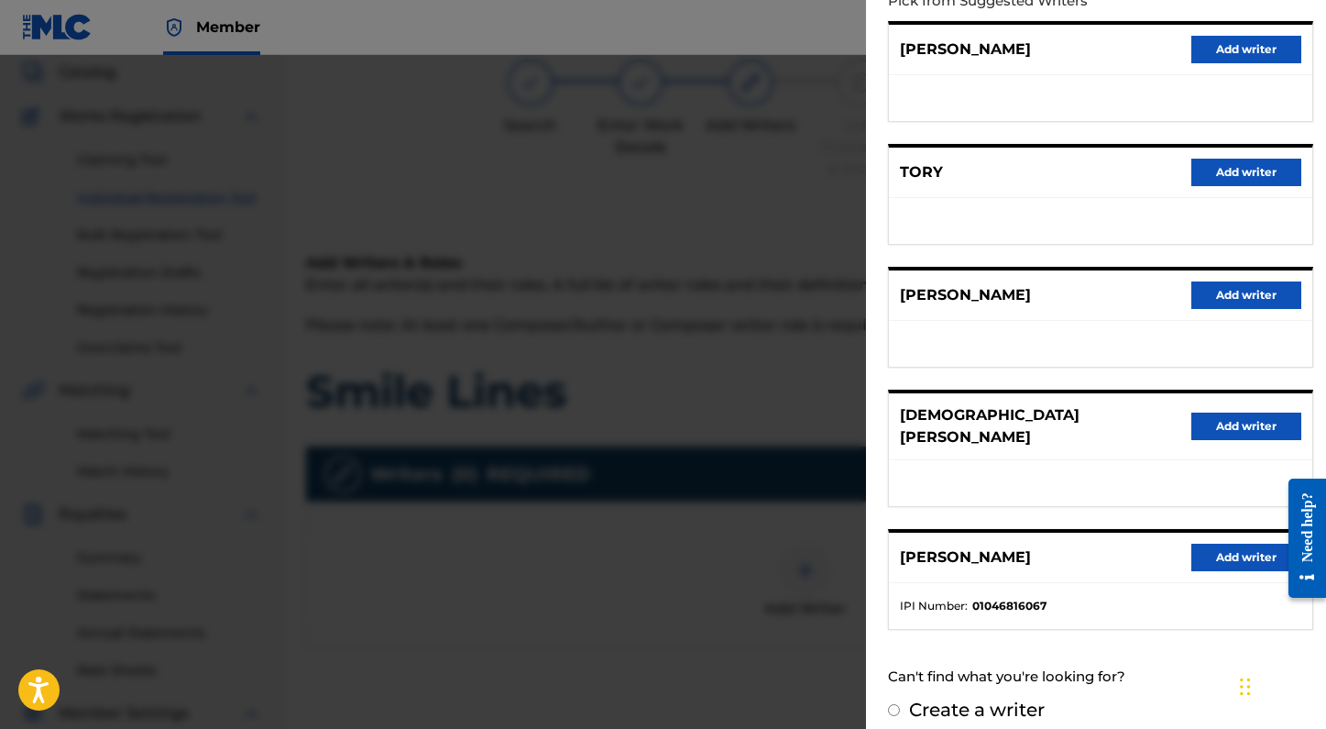
scroll to position [115, 0]
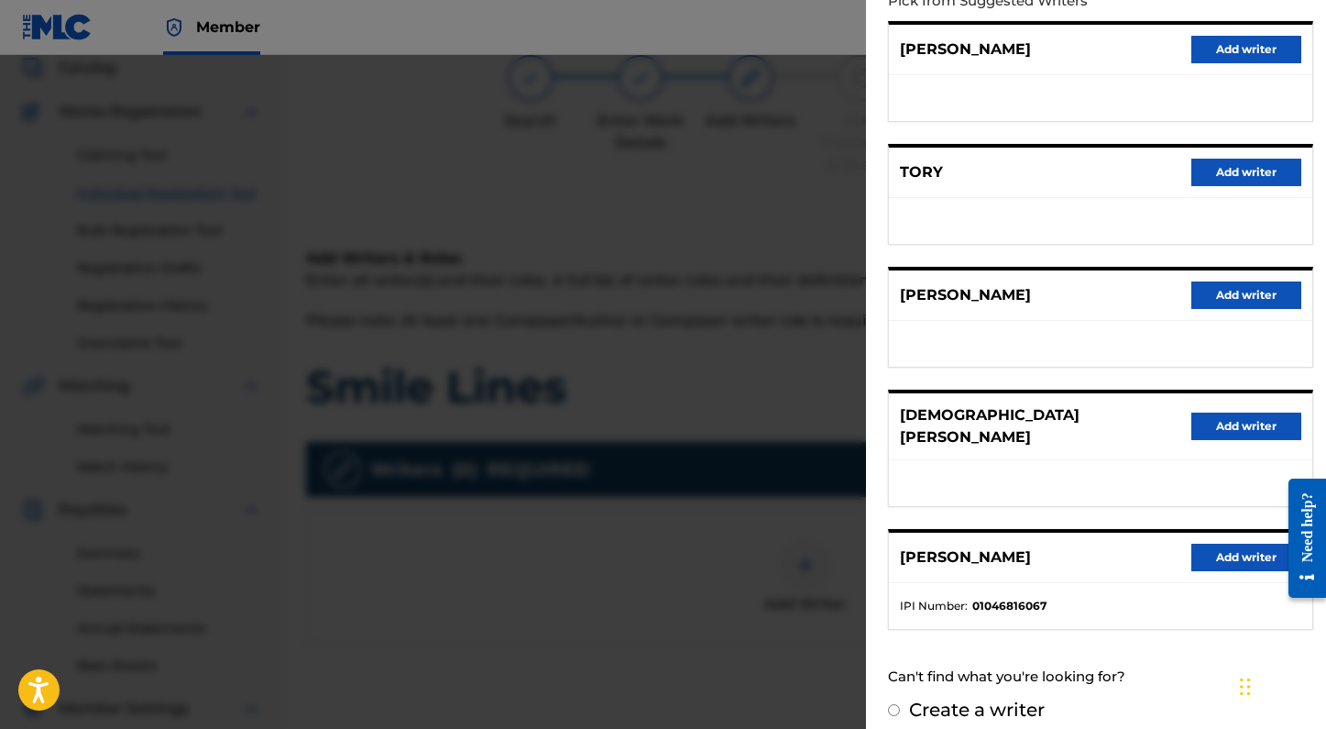
click at [1242, 543] on button "Add writer" at bounding box center [1246, 556] width 110 height 27
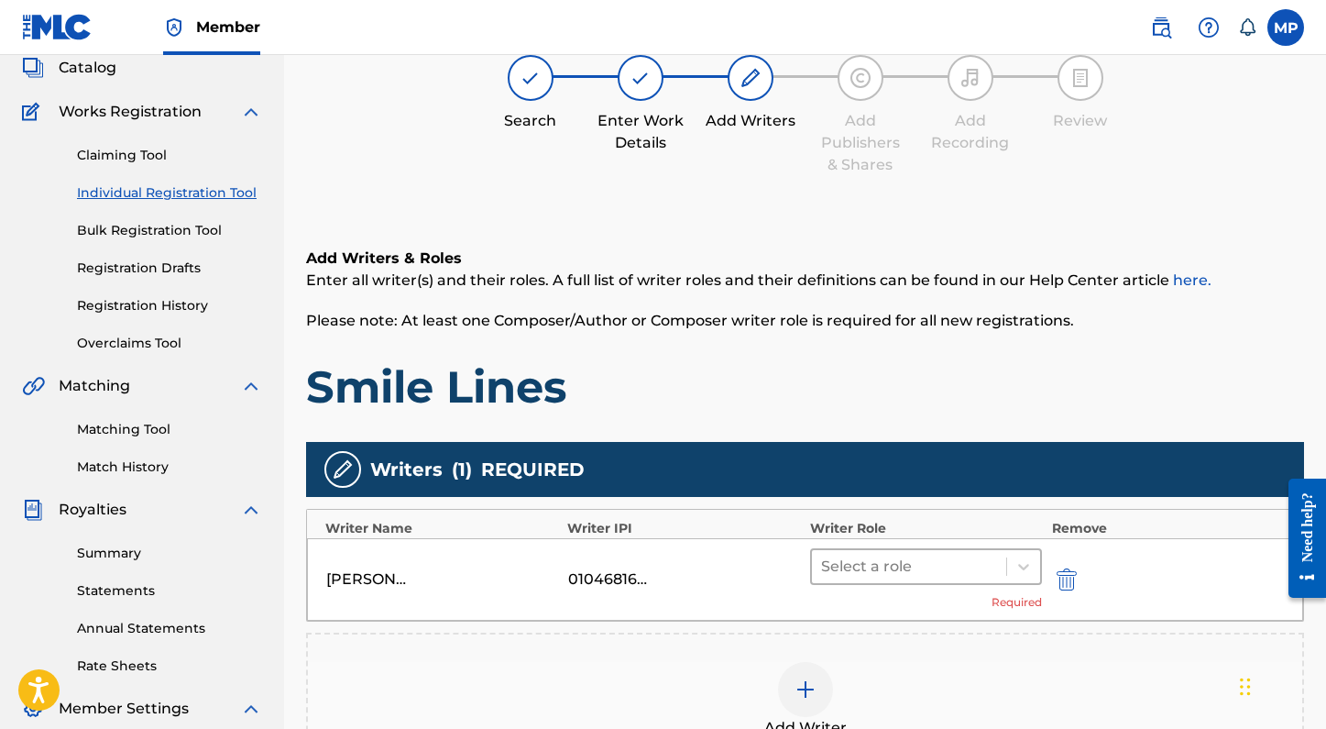
click at [854, 555] on div at bounding box center [909, 567] width 177 height 26
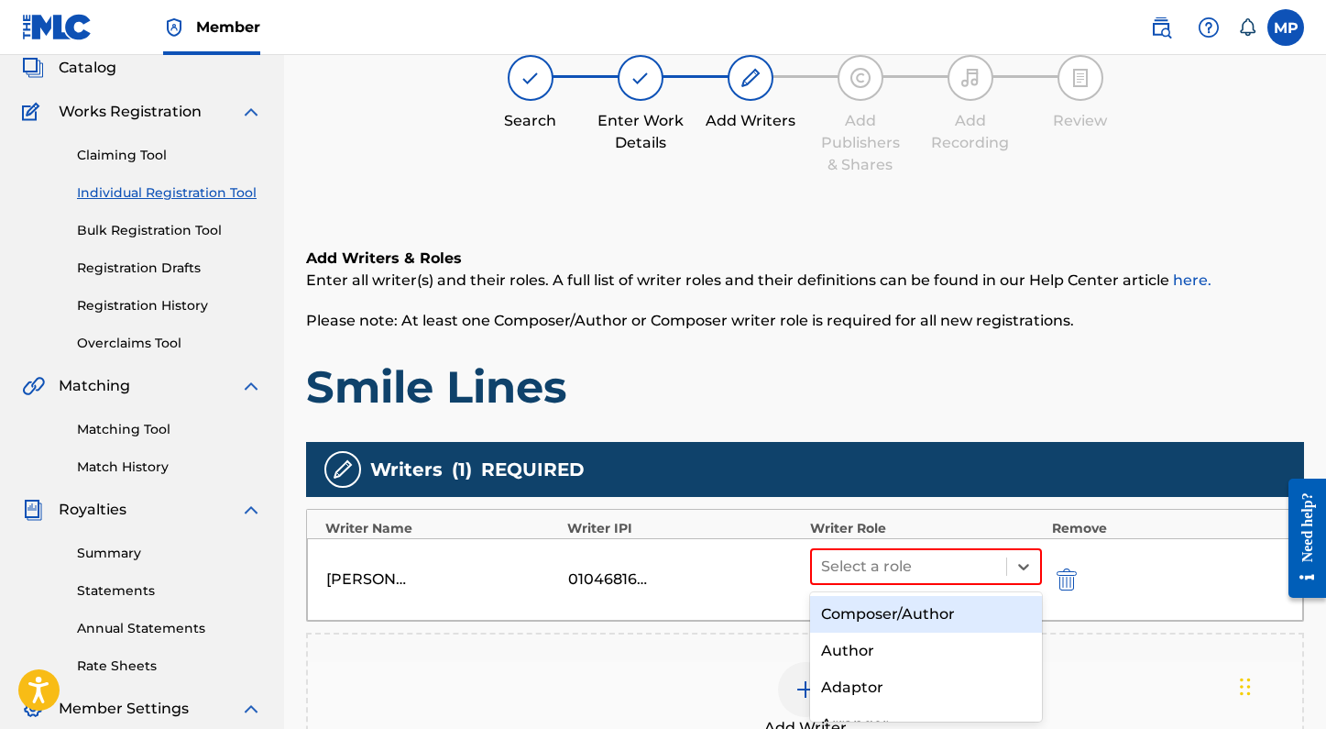
click at [856, 604] on div "Composer/Author" at bounding box center [926, 614] width 233 height 37
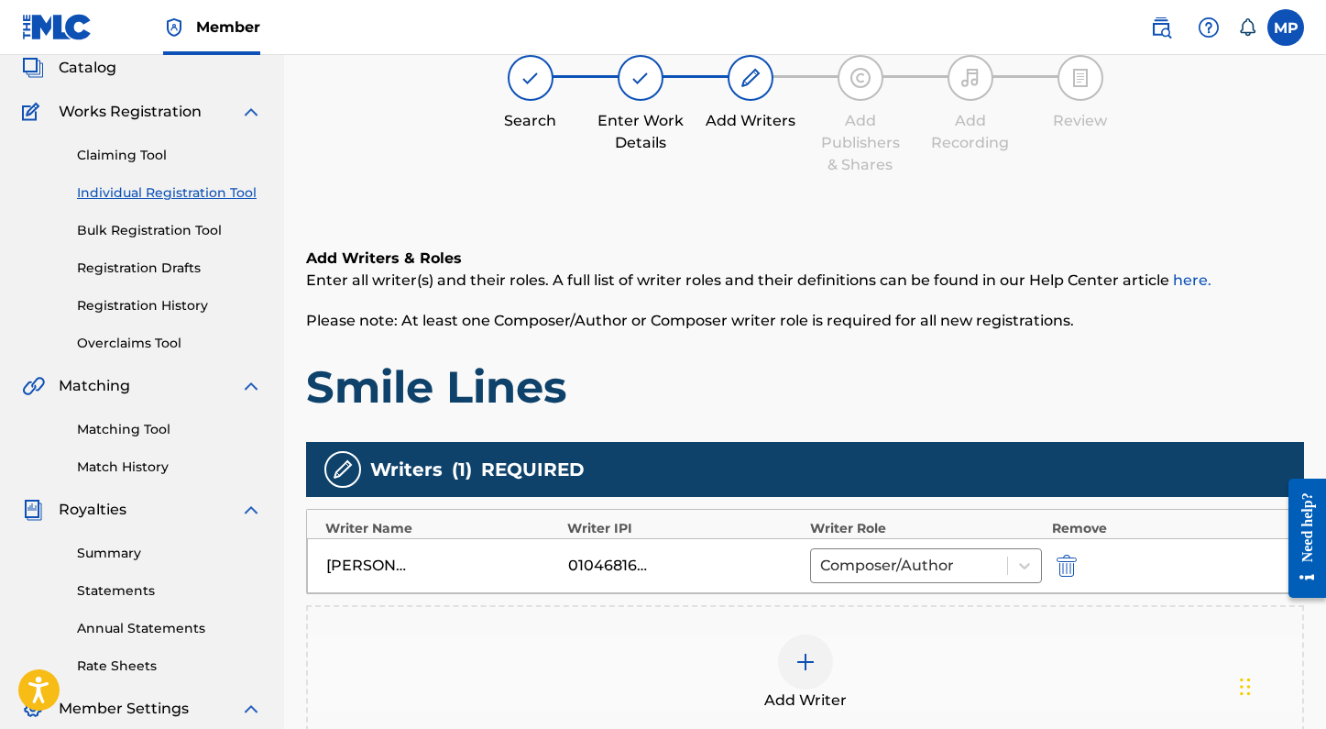
click at [825, 663] on div at bounding box center [805, 661] width 55 height 55
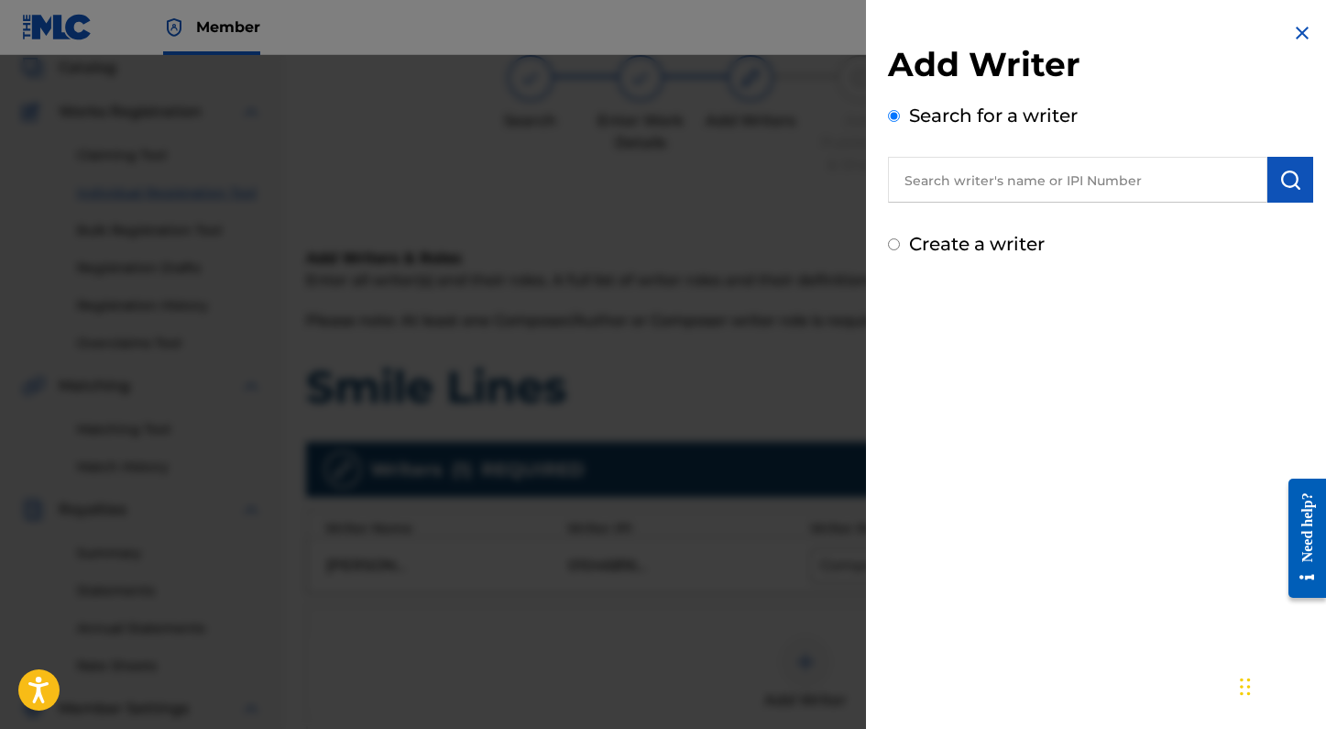
click at [1096, 182] on input "text" at bounding box center [1077, 180] width 379 height 46
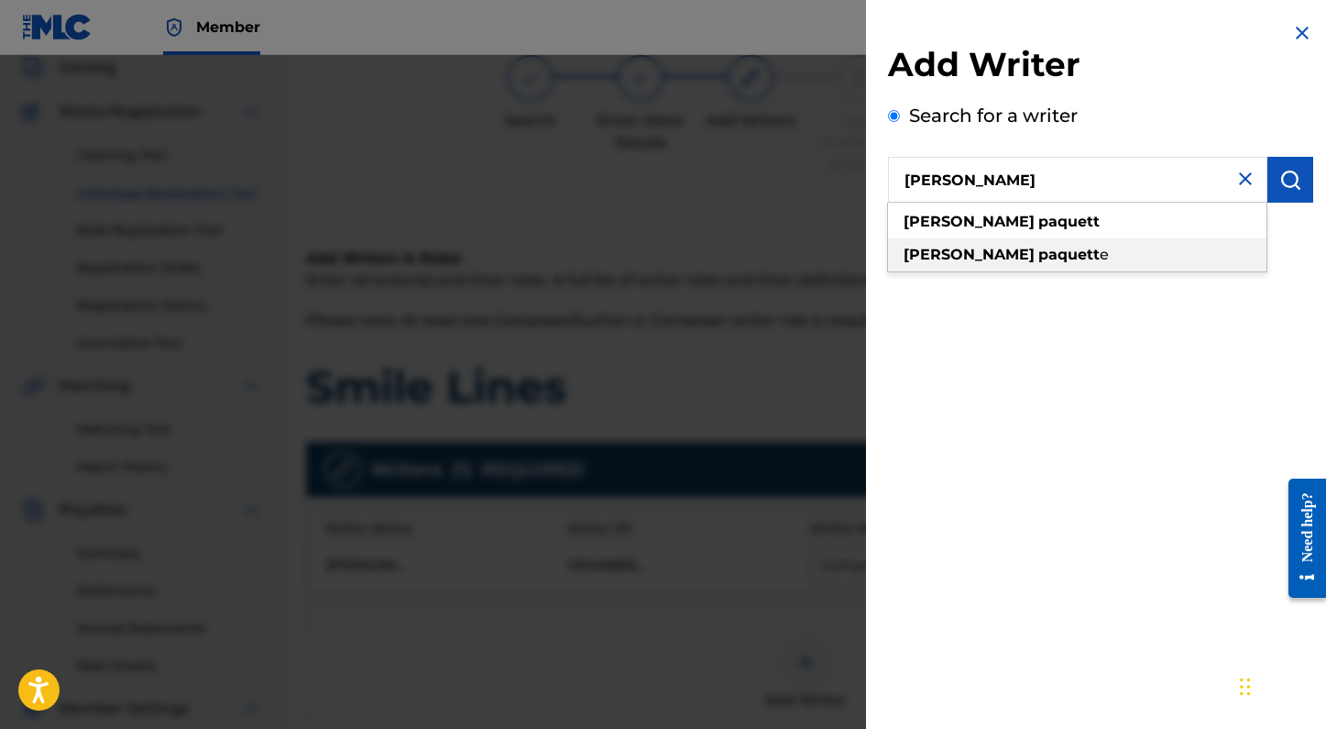
click at [1080, 260] on div "madelyn paquett e" at bounding box center [1077, 254] width 378 height 33
type input "madelyn paquette"
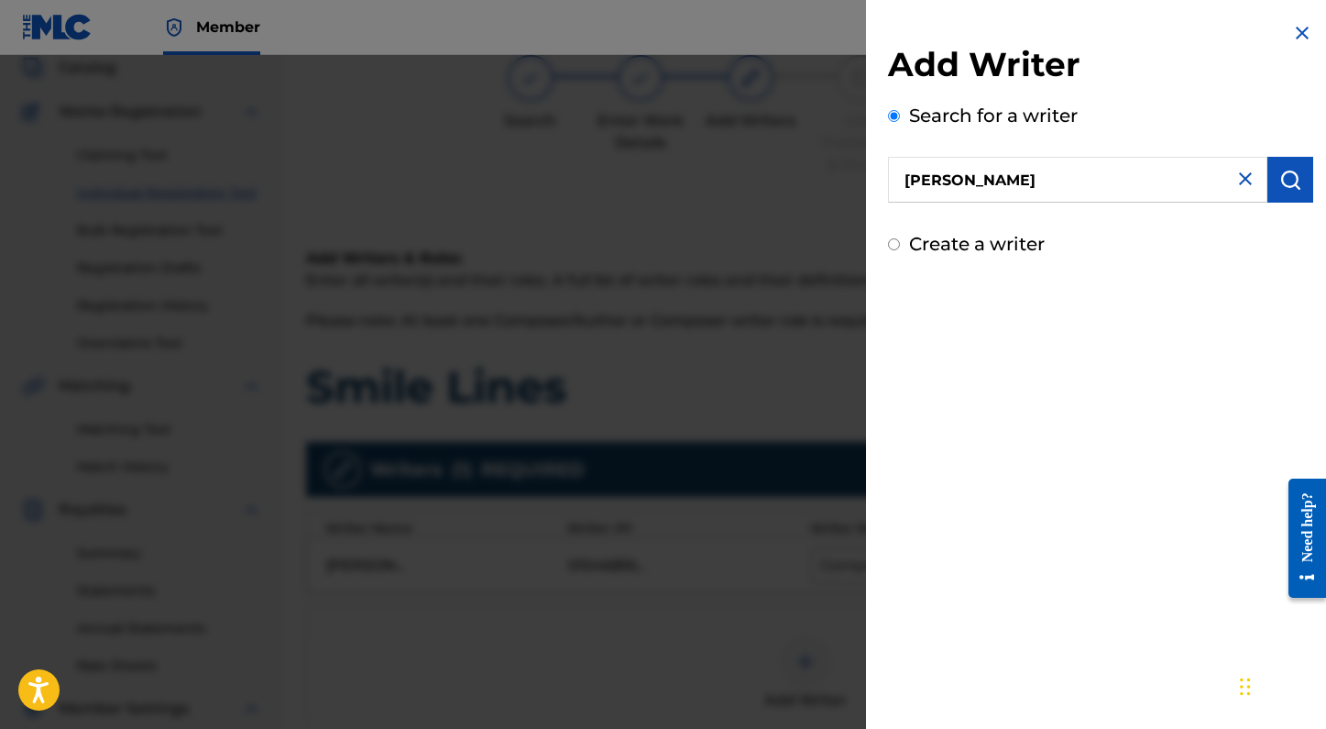
click at [1270, 175] on button "submit" at bounding box center [1290, 180] width 46 height 46
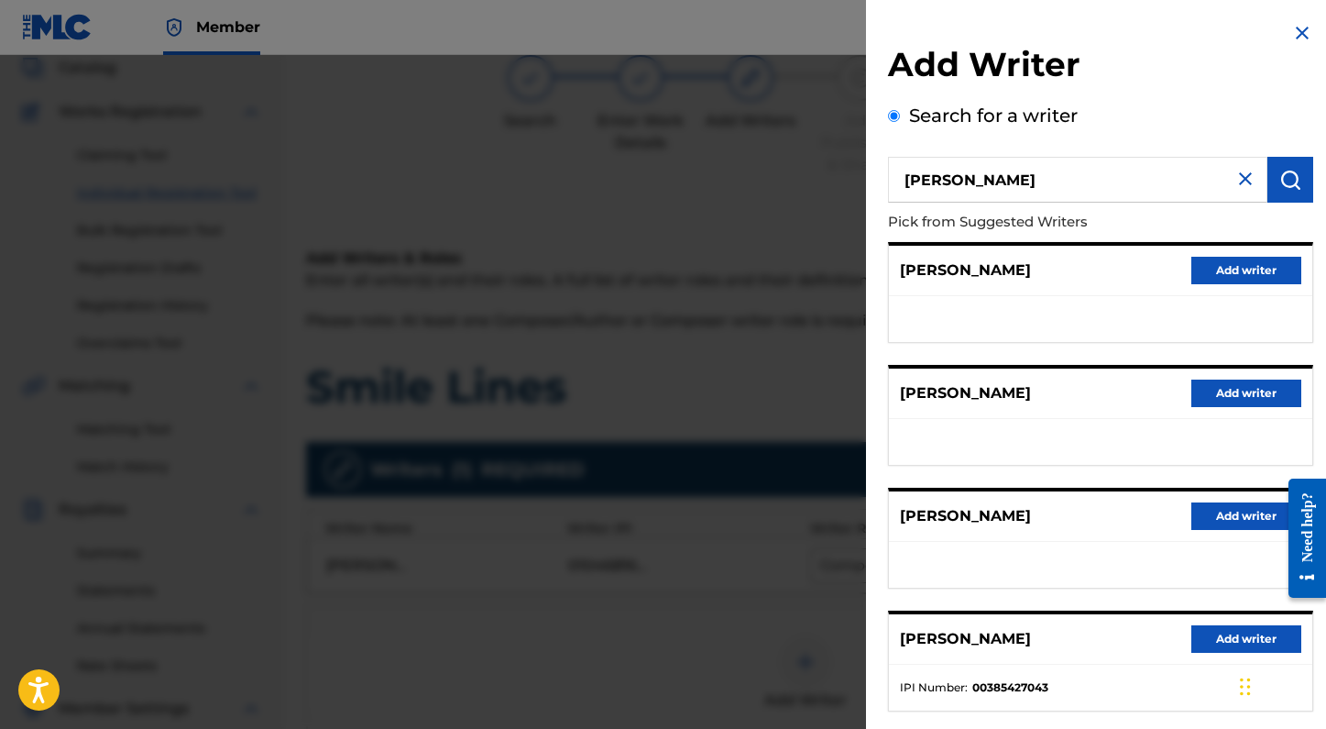
click at [1210, 632] on button "Add writer" at bounding box center [1246, 638] width 110 height 27
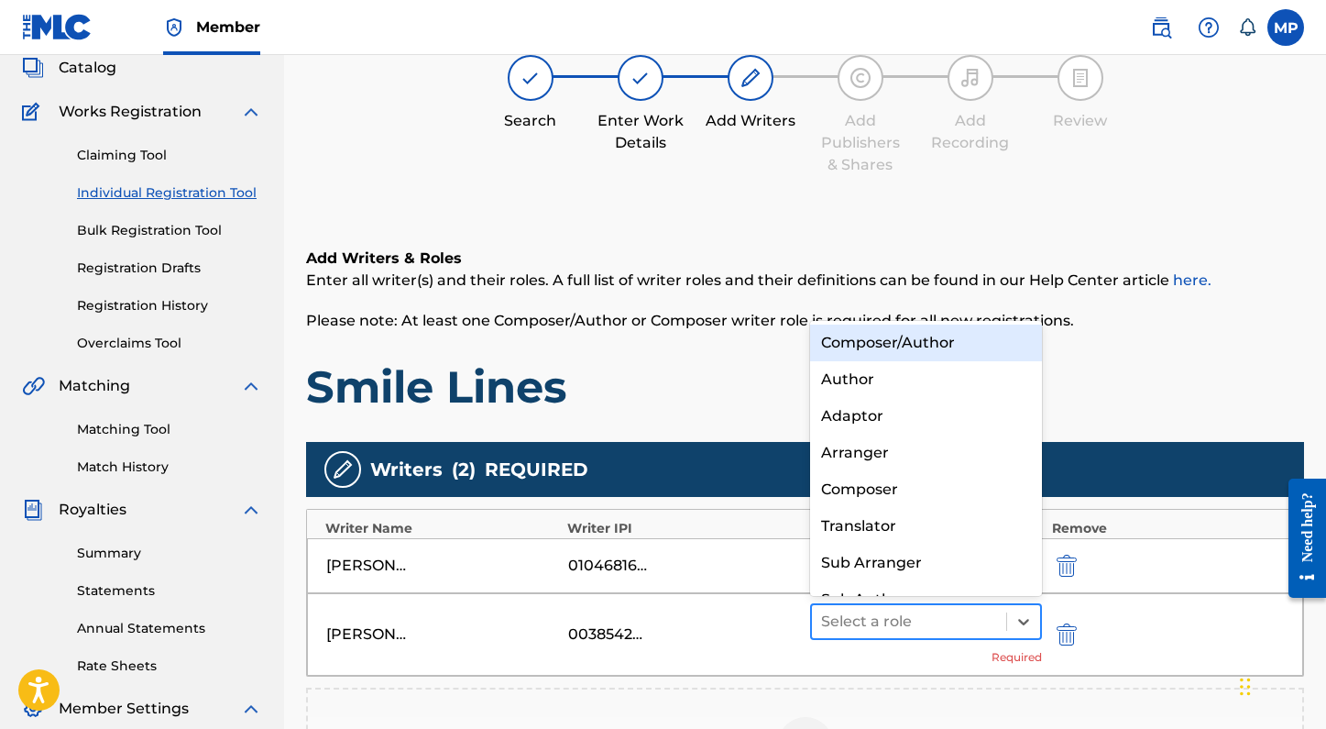
click at [993, 623] on div at bounding box center [909, 622] width 177 height 26
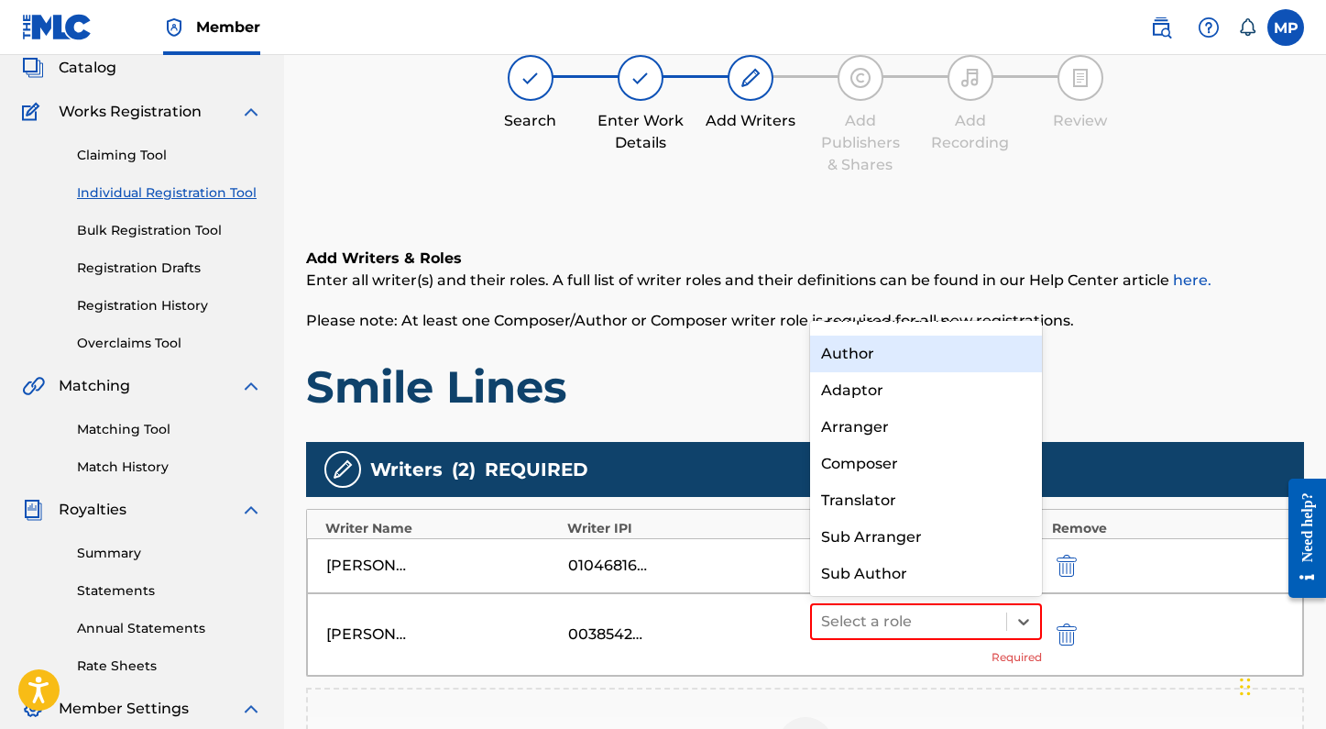
scroll to position [0, 0]
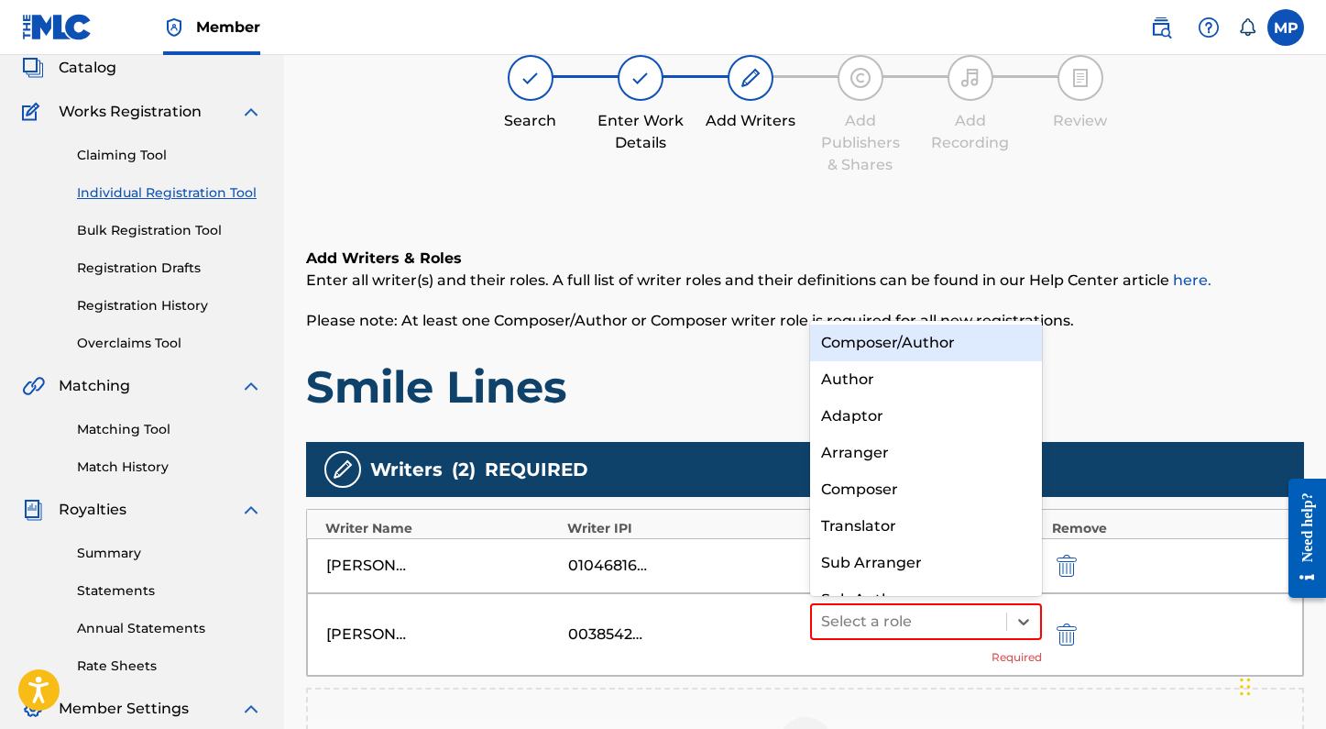
click at [919, 346] on div "Composer/Author" at bounding box center [926, 342] width 233 height 37
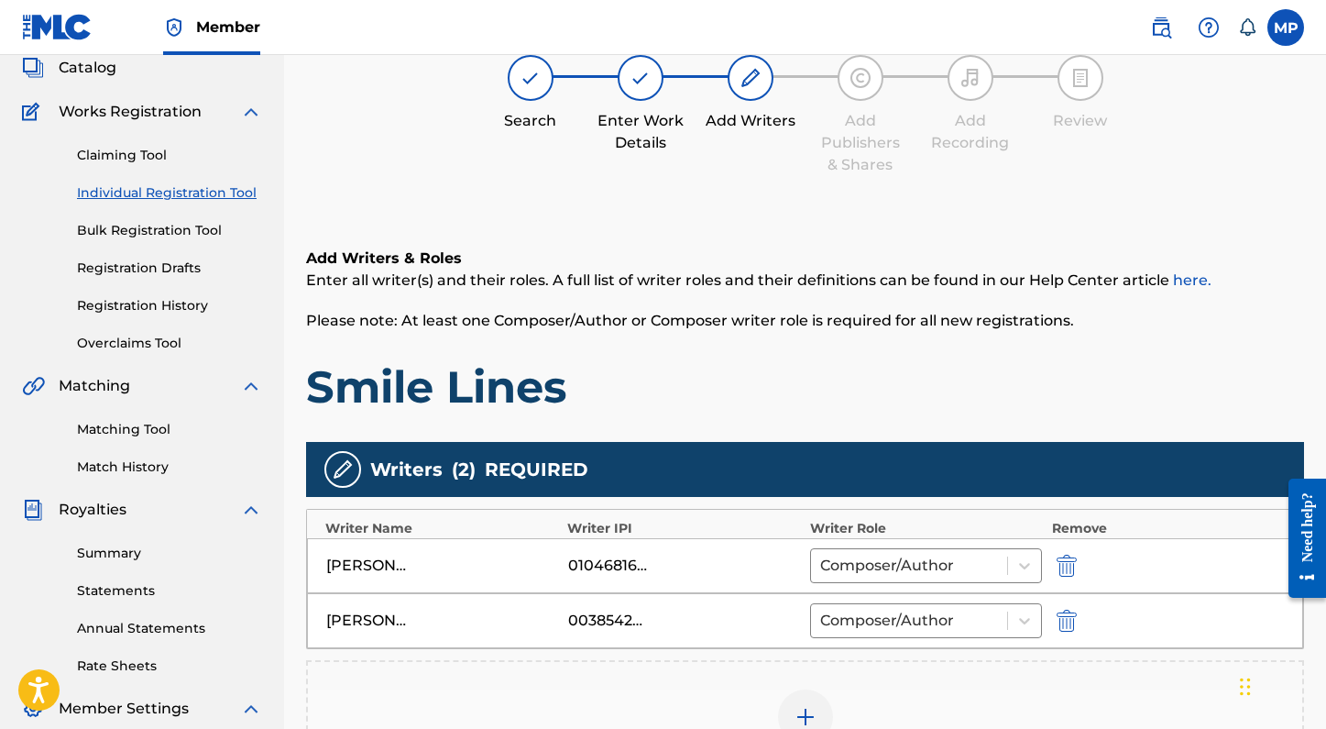
click at [810, 700] on div at bounding box center [805, 716] width 55 height 55
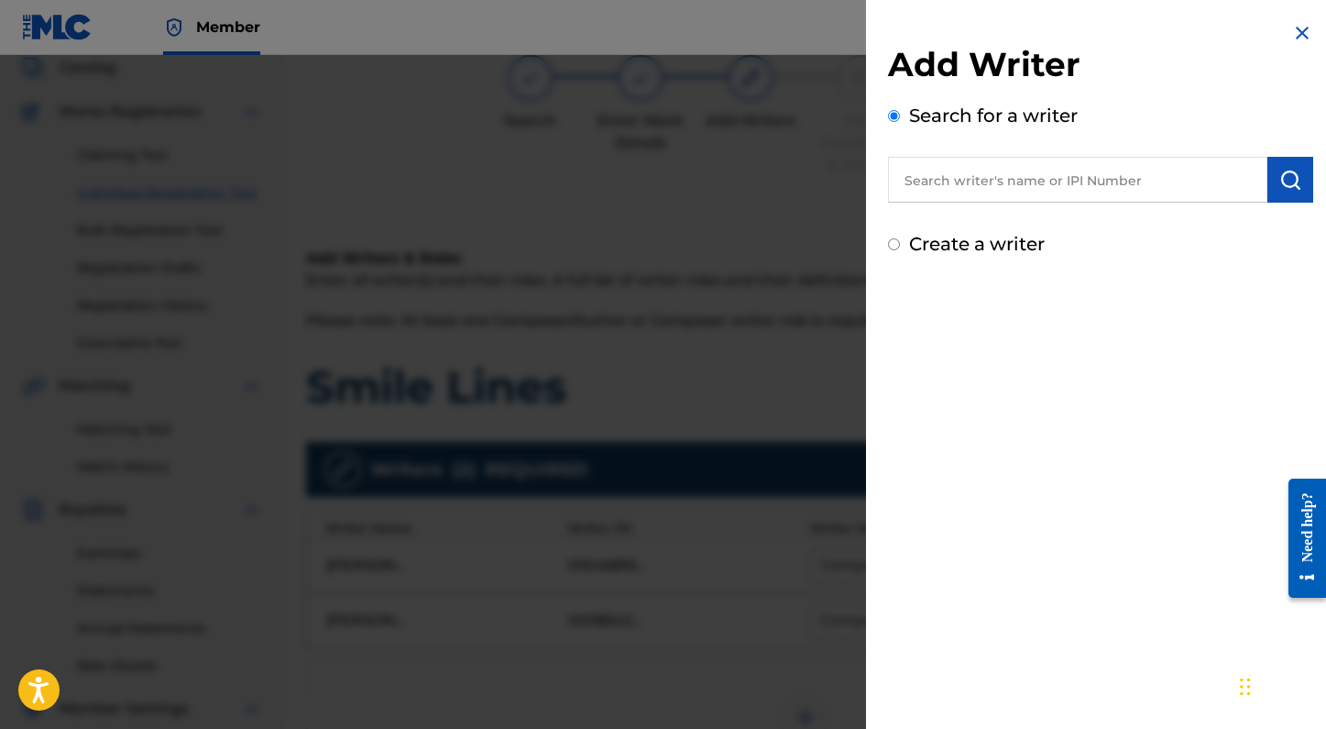
click at [1070, 164] on input "text" at bounding box center [1077, 180] width 379 height 46
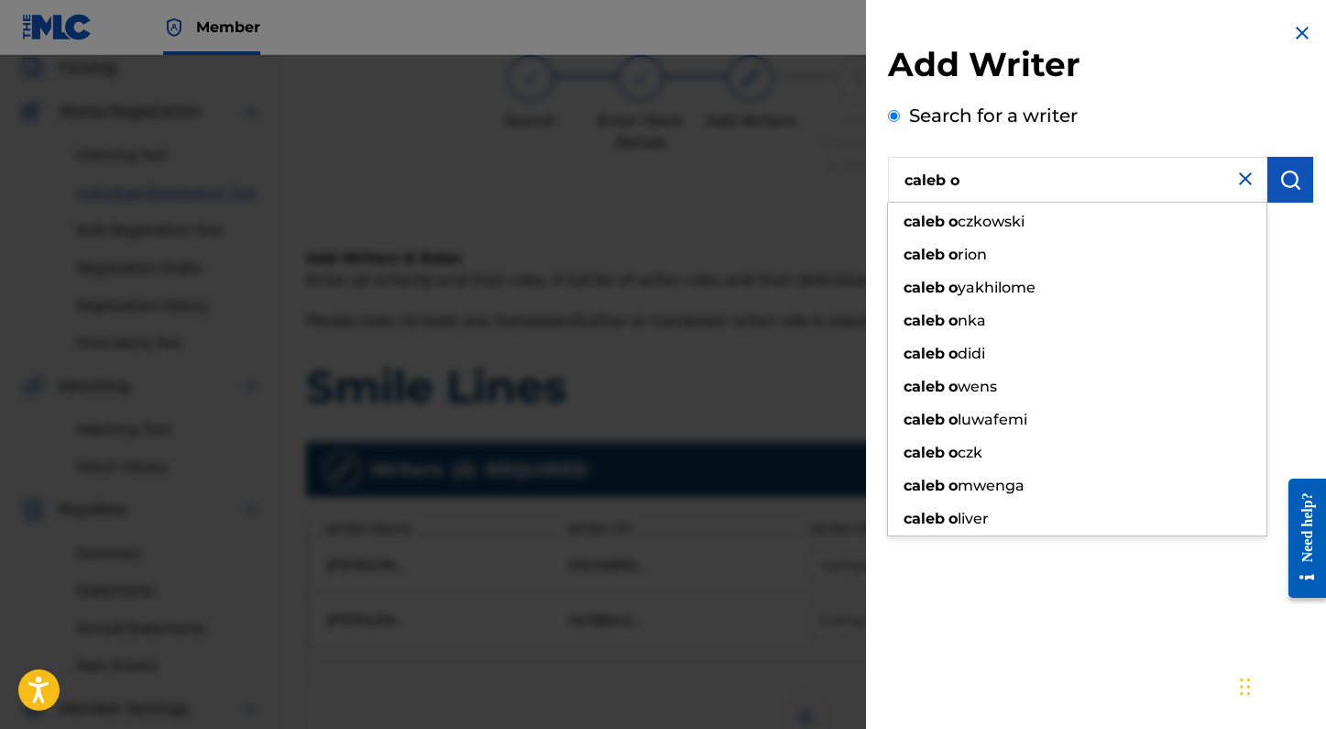
click at [1038, 222] on div "caleb o czkowski" at bounding box center [1077, 221] width 378 height 33
type input "caleb oczkowski"
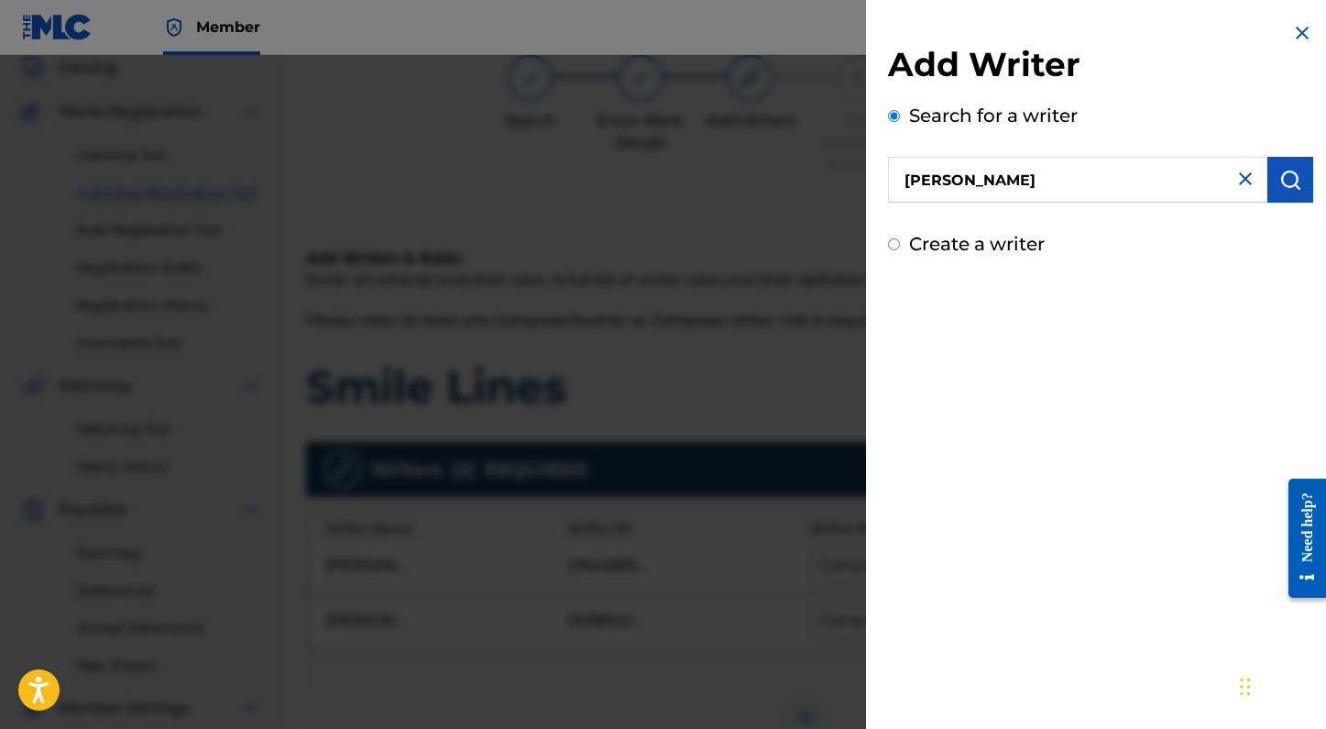
click at [1285, 181] on img "submit" at bounding box center [1290, 180] width 22 height 22
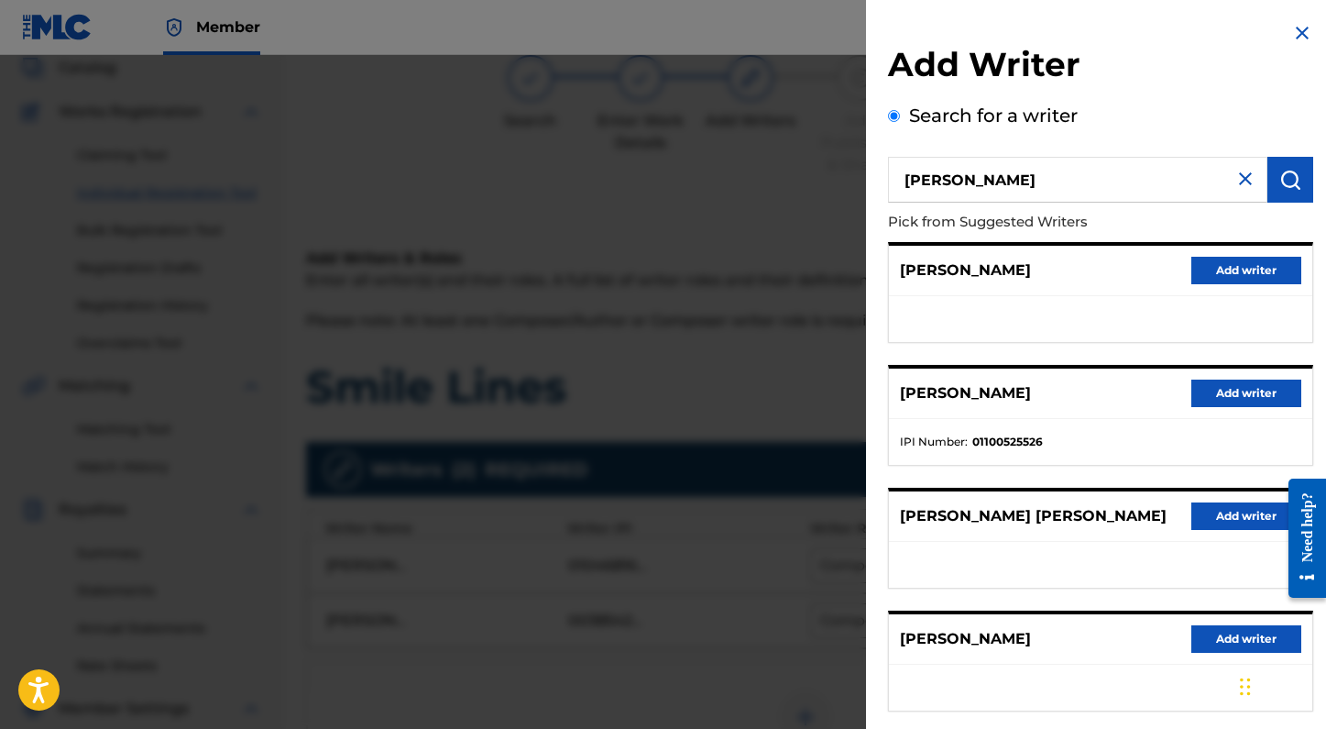
click at [1214, 396] on button "Add writer" at bounding box center [1246, 392] width 110 height 27
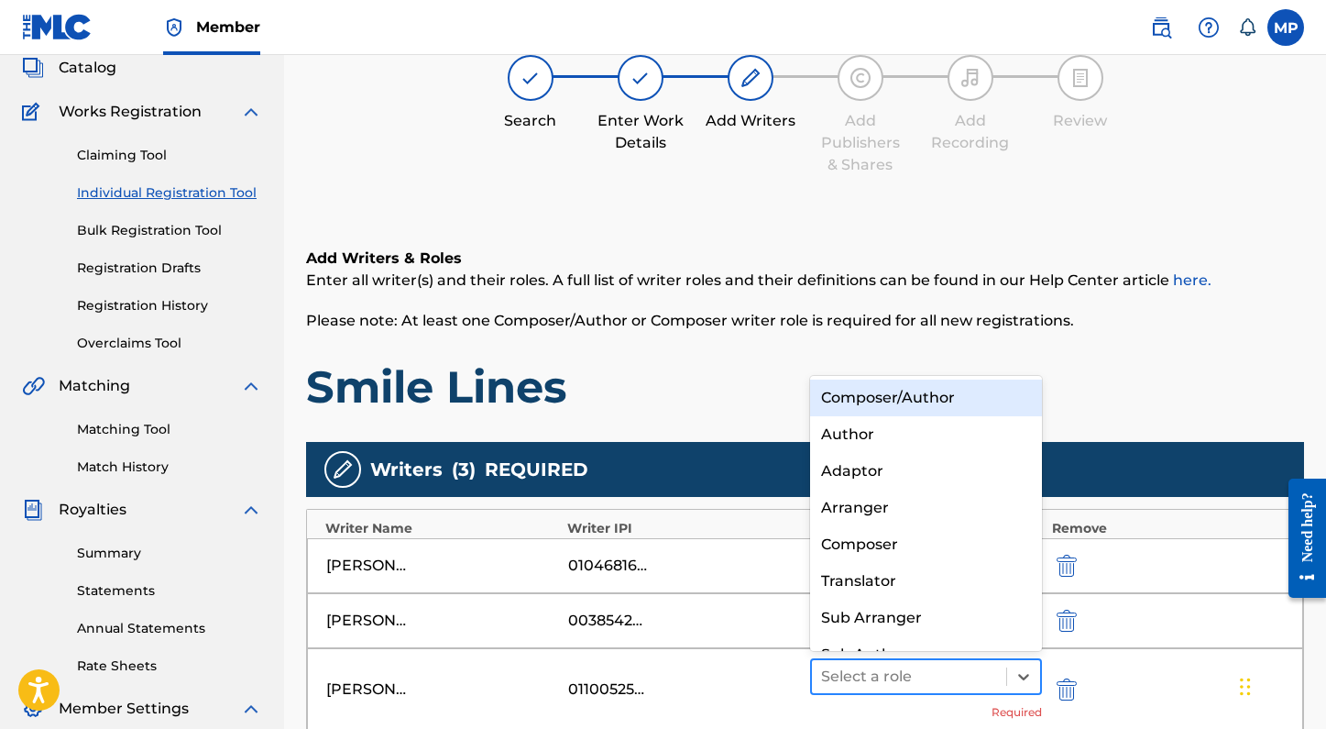
click at [936, 681] on div at bounding box center [909, 677] width 177 height 26
click at [927, 395] on div "Composer/Author" at bounding box center [926, 397] width 233 height 37
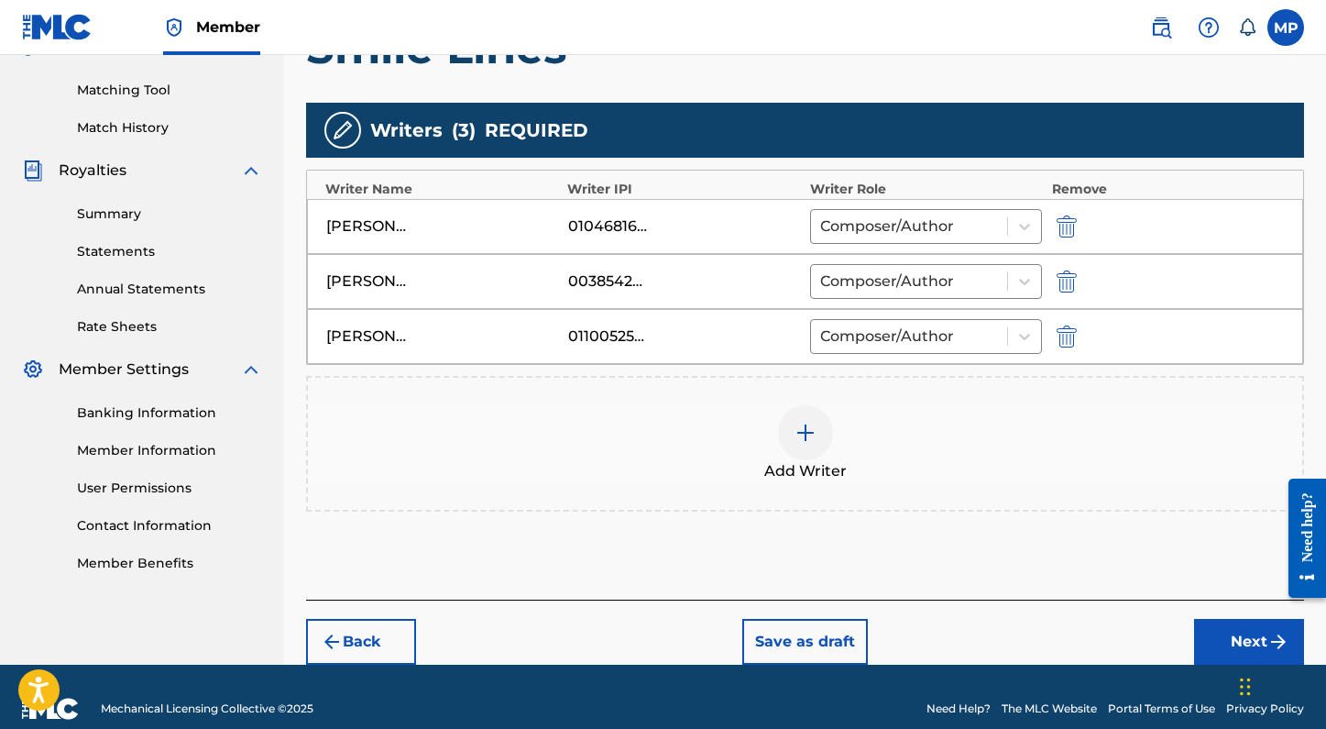
scroll to position [477, 0]
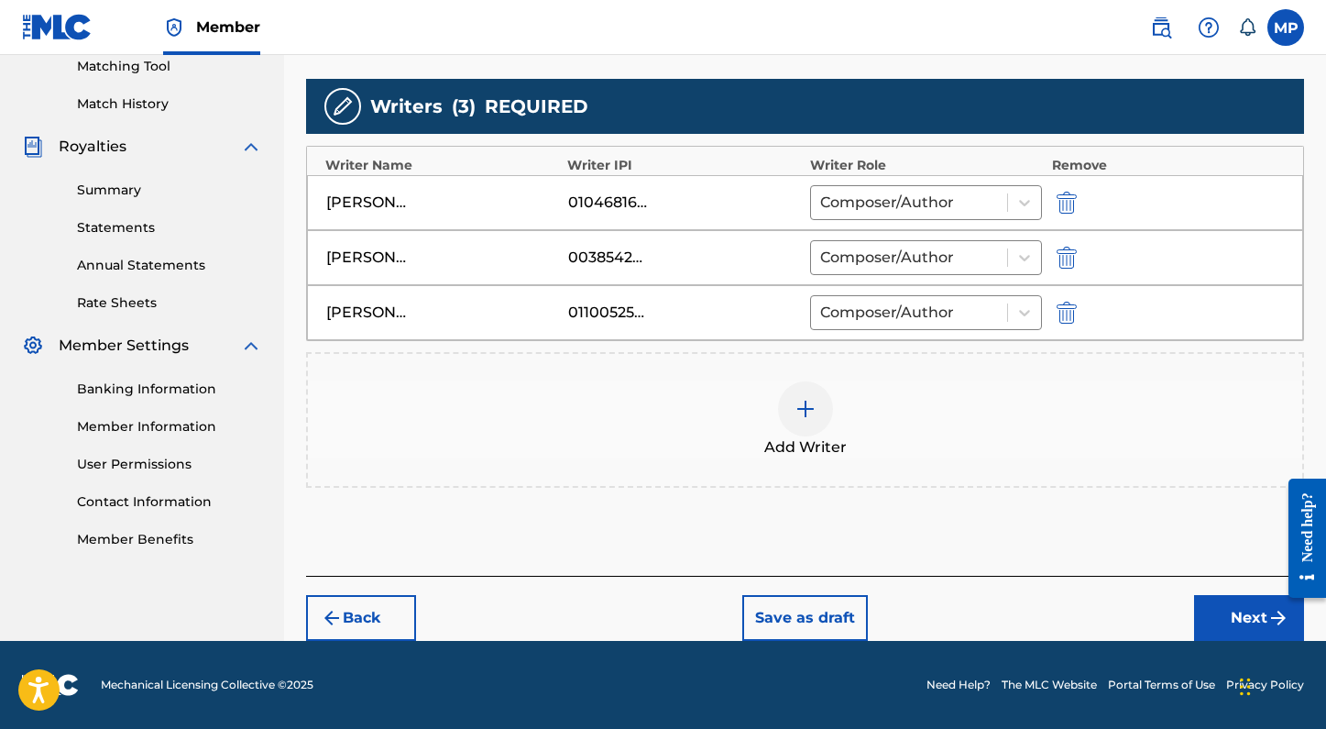
click at [576, 327] on div "CALEB OCZKOWSKI 01100525526 Composer/Author" at bounding box center [805, 312] width 996 height 55
click at [1215, 611] on button "Next" at bounding box center [1249, 618] width 110 height 46
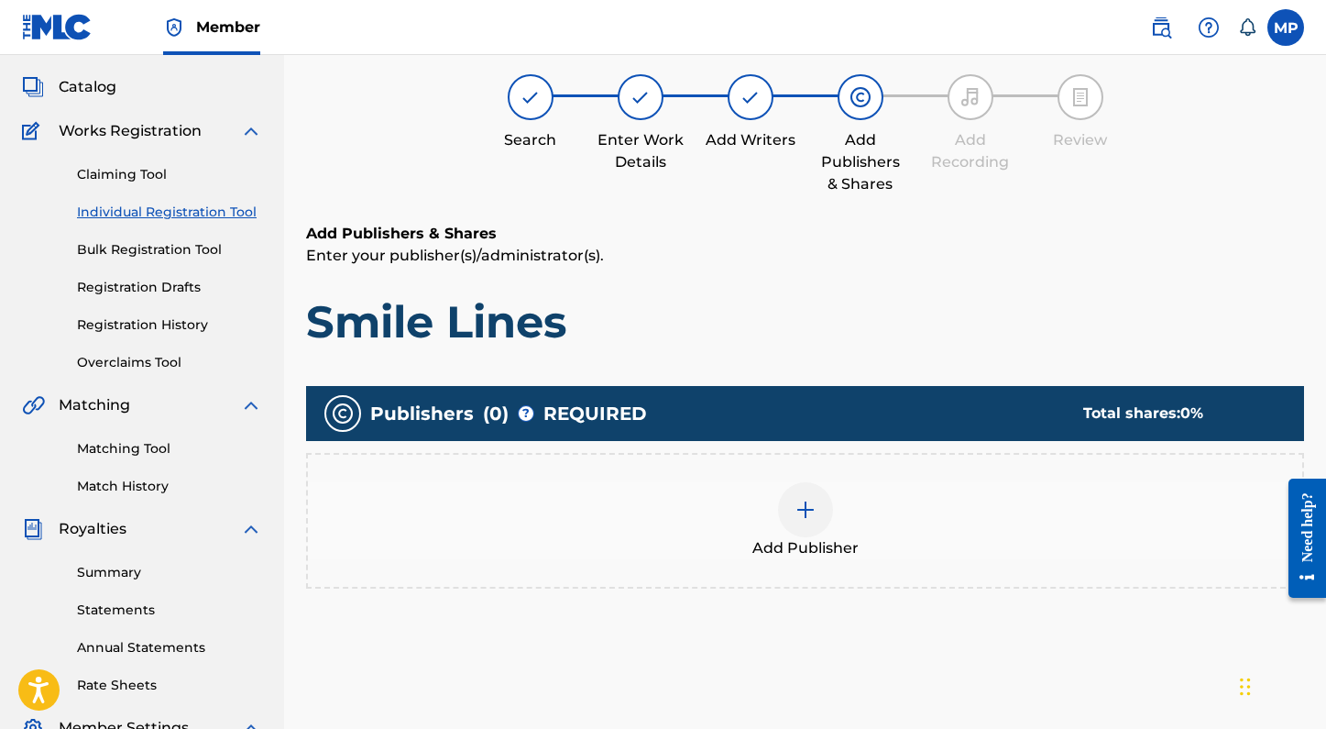
scroll to position [82, 0]
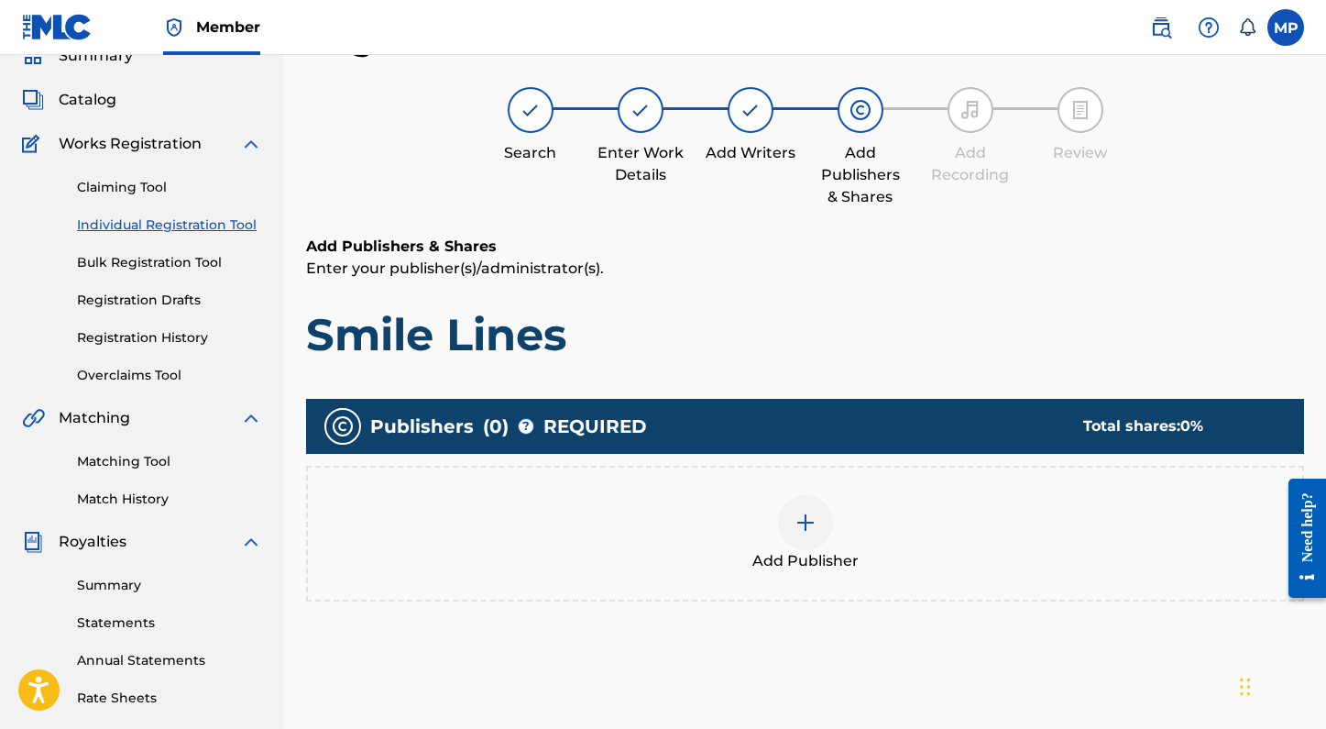
click at [788, 521] on div at bounding box center [805, 522] width 55 height 55
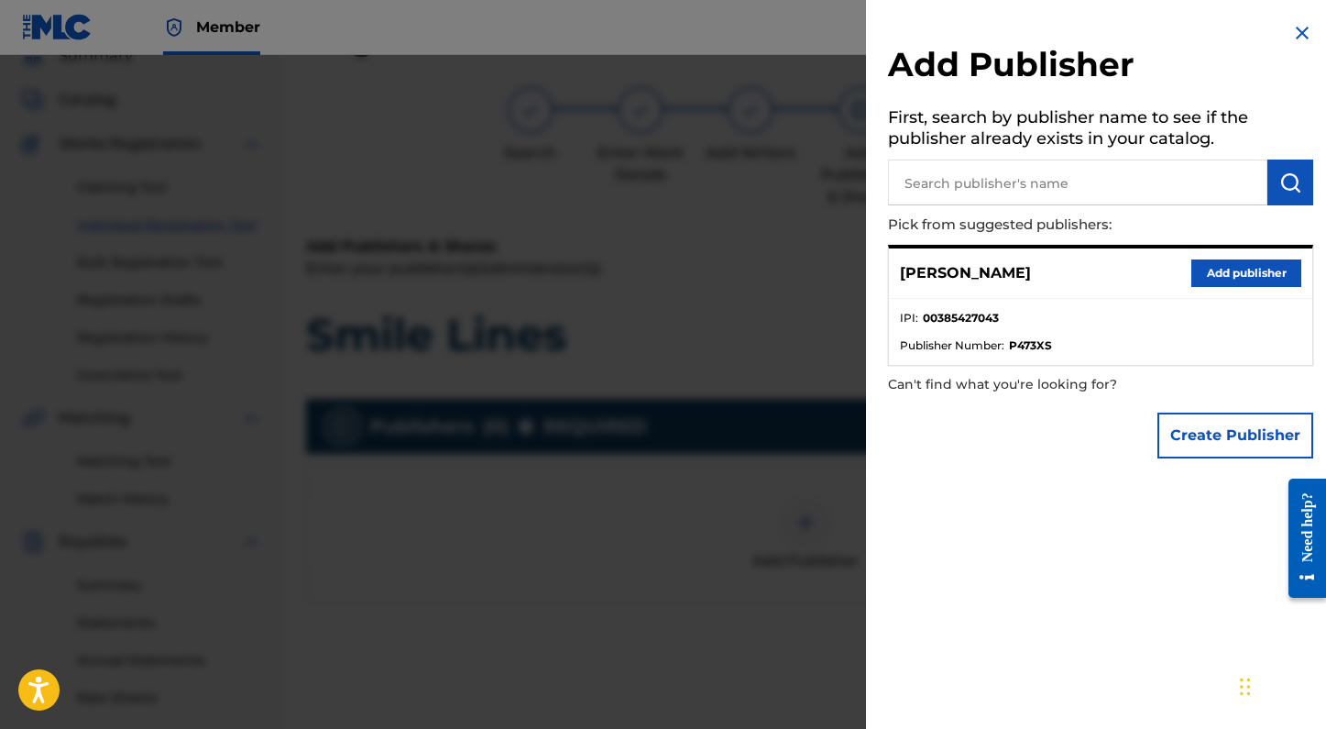
click at [1022, 184] on input "text" at bounding box center [1077, 182] width 379 height 46
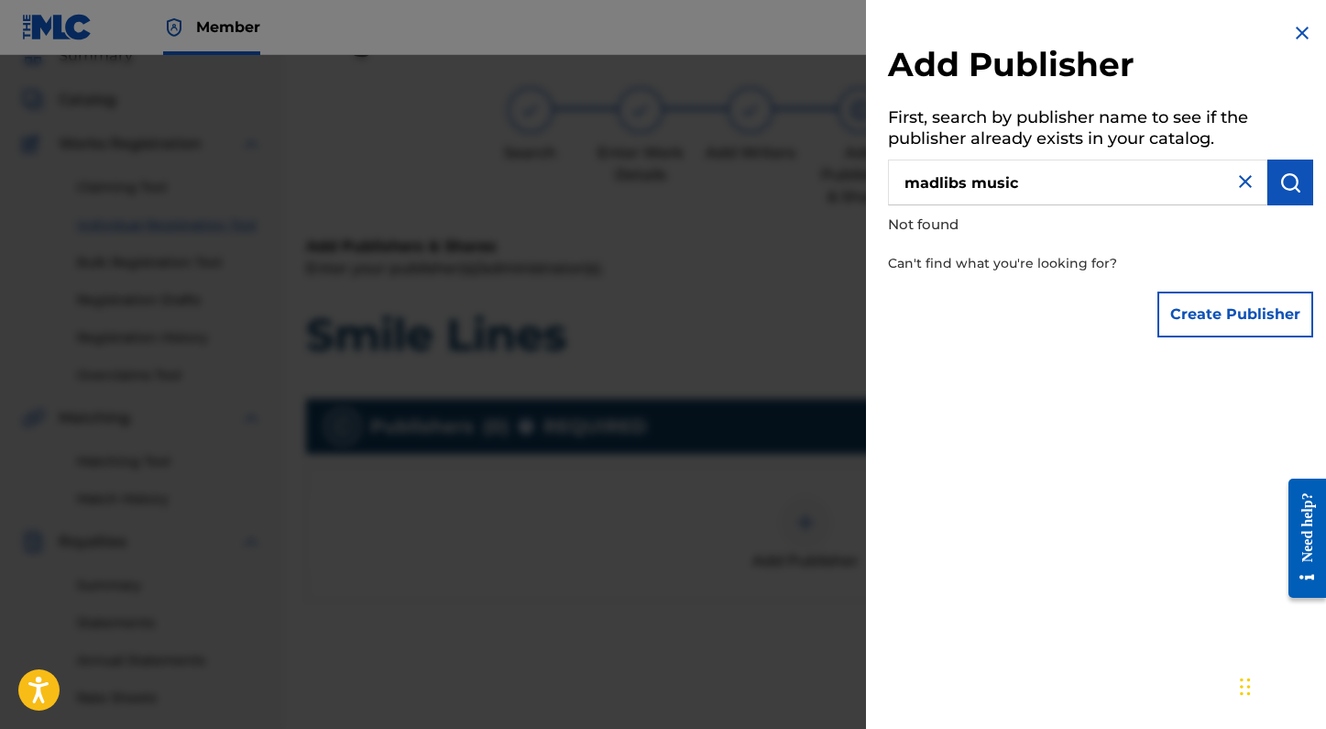
type input "madlibs music"
click at [1249, 318] on button "Create Publisher" at bounding box center [1235, 314] width 156 height 46
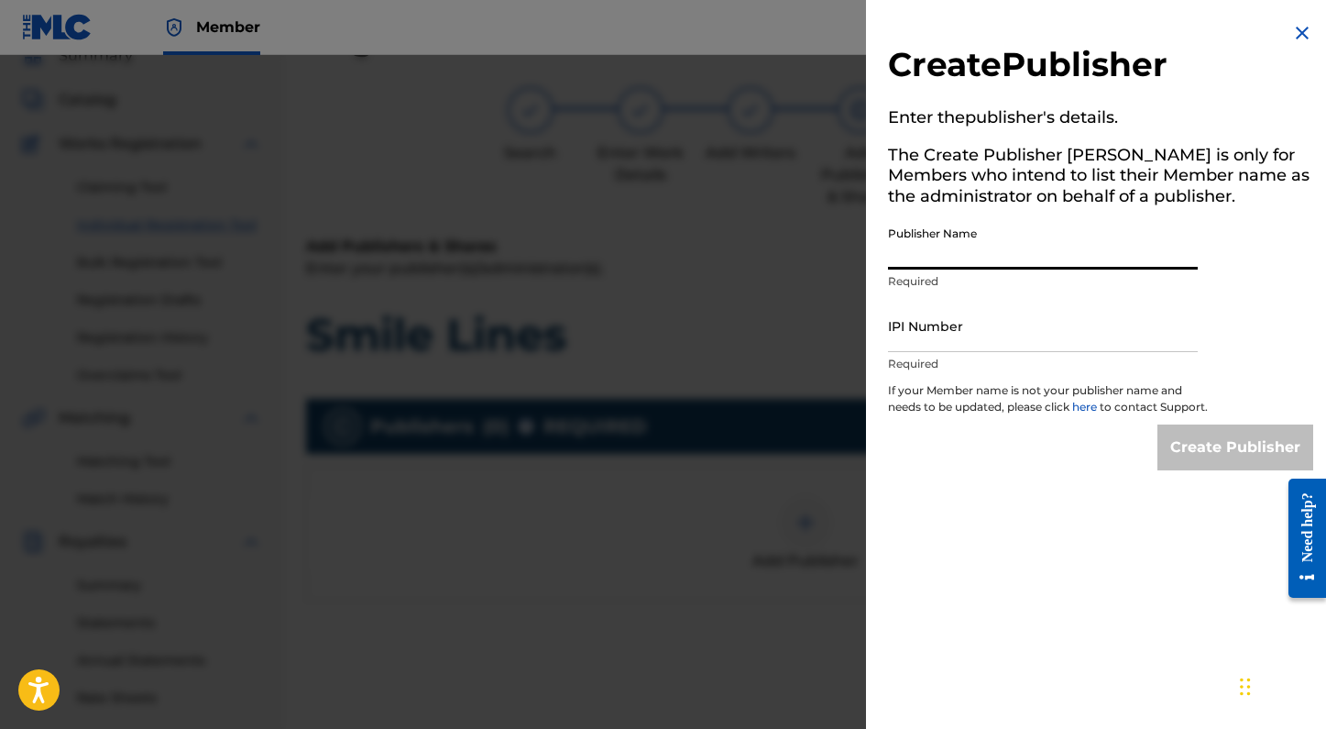
click at [945, 240] on input "Publisher Name" at bounding box center [1043, 243] width 310 height 52
type input "MADLIBS MUSIC"
click at [971, 314] on input "IPI Number" at bounding box center [1043, 326] width 310 height 52
type input "01205384774"
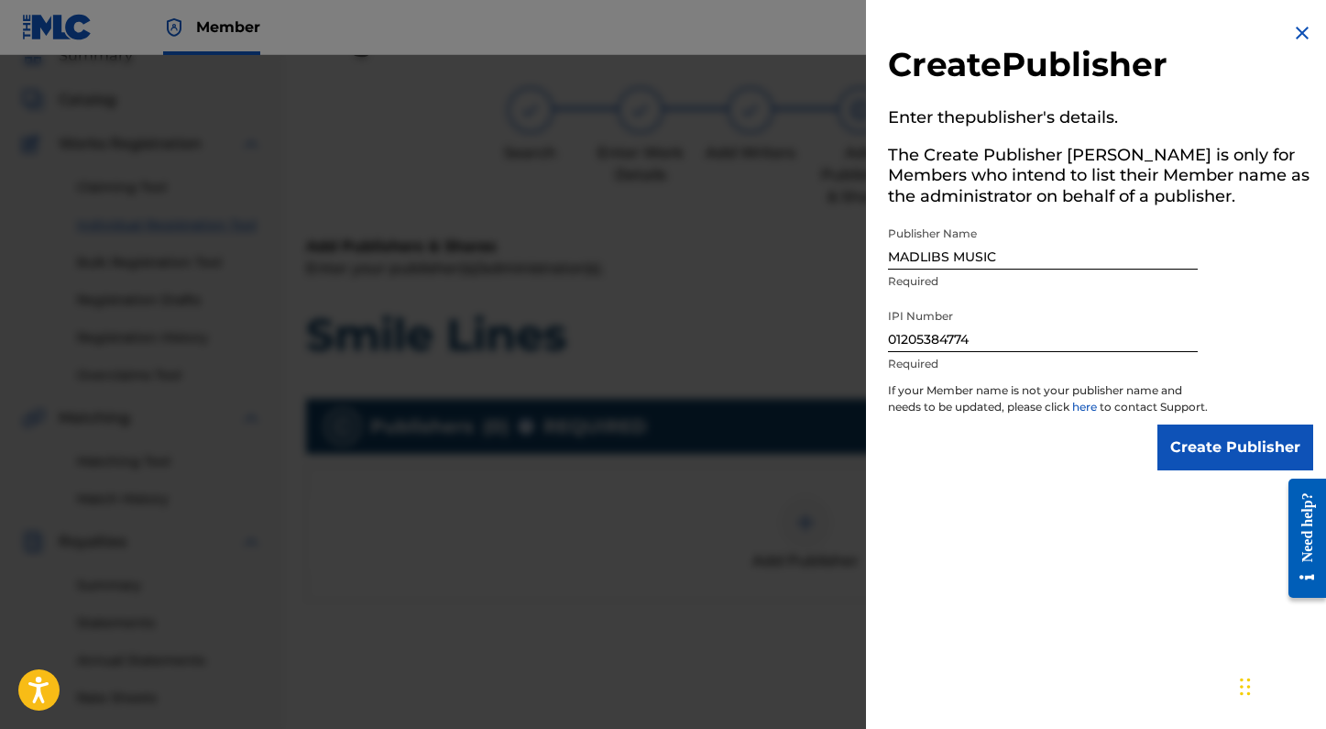
drag, startPoint x: 1224, startPoint y: 470, endPoint x: 1199, endPoint y: 529, distance: 64.0
click at [1199, 529] on div "Create Publisher Enter the publisher 's details. The Create Publisher button is…" at bounding box center [1100, 364] width 469 height 729
drag, startPoint x: 1121, startPoint y: 186, endPoint x: 1195, endPoint y: 188, distance: 74.3
click at [1195, 188] on h5 "The Create Publisher button is only for Members who intend to list their Member…" at bounding box center [1100, 178] width 425 height 79
drag, startPoint x: 1202, startPoint y: 459, endPoint x: 1101, endPoint y: 459, distance: 101.7
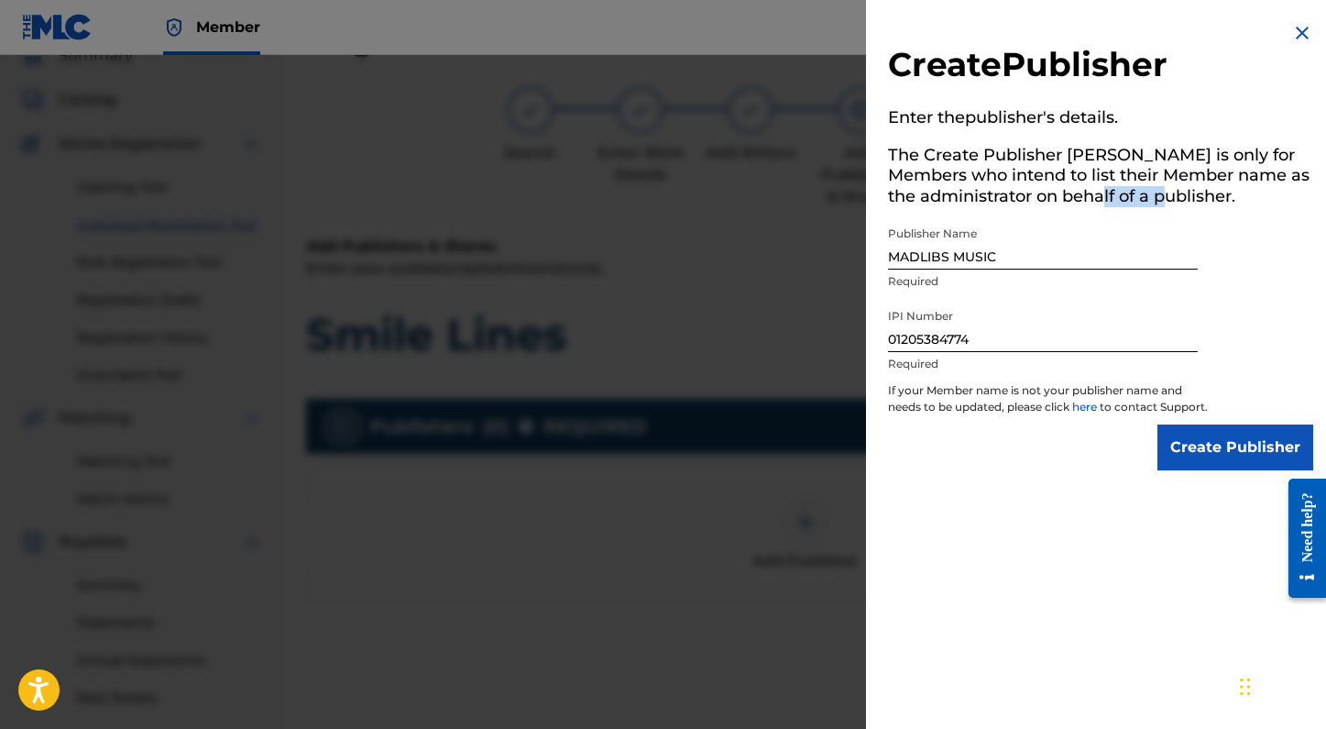
click at [1101, 459] on div "Create Publisher" at bounding box center [1100, 447] width 425 height 46
click at [1192, 463] on input "Create Publisher" at bounding box center [1235, 447] width 156 height 46
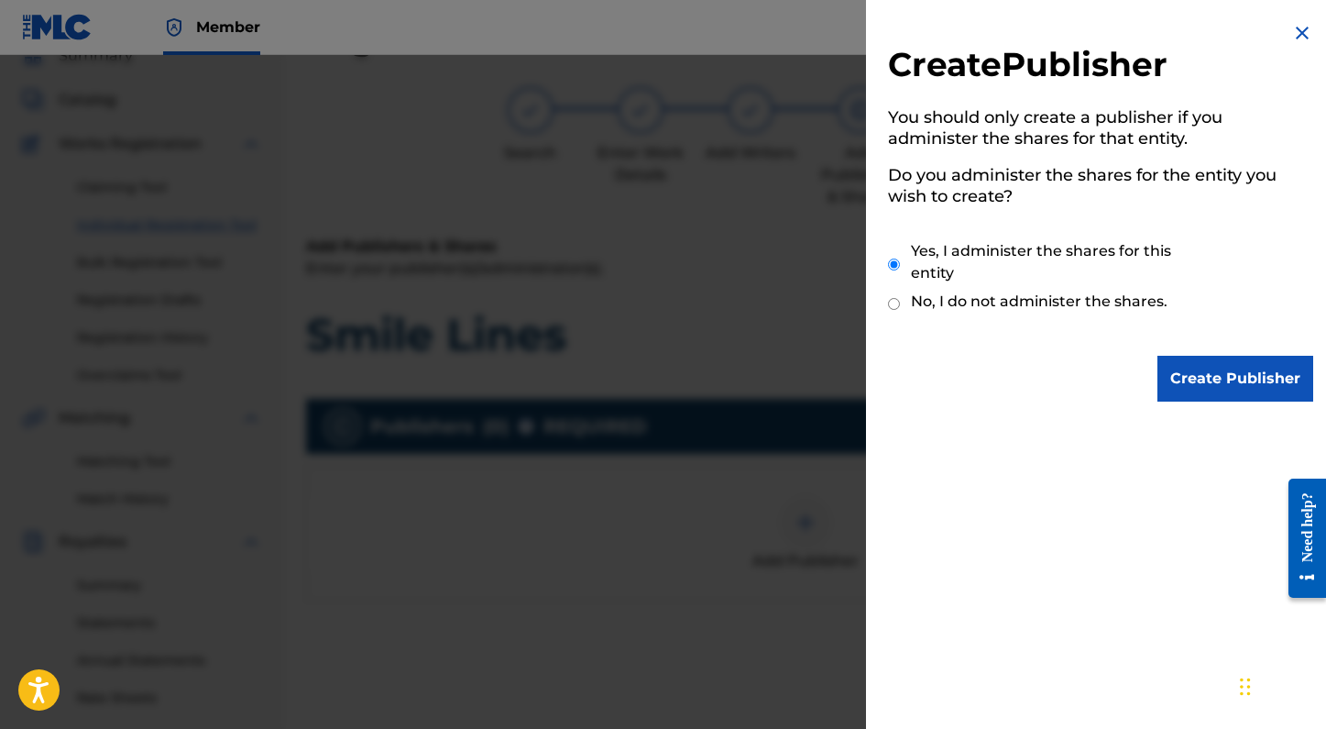
click at [1224, 378] on input "Create Publisher" at bounding box center [1235, 379] width 156 height 46
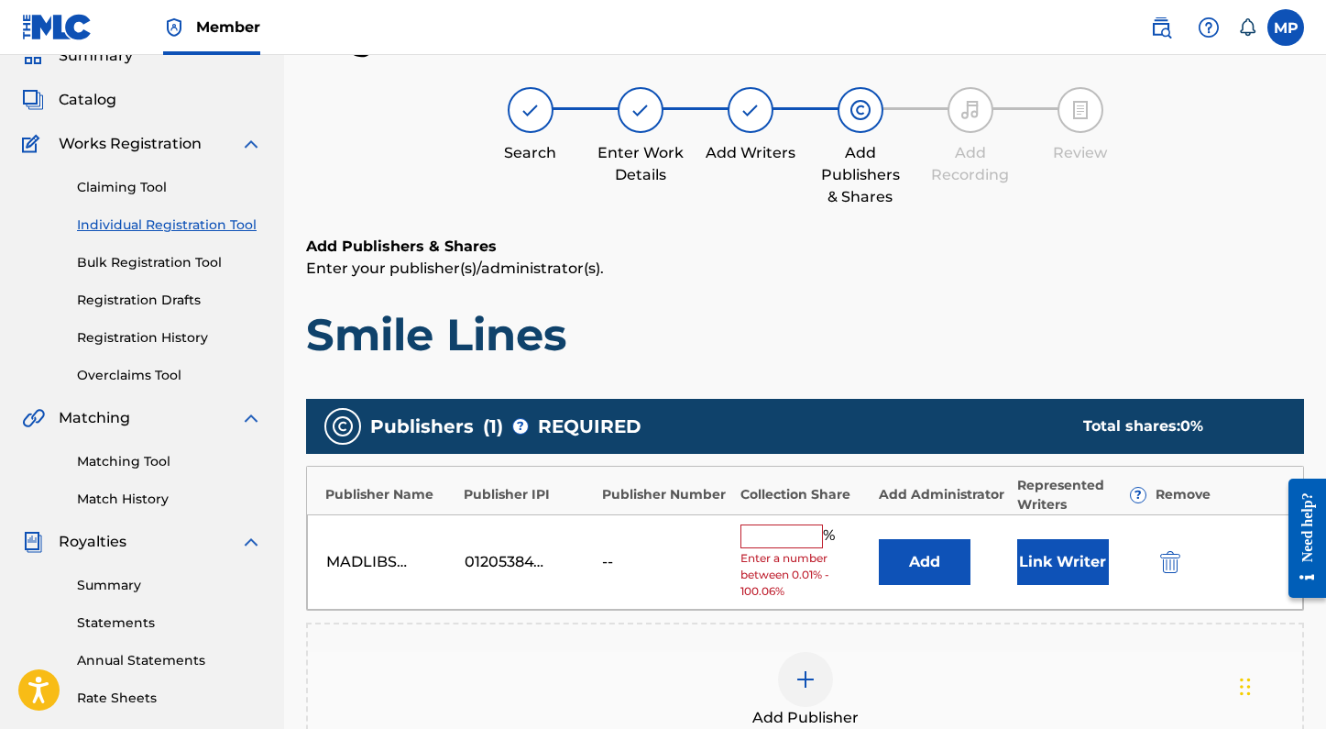
click at [799, 536] on input "text" at bounding box center [781, 536] width 82 height 24
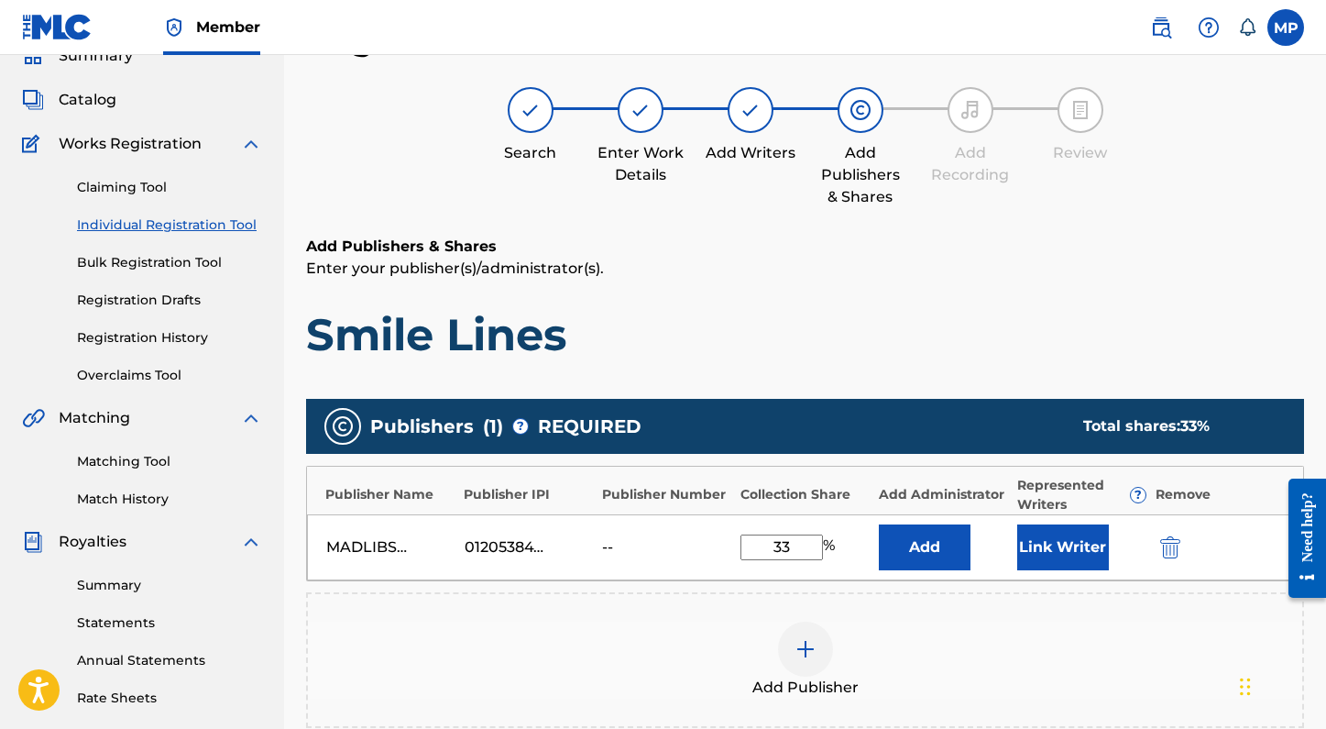
type input "33.34"
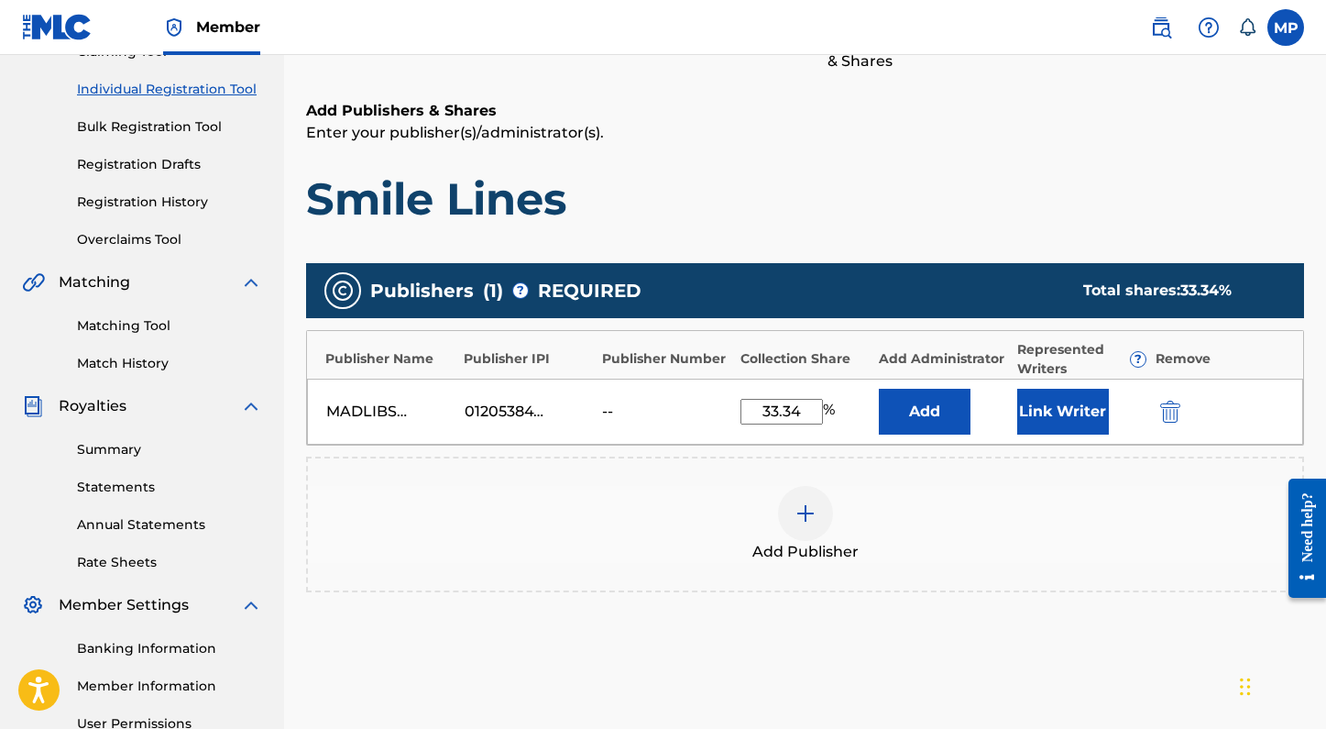
scroll to position [228, 0]
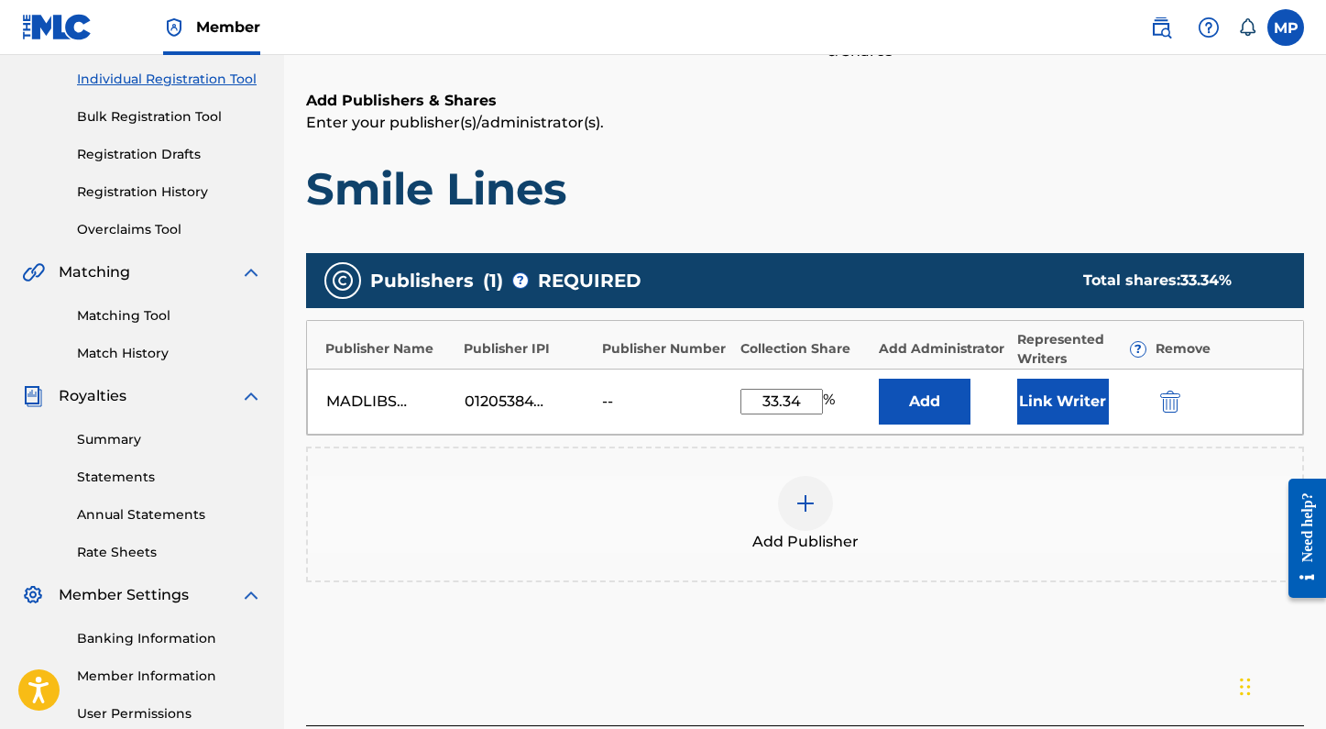
click at [1072, 401] on button "Link Writer" at bounding box center [1063, 401] width 92 height 46
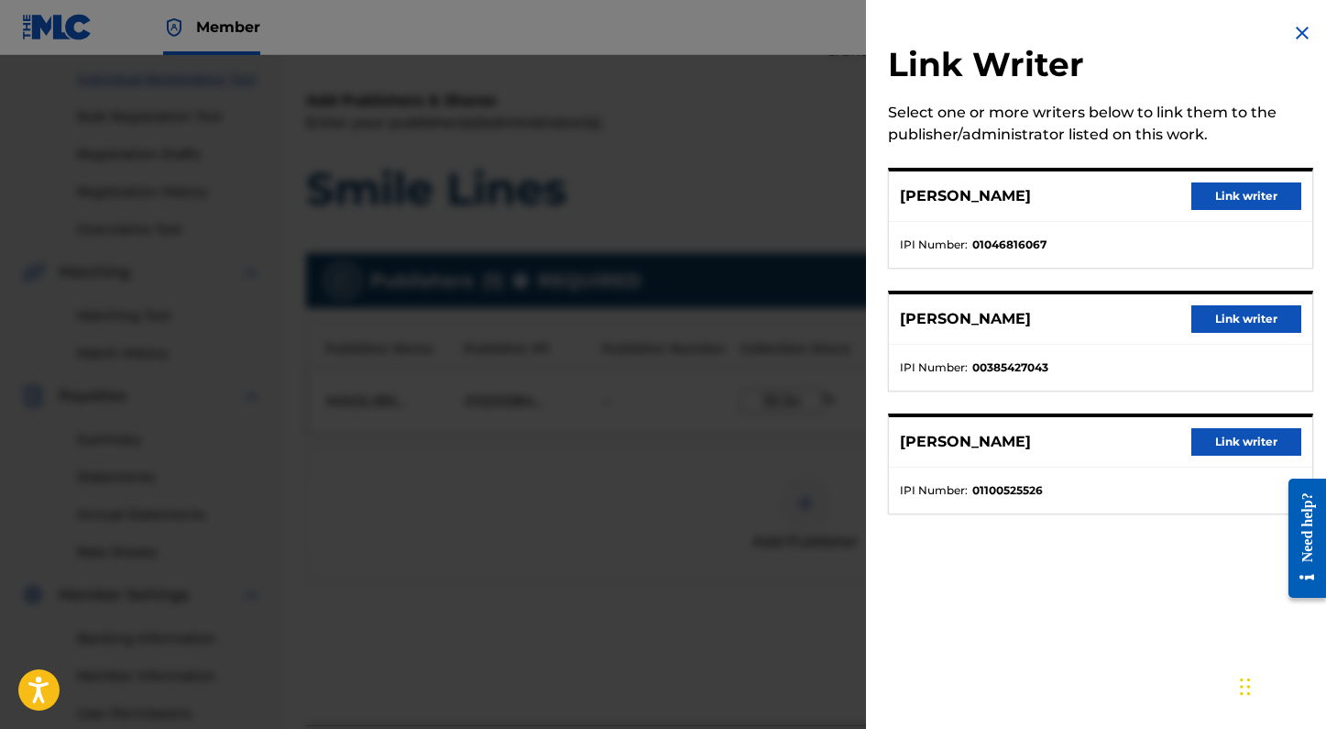
click at [1234, 325] on button "Link writer" at bounding box center [1246, 318] width 110 height 27
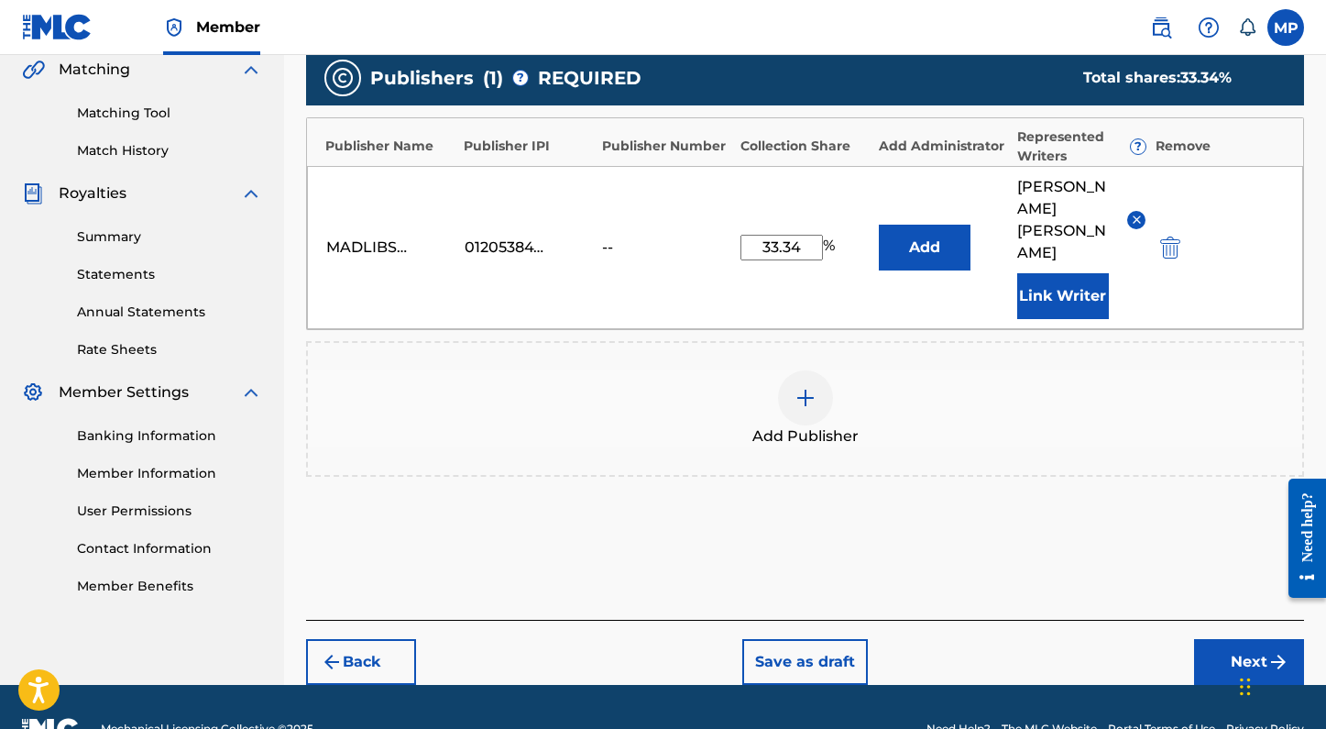
click at [1220, 639] on button "Next" at bounding box center [1249, 662] width 110 height 46
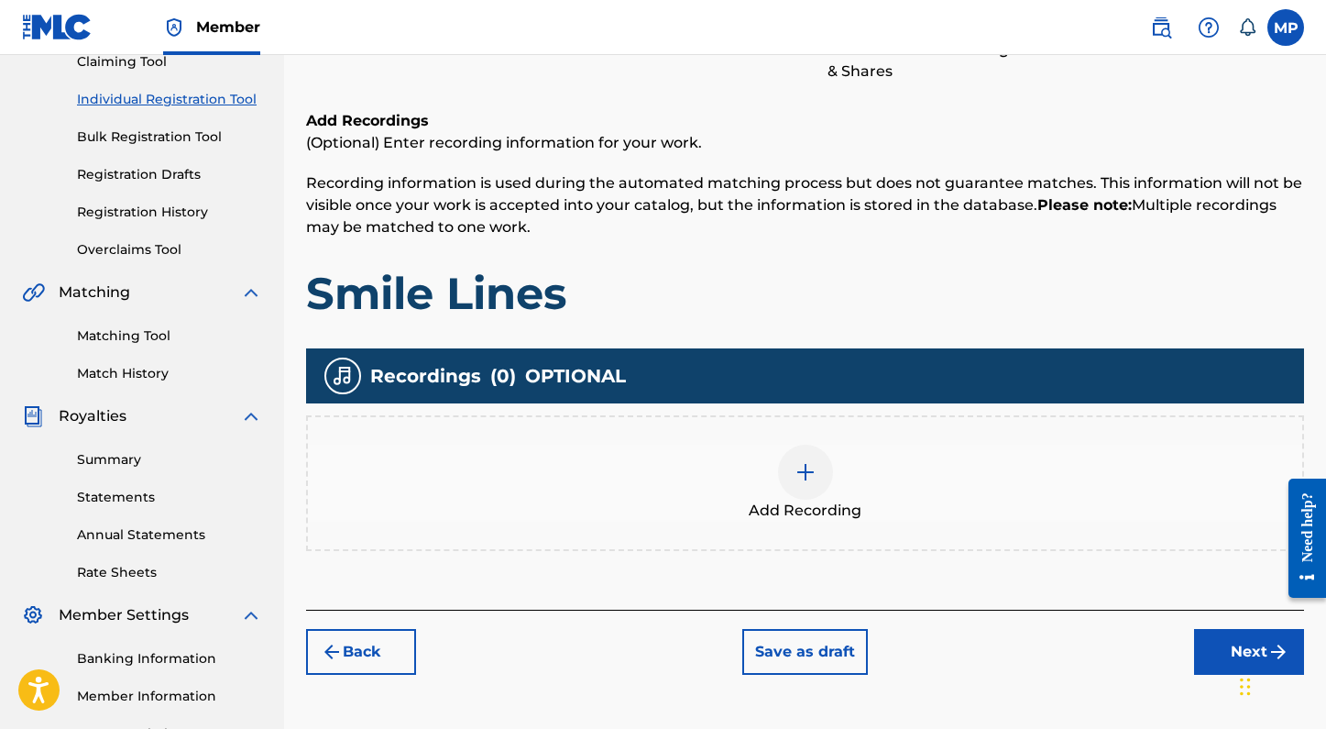
scroll to position [230, 0]
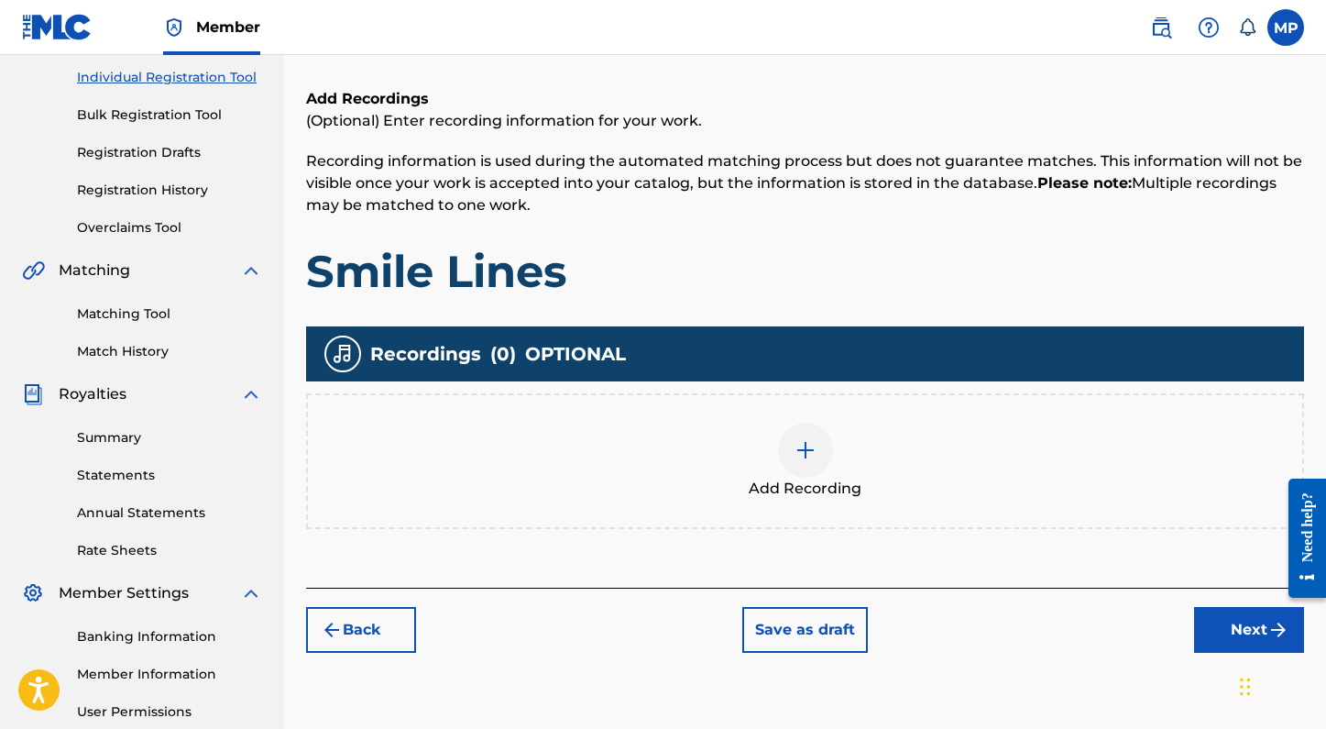
click at [801, 456] on img at bounding box center [806, 450] width 22 height 22
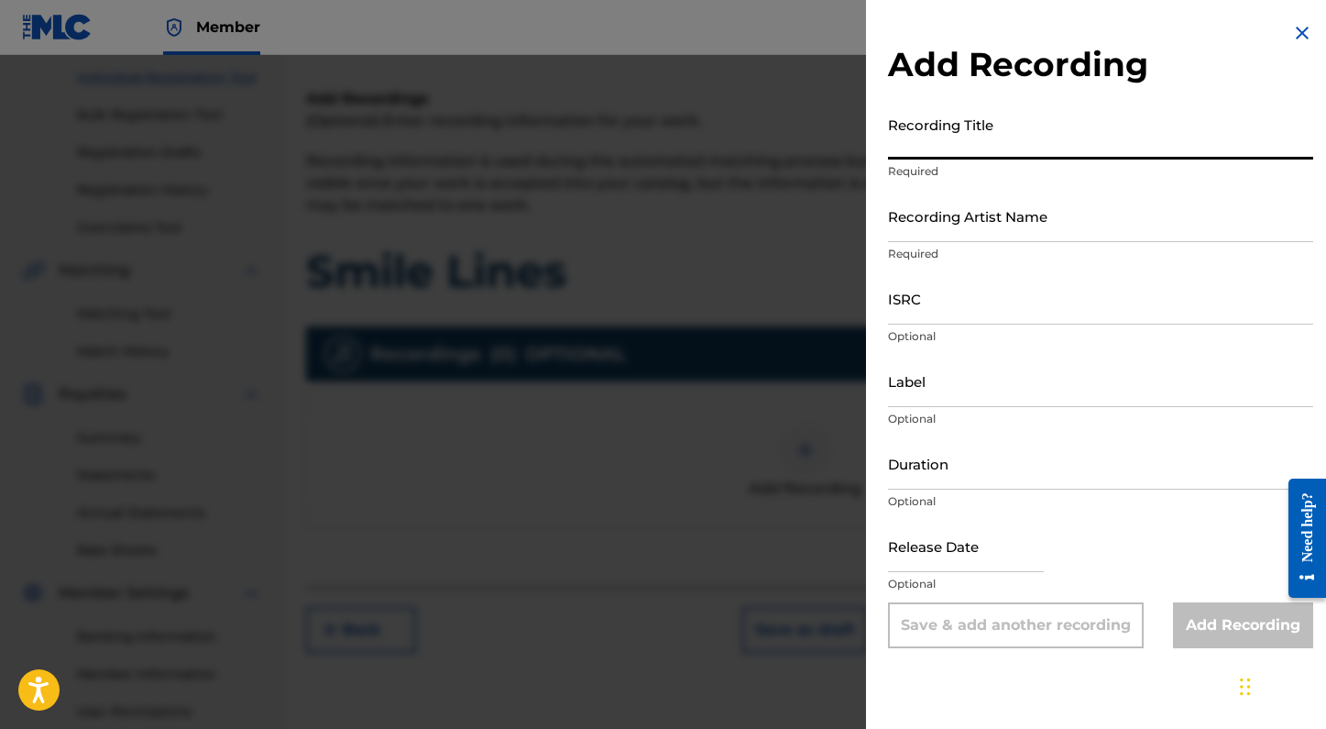
click at [934, 129] on input "Recording Title" at bounding box center [1100, 133] width 425 height 52
type input "SMILE LINES"
click at [949, 214] on input "Recording Artist Name" at bounding box center [1100, 216] width 425 height 52
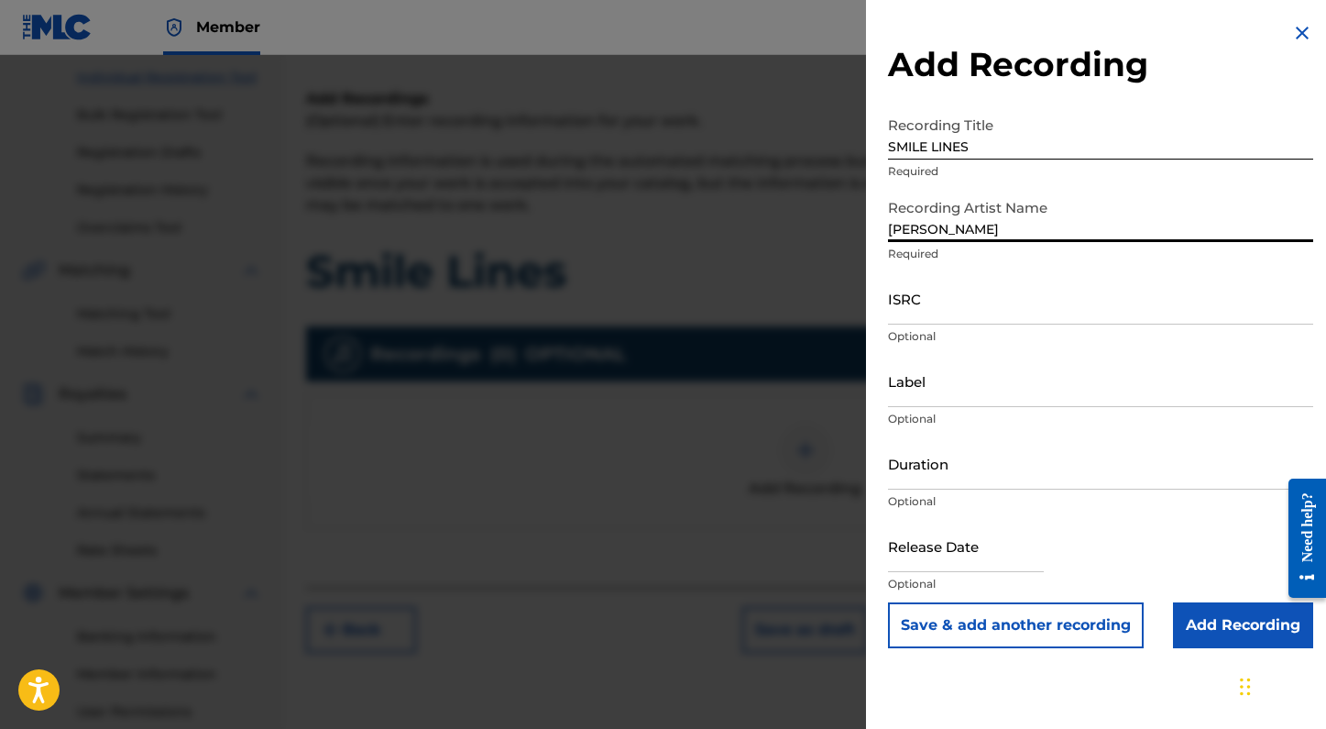
type input "Tory Grace"
click at [915, 306] on input "ISRC" at bounding box center [1100, 298] width 425 height 52
paste input "QZTAX2570211"
type input "QZTAX2570211"
click at [916, 470] on input "Duration" at bounding box center [1100, 463] width 425 height 52
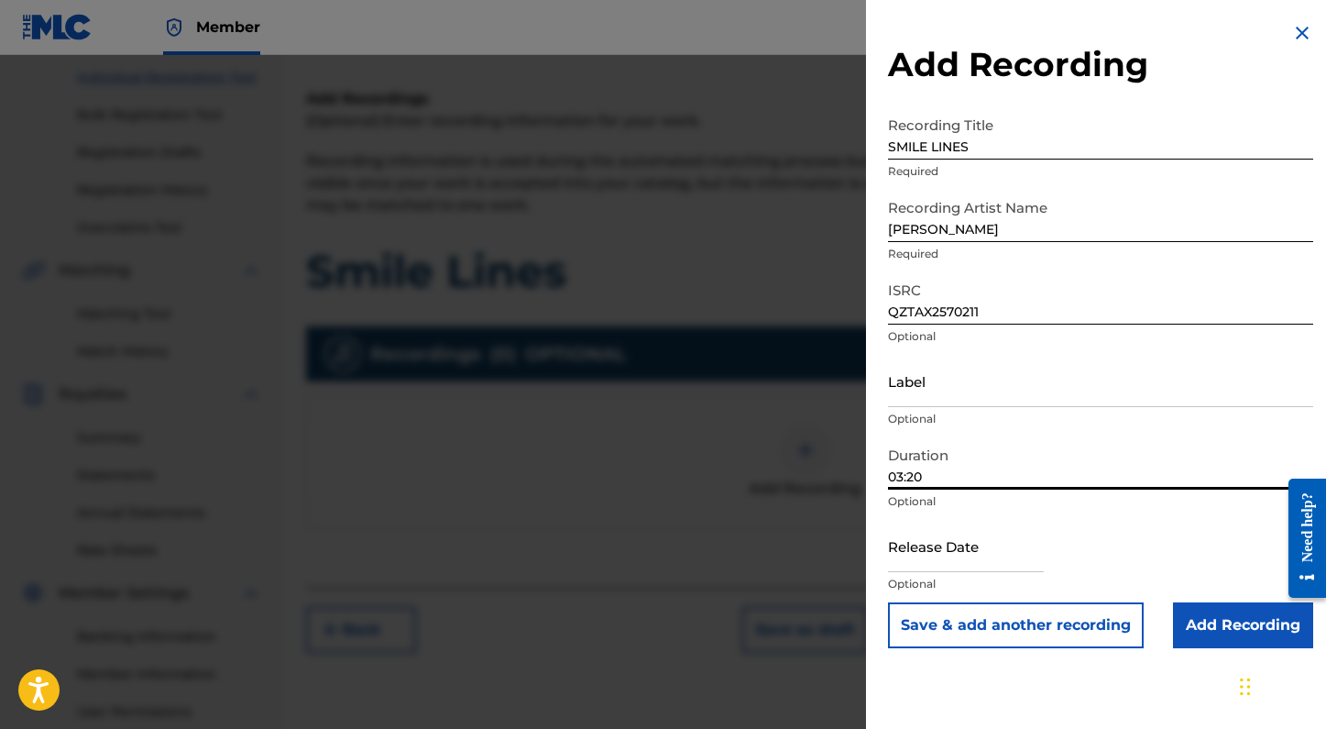
type input "03:20"
click at [1206, 620] on input "Add Recording" at bounding box center [1243, 625] width 140 height 46
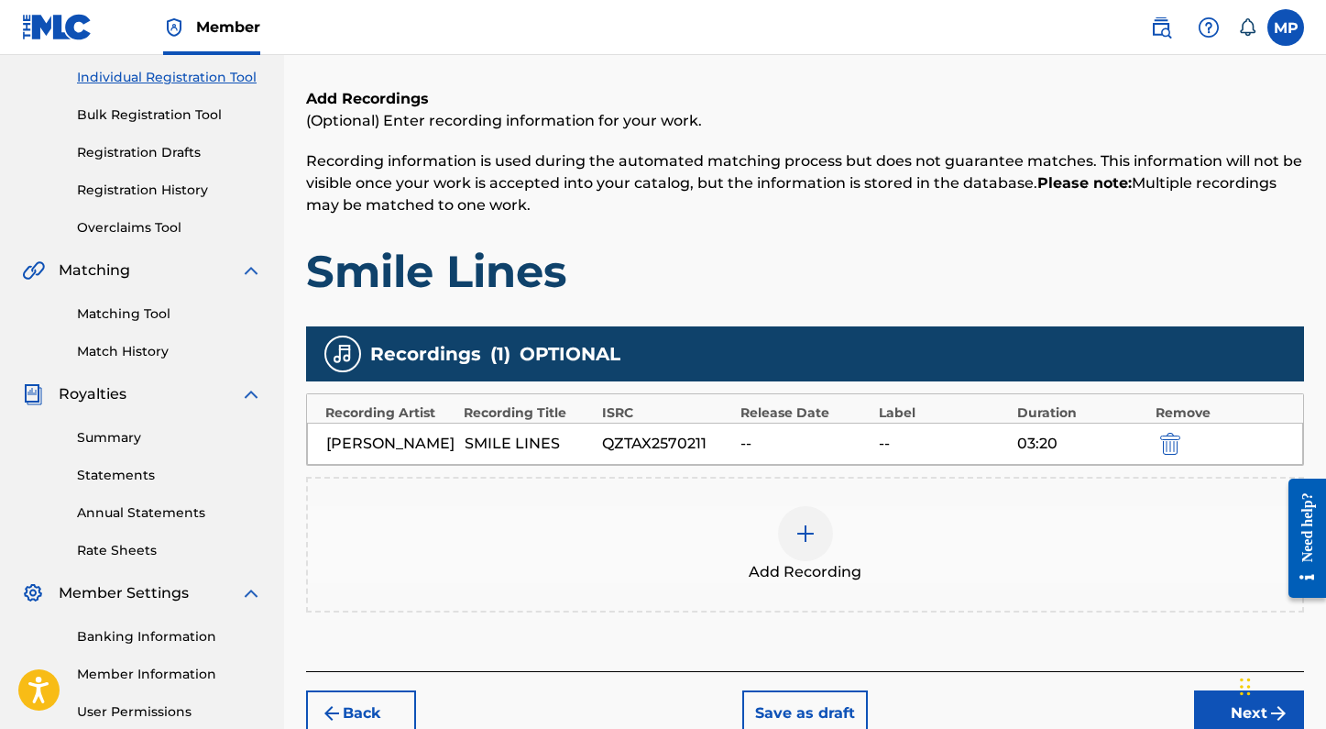
scroll to position [312, 0]
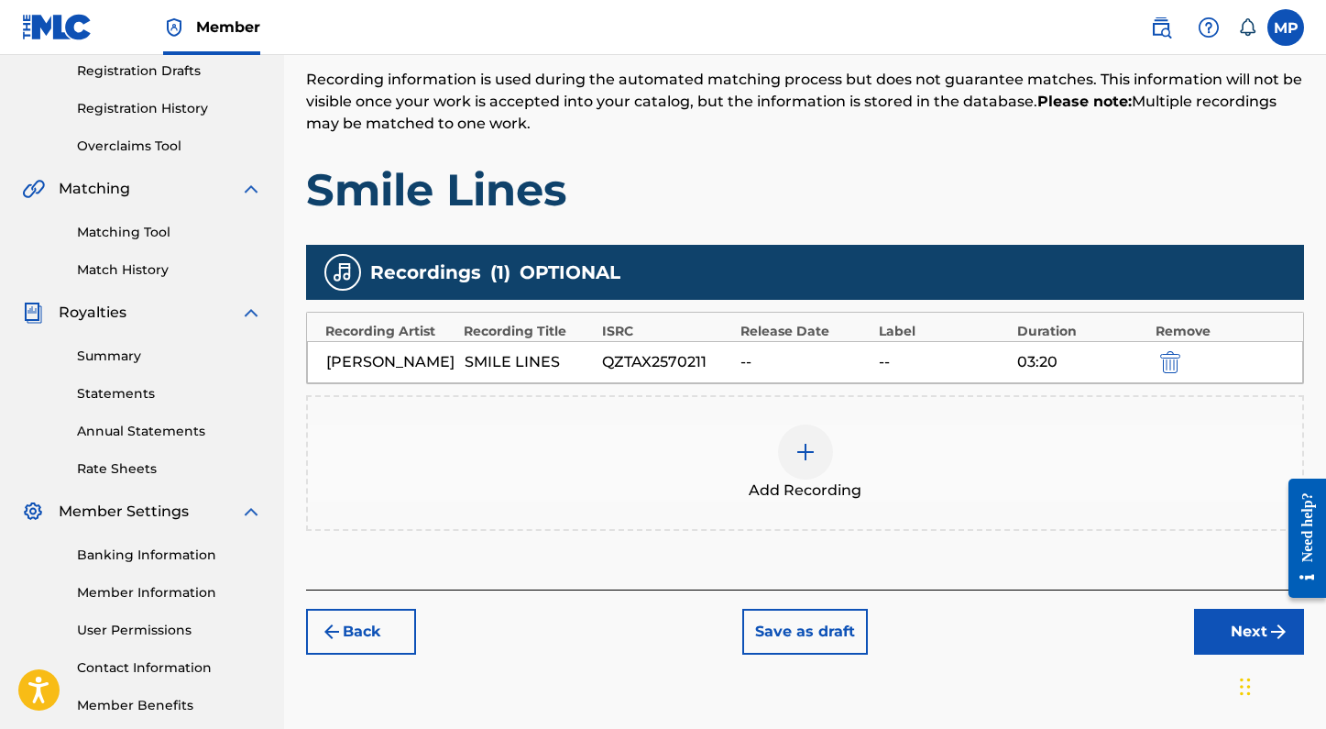
click at [1252, 638] on button "Next" at bounding box center [1249, 632] width 110 height 46
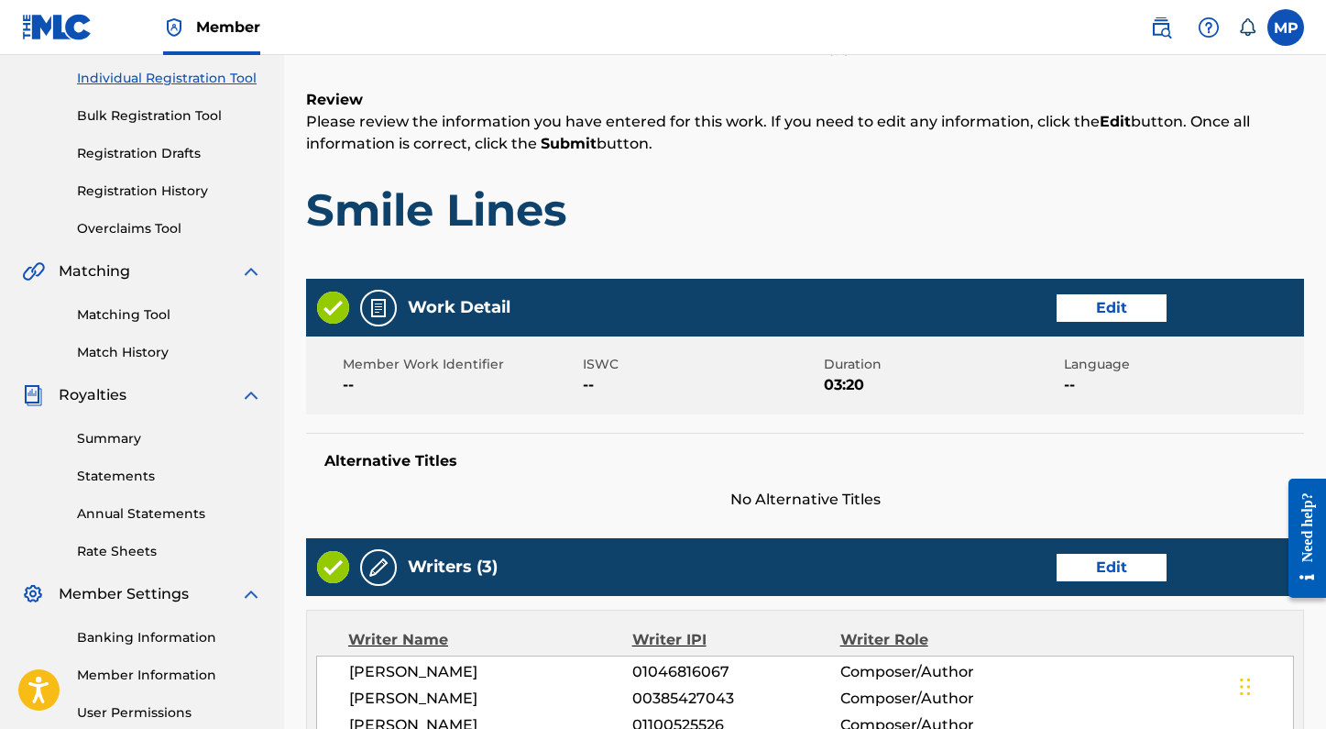
scroll to position [230, 0]
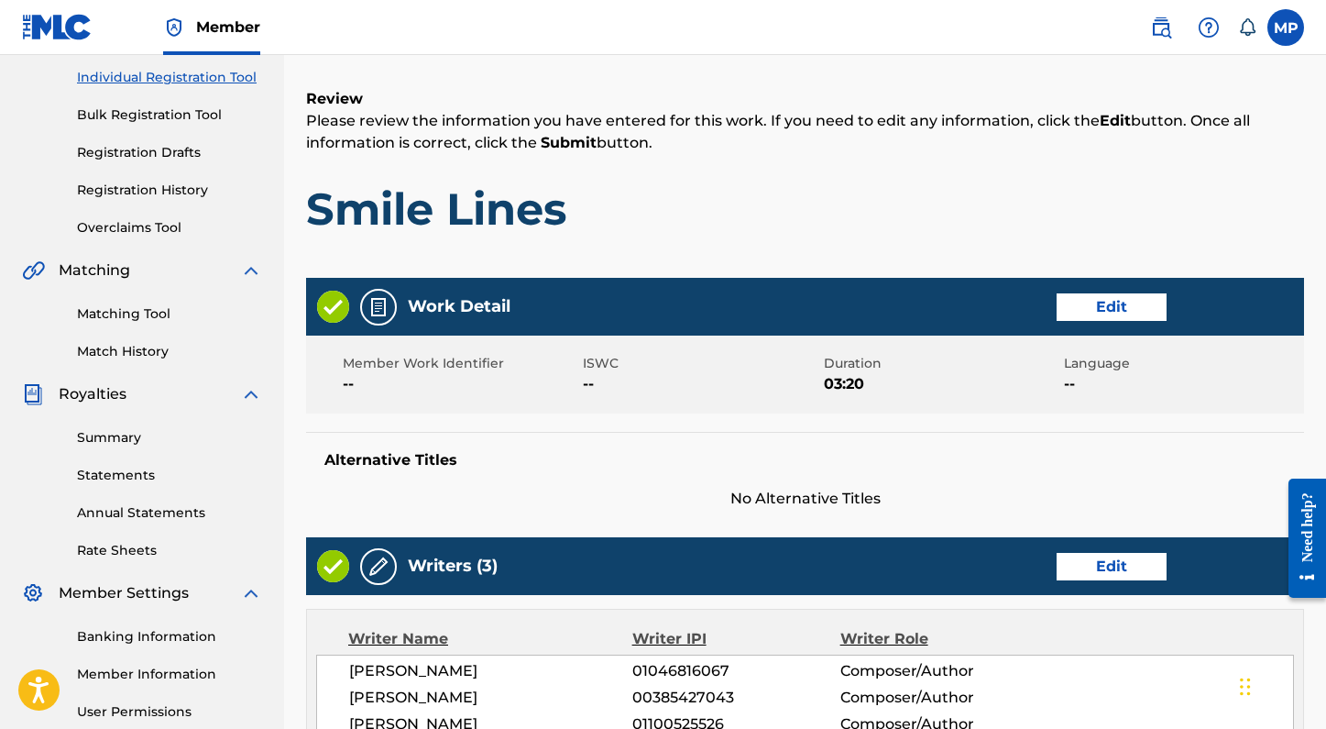
click at [1116, 308] on button "Edit" at bounding box center [1112, 306] width 110 height 27
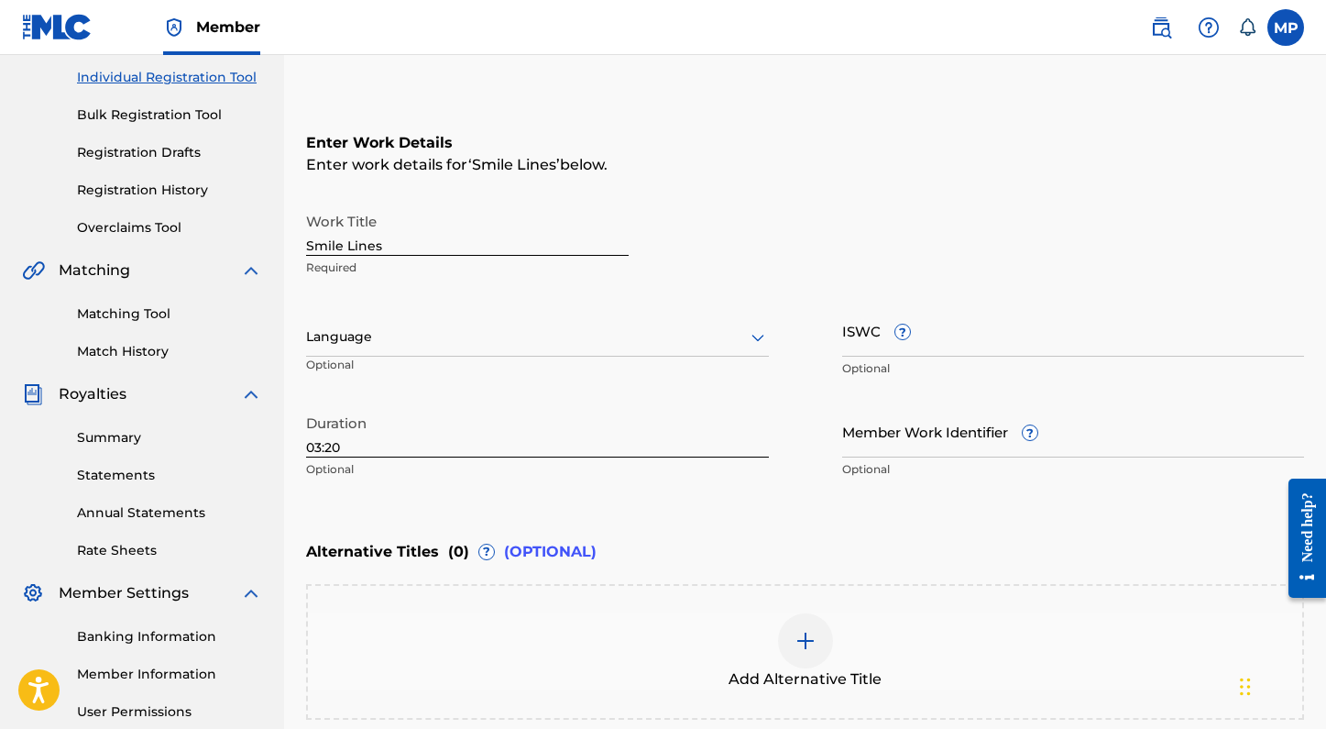
click at [540, 349] on div "Language" at bounding box center [537, 337] width 463 height 38
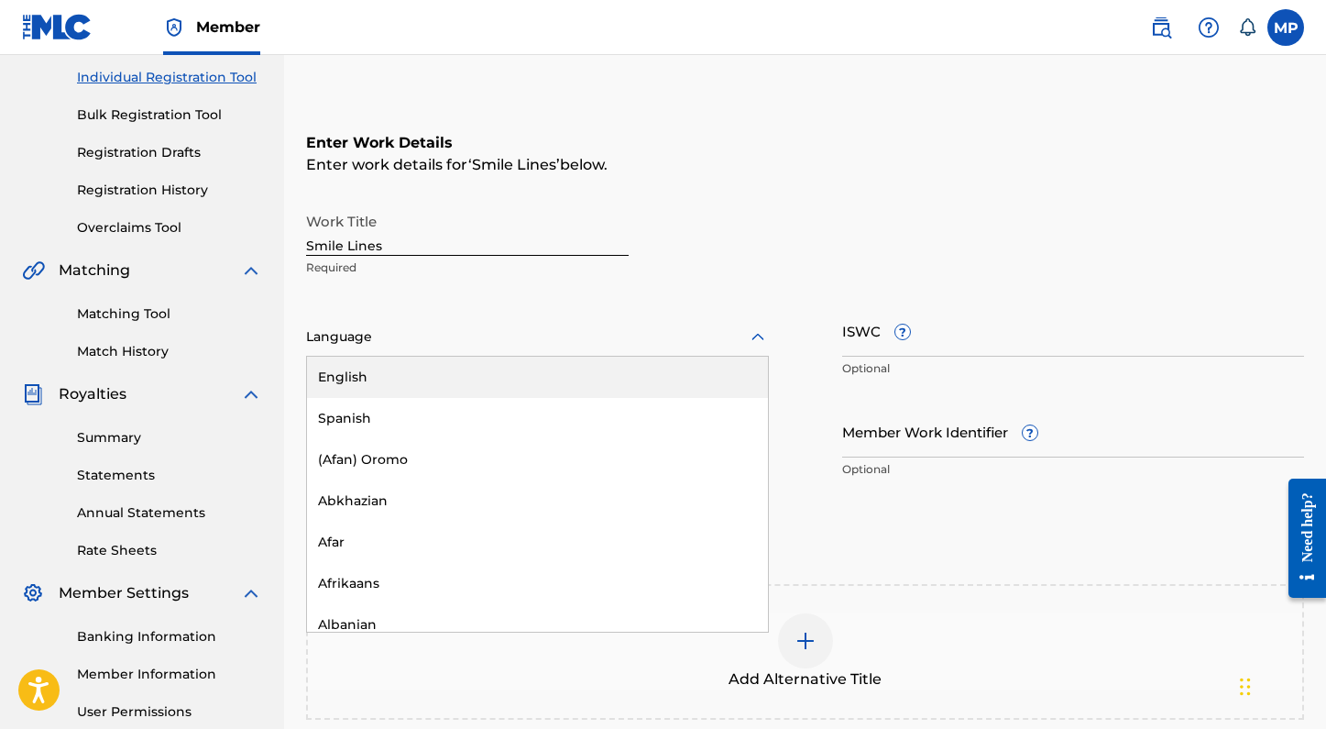
click at [471, 373] on div "English" at bounding box center [537, 377] width 461 height 41
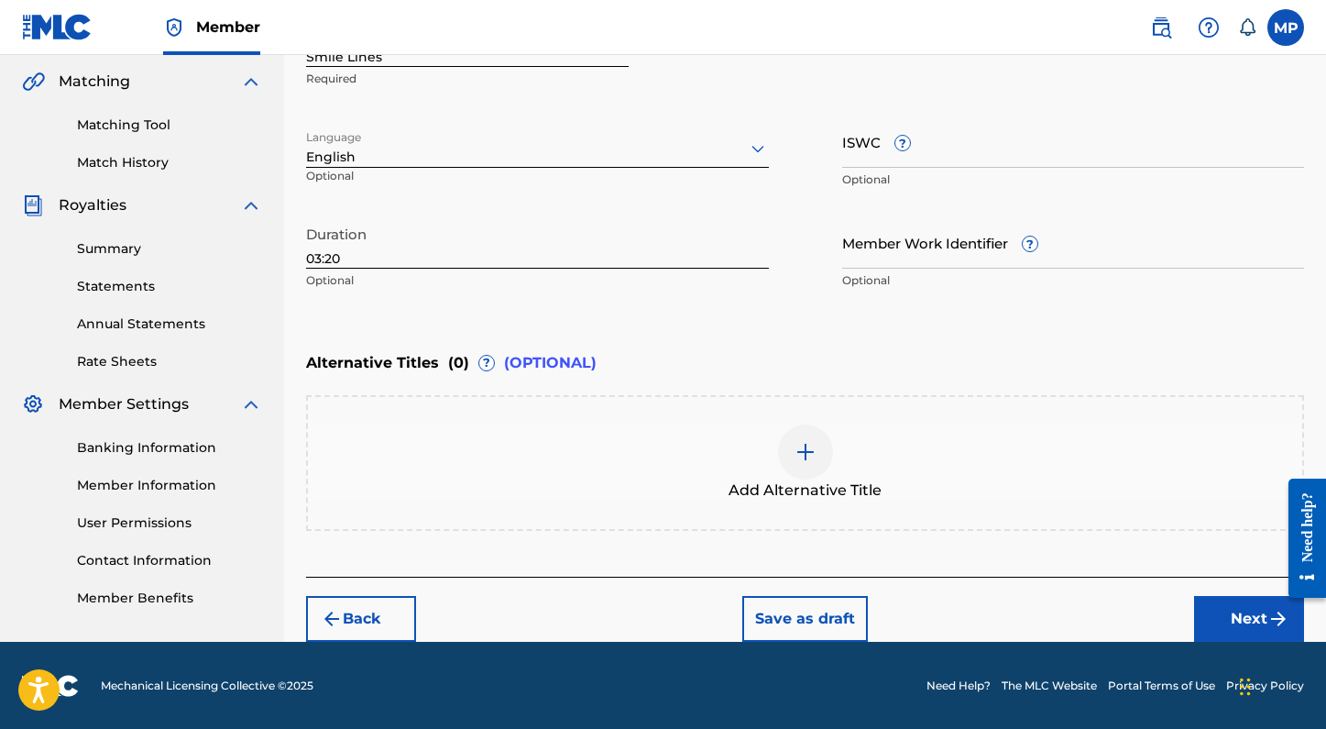
click at [1233, 623] on button "Next" at bounding box center [1249, 619] width 110 height 46
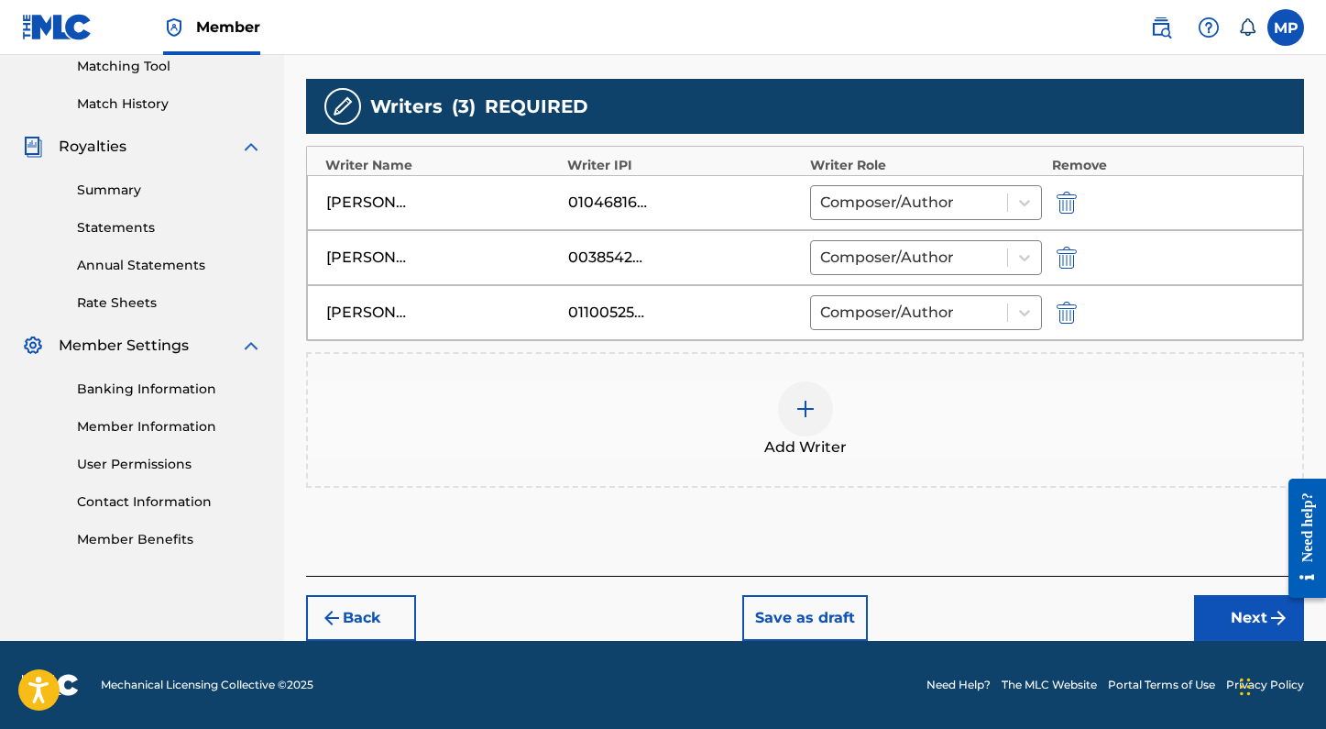
click at [1220, 621] on button "Next" at bounding box center [1249, 618] width 110 height 46
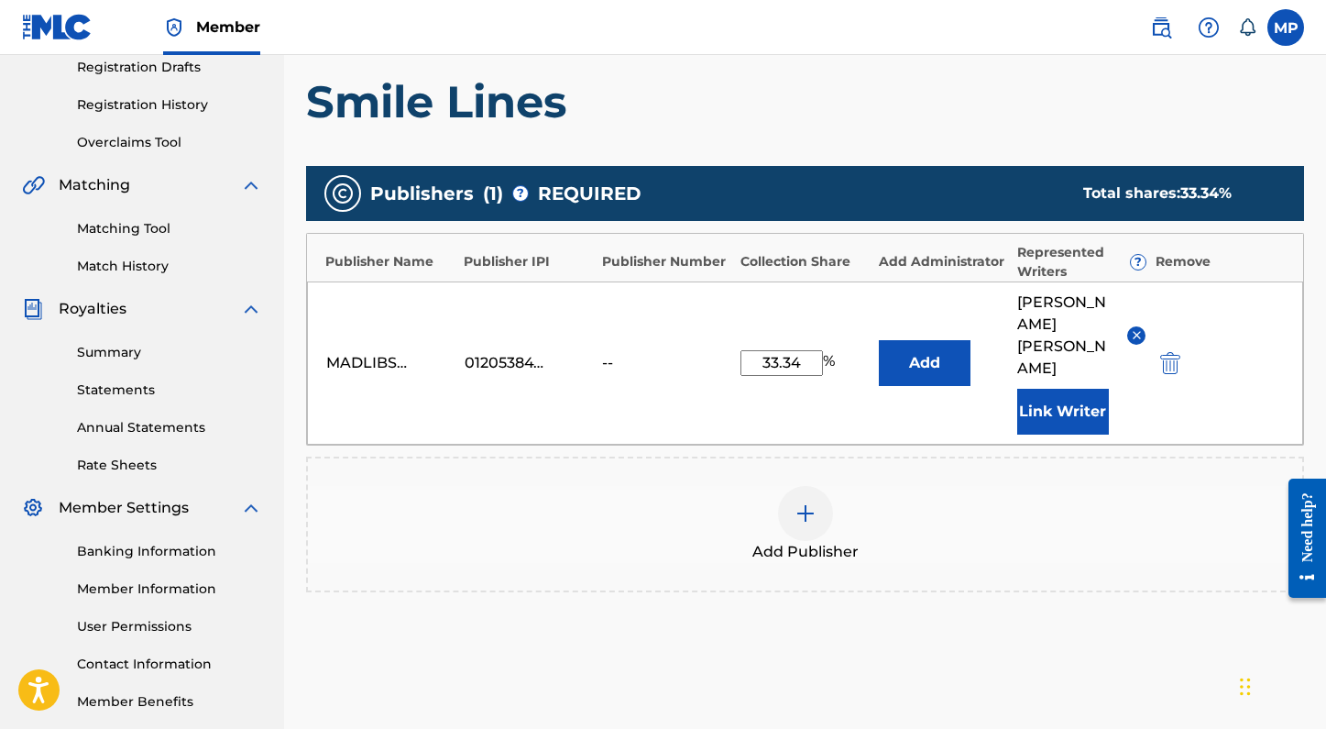
scroll to position [355, 0]
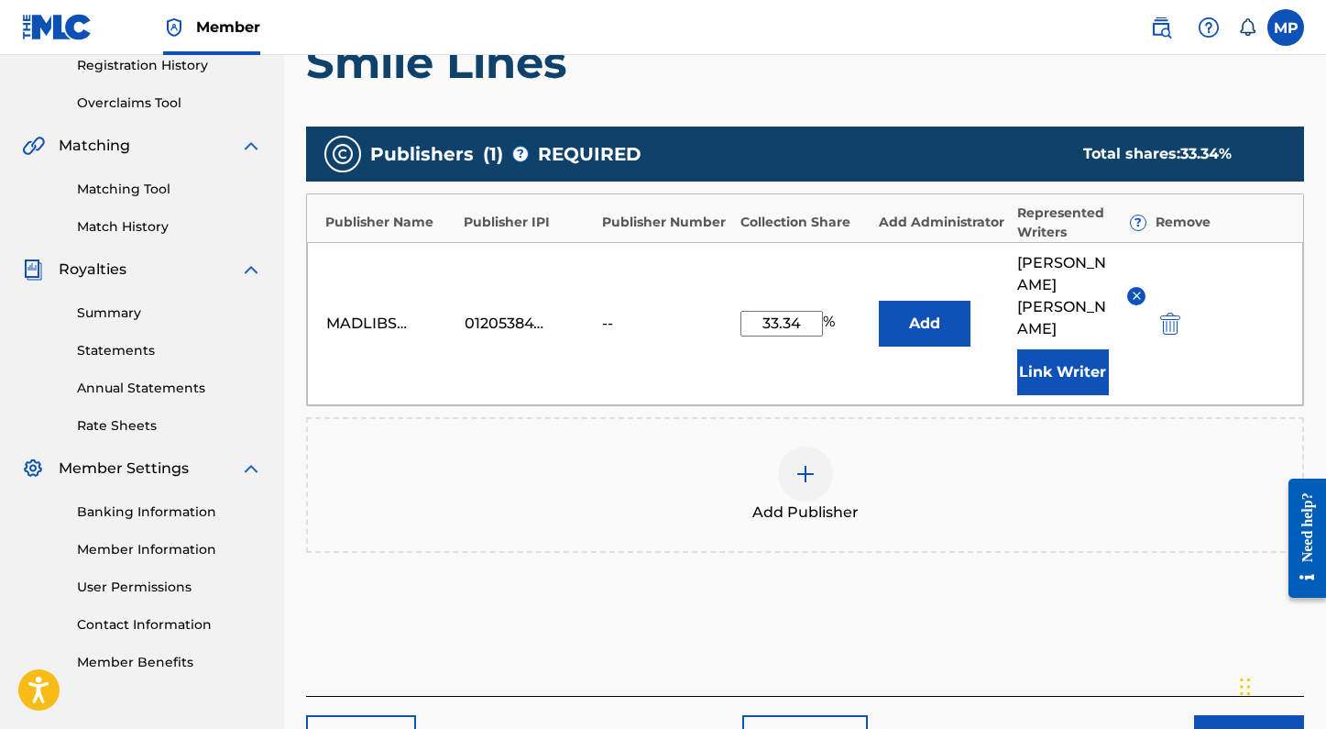
click at [1215, 715] on button "Next" at bounding box center [1249, 738] width 110 height 46
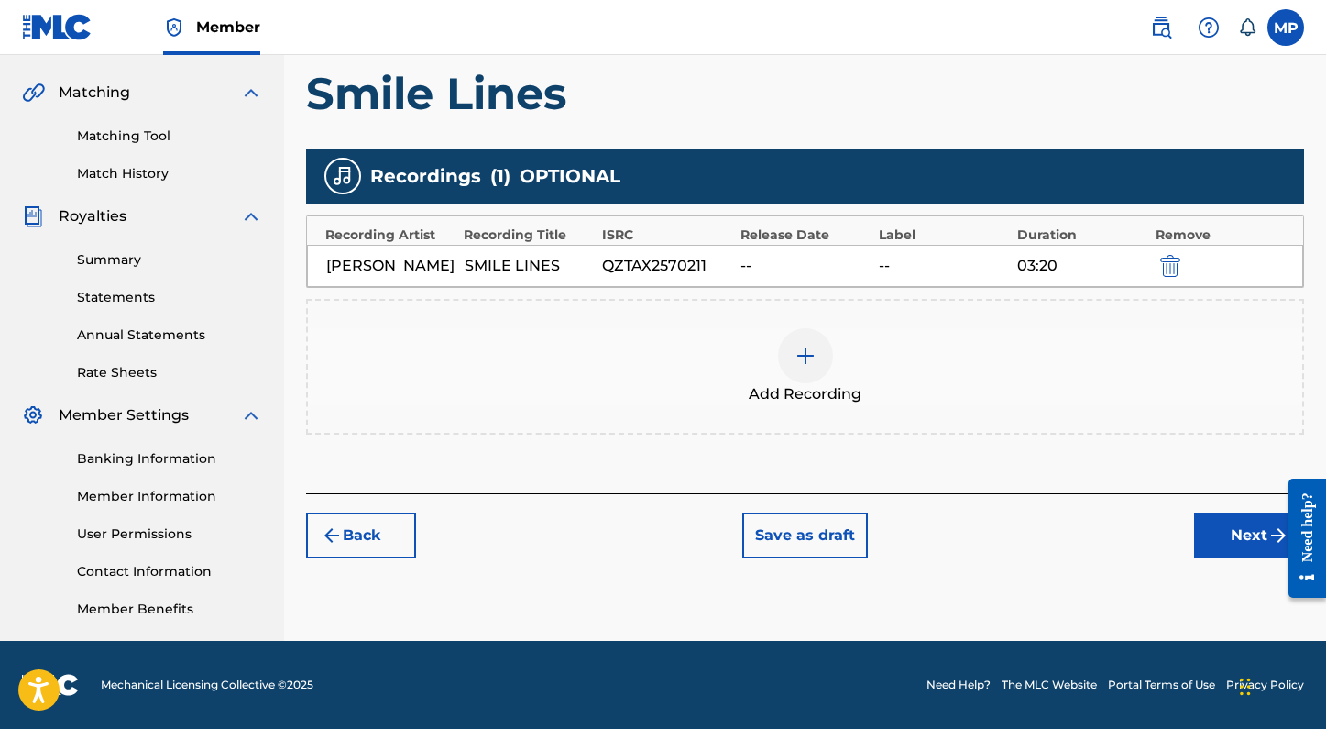
click at [1207, 533] on button "Next" at bounding box center [1249, 535] width 110 height 46
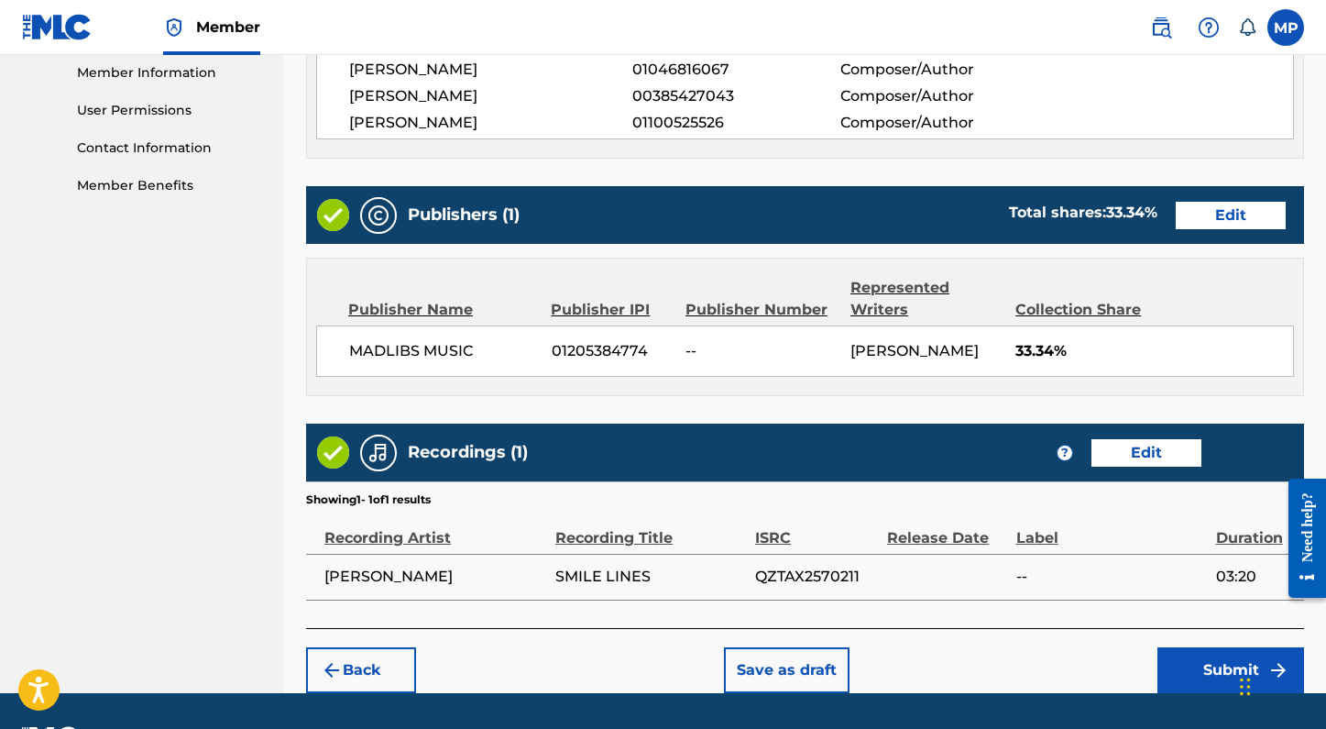
scroll to position [903, 0]
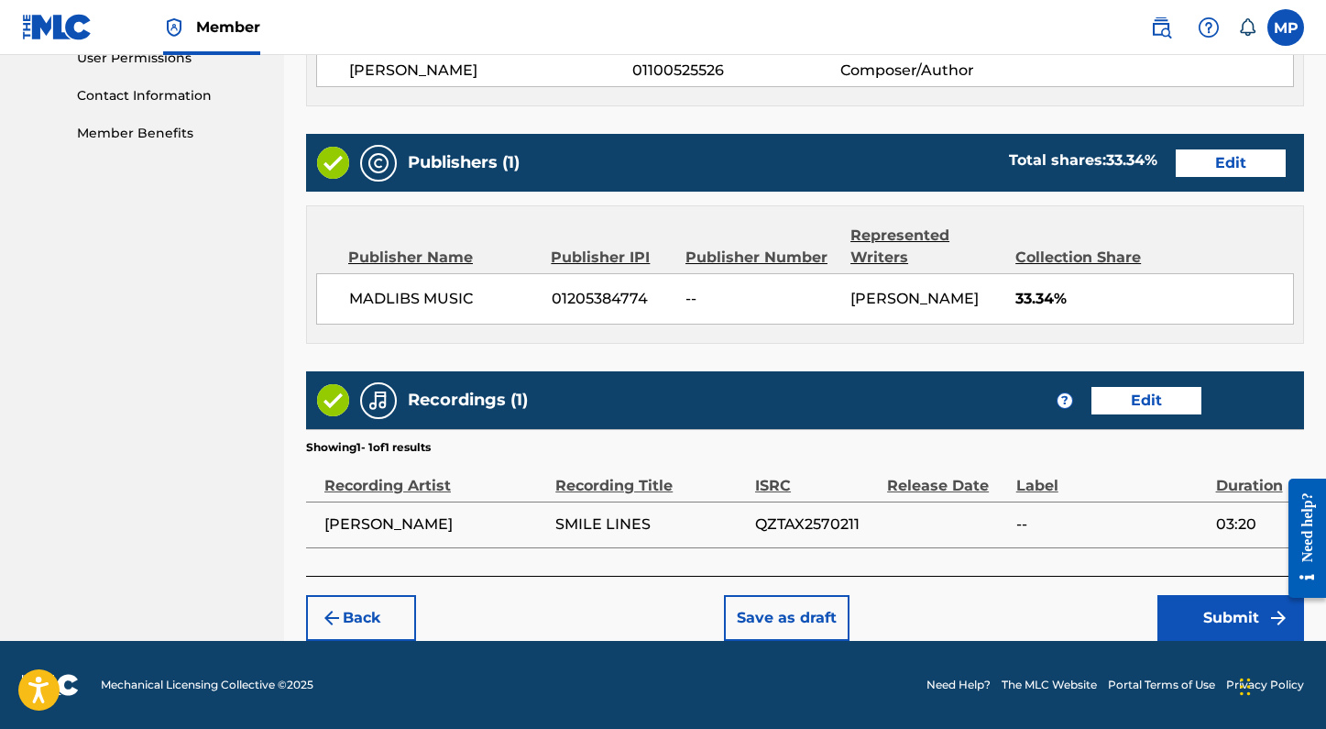
click at [1190, 609] on button "Submit" at bounding box center [1230, 618] width 147 height 46
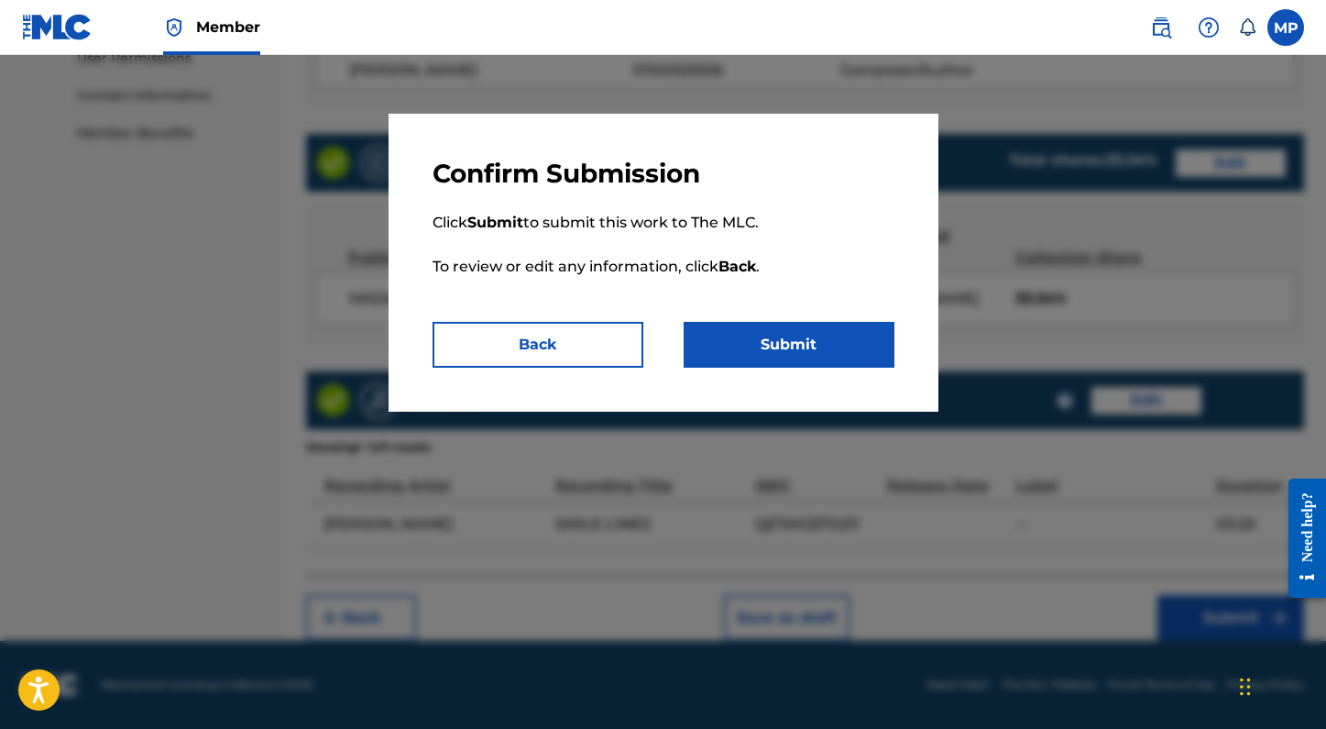
click at [742, 336] on button "Submit" at bounding box center [789, 345] width 211 height 46
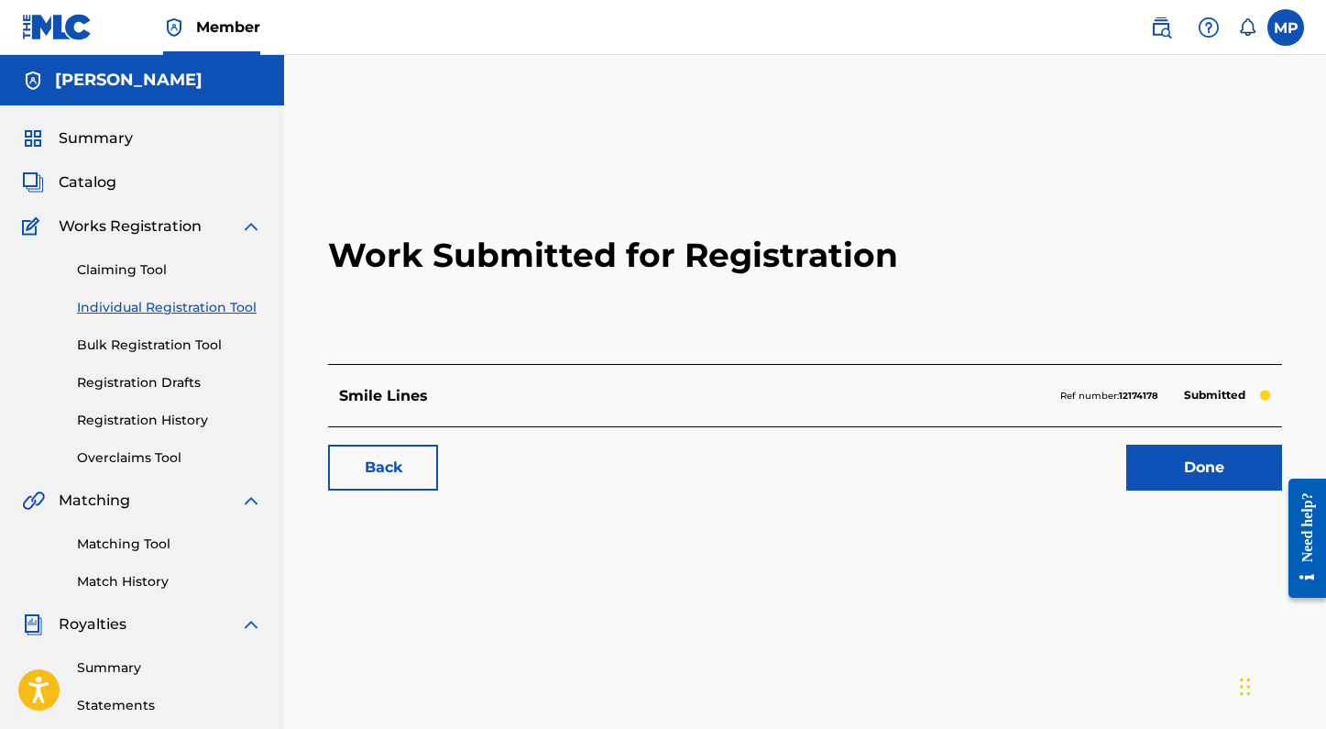
click at [162, 310] on link "Individual Registration Tool" at bounding box center [169, 307] width 185 height 19
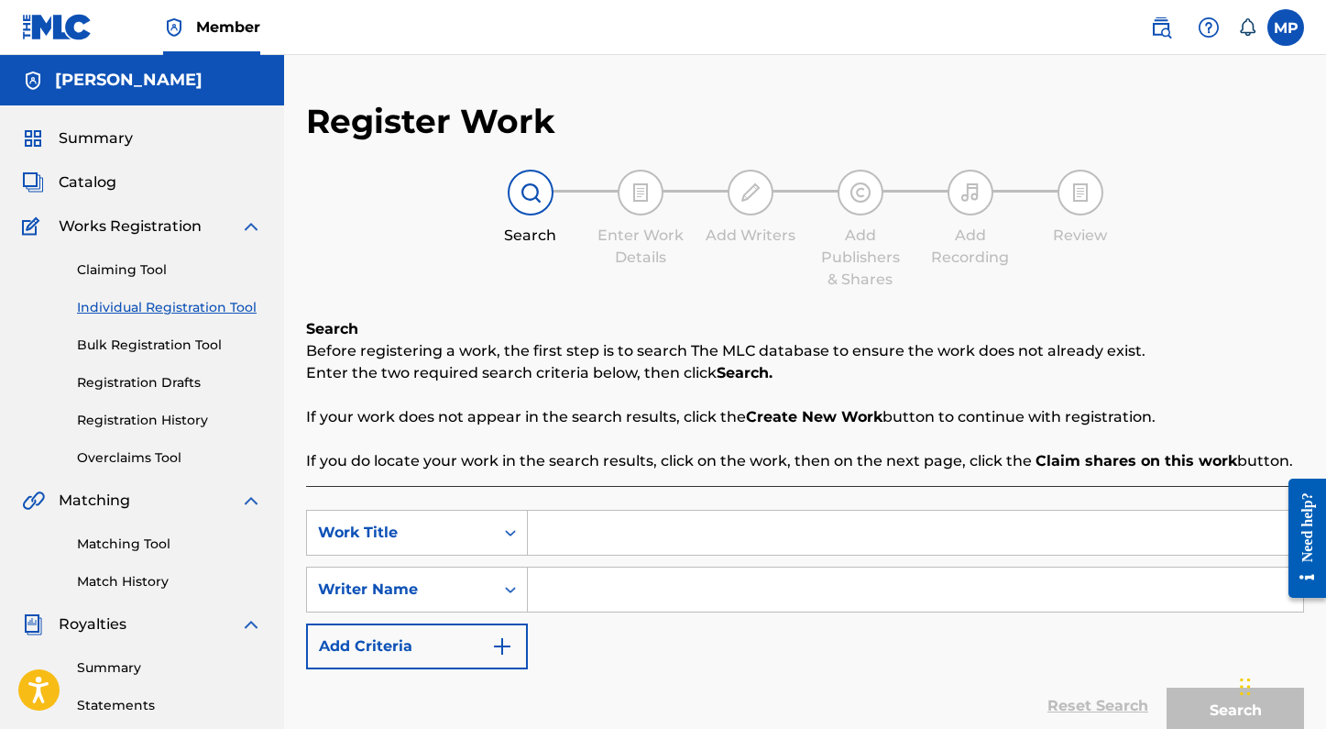
click at [597, 549] on input "Search Form" at bounding box center [915, 532] width 775 height 44
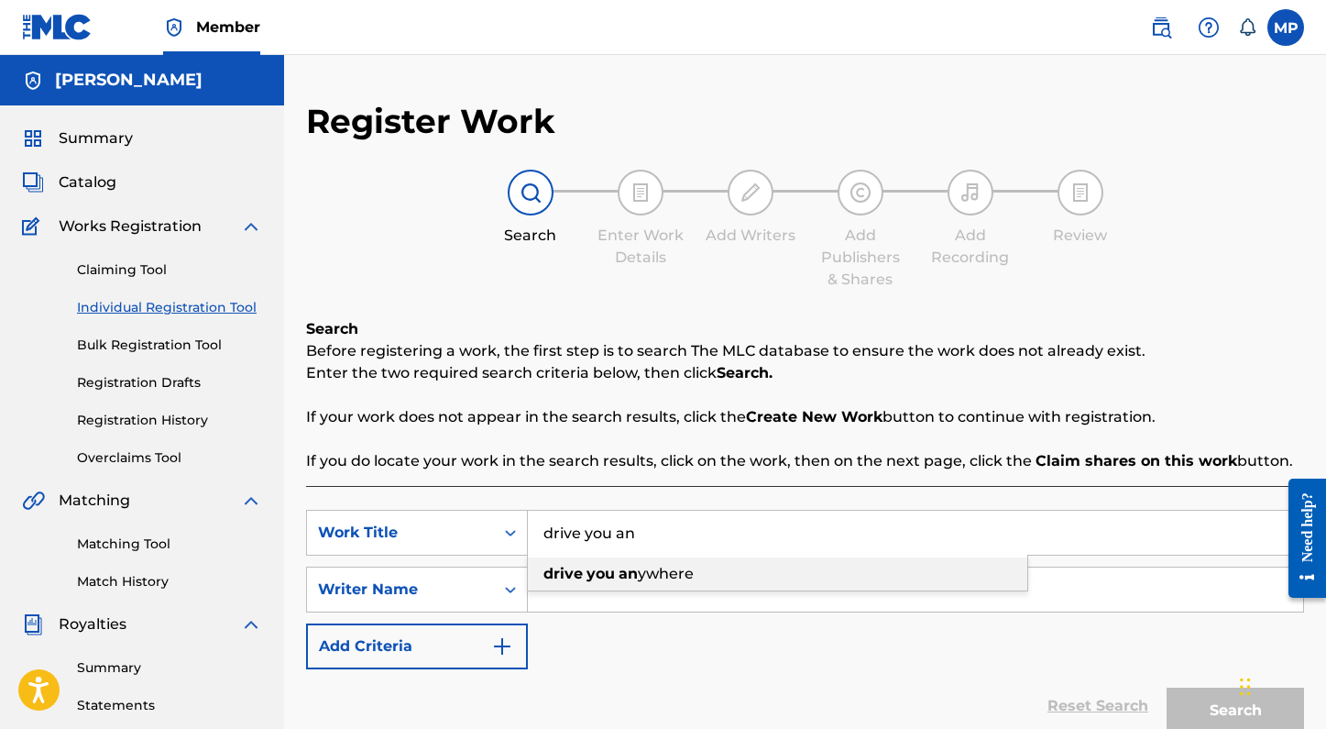
click at [601, 583] on div "drive you an ywhere" at bounding box center [777, 573] width 499 height 33
type input "drive you anywhere"
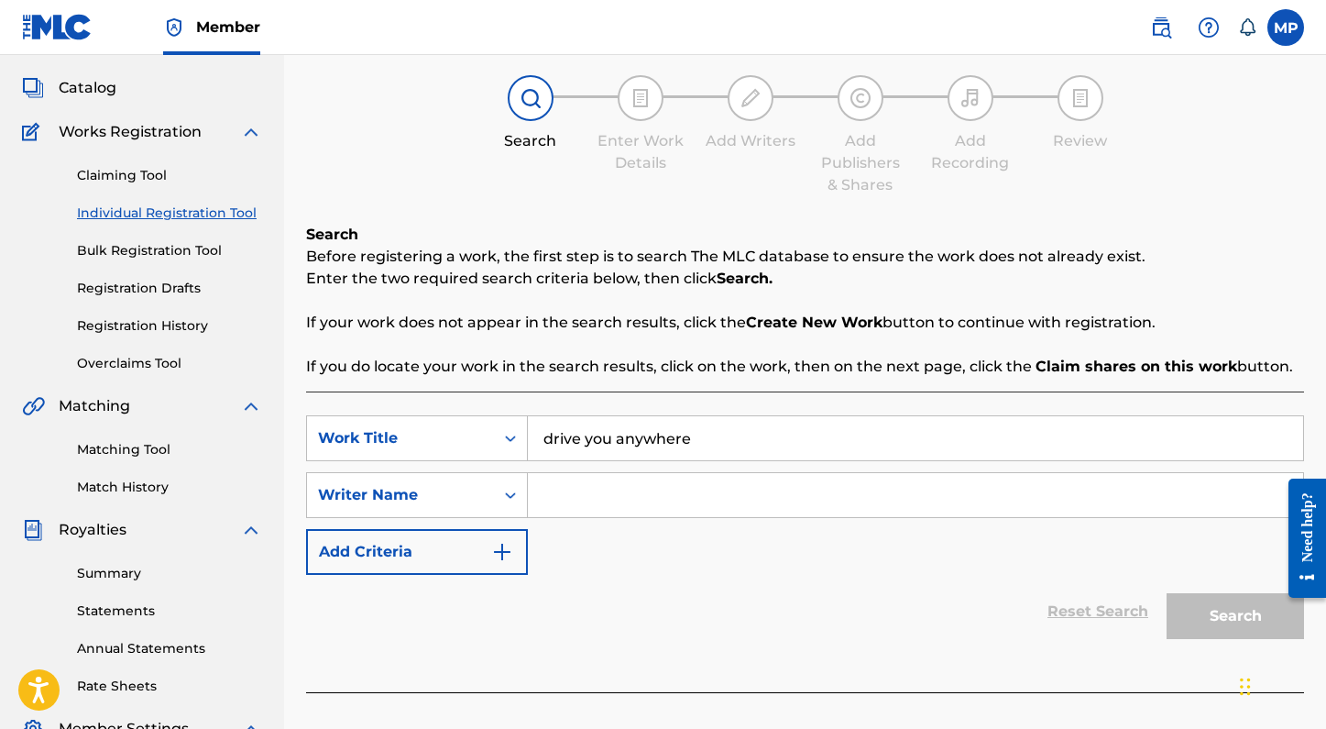
scroll to position [115, 0]
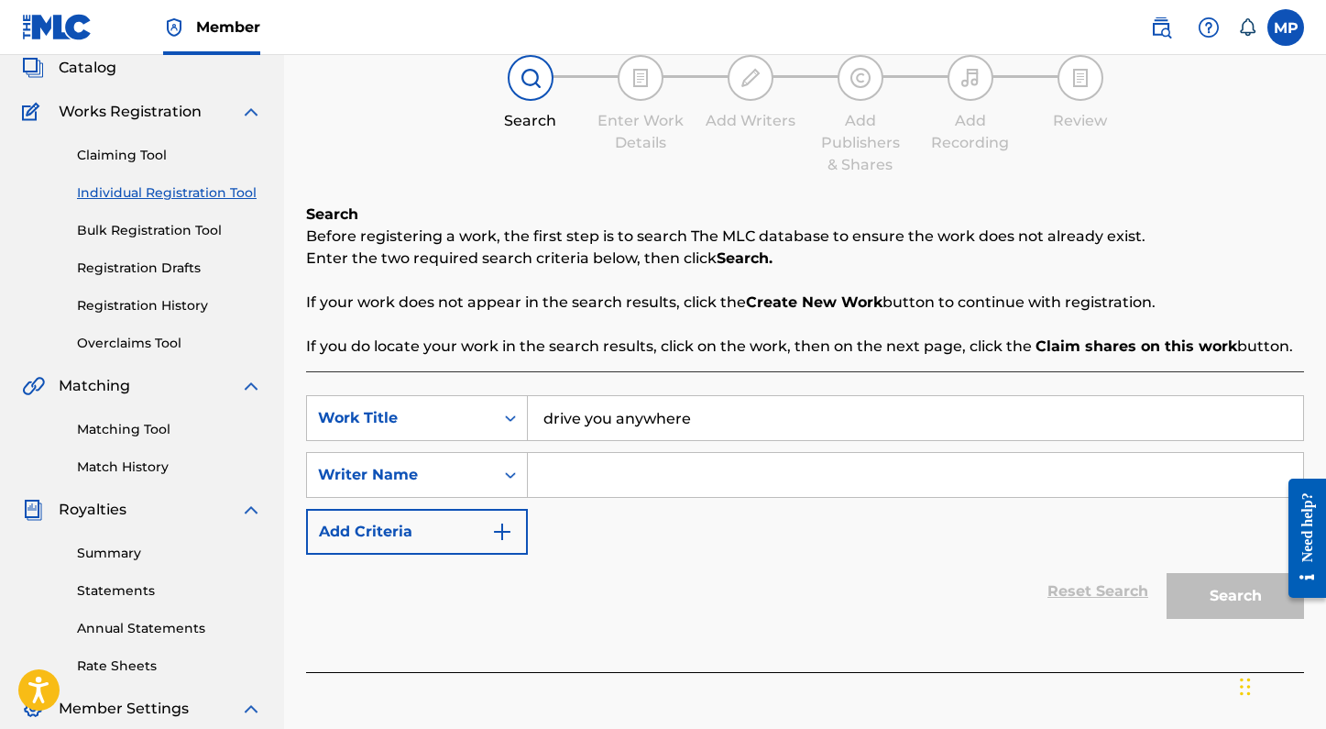
click at [850, 493] on input "Search Form" at bounding box center [915, 475] width 775 height 44
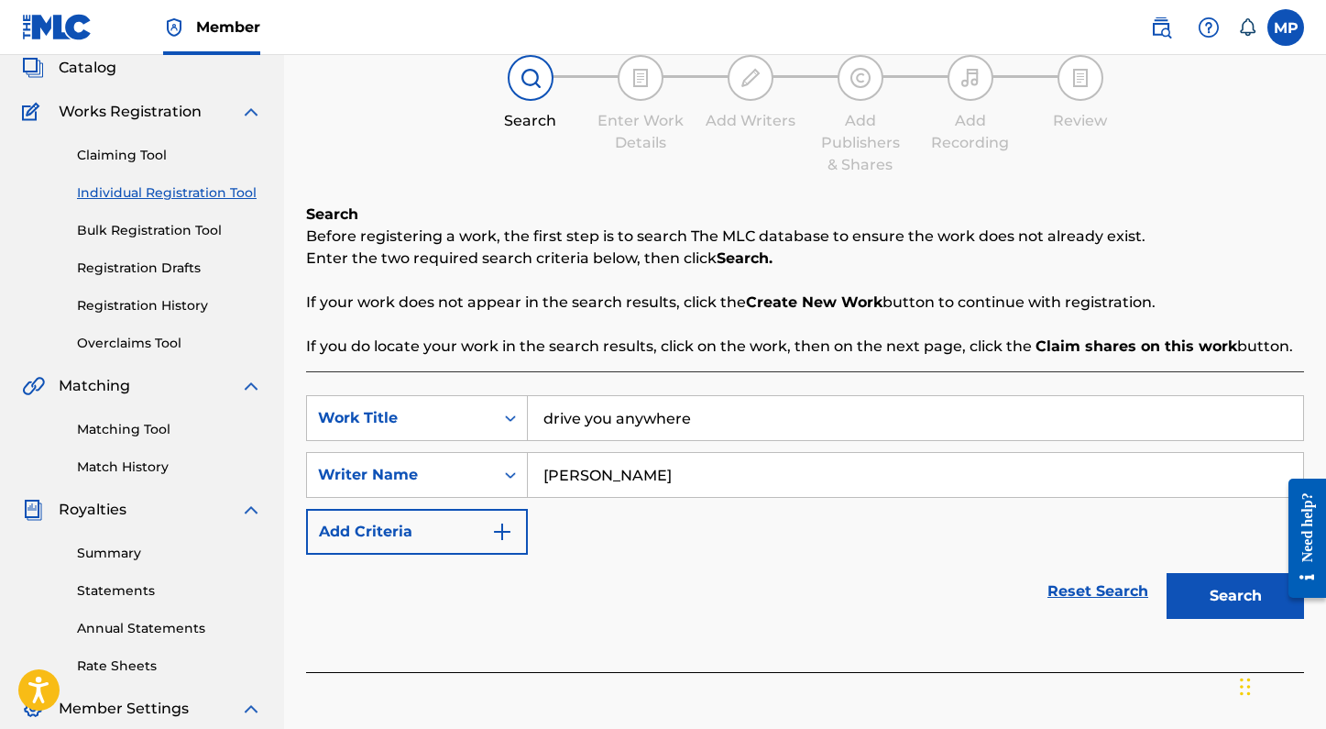
type input "ashley anne"
click at [1167, 573] on button "Search" at bounding box center [1235, 596] width 137 height 46
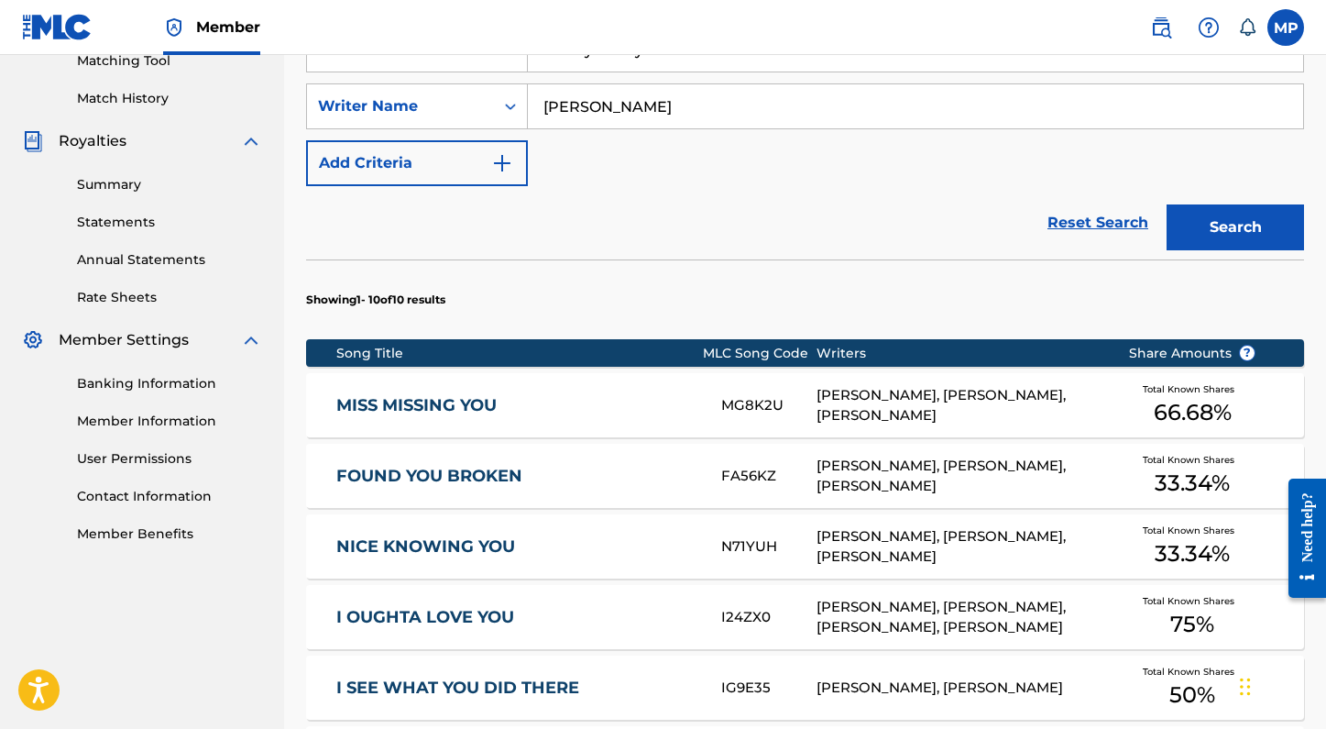
scroll to position [0, 0]
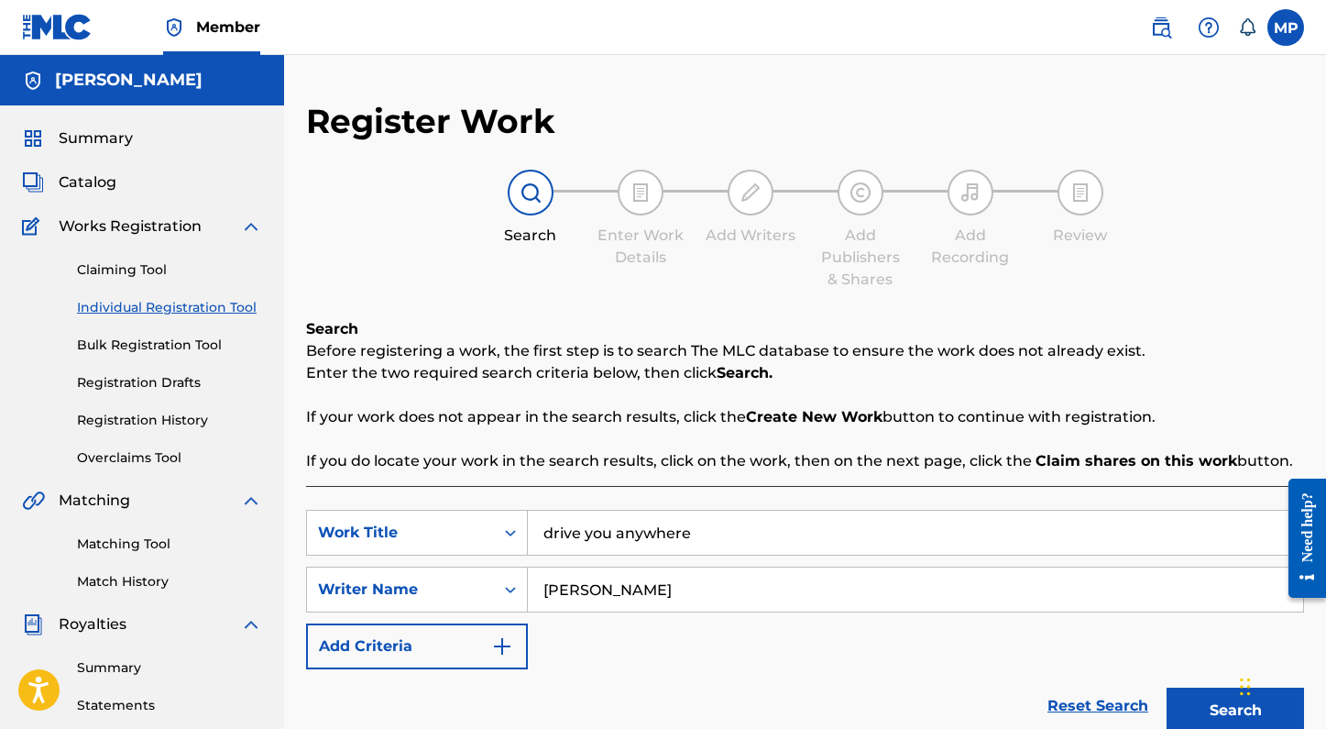
click at [104, 190] on span "Catalog" at bounding box center [88, 182] width 58 height 22
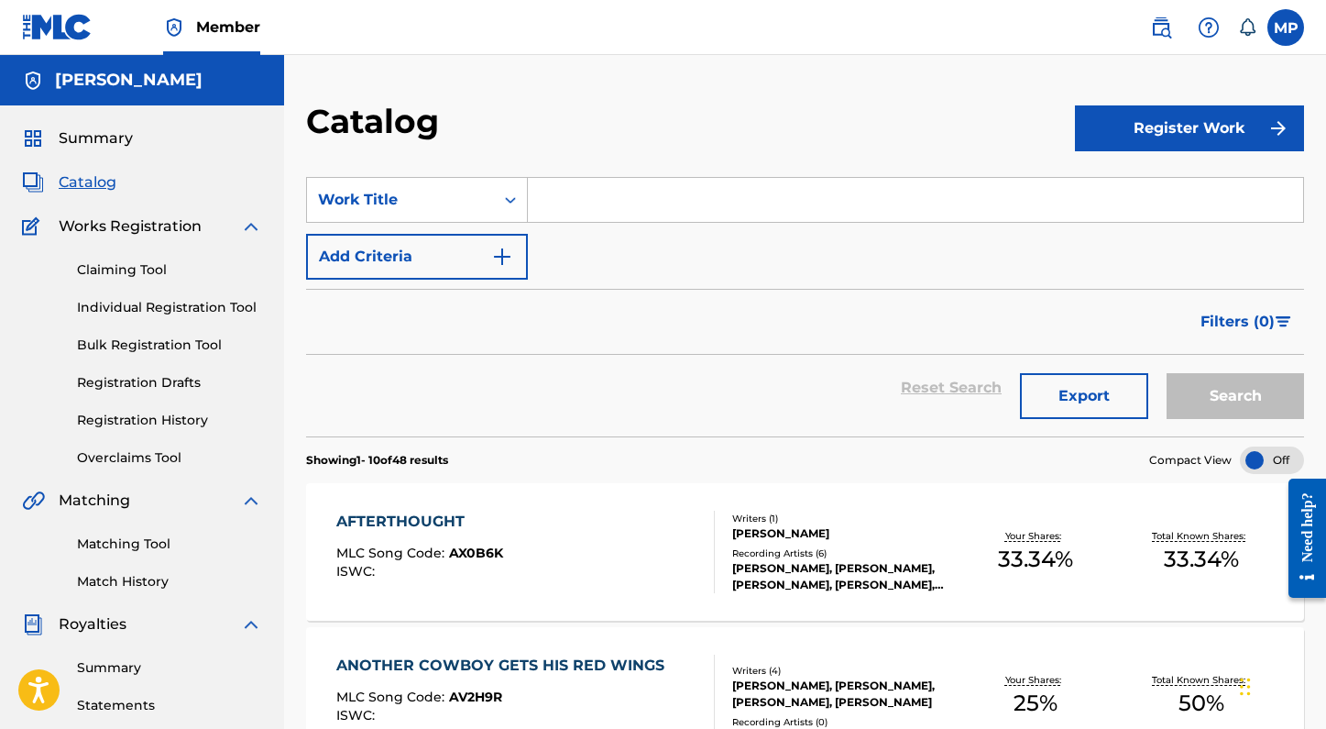
click at [698, 204] on input "Search Form" at bounding box center [915, 200] width 775 height 44
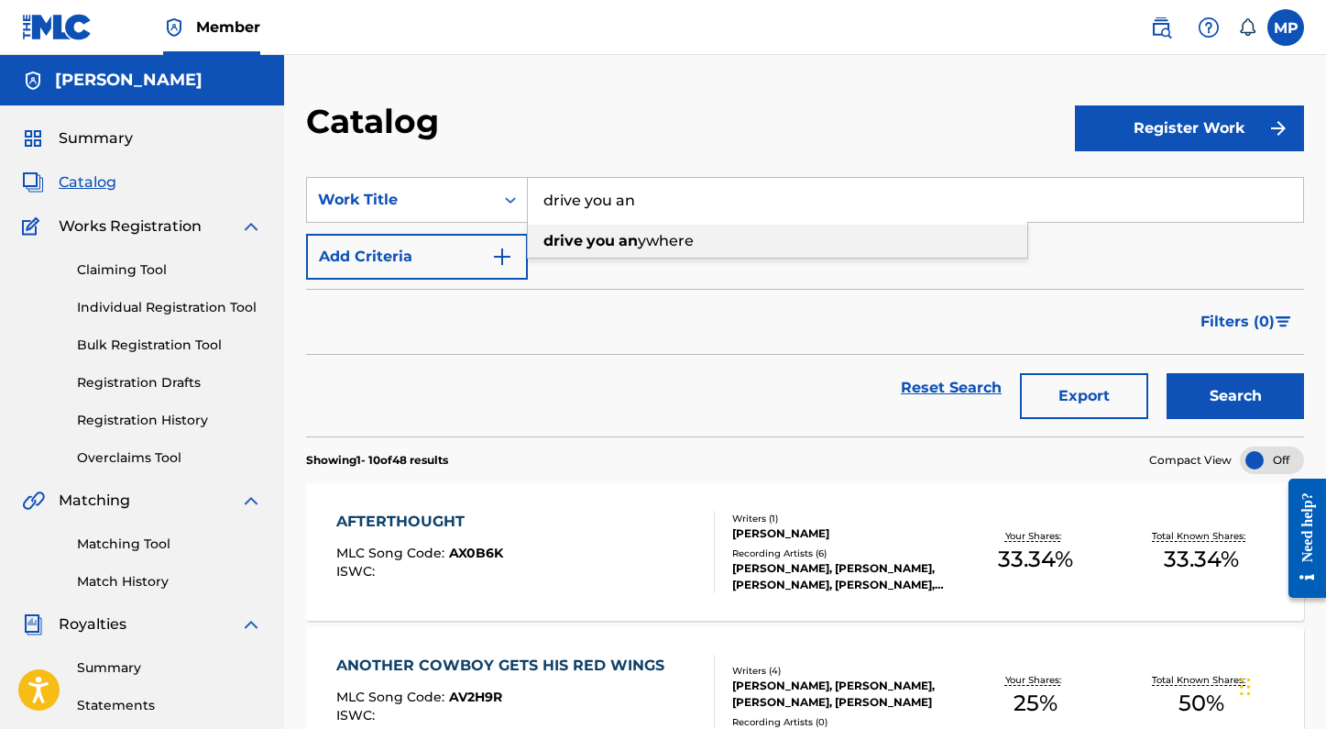
click at [709, 232] on div "drive you an ywhere" at bounding box center [777, 241] width 499 height 33
type input "drive you anywhere"
click at [1167, 373] on button "Search" at bounding box center [1235, 396] width 137 height 46
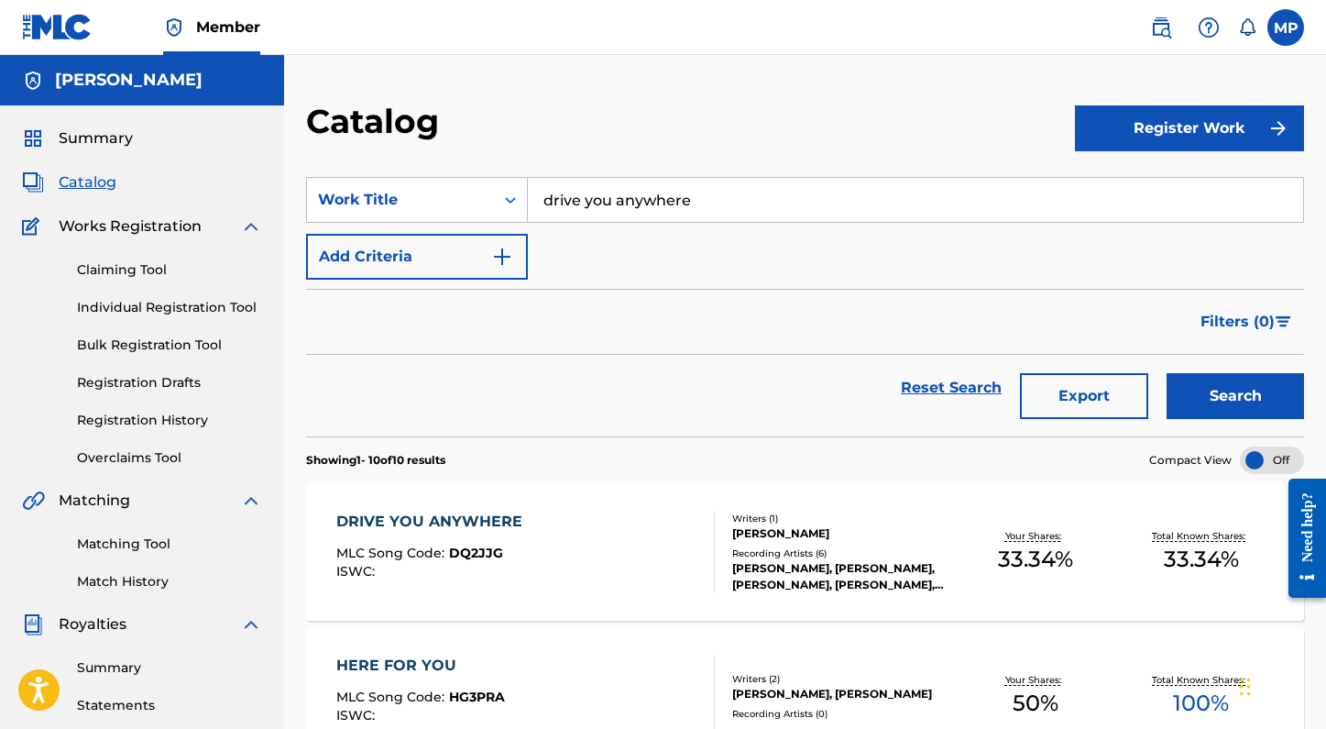
click at [662, 534] on div "DRIVE YOU ANYWHERE MLC Song Code : DQ2JJG ISWC :" at bounding box center [525, 551] width 379 height 82
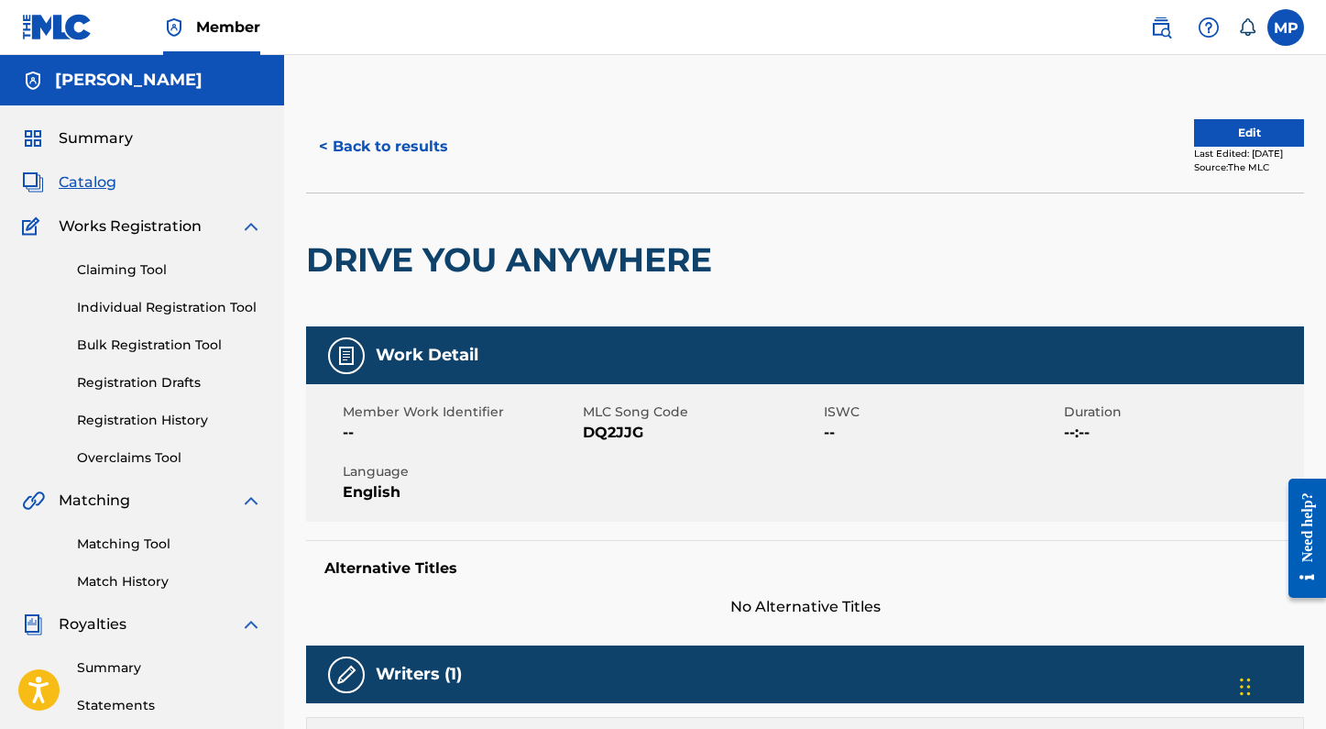
click at [1204, 136] on button "Edit" at bounding box center [1249, 132] width 110 height 27
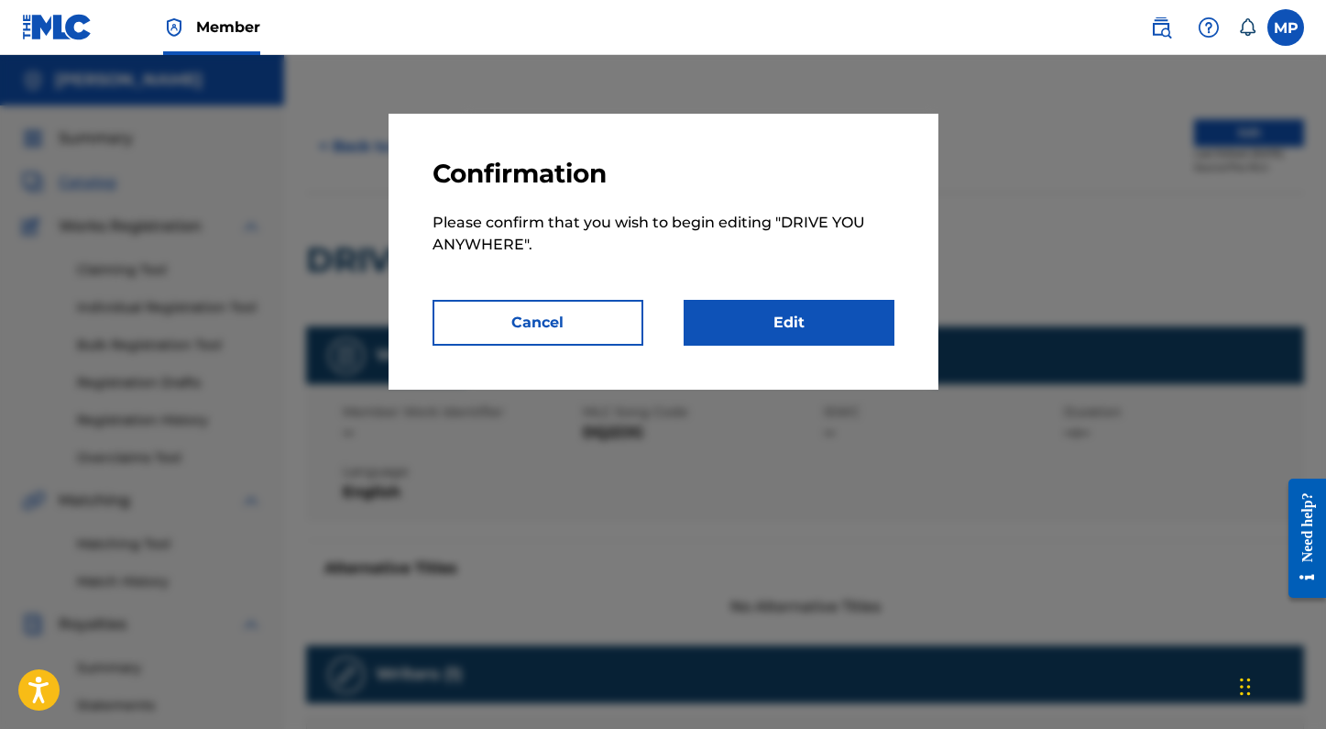
click at [801, 339] on link "Edit" at bounding box center [789, 323] width 211 height 46
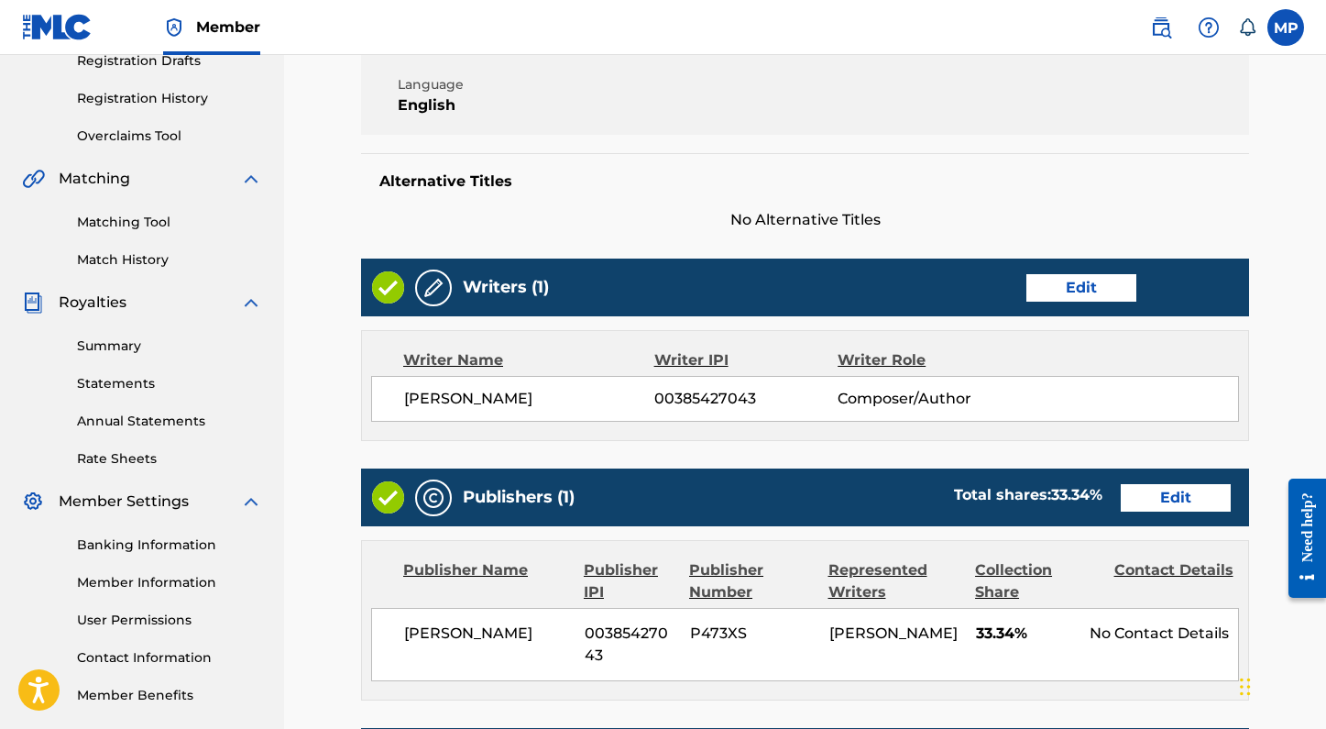
scroll to position [323, 0]
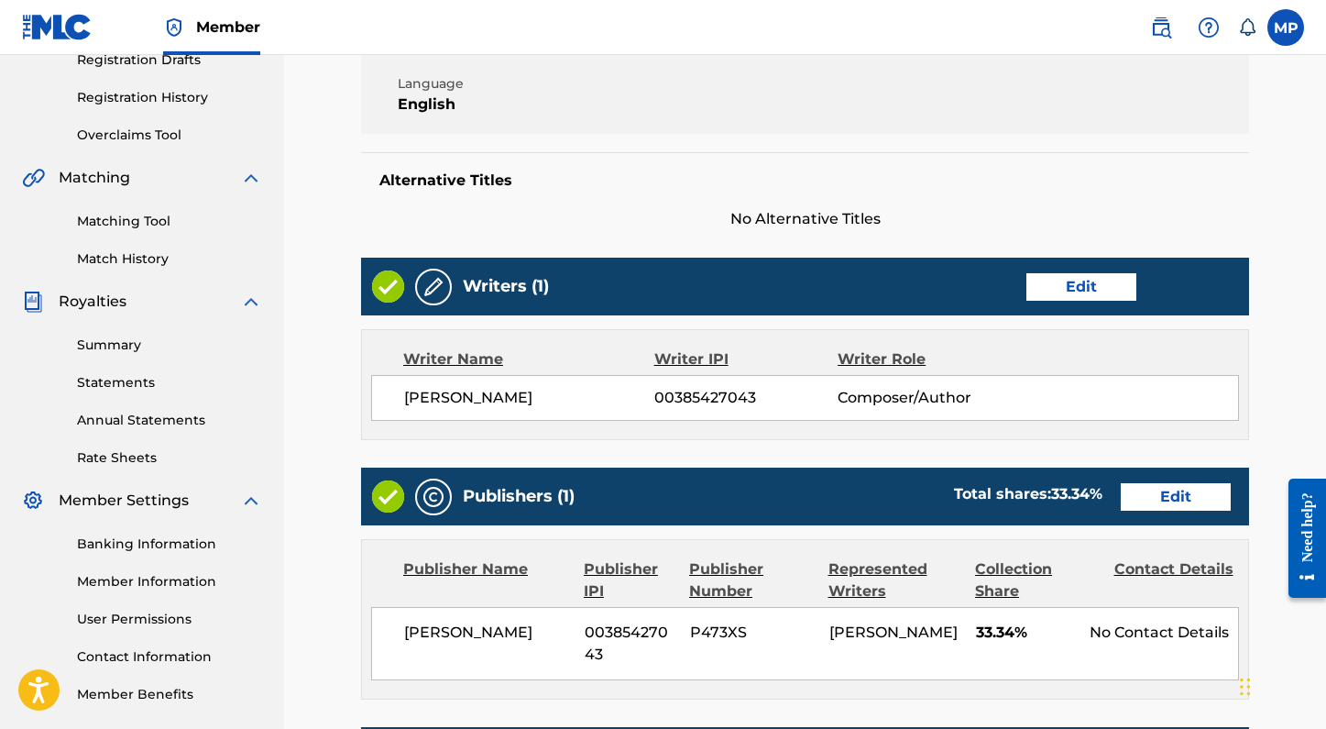
click at [1193, 498] on link "Edit" at bounding box center [1176, 496] width 110 height 27
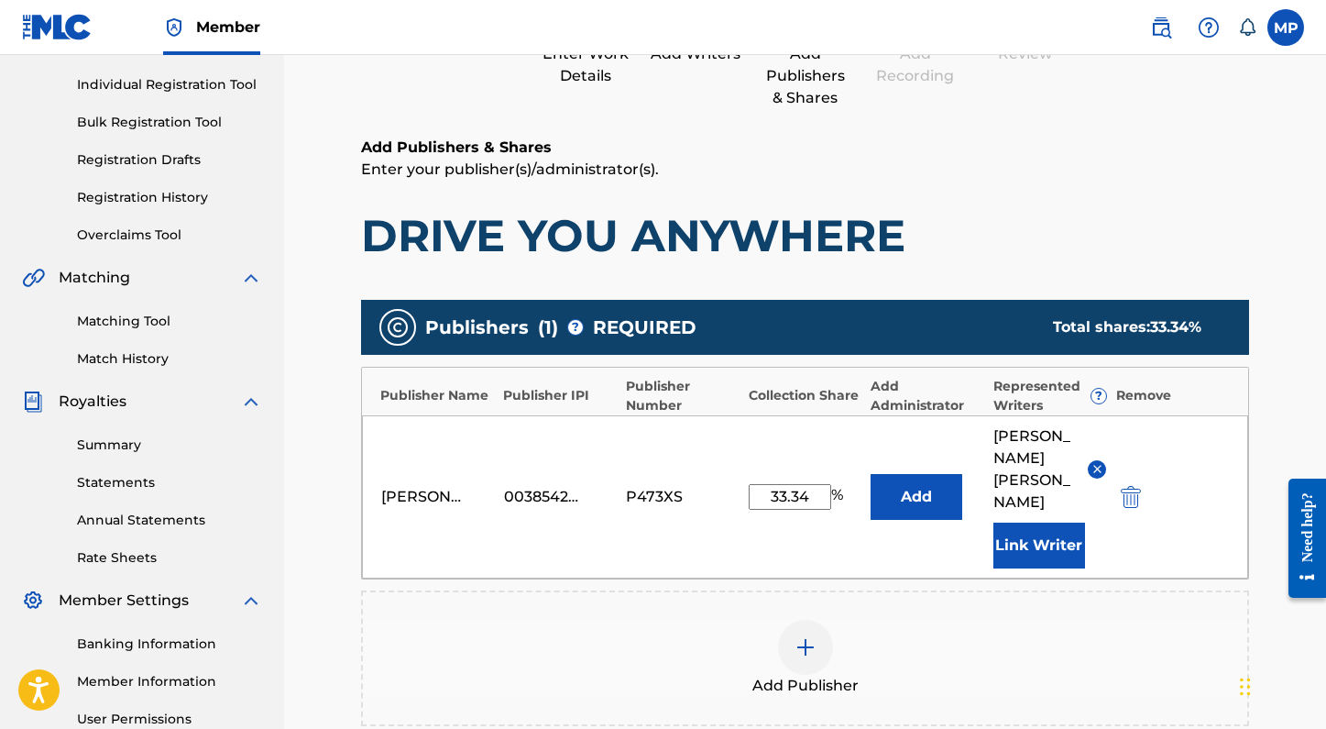
scroll to position [262, 0]
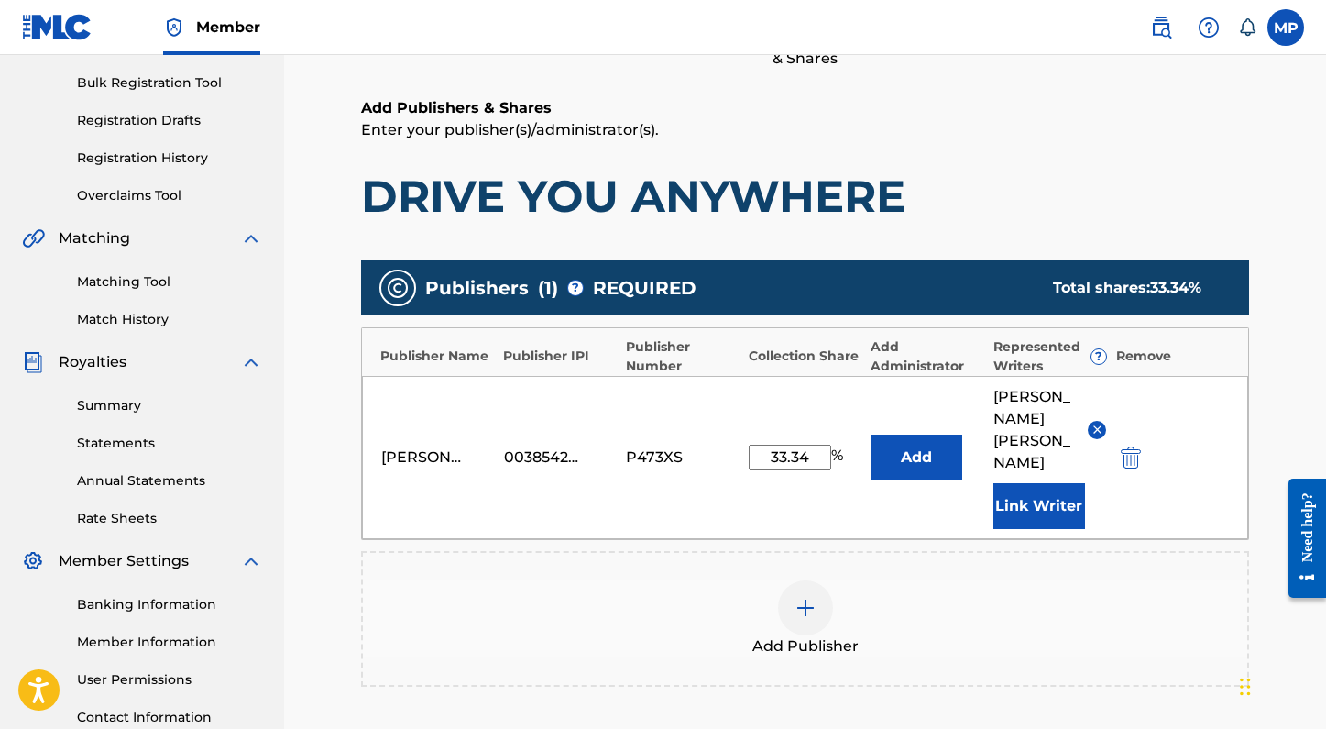
click at [811, 597] on img at bounding box center [806, 608] width 22 height 22
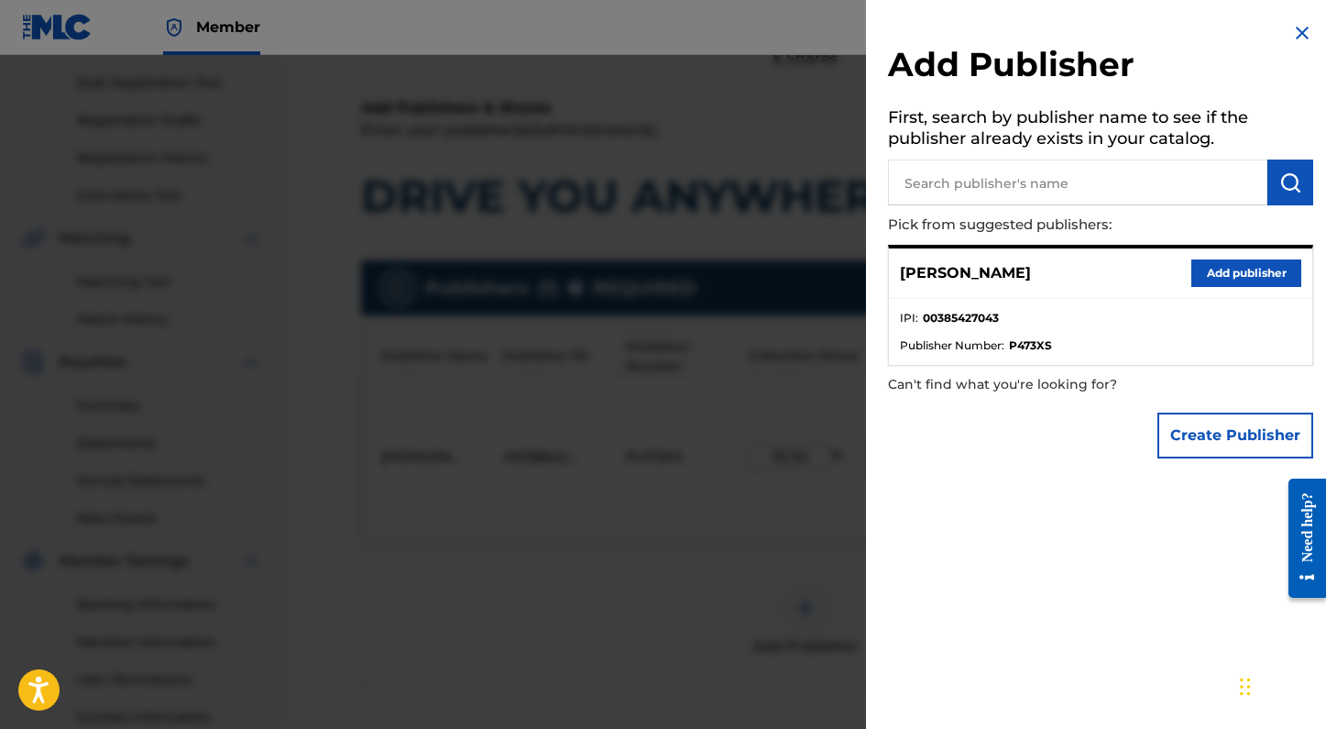
click at [1084, 187] on input "text" at bounding box center [1077, 182] width 379 height 46
type input "madlibs music"
click at [1256, 455] on button "Create Publisher" at bounding box center [1235, 435] width 156 height 46
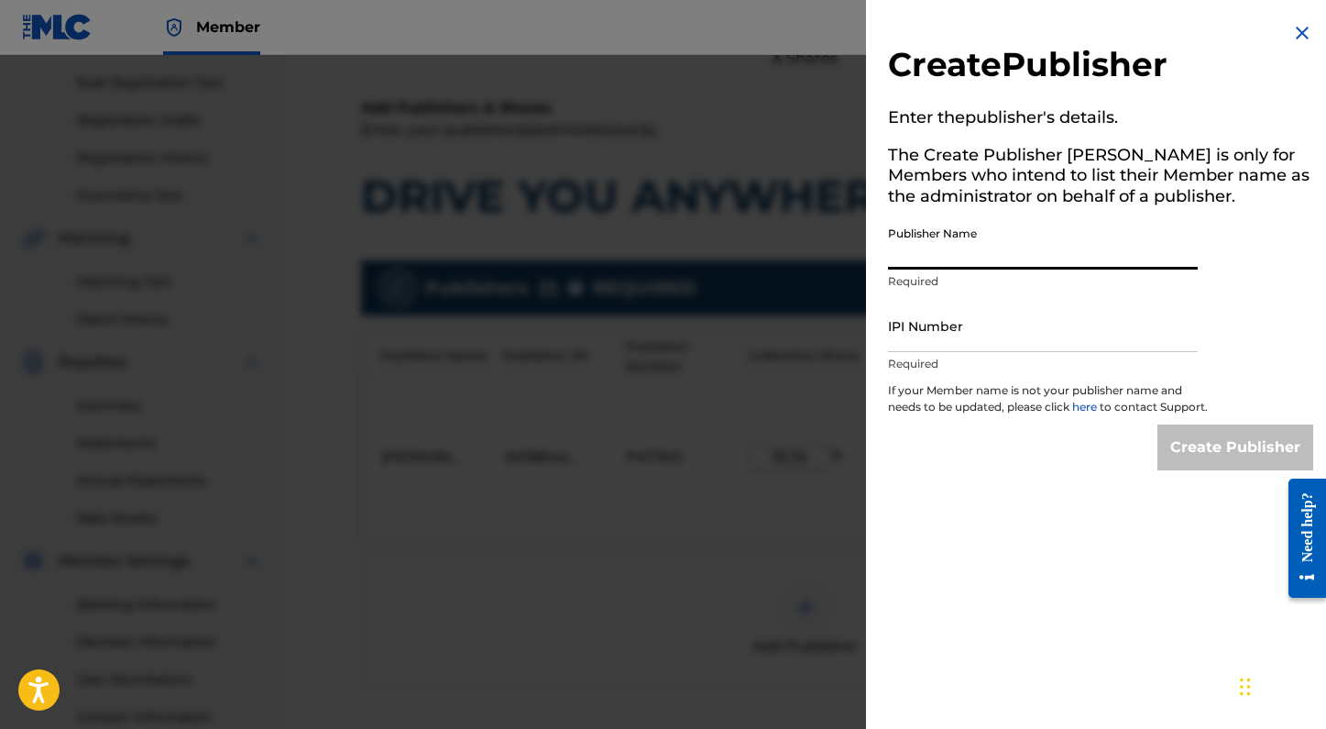
click at [948, 257] on input "Publisher Name" at bounding box center [1043, 243] width 310 height 52
type input "MADLIBS MUSIC"
click at [928, 316] on input "IPI Number" at bounding box center [1043, 326] width 310 height 52
type input "01205384774"
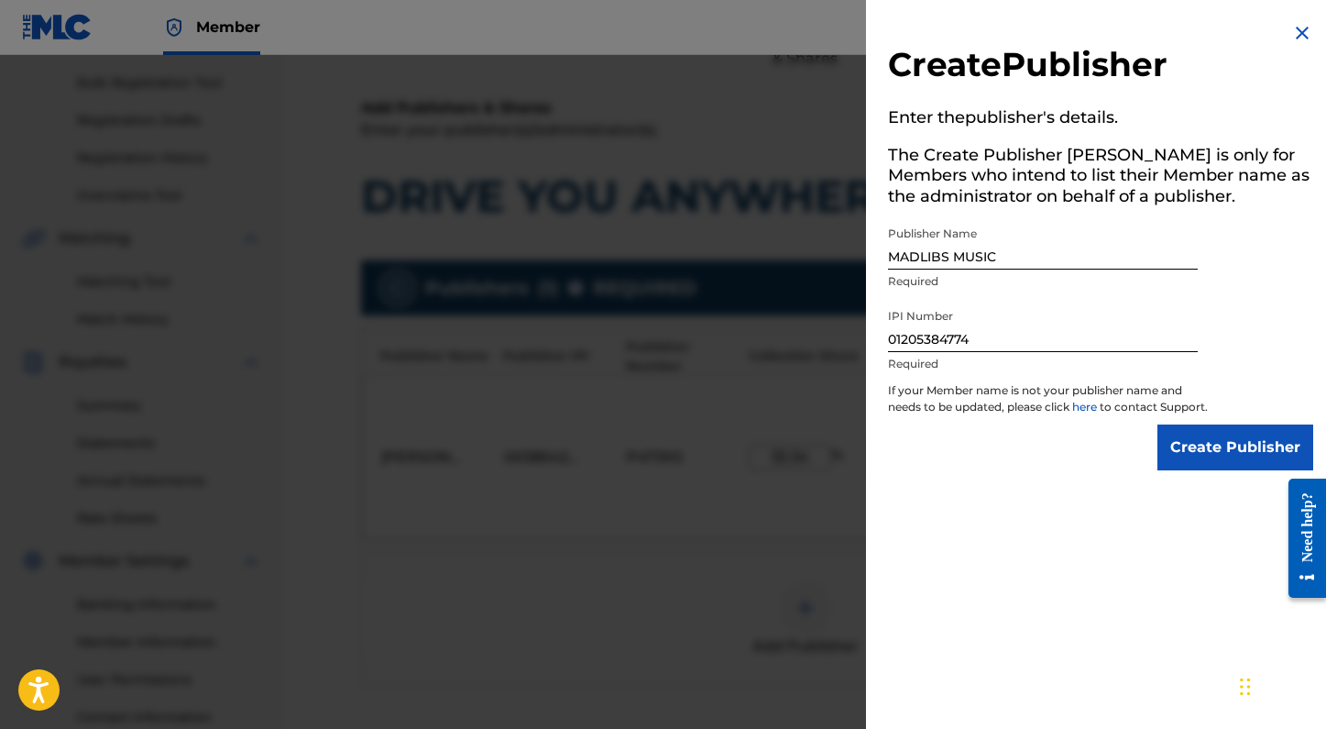
click at [1177, 460] on input "Create Publisher" at bounding box center [1235, 447] width 156 height 46
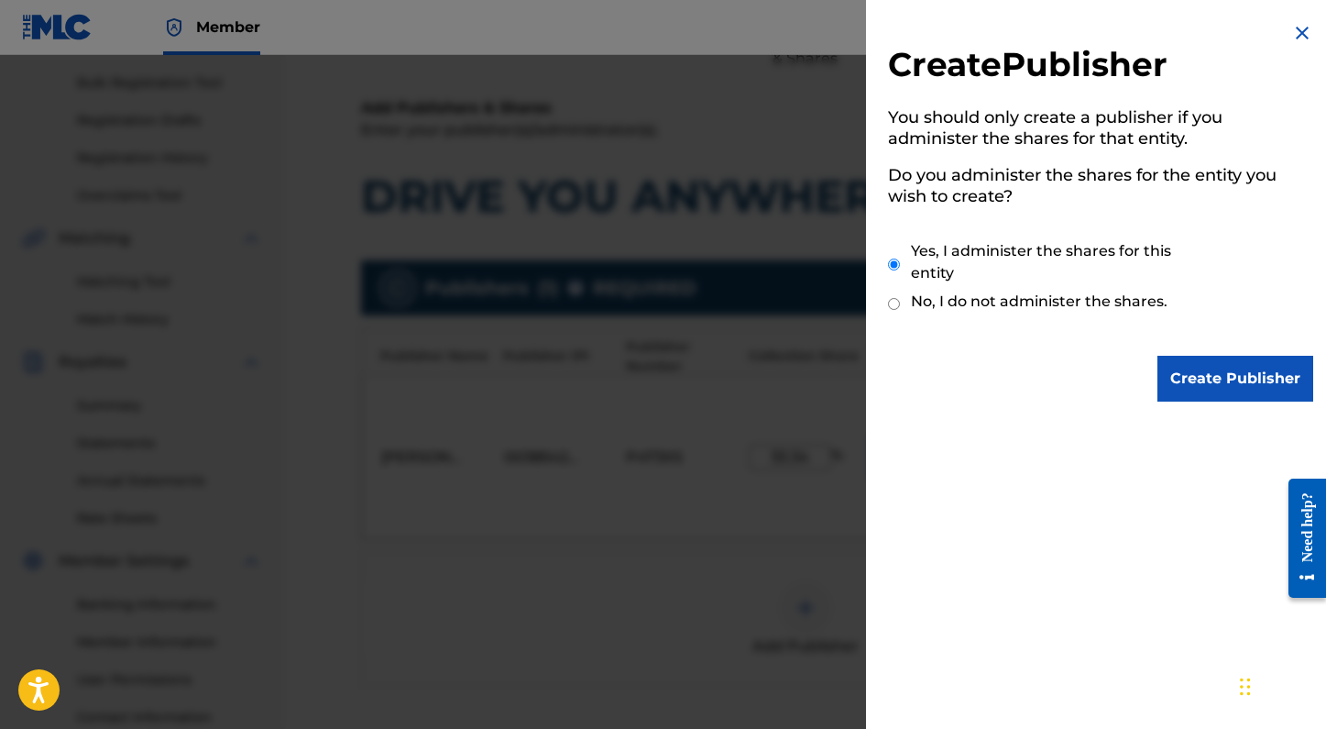
click at [1209, 385] on input "Create Publisher" at bounding box center [1235, 379] width 156 height 46
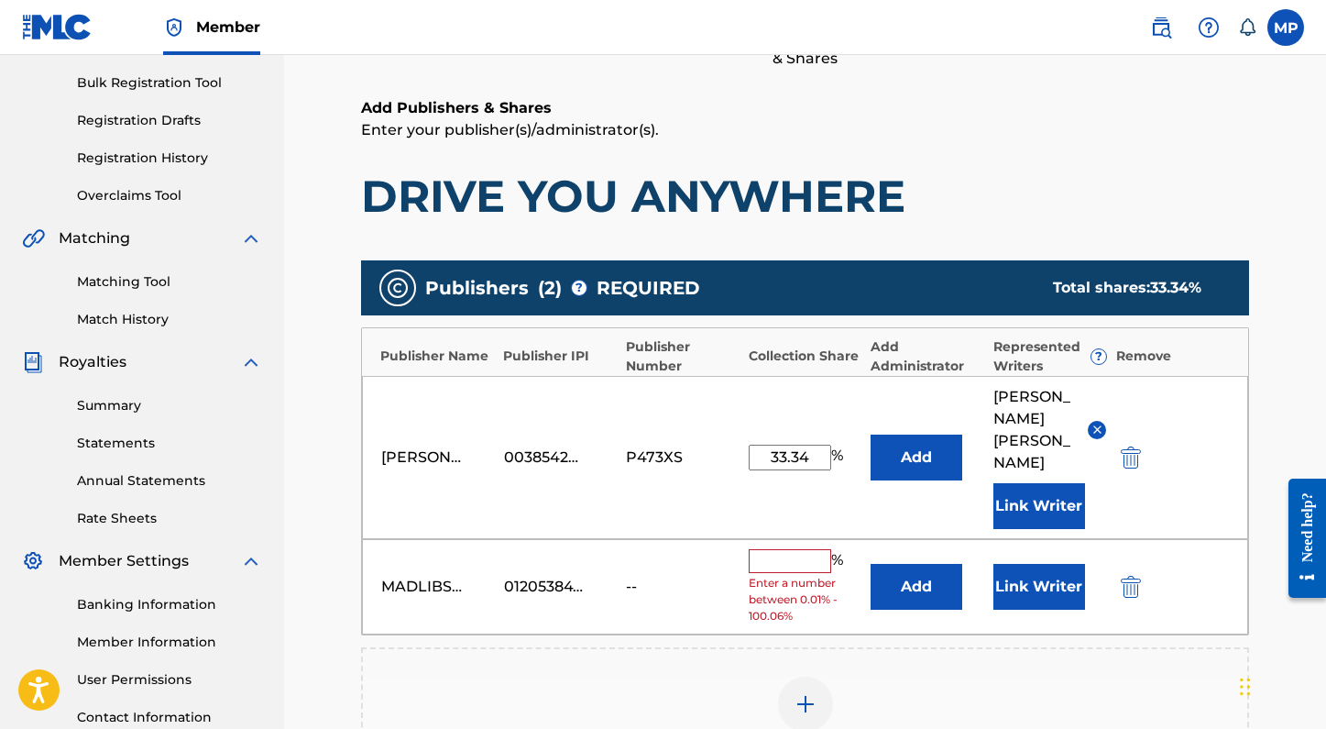
click at [801, 549] on input "text" at bounding box center [790, 561] width 82 height 24
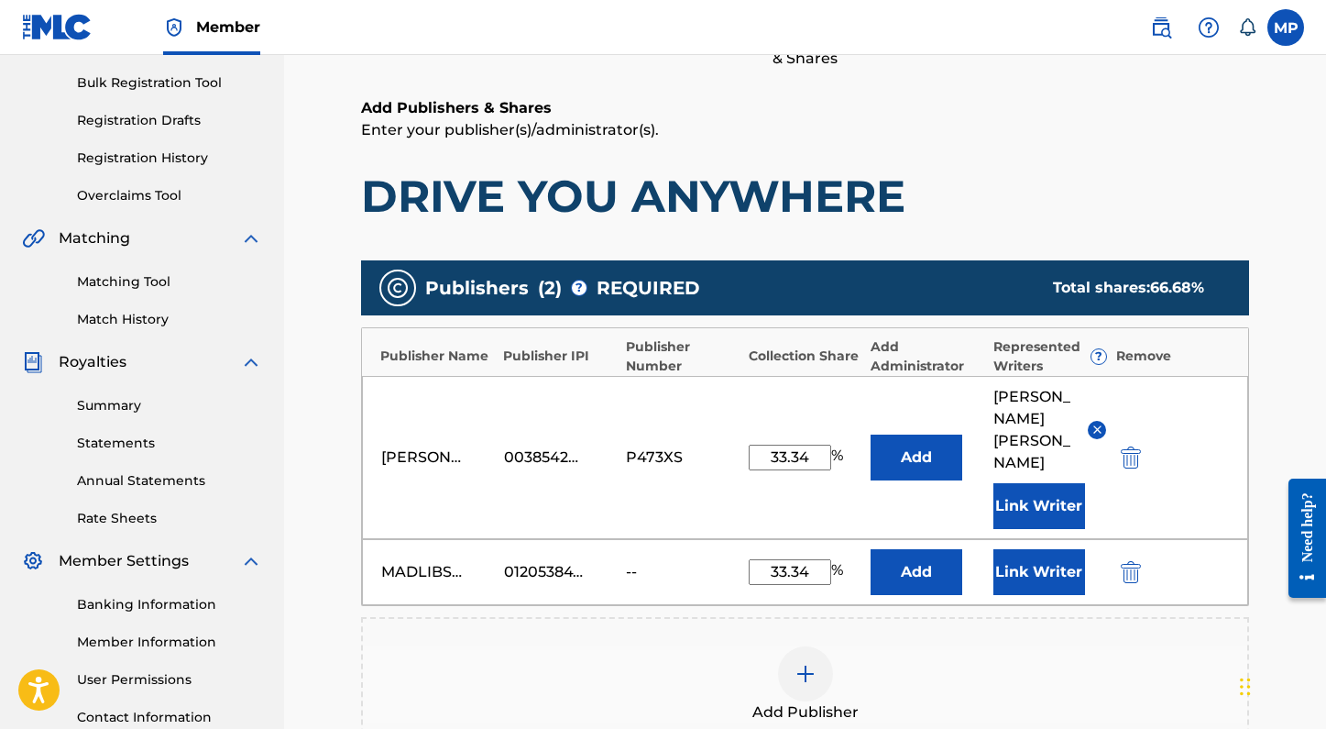
type input "33.34"
click at [1129, 446] on img "submit" at bounding box center [1131, 457] width 20 height 22
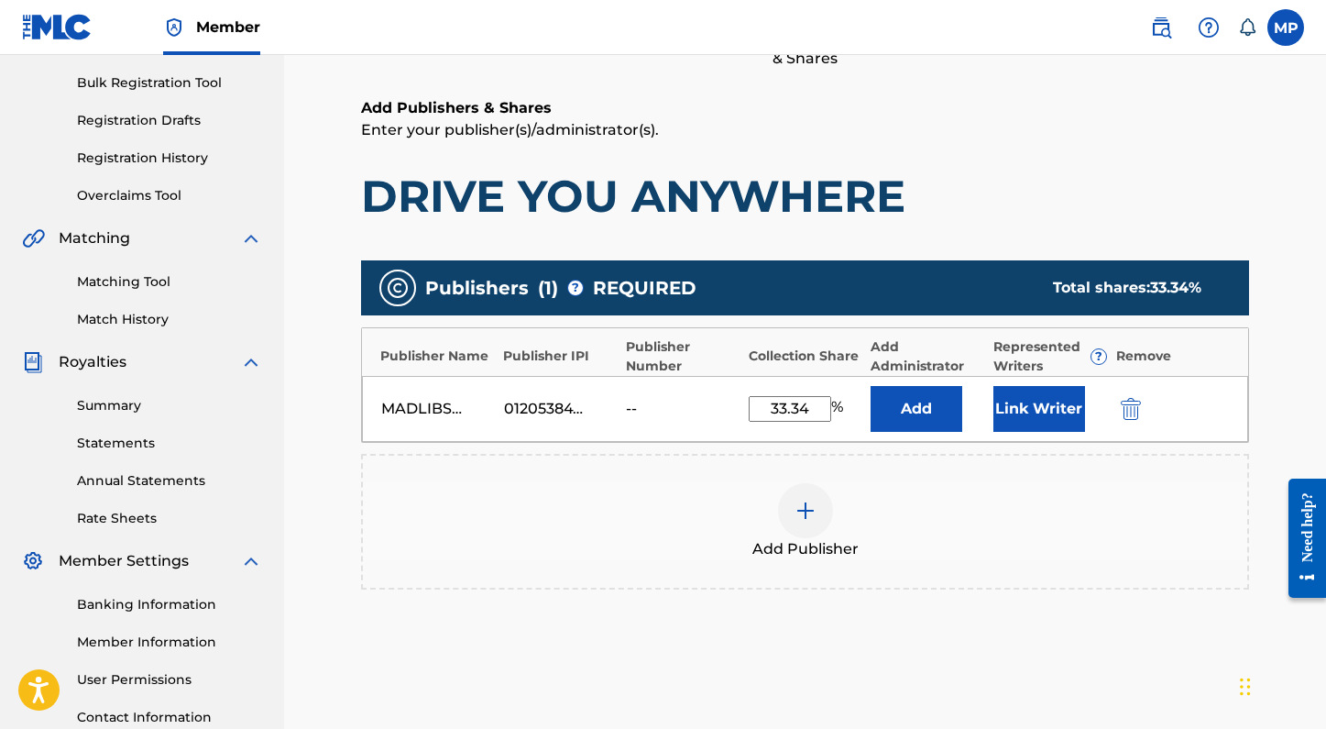
click at [1050, 417] on button "Link Writer" at bounding box center [1039, 409] width 92 height 46
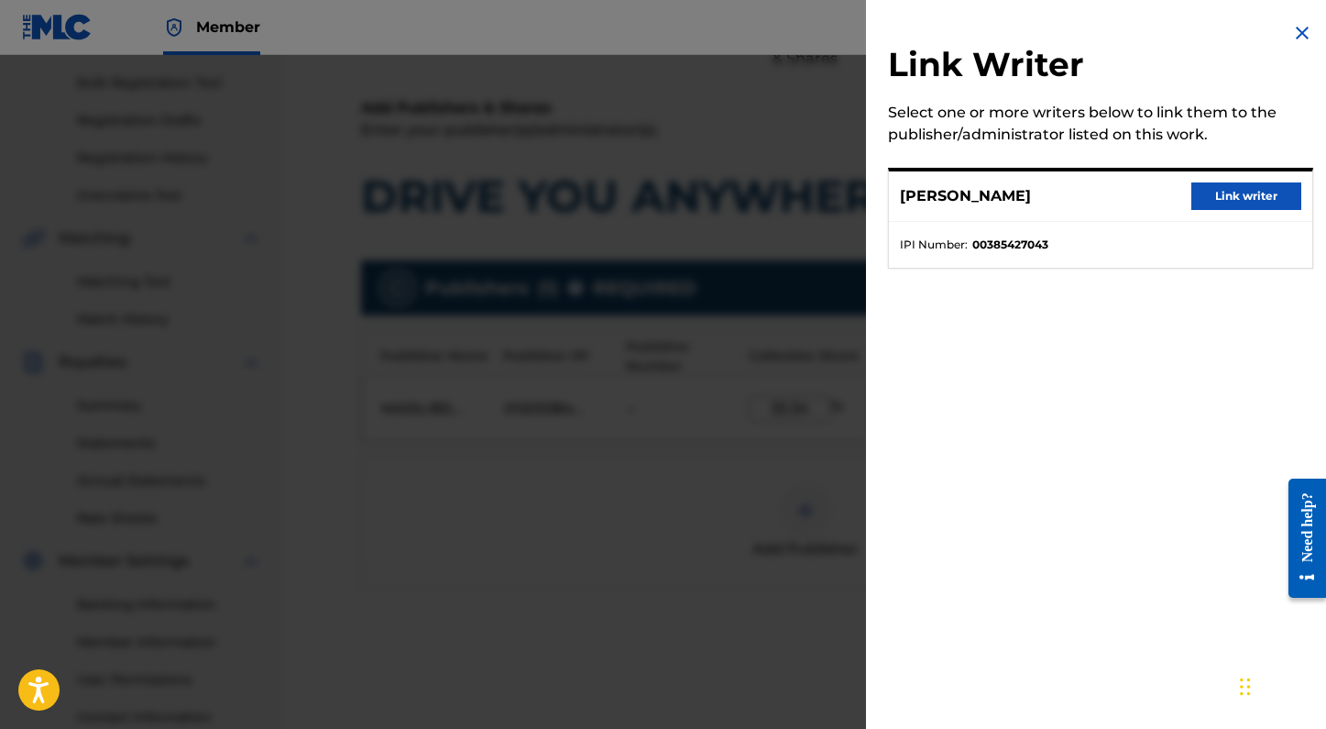
click at [1231, 185] on button "Link writer" at bounding box center [1246, 195] width 110 height 27
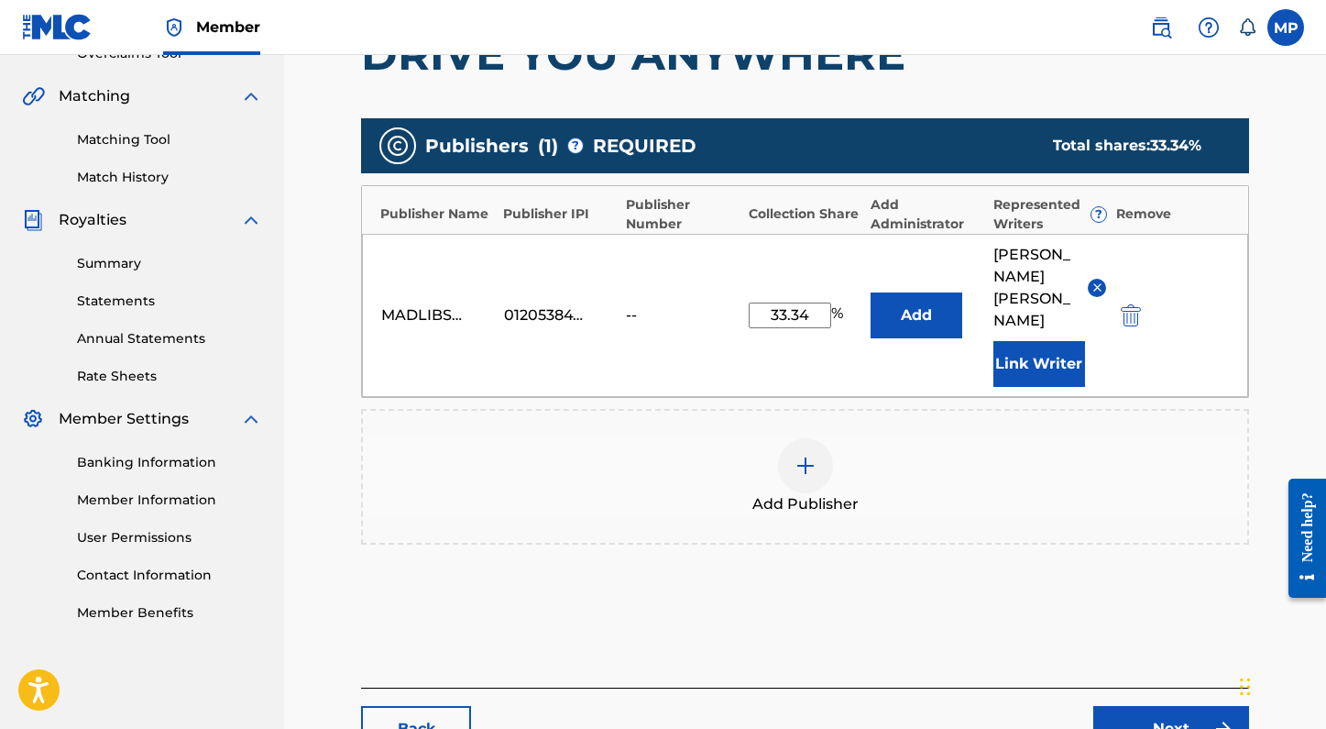
scroll to position [521, 0]
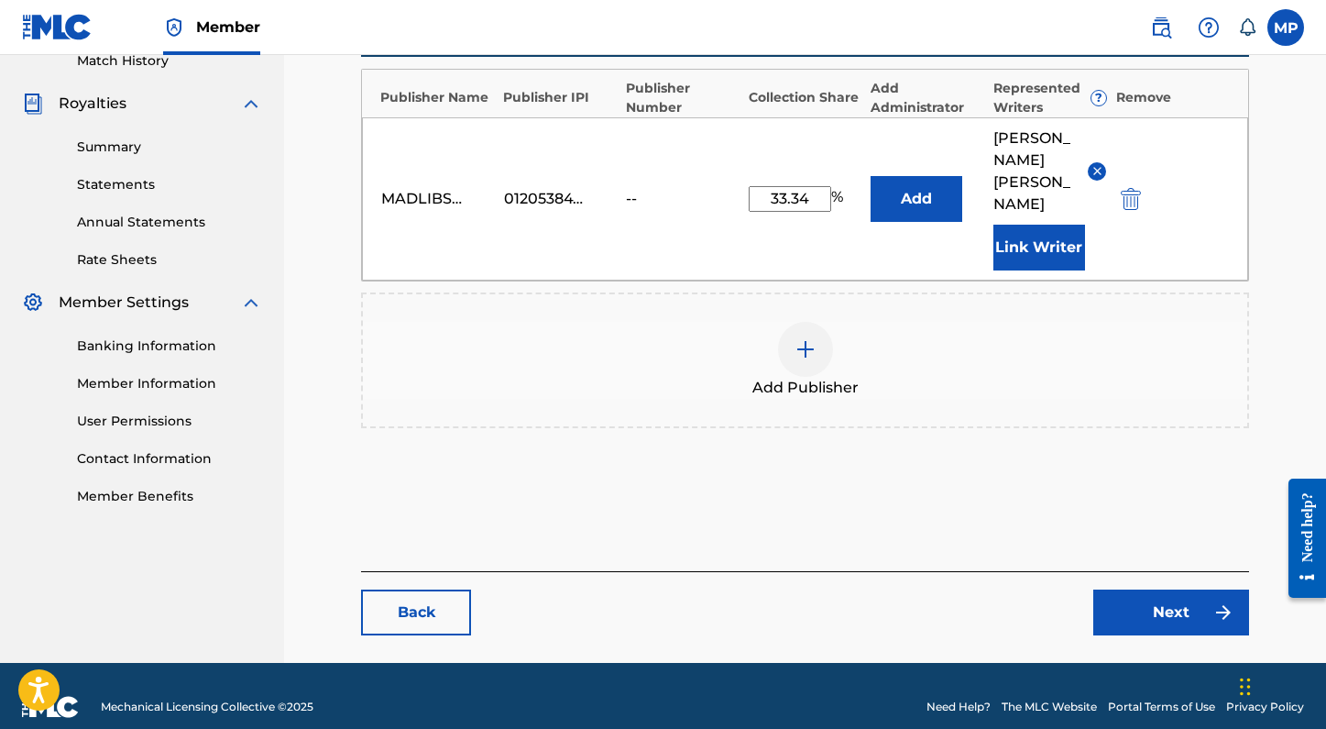
click at [1139, 589] on link "Next" at bounding box center [1171, 612] width 156 height 46
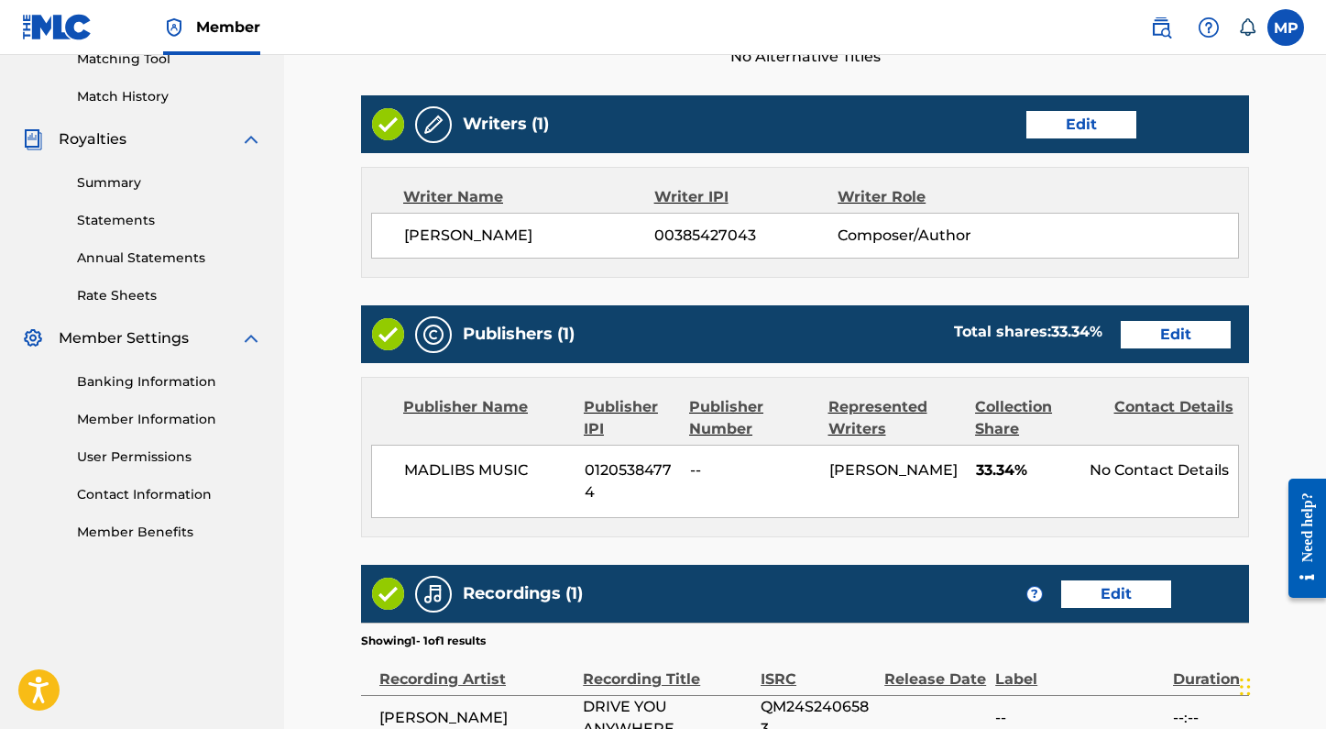
scroll to position [659, 0]
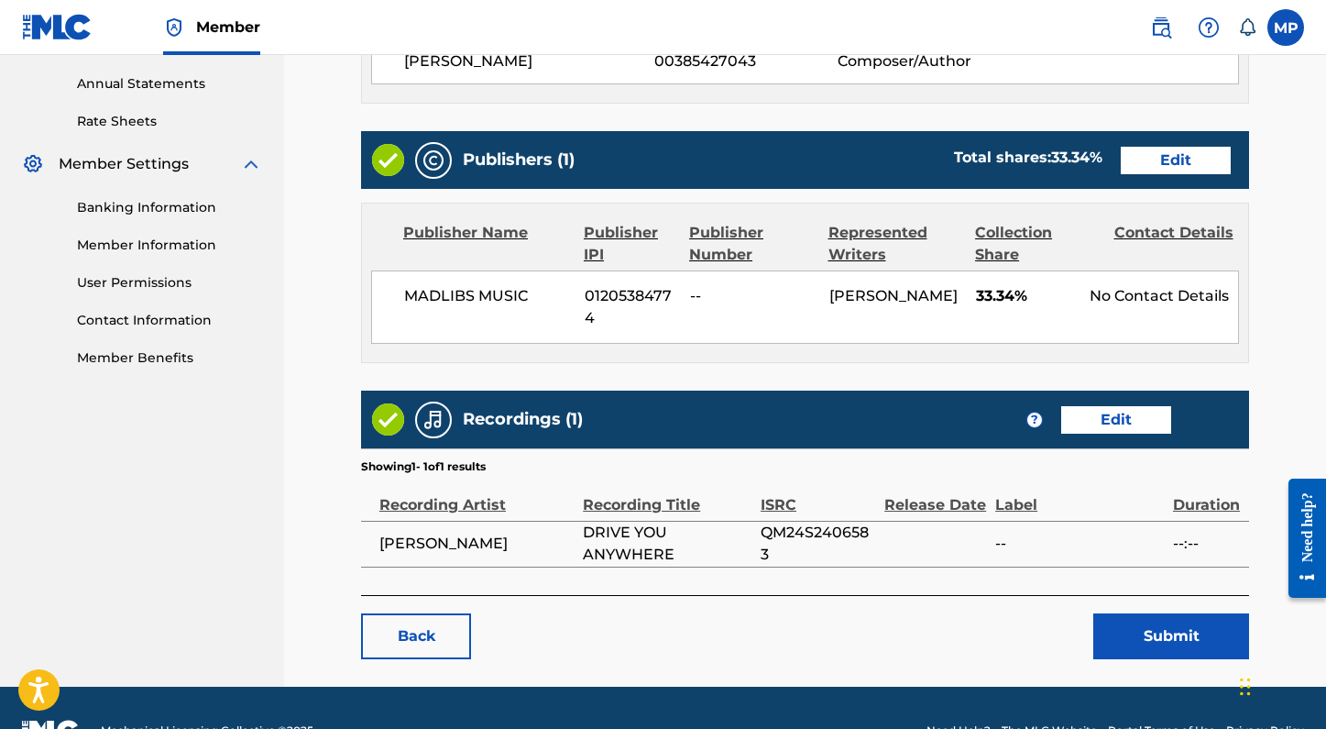
click at [1169, 644] on button "Submit" at bounding box center [1171, 636] width 156 height 46
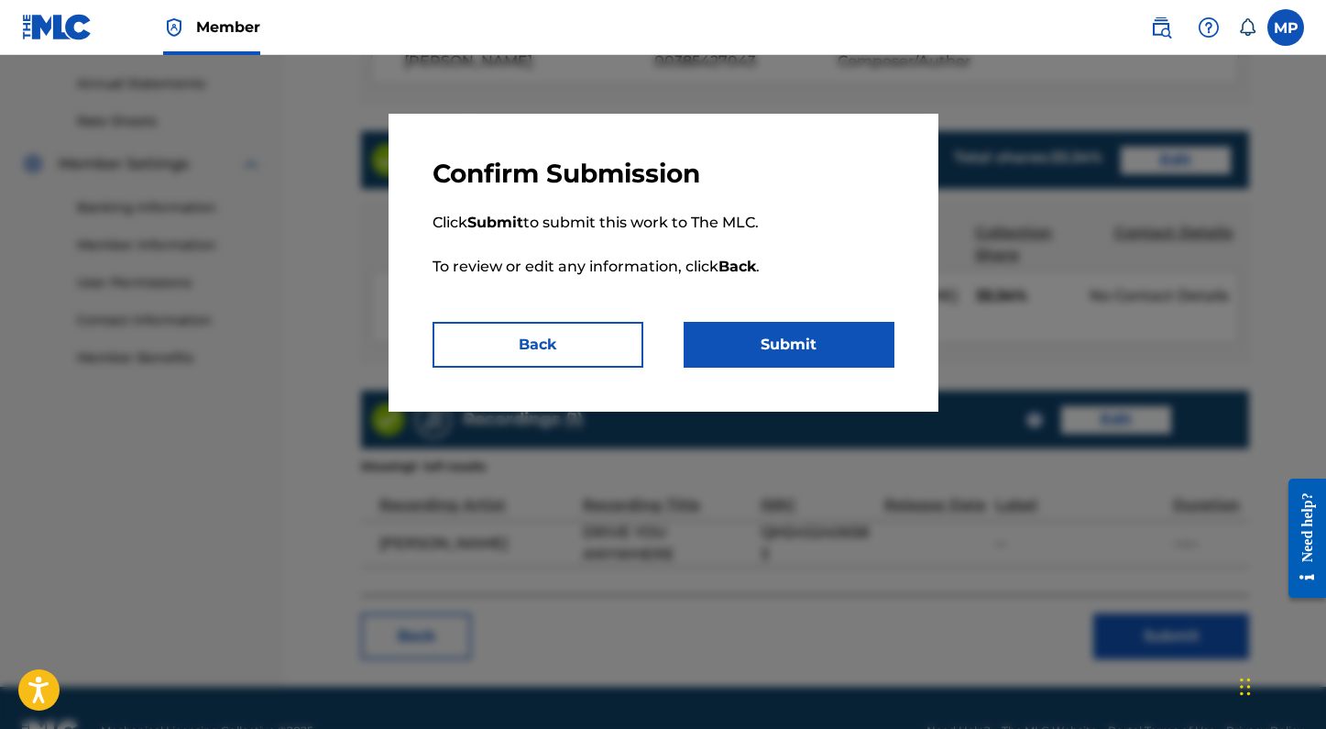
click at [811, 343] on button "Submit" at bounding box center [789, 345] width 211 height 46
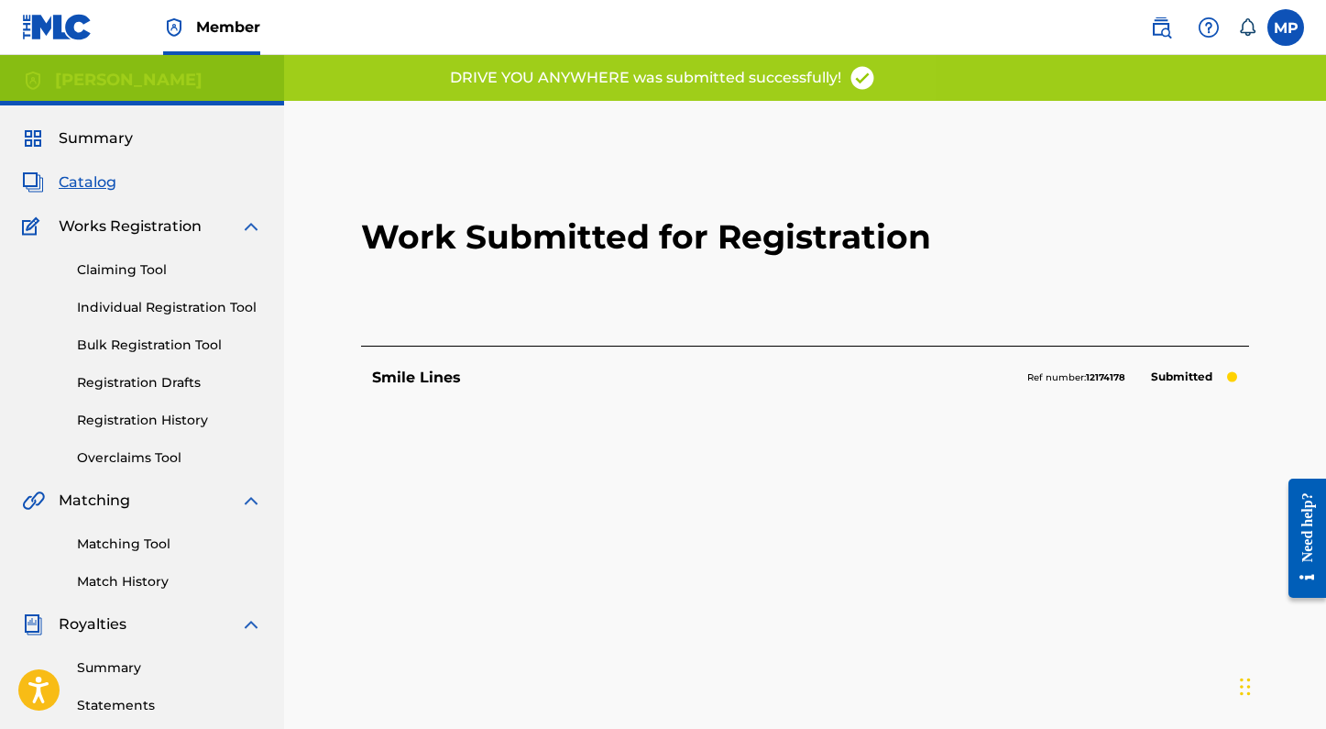
click at [146, 310] on link "Individual Registration Tool" at bounding box center [169, 307] width 185 height 19
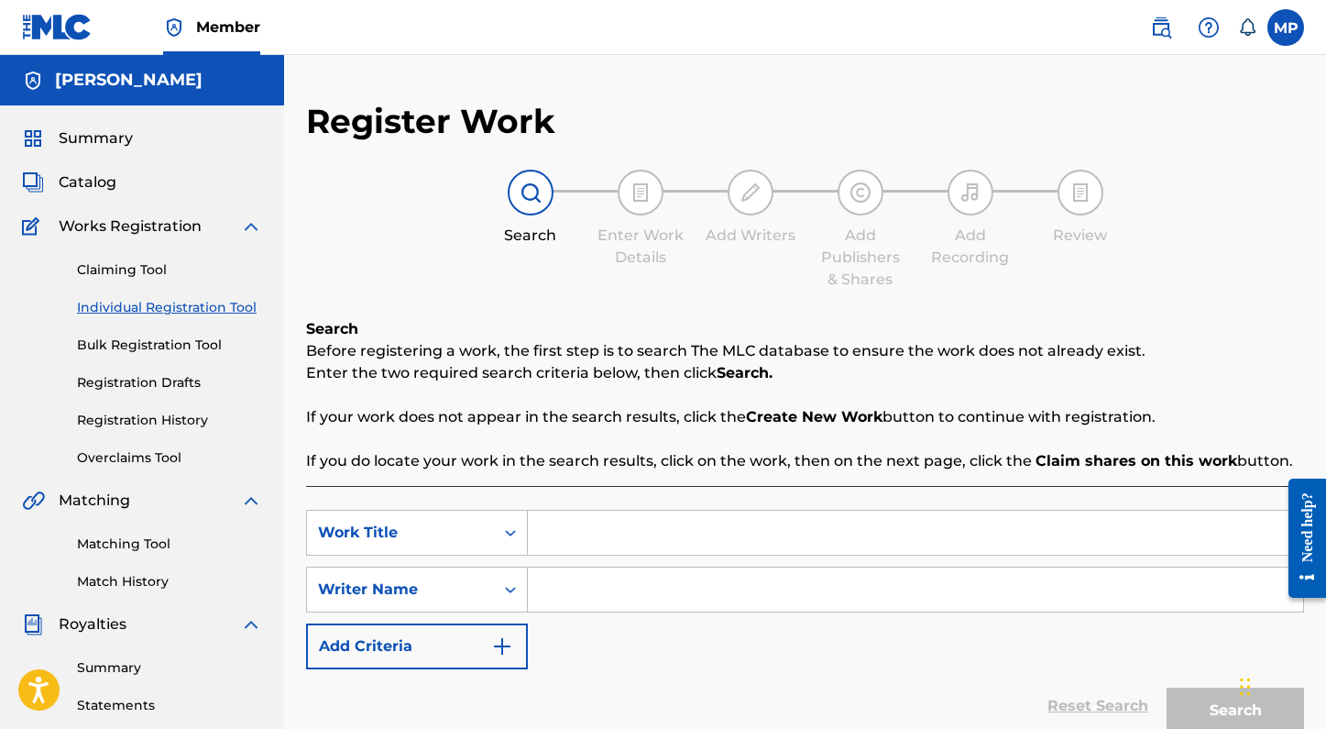
click at [589, 543] on input "Search Form" at bounding box center [915, 532] width 775 height 44
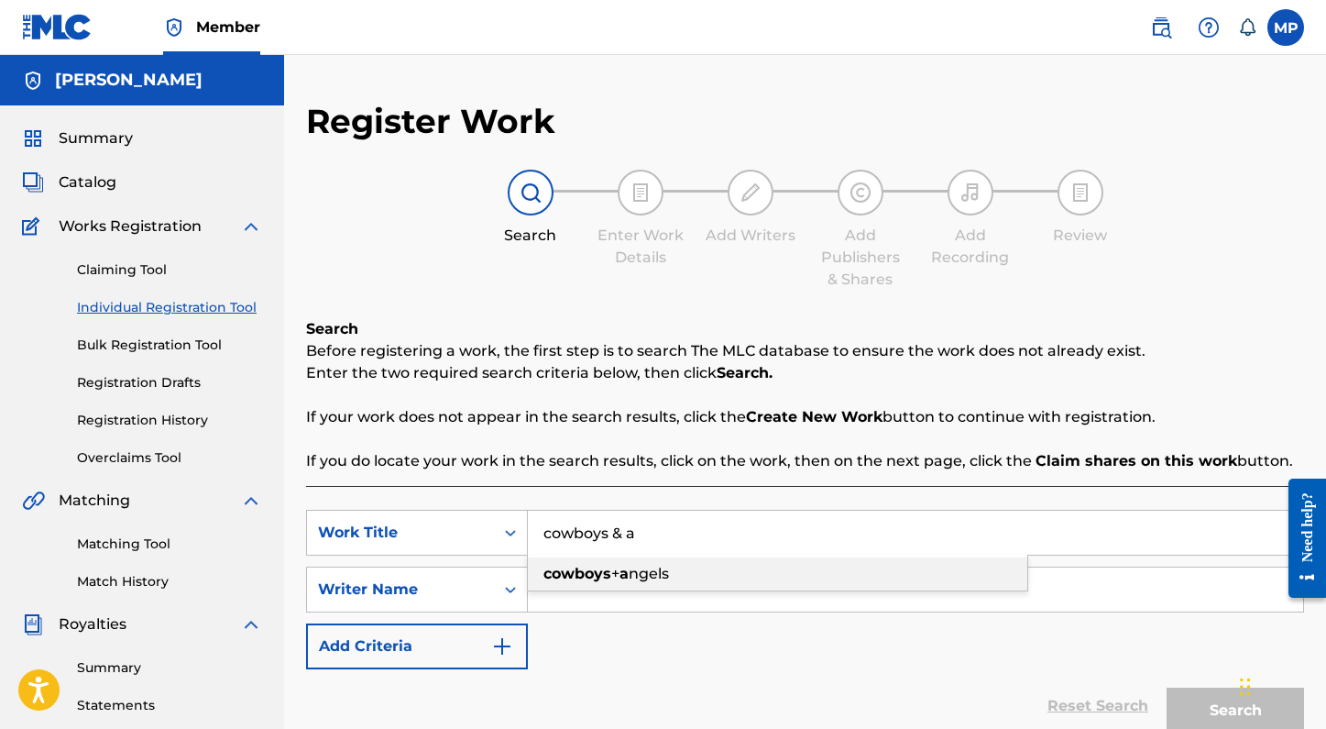
click at [608, 583] on div "cowboys + a ngels" at bounding box center [777, 573] width 499 height 33
type input "cowboys + angels"
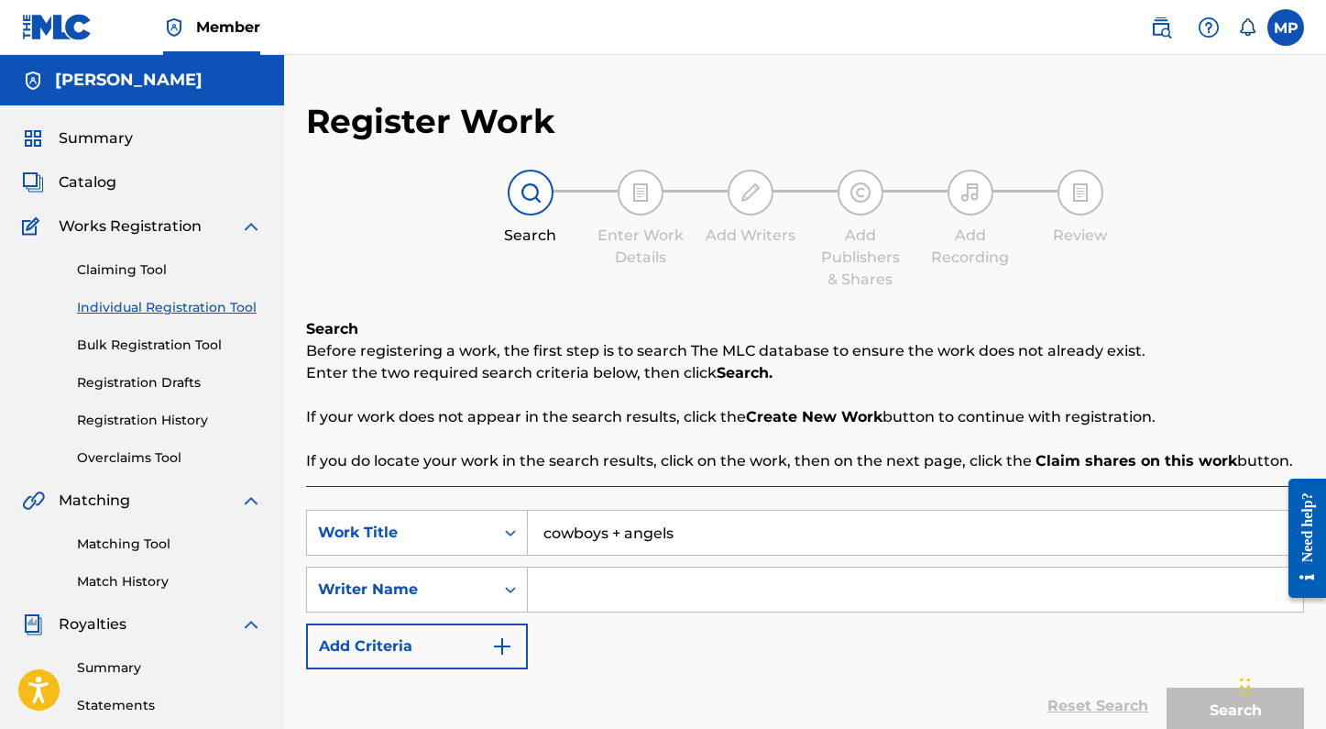
click at [608, 583] on input "Search Form" at bounding box center [915, 589] width 775 height 44
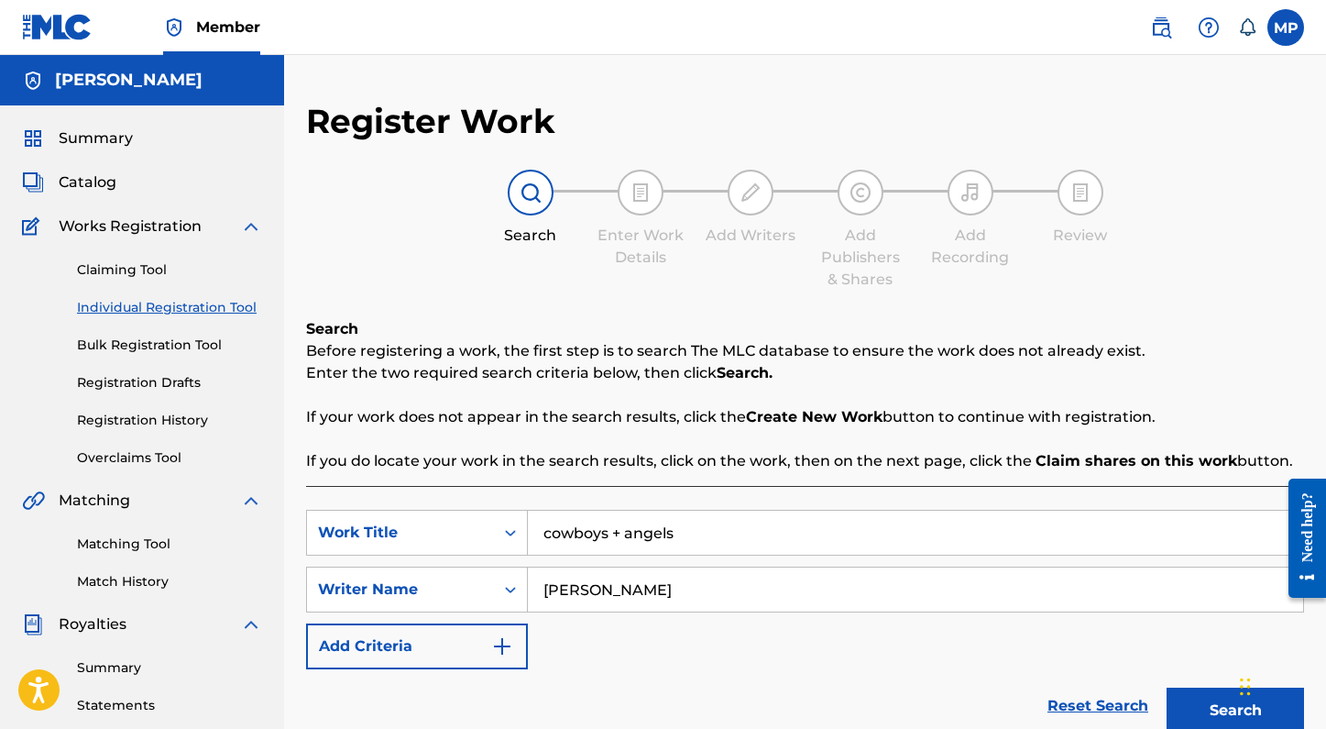
type input "ashley walls"
click at [1167, 687] on button "Search" at bounding box center [1235, 710] width 137 height 46
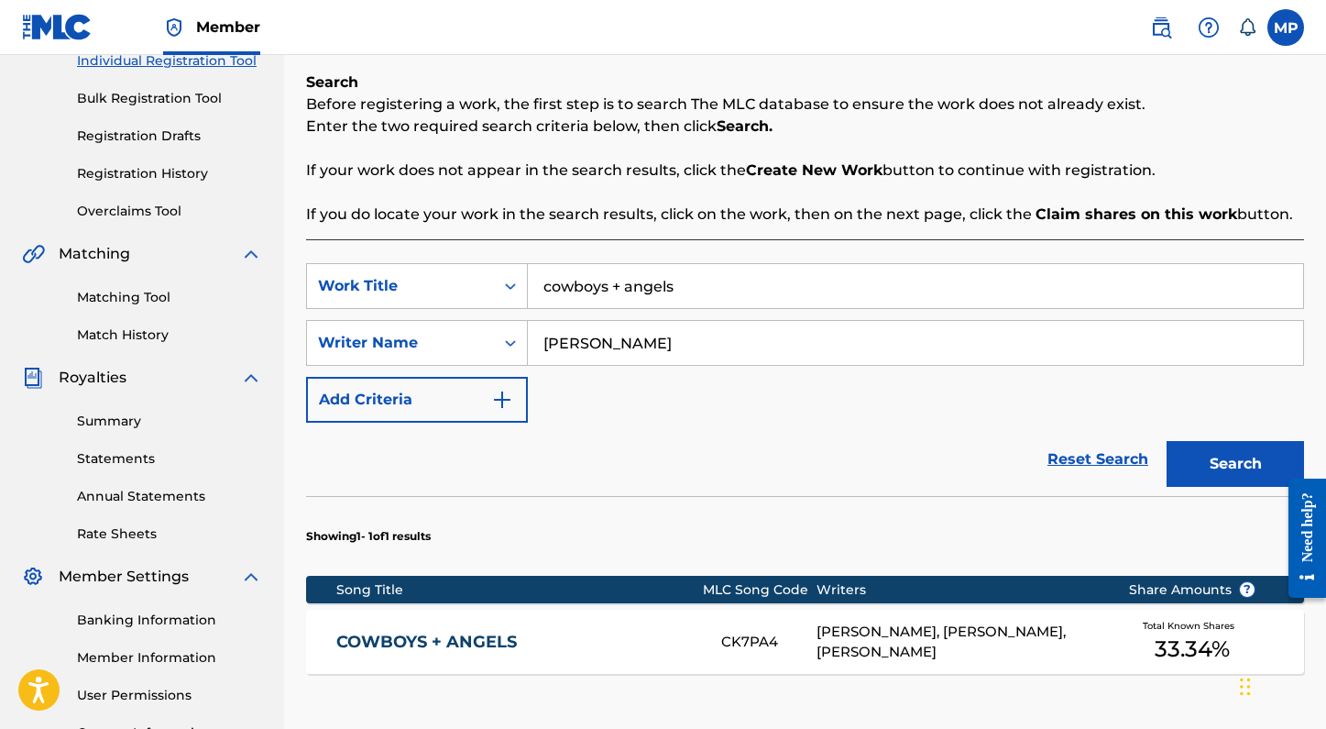
scroll to position [248, 0]
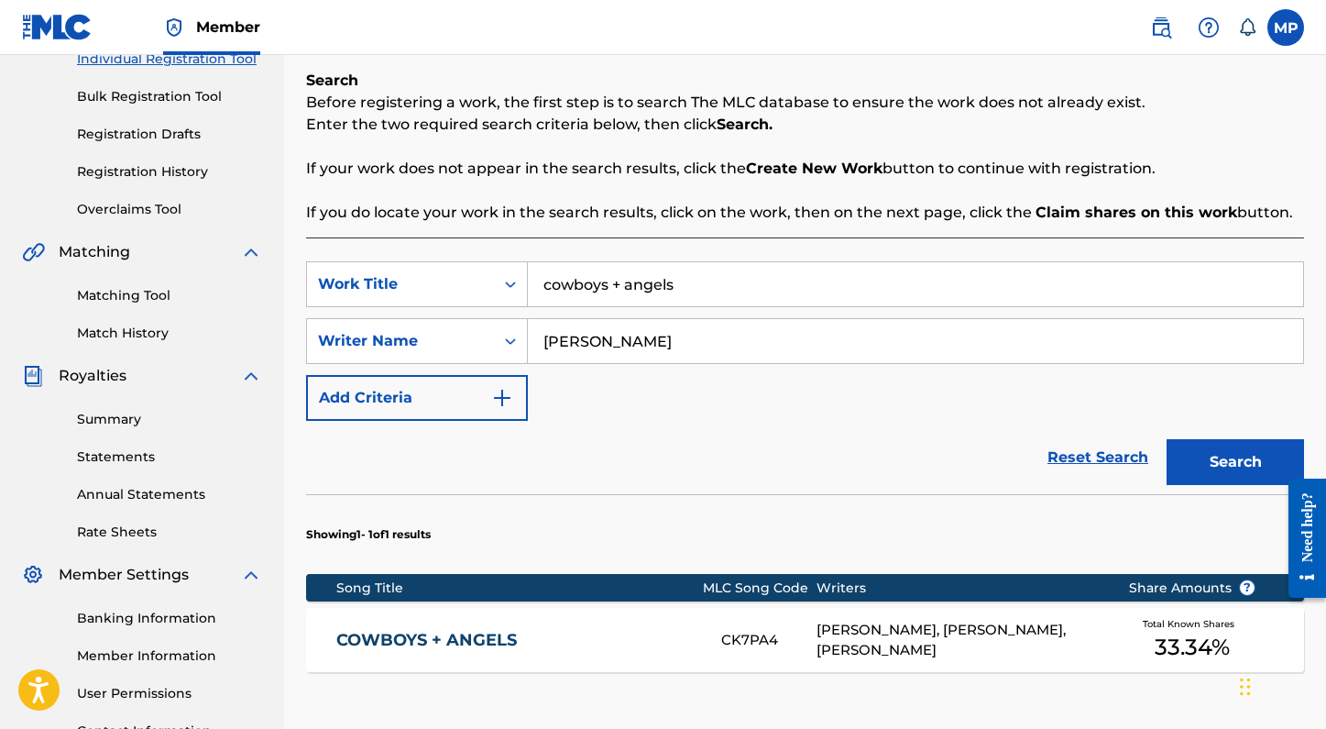
click at [815, 630] on div "CK7PA4" at bounding box center [768, 640] width 94 height 21
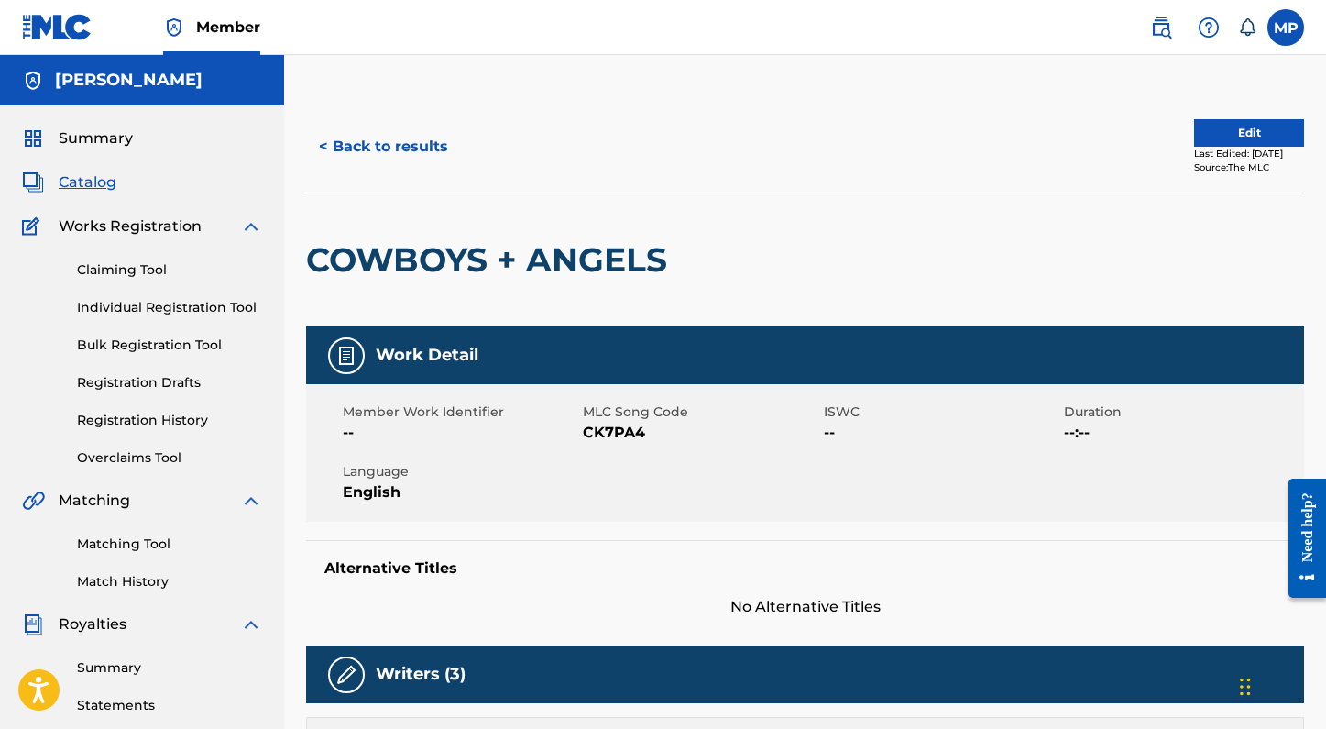
click at [1252, 135] on button "Edit" at bounding box center [1249, 132] width 110 height 27
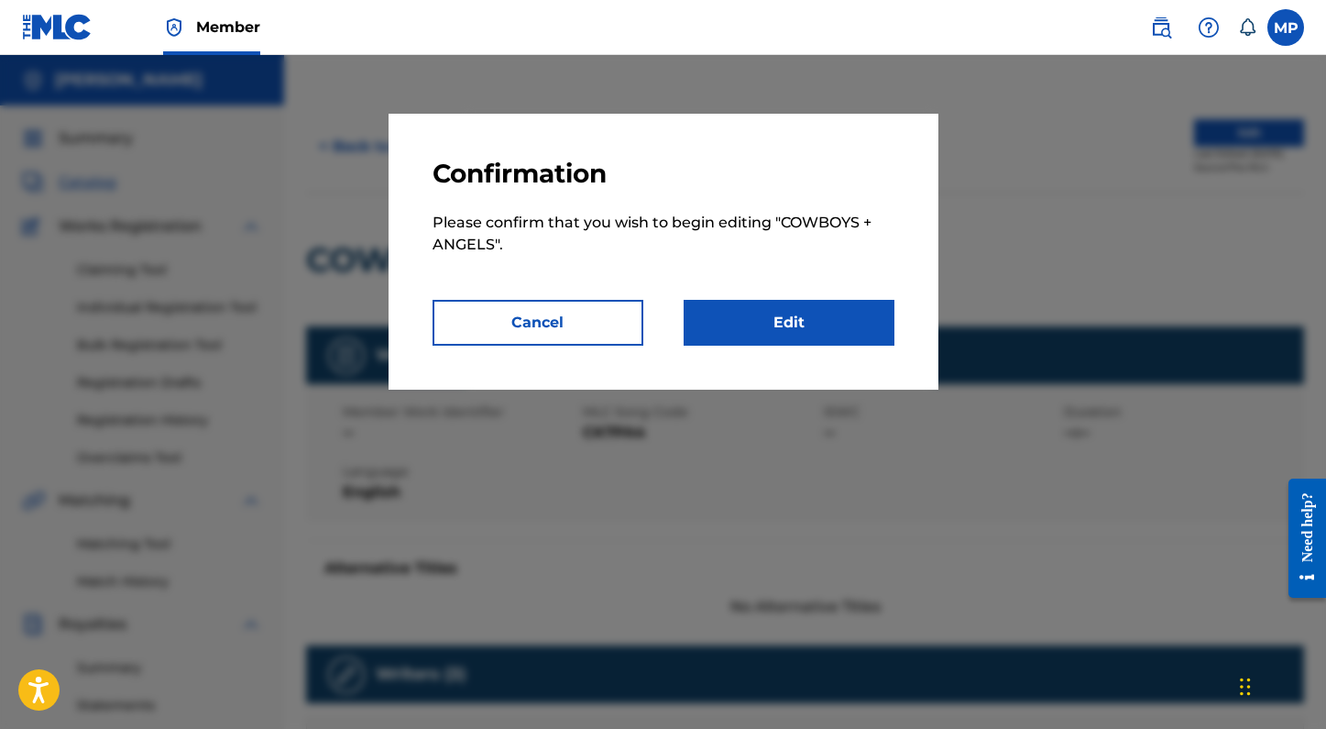
click at [748, 321] on link "Edit" at bounding box center [789, 323] width 211 height 46
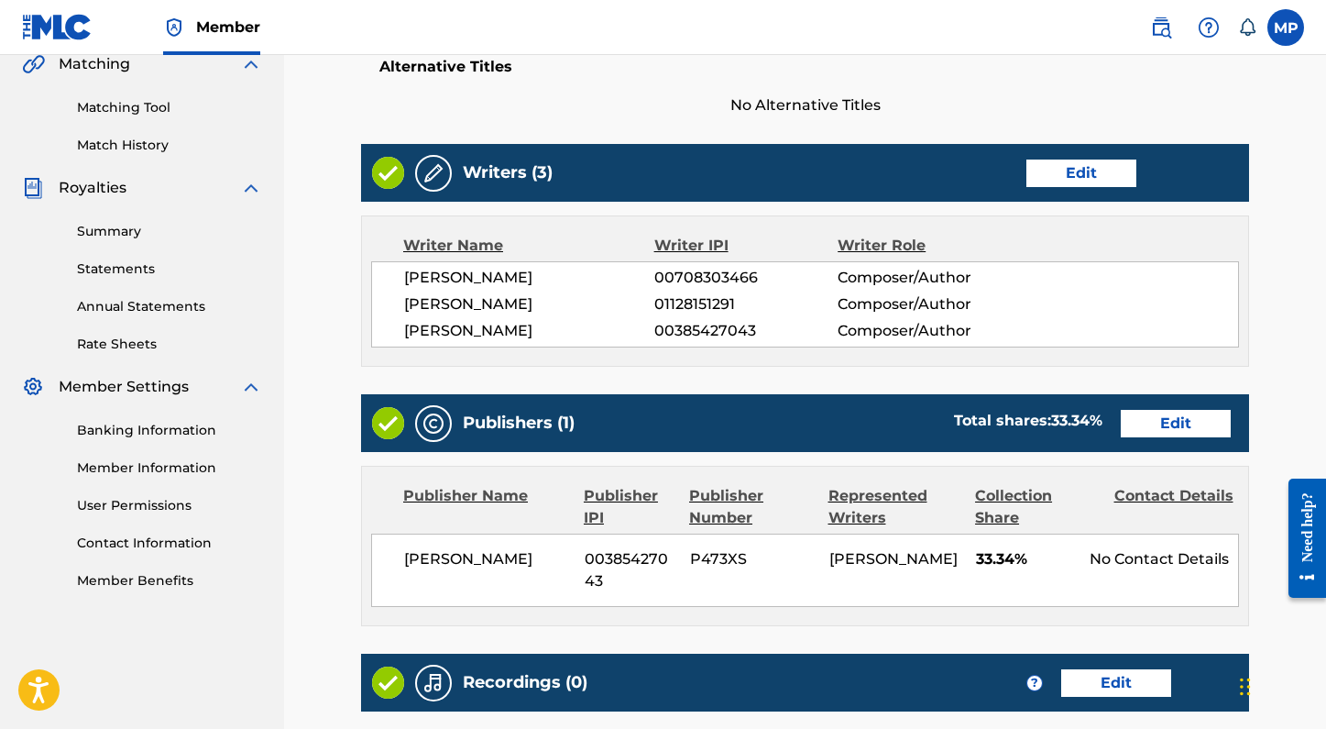
scroll to position [443, 0]
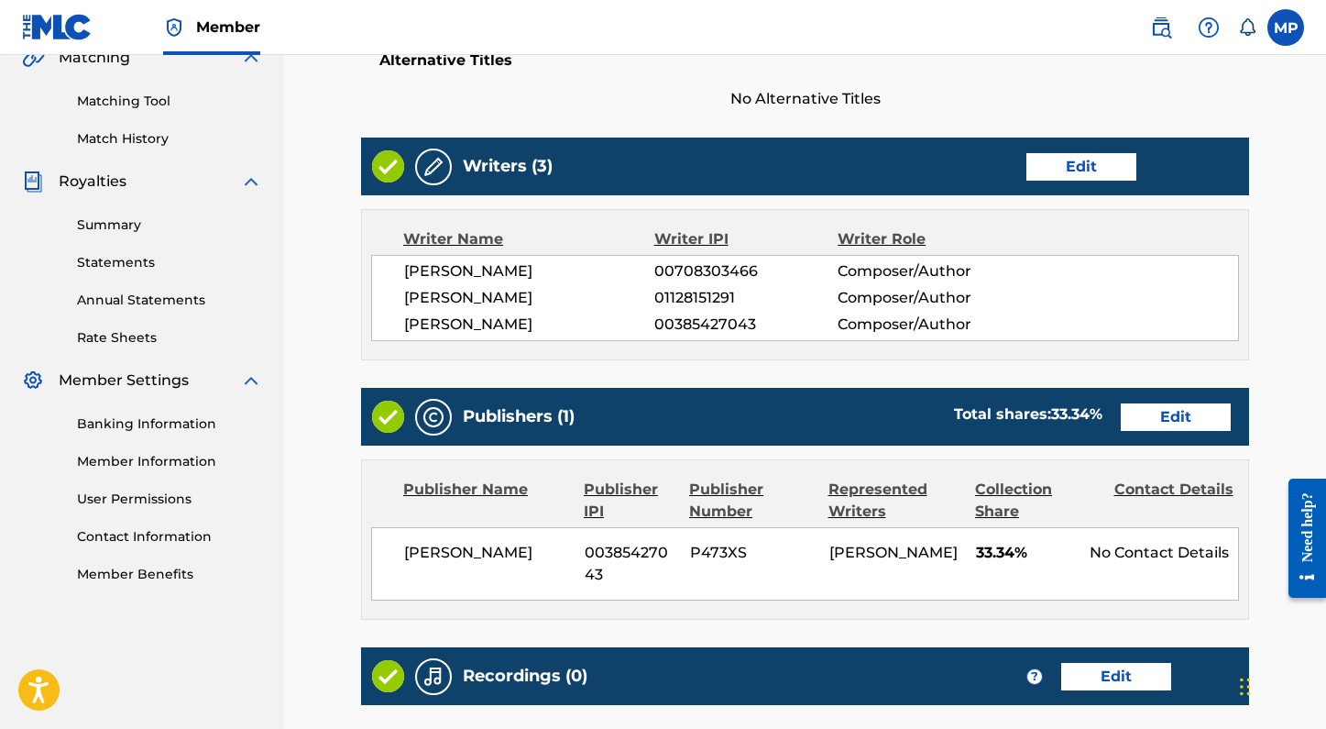
click at [1165, 400] on div "Publishers (1) Total shares: 33.34 % Edit" at bounding box center [805, 417] width 888 height 58
click at [1163, 412] on link "Edit" at bounding box center [1176, 416] width 110 height 27
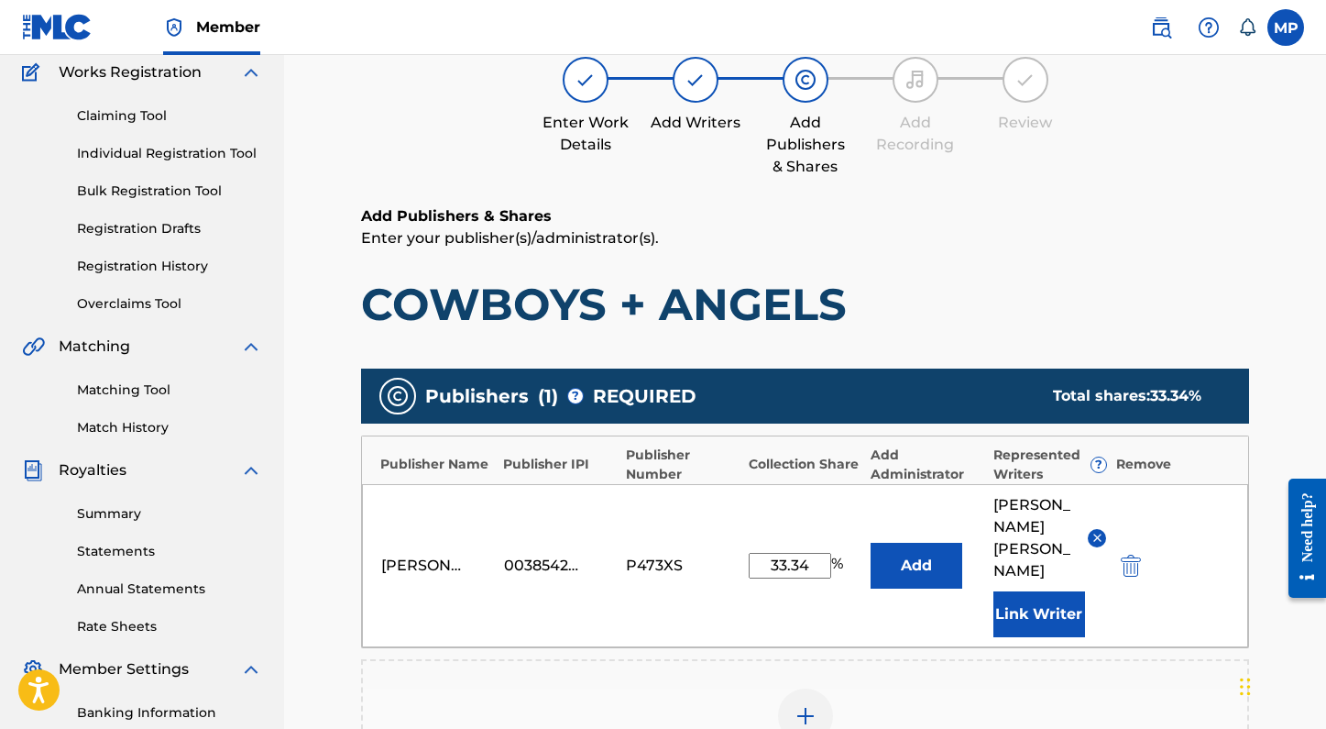
scroll to position [176, 0]
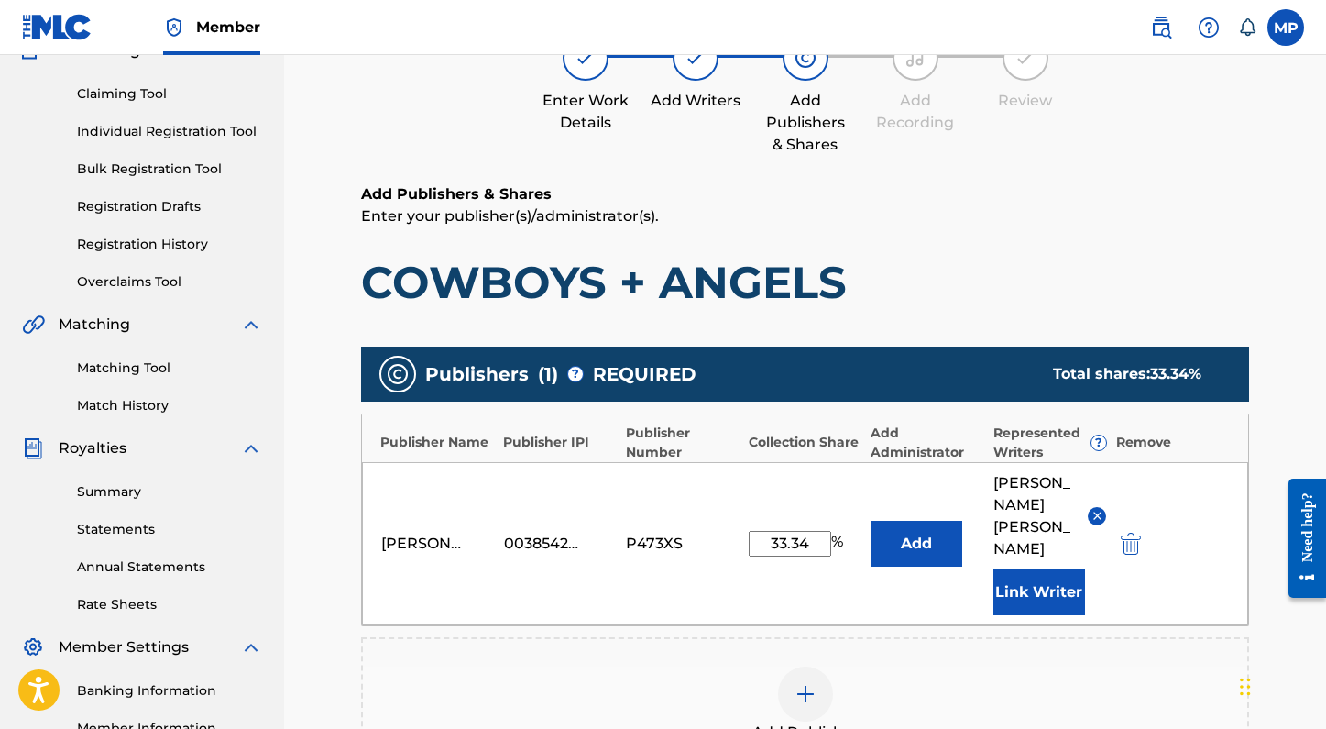
click at [1134, 533] on img "submit" at bounding box center [1131, 543] width 20 height 22
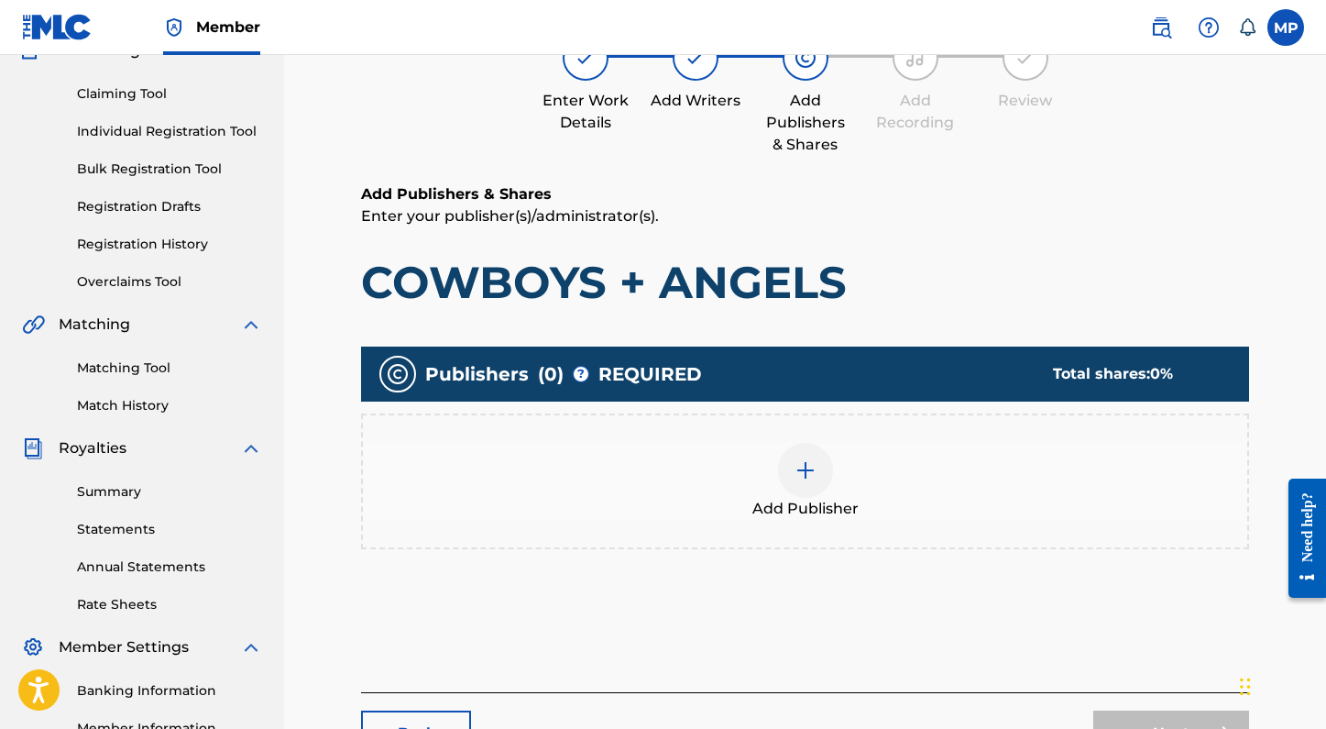
click at [825, 466] on div at bounding box center [805, 470] width 55 height 55
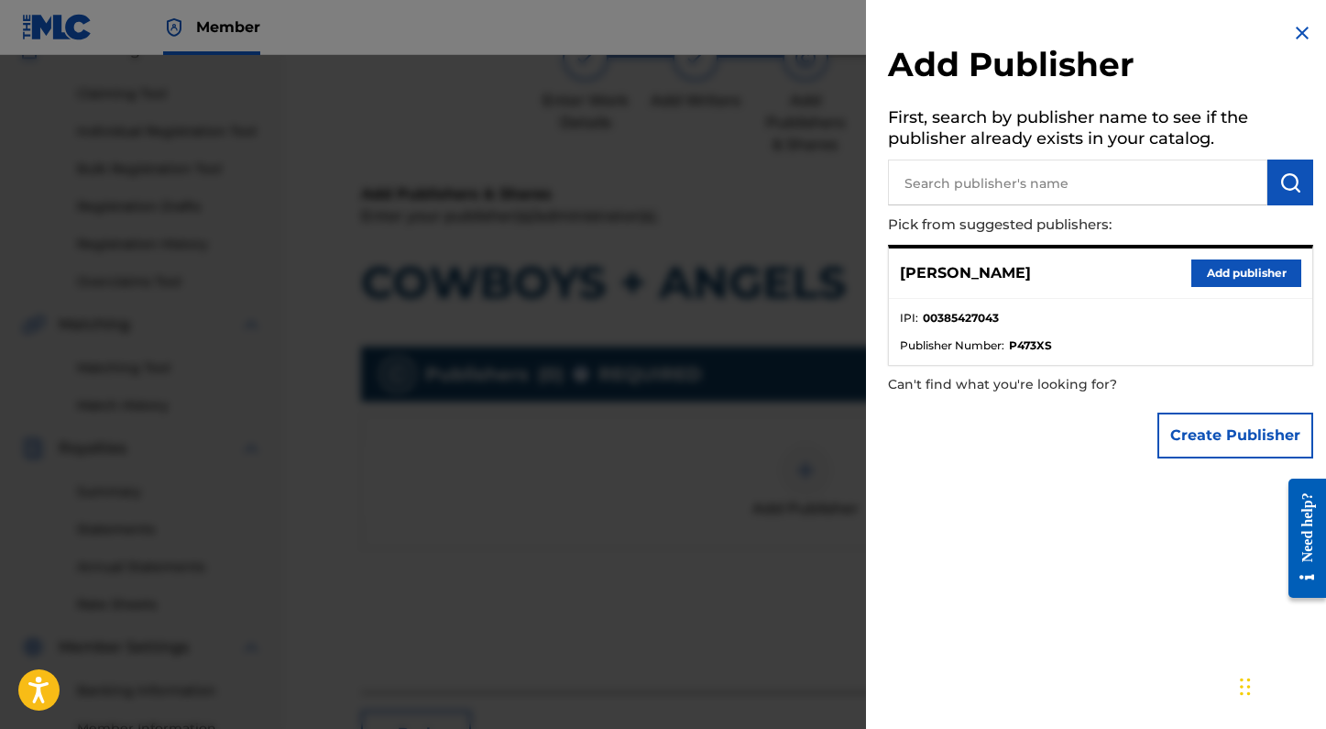
click at [1081, 167] on input "text" at bounding box center [1077, 182] width 379 height 46
click at [1223, 436] on button "Create Publisher" at bounding box center [1235, 435] width 156 height 46
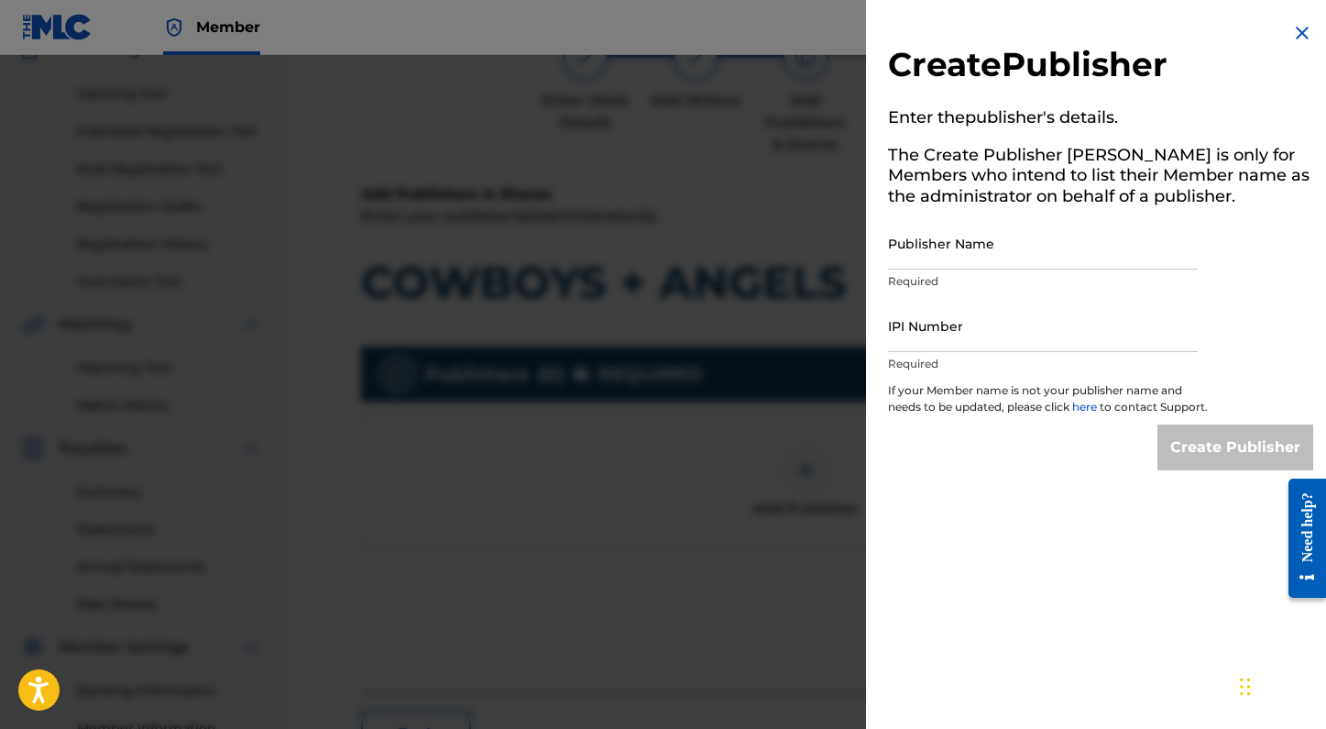
click at [1001, 252] on input "Publisher Name" at bounding box center [1043, 243] width 310 height 52
type input "MADLIBS MUSIC"
click at [972, 320] on input "IPI Number" at bounding box center [1043, 326] width 310 height 52
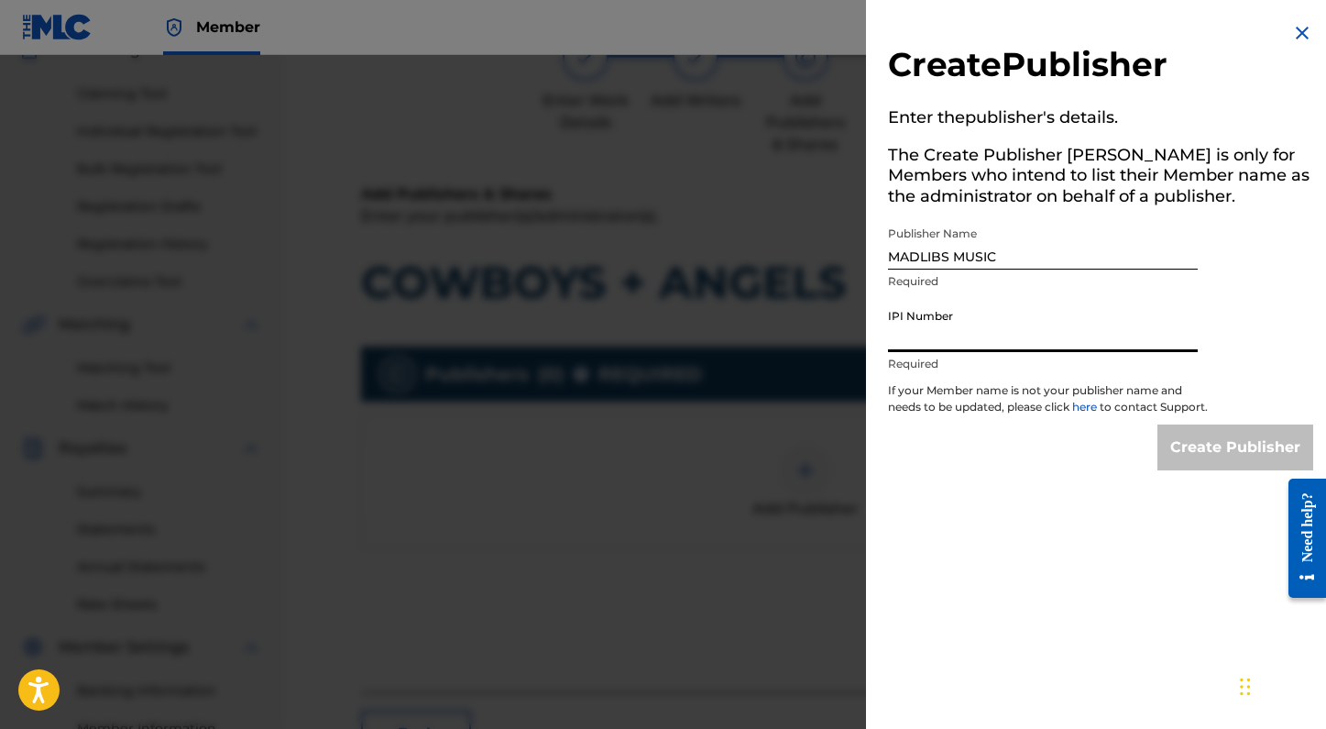
type input "01205384774"
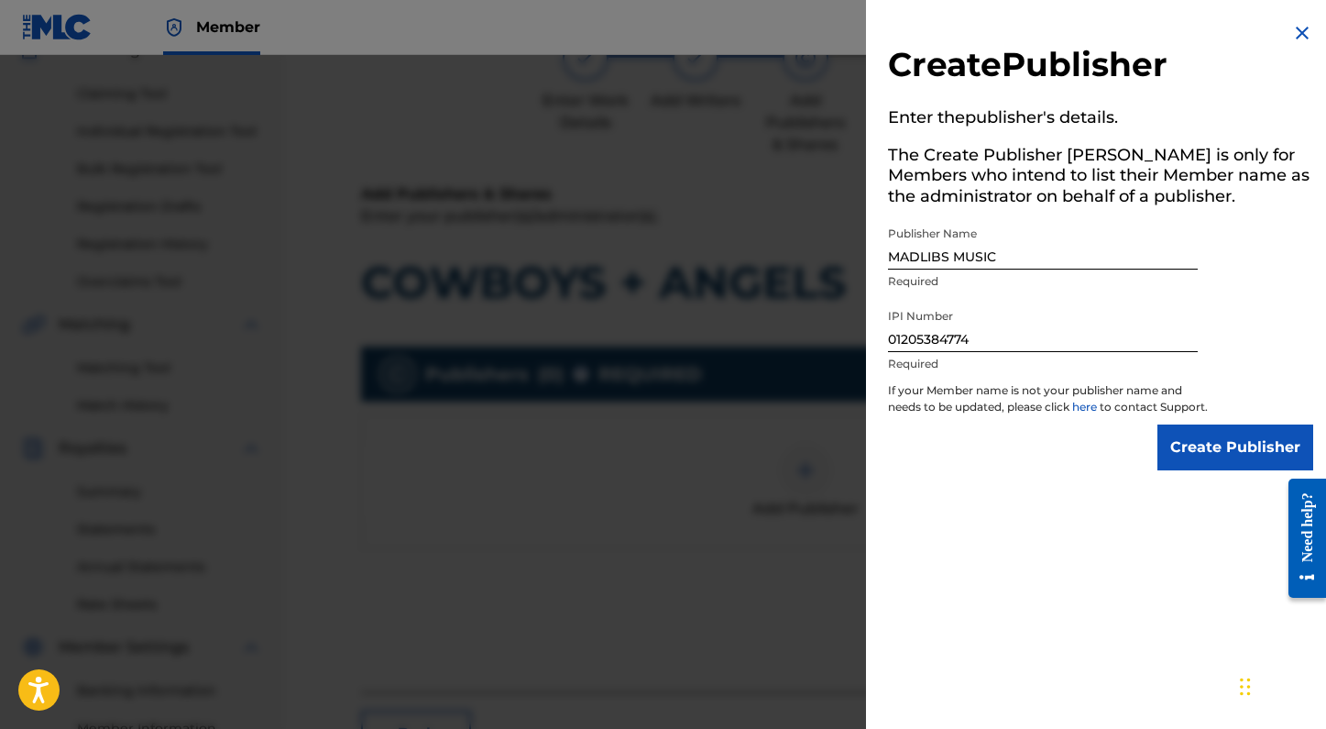
click at [1193, 445] on input "Create Publisher" at bounding box center [1235, 447] width 156 height 46
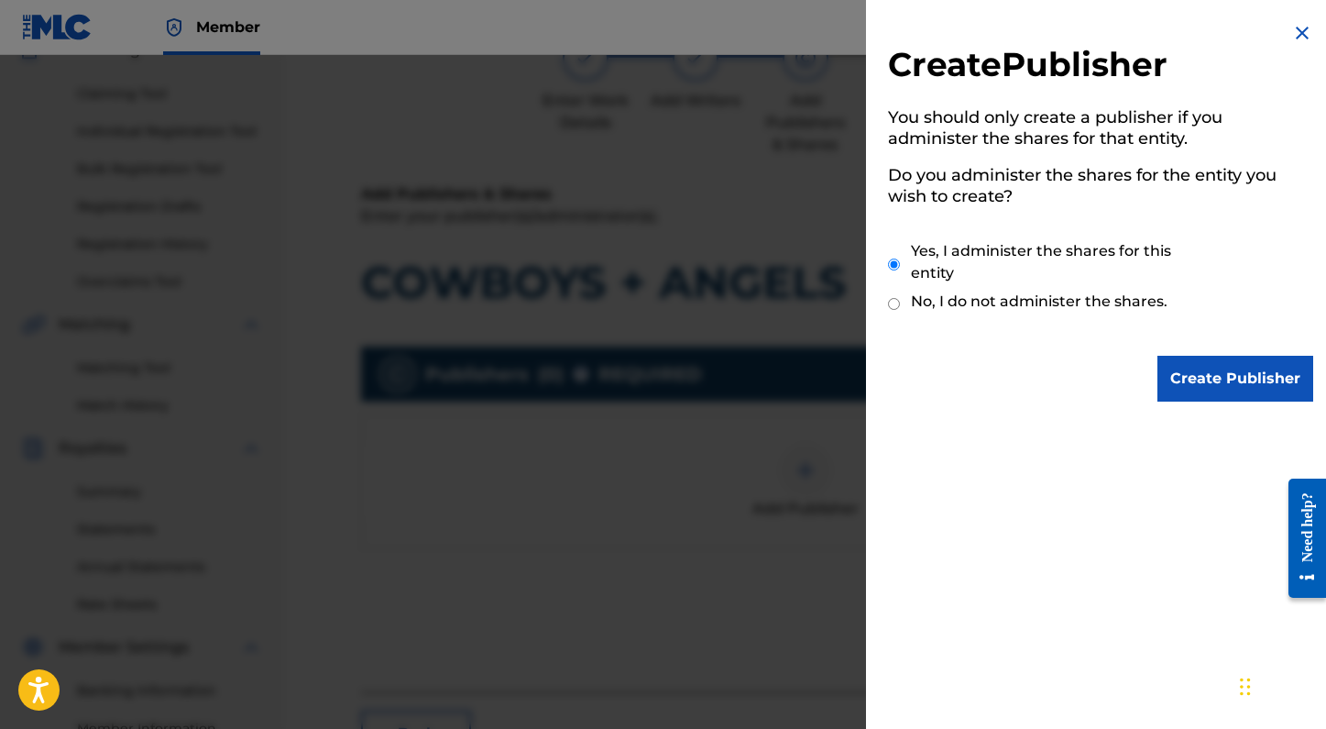
click at [1196, 377] on input "Create Publisher" at bounding box center [1235, 379] width 156 height 46
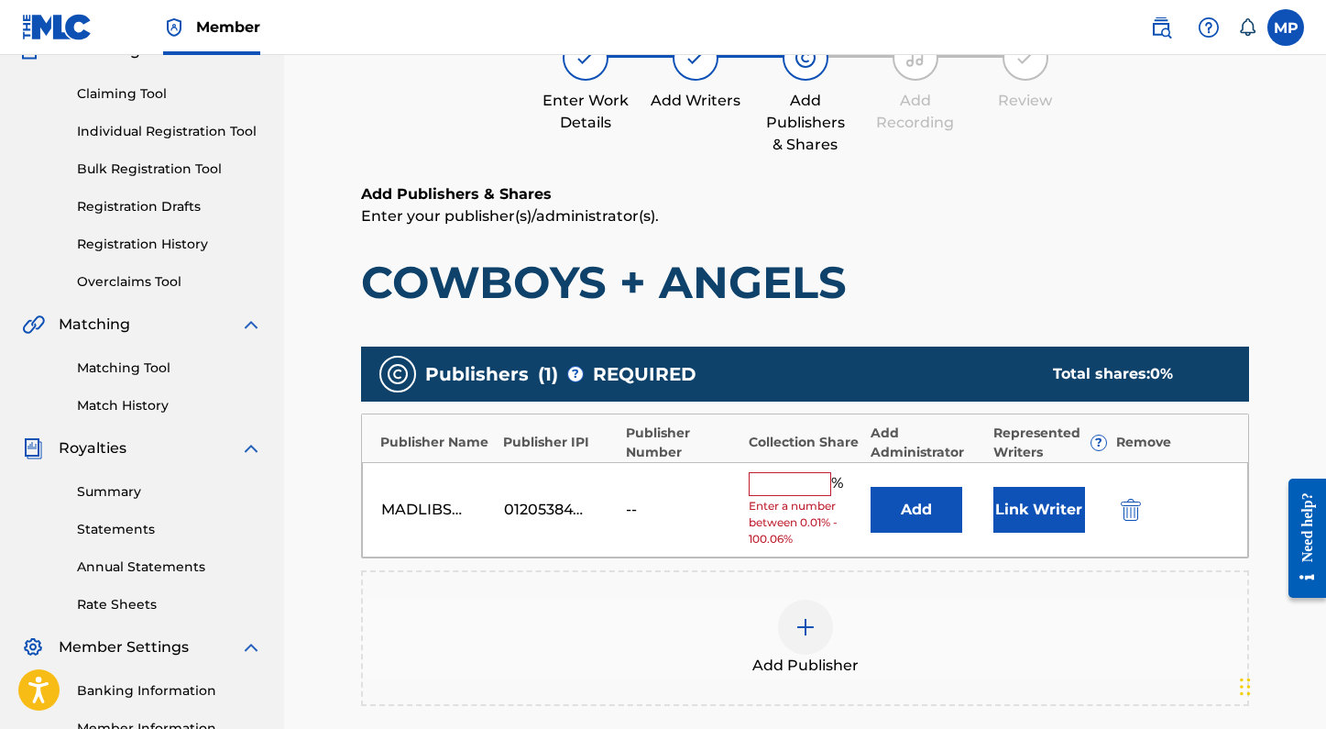
click at [800, 481] on input "text" at bounding box center [790, 484] width 82 height 24
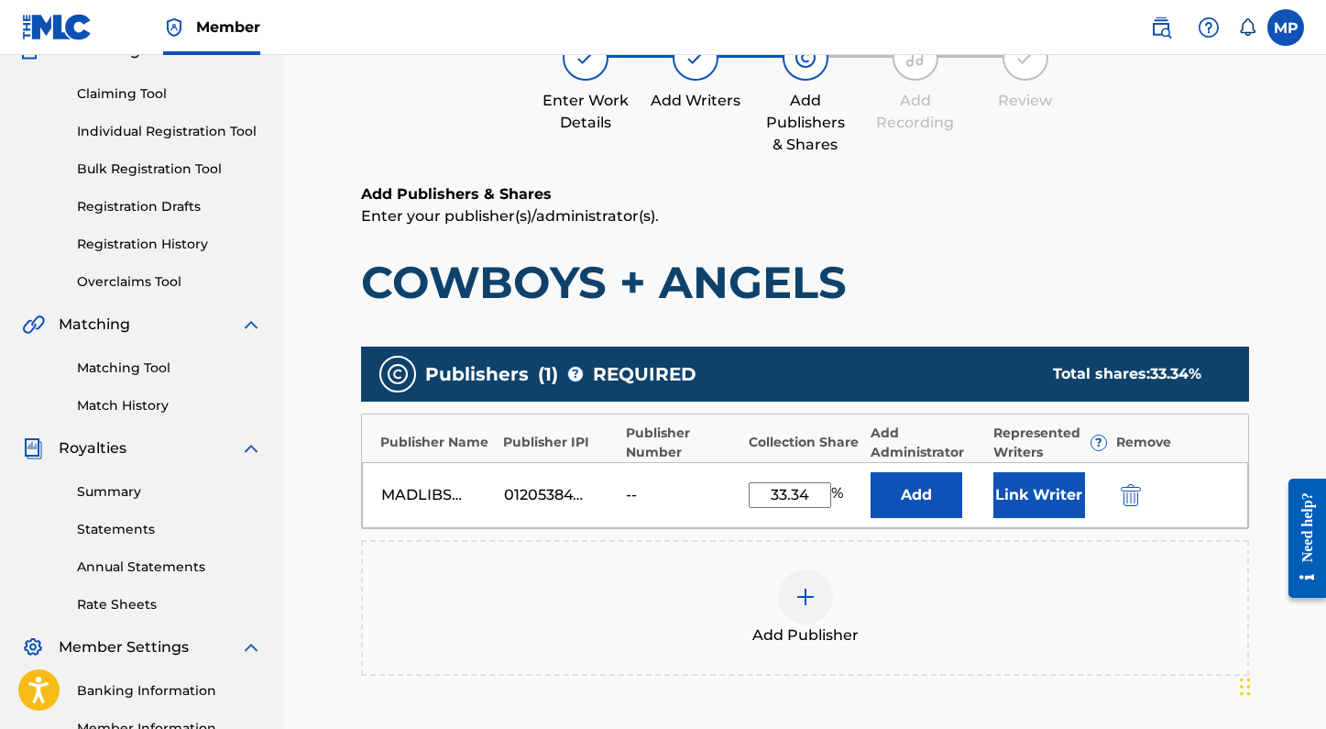
type input "33.34"
click at [1084, 520] on div "MADLIBS MUSIC 01205384774 -- 33.34 % Add Link Writer" at bounding box center [805, 495] width 886 height 66
click at [1063, 507] on button "Link Writer" at bounding box center [1039, 495] width 92 height 46
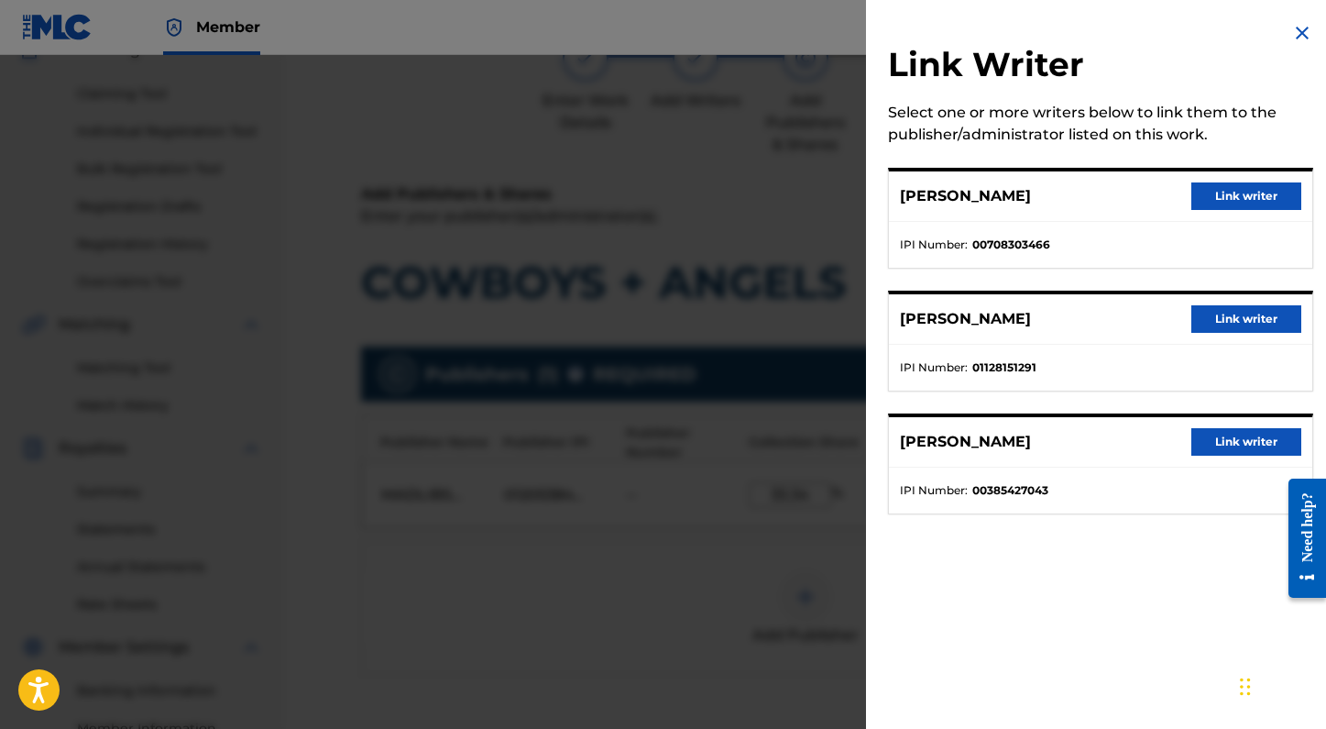
click at [1224, 445] on button "Link writer" at bounding box center [1246, 441] width 110 height 27
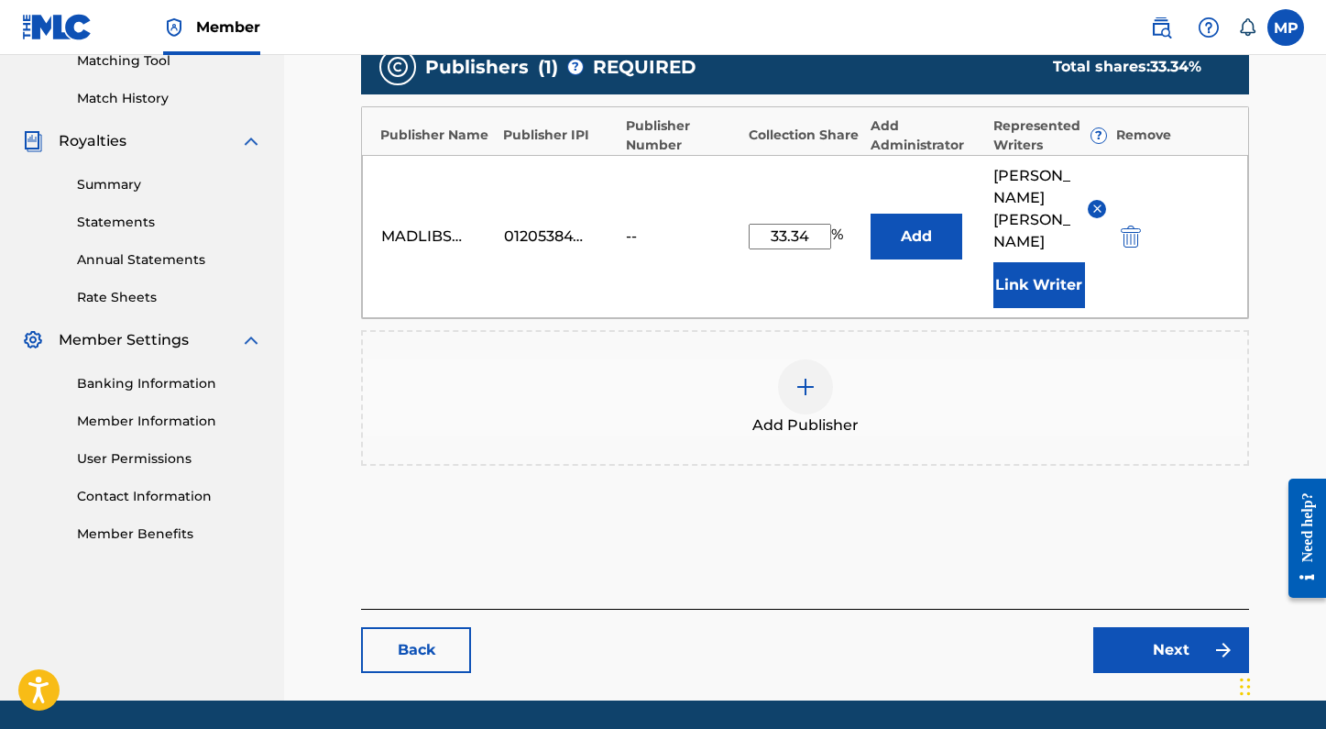
scroll to position [503, 0]
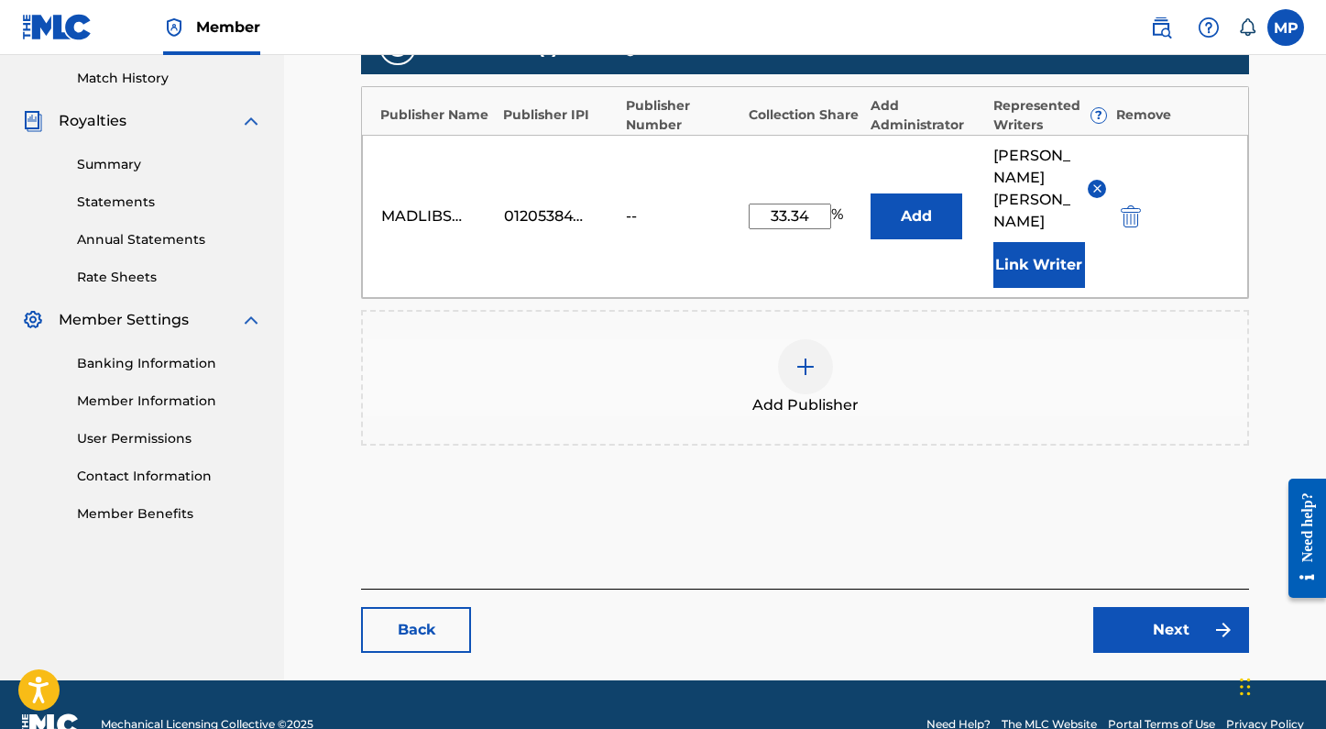
click at [1159, 609] on link "Next" at bounding box center [1171, 630] width 156 height 46
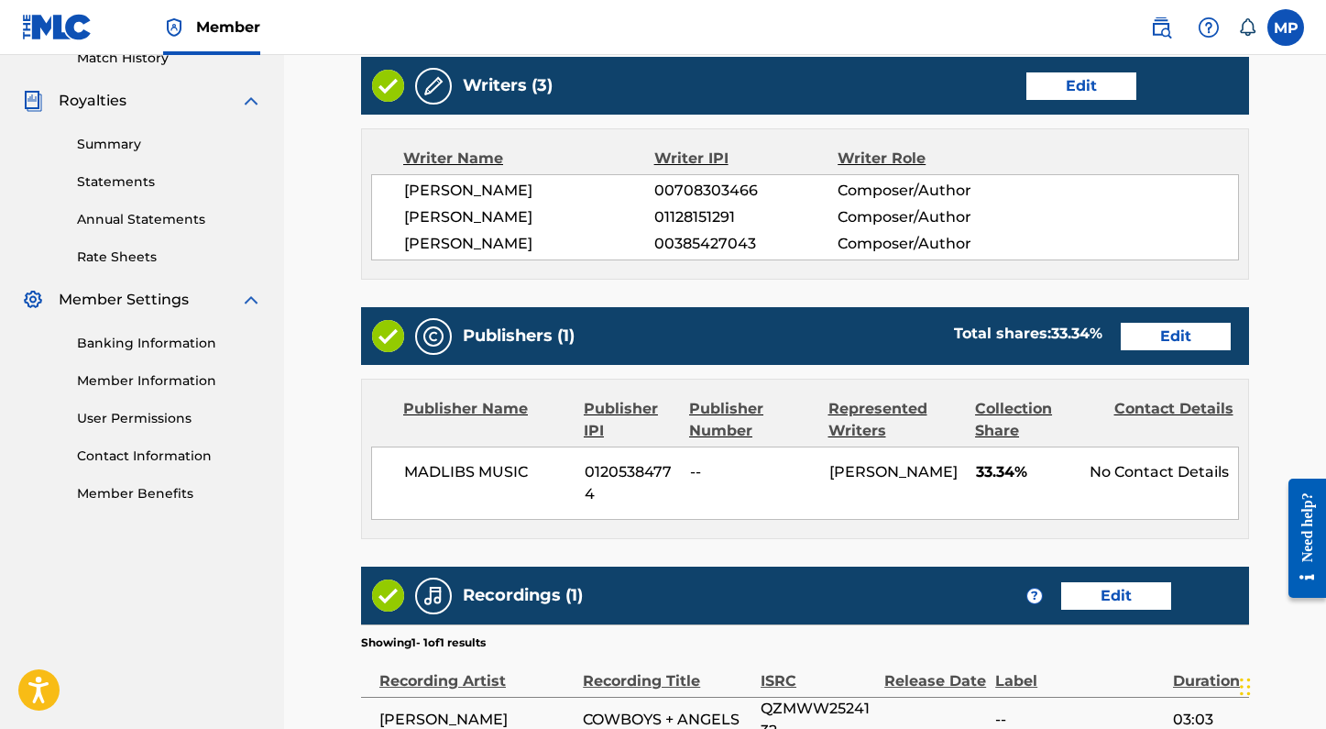
scroll to position [742, 0]
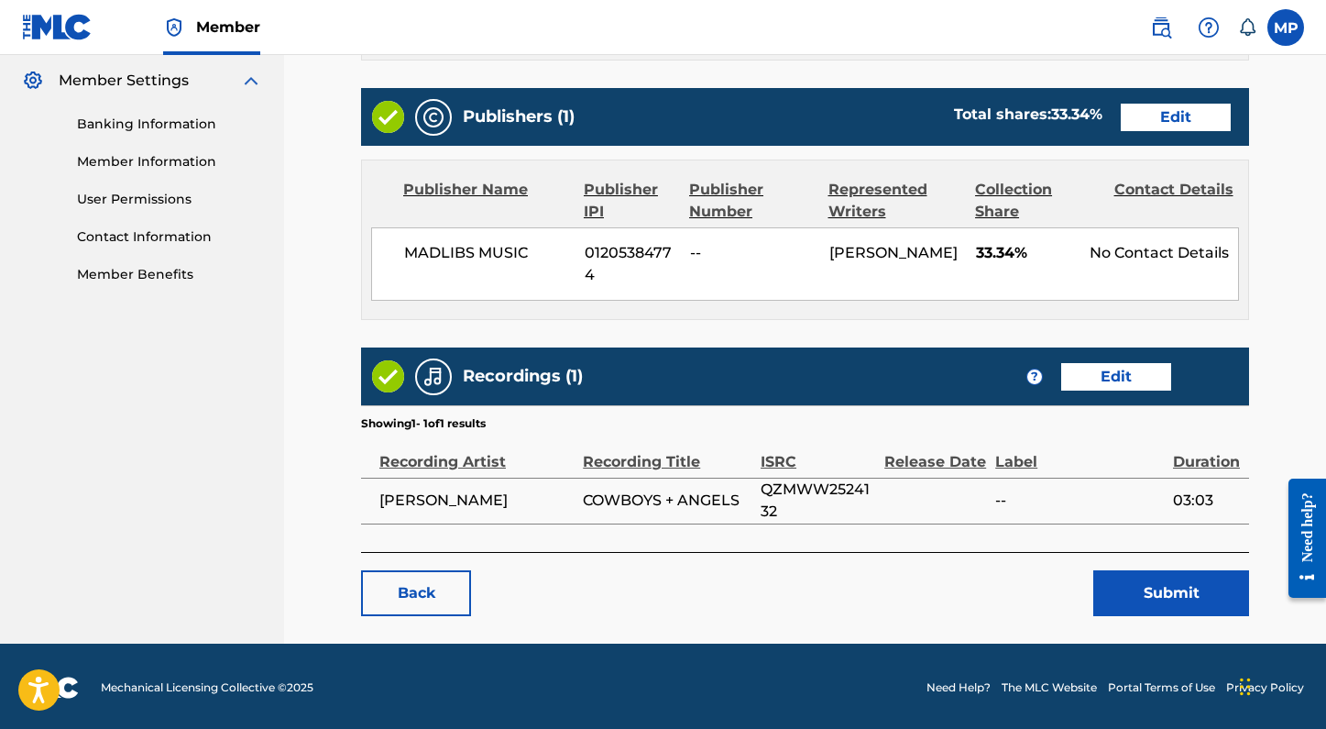
click at [1170, 591] on button "Submit" at bounding box center [1171, 593] width 156 height 46
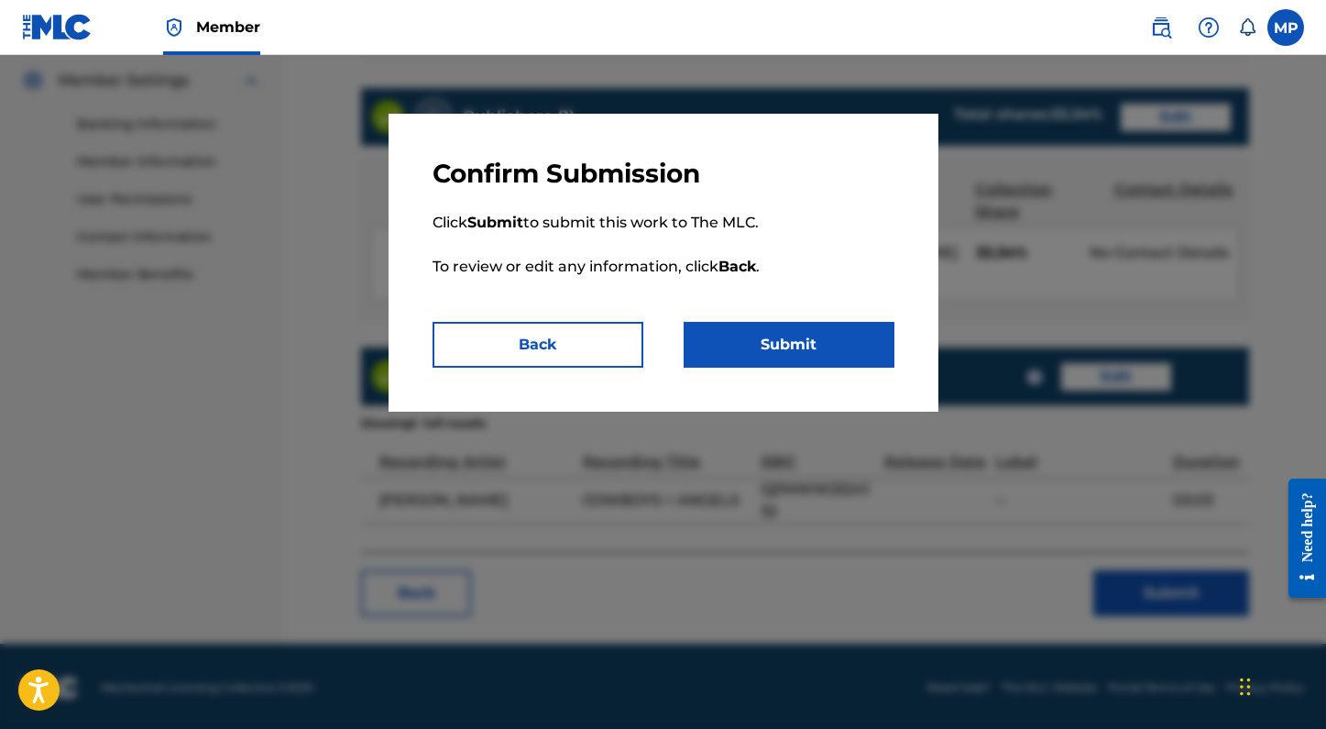
click at [783, 348] on button "Submit" at bounding box center [789, 345] width 211 height 46
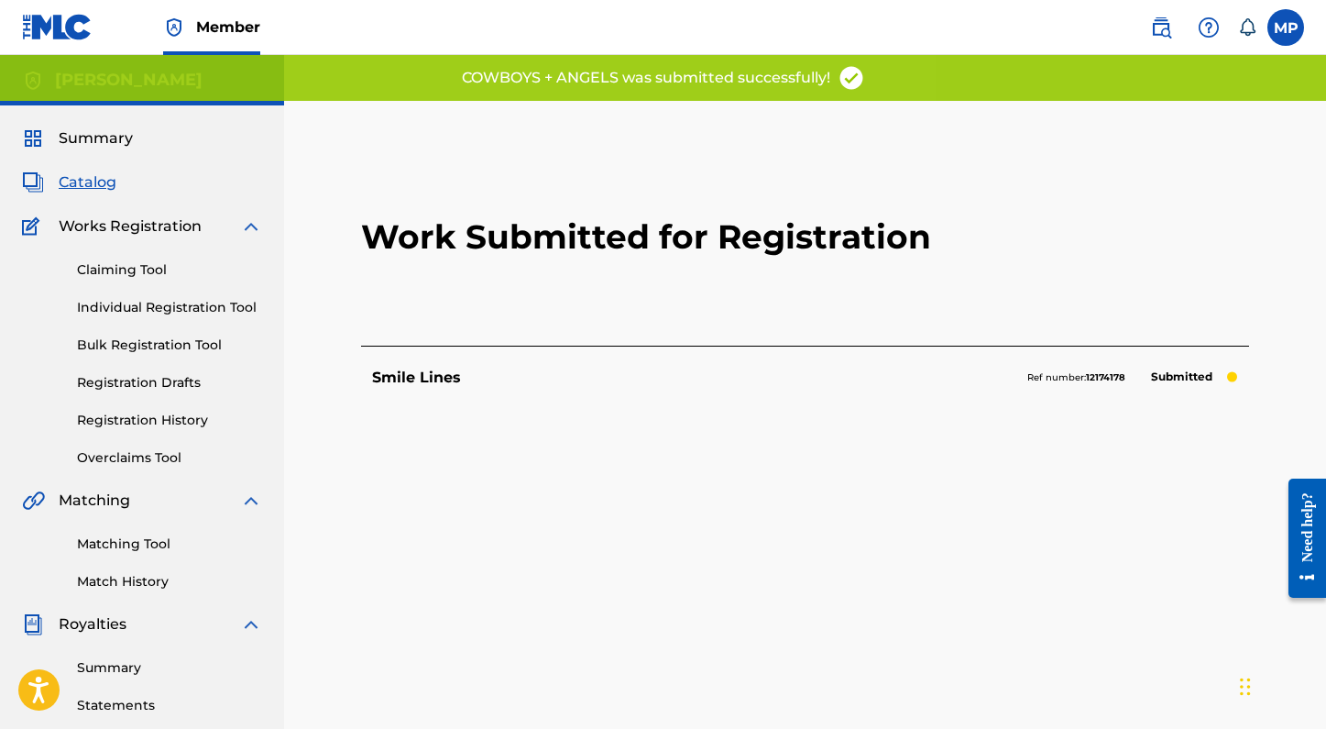
click at [146, 305] on link "Individual Registration Tool" at bounding box center [169, 307] width 185 height 19
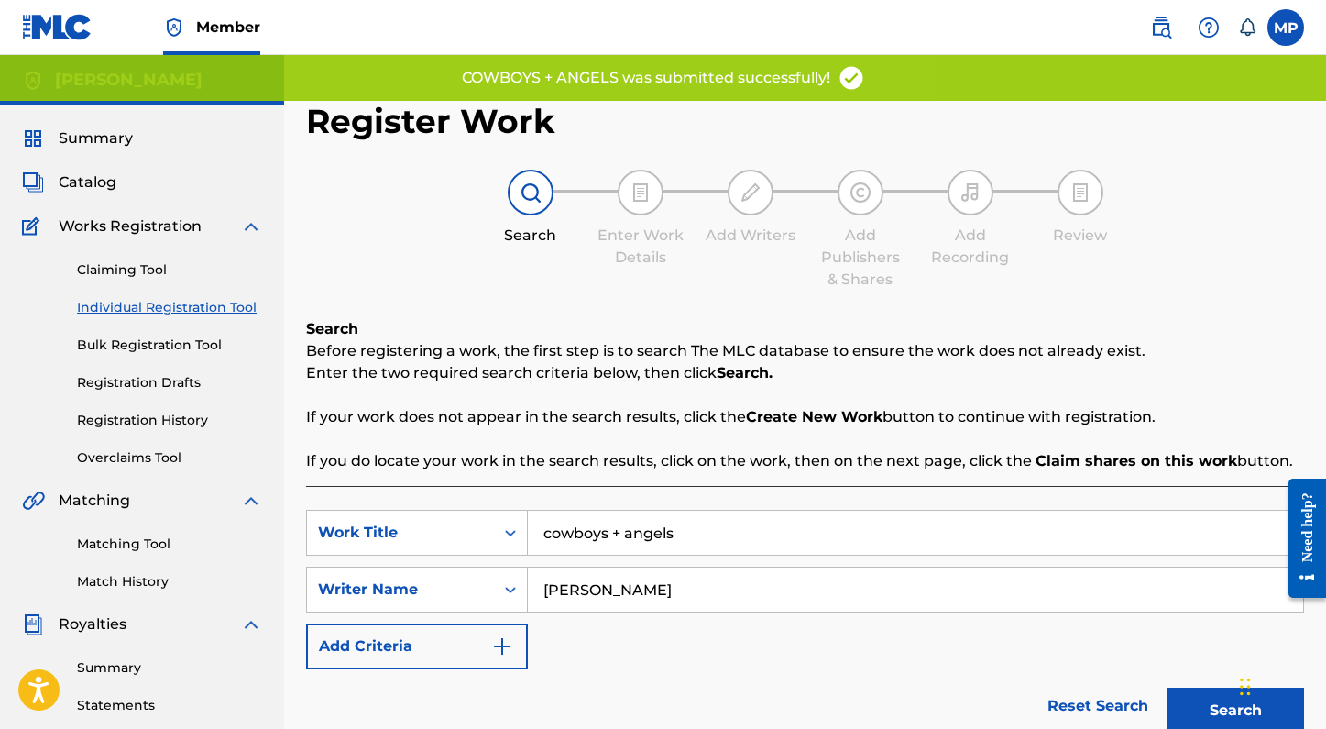
click at [200, 338] on link "Bulk Registration Tool" at bounding box center [169, 344] width 185 height 19
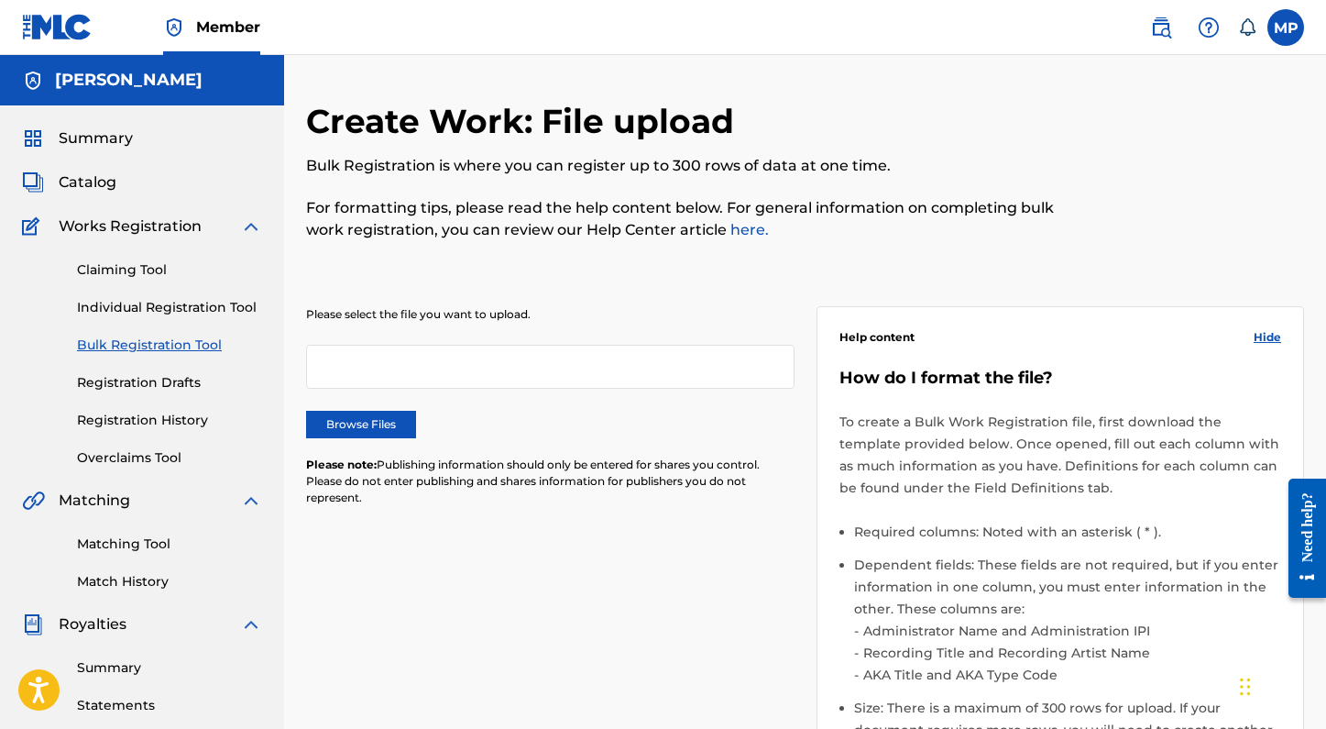
click at [172, 300] on link "Individual Registration Tool" at bounding box center [169, 307] width 185 height 19
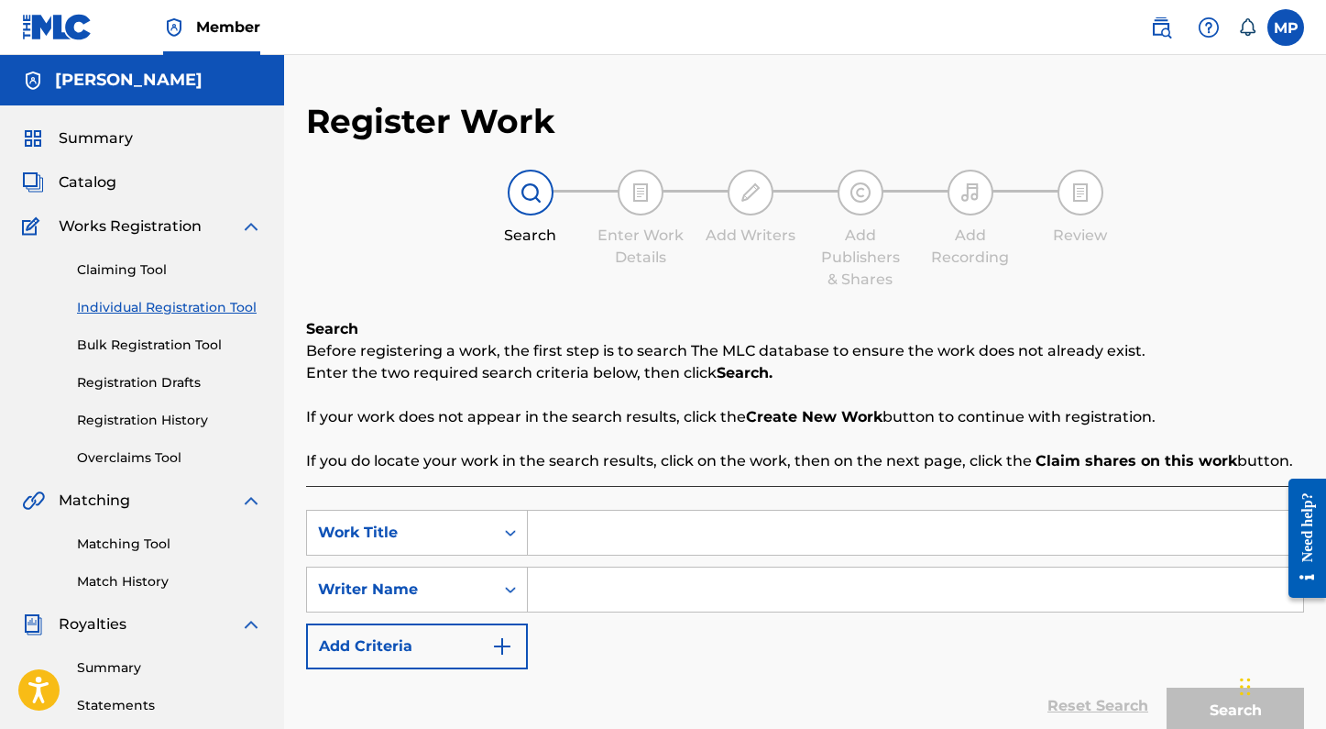
click at [97, 187] on span "Catalog" at bounding box center [88, 182] width 58 height 22
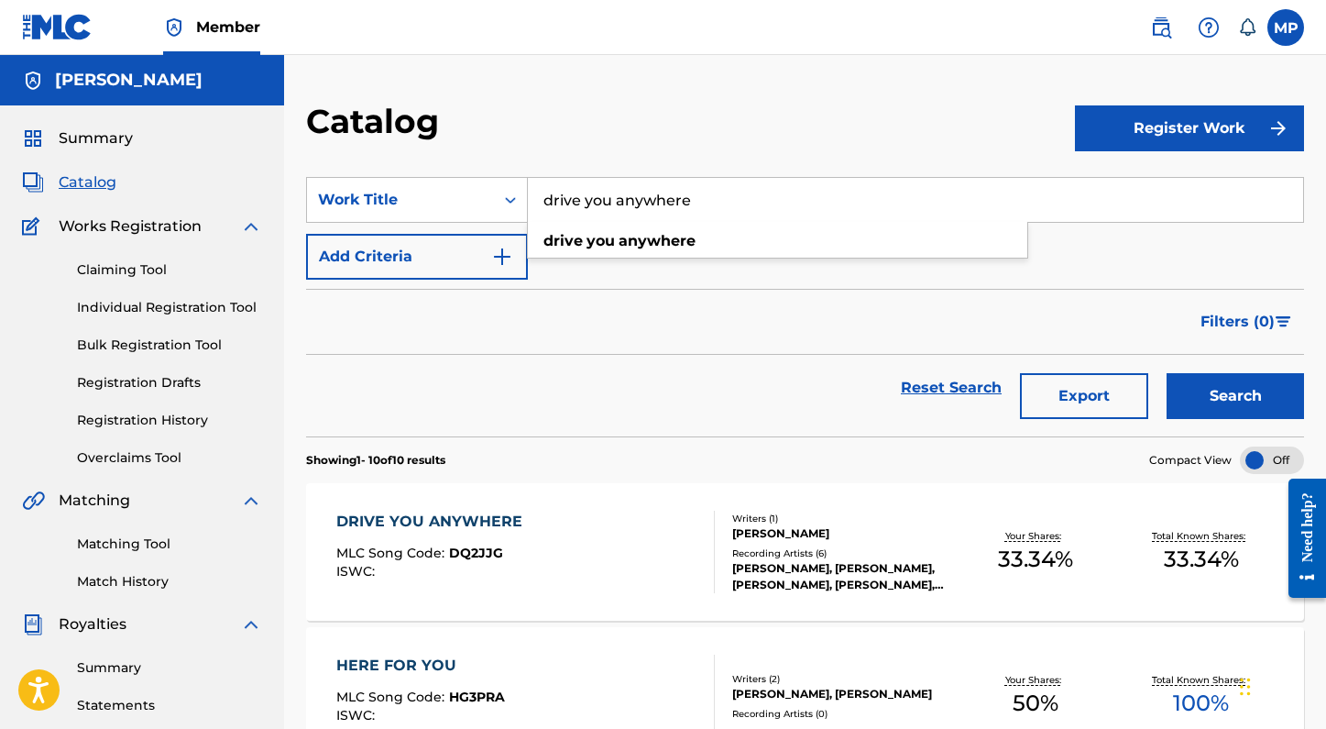
drag, startPoint x: 725, startPoint y: 190, endPoint x: 805, endPoint y: 192, distance: 79.8
click at [805, 192] on input "drive you anywhere" at bounding box center [915, 200] width 775 height 44
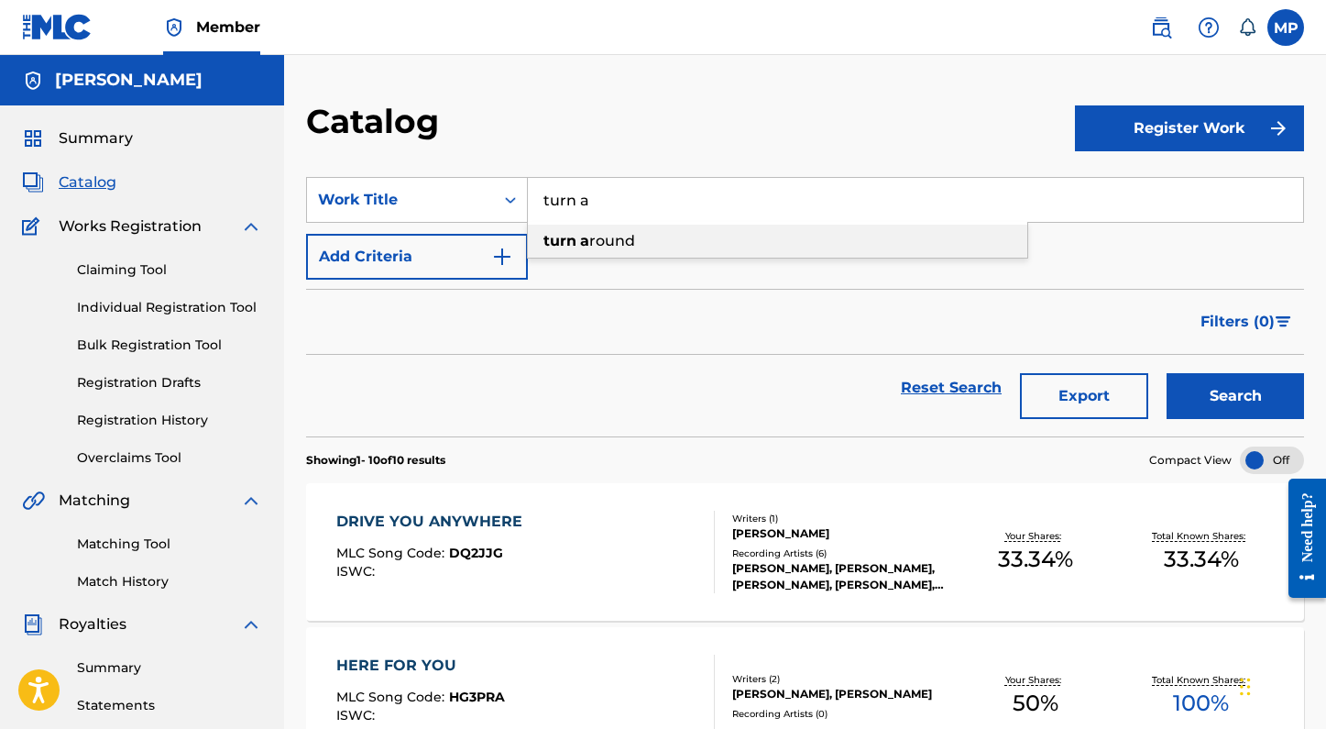
click at [802, 239] on div "turn a round" at bounding box center [777, 241] width 499 height 33
type input "turn a round"
click at [1167, 373] on button "Search" at bounding box center [1235, 396] width 137 height 46
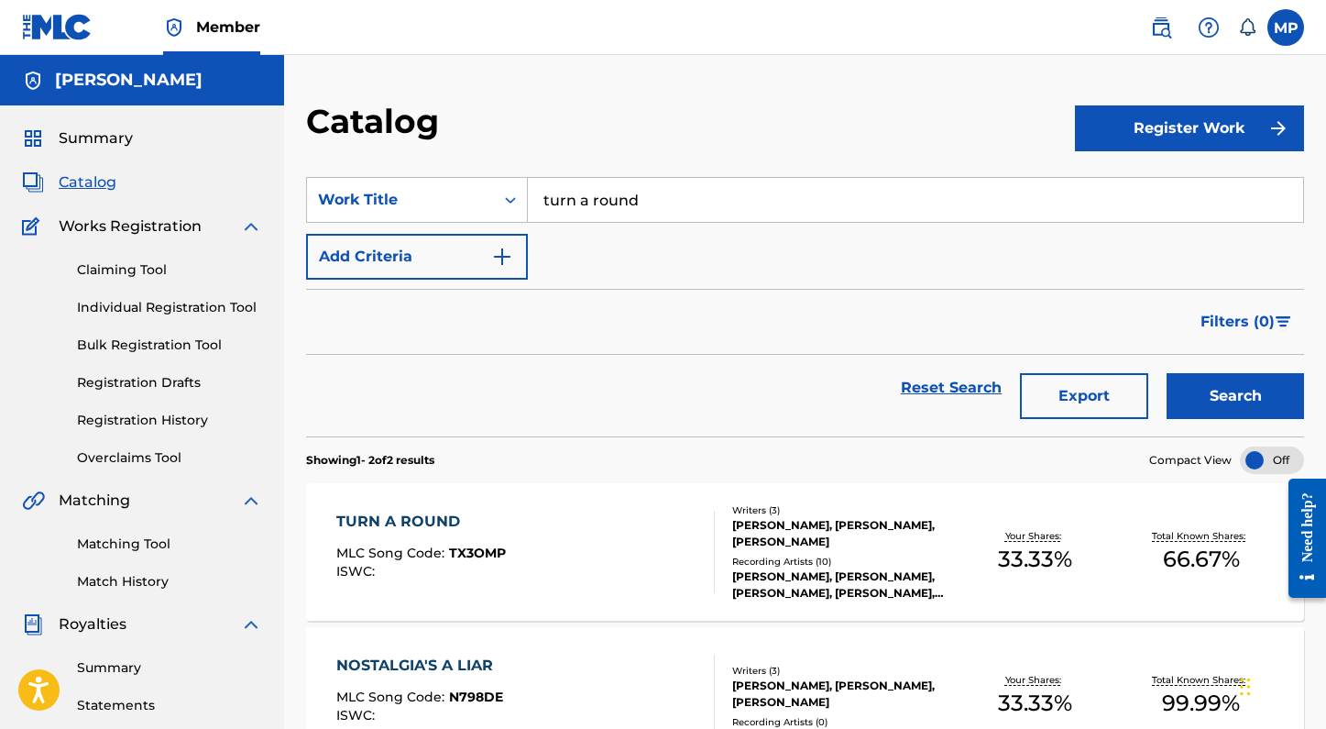
click at [943, 549] on div "Writers ( 3 ) ALEX ANGELO, MADELYN PAQUETTE, SARAH KILLIAN Recording Artists ( …" at bounding box center [833, 552] width 237 height 98
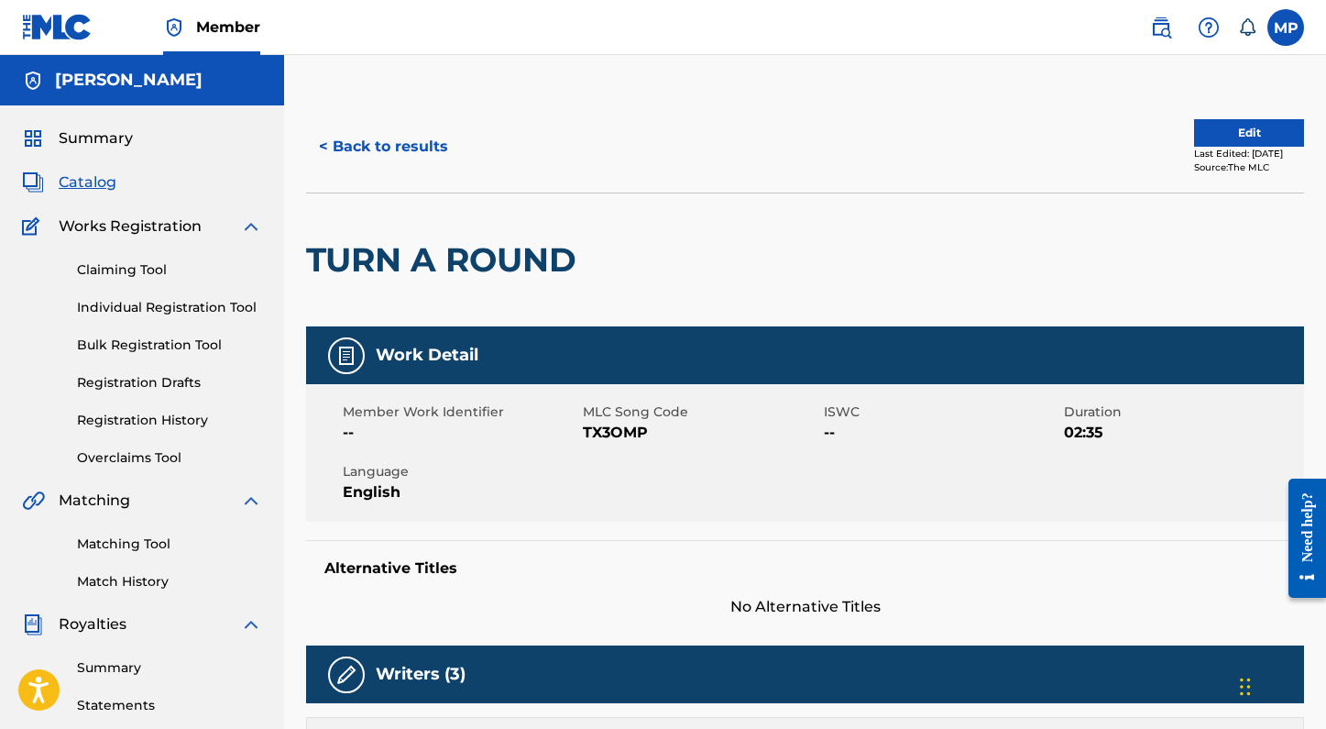
click at [1221, 128] on button "Edit" at bounding box center [1249, 132] width 110 height 27
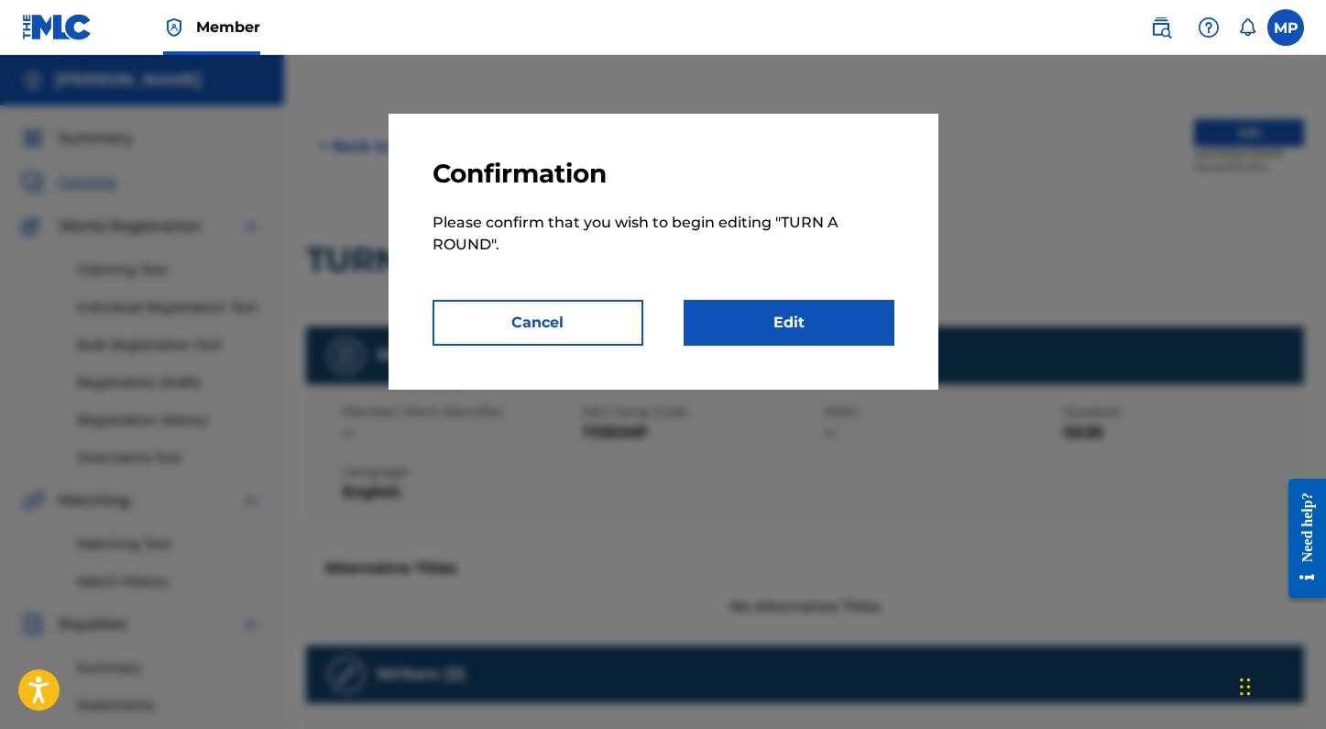
click at [743, 334] on link "Edit" at bounding box center [789, 323] width 211 height 46
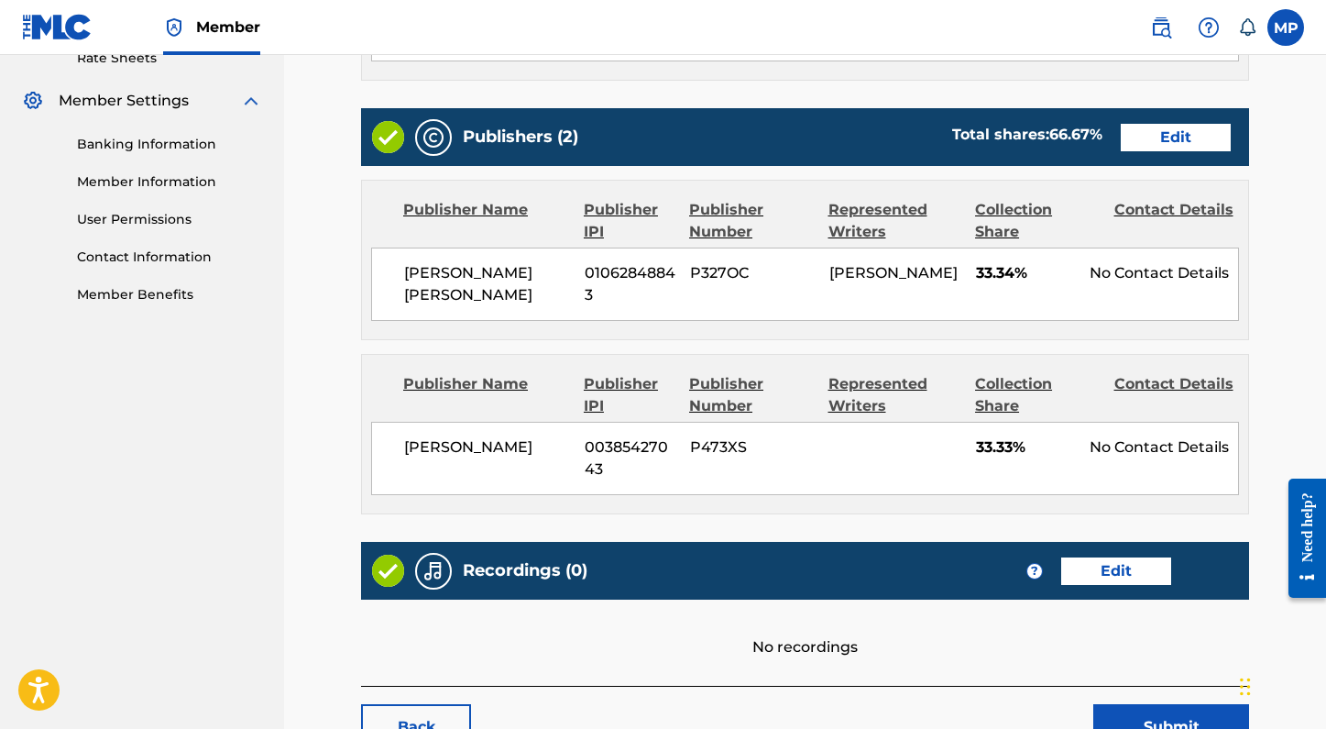
scroll to position [673, 0]
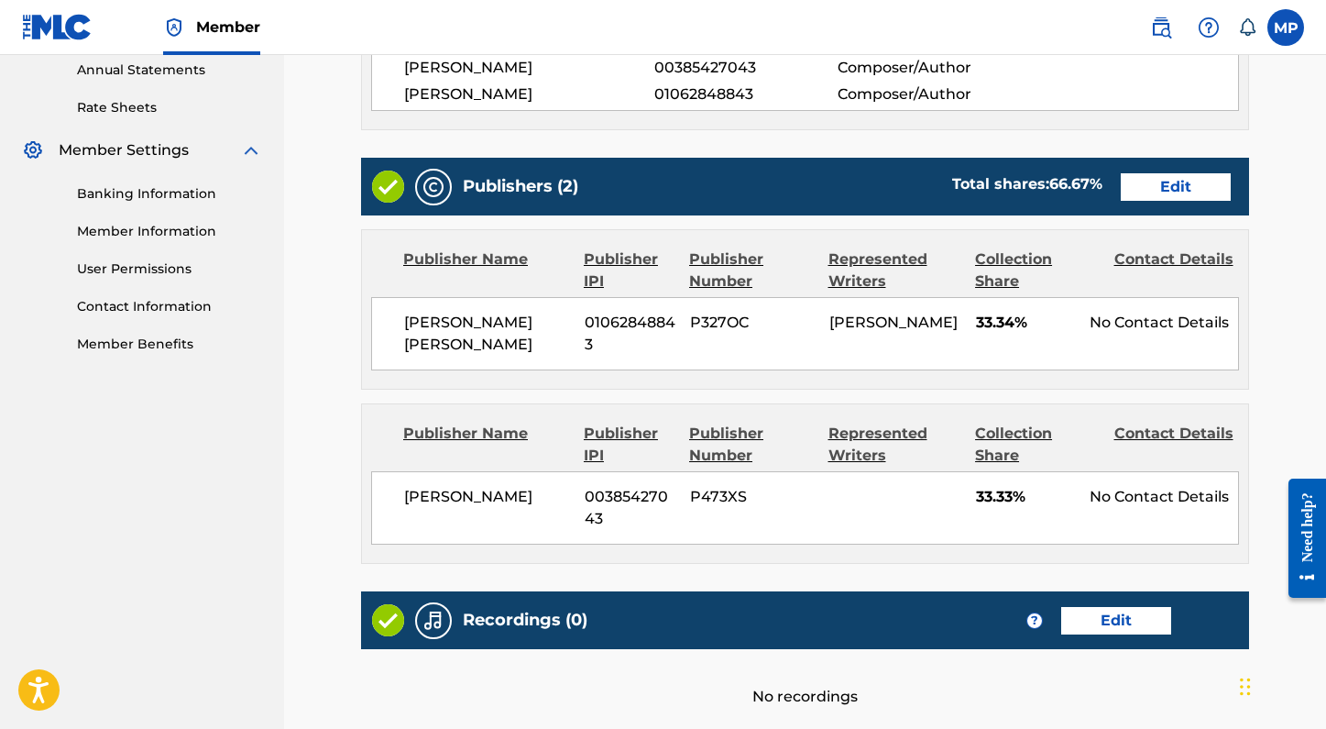
click at [1168, 188] on link "Edit" at bounding box center [1176, 186] width 110 height 27
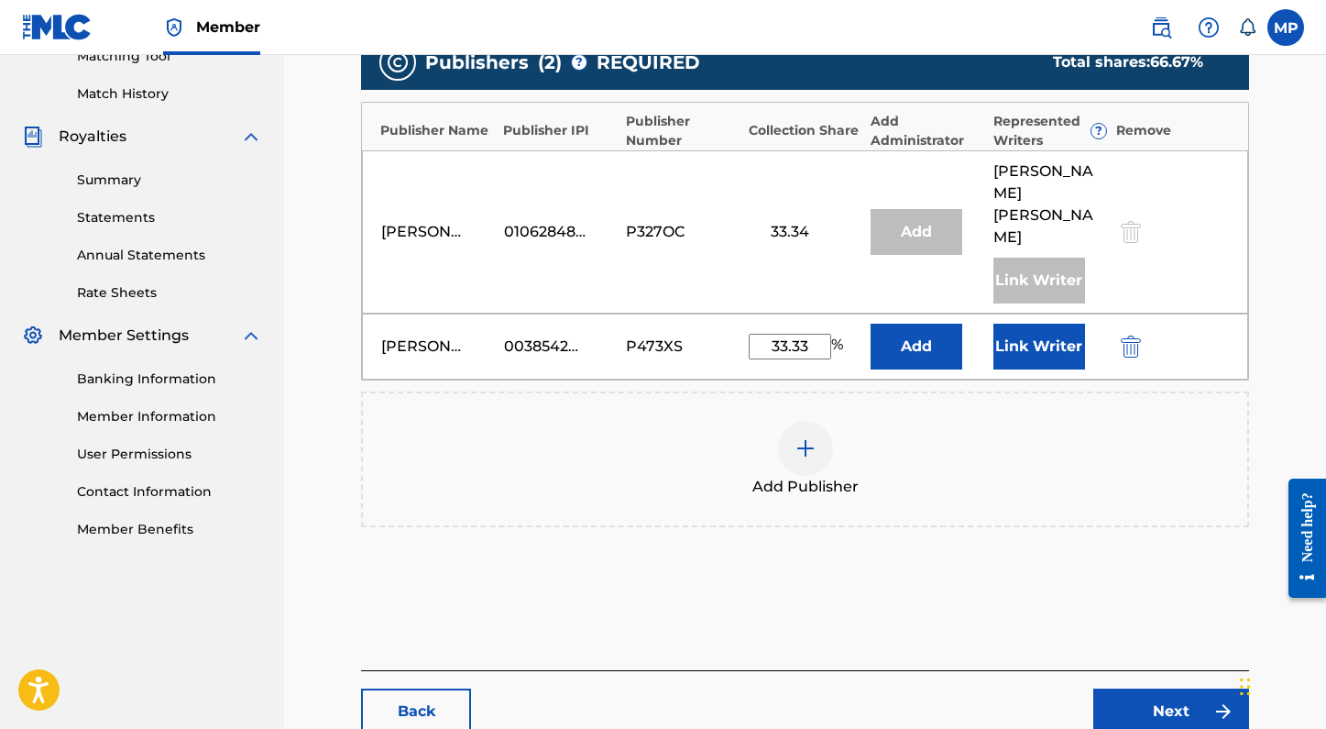
scroll to position [505, 0]
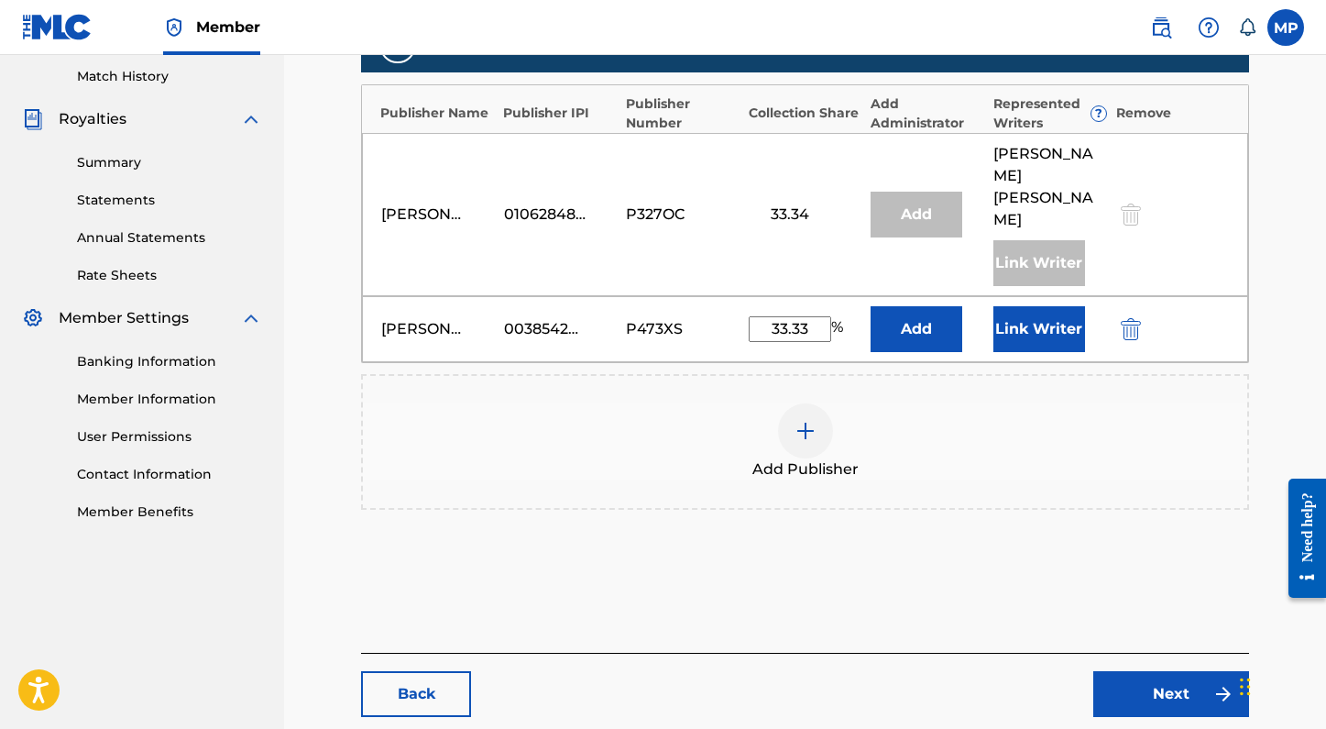
click at [1125, 318] on img "submit" at bounding box center [1131, 329] width 20 height 22
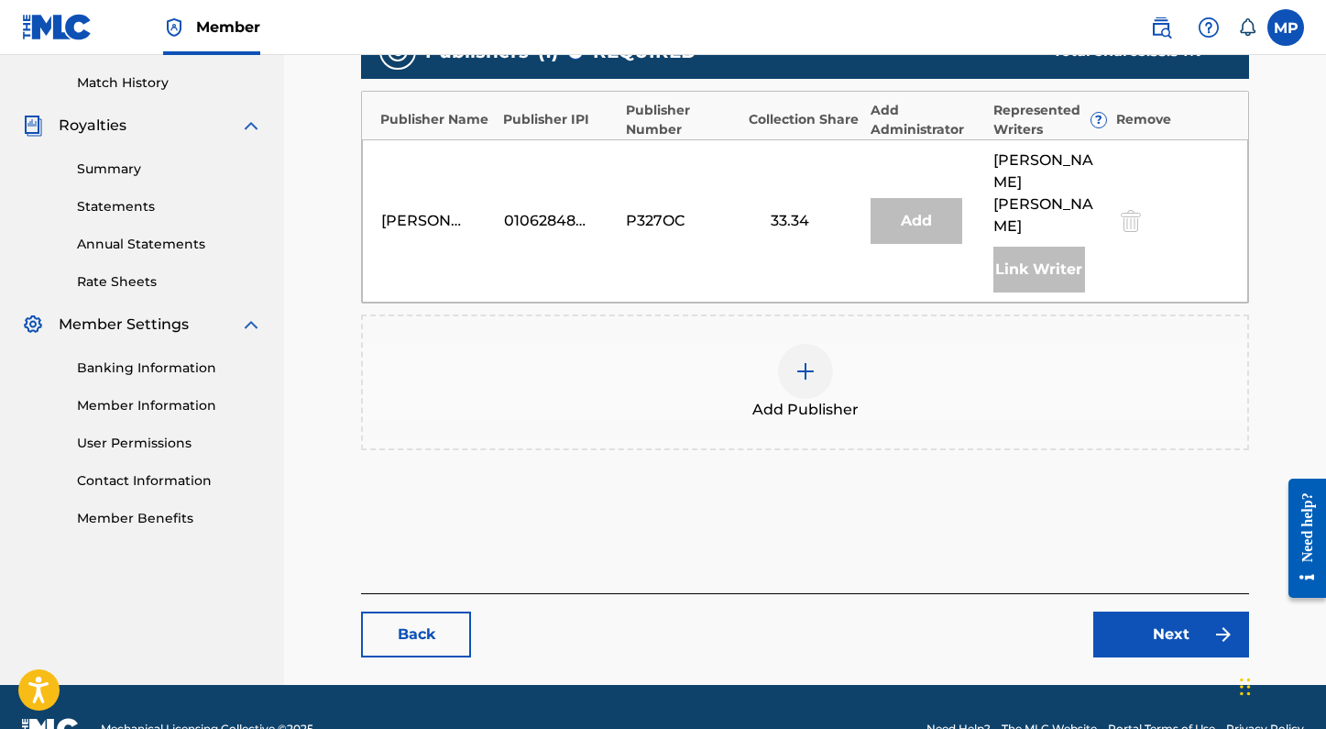
click at [821, 352] on div "Add Publisher" at bounding box center [805, 382] width 884 height 77
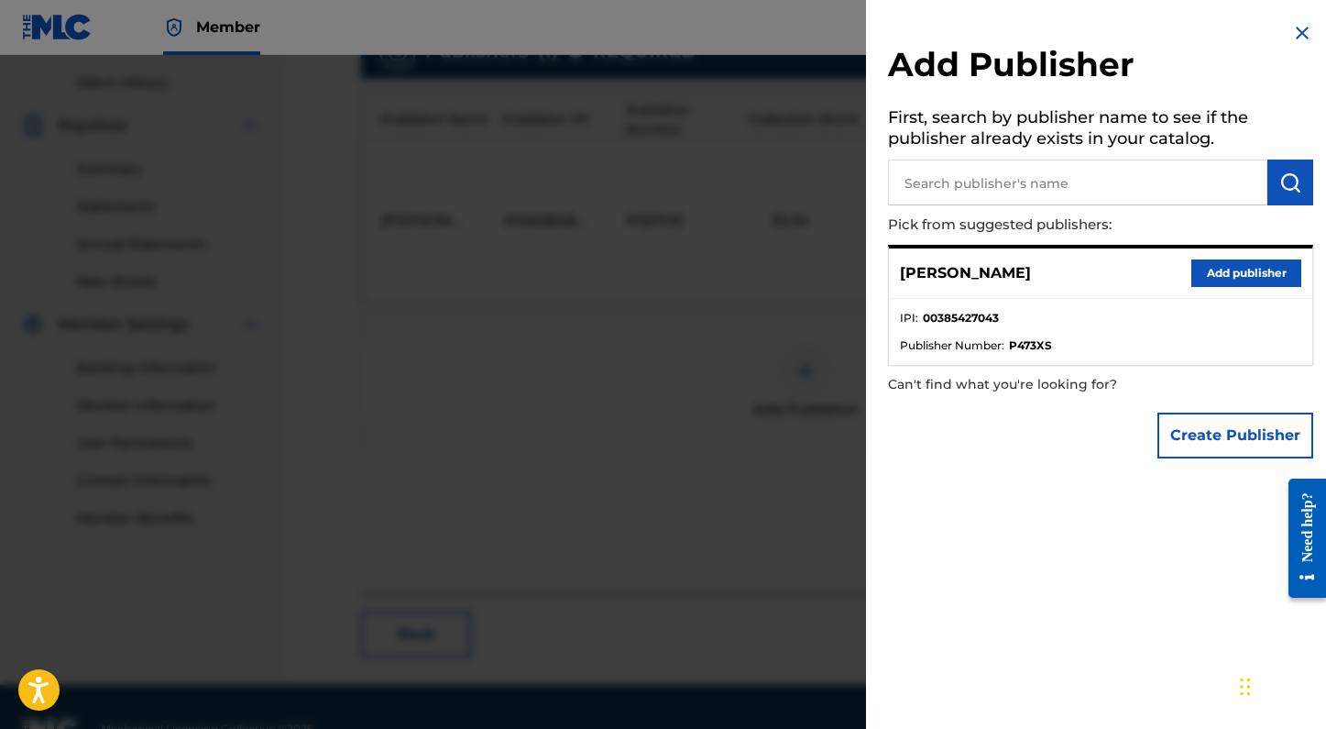
click at [1207, 429] on button "Create Publisher" at bounding box center [1235, 435] width 156 height 46
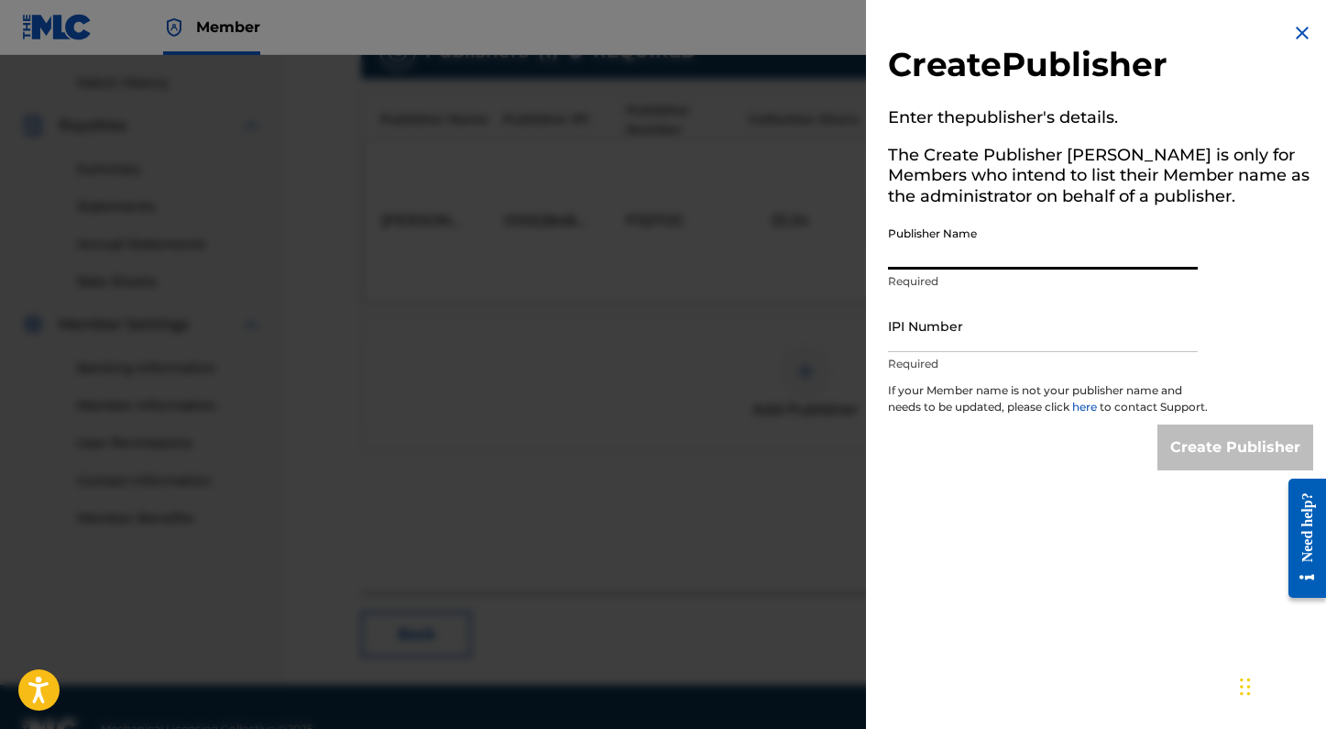
click at [1027, 247] on input "Publisher Name" at bounding box center [1043, 243] width 310 height 52
type input "MADLIBS MUSIC"
click at [954, 333] on input "IPI Number" at bounding box center [1043, 326] width 310 height 52
type input "01205384774"
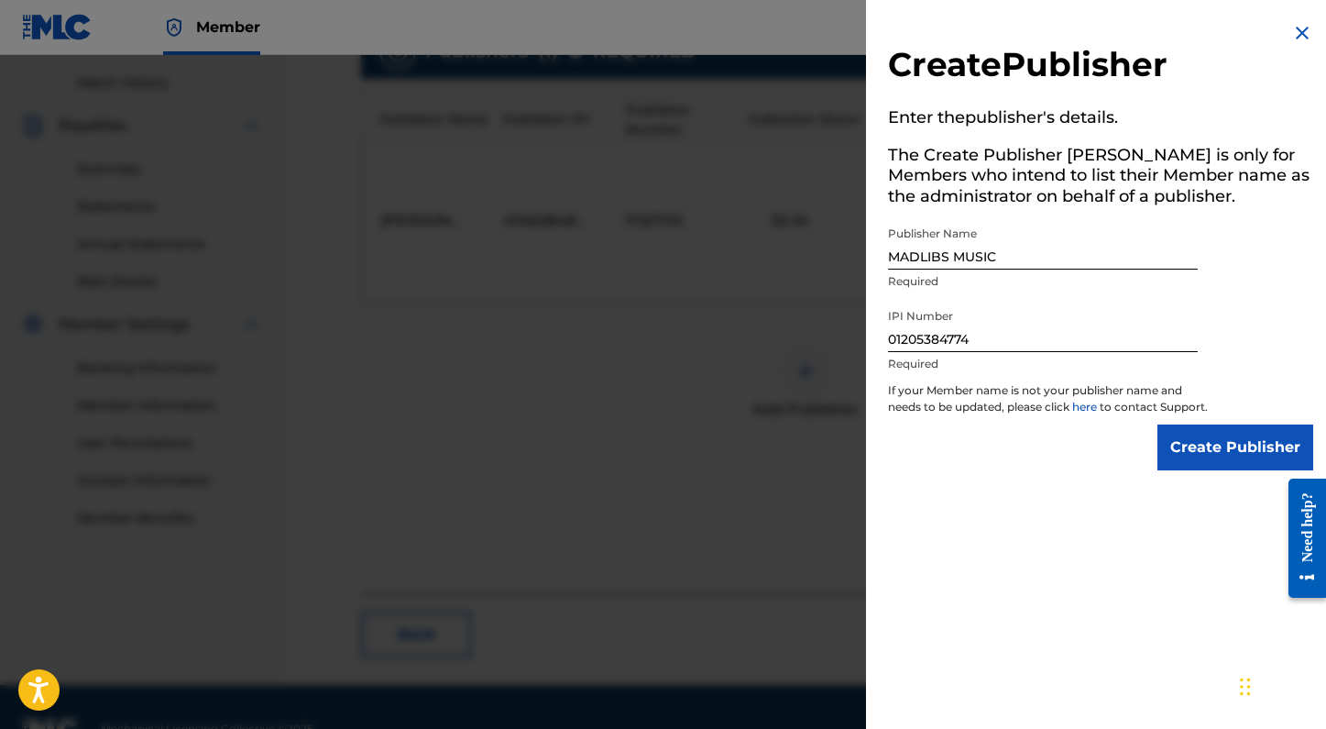
click at [1216, 466] on input "Create Publisher" at bounding box center [1235, 447] width 156 height 46
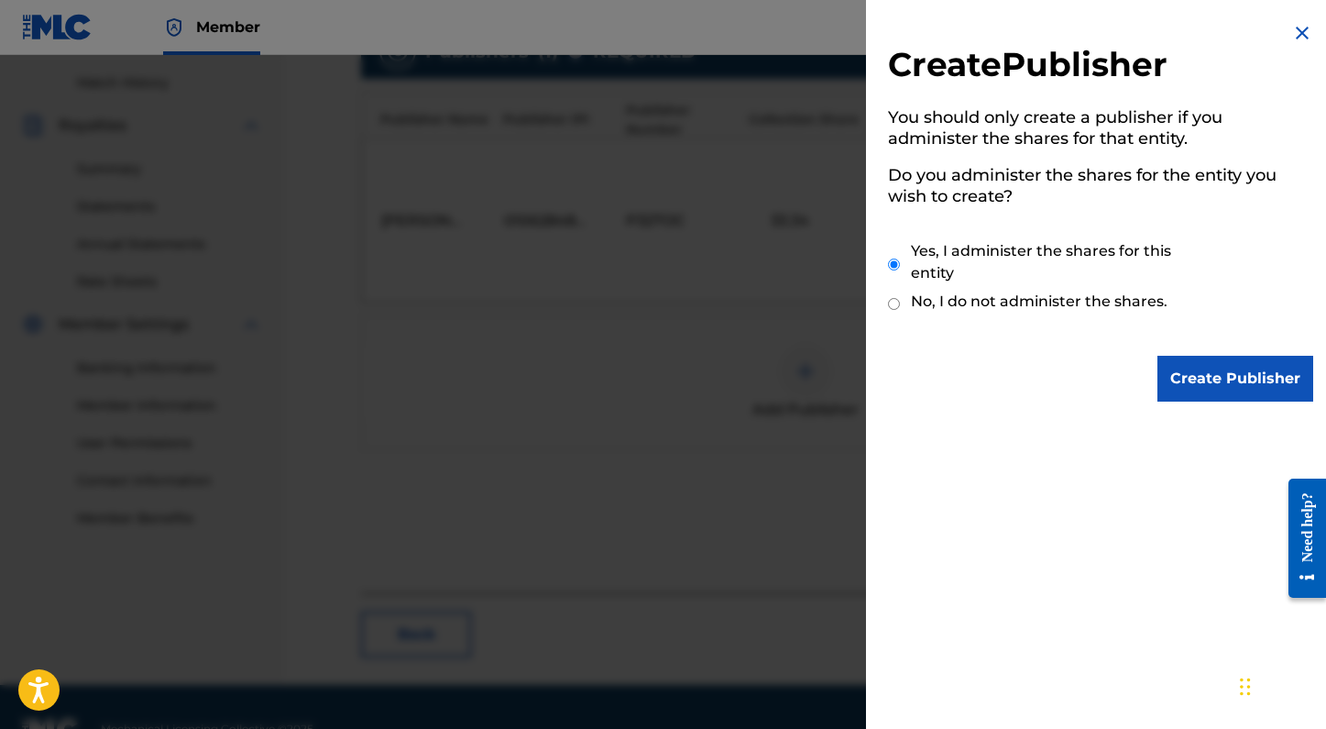
click at [1222, 400] on input "Create Publisher" at bounding box center [1235, 379] width 156 height 46
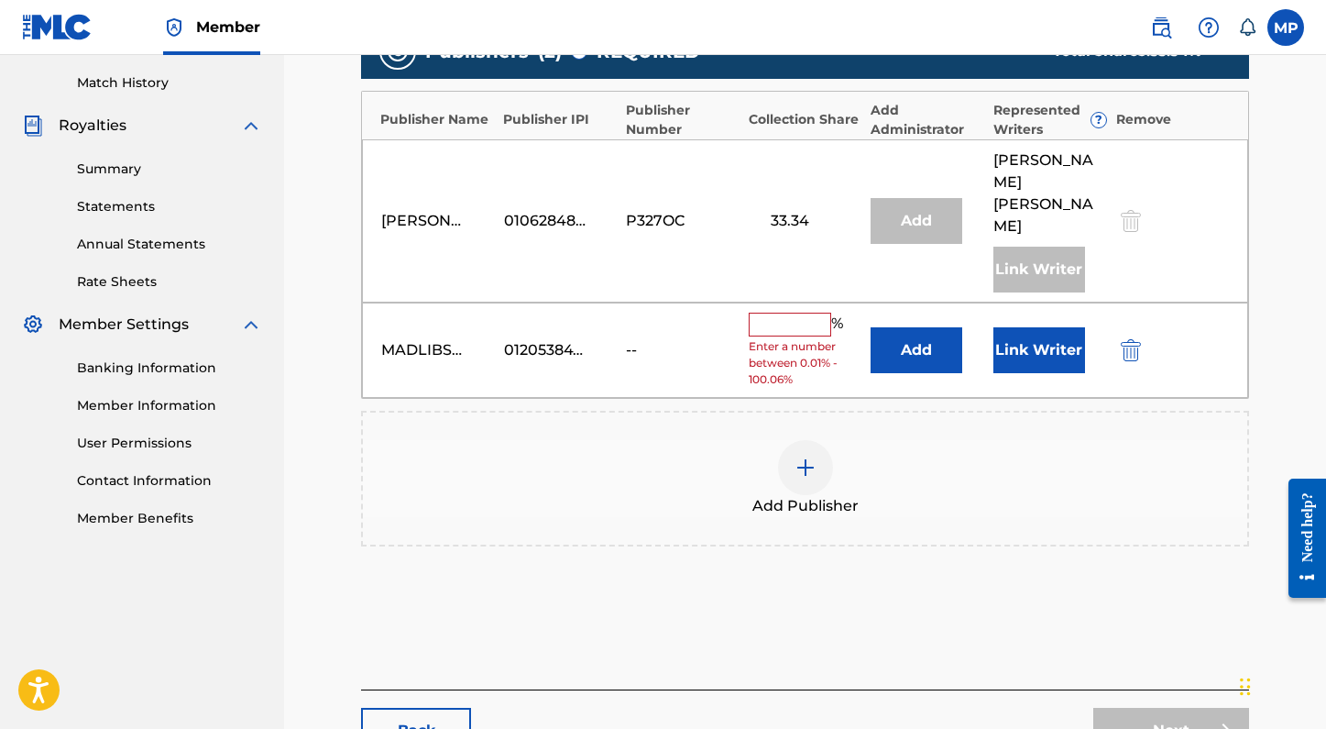
click at [769, 313] on input "text" at bounding box center [790, 325] width 82 height 24
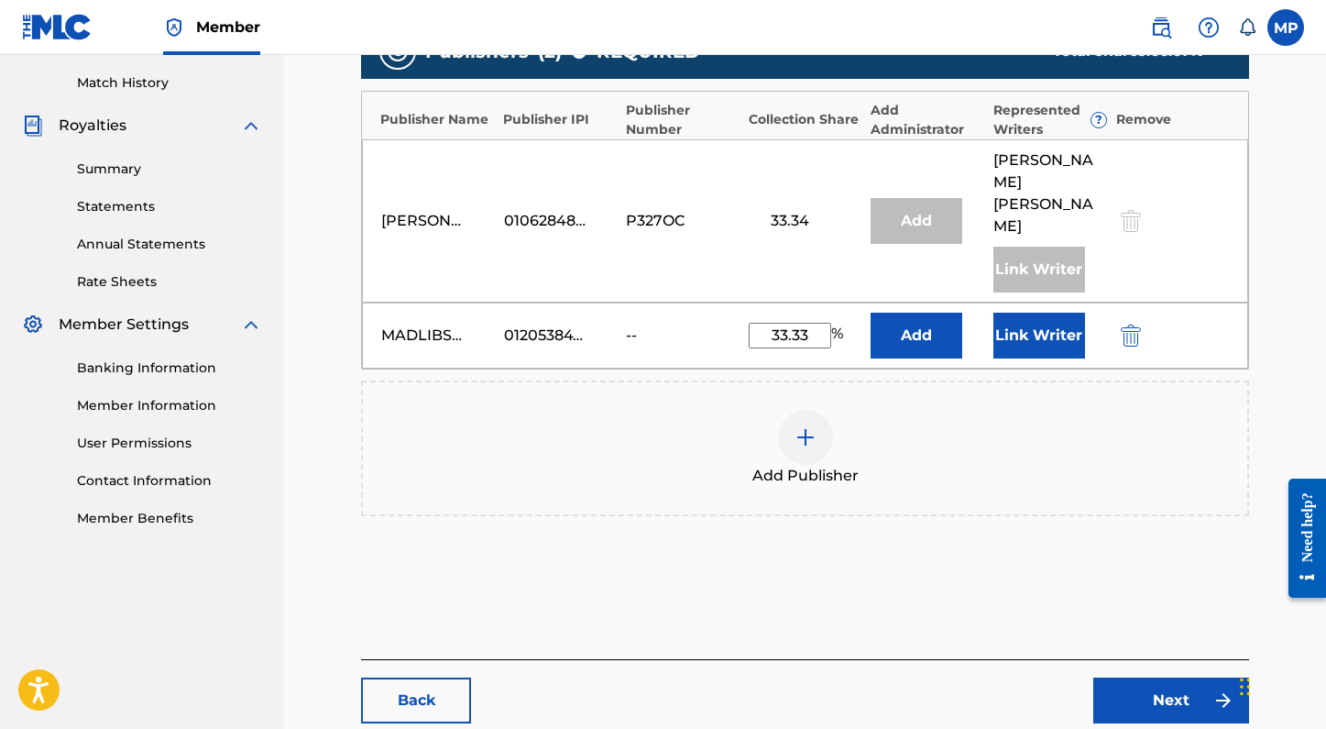
type input "33.33"
click at [1017, 313] on button "Link Writer" at bounding box center [1039, 336] width 92 height 46
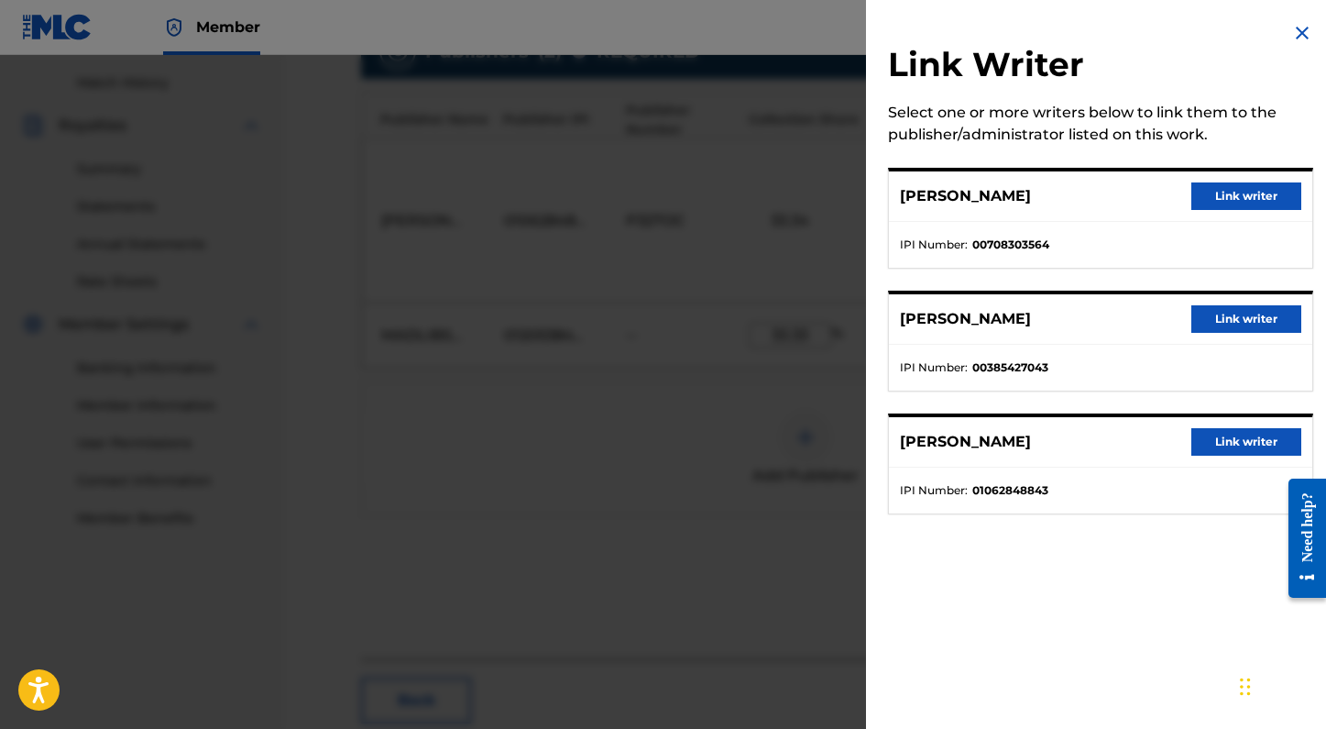
click at [1258, 315] on button "Link writer" at bounding box center [1246, 318] width 110 height 27
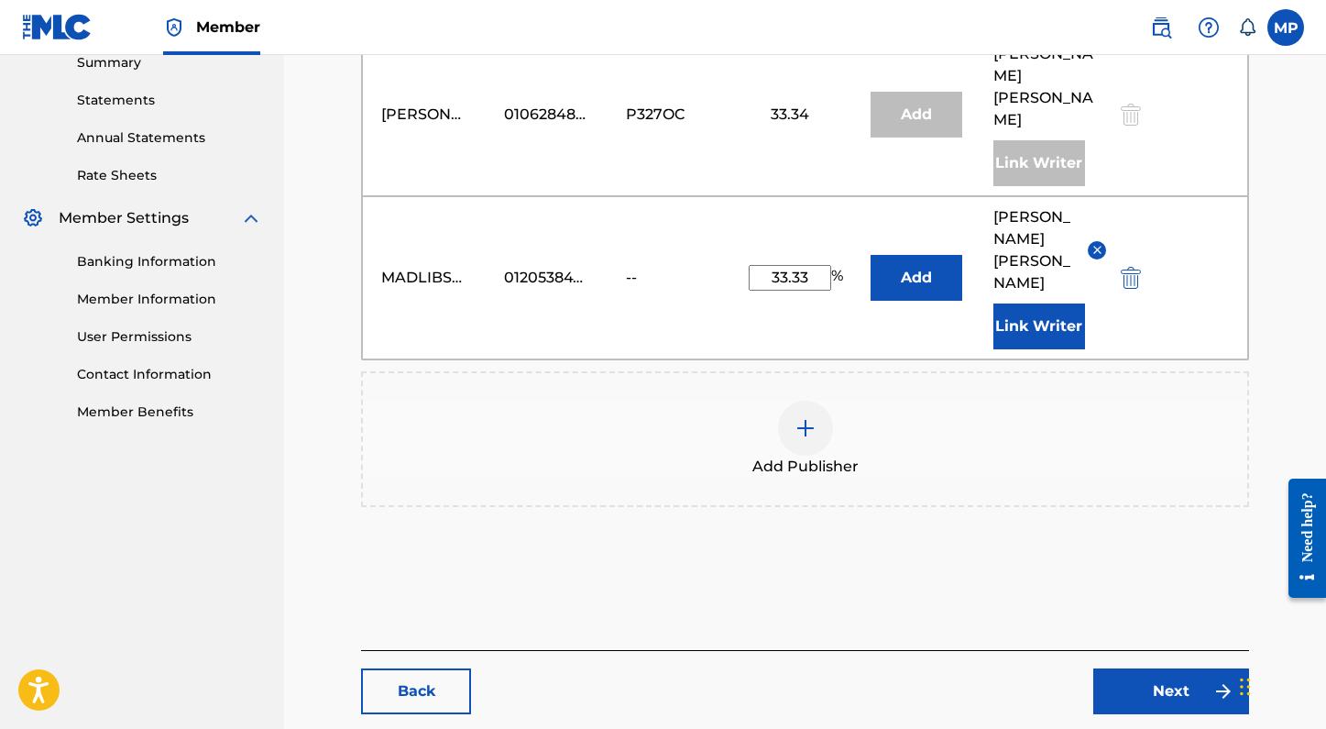
scroll to position [618, 0]
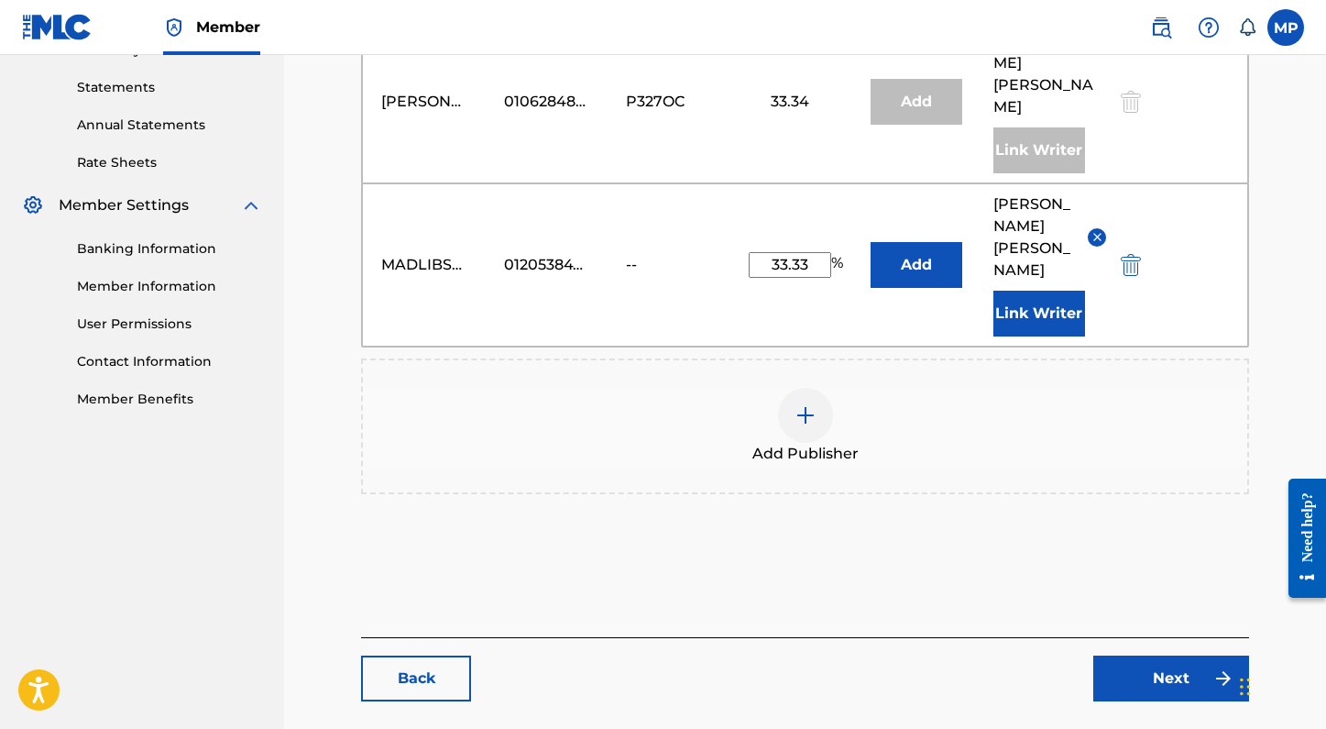
click at [1143, 655] on link "Next" at bounding box center [1171, 678] width 156 height 46
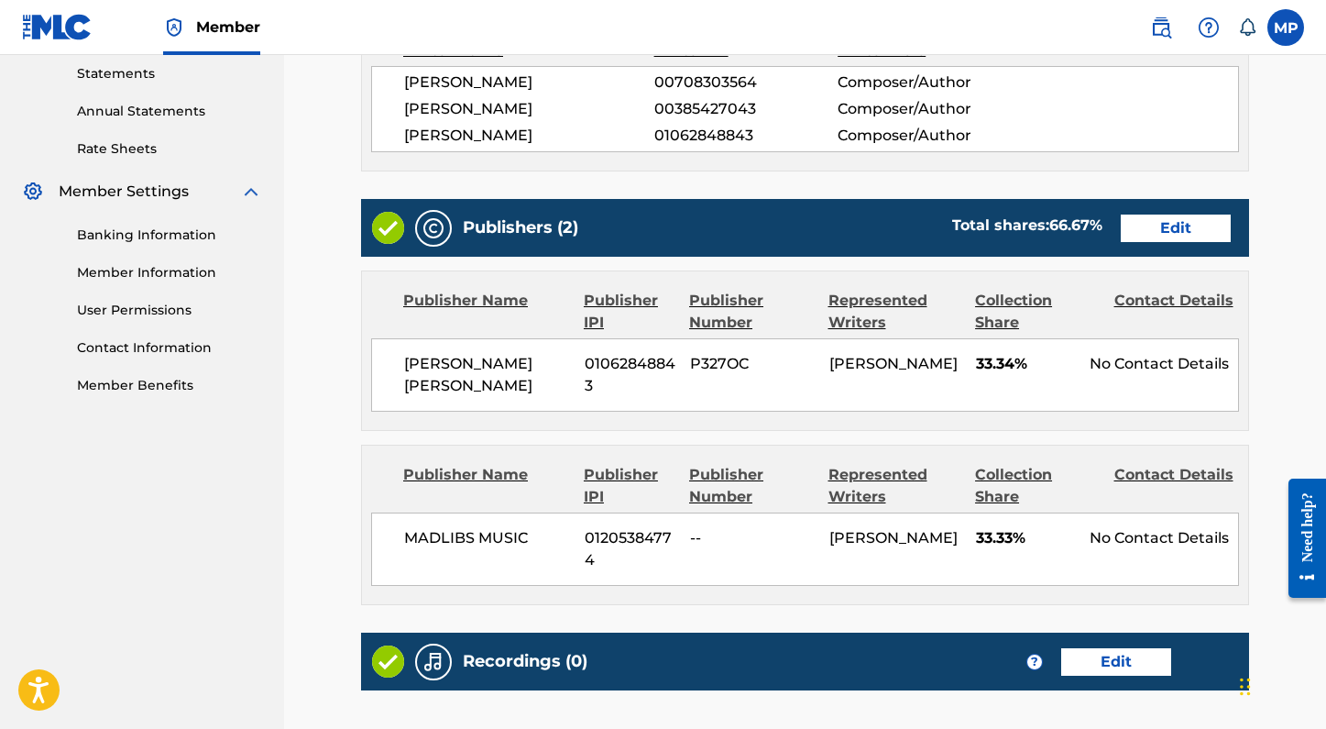
scroll to position [856, 0]
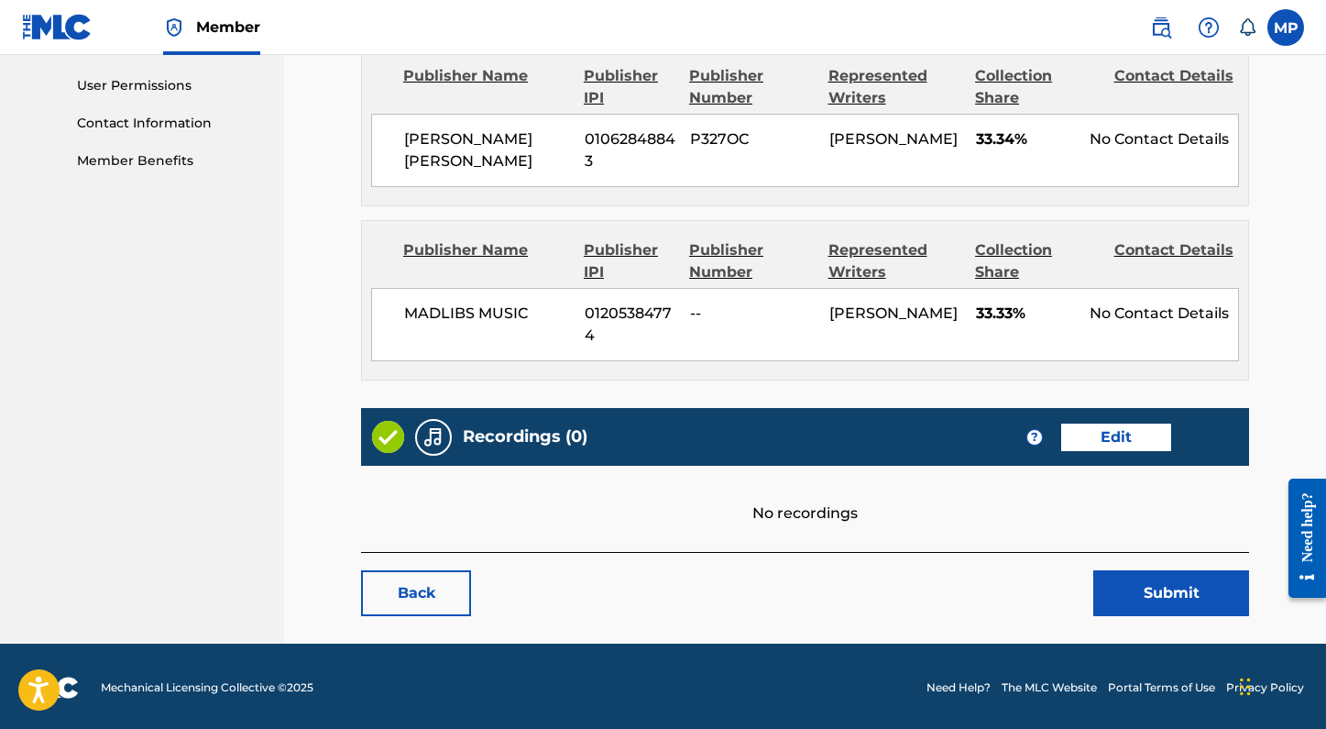
click at [1138, 599] on button "Submit" at bounding box center [1171, 593] width 156 height 46
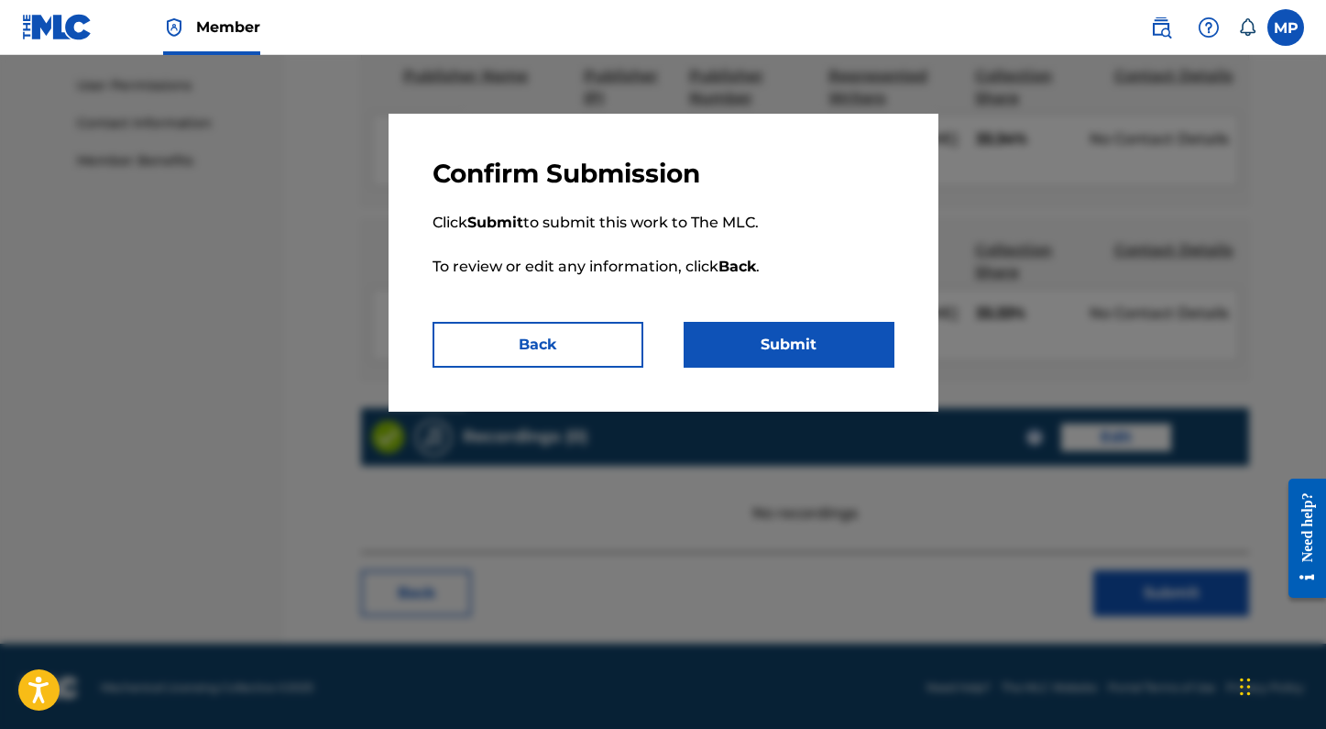
click at [780, 330] on button "Submit" at bounding box center [789, 345] width 211 height 46
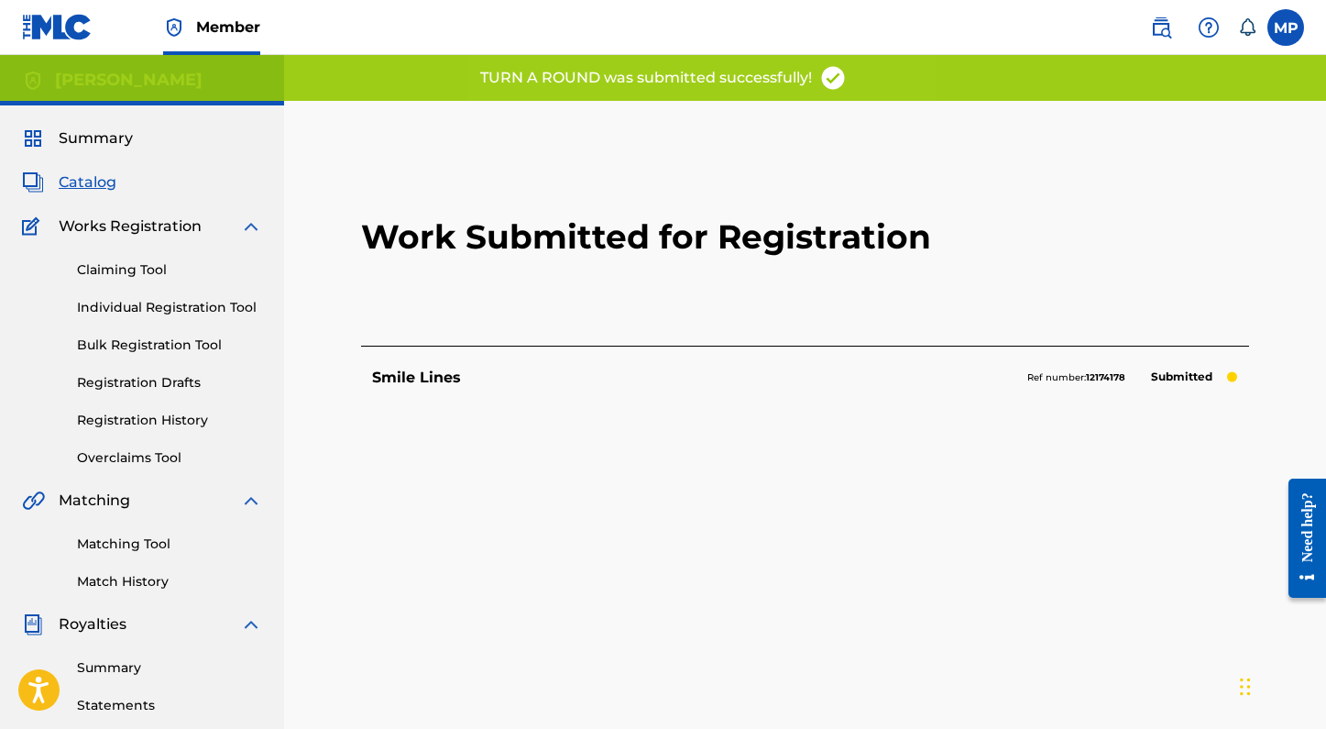
click at [145, 306] on link "Individual Registration Tool" at bounding box center [169, 307] width 185 height 19
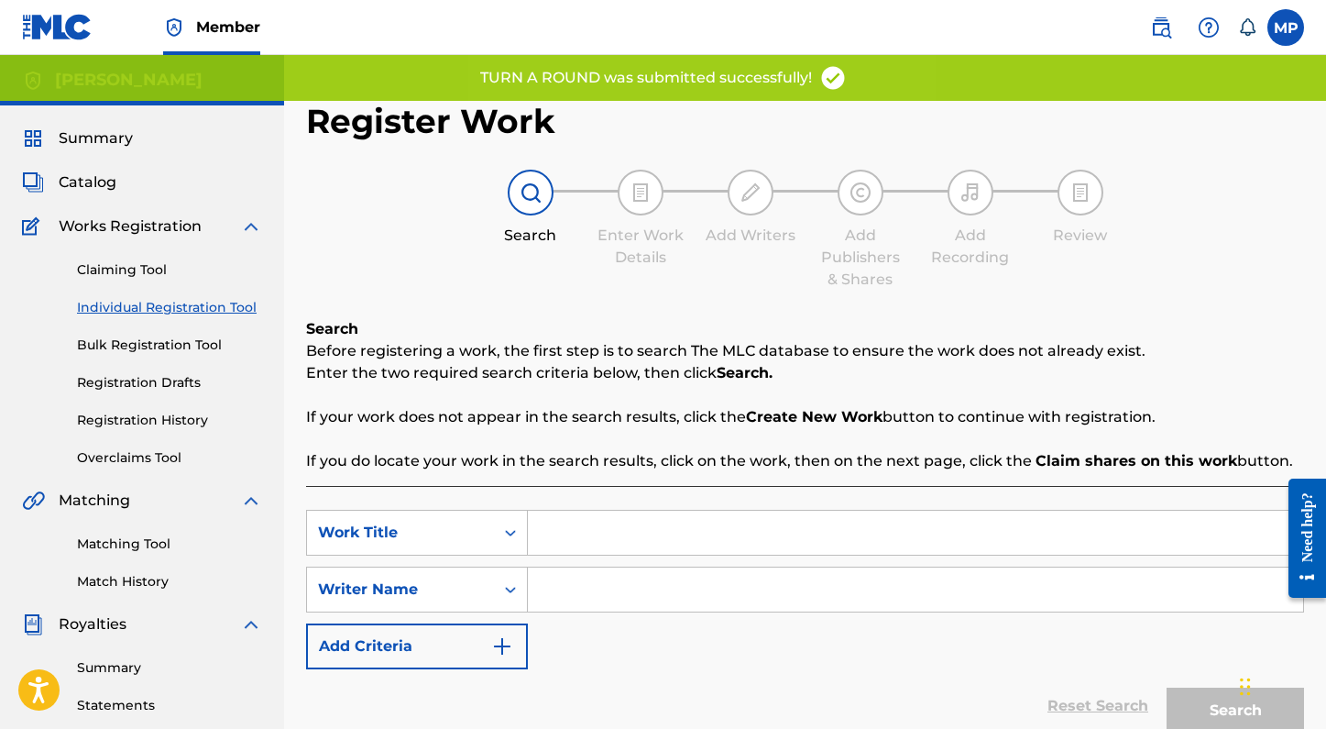
click at [136, 272] on link "Claiming Tool" at bounding box center [169, 269] width 185 height 19
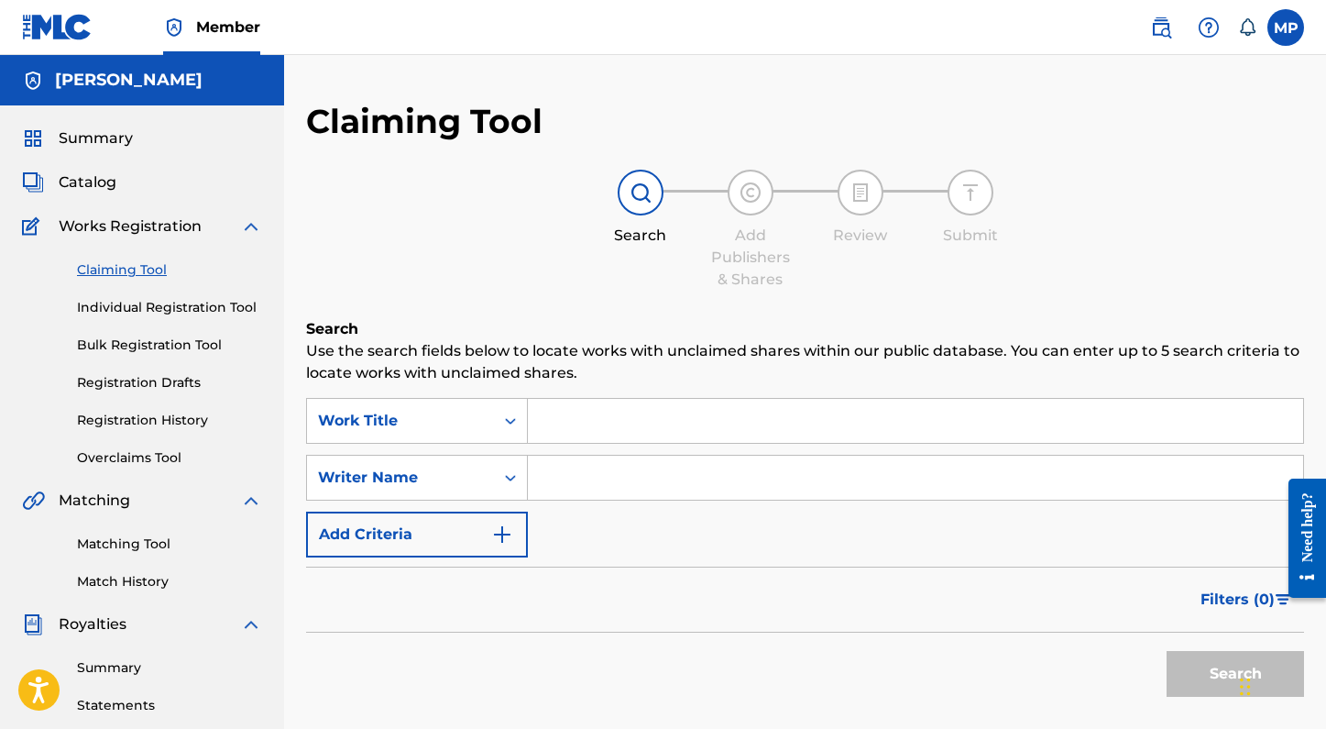
click at [97, 192] on span "Catalog" at bounding box center [88, 182] width 58 height 22
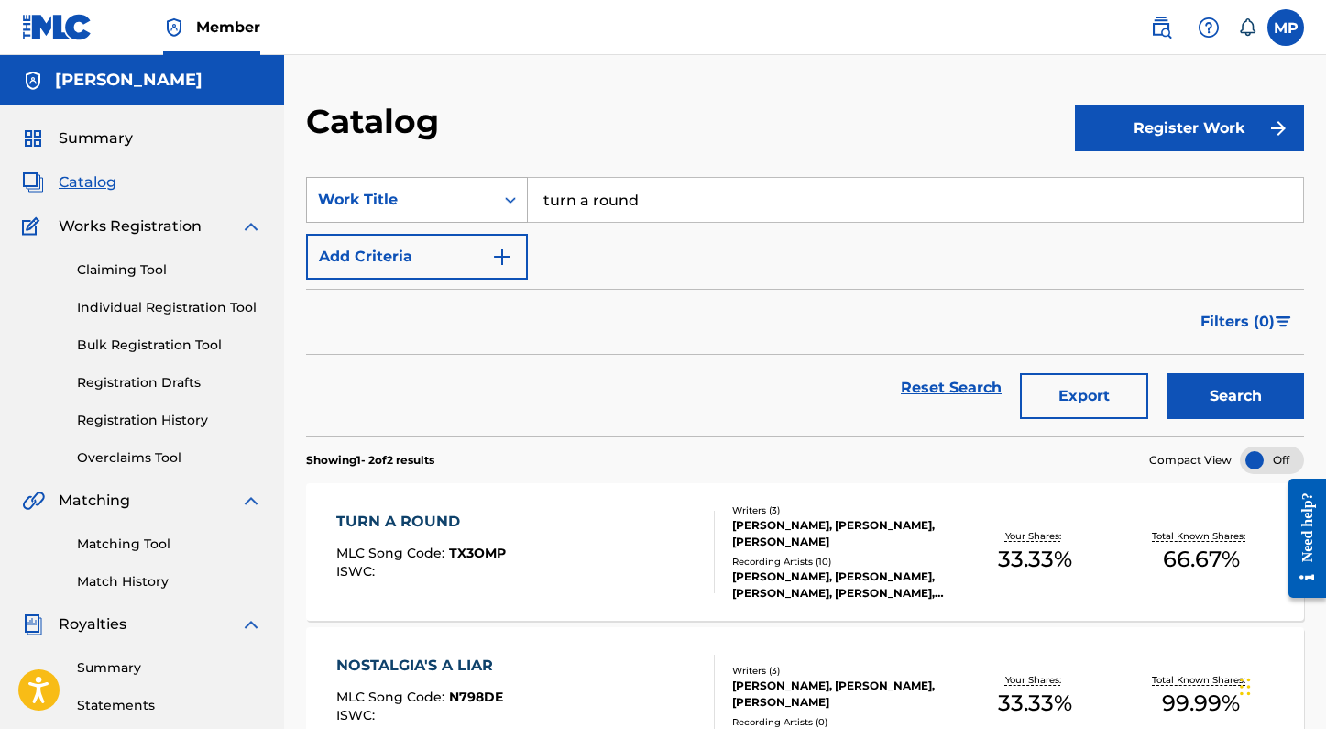
drag, startPoint x: 669, startPoint y: 208, endPoint x: 437, endPoint y: 197, distance: 232.1
click at [437, 197] on div "SearchWithCriteria6676100c-c258-44e5-8d87-9d97fc7216a5 Work Title turn a round" at bounding box center [805, 200] width 998 height 46
type input "human being"
click at [1167, 373] on button "Search" at bounding box center [1235, 396] width 137 height 46
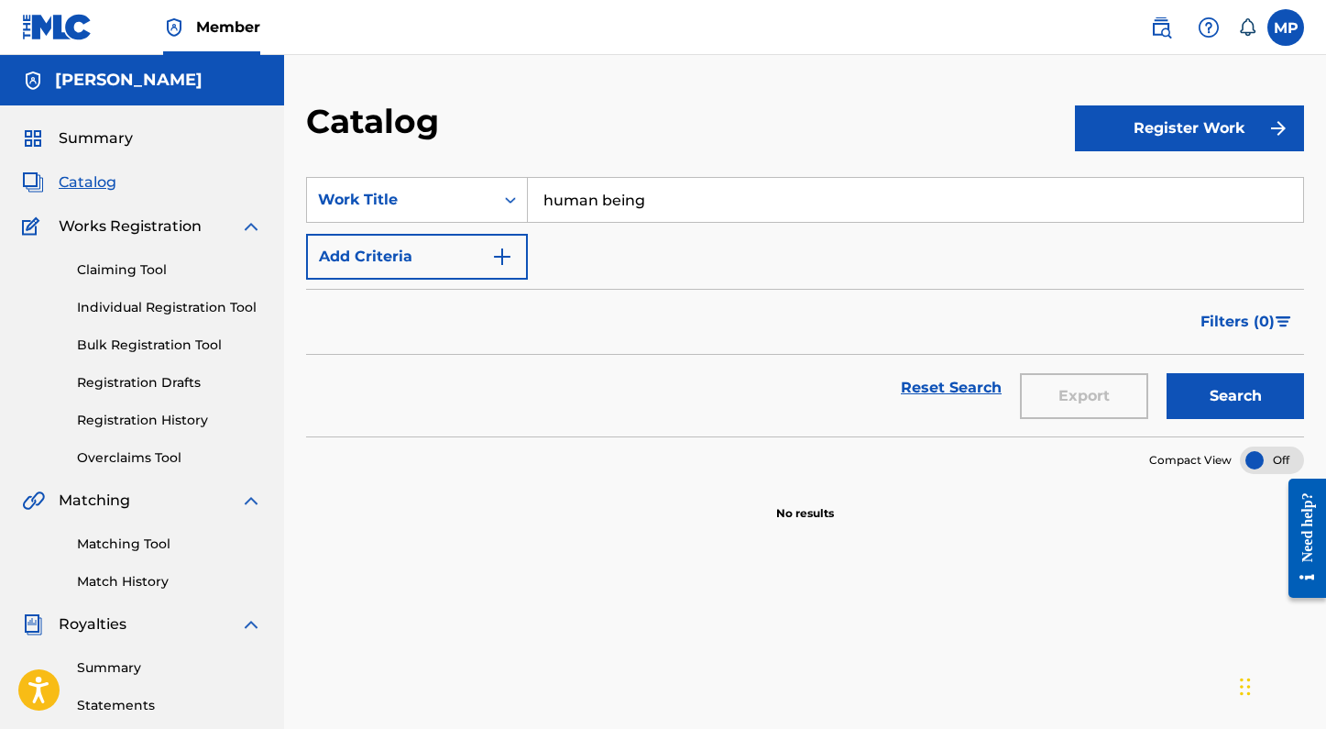
click at [133, 308] on link "Individual Registration Tool" at bounding box center [169, 307] width 185 height 19
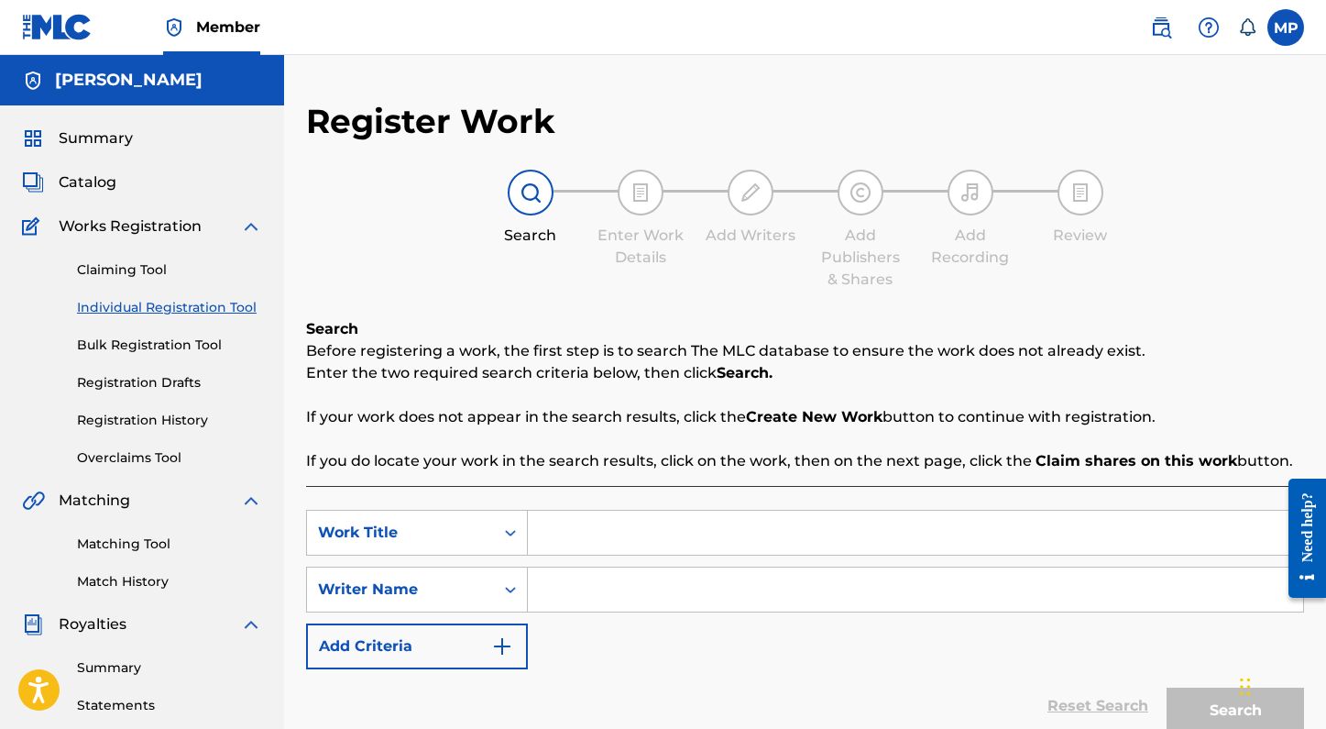
click at [652, 526] on input "Search Form" at bounding box center [915, 532] width 775 height 44
click at [596, 536] on input "human being" at bounding box center [915, 532] width 775 height 44
type input "human, being"
click at [714, 615] on div "SearchWithCriteriab17b11c6-2fc2-4f70-8eb2-9e5e5fadaa1b Work Title human, being …" at bounding box center [805, 589] width 998 height 159
click at [675, 587] on input "Search Form" at bounding box center [915, 589] width 775 height 44
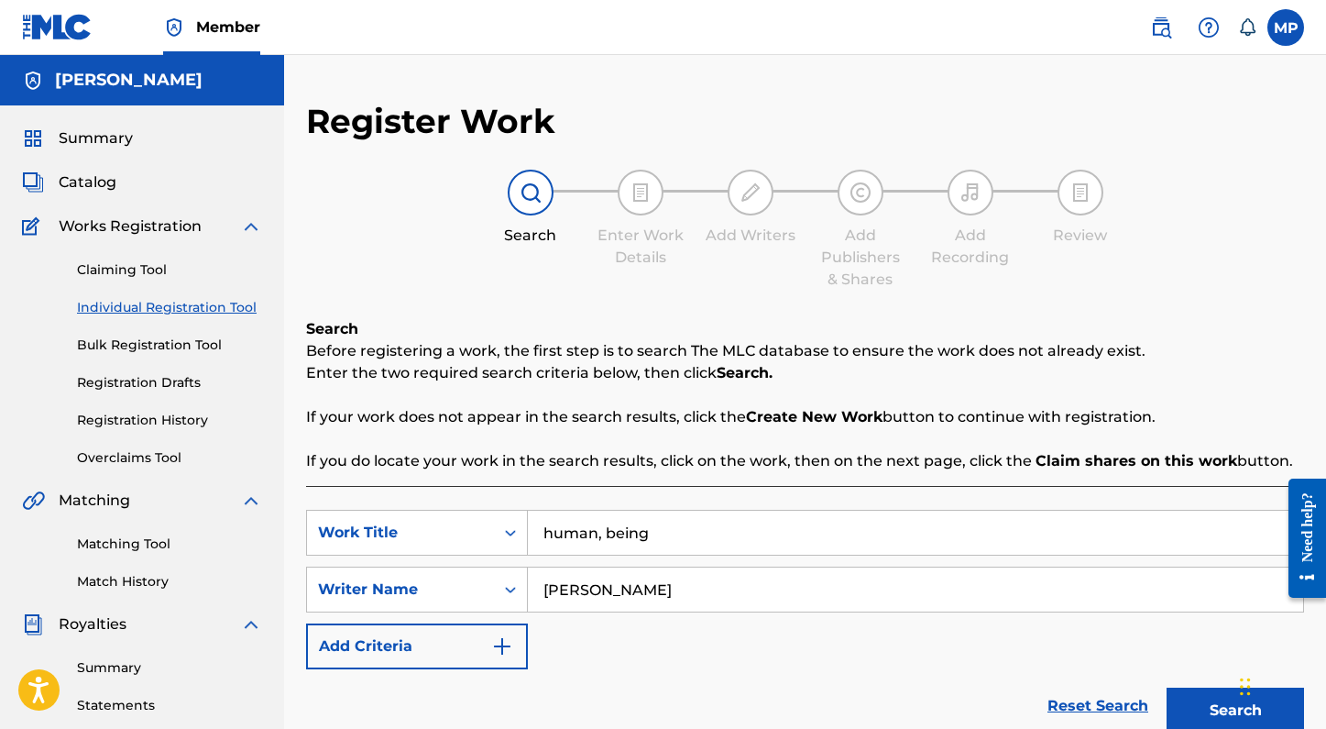
type input "stacey kelleher"
click at [1167, 687] on button "Search" at bounding box center [1235, 710] width 137 height 46
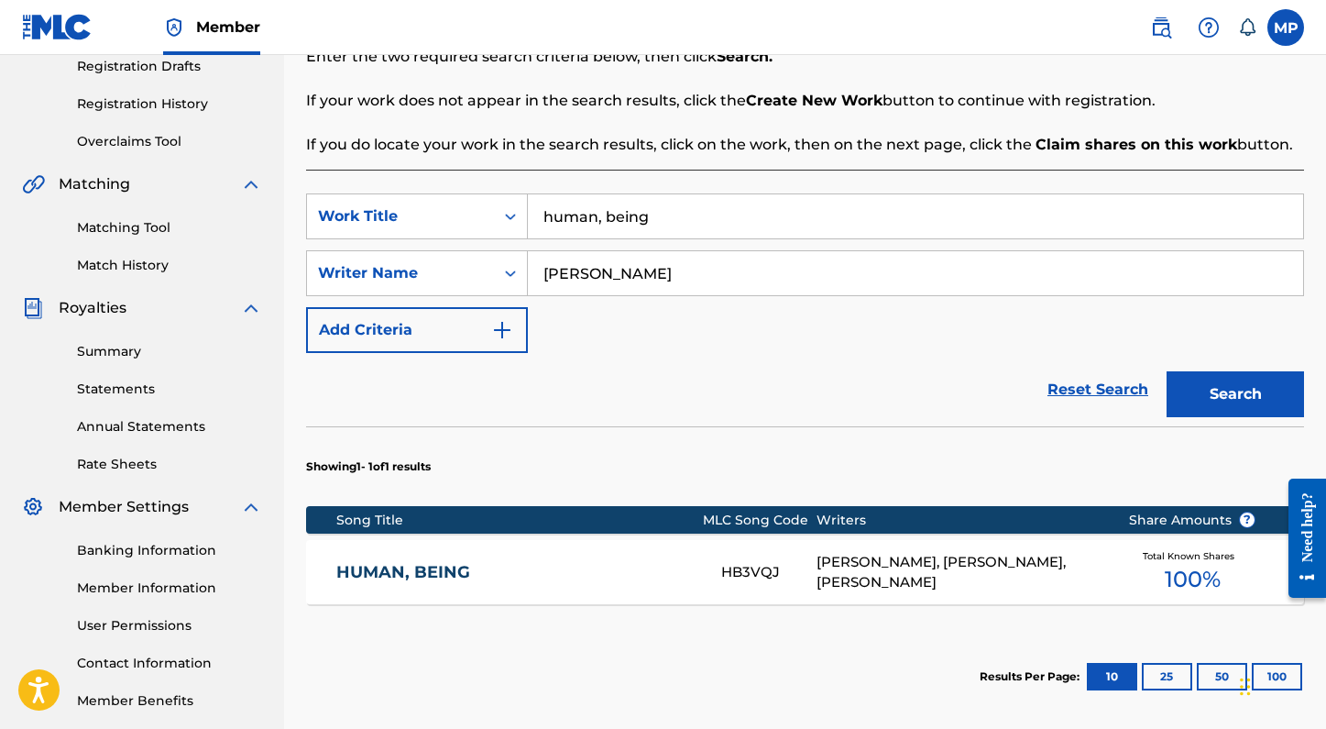
scroll to position [504, 0]
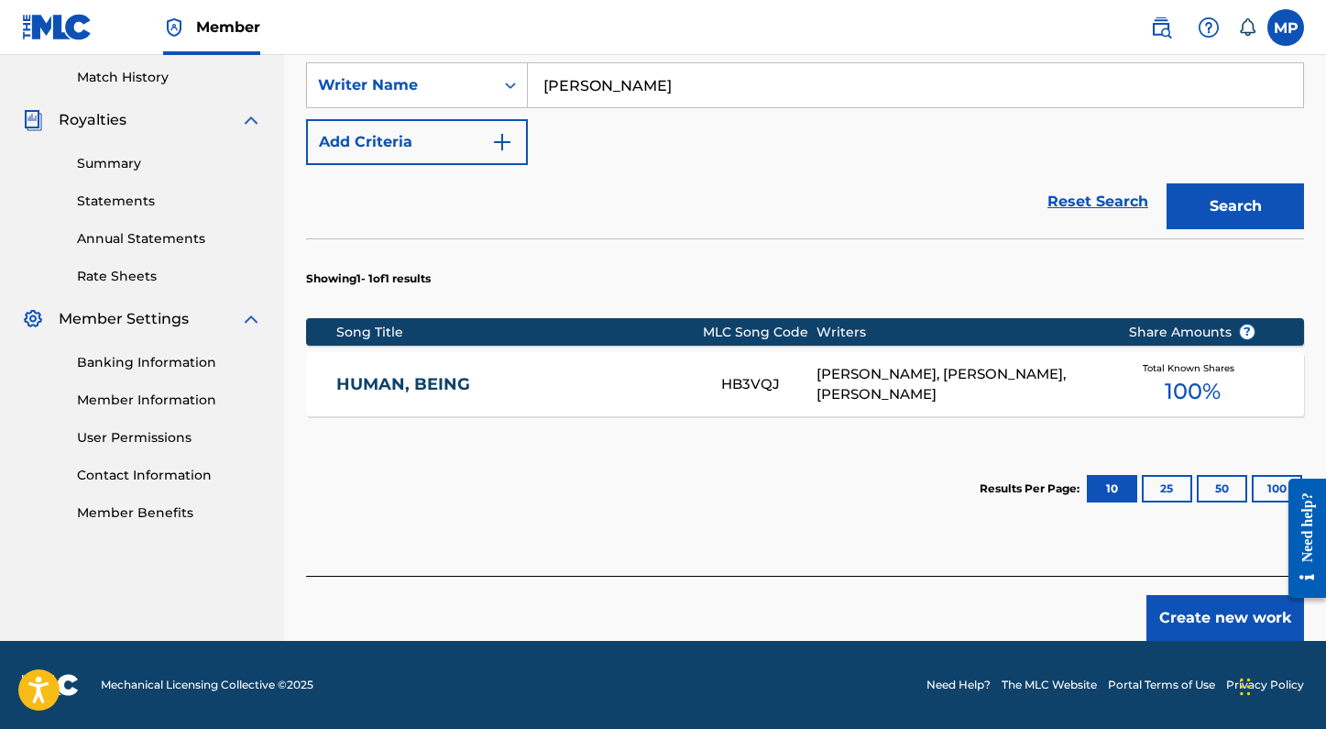
click at [954, 388] on div "ALEX ANGELO, MADELYN PAQUETTE, STACEY KELLEHER" at bounding box center [959, 384] width 284 height 41
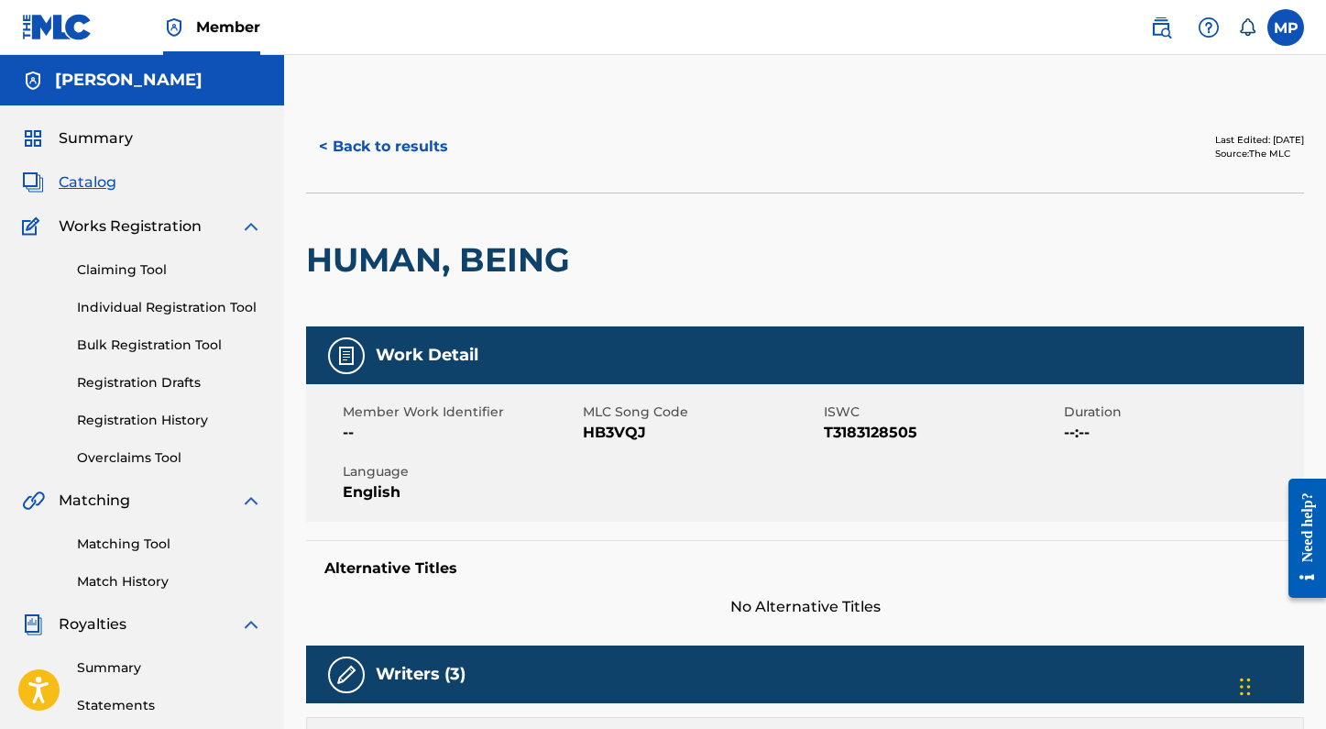
click at [145, 315] on link "Individual Registration Tool" at bounding box center [169, 307] width 185 height 19
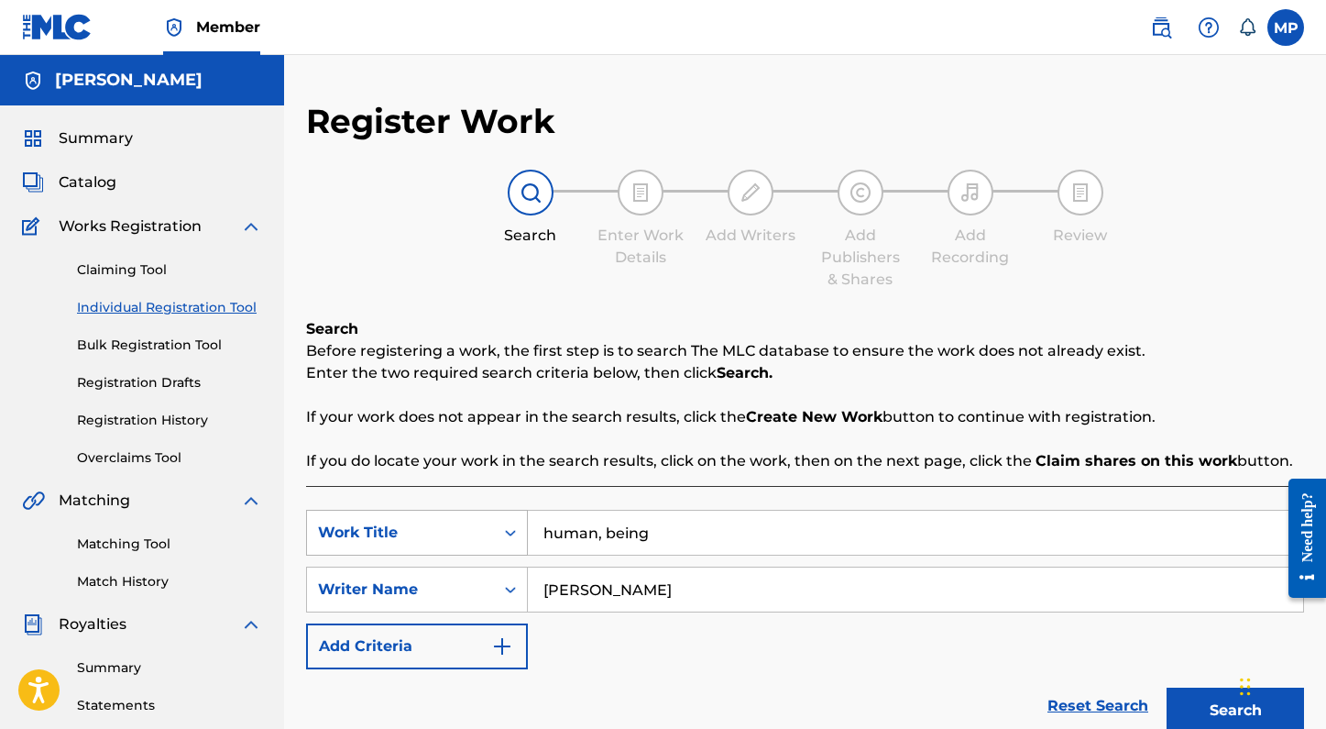
drag, startPoint x: 672, startPoint y: 524, endPoint x: 411, endPoint y: 524, distance: 261.2
click at [411, 524] on div "SearchWithCriteriab17b11c6-2fc2-4f70-8eb2-9e5e5fadaa1b Work Title human, being" at bounding box center [805, 533] width 998 height 46
type input "wrong side of whiskey"
drag, startPoint x: 730, startPoint y: 600, endPoint x: 336, endPoint y: 599, distance: 394.1
click at [336, 600] on div "SearchWithCriteria9b41fe0e-82e4-4221-9c58-9579ed3c18de Writer Name stacey kelle…" at bounding box center [805, 589] width 998 height 46
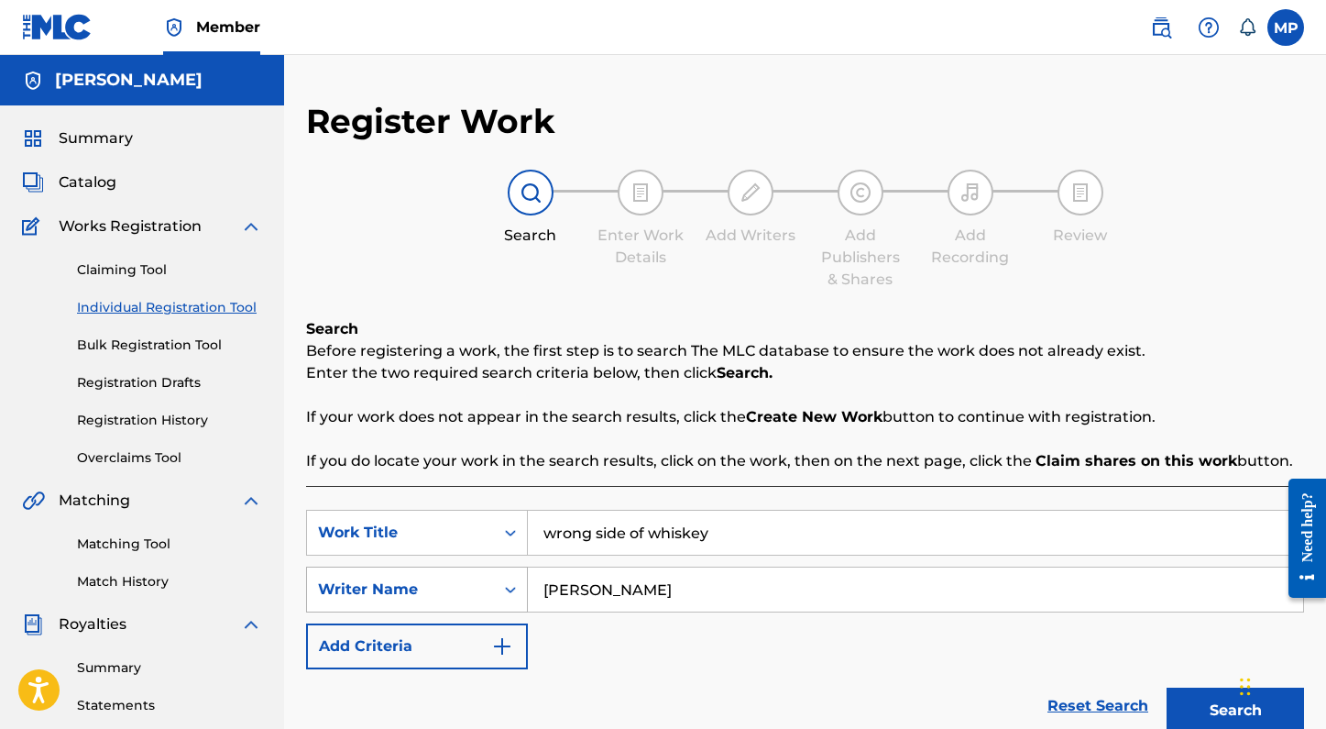
drag, startPoint x: 802, startPoint y: 586, endPoint x: 379, endPoint y: 586, distance: 422.5
click at [379, 586] on div "SearchWithCriteria9b41fe0e-82e4-4221-9c58-9579ed3c18de Writer Name stacey kelle…" at bounding box center [805, 589] width 998 height 46
type input "bella liberati"
click at [1167, 687] on button "Search" at bounding box center [1235, 710] width 137 height 46
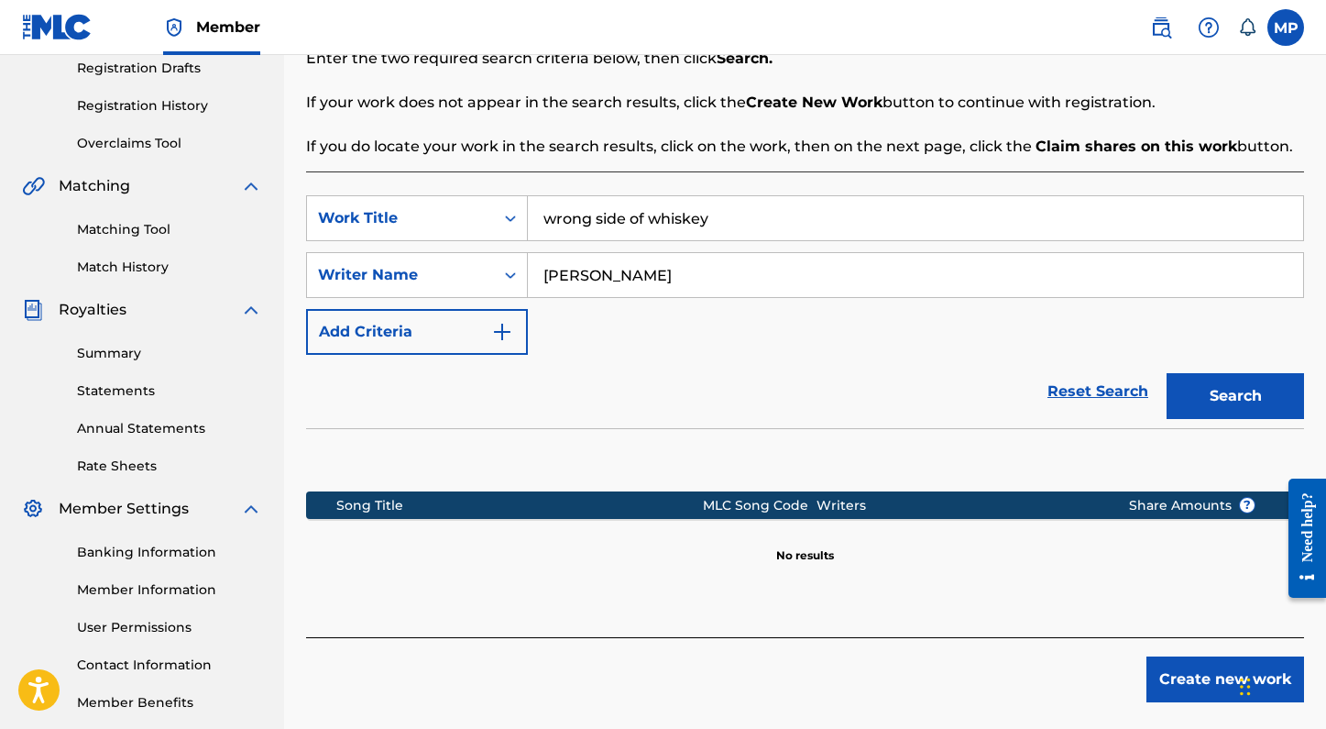
scroll to position [359, 0]
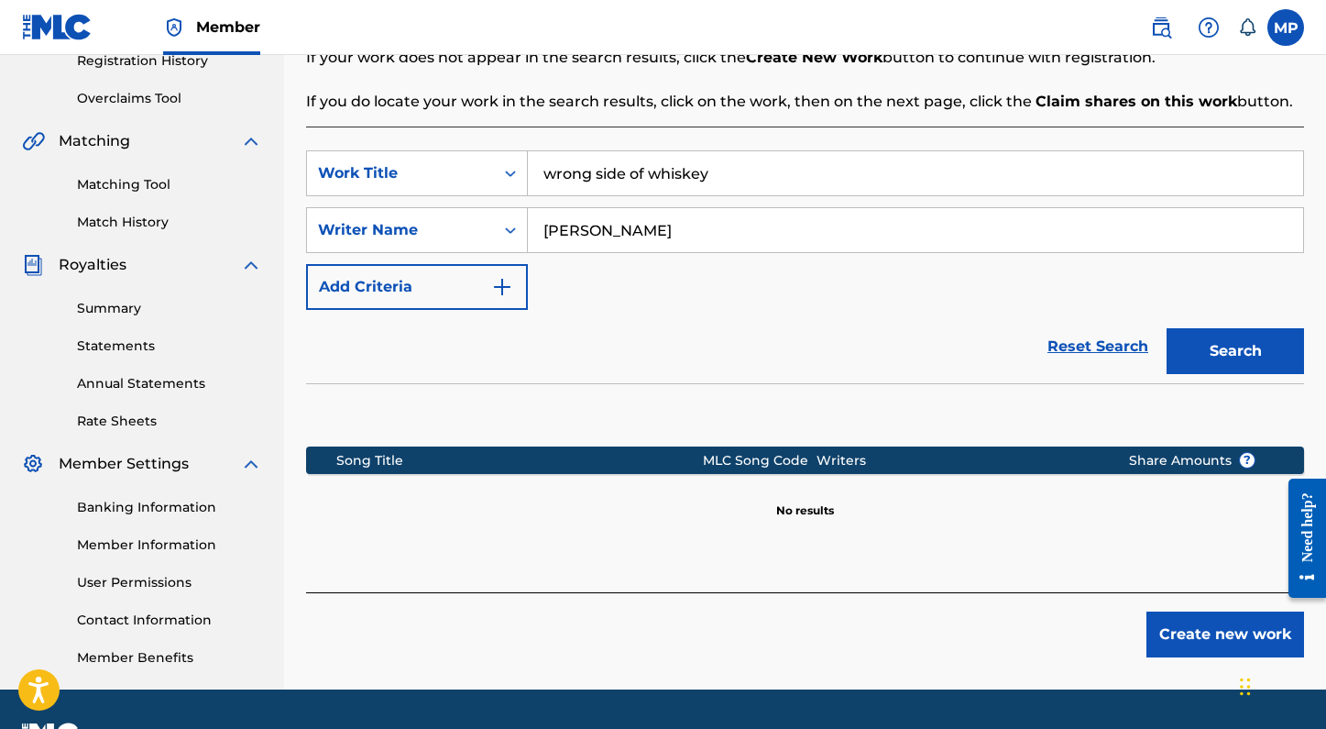
click at [1212, 642] on button "Create new work" at bounding box center [1225, 634] width 158 height 46
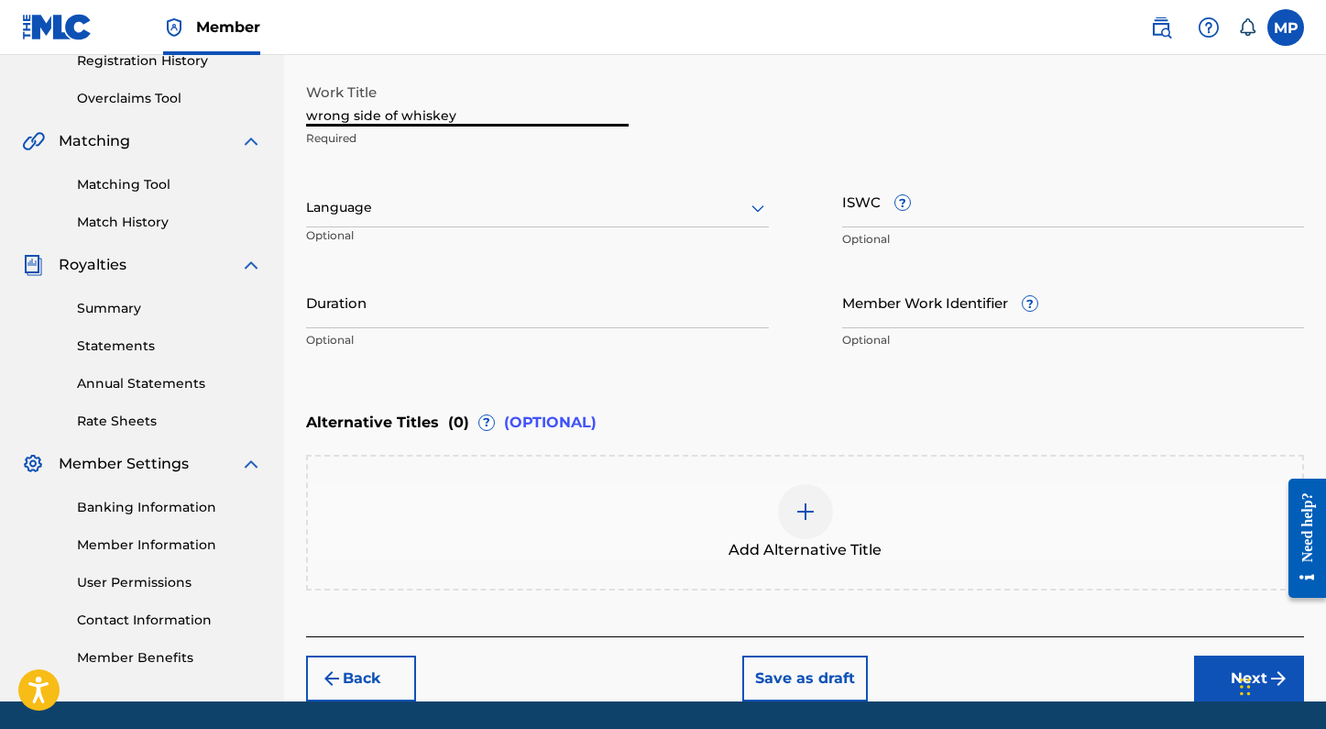
drag, startPoint x: 498, startPoint y: 105, endPoint x: 242, endPoint y: 105, distance: 255.7
click at [239, 105] on main "Madelyn Paquette Summary Catalog Works Registration Claiming Tool Individual Re…" at bounding box center [663, 198] width 1326 height 1005
click at [391, 213] on div at bounding box center [537, 207] width 463 height 23
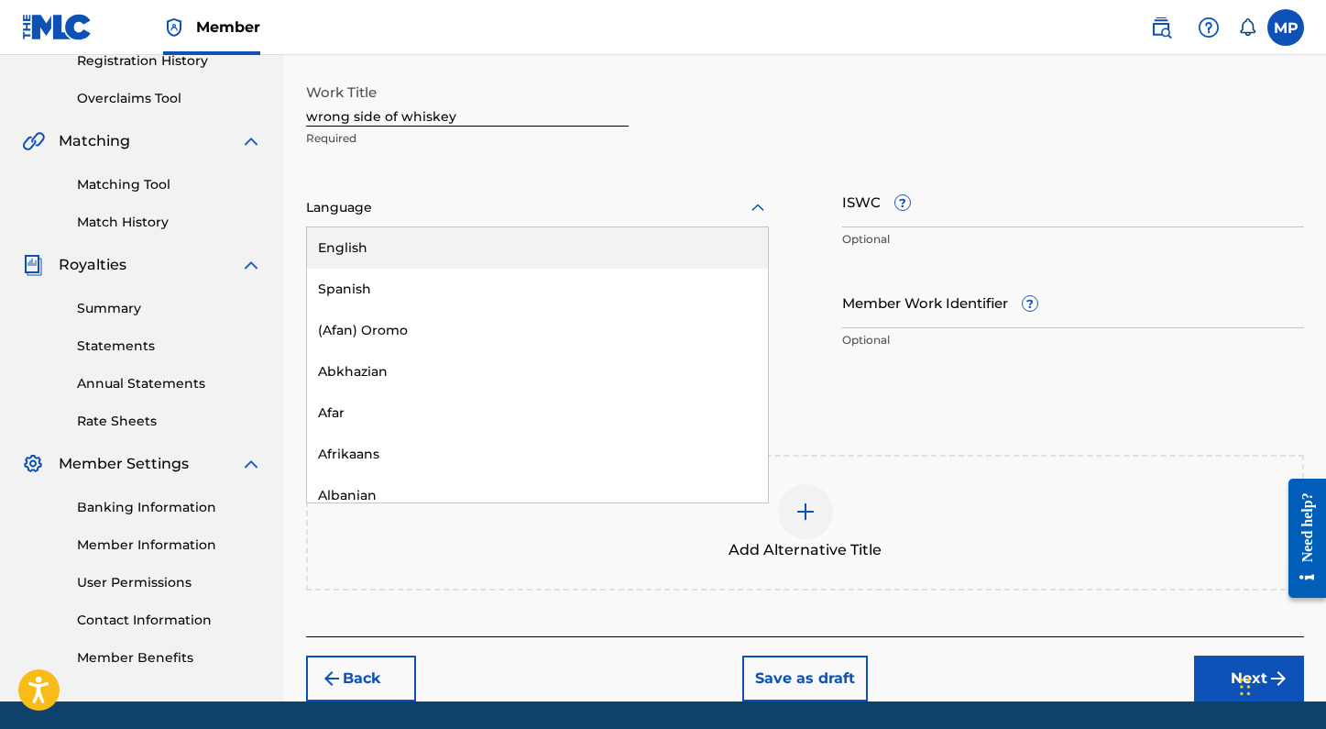
click at [383, 251] on div "English" at bounding box center [537, 247] width 461 height 41
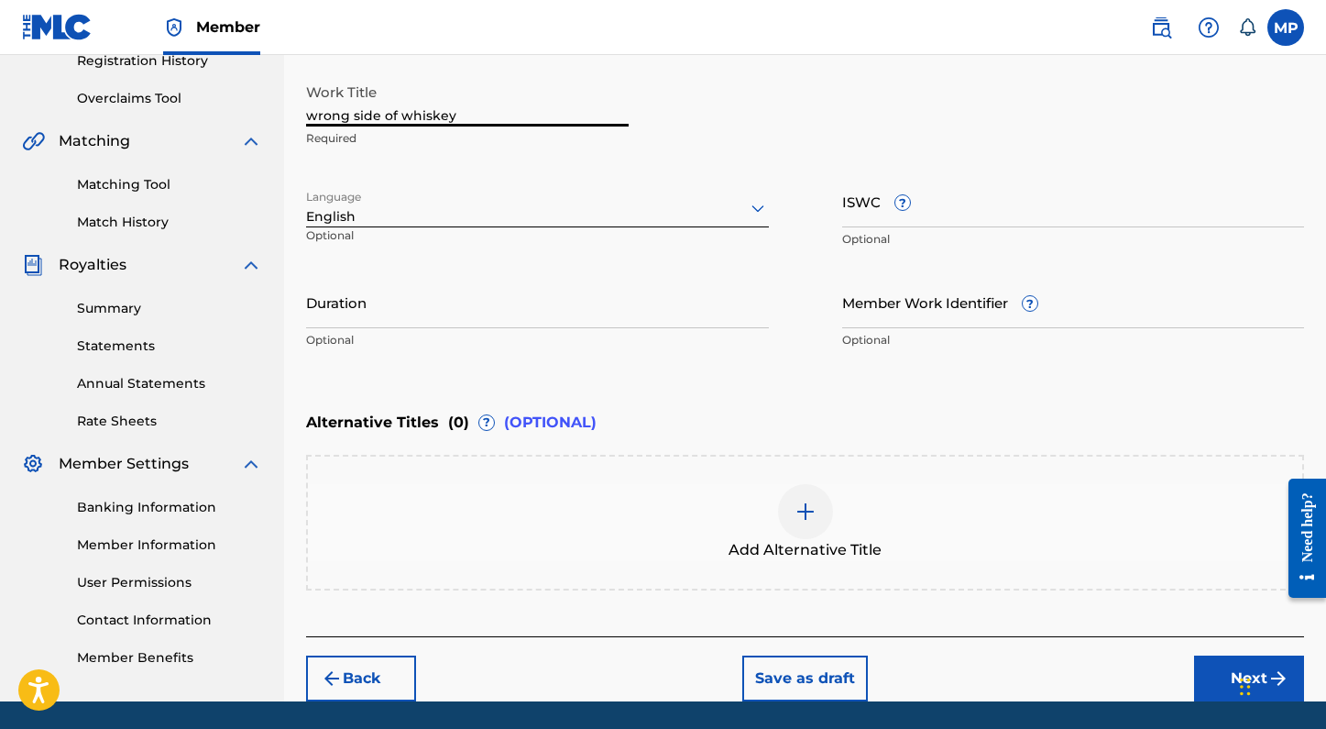
click at [409, 115] on input "wrong side of whiskey" at bounding box center [467, 100] width 323 height 52
click at [392, 119] on input "wrong side of Whiskey" at bounding box center [467, 100] width 323 height 52
click at [359, 118] on input "wrong side of Whiskey" at bounding box center [467, 100] width 323 height 52
drag, startPoint x: 316, startPoint y: 114, endPoint x: 271, endPoint y: 114, distance: 44.9
click at [271, 114] on main "Madelyn Paquette Summary Catalog Works Registration Claiming Tool Individual Re…" at bounding box center [663, 198] width 1326 height 1005
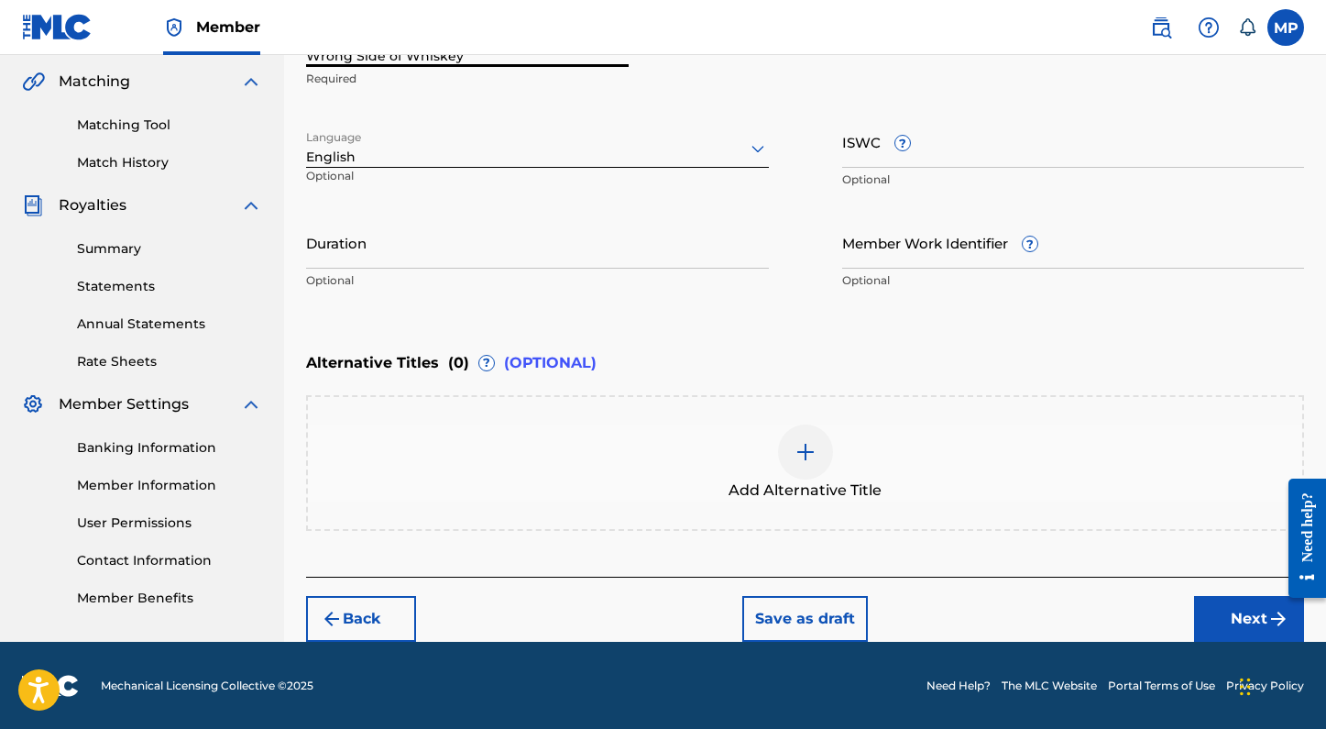
type input "Wrong Side of Whiskey"
click at [1212, 616] on button "Next" at bounding box center [1249, 619] width 110 height 46
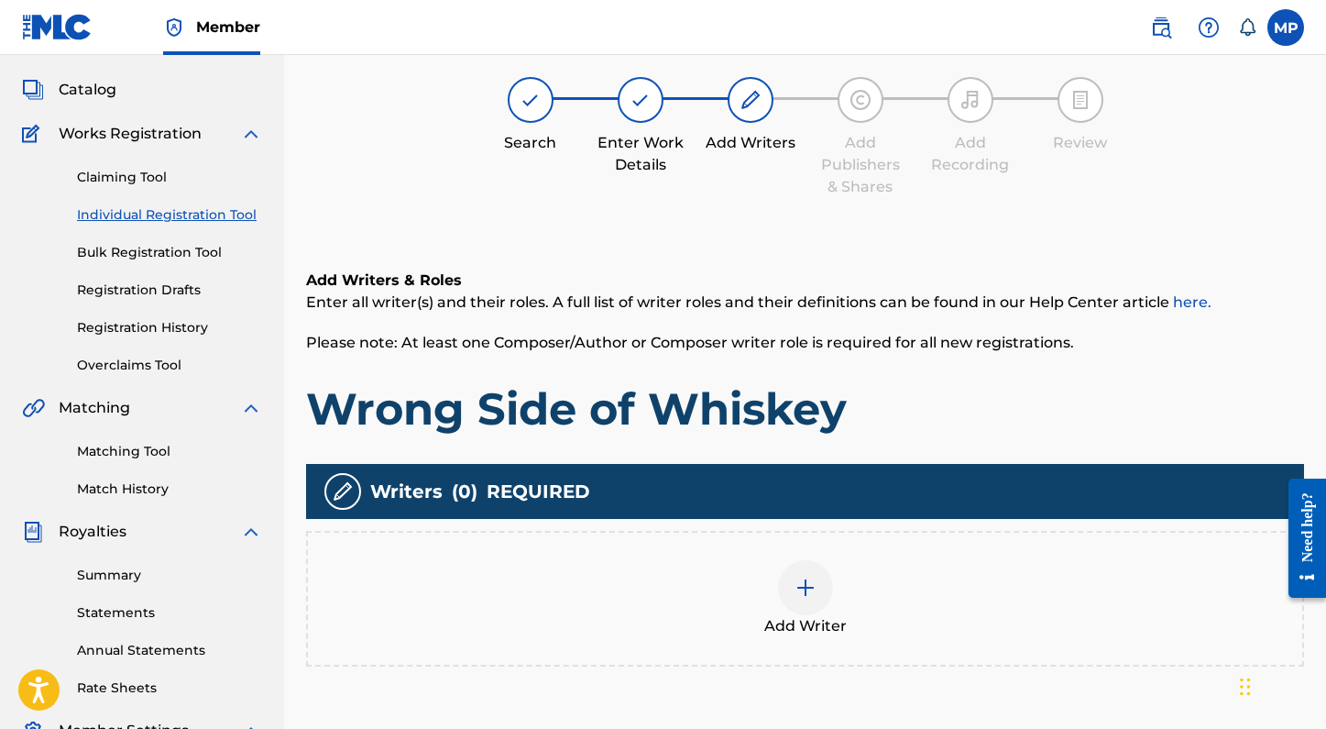
scroll to position [82, 0]
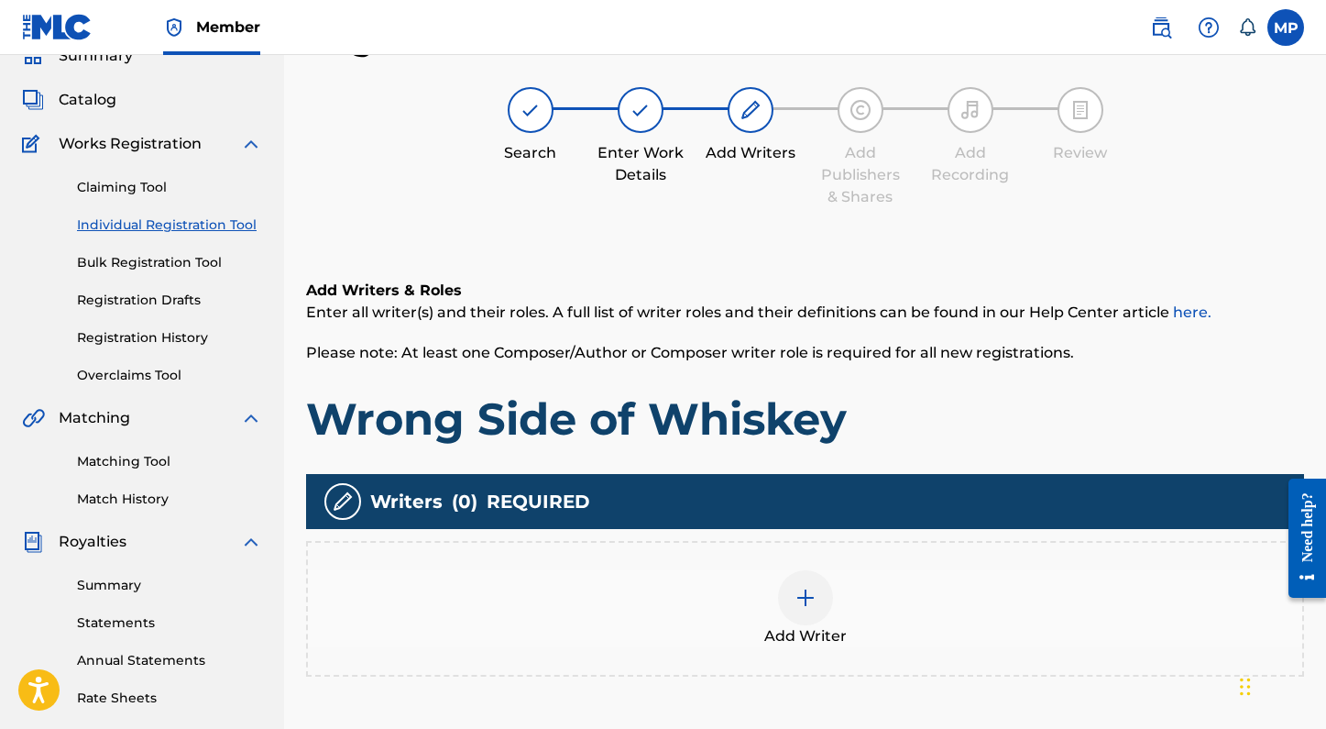
click at [841, 613] on div "Add Writer" at bounding box center [805, 608] width 994 height 77
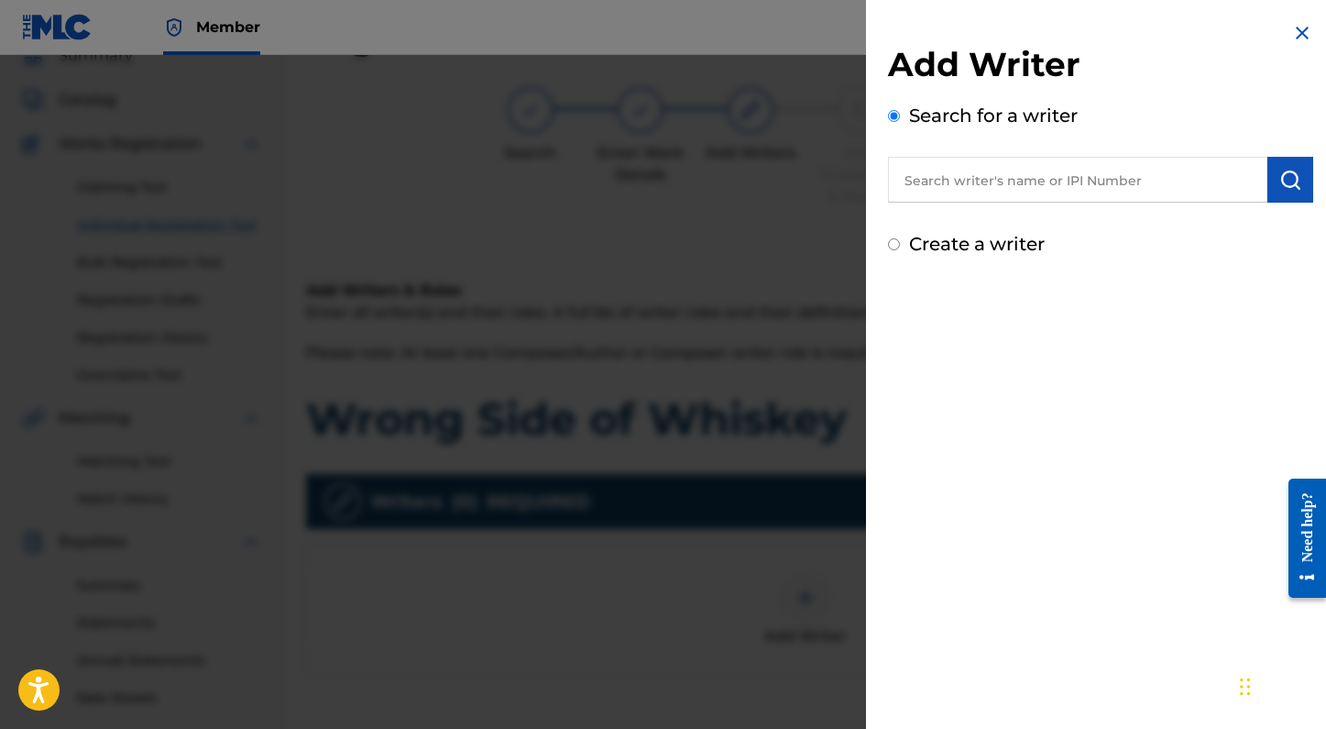
click at [1182, 183] on input "text" at bounding box center [1077, 180] width 379 height 46
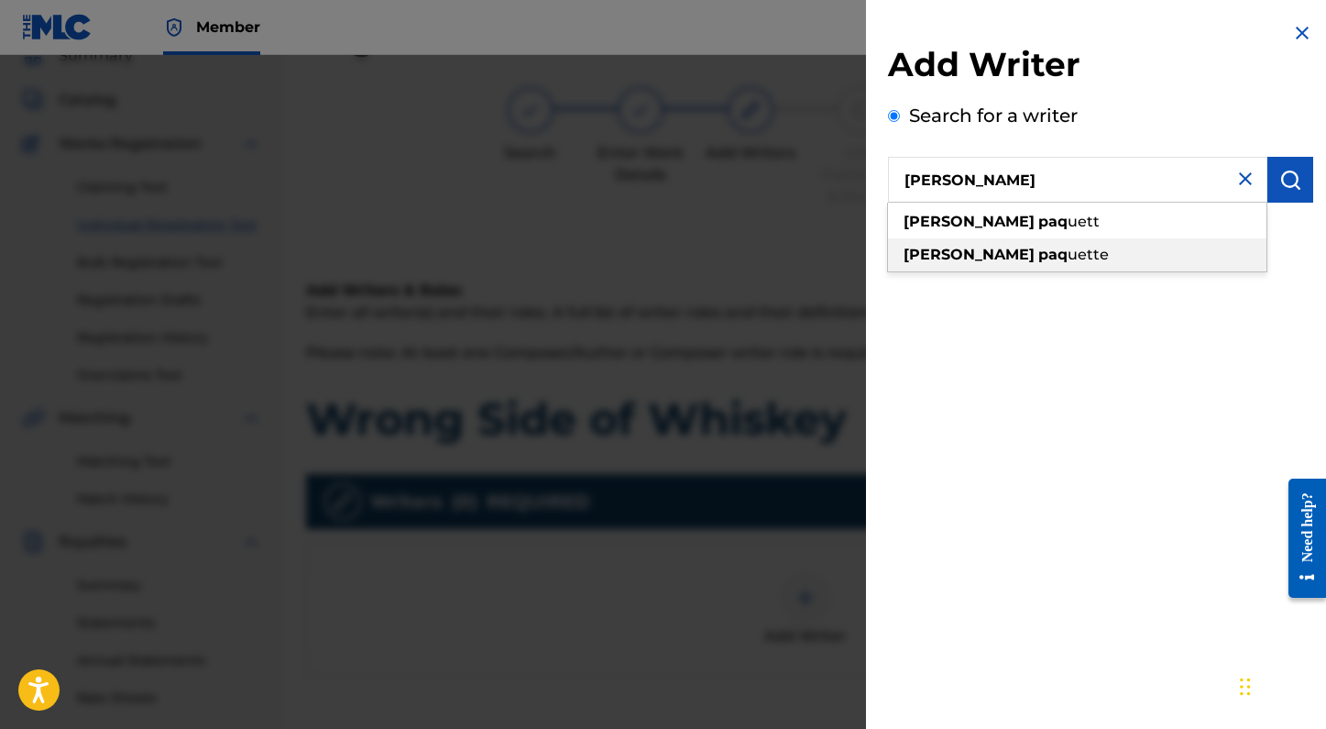
click at [1062, 258] on div "madelyn paq uette" at bounding box center [1077, 254] width 378 height 33
type input "madelyn paquette"
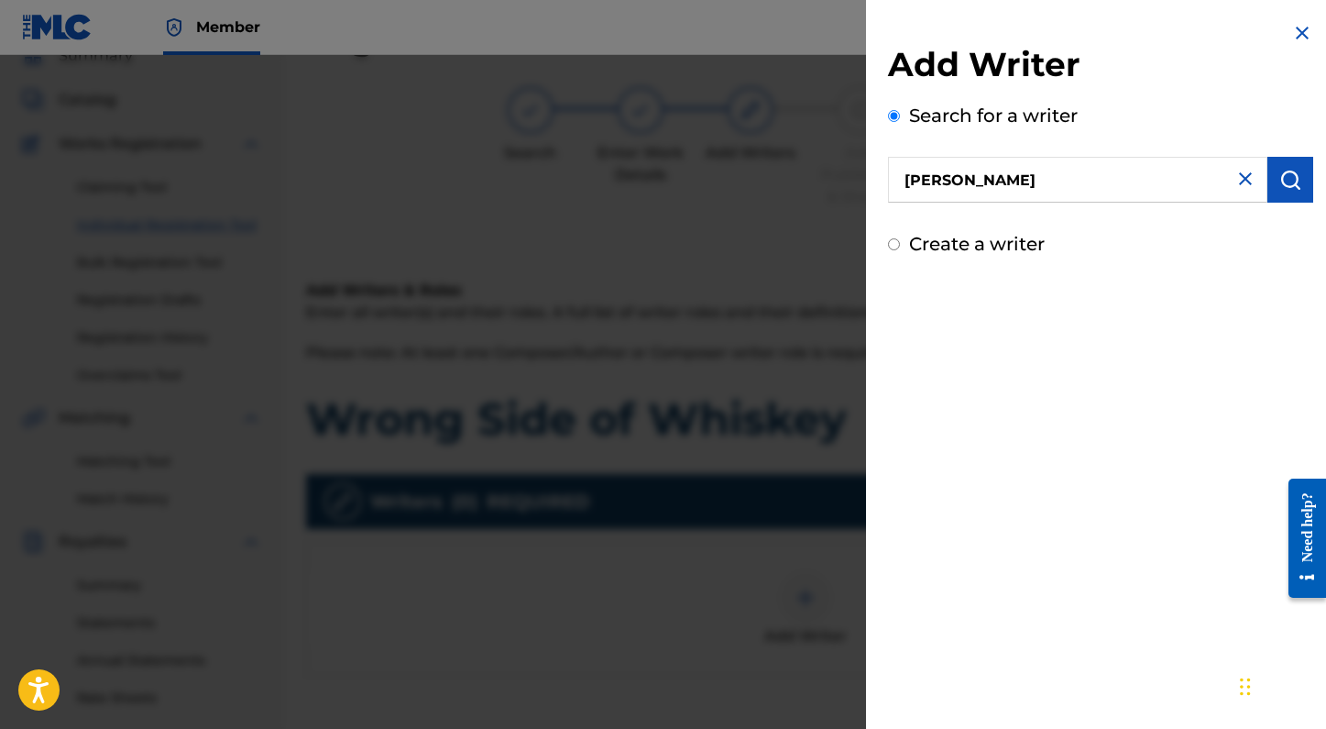
click at [1286, 185] on img "submit" at bounding box center [1290, 180] width 22 height 22
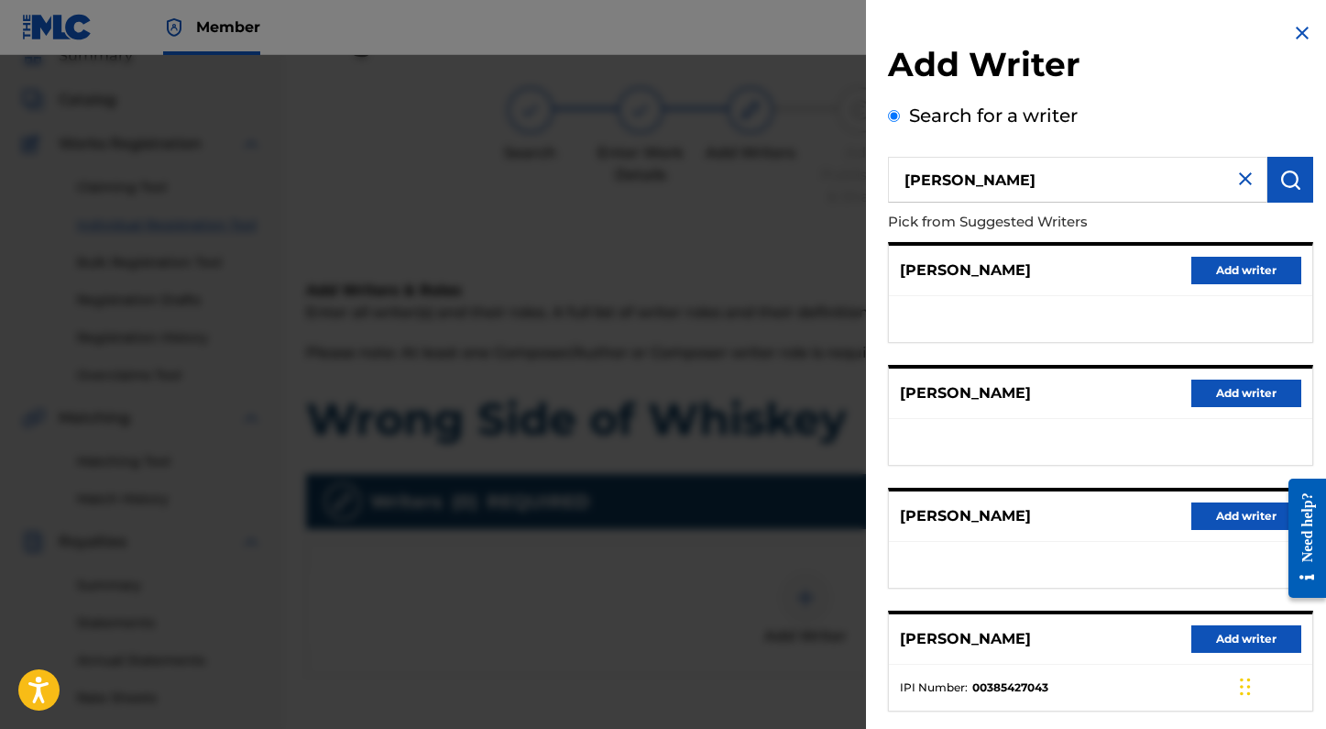
click at [1245, 634] on button "Add writer" at bounding box center [1246, 638] width 110 height 27
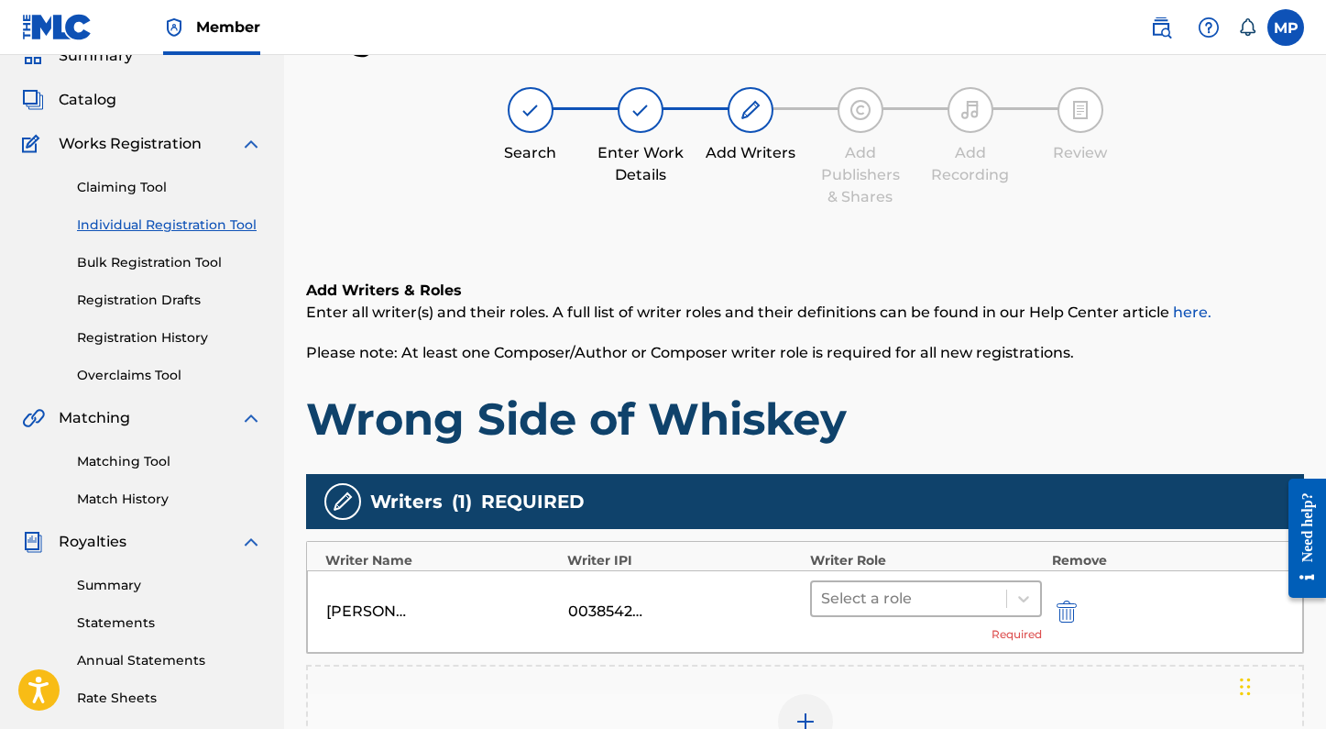
click at [937, 599] on div at bounding box center [909, 599] width 177 height 26
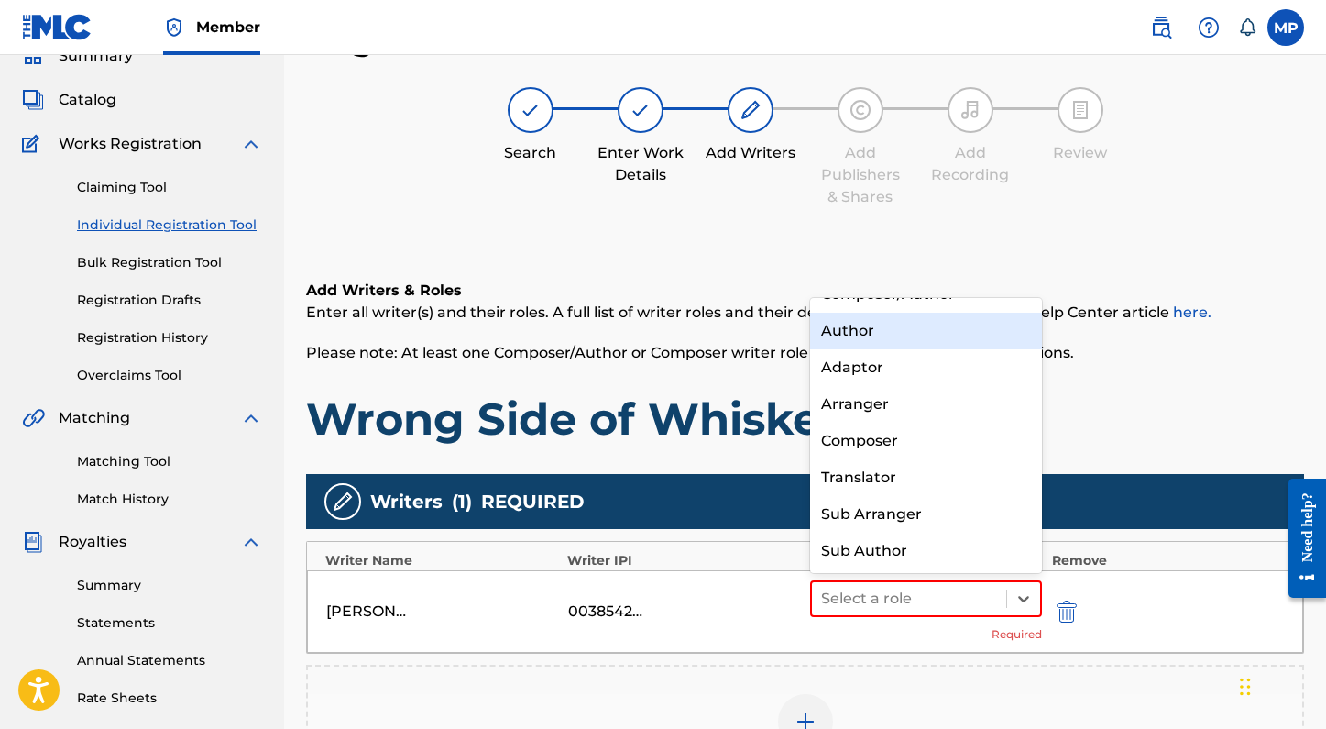
scroll to position [0, 0]
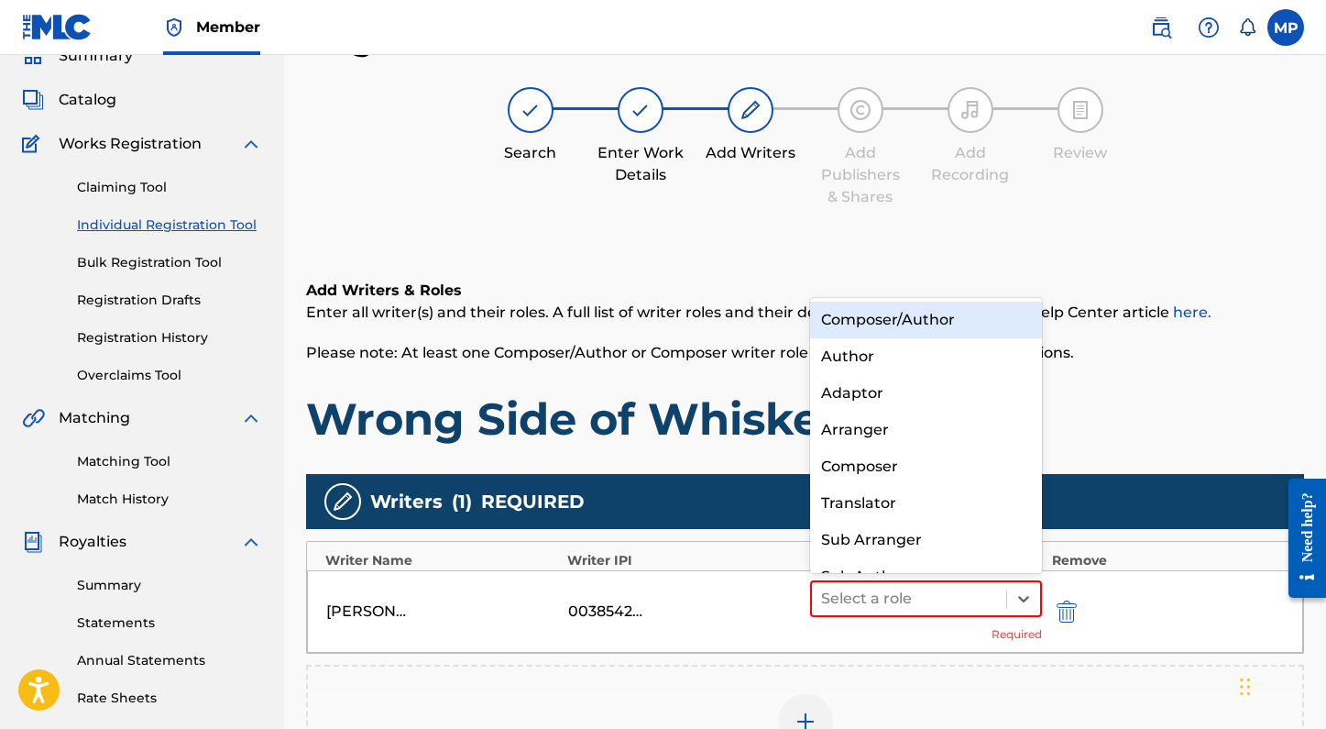
click at [886, 332] on div "Composer/Author" at bounding box center [926, 320] width 233 height 37
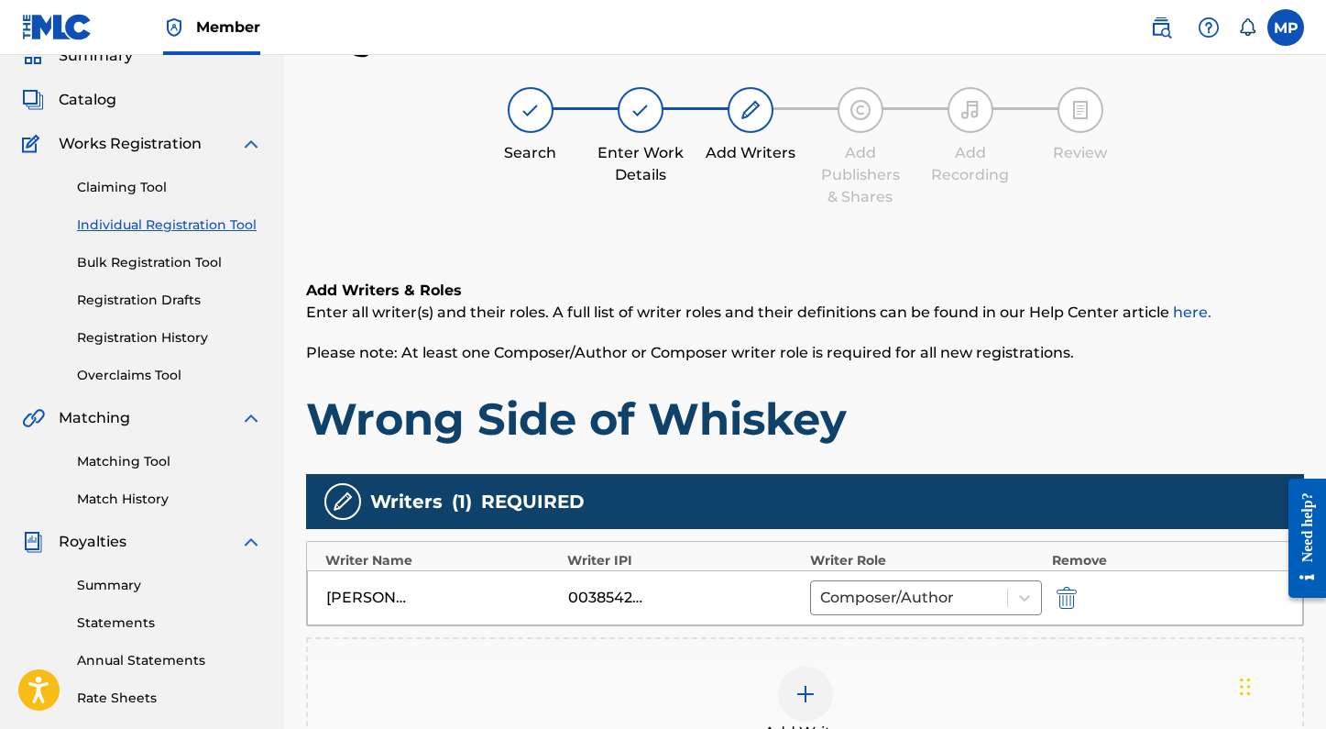
click at [800, 683] on img at bounding box center [806, 694] width 22 height 22
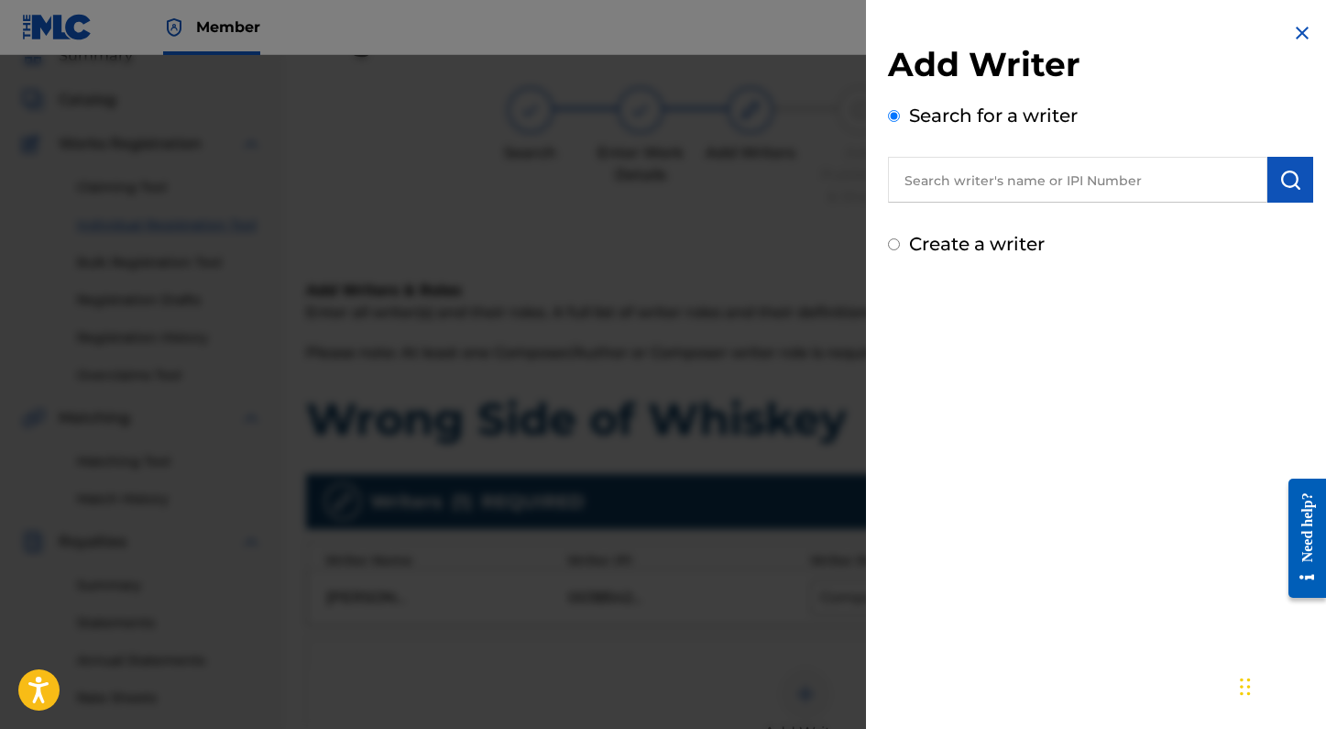
click at [1104, 185] on input "text" at bounding box center [1077, 180] width 379 height 46
type input "bella liberati"
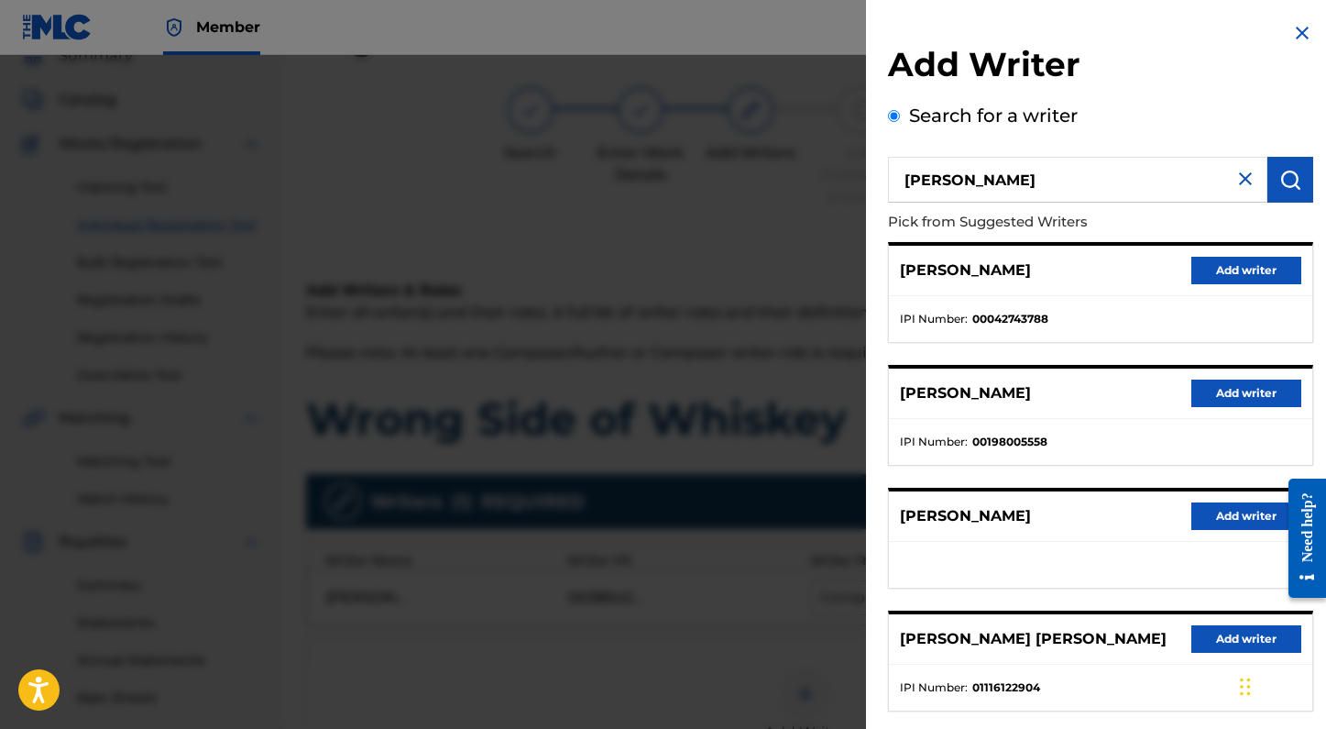
click at [1293, 31] on img at bounding box center [1302, 33] width 22 height 22
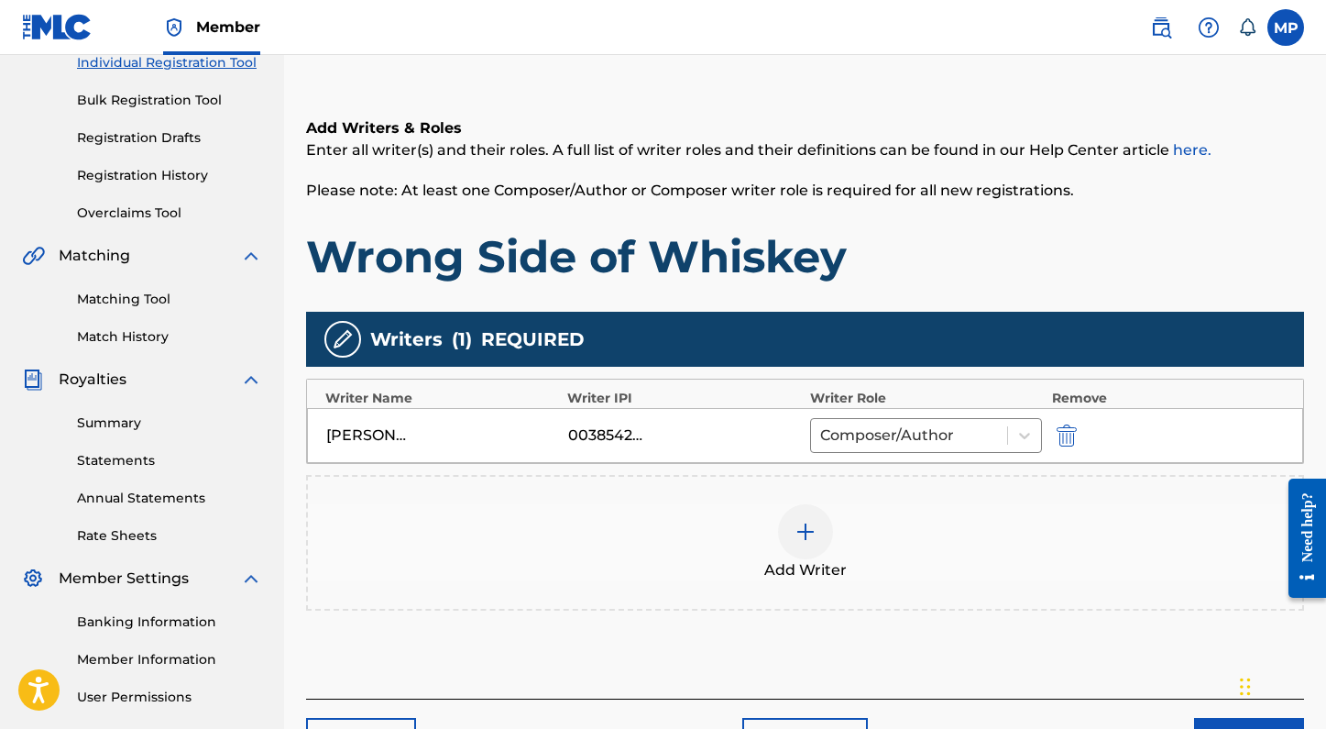
scroll to position [347, 0]
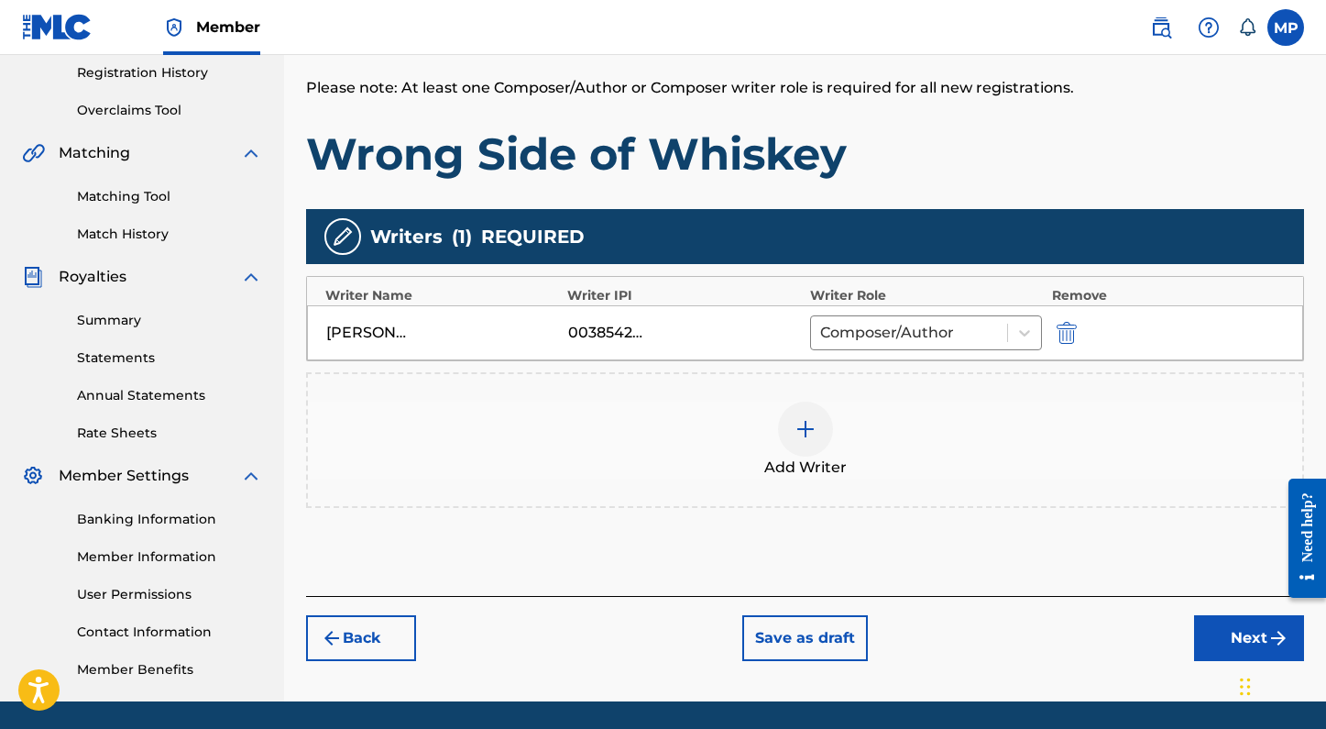
click at [1226, 631] on button "Next" at bounding box center [1249, 638] width 110 height 46
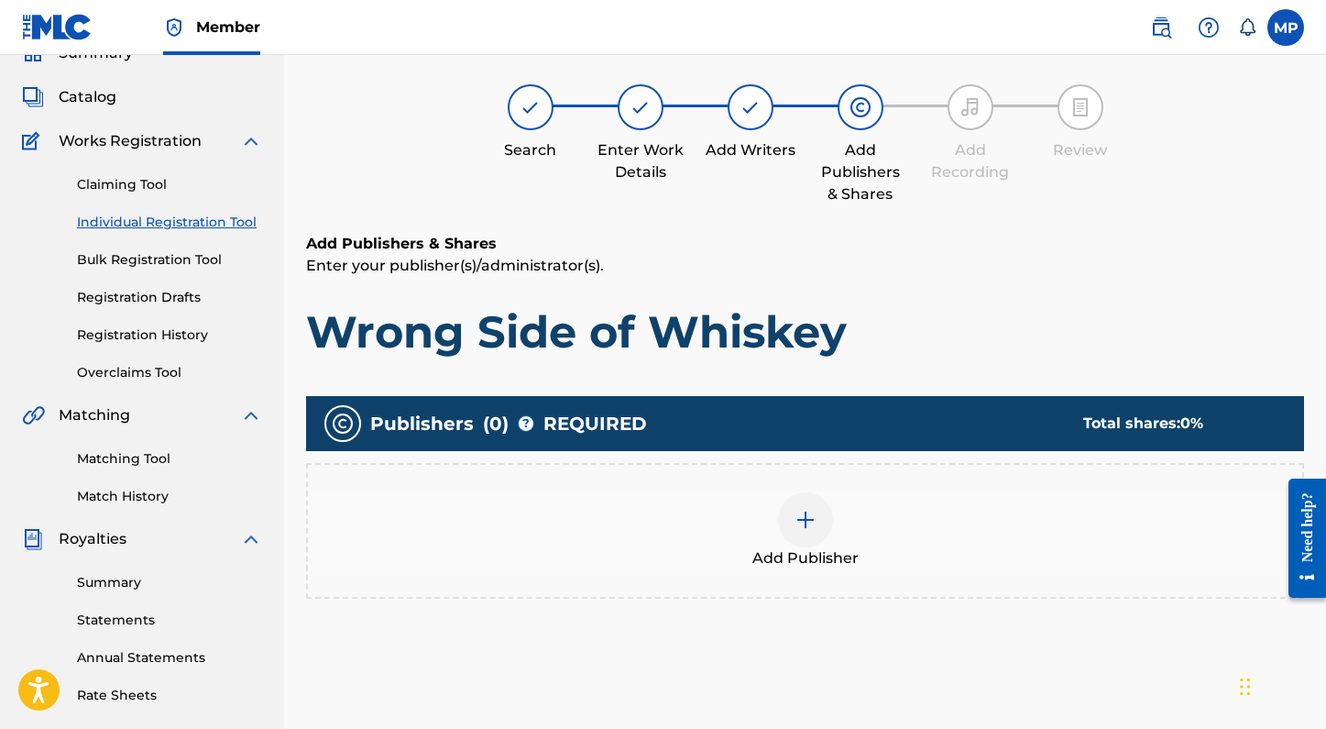
scroll to position [82, 0]
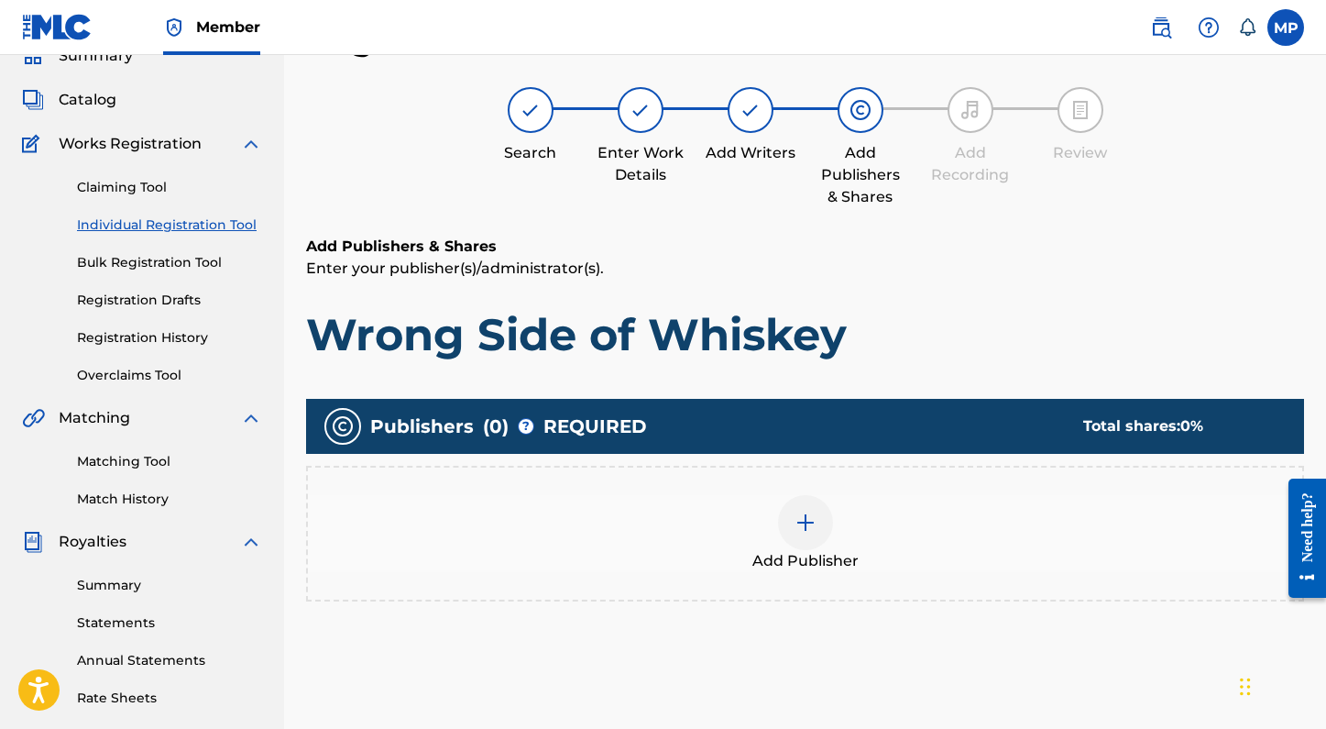
click at [780, 528] on div at bounding box center [805, 522] width 55 height 55
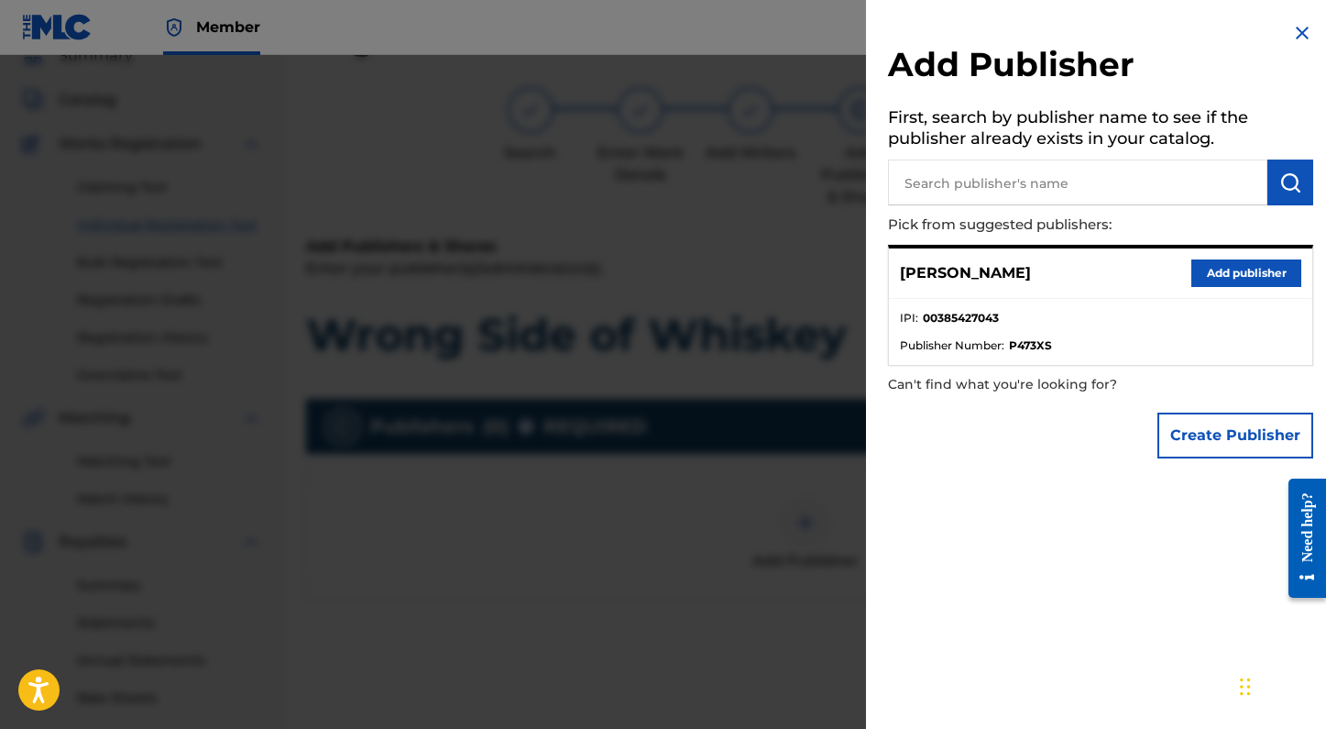
click at [1195, 189] on input "text" at bounding box center [1077, 182] width 379 height 46
type input "madlibs"
click at [1244, 407] on div "Create Publisher" at bounding box center [1235, 435] width 156 height 64
click at [1234, 426] on button "Create Publisher" at bounding box center [1235, 435] width 156 height 46
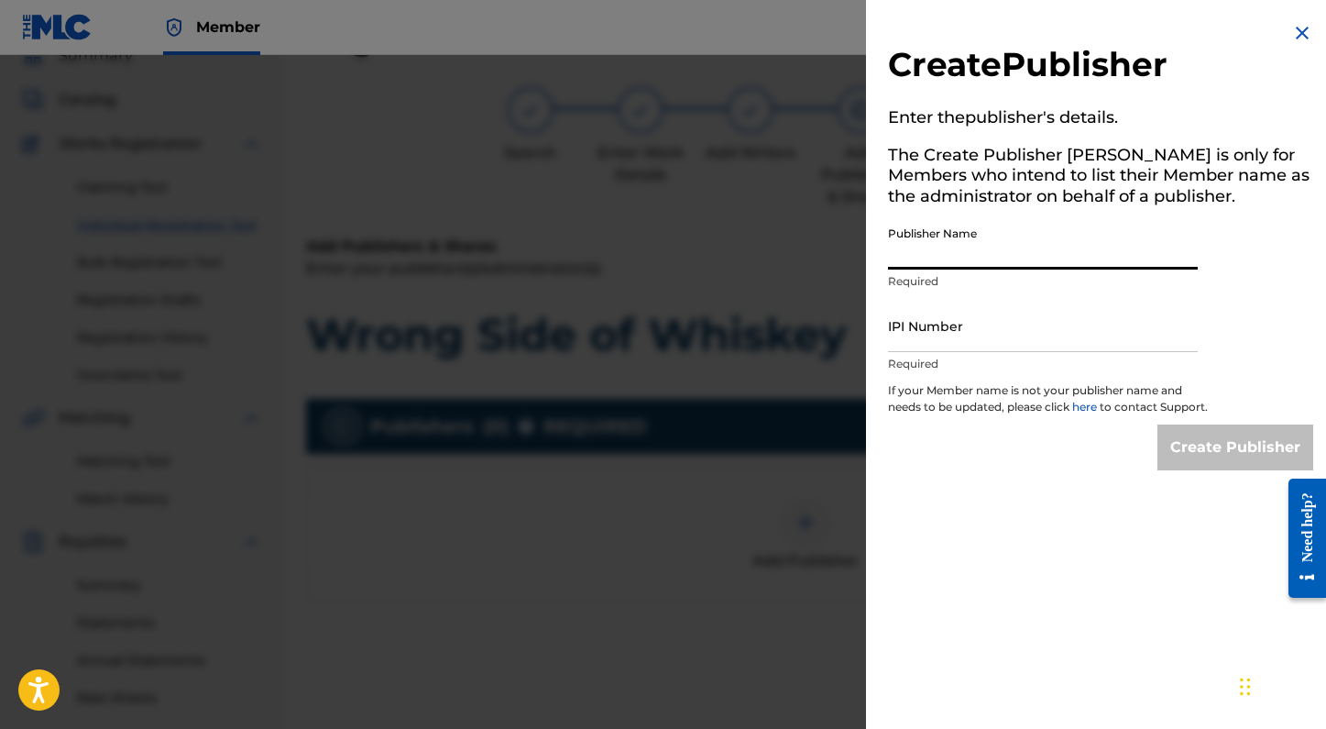
click at [1029, 238] on input "Publisher Name" at bounding box center [1043, 243] width 310 height 52
type input "MADLIBS MUSIC"
click at [959, 322] on input "IPI Number" at bounding box center [1043, 326] width 310 height 52
type input "01205384774"
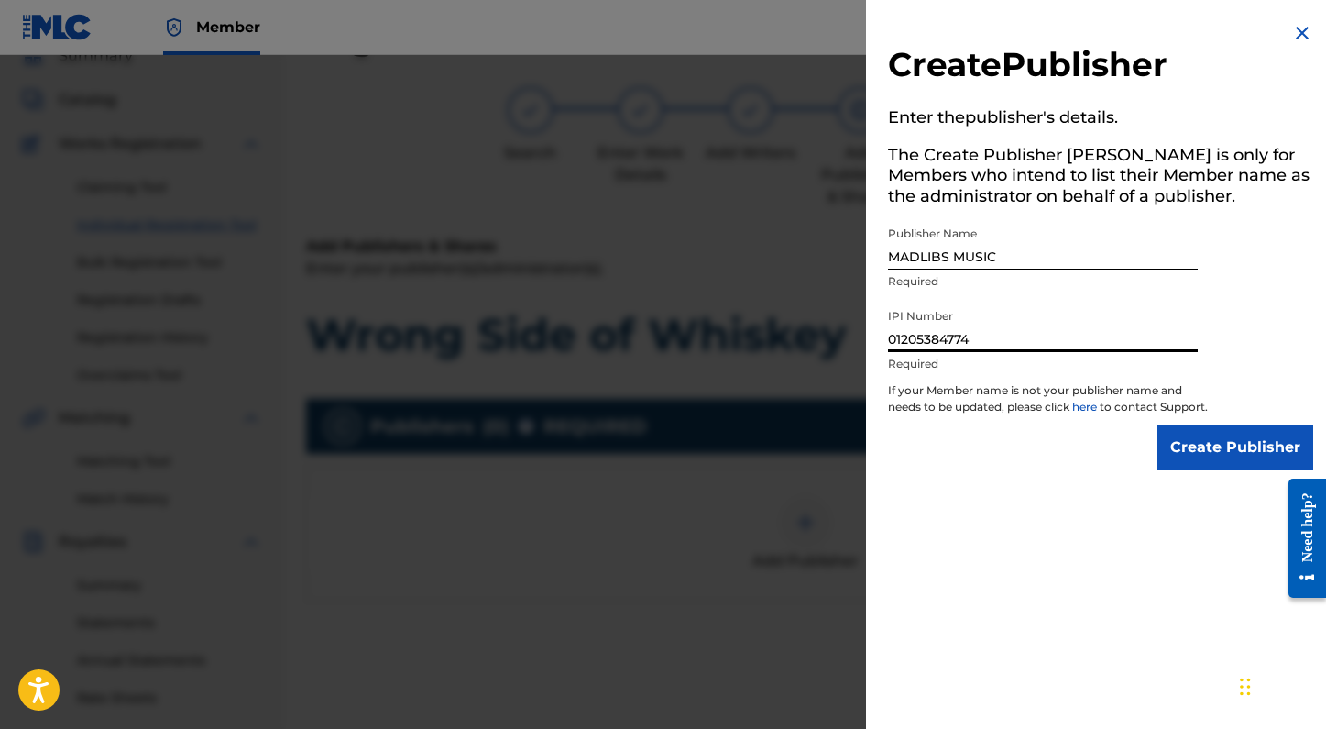
click at [1212, 467] on input "Create Publisher" at bounding box center [1235, 447] width 156 height 46
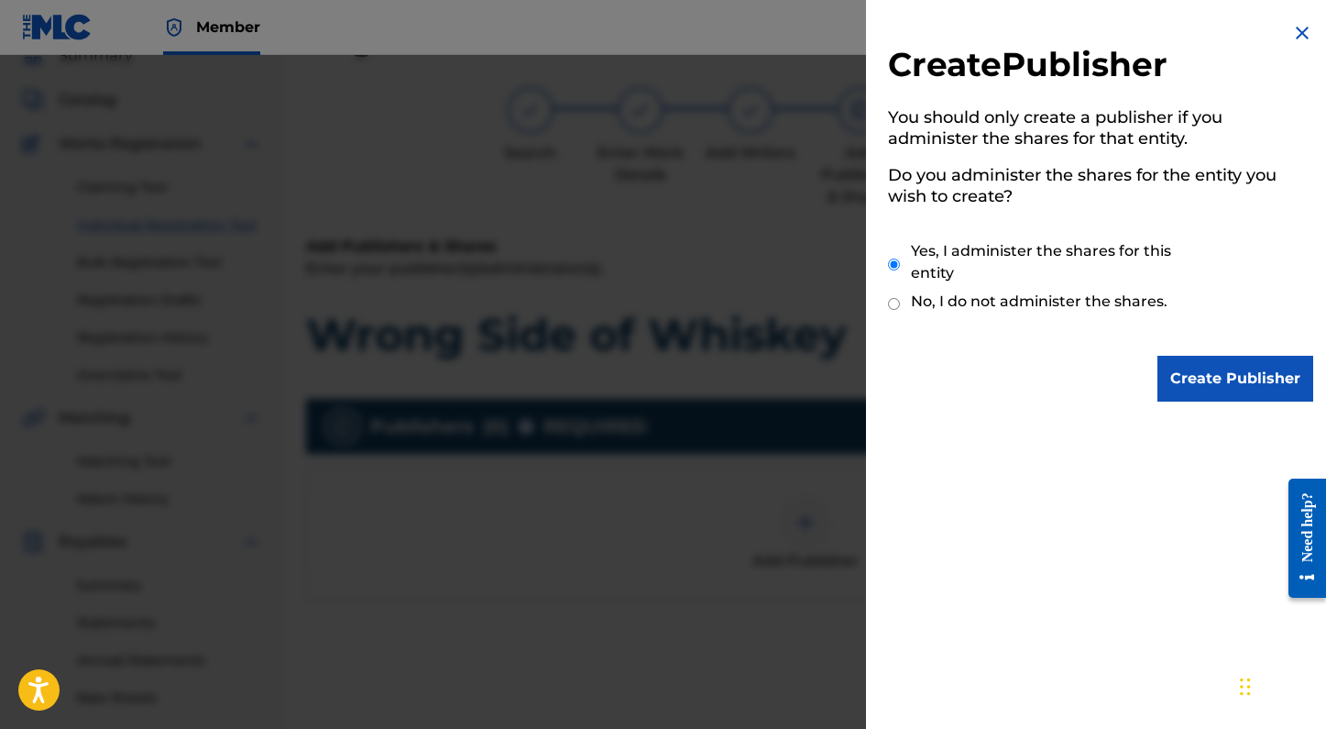
click at [1214, 373] on input "Create Publisher" at bounding box center [1235, 379] width 156 height 46
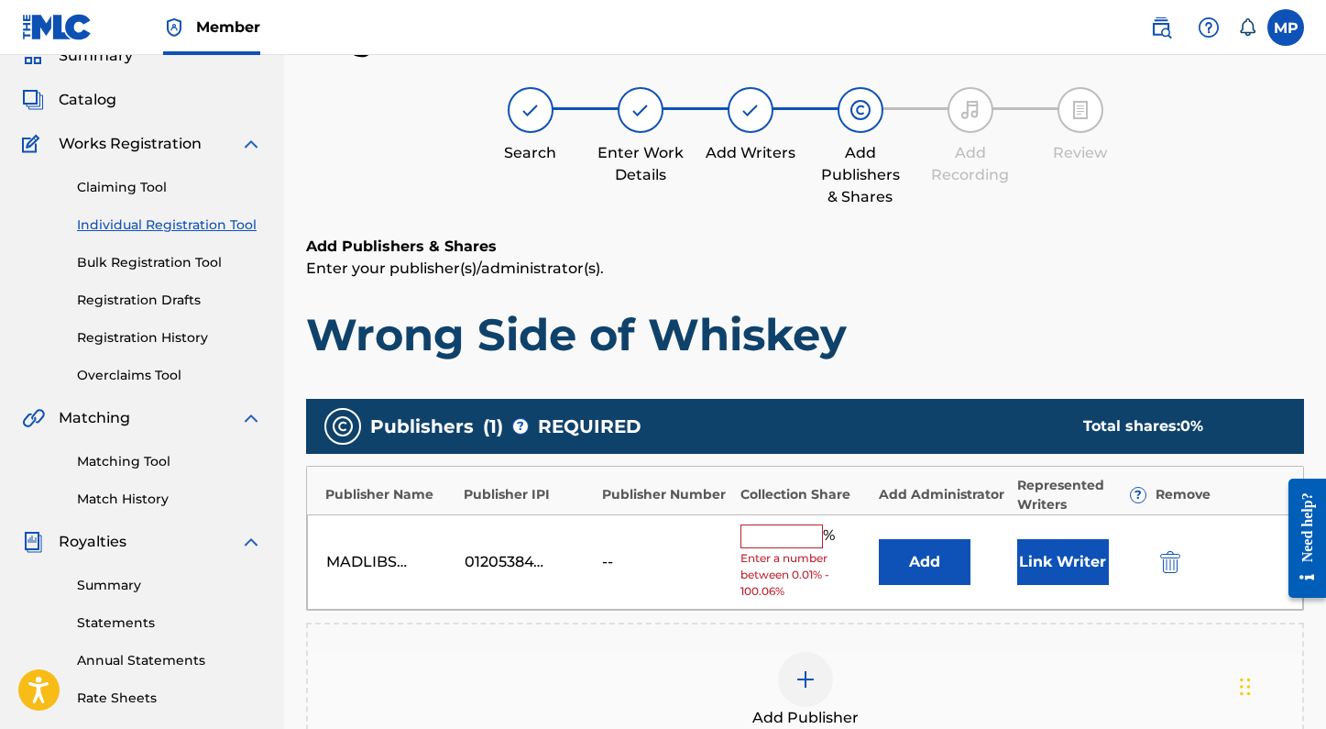
click at [806, 541] on input "text" at bounding box center [781, 536] width 82 height 24
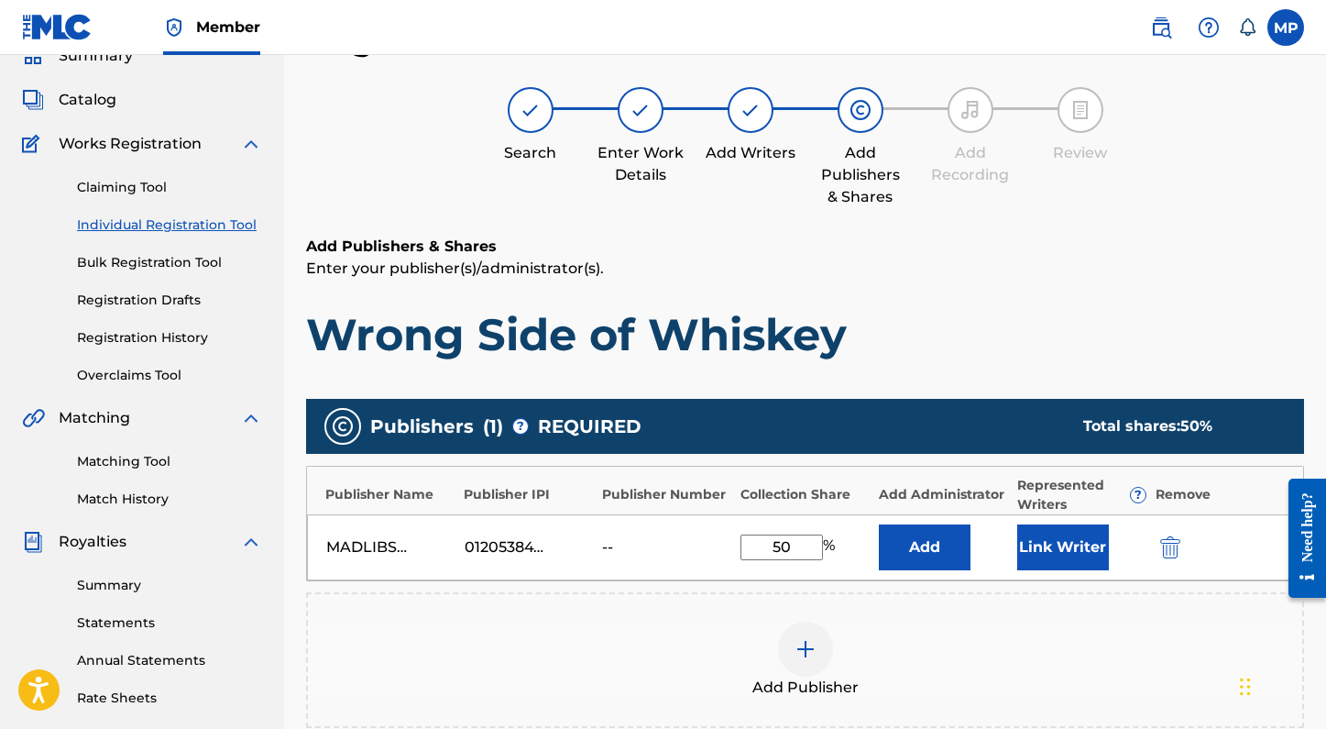
type input "50"
click at [1034, 540] on button "Link Writer" at bounding box center [1063, 547] width 92 height 46
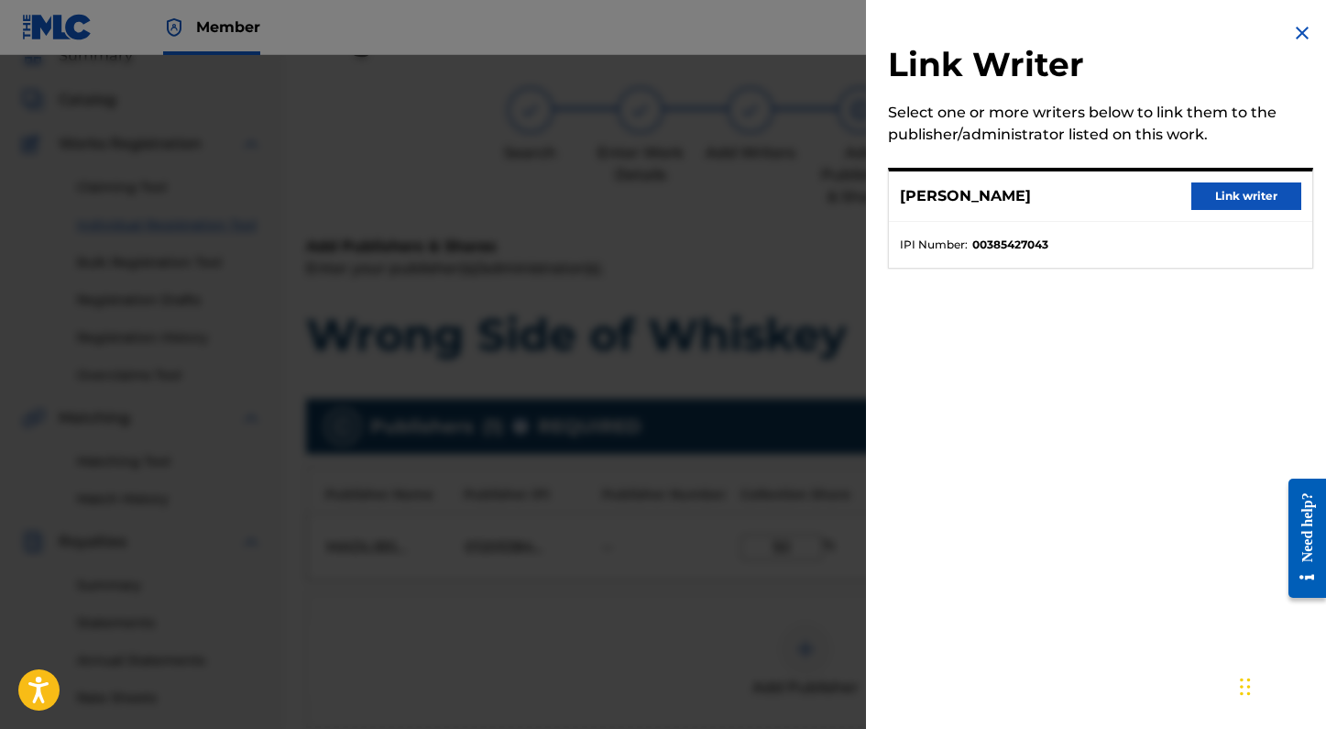
click at [1257, 210] on div "MADELYN PAQUETTE Link writer" at bounding box center [1100, 196] width 423 height 50
click at [1256, 201] on button "Link writer" at bounding box center [1246, 195] width 110 height 27
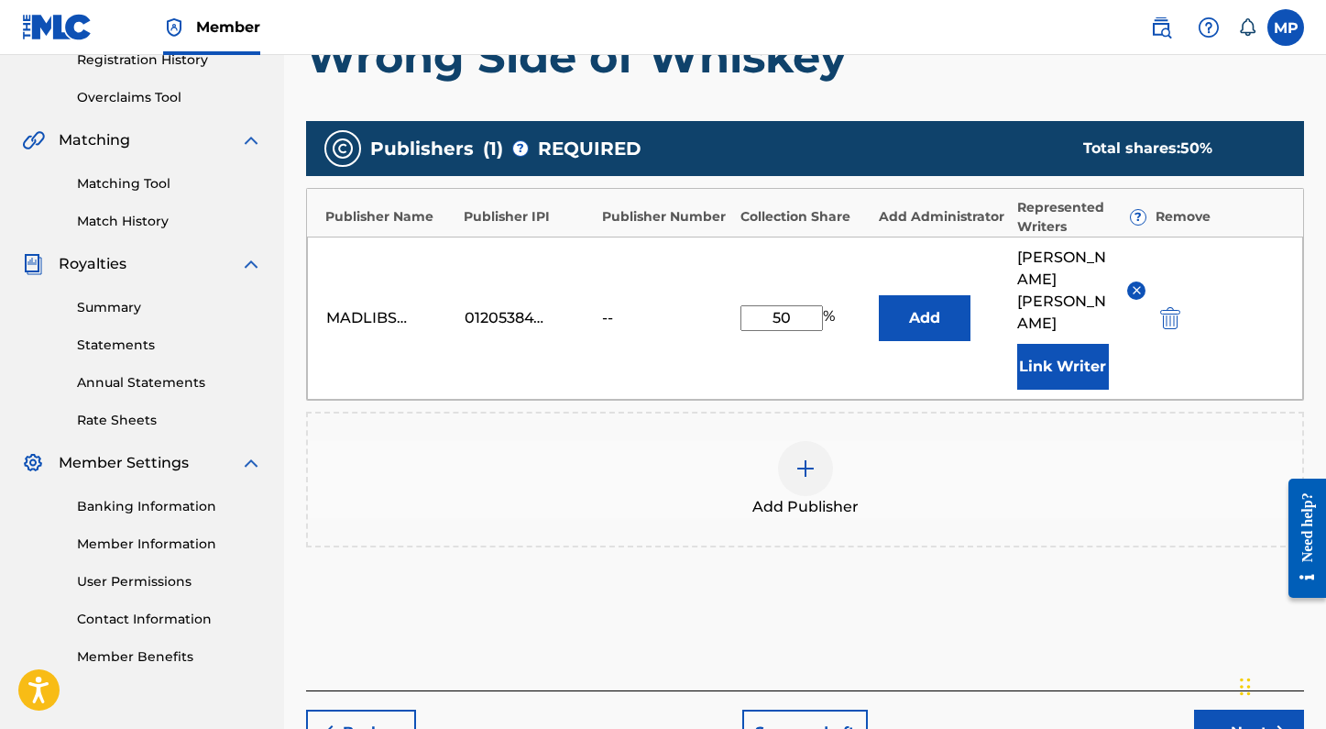
scroll to position [431, 0]
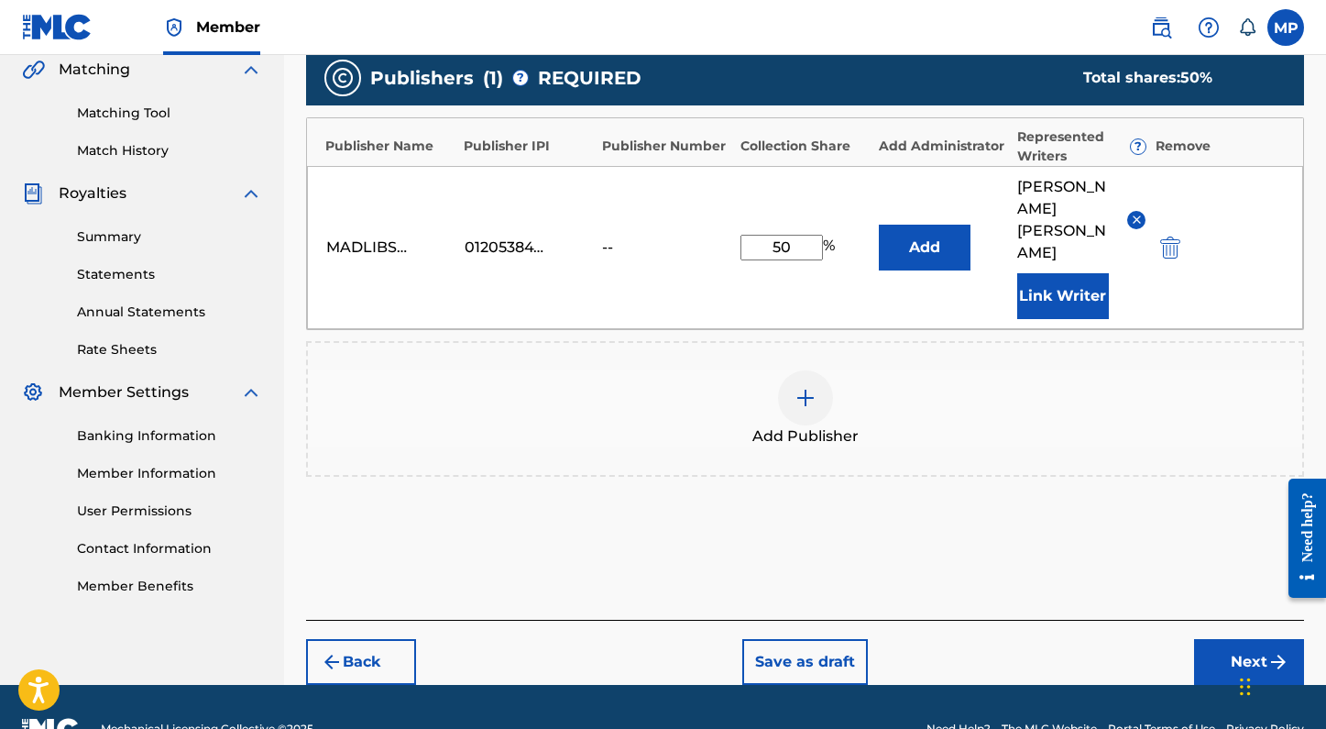
click at [1215, 639] on button "Next" at bounding box center [1249, 662] width 110 height 46
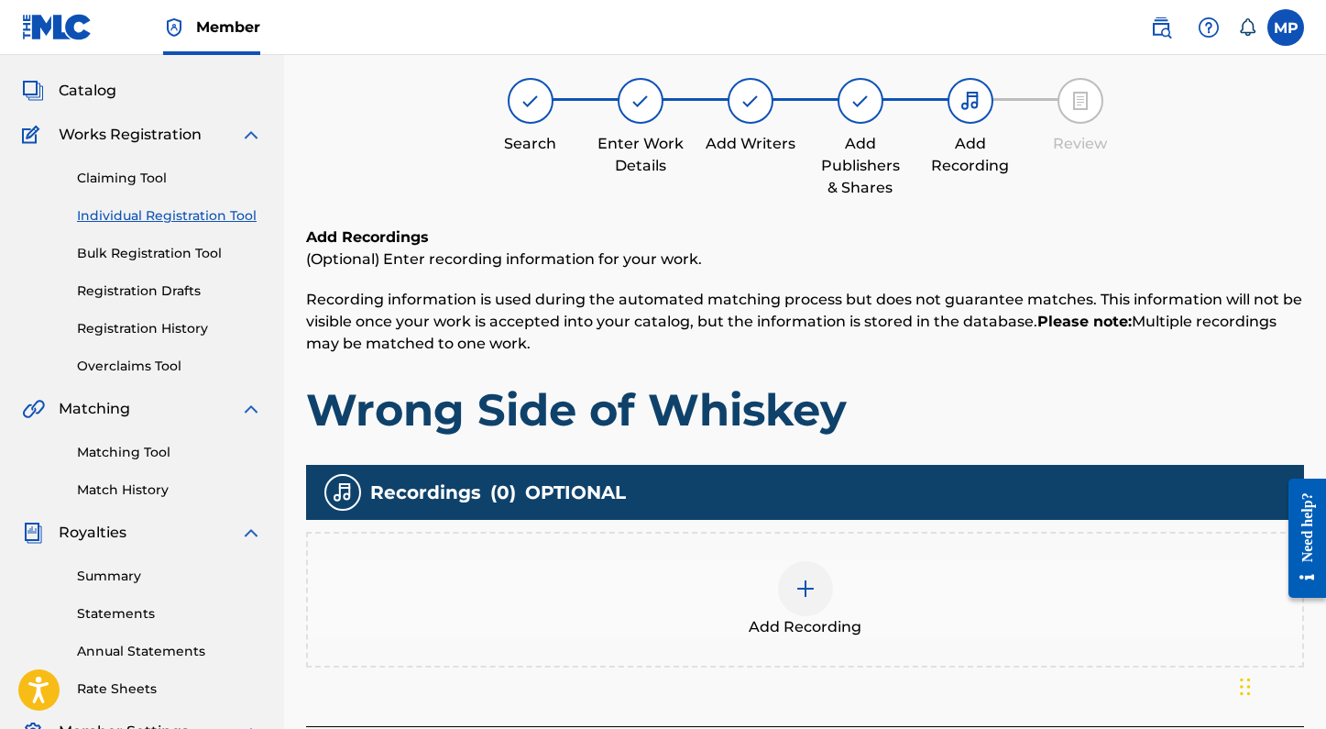
scroll to position [82, 0]
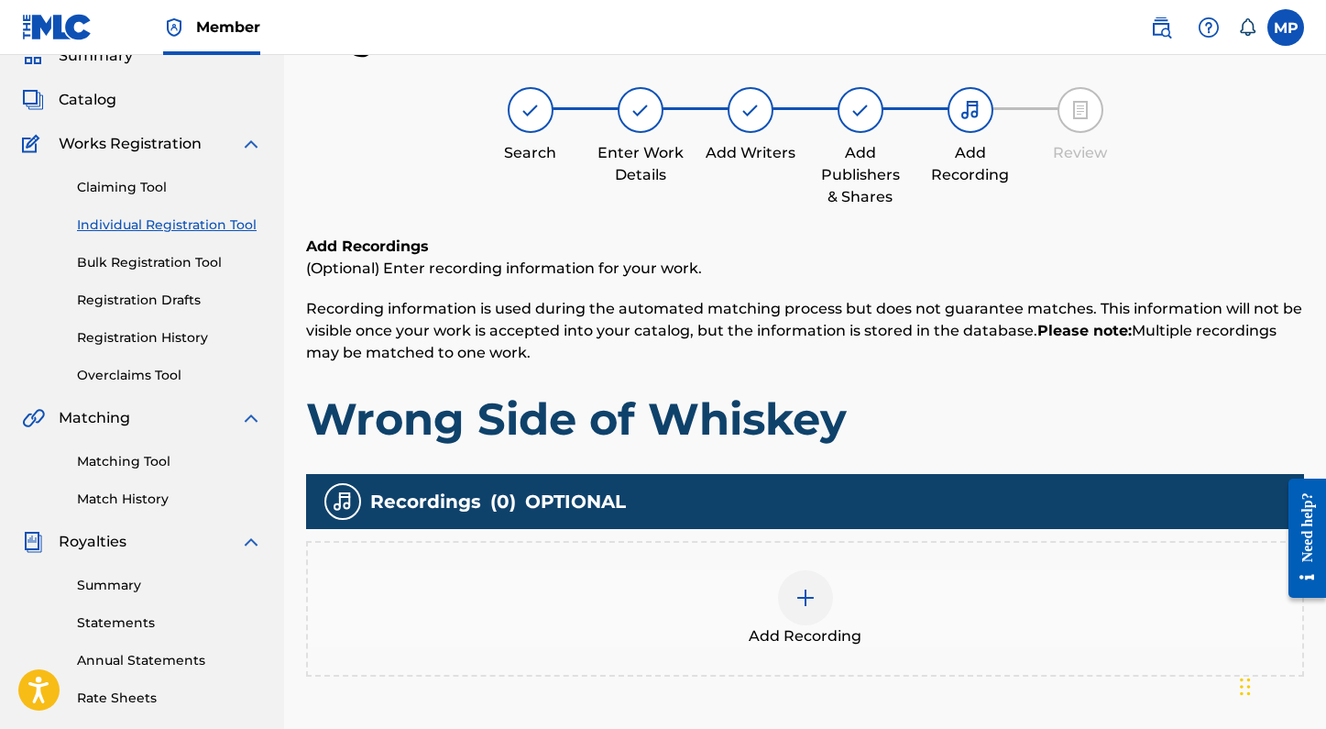
click at [802, 605] on img at bounding box center [806, 598] width 22 height 22
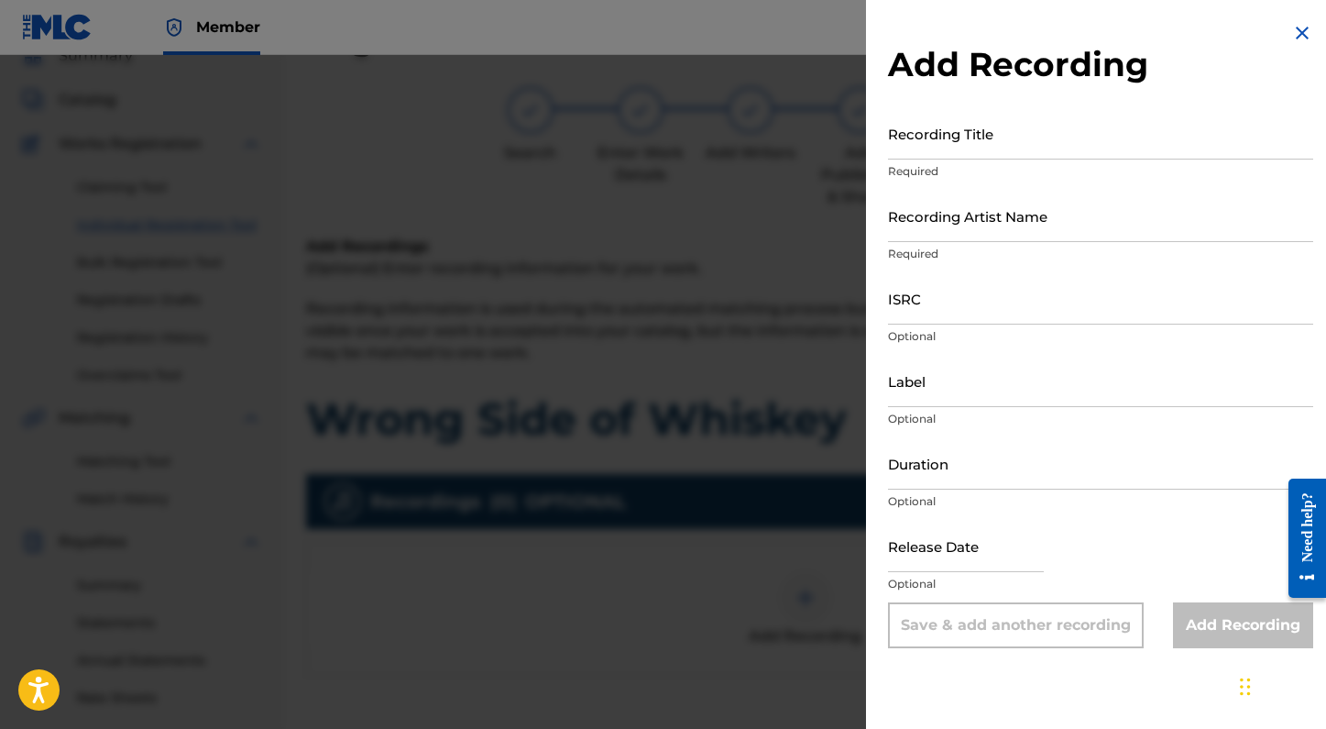
click at [945, 144] on input "Recording Title" at bounding box center [1100, 133] width 425 height 52
type input "Wrong Side of Whiskey"
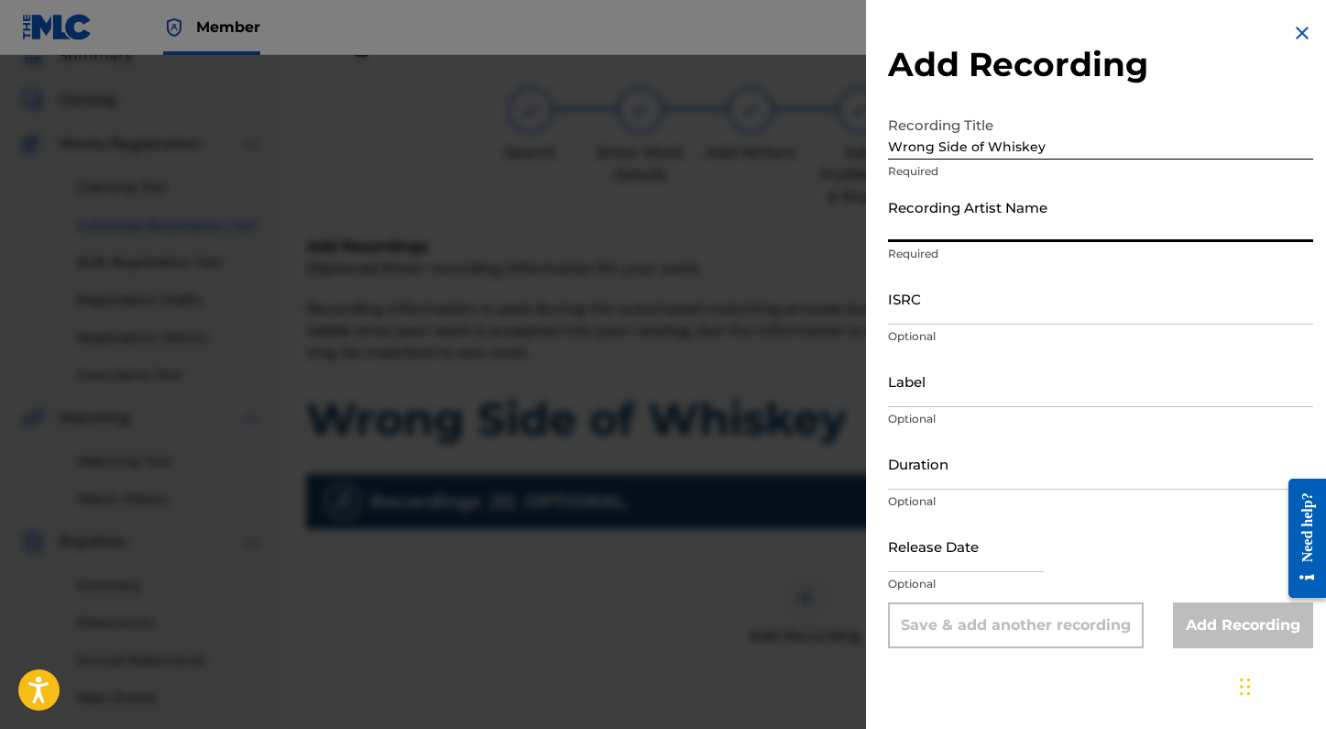
click at [959, 214] on input "Recording Artist Name" at bounding box center [1100, 216] width 425 height 52
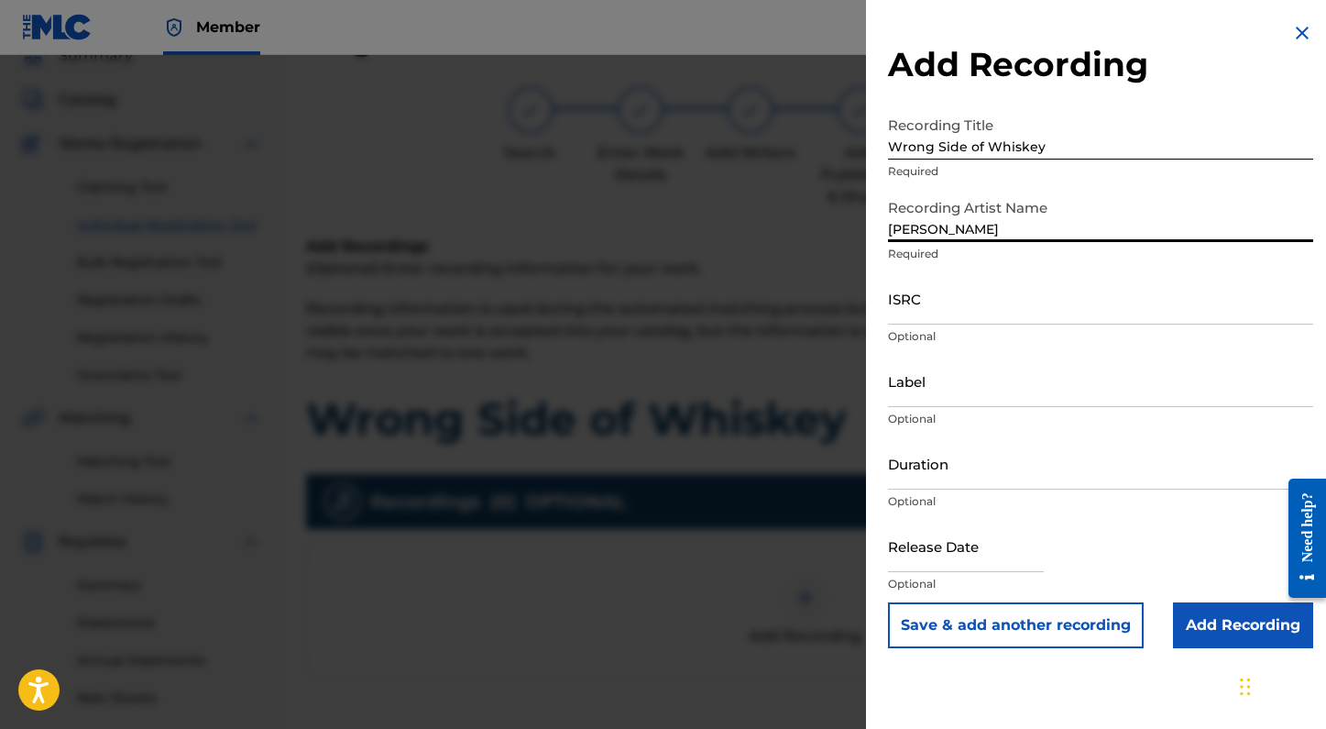
click at [929, 232] on input "Bella liberati" at bounding box center [1100, 216] width 425 height 52
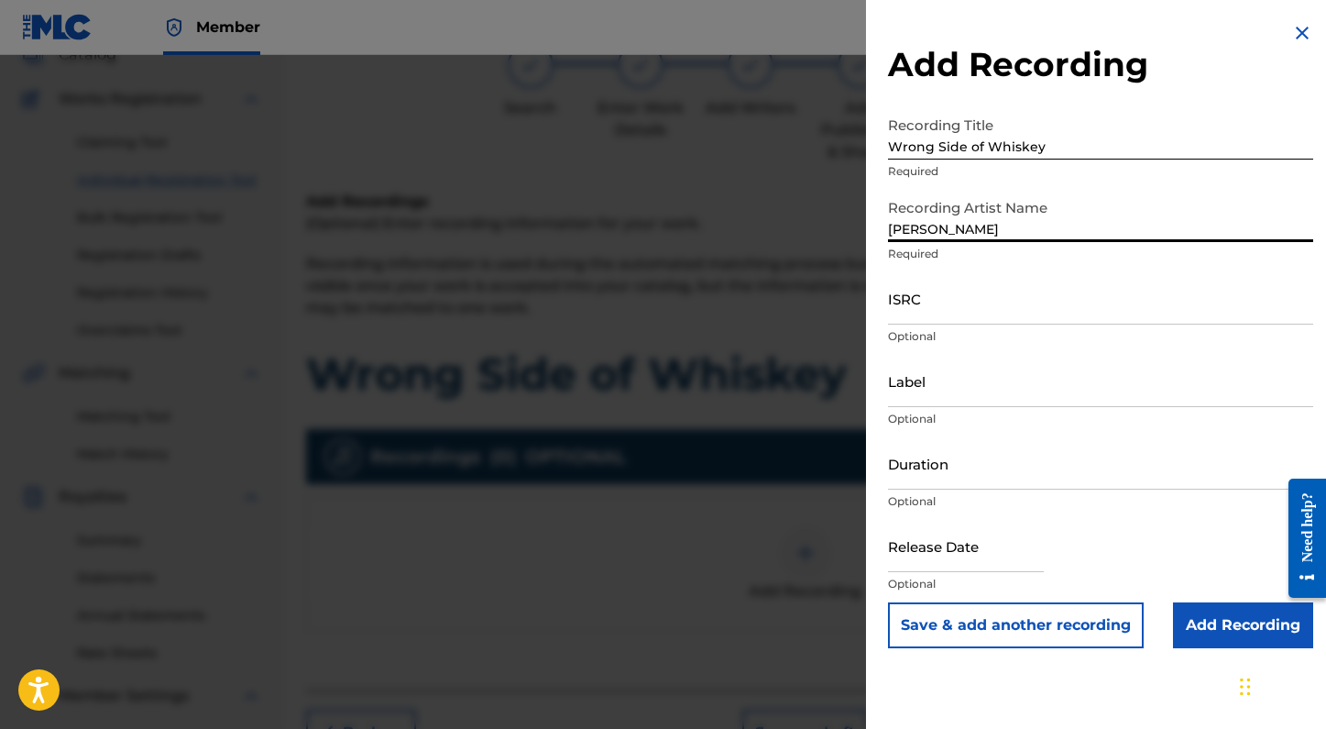
scroll to position [159, 0]
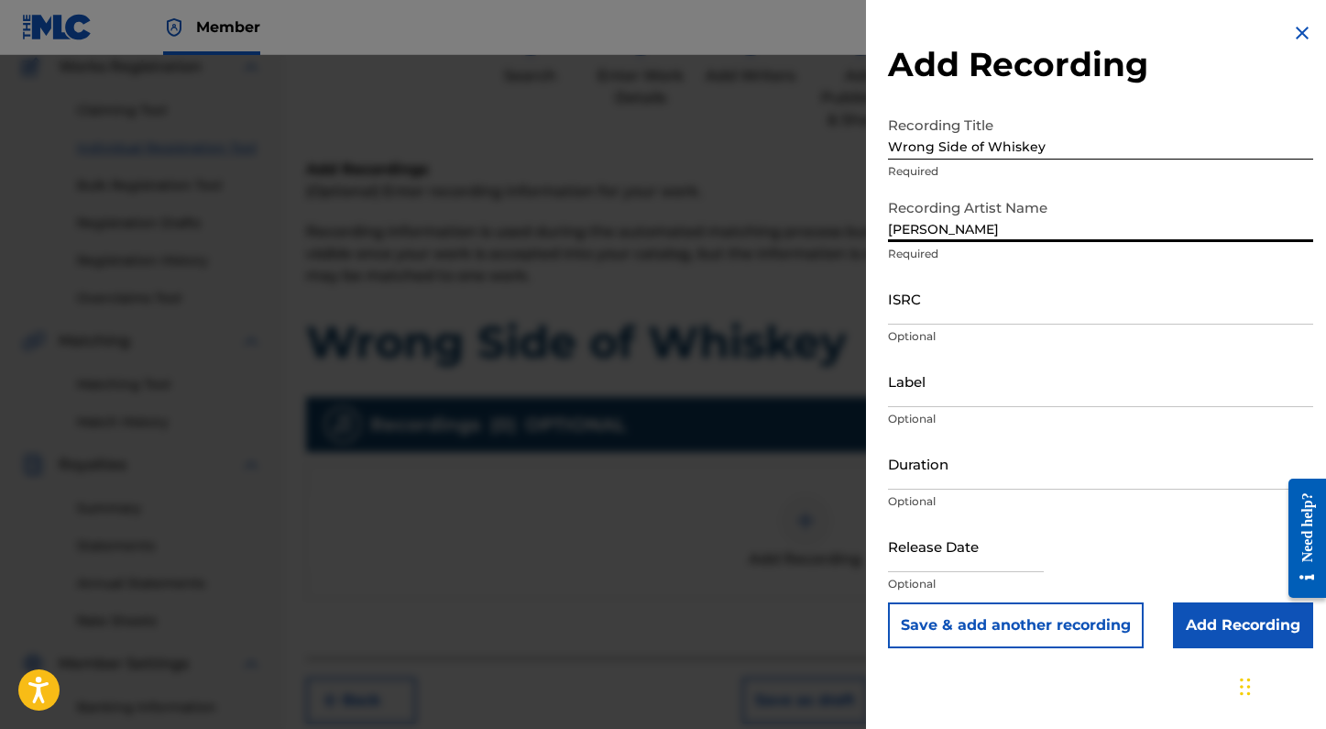
type input "Bella Liberati"
click at [963, 307] on input "ISRC" at bounding box center [1100, 298] width 425 height 52
paste input "QZTBA2526116"
type input "QZTBA2526116"
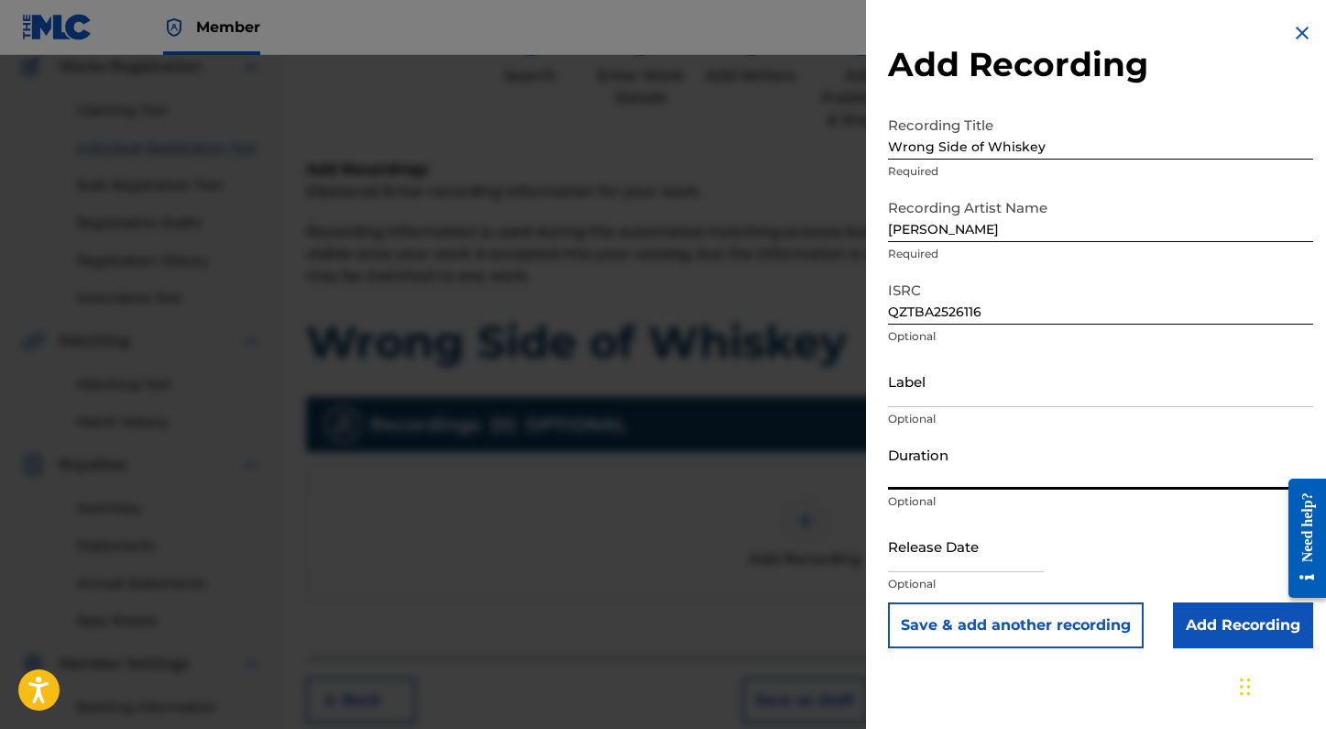
click at [923, 474] on input "Duration" at bounding box center [1100, 463] width 425 height 52
type input "03:28"
click at [1235, 631] on input "Add Recording" at bounding box center [1243, 625] width 140 height 46
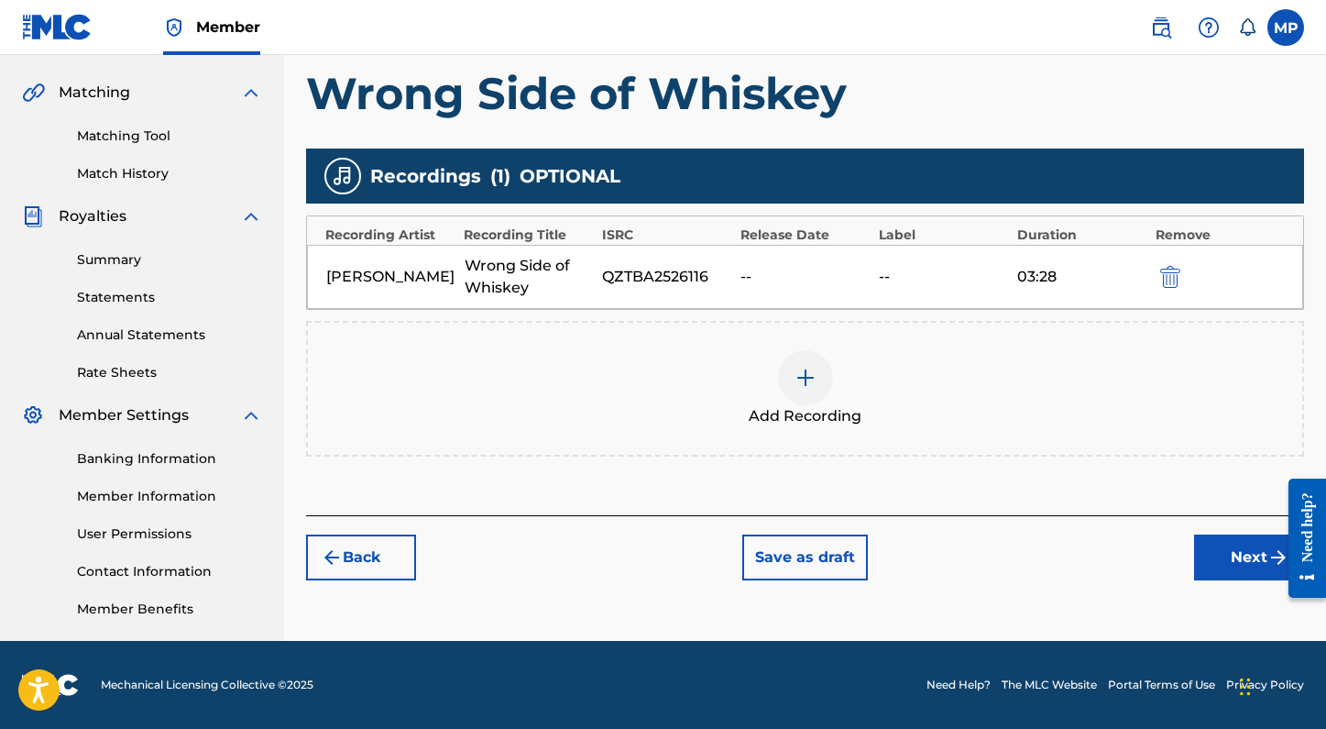
click at [1219, 564] on button "Next" at bounding box center [1249, 557] width 110 height 46
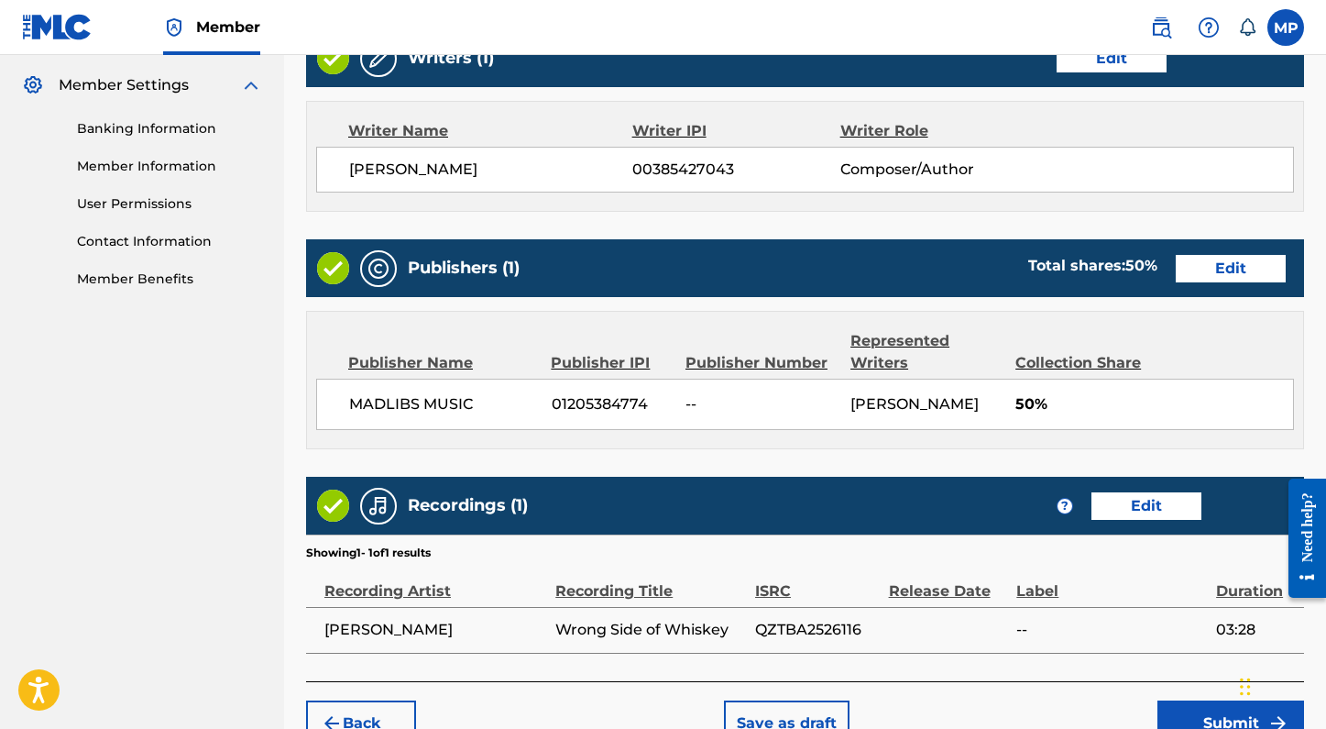
scroll to position [861, 0]
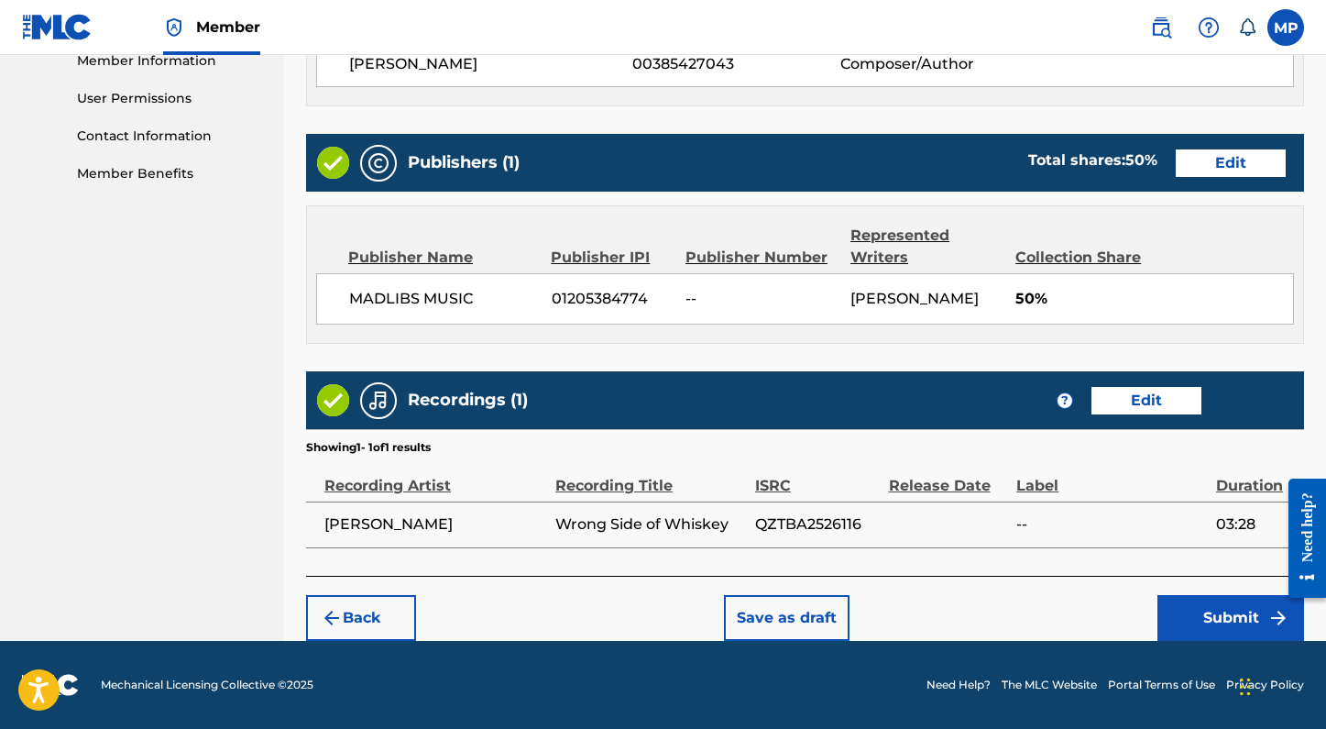
click at [1184, 603] on button "Submit" at bounding box center [1230, 618] width 147 height 46
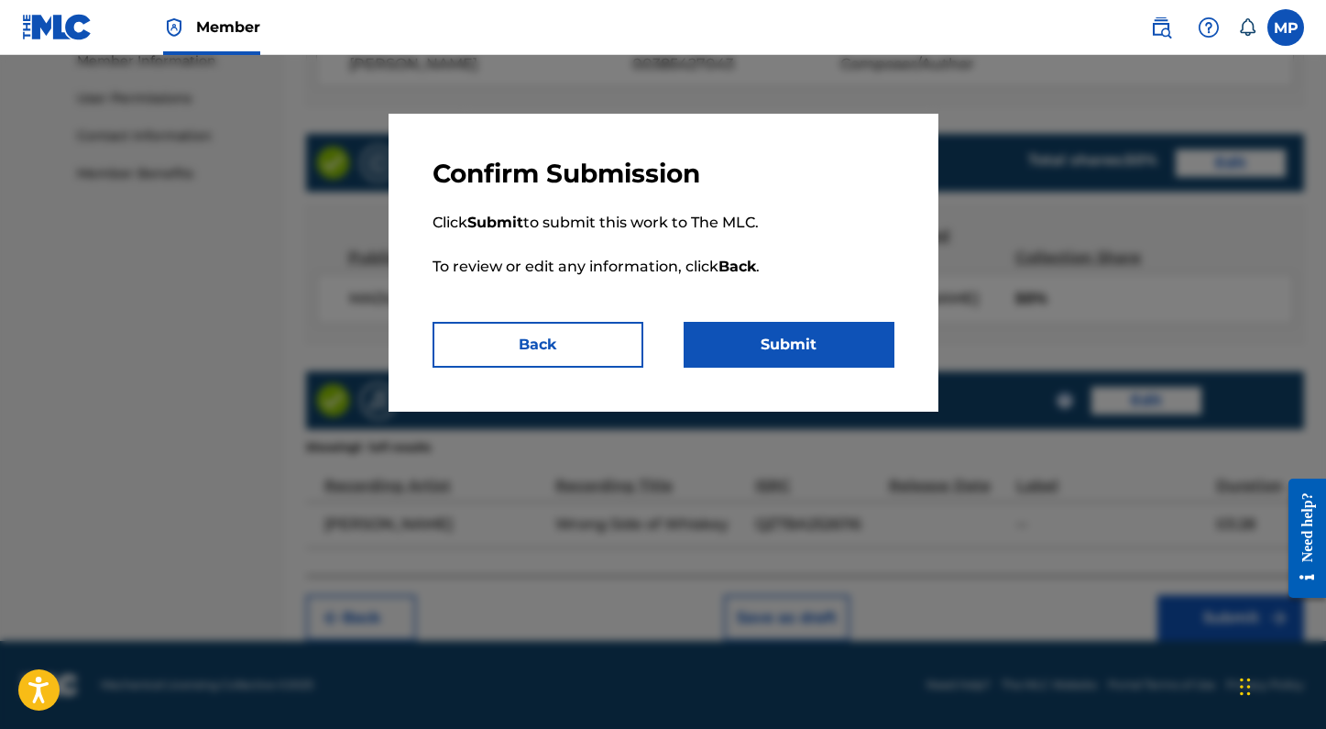
click at [855, 357] on button "Submit" at bounding box center [789, 345] width 211 height 46
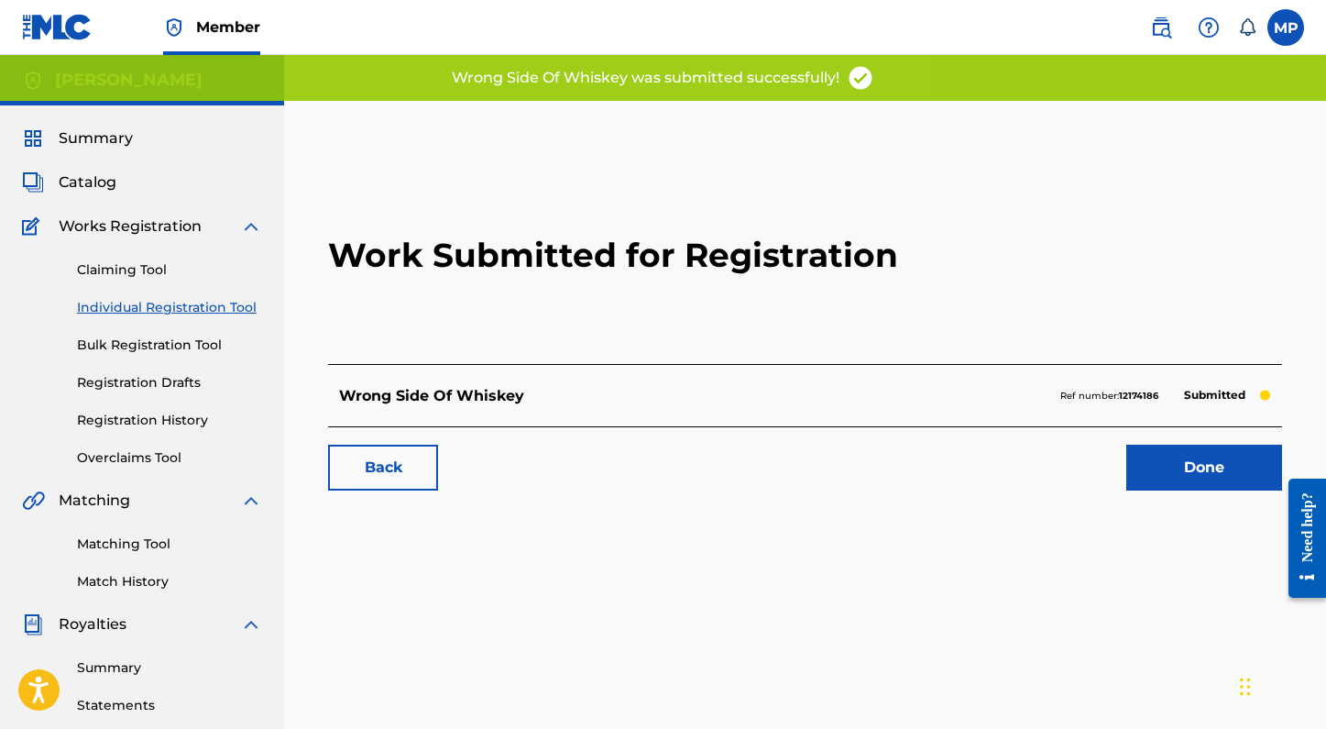
click at [187, 298] on link "Individual Registration Tool" at bounding box center [169, 307] width 185 height 19
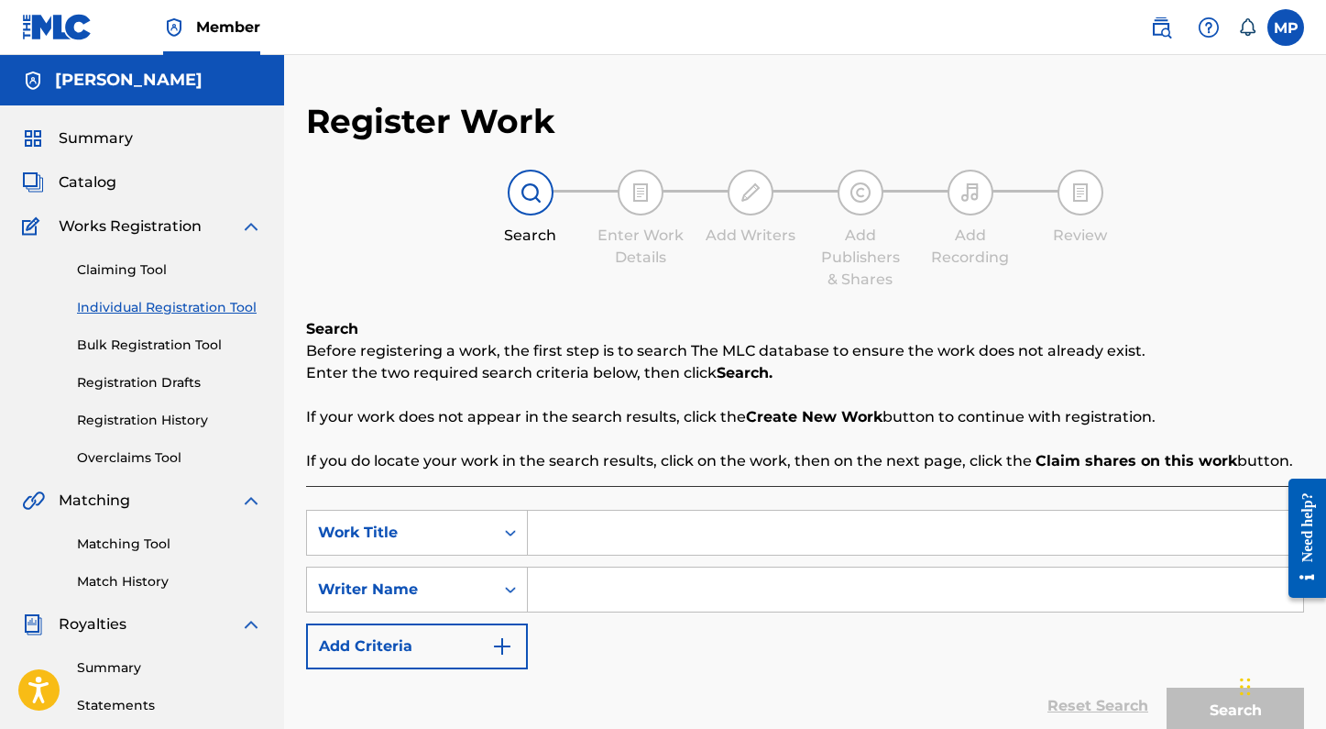
click at [562, 531] on input "Search Form" at bounding box center [915, 532] width 775 height 44
type input "pretty boy"
click at [639, 592] on input "Search Form" at bounding box center [915, 589] width 775 height 44
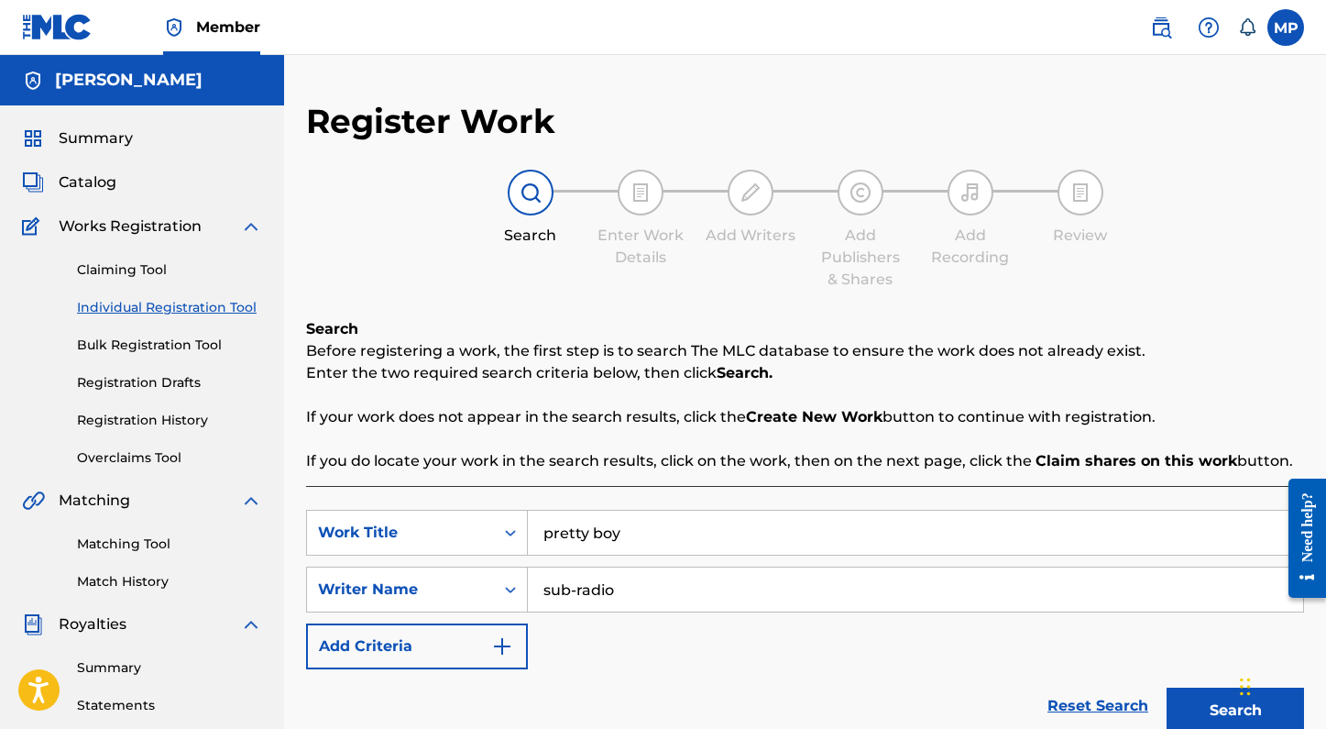
type input "sub-radio"
click at [1167, 687] on button "Search" at bounding box center [1235, 710] width 137 height 46
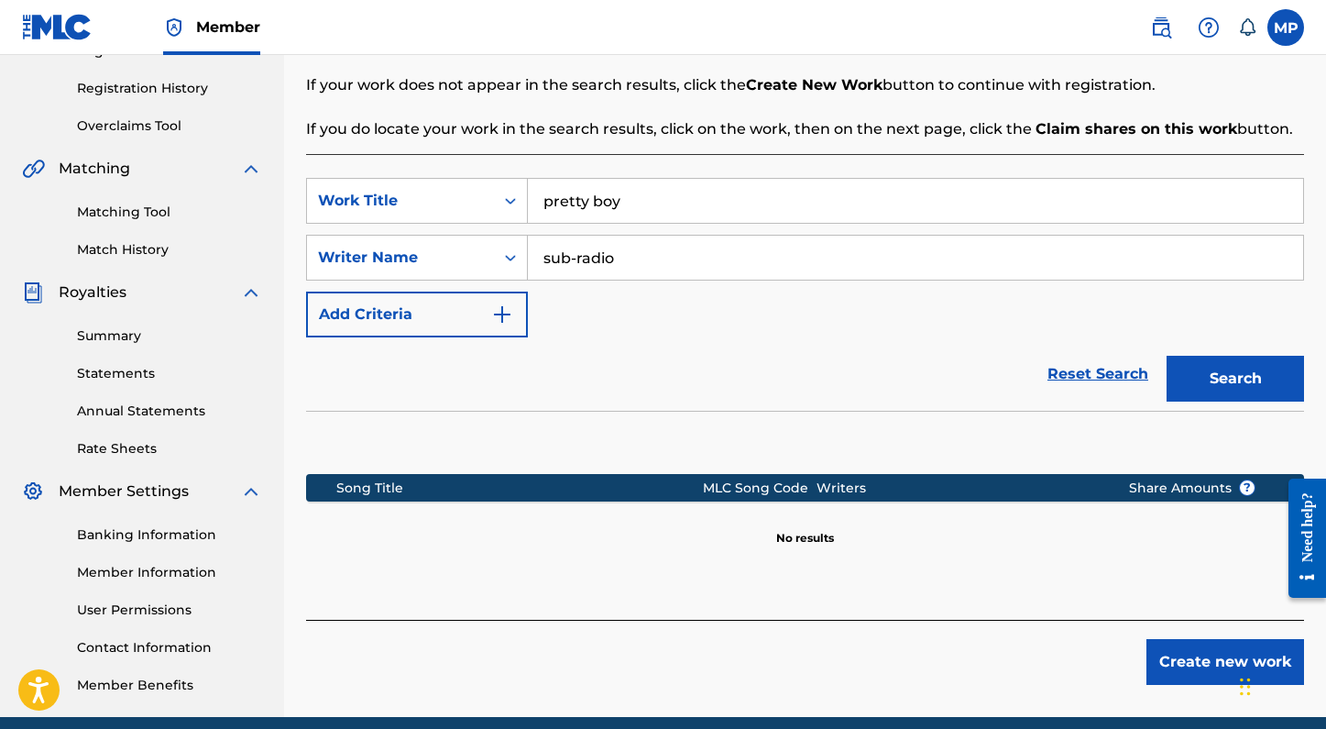
scroll to position [334, 0]
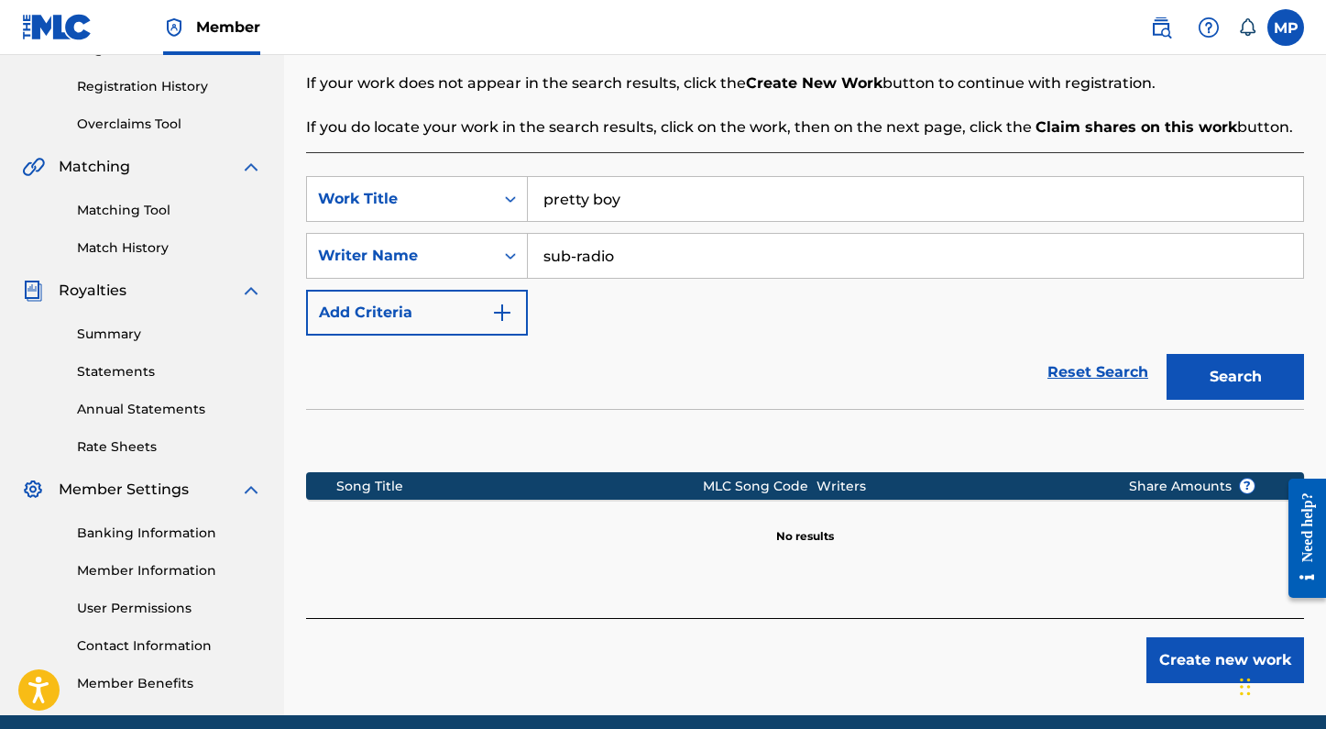
click at [141, 246] on link "Match History" at bounding box center [169, 247] width 185 height 19
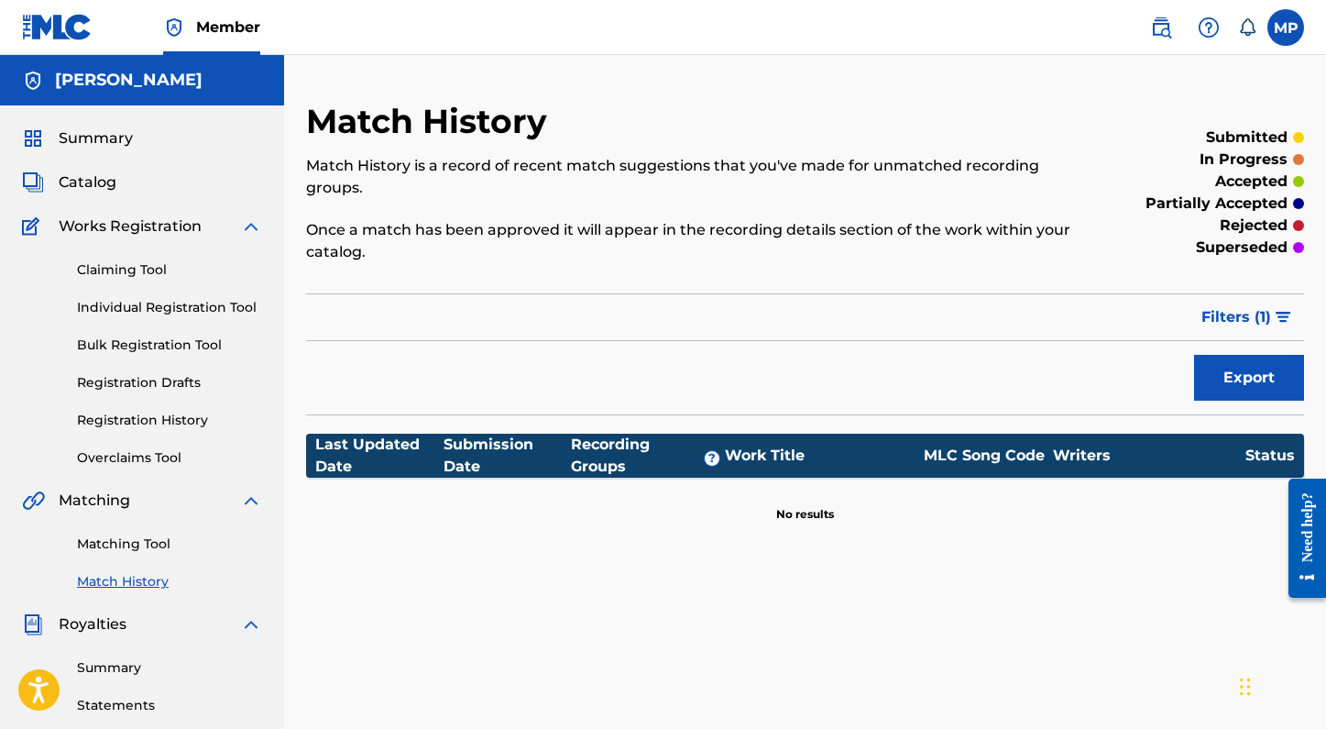
click at [141, 272] on link "Claiming Tool" at bounding box center [169, 269] width 185 height 19
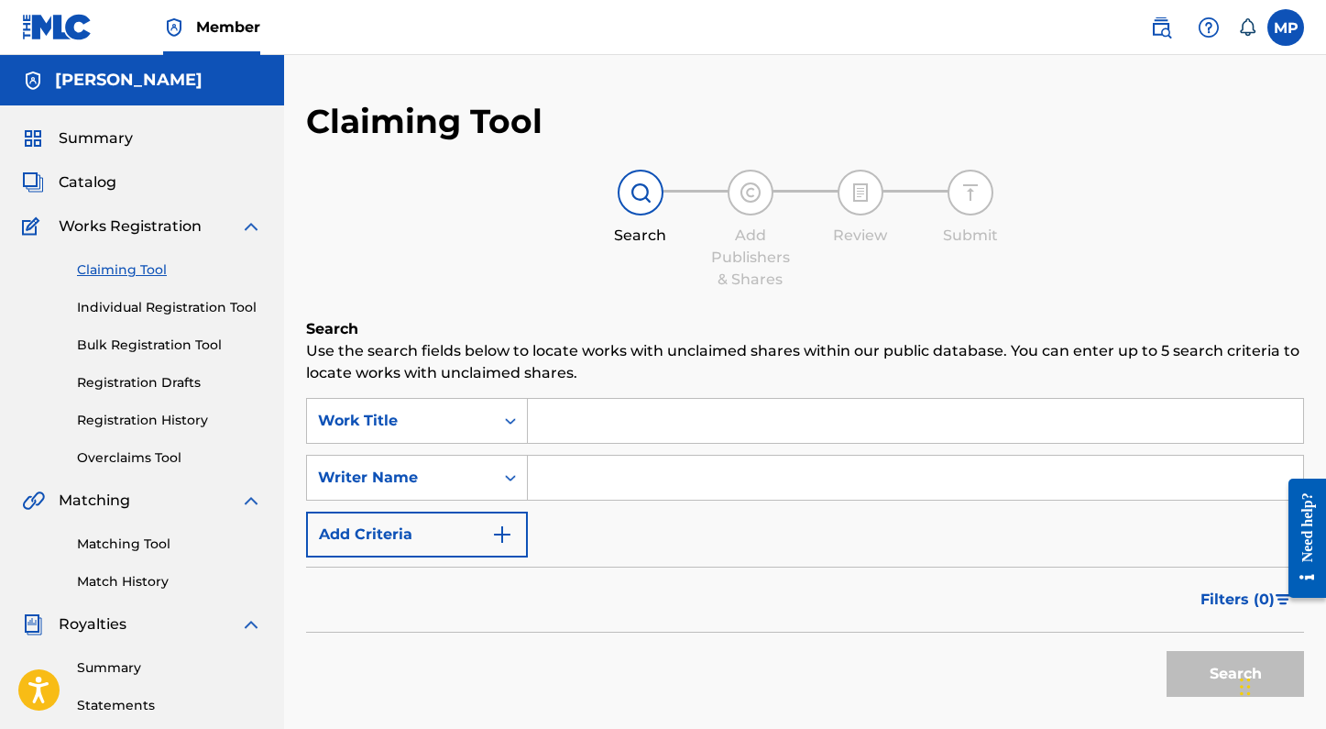
click at [626, 425] on input "Search Form" at bounding box center [915, 421] width 775 height 44
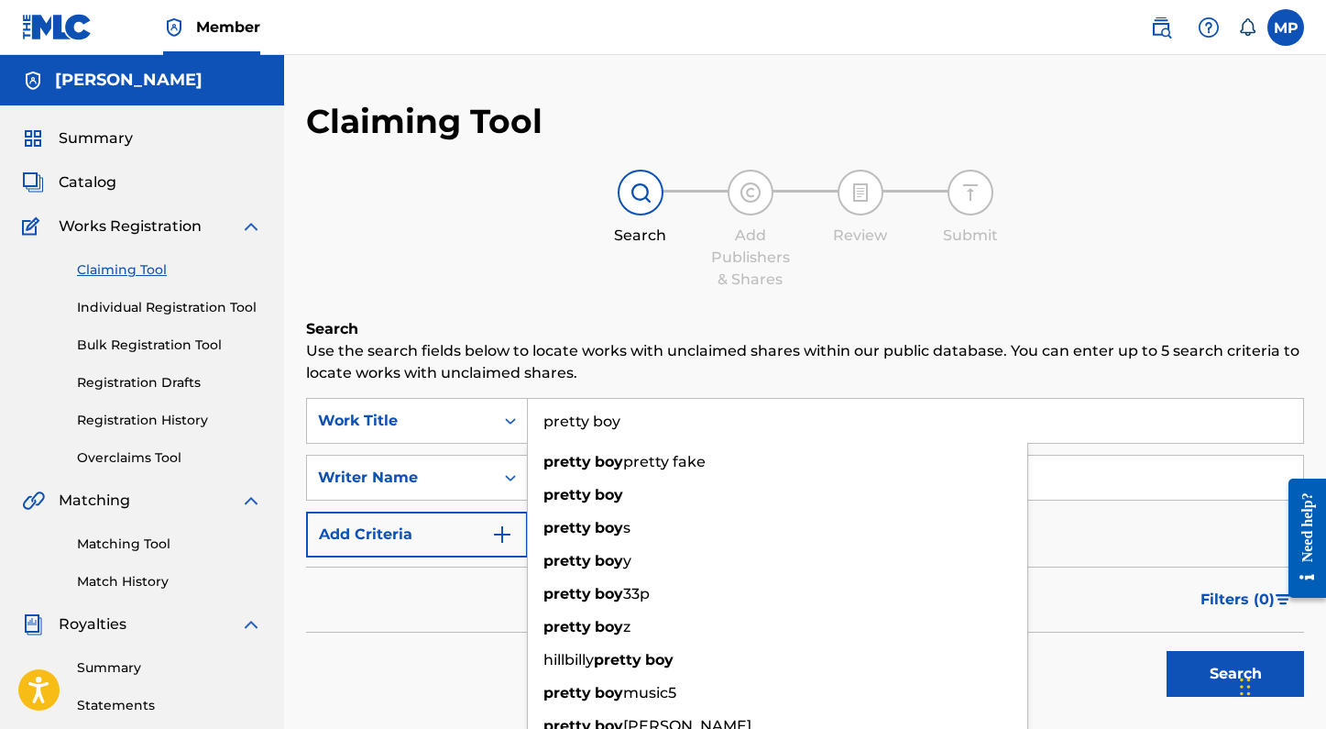
type input "pretty boy"
click at [1167, 651] on button "Search" at bounding box center [1235, 674] width 137 height 46
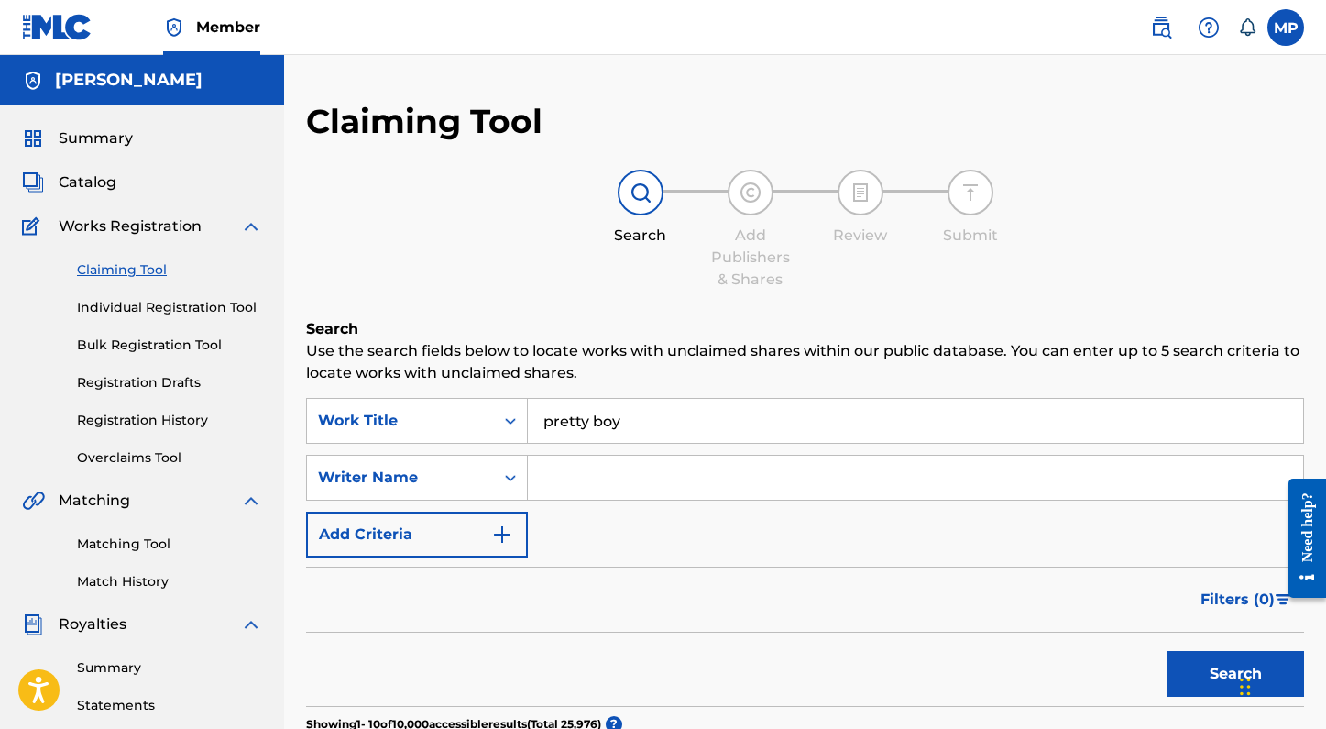
click at [651, 467] on input "Search Form" at bounding box center [915, 477] width 775 height 44
click at [1167, 651] on button "Search" at bounding box center [1235, 674] width 137 height 46
click at [511, 485] on div "Writer Name" at bounding box center [417, 478] width 222 height 46
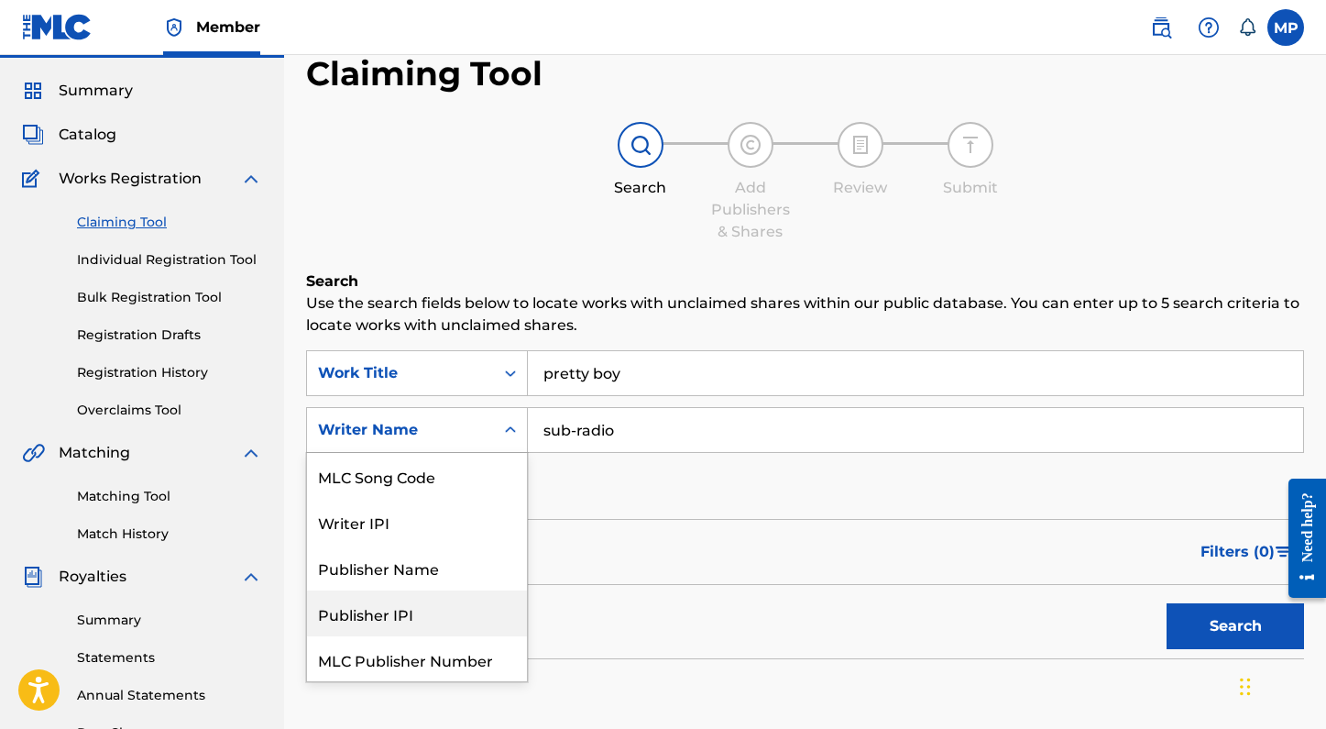
scroll to position [93, 0]
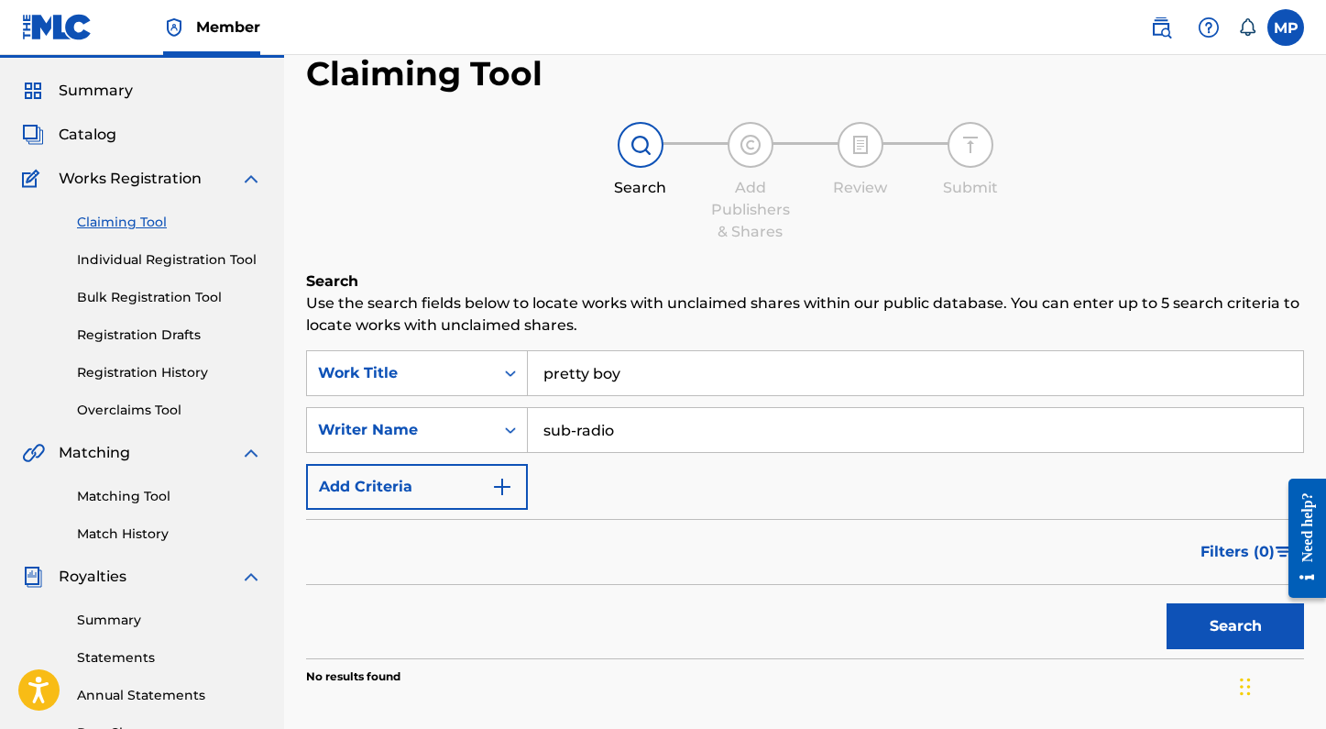
click at [658, 414] on input "sub-radio" at bounding box center [915, 430] width 775 height 44
drag, startPoint x: 651, startPoint y: 436, endPoint x: 383, endPoint y: 431, distance: 267.7
click at [384, 435] on div "SearchWithCriteriaee72b5ea-387f-4751-9c4d-b65365ee5dd1 Writer Name sub-radio" at bounding box center [805, 430] width 998 height 46
type input "madelyn paquette"
click at [1167, 603] on button "Search" at bounding box center [1235, 626] width 137 height 46
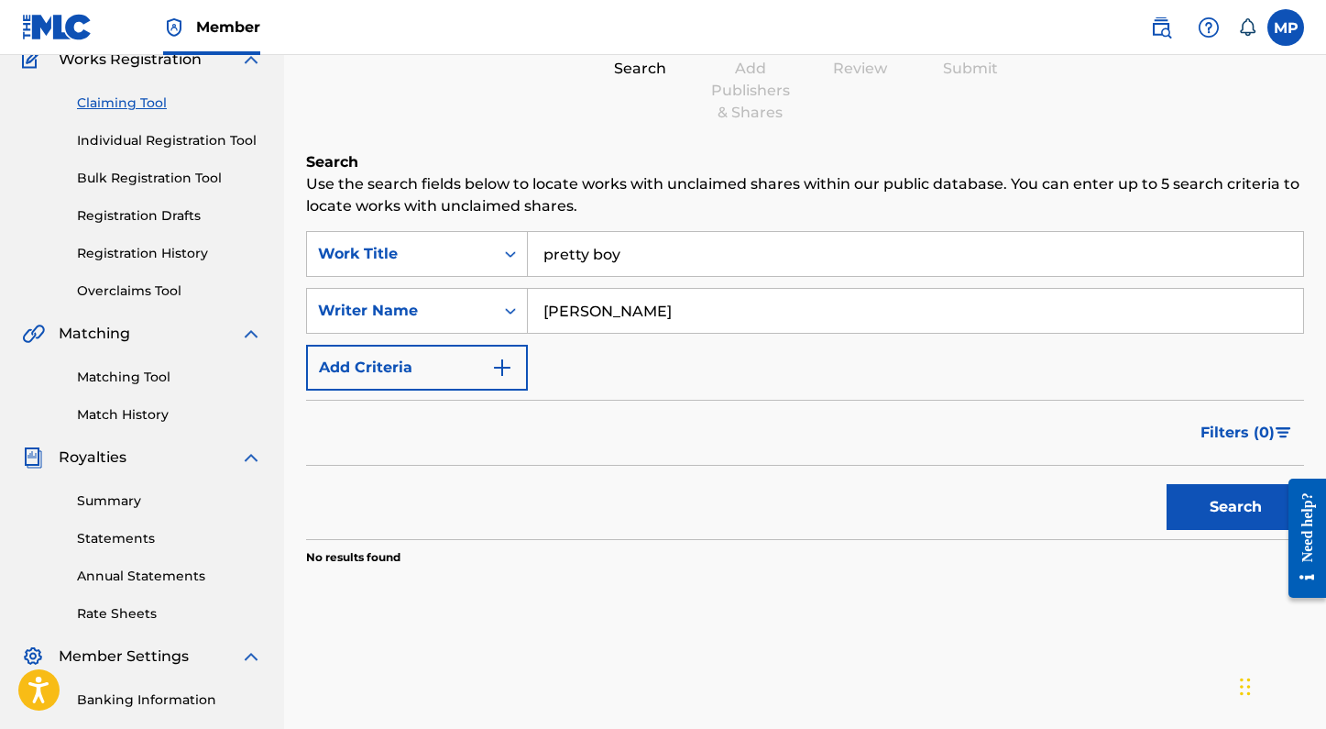
scroll to position [140, 0]
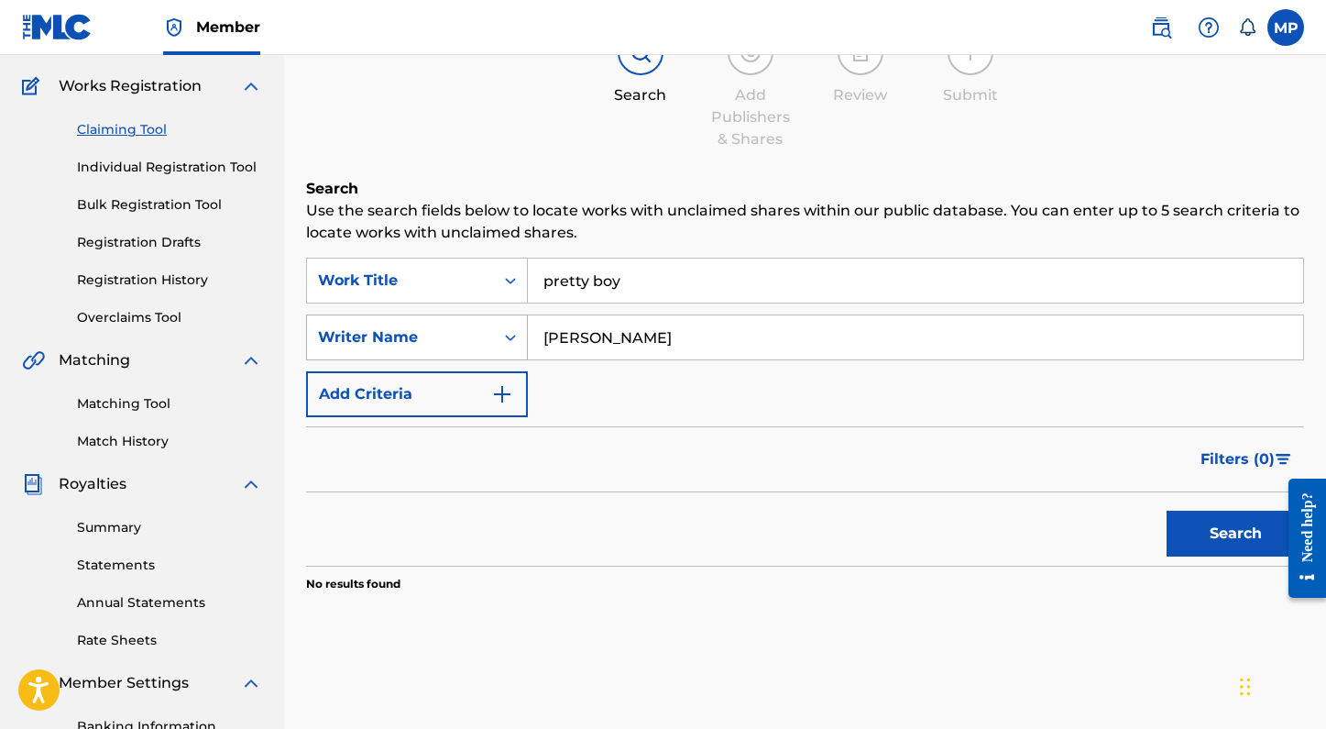
drag, startPoint x: 698, startPoint y: 345, endPoint x: 428, endPoint y: 325, distance: 271.0
click at [428, 325] on div "SearchWithCriteriaee72b5ea-387f-4751-9c4d-b65365ee5dd1 Writer Name madelyn paqu…" at bounding box center [805, 337] width 998 height 46
click at [408, 335] on div "Writer Name" at bounding box center [400, 337] width 165 height 22
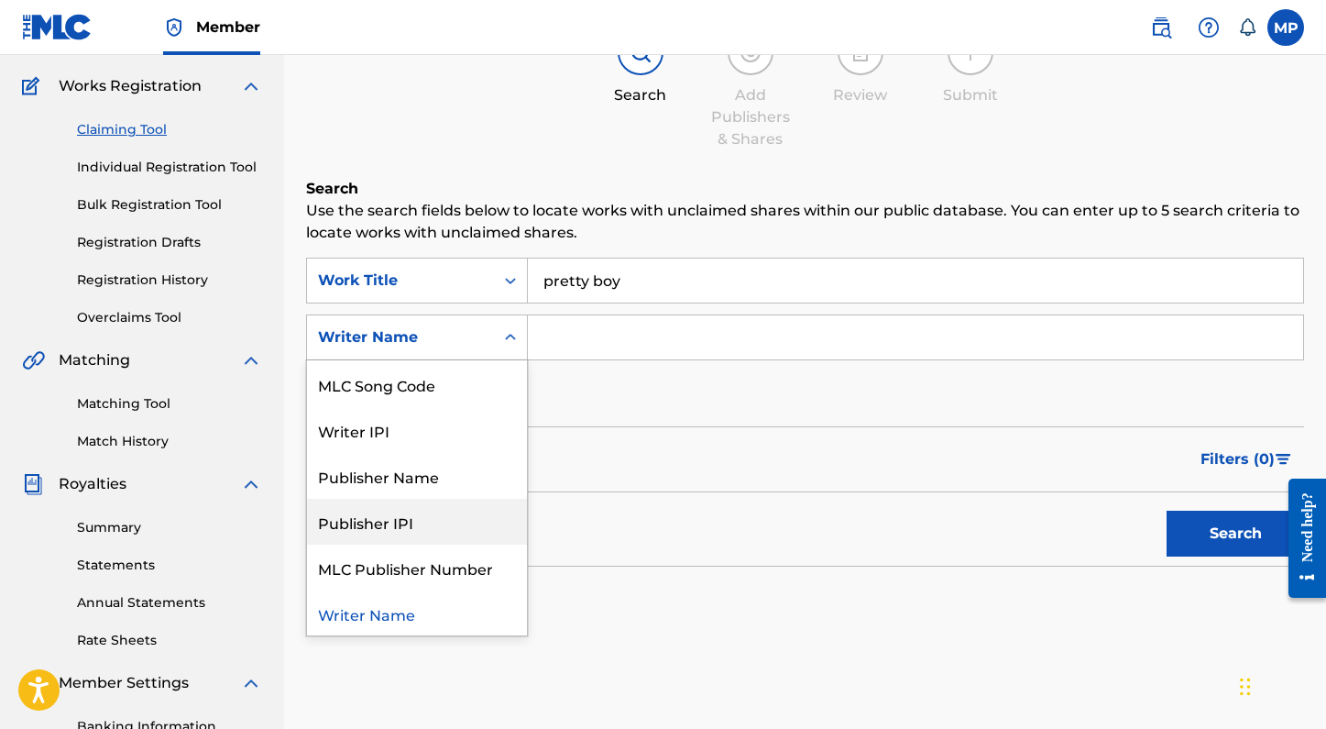
scroll to position [46, 0]
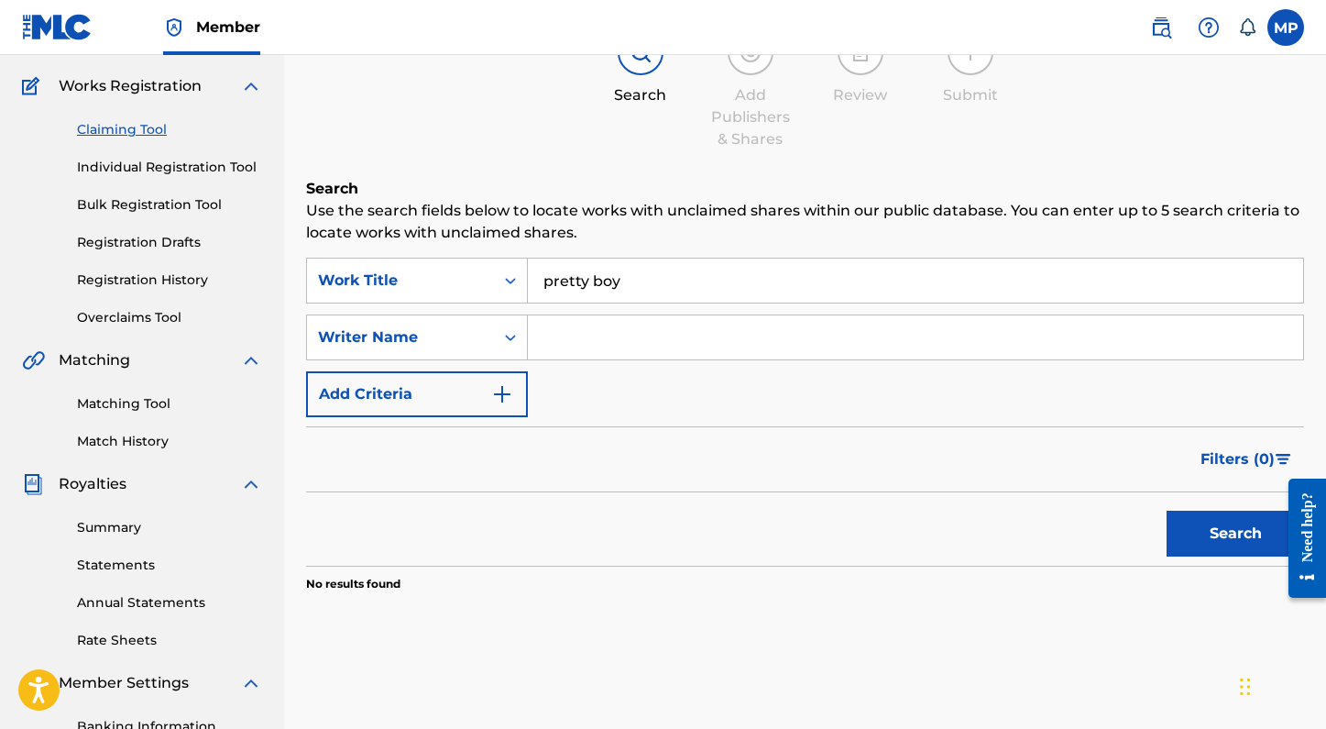
click at [742, 555] on div "Search" at bounding box center [805, 528] width 998 height 73
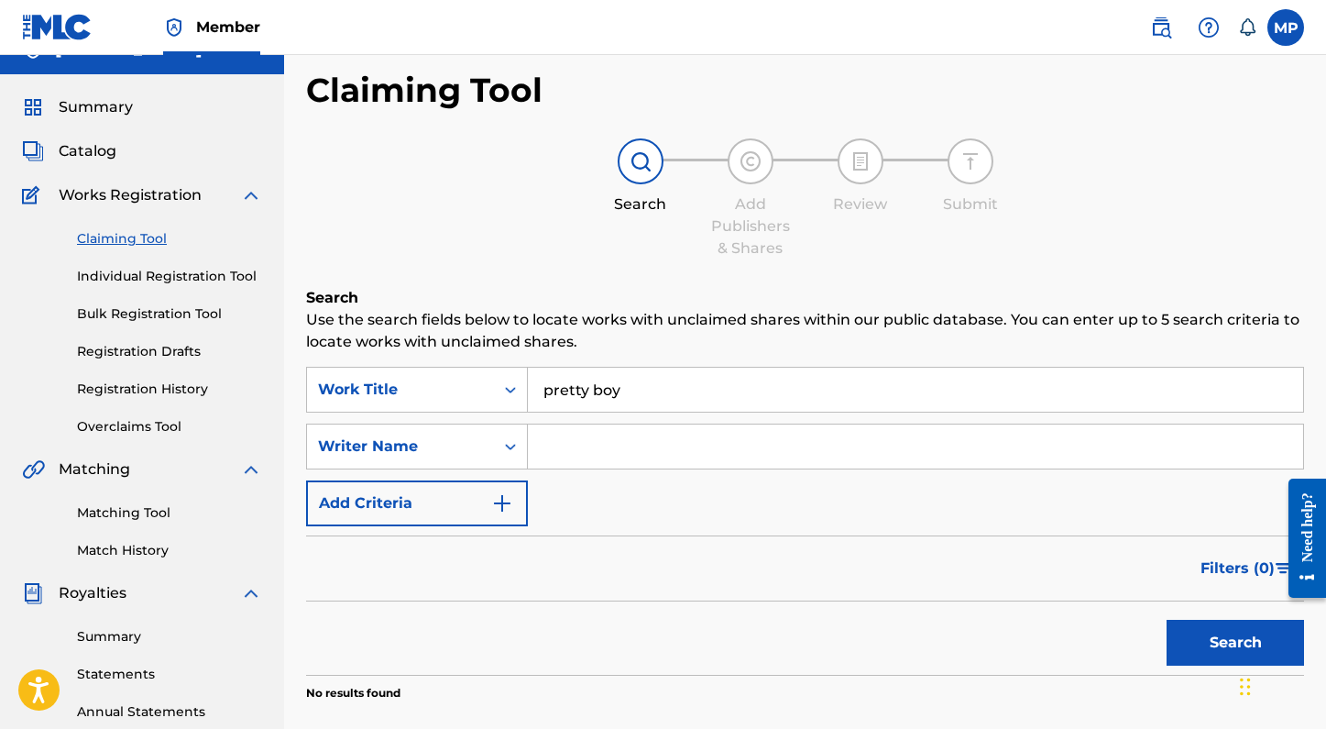
scroll to position [23, 0]
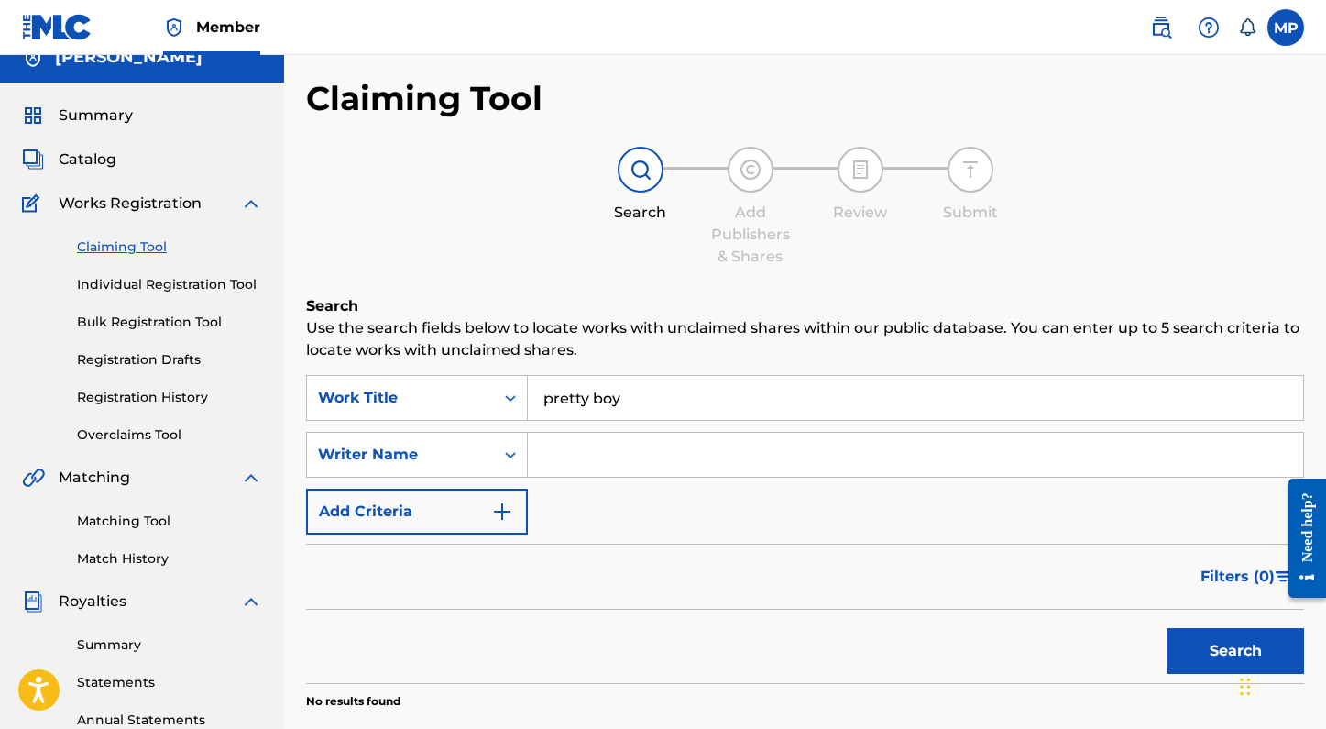
click at [135, 241] on link "Claiming Tool" at bounding box center [169, 246] width 185 height 19
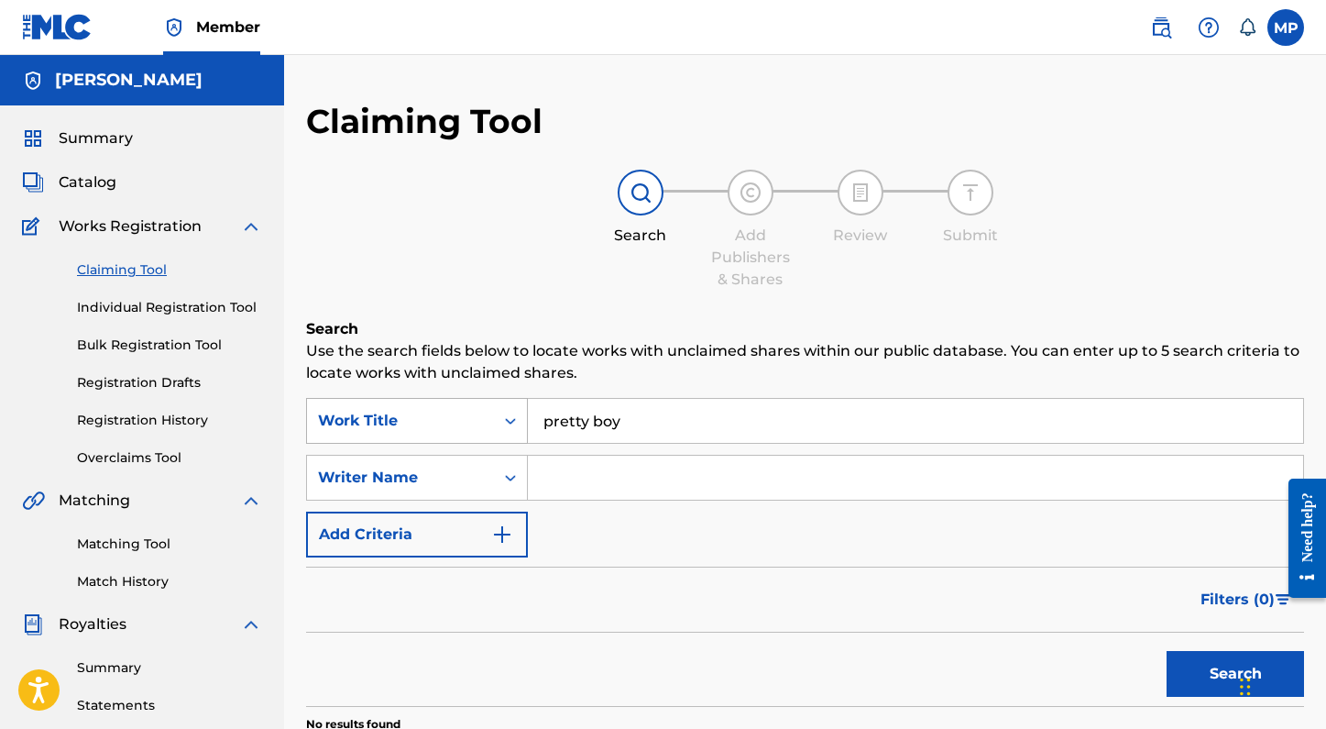
drag, startPoint x: 632, startPoint y: 421, endPoint x: 440, endPoint y: 419, distance: 192.5
click at [440, 419] on div "SearchWithCriteria026370a7-0c64-4b83-b884-a7bffc79a9b3 Work Title pretty boy" at bounding box center [805, 421] width 998 height 46
click at [673, 422] on input "when i stop loviung you" at bounding box center [915, 421] width 775 height 44
type input "when i stop loving you"
click at [1167, 651] on button "Search" at bounding box center [1235, 674] width 137 height 46
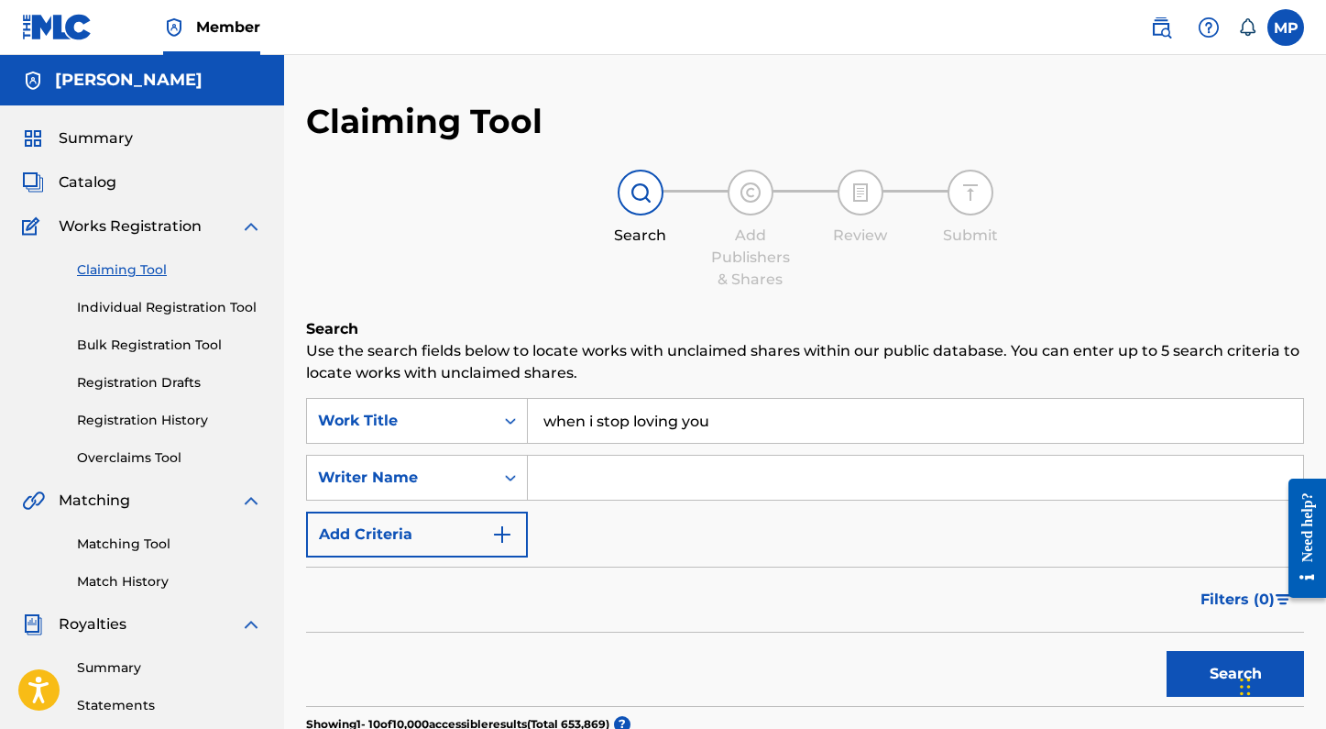
click at [626, 482] on input "Search Form" at bounding box center [915, 477] width 775 height 44
type input "brettyn rose"
click at [1167, 651] on button "Search" at bounding box center [1235, 674] width 137 height 46
click at [121, 268] on link "Claiming Tool" at bounding box center [169, 269] width 185 height 19
click at [148, 323] on div "Claiming Tool Individual Registration Tool Bulk Registration Tool Registration …" at bounding box center [142, 352] width 240 height 230
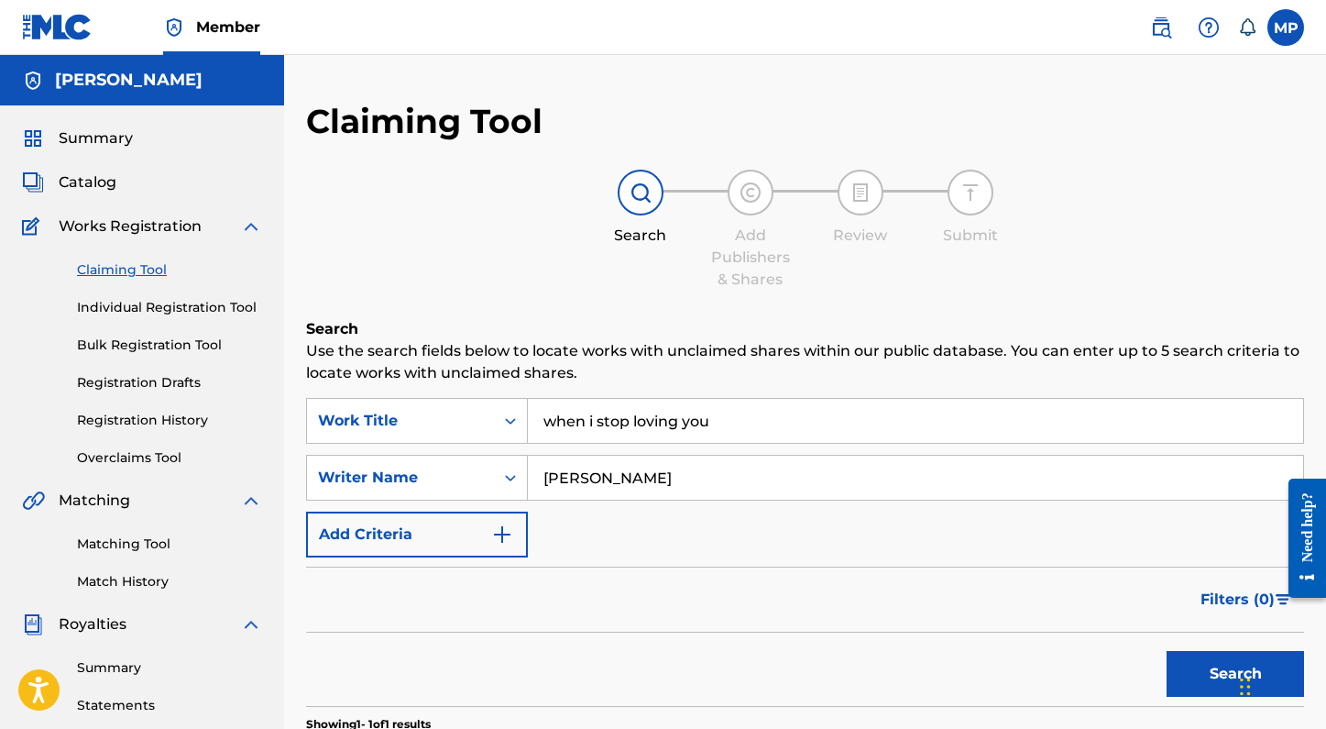
click at [140, 309] on link "Individual Registration Tool" at bounding box center [169, 307] width 185 height 19
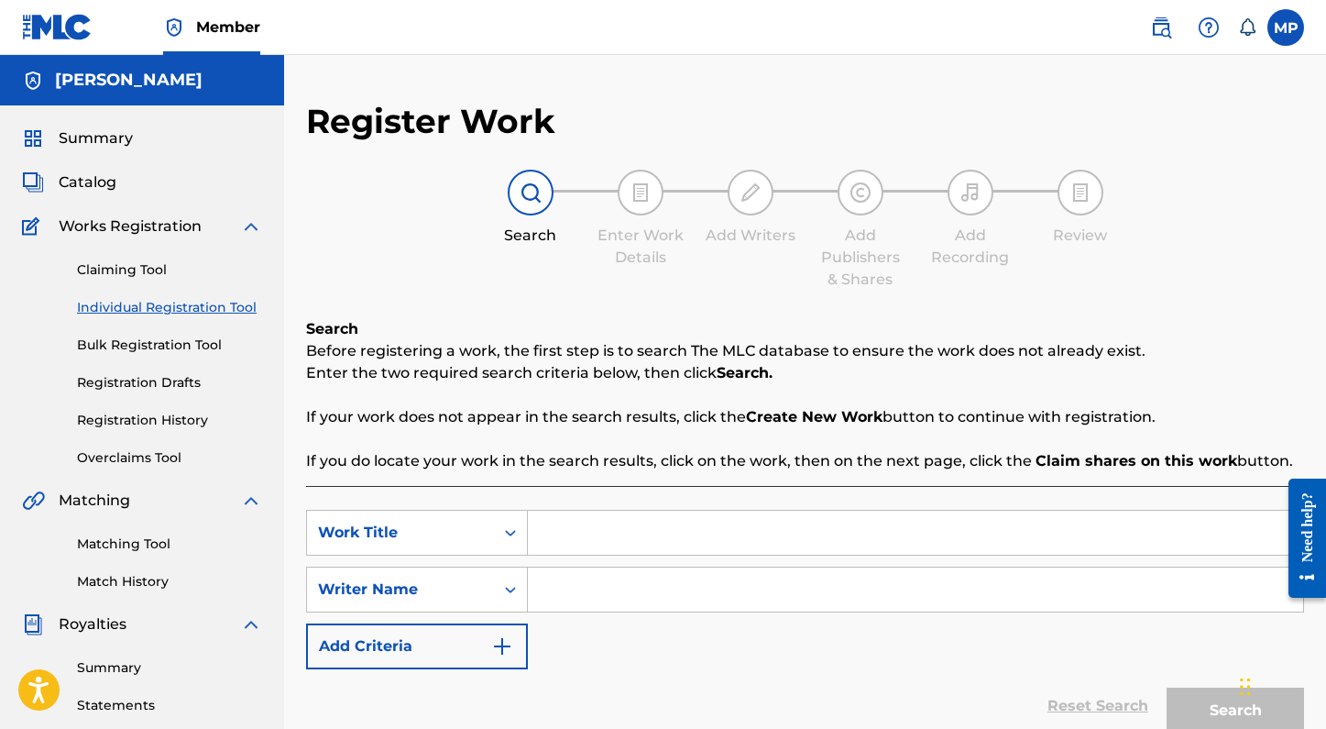
scroll to position [136, 0]
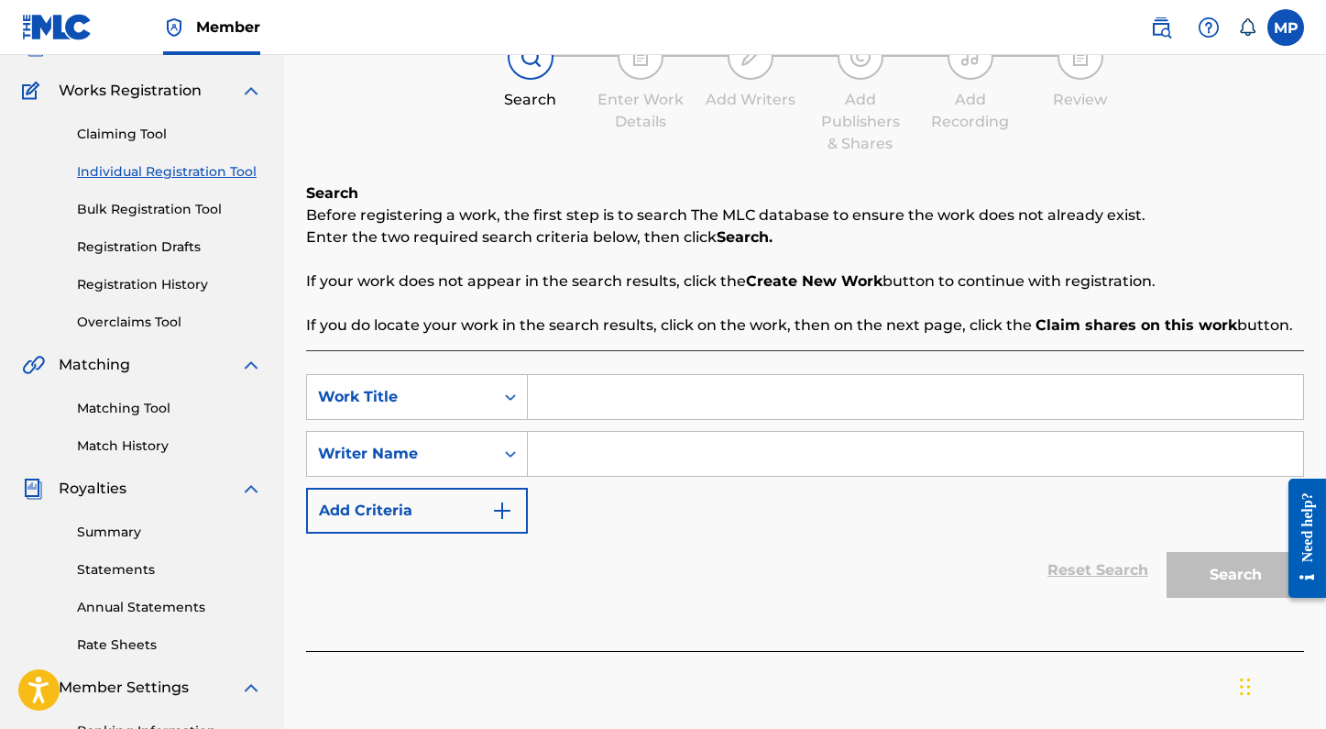
click at [621, 388] on input "Search Form" at bounding box center [915, 397] width 775 height 44
type input "when I stop loving you"
click at [640, 462] on input "Search Form" at bounding box center [915, 454] width 775 height 44
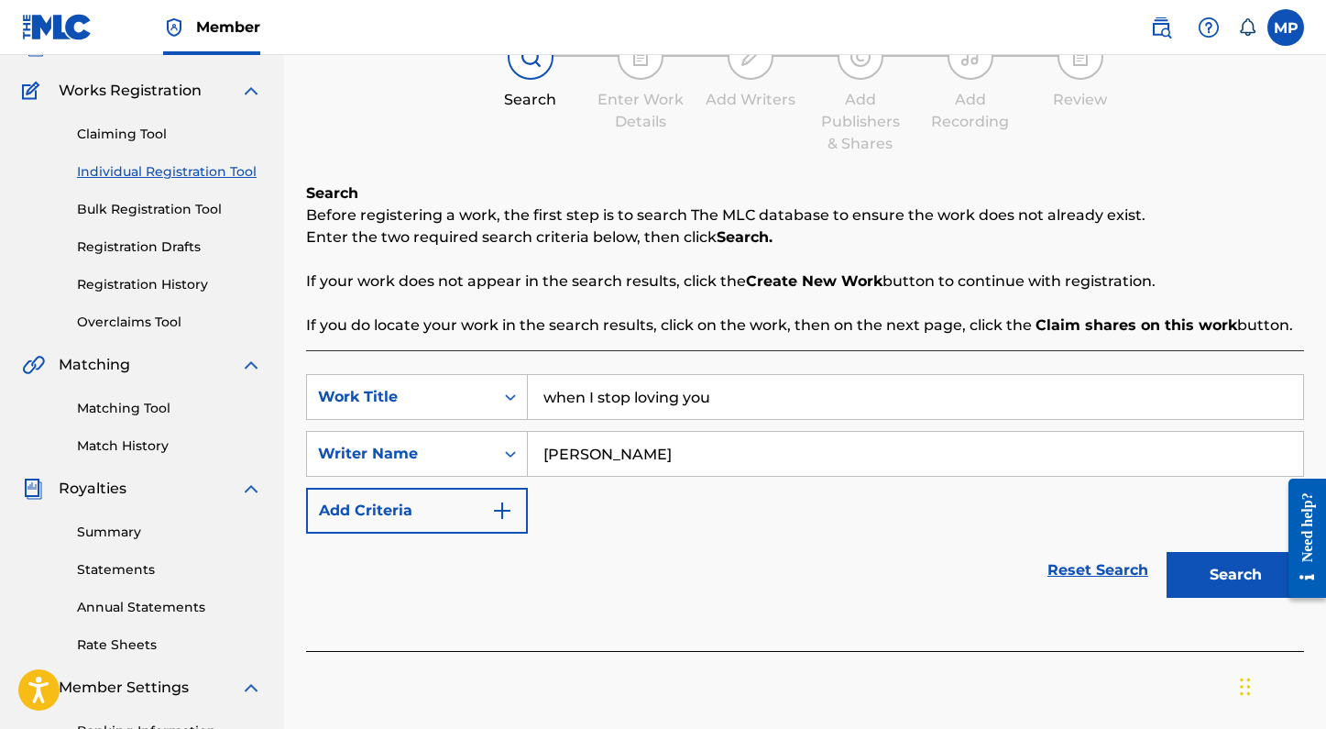
type input "brettyn rose"
click at [1167, 552] on button "Search" at bounding box center [1235, 575] width 137 height 46
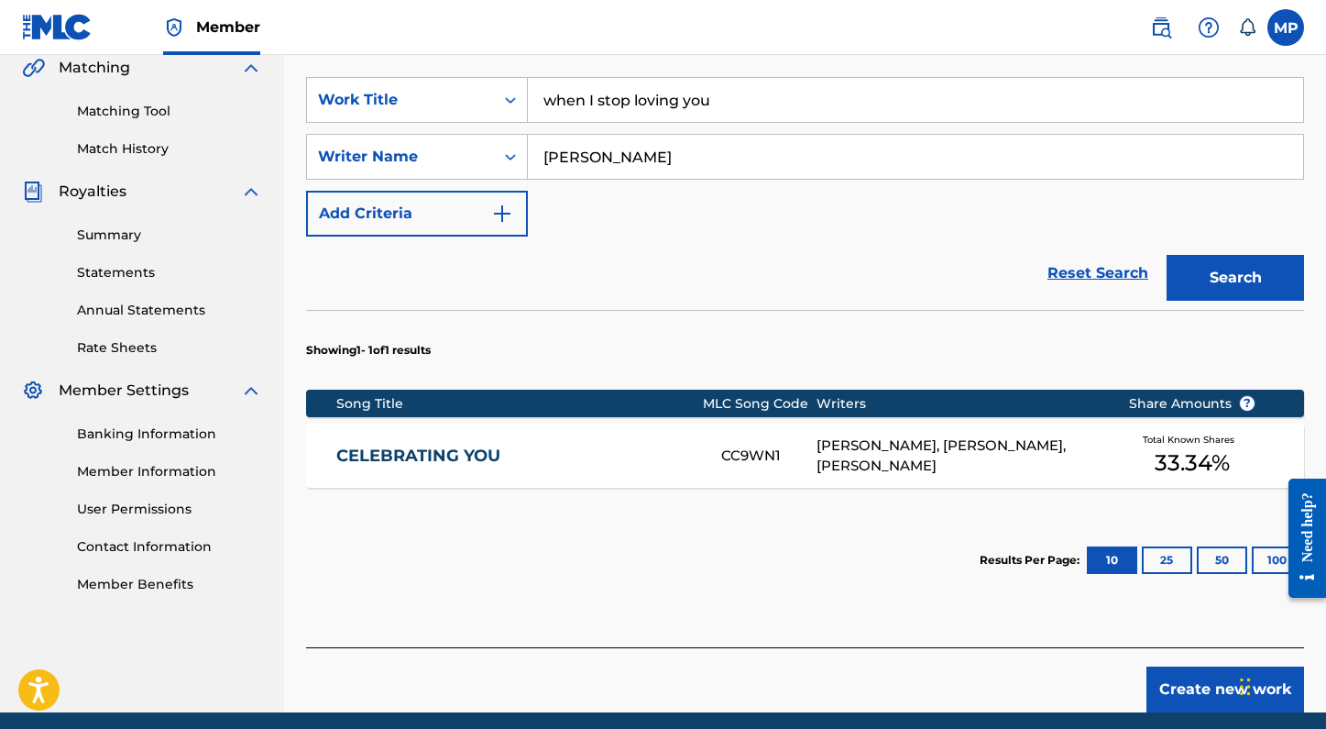
click at [1217, 685] on button "Create new work" at bounding box center [1225, 689] width 158 height 46
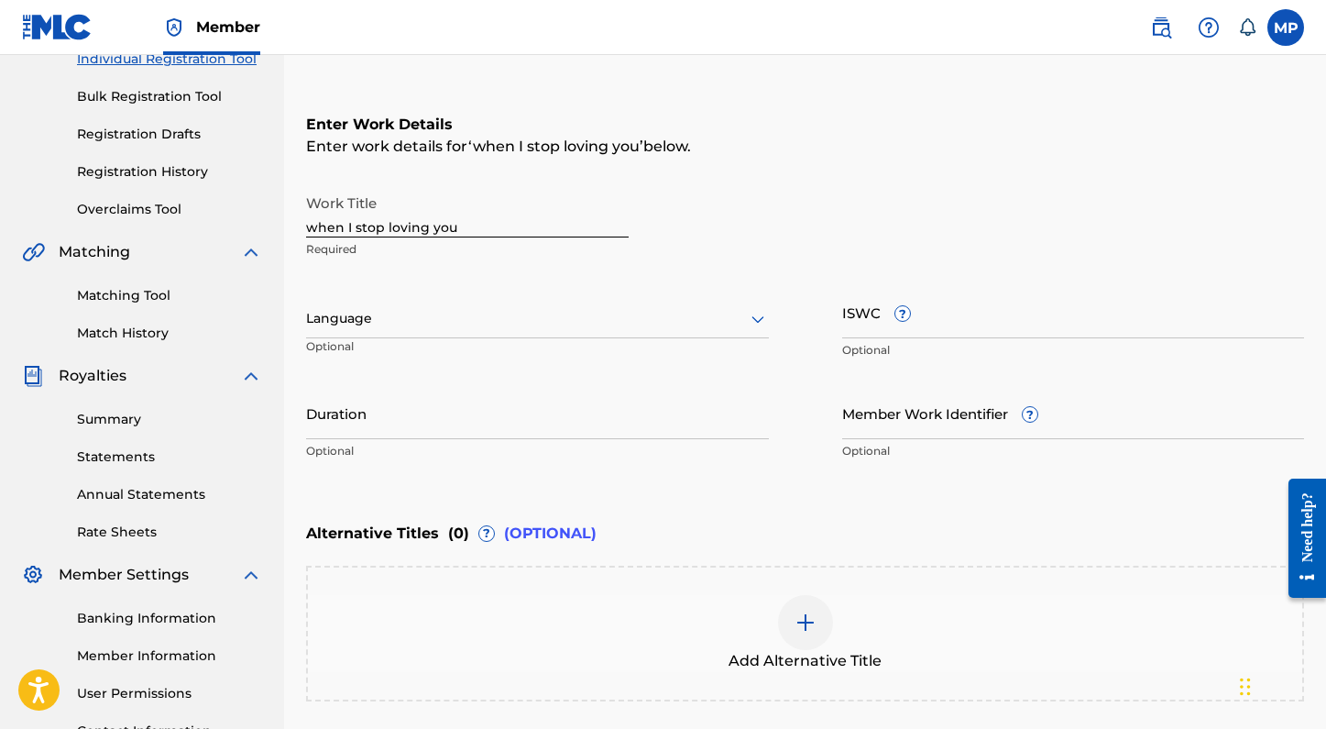
scroll to position [214, 0]
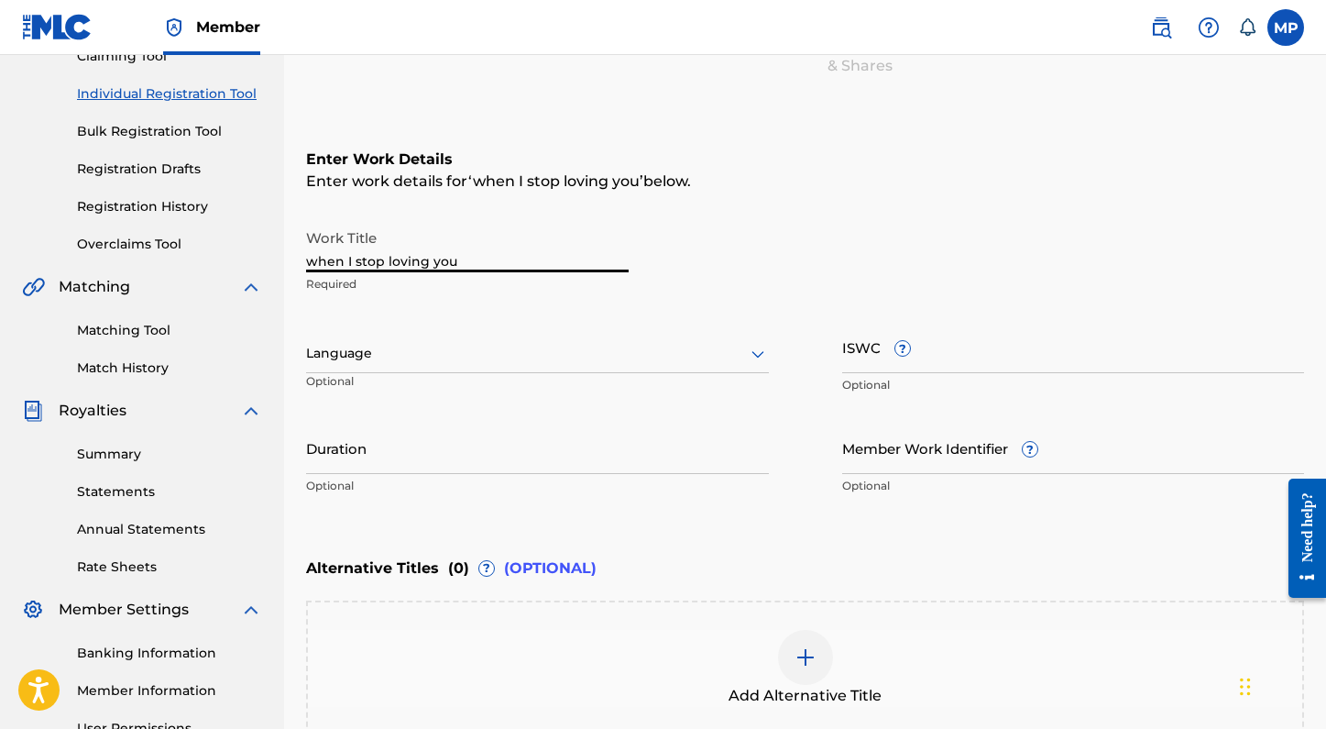
click at [442, 263] on input "when I stop loving you" at bounding box center [467, 246] width 323 height 52
click at [392, 259] on input "when I stop loving You" at bounding box center [467, 246] width 323 height 52
click at [359, 259] on input "when I stop Loving You" at bounding box center [467, 246] width 323 height 52
drag, startPoint x: 321, startPoint y: 258, endPoint x: 296, endPoint y: 258, distance: 24.7
click at [296, 258] on div "Register Work Search Enter Work Details Add Writers Add Publishers & Shares Add…" at bounding box center [805, 367] width 1042 height 960
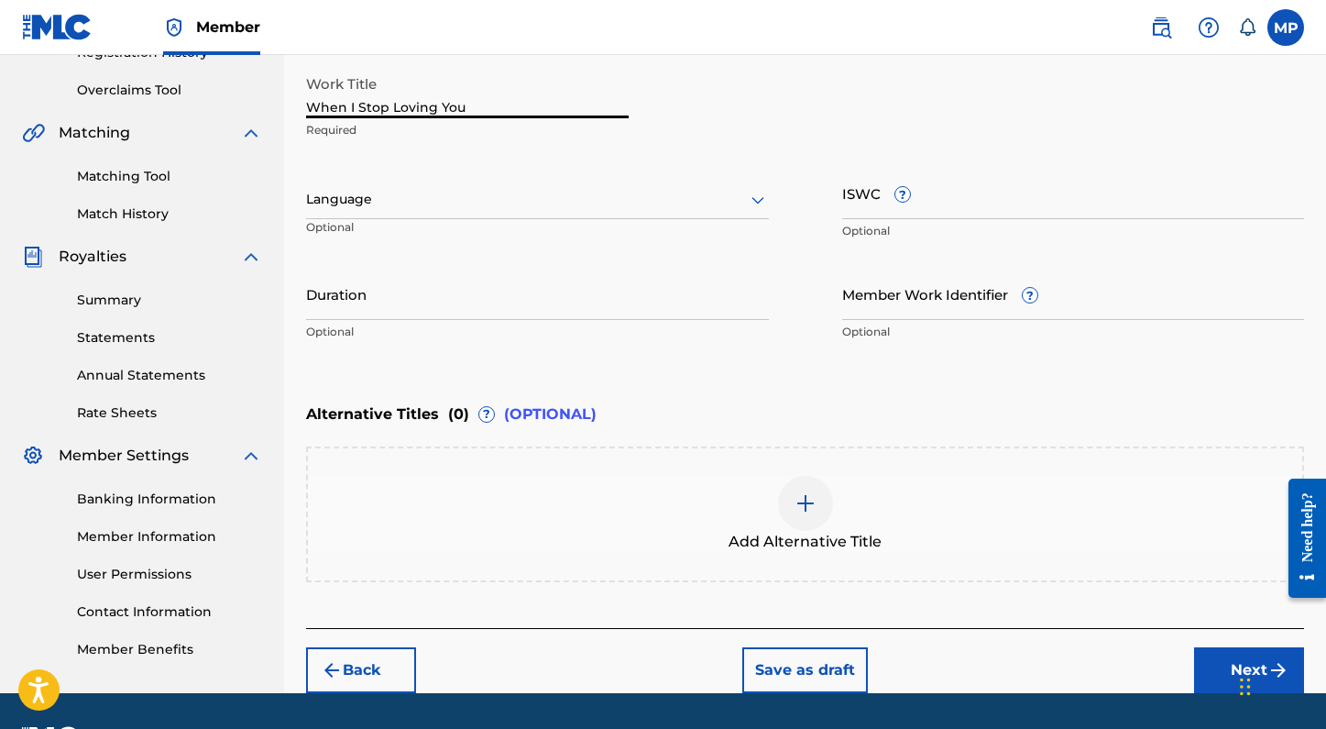
scroll to position [408, 0]
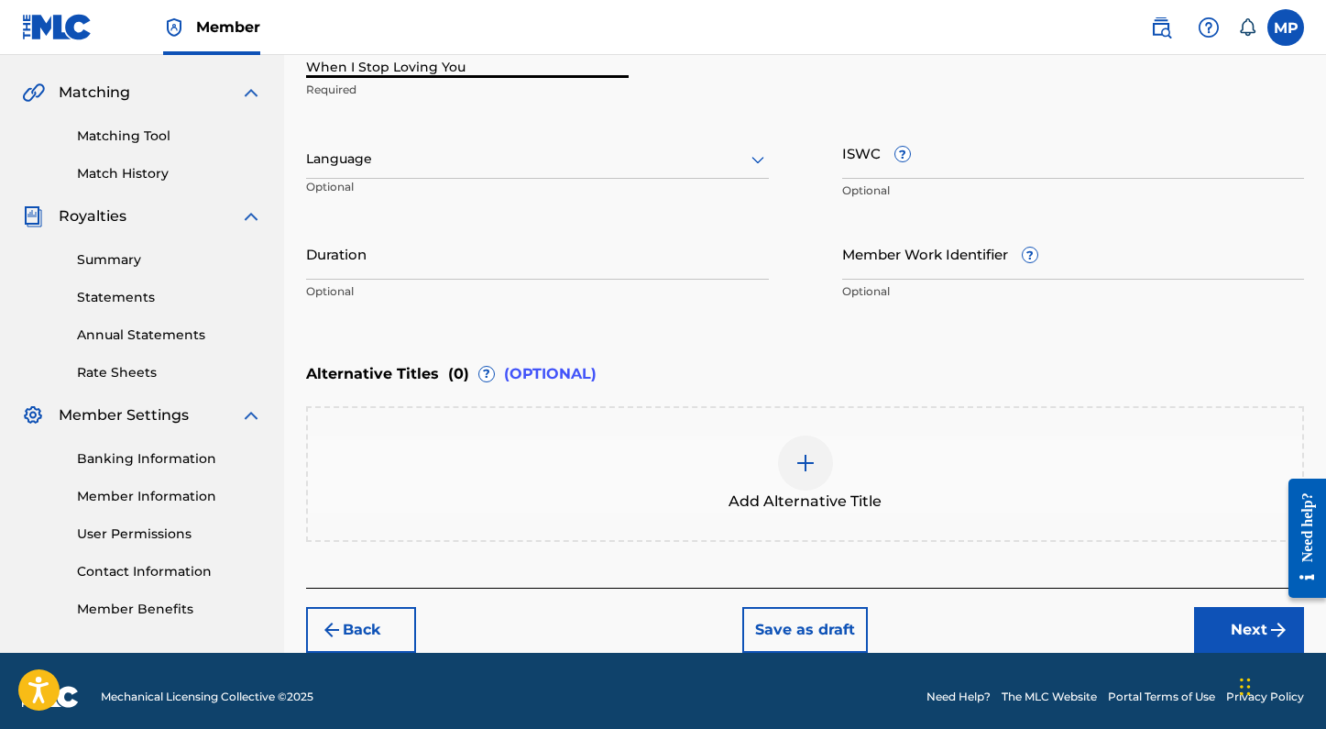
type input "When I Stop Loving You"
click at [639, 162] on div at bounding box center [537, 159] width 463 height 23
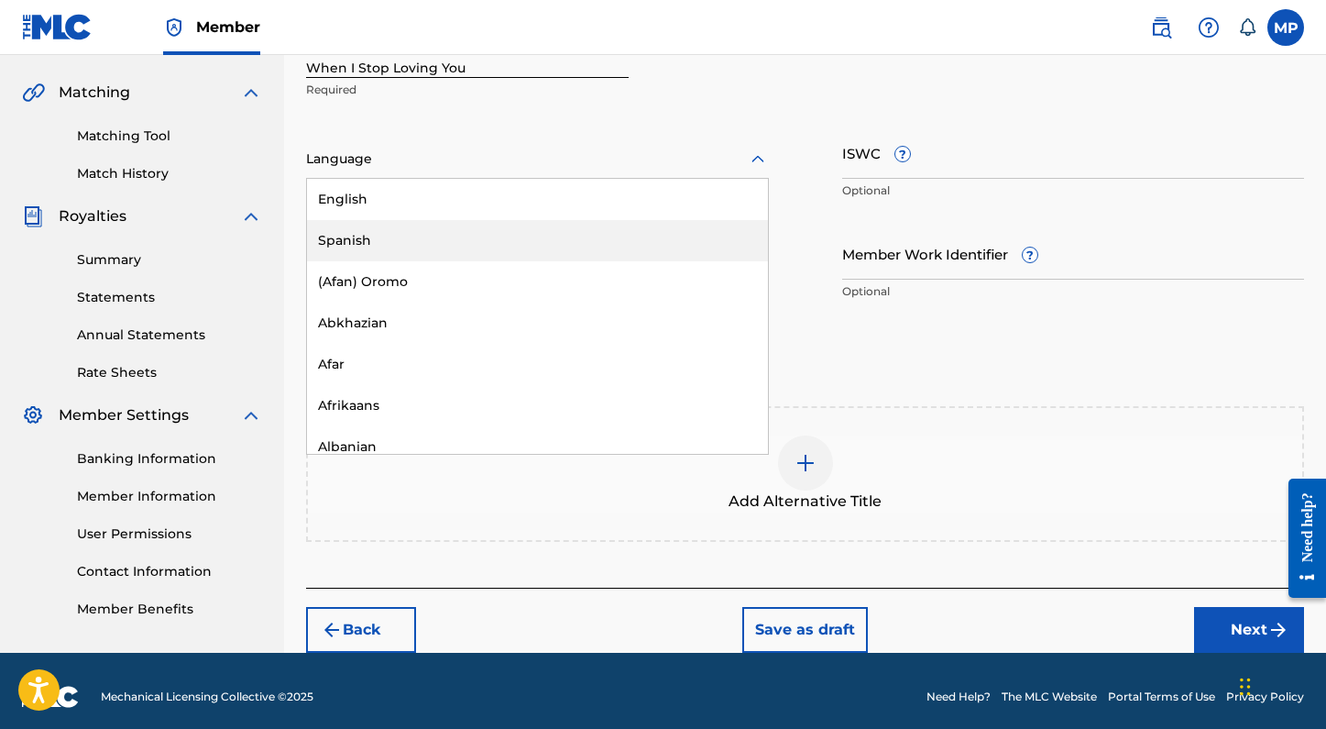
click at [587, 242] on div "Spanish" at bounding box center [537, 240] width 461 height 41
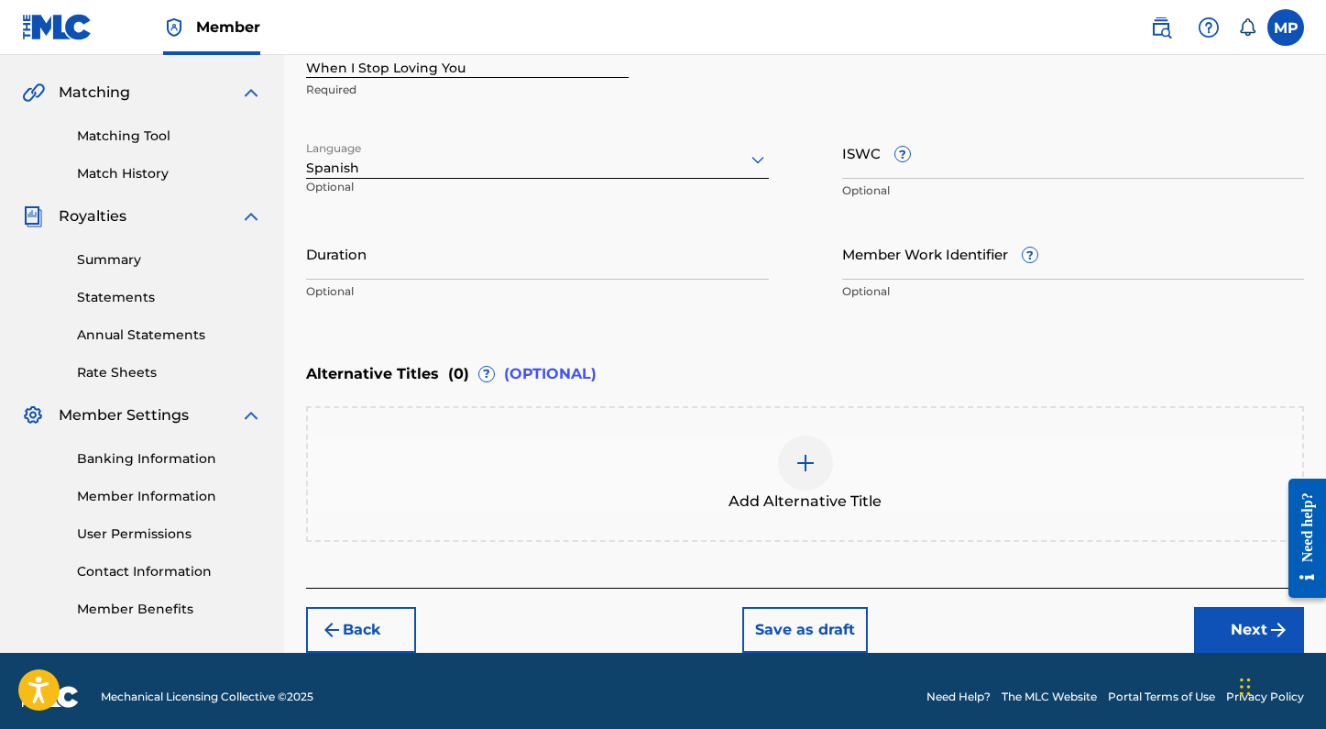
click at [579, 169] on div at bounding box center [537, 159] width 463 height 23
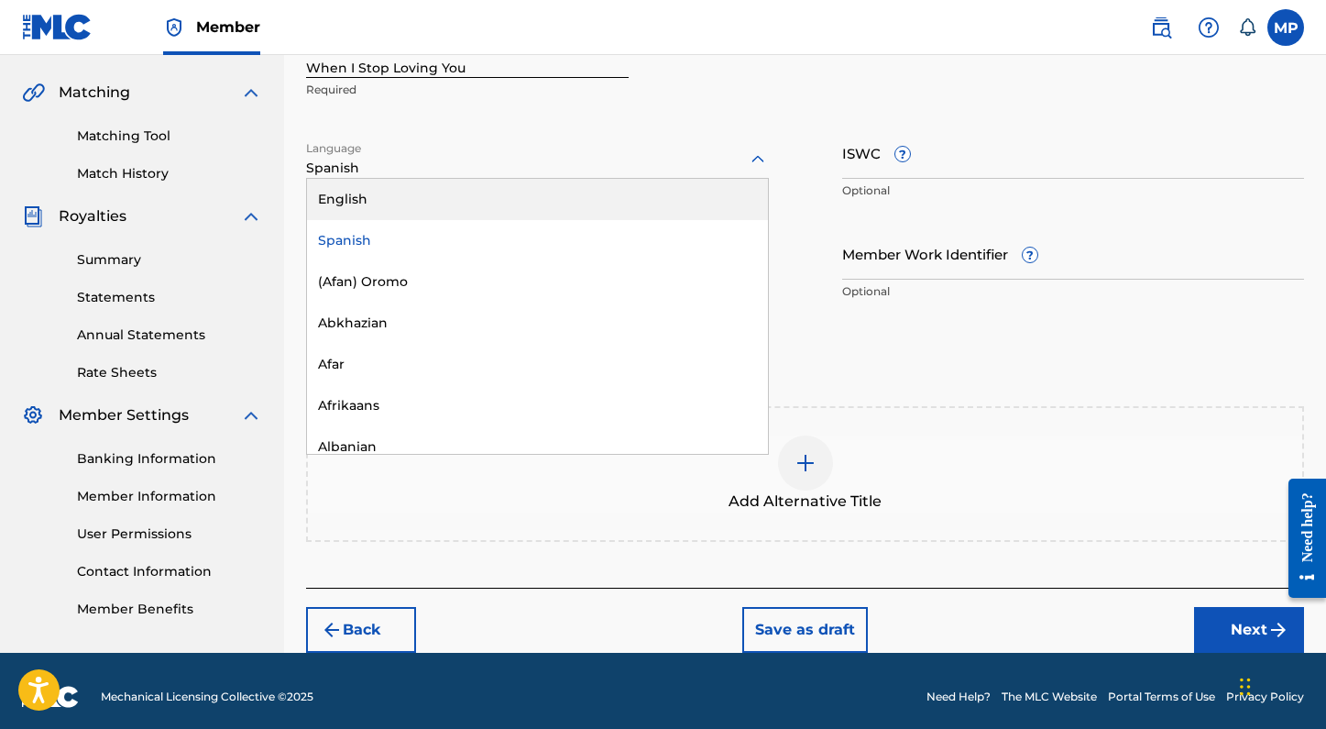
click at [524, 208] on div "English" at bounding box center [537, 199] width 461 height 41
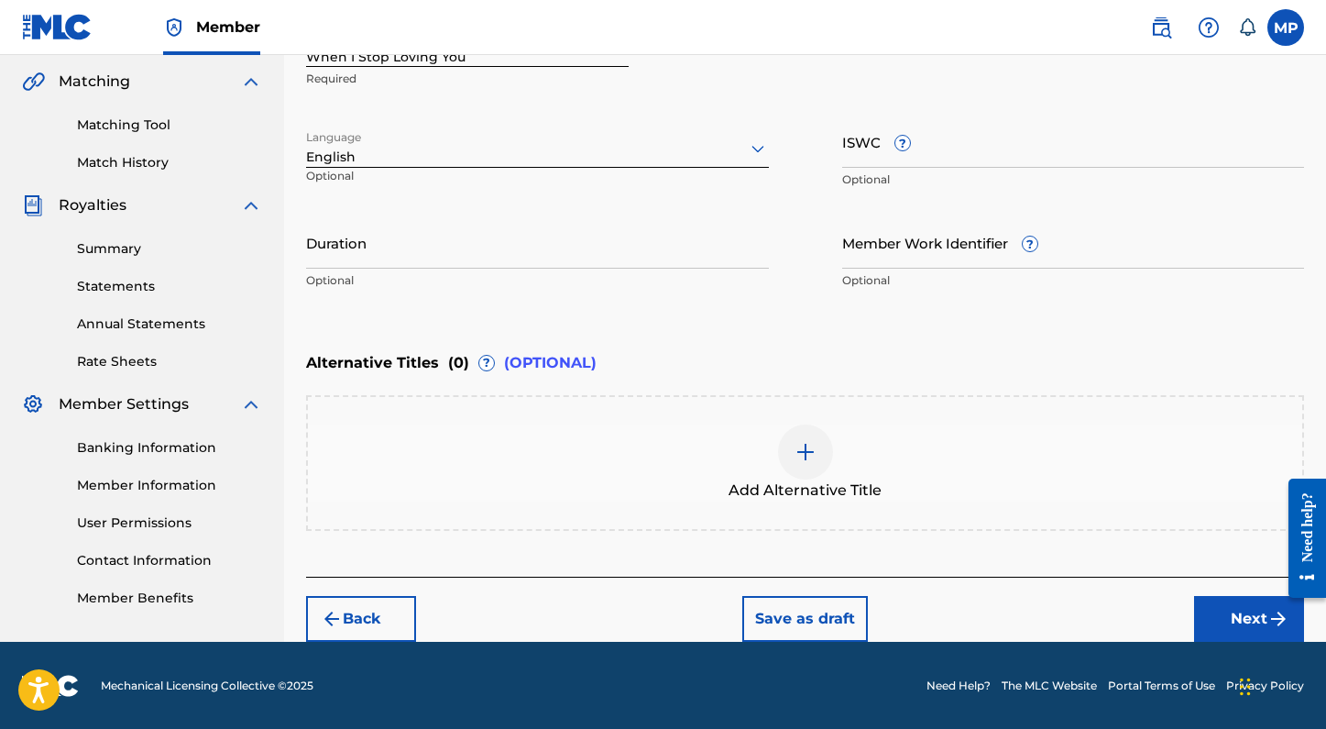
click at [1247, 626] on button "Next" at bounding box center [1249, 619] width 110 height 46
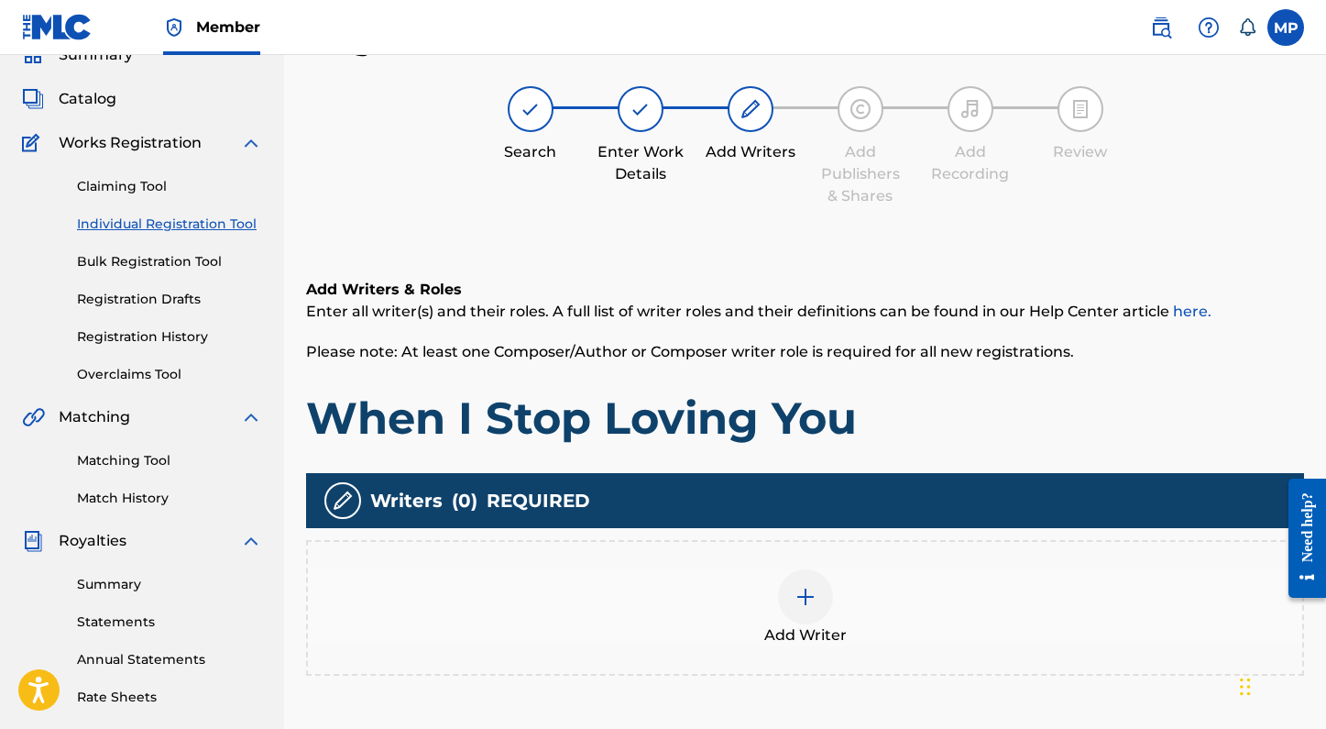
scroll to position [82, 0]
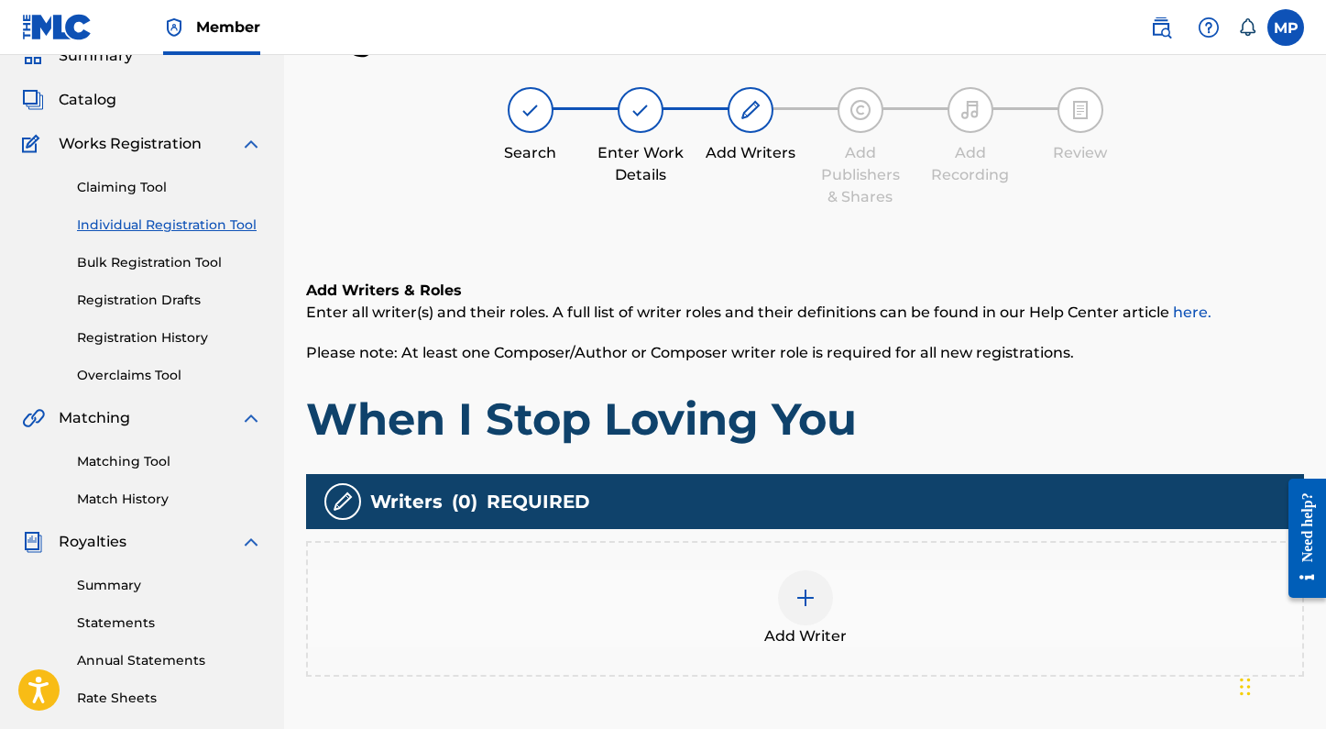
click at [801, 590] on img at bounding box center [806, 598] width 22 height 22
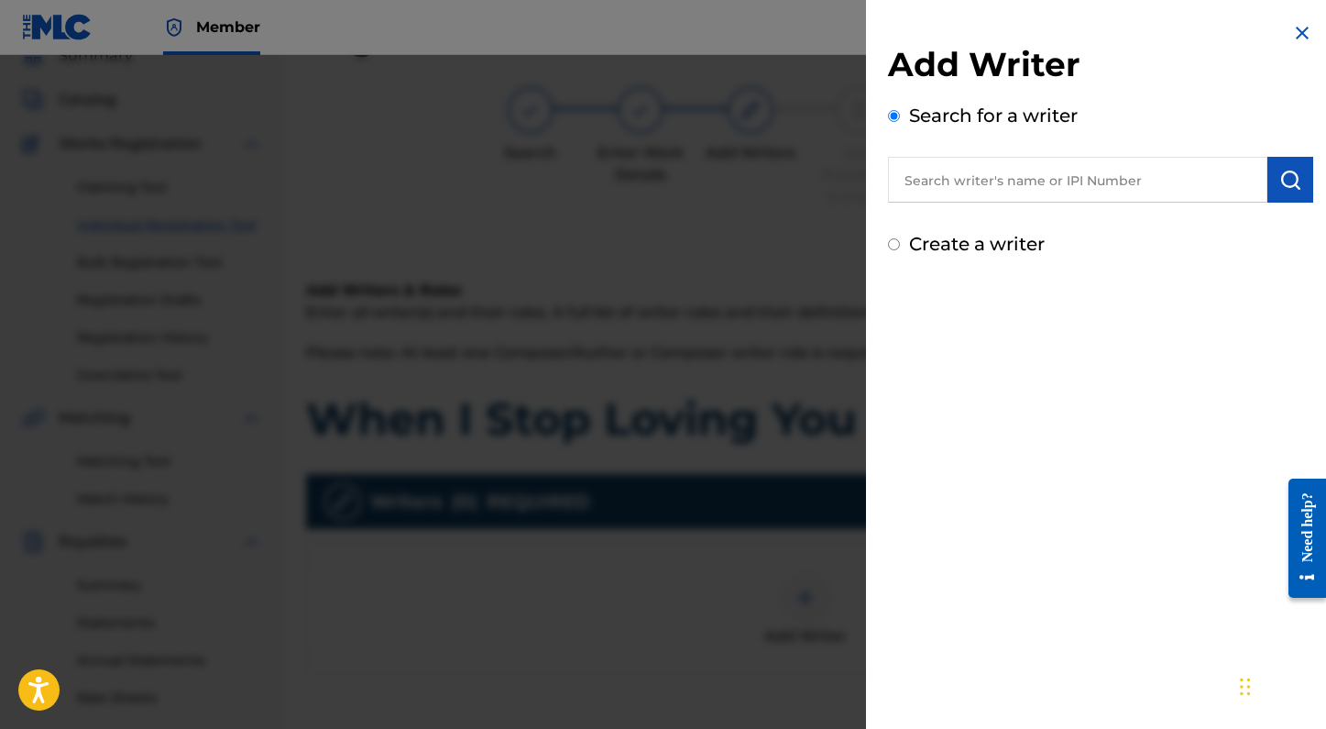
click at [1220, 192] on input "text" at bounding box center [1077, 180] width 379 height 46
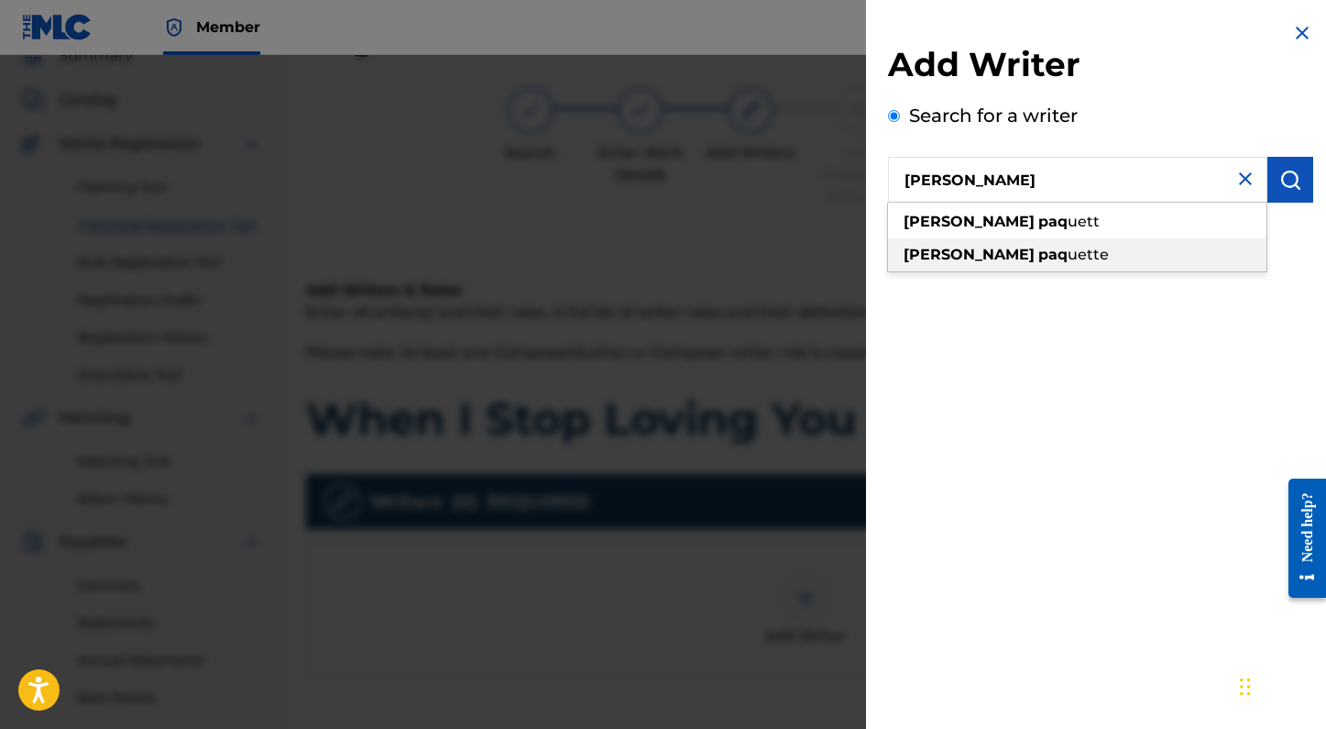
click at [1185, 245] on div "madelyn paq uette" at bounding box center [1077, 254] width 378 height 33
type input "madelyn paquette"
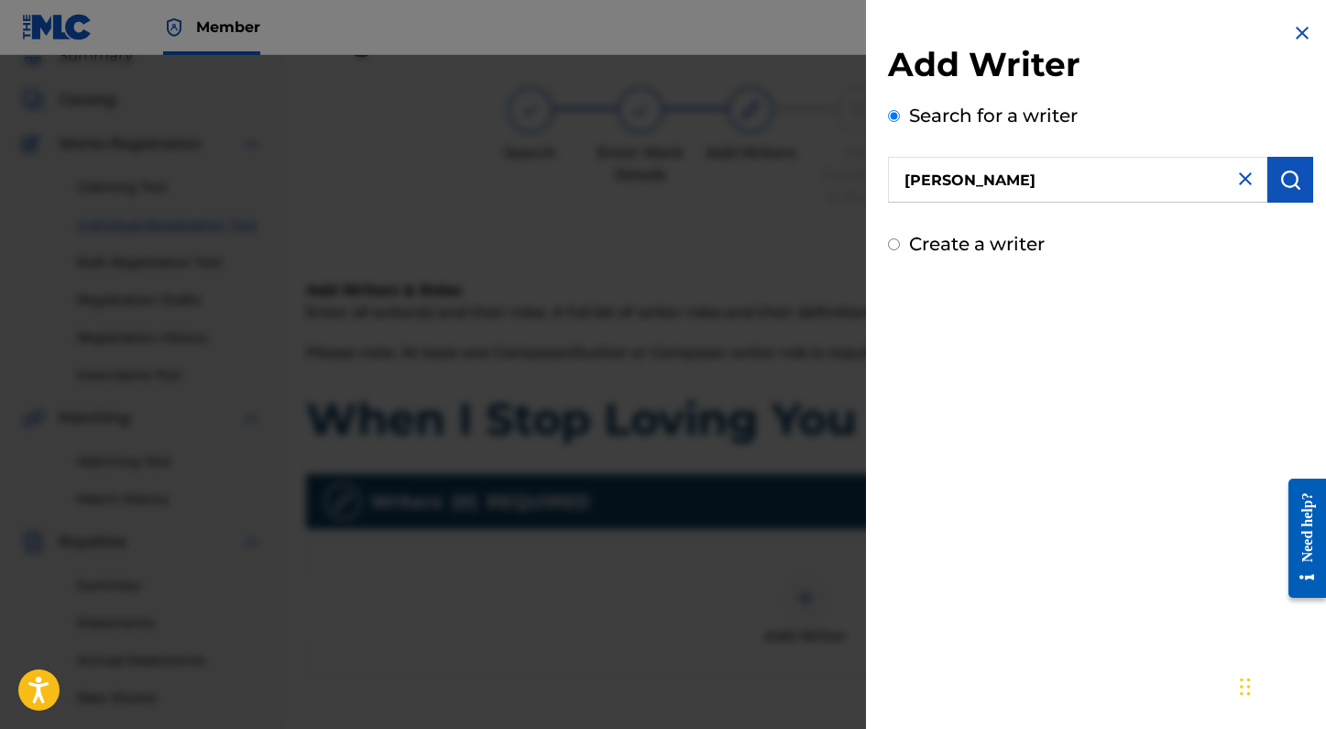
click at [1304, 170] on button "submit" at bounding box center [1290, 180] width 46 height 46
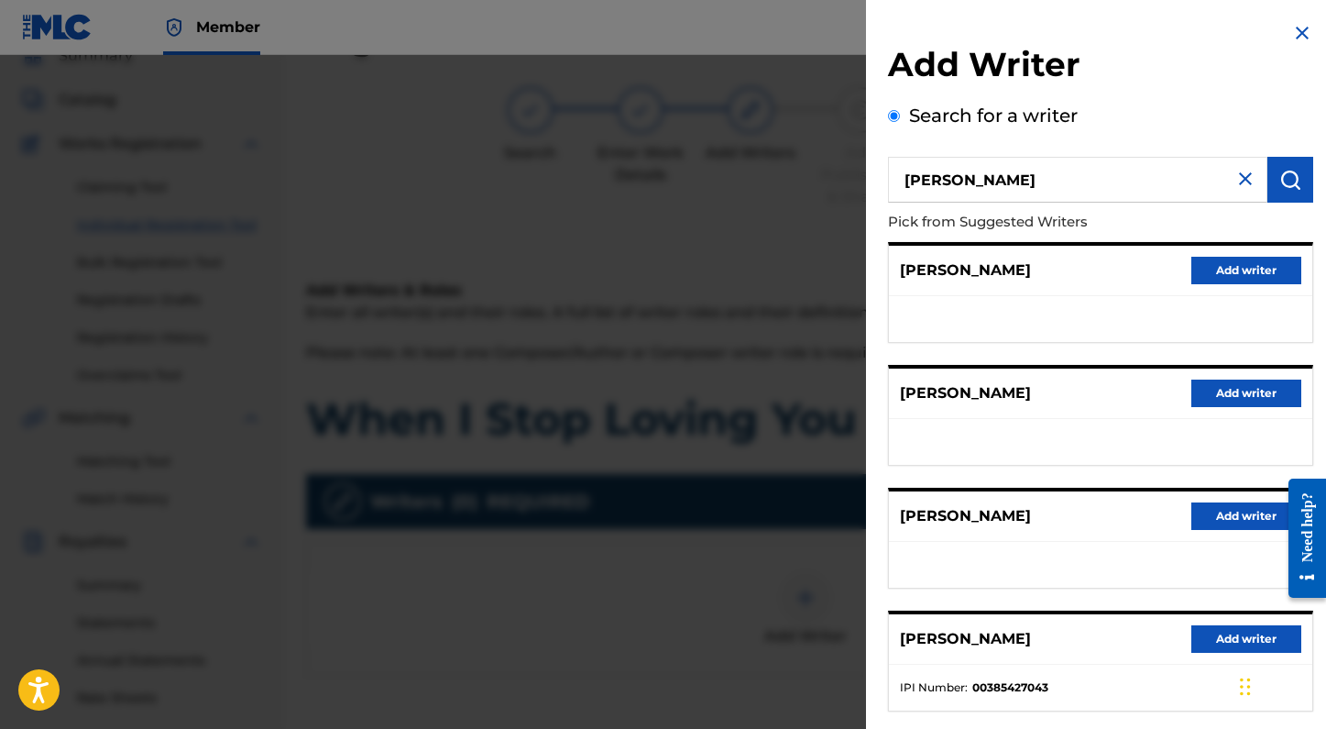
click at [1234, 640] on button "Add writer" at bounding box center [1246, 638] width 110 height 27
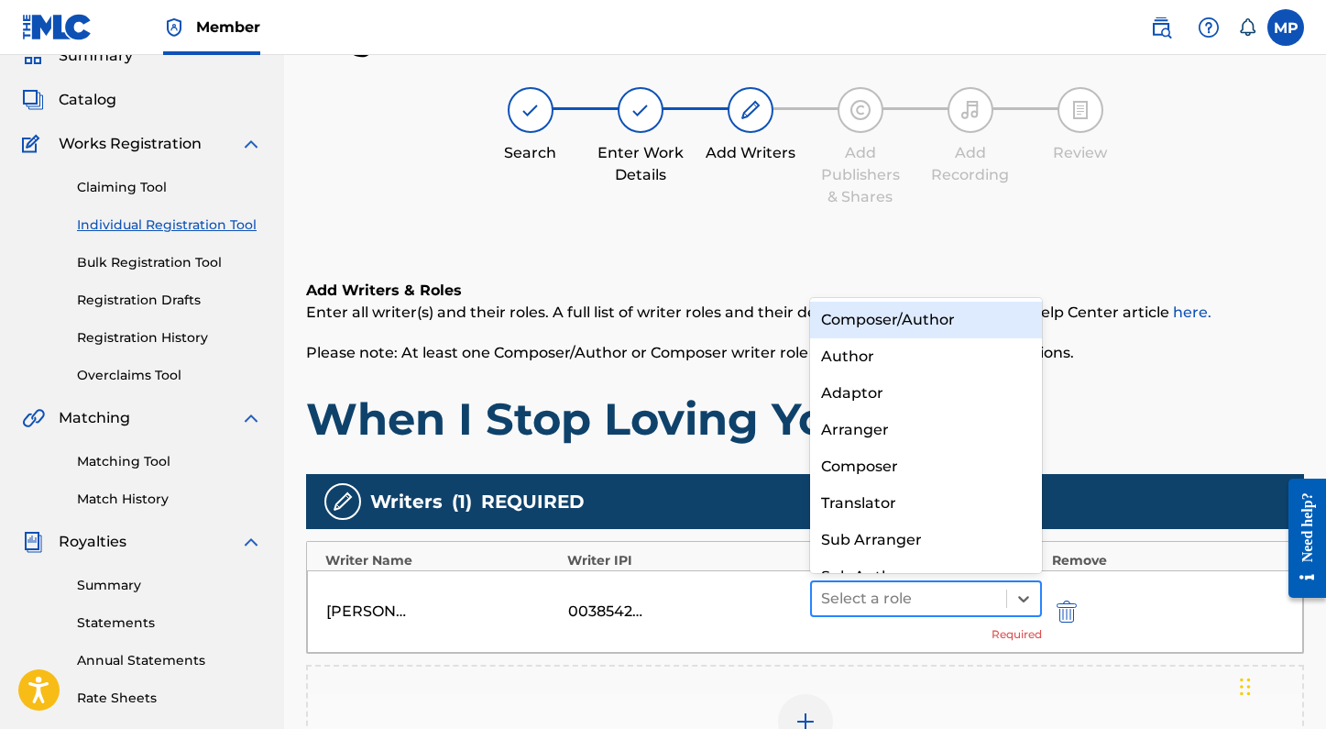
click at [948, 590] on div at bounding box center [909, 599] width 177 height 26
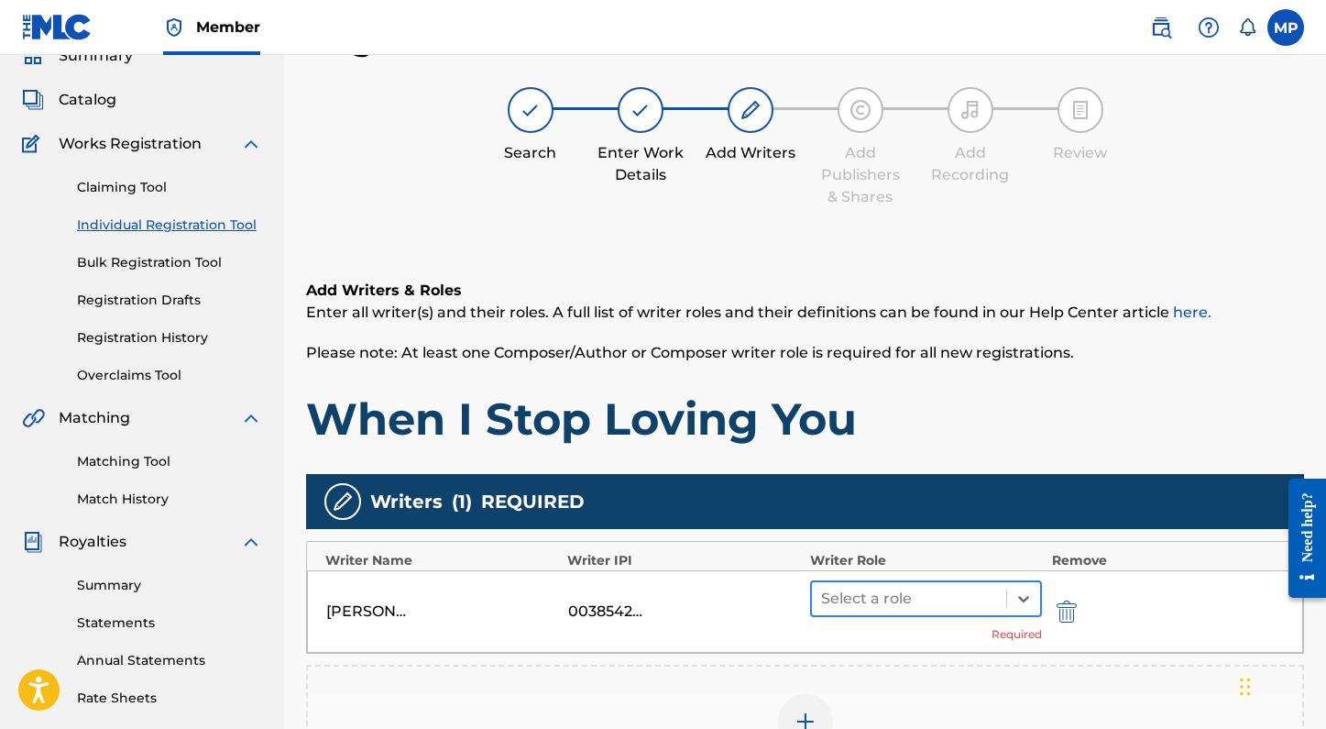
click at [931, 600] on div at bounding box center [909, 599] width 177 height 26
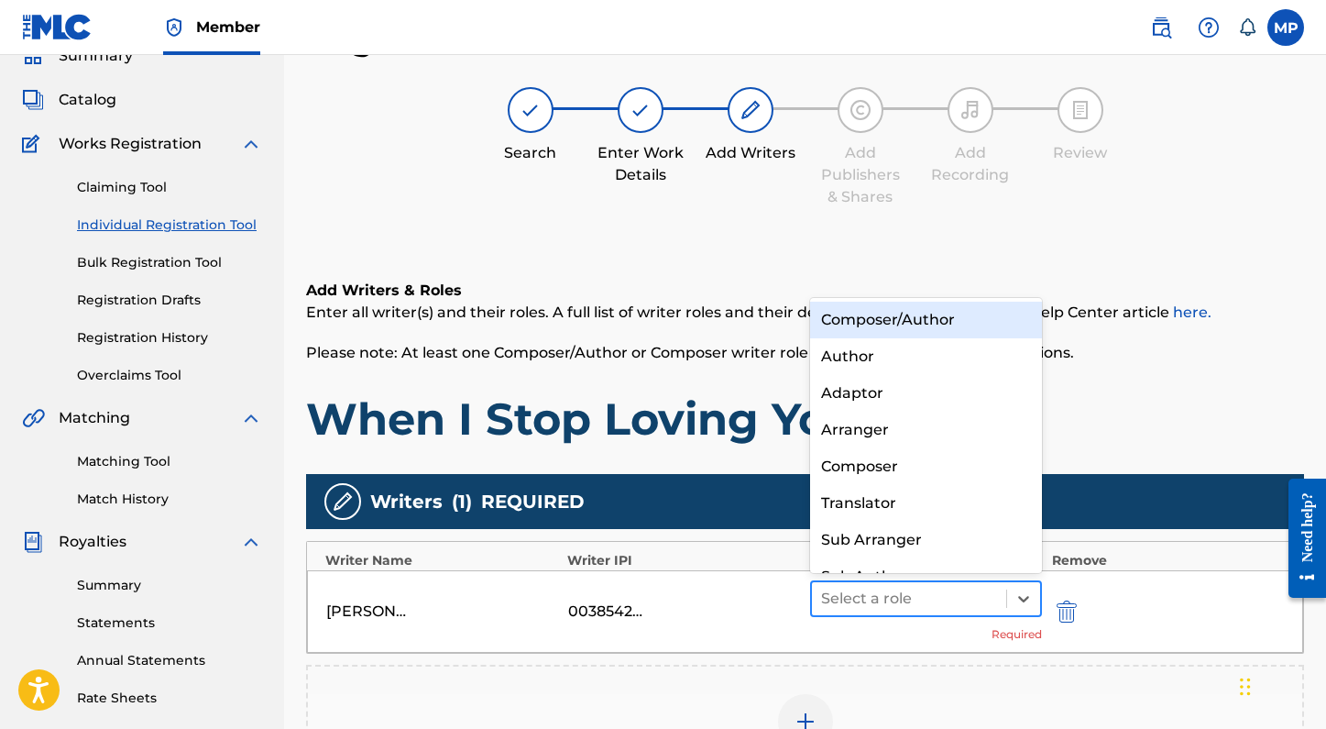
click at [926, 596] on div at bounding box center [909, 599] width 177 height 26
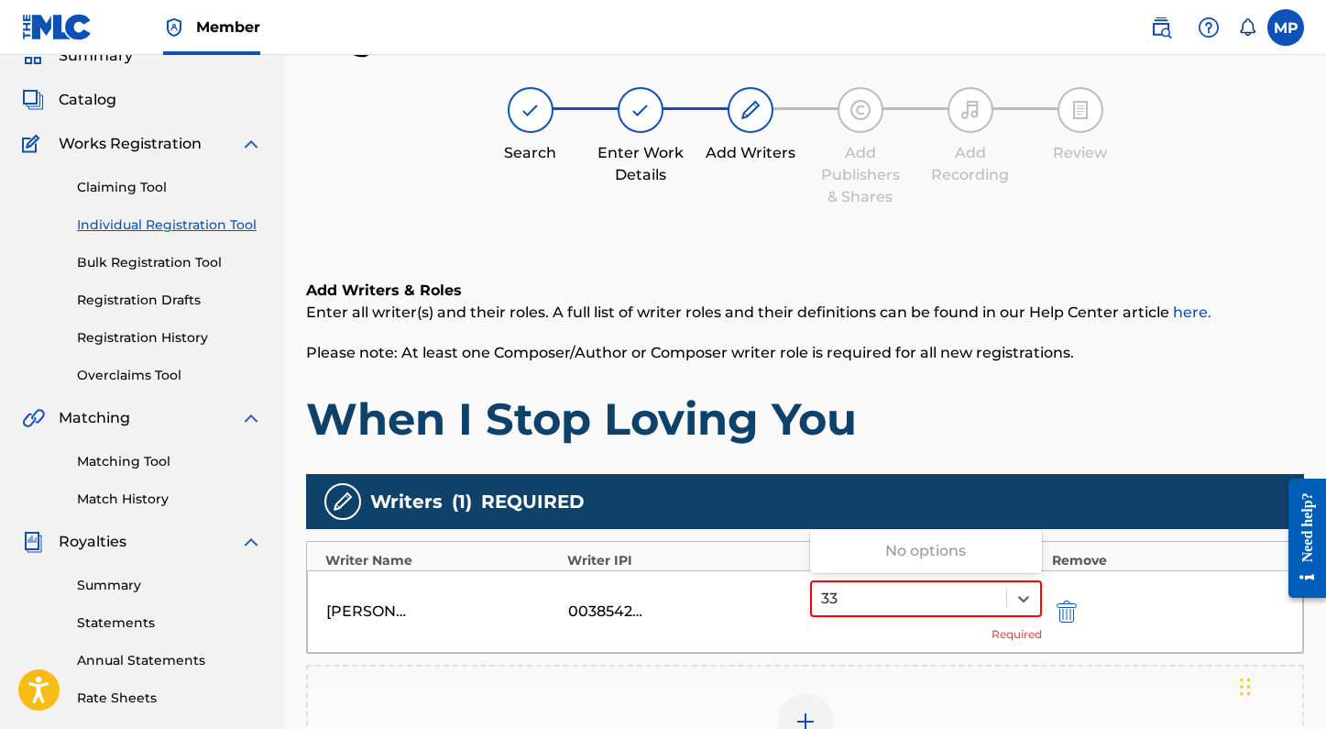
type input "3"
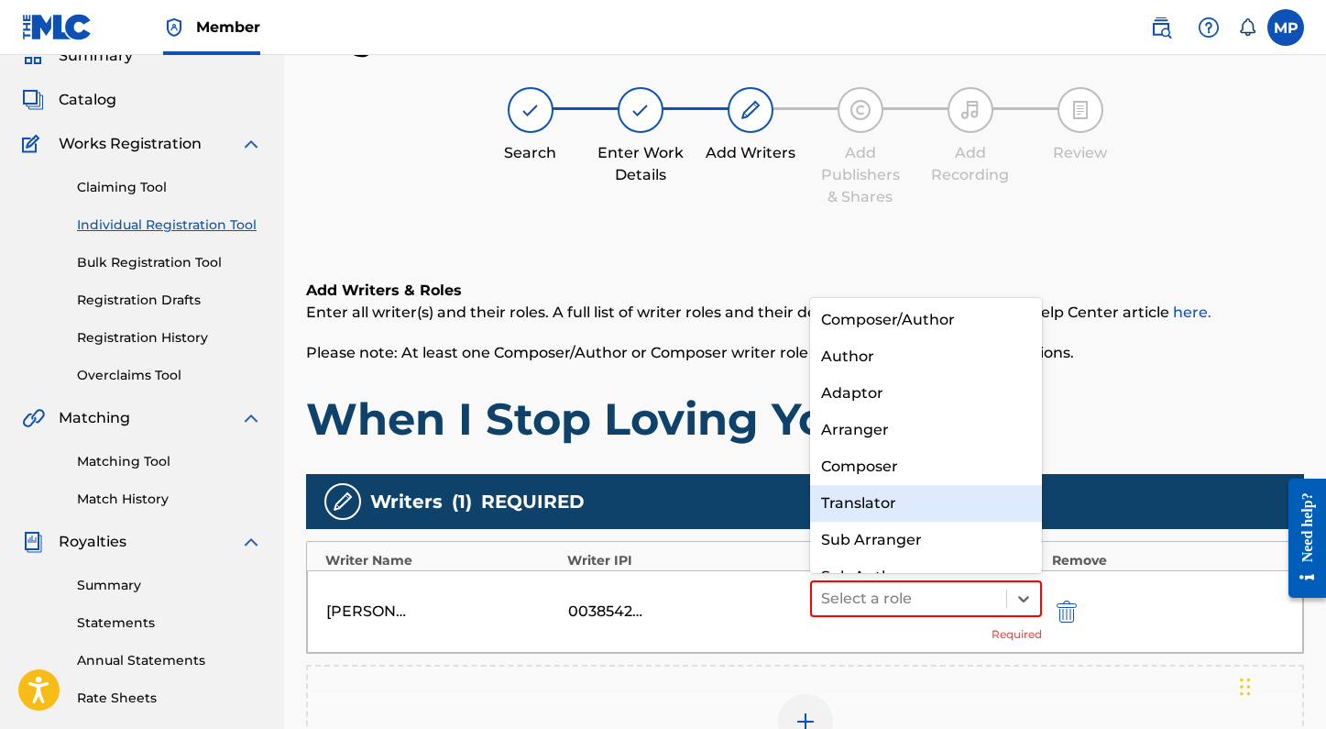
click at [1146, 368] on div "Add Writers & Roles Enter all writer(s) and their roles. A full list of writer …" at bounding box center [805, 363] width 998 height 167
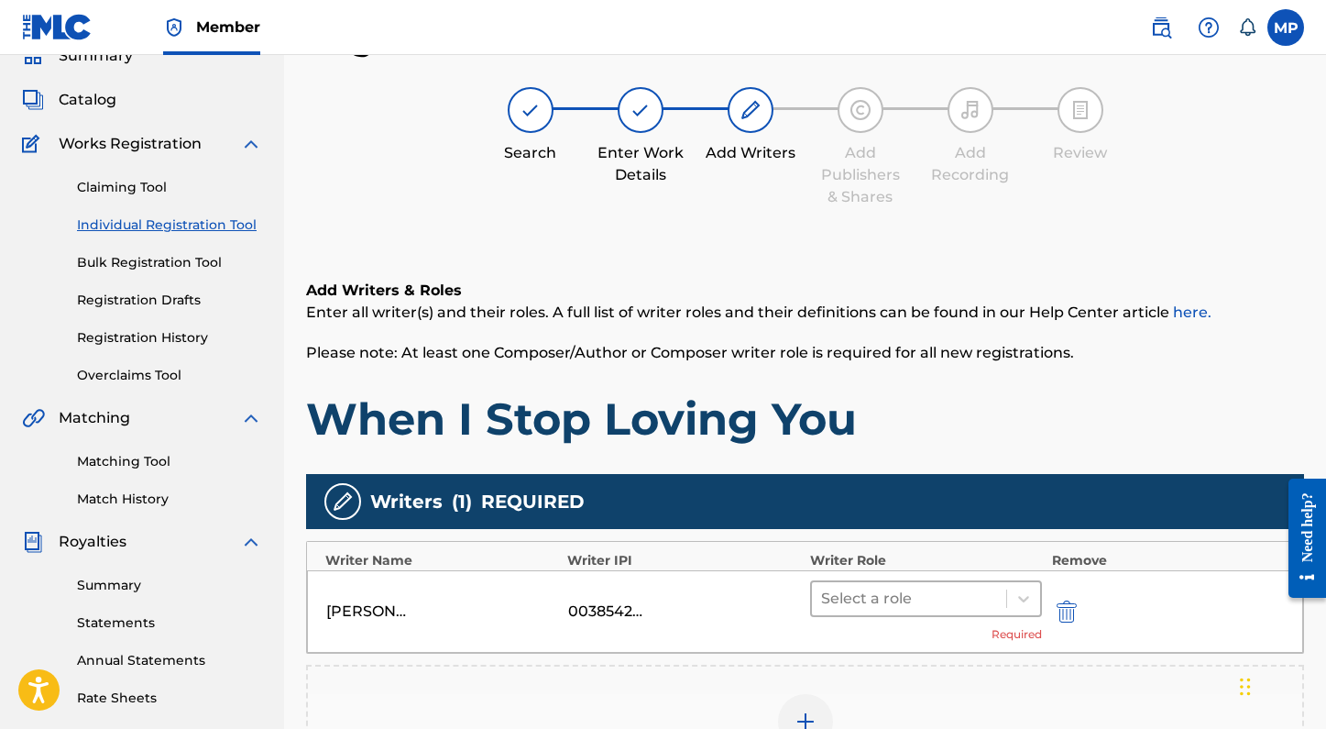
click at [912, 591] on div at bounding box center [909, 599] width 177 height 26
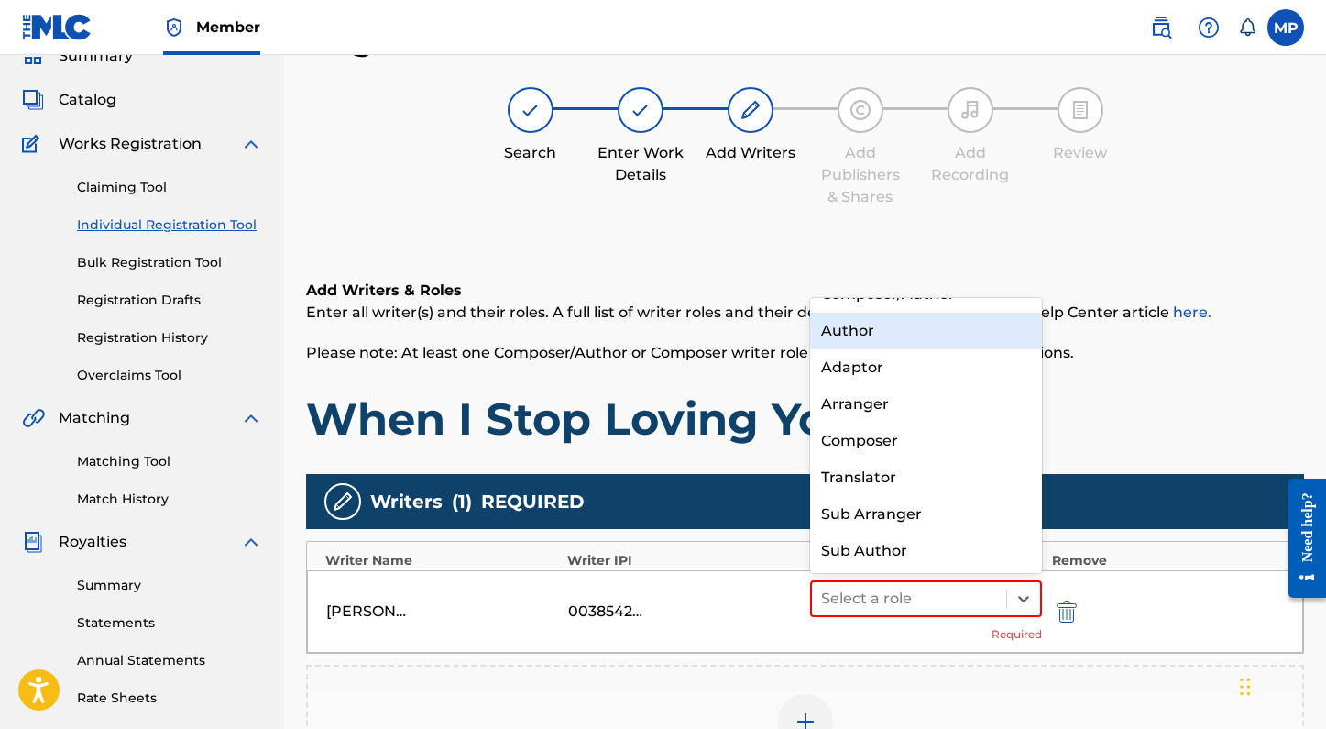
scroll to position [0, 0]
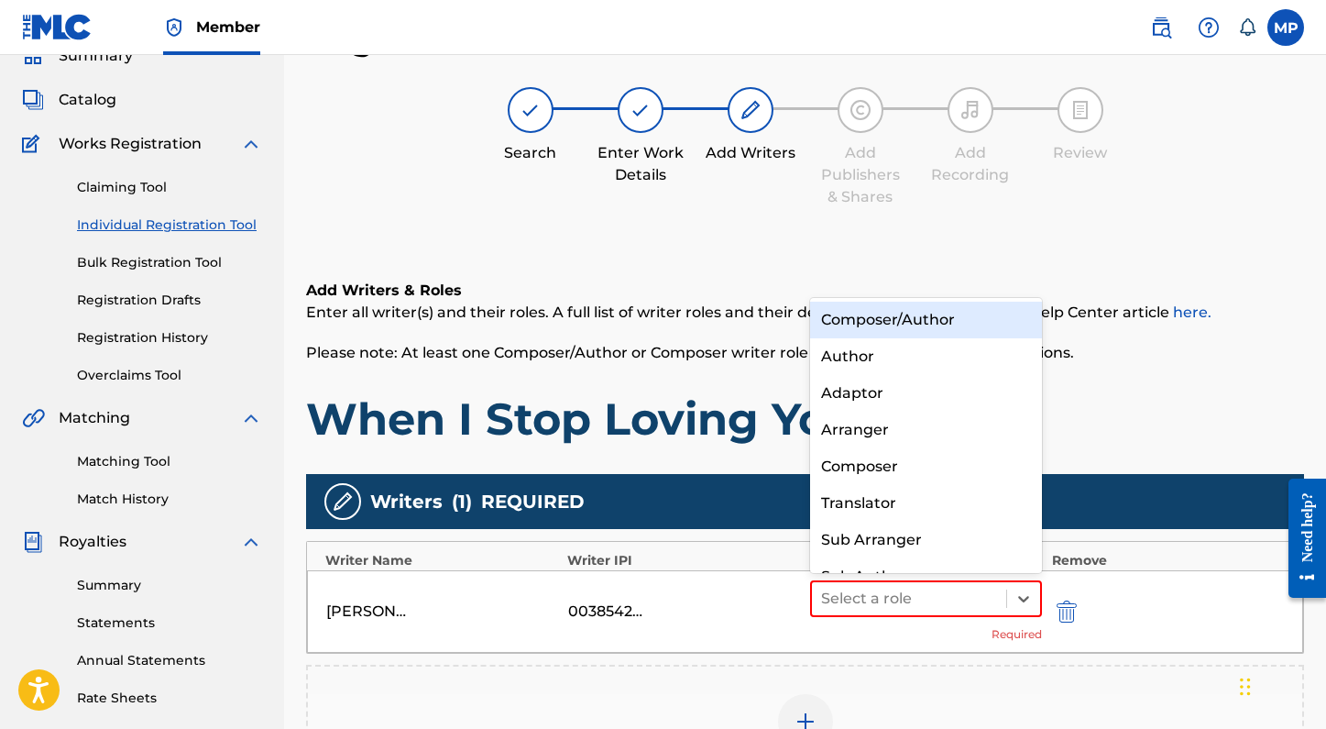
click at [902, 325] on div "Composer/Author" at bounding box center [926, 320] width 233 height 37
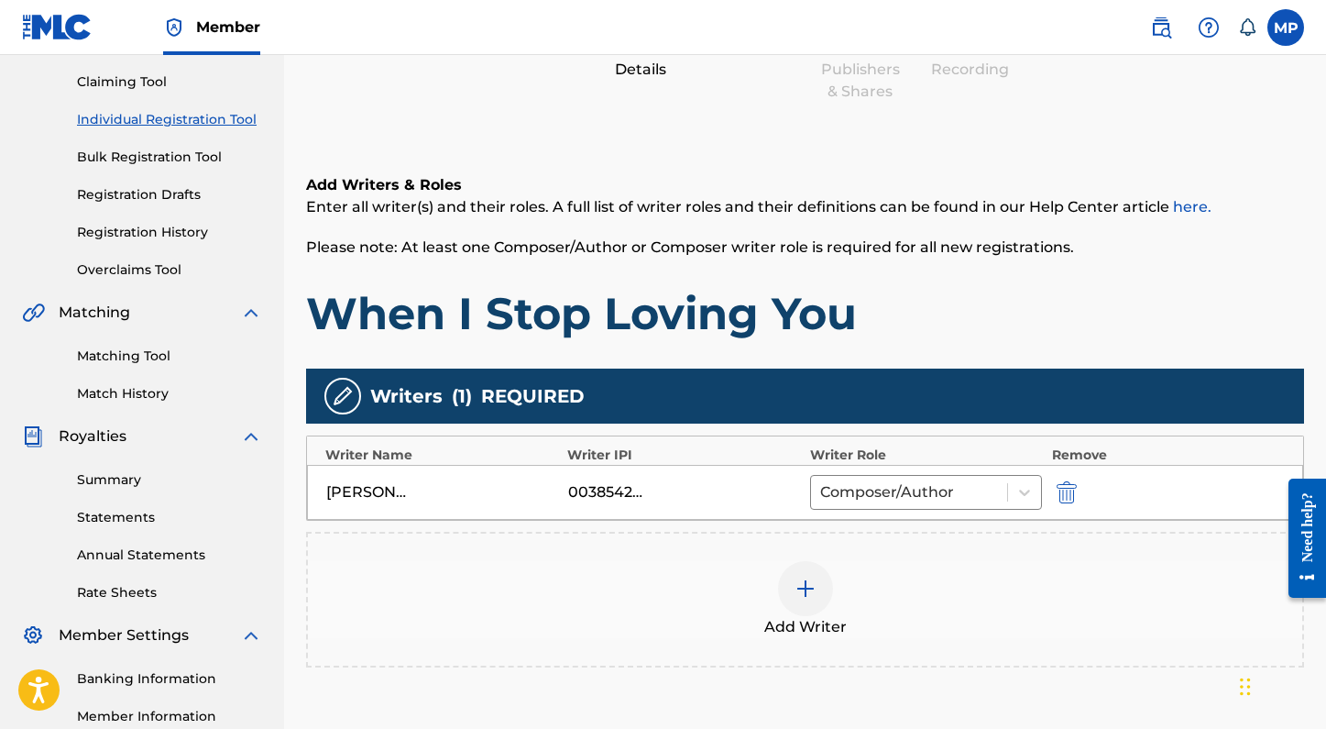
scroll to position [210, 0]
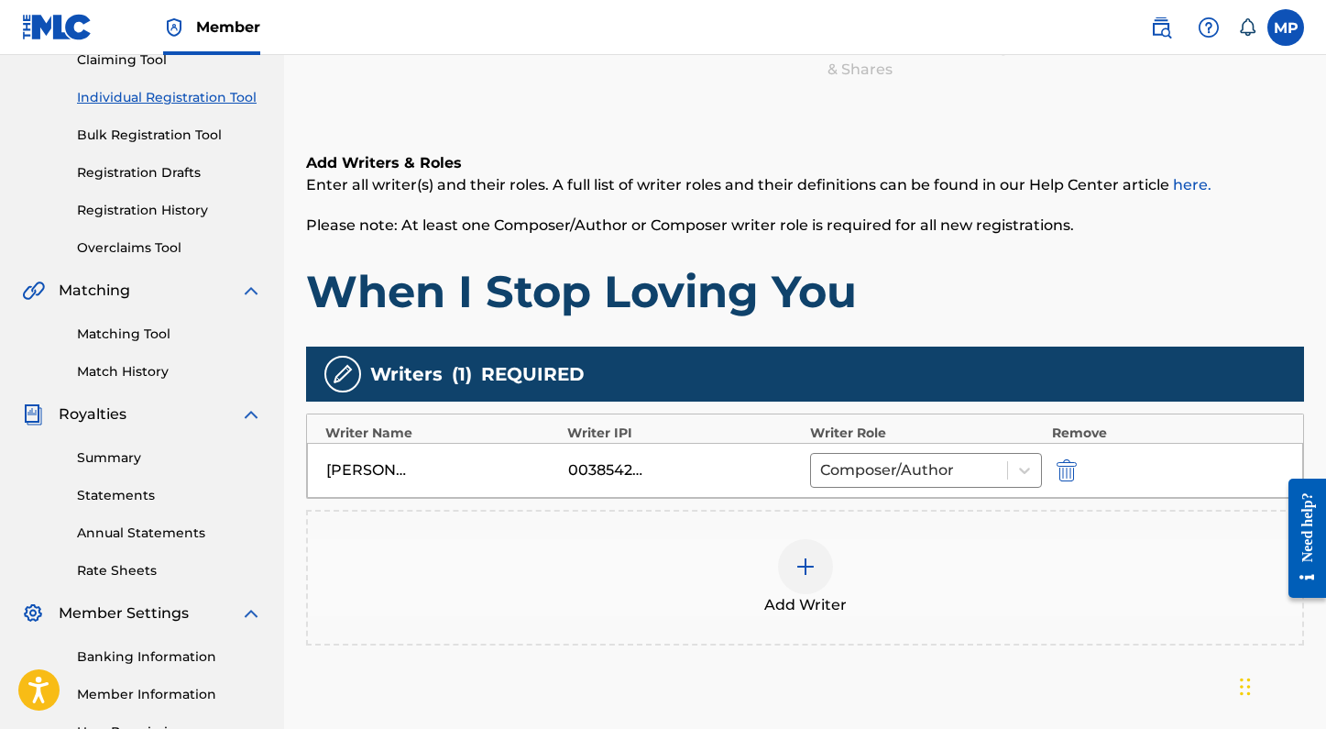
click at [816, 570] on div at bounding box center [805, 566] width 55 height 55
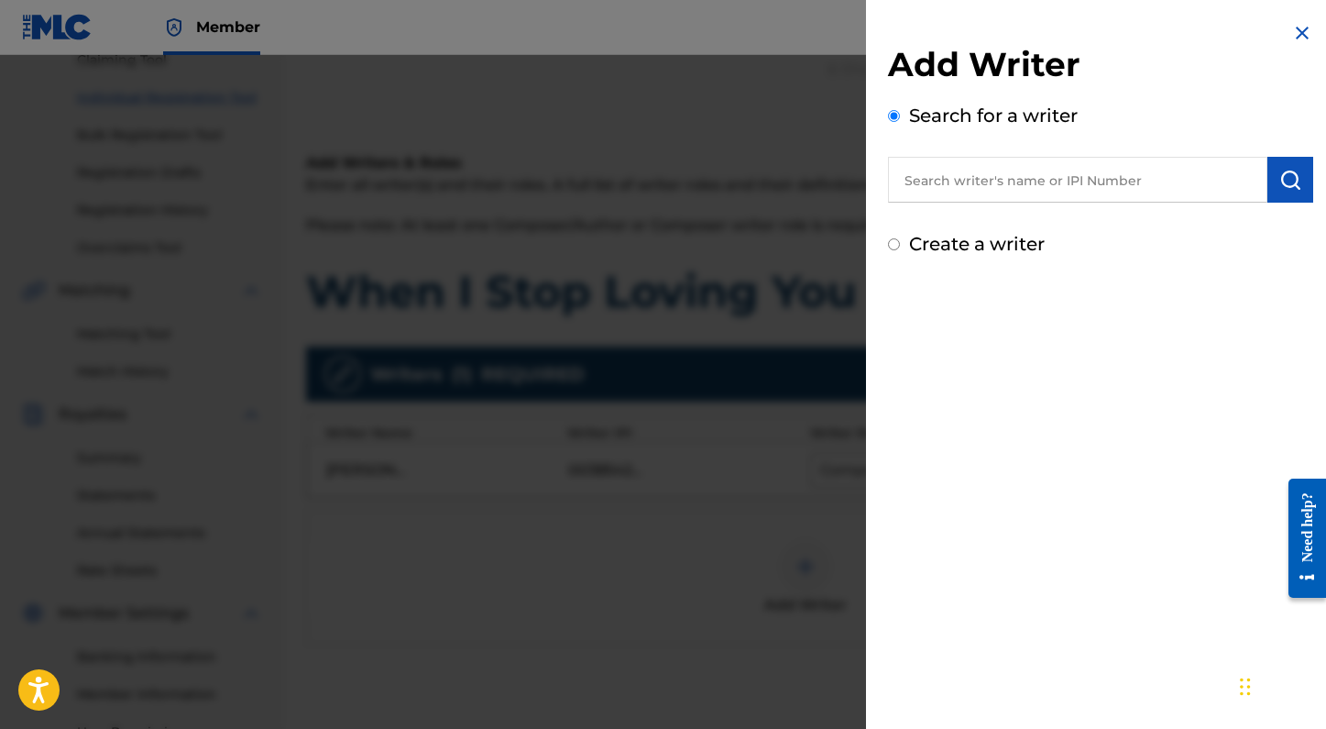
click at [993, 182] on input "text" at bounding box center [1077, 180] width 379 height 46
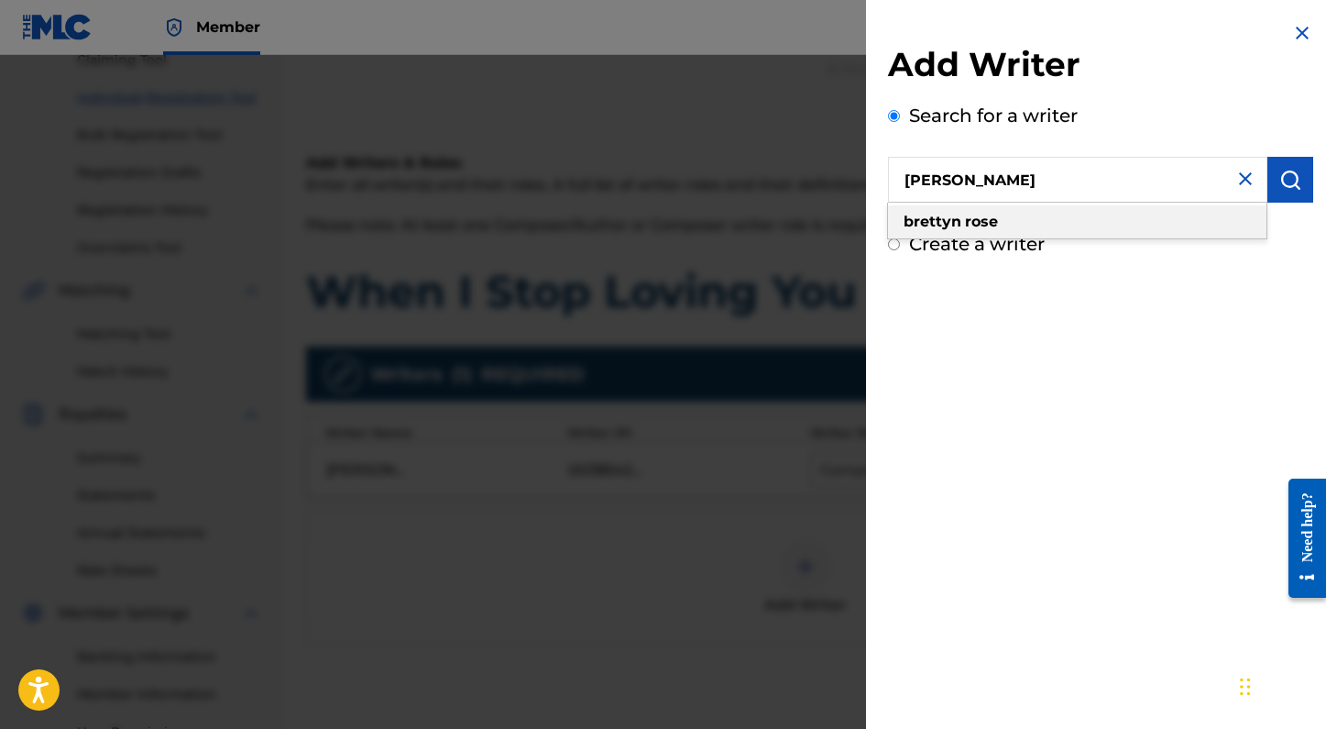
type input "brettyn rose"
click at [1034, 212] on div "brettyn rose" at bounding box center [1077, 221] width 378 height 33
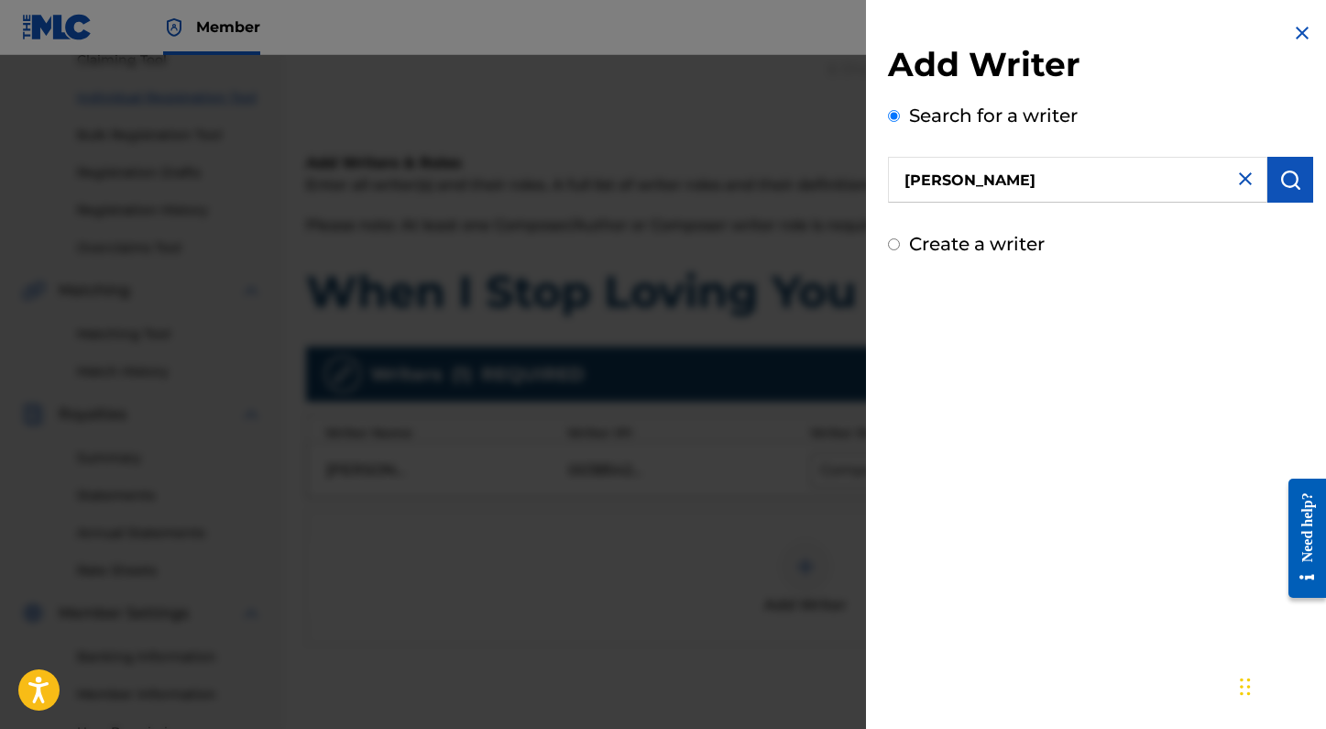
click at [1287, 189] on img "submit" at bounding box center [1290, 180] width 22 height 22
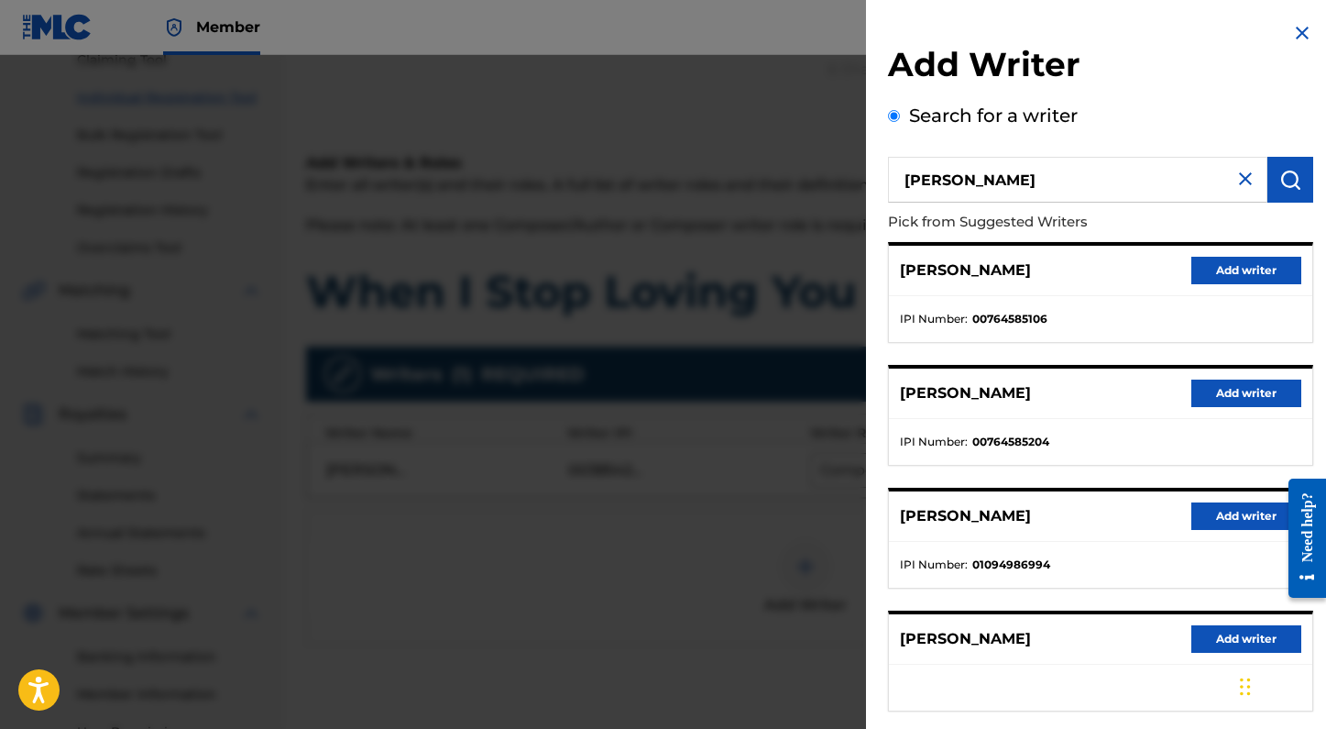
click at [1203, 395] on button "Add writer" at bounding box center [1246, 392] width 110 height 27
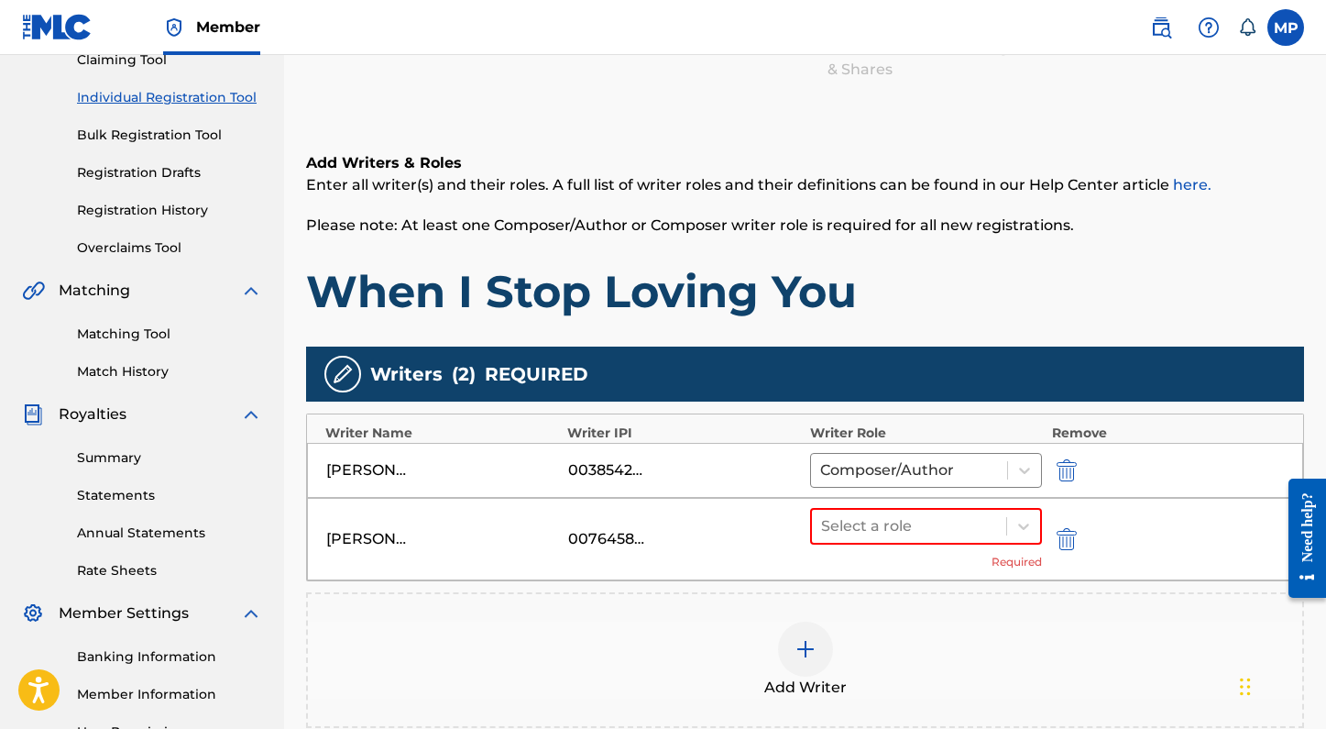
click at [1060, 543] on img "submit" at bounding box center [1067, 539] width 20 height 22
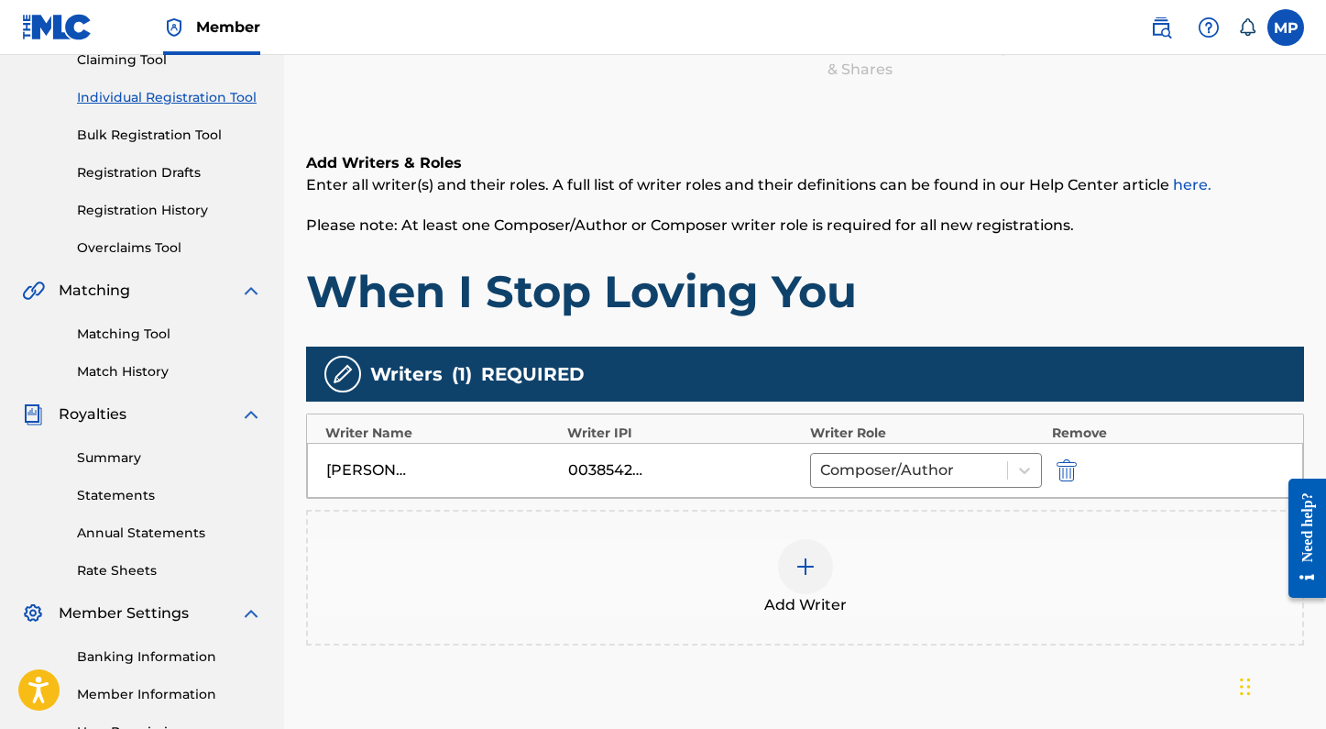
click at [795, 576] on img at bounding box center [806, 566] width 22 height 22
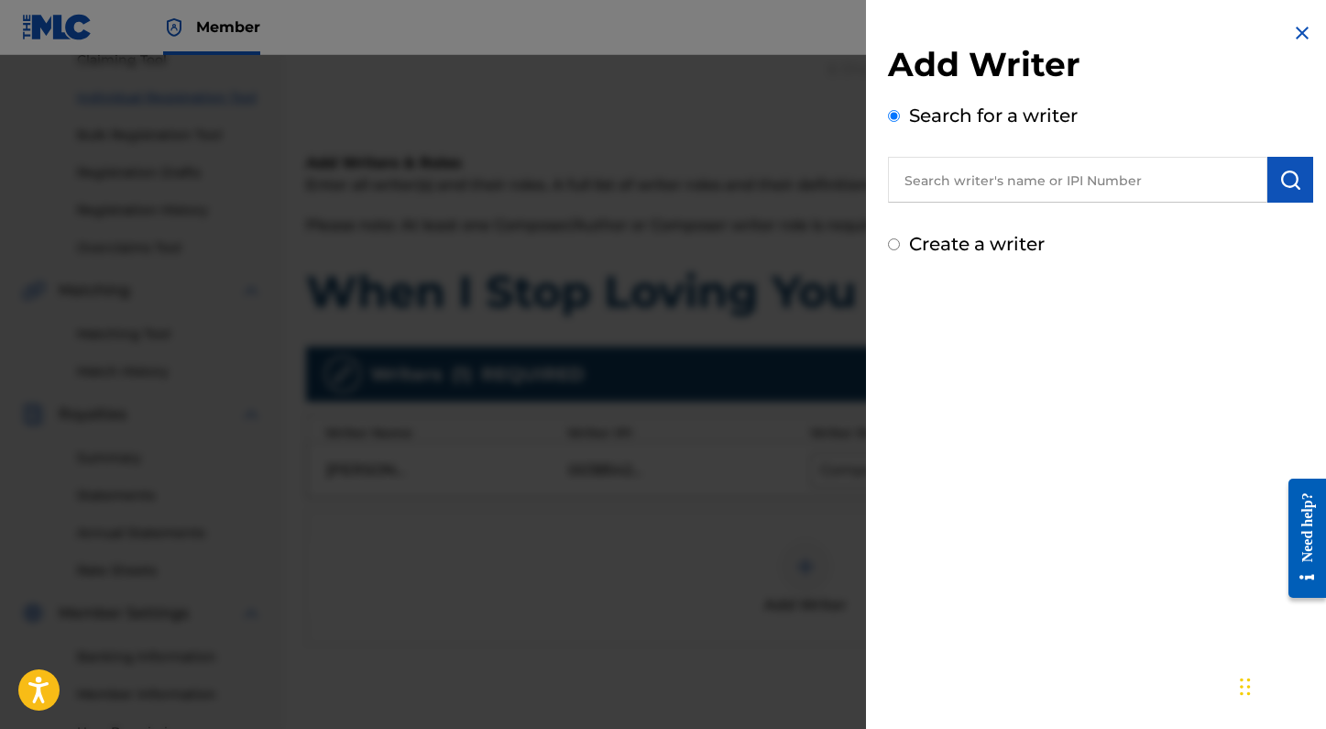
click at [971, 184] on input "text" at bounding box center [1077, 180] width 379 height 46
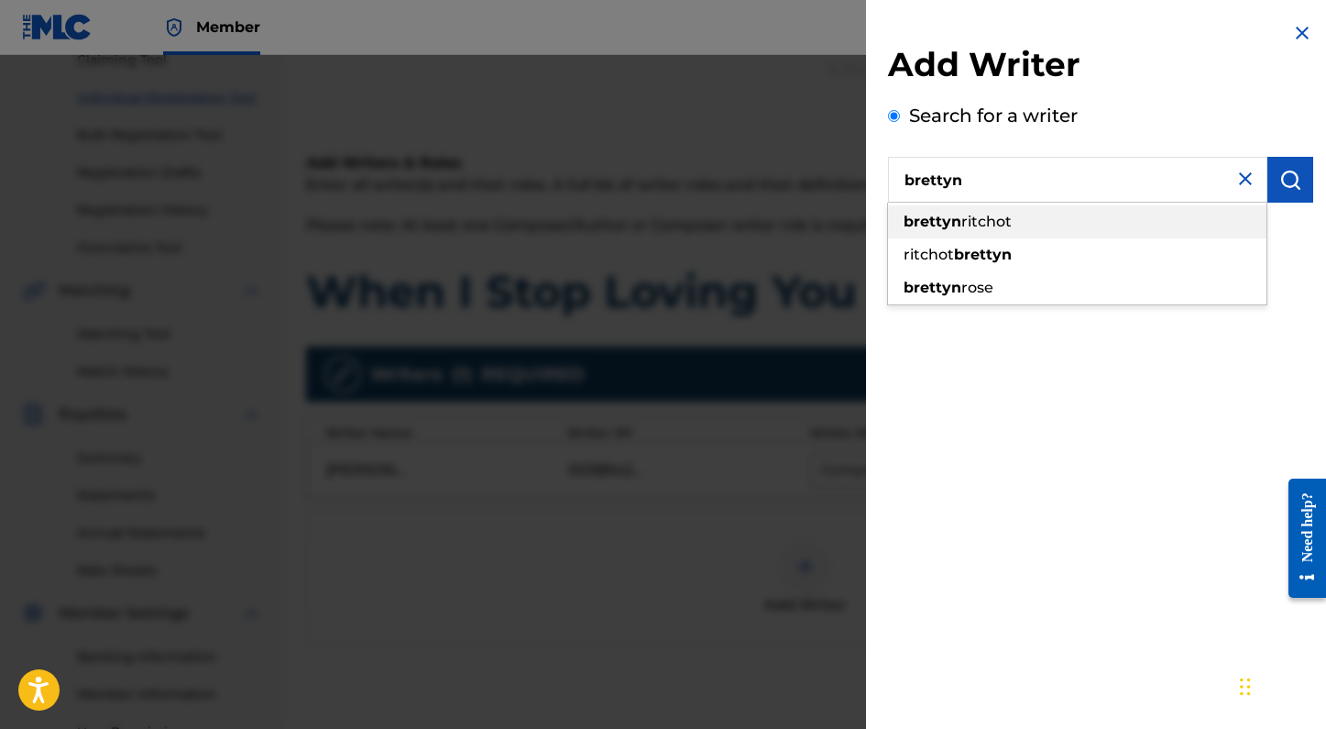
click at [997, 216] on span "ritchot" at bounding box center [986, 221] width 50 height 17
type input "brettyn ritchot"
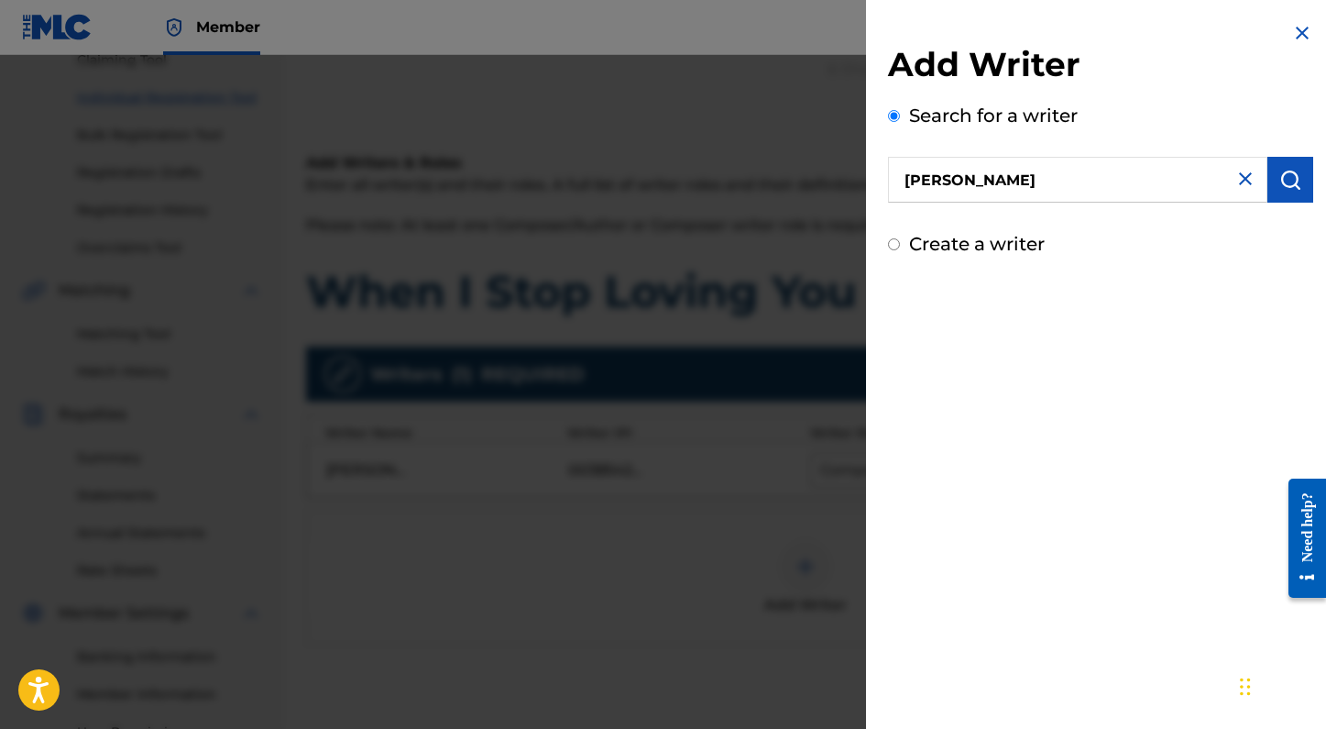
click at [1296, 174] on button "submit" at bounding box center [1290, 180] width 46 height 46
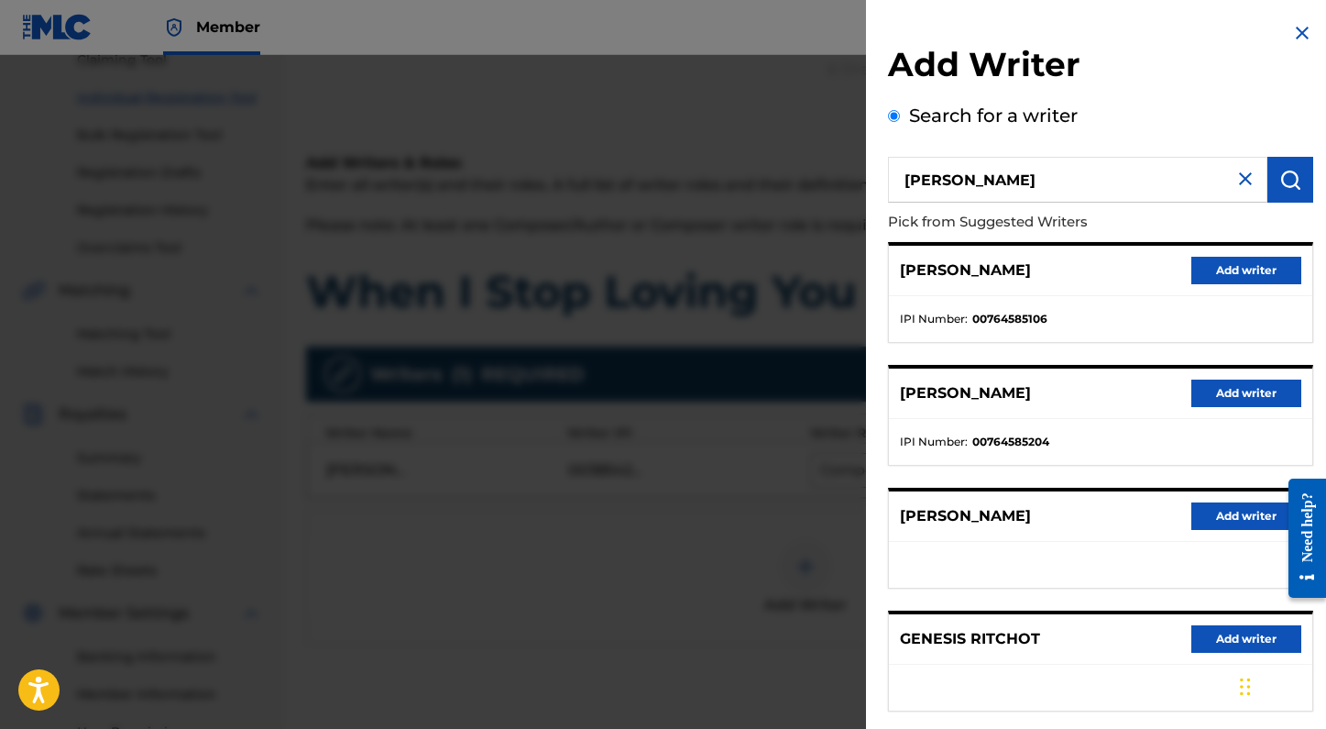
drag, startPoint x: 1238, startPoint y: 400, endPoint x: 927, endPoint y: 463, distance: 317.0
click at [927, 463] on div "BRETTYN ROSE Add writer IPI Number : 00764585204" at bounding box center [1100, 415] width 425 height 101
click at [707, 571] on div at bounding box center [663, 419] width 1326 height 729
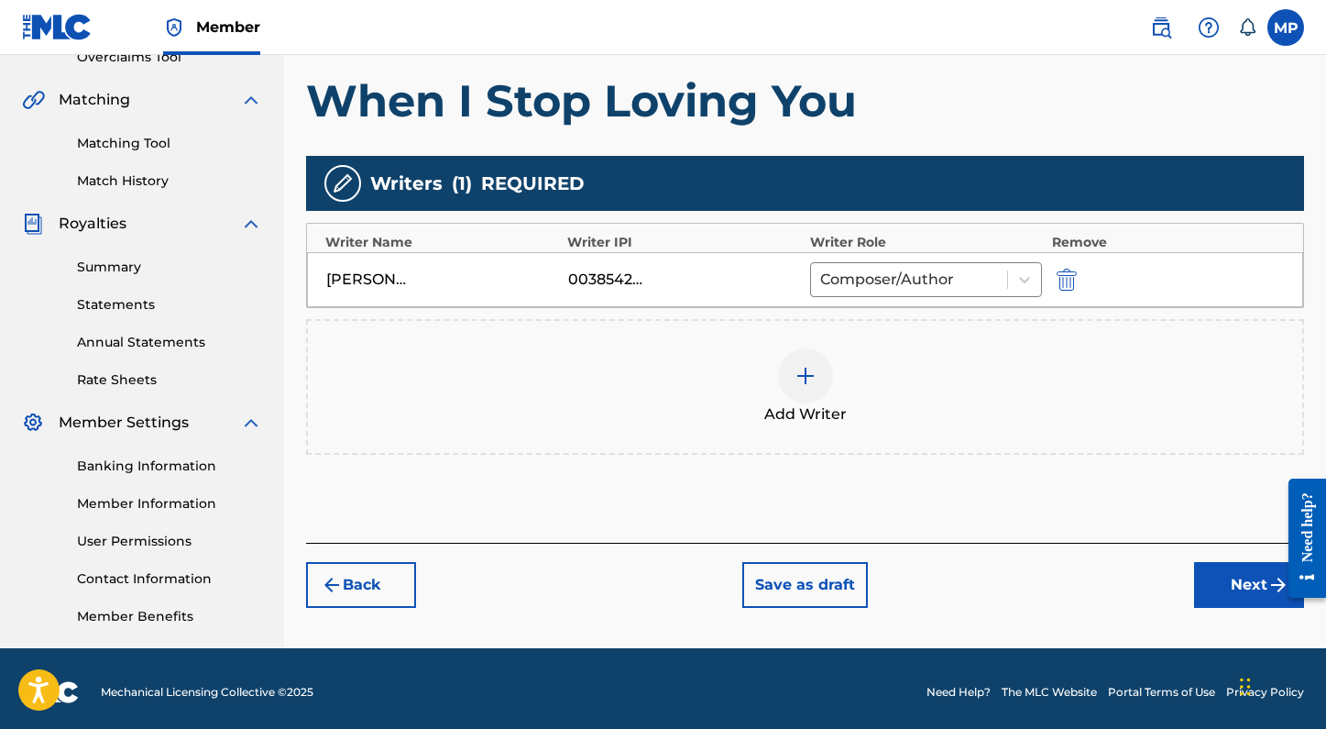
scroll to position [408, 0]
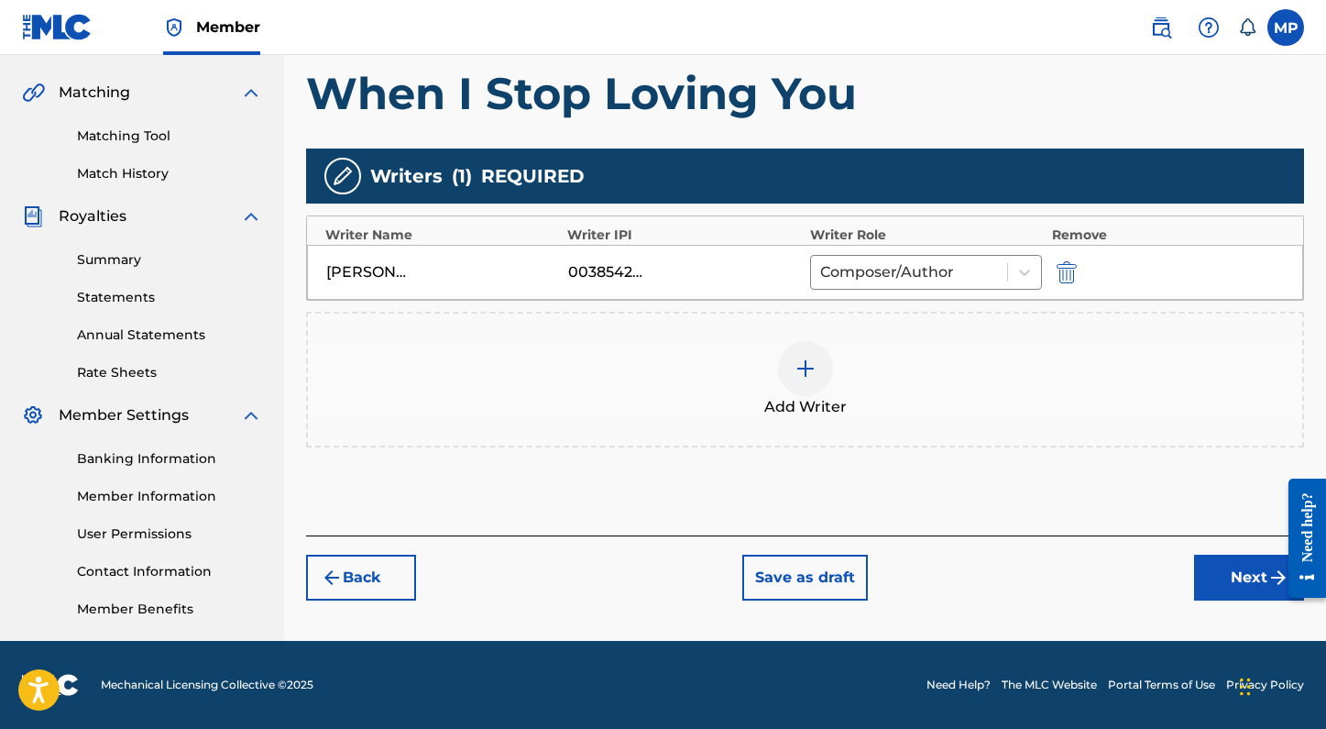
click at [1246, 570] on button "Next" at bounding box center [1249, 577] width 110 height 46
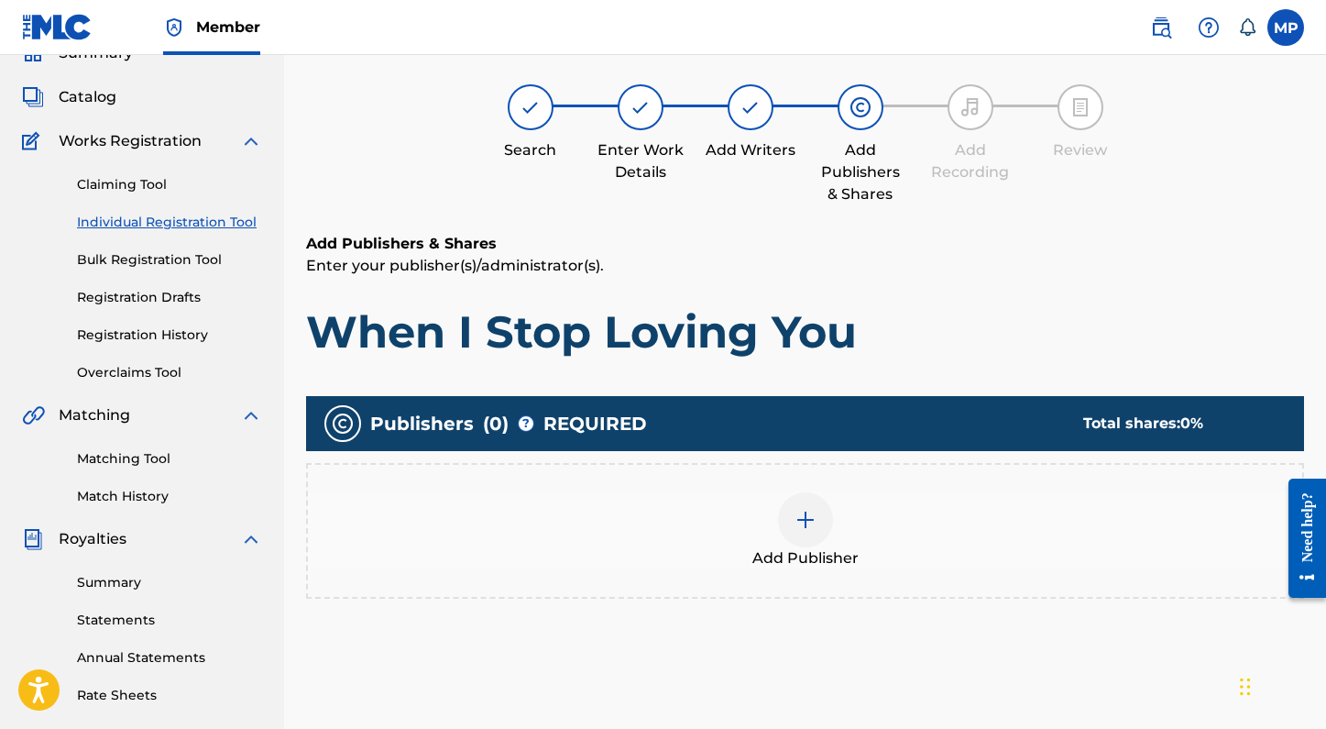
scroll to position [82, 0]
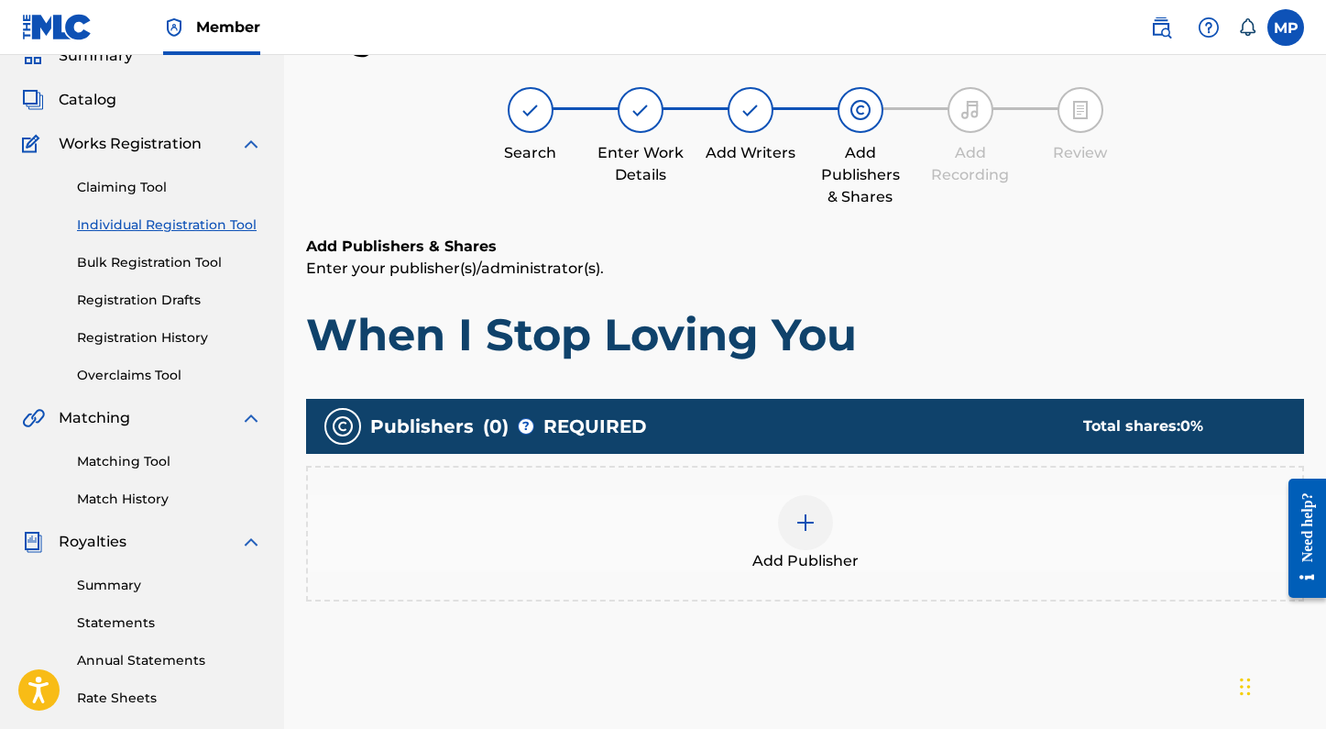
click at [801, 536] on div at bounding box center [805, 522] width 55 height 55
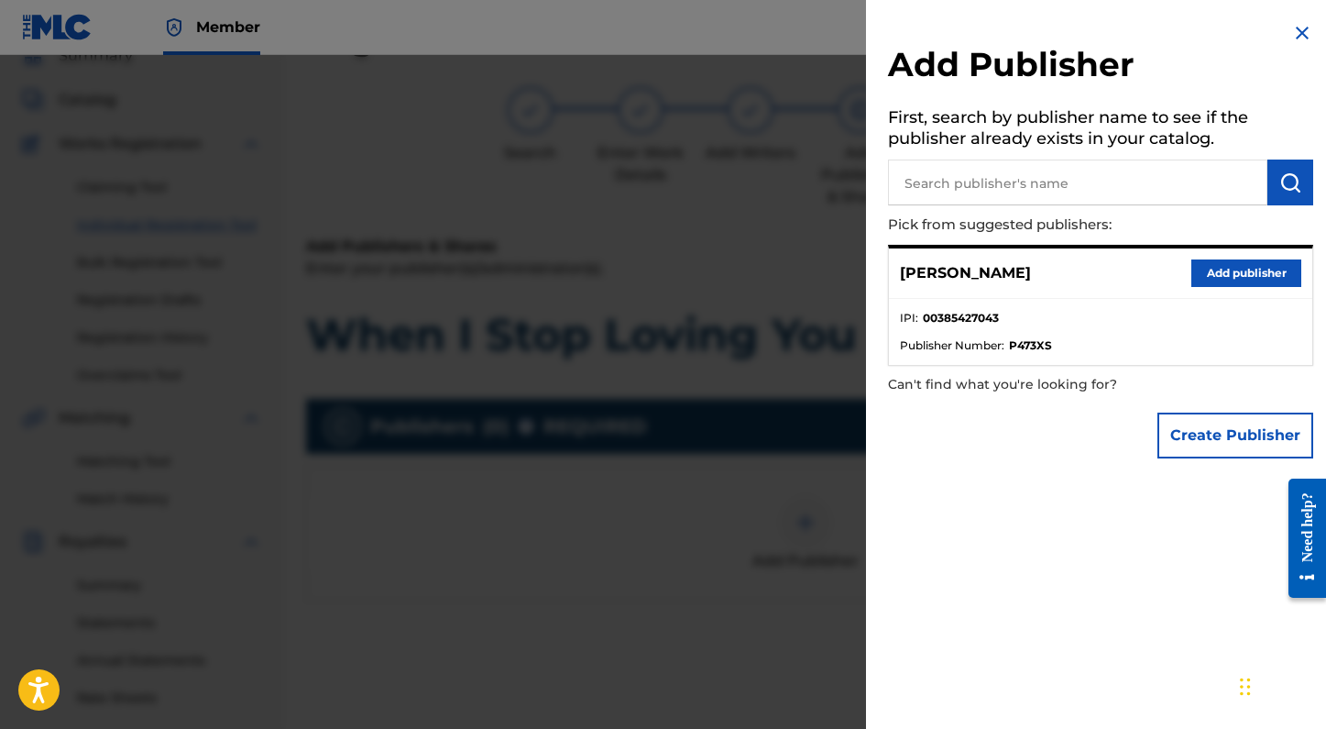
click at [1150, 183] on input "text" at bounding box center [1077, 182] width 379 height 46
click at [1180, 433] on button "Create Publisher" at bounding box center [1235, 435] width 156 height 46
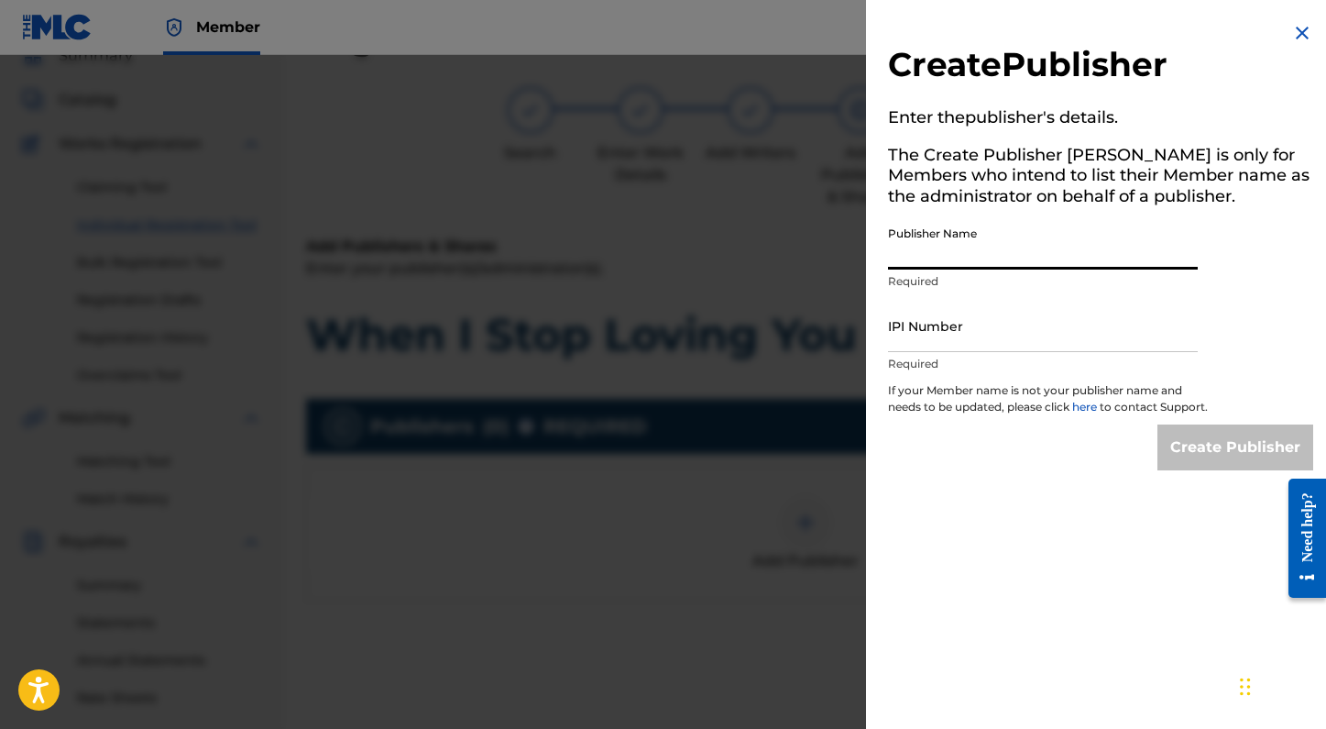
click at [944, 263] on input "Publisher Name" at bounding box center [1043, 243] width 310 height 52
type input "MADLIBS MUSIC"
click at [953, 332] on input "IPI Number" at bounding box center [1043, 326] width 310 height 52
type input "01205384774"
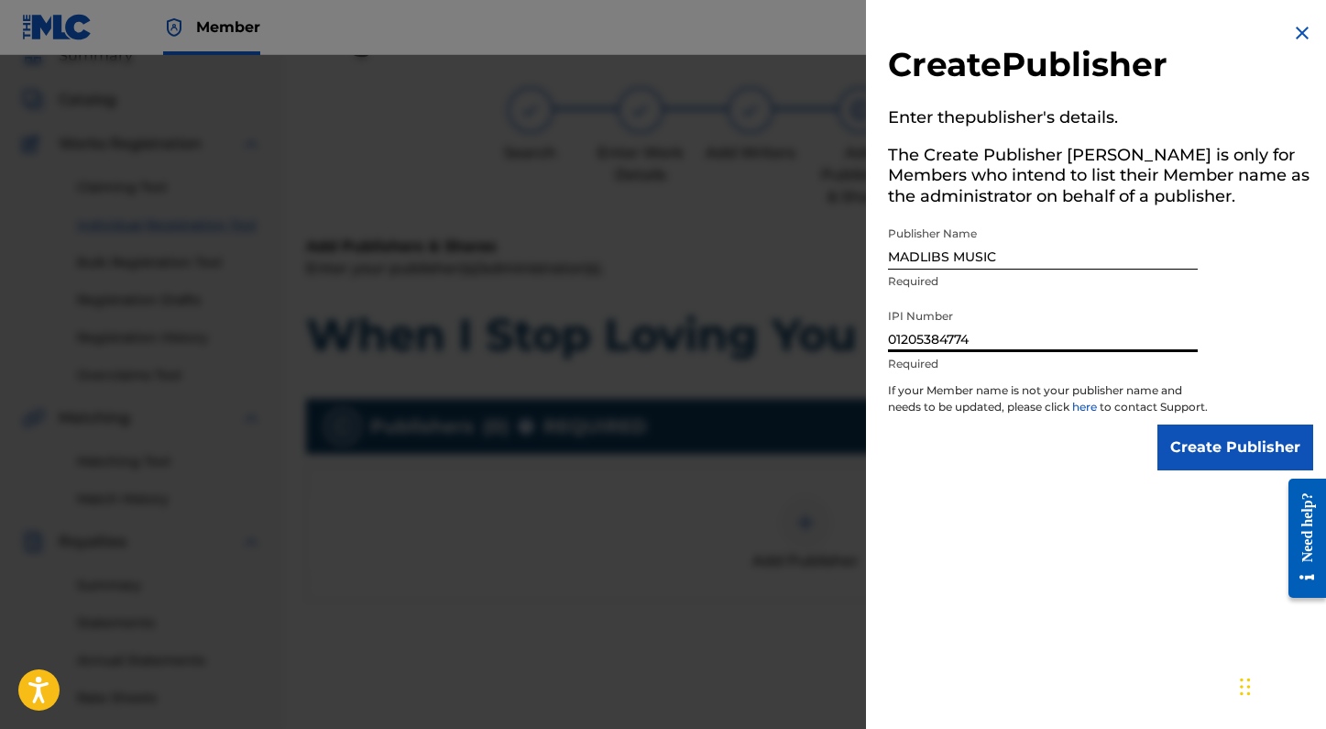
click at [1186, 464] on input "Create Publisher" at bounding box center [1235, 447] width 156 height 46
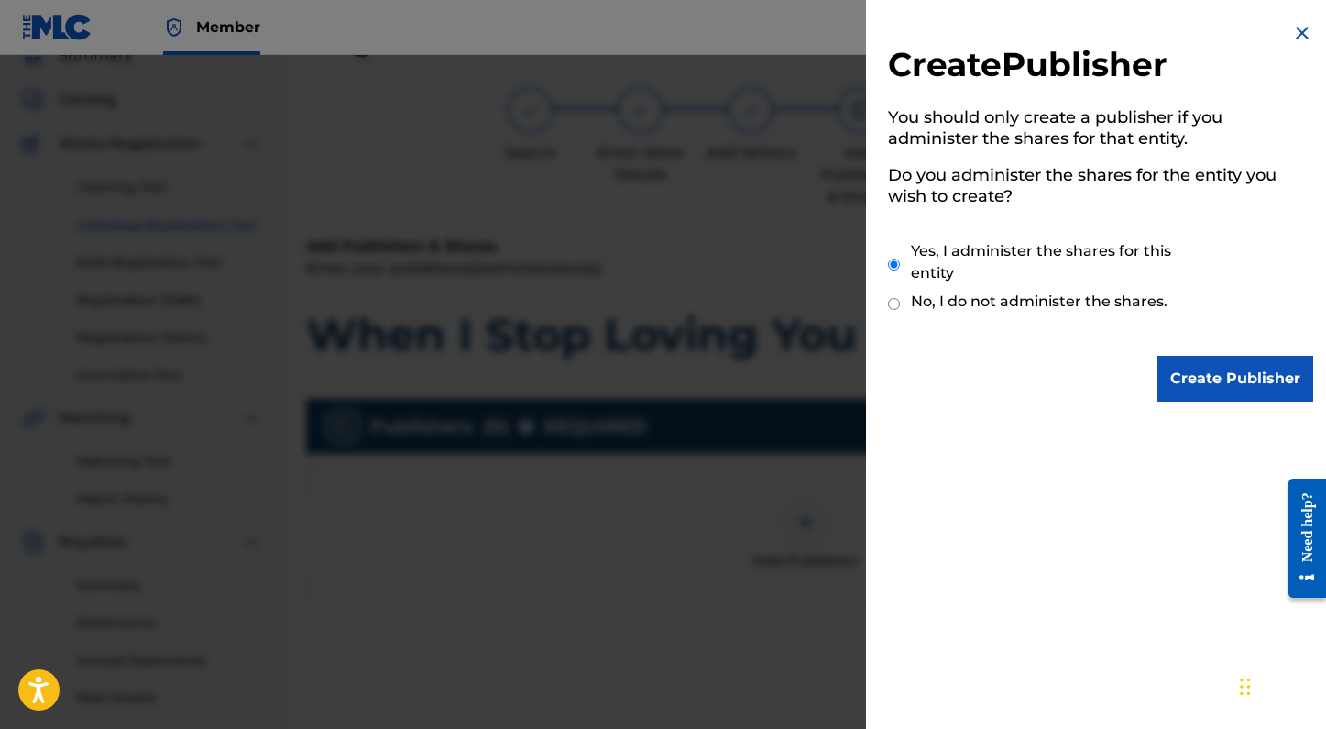
click at [1197, 391] on input "Create Publisher" at bounding box center [1235, 379] width 156 height 46
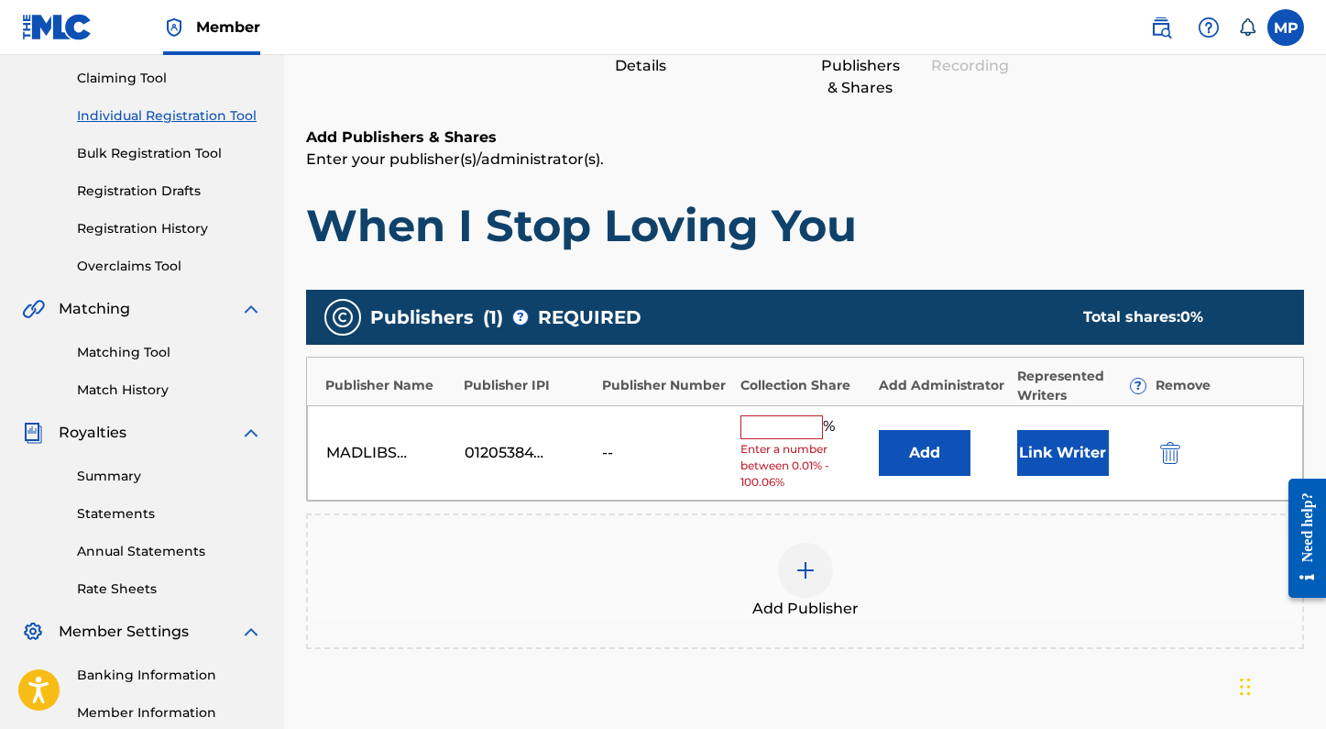
scroll to position [208, 0]
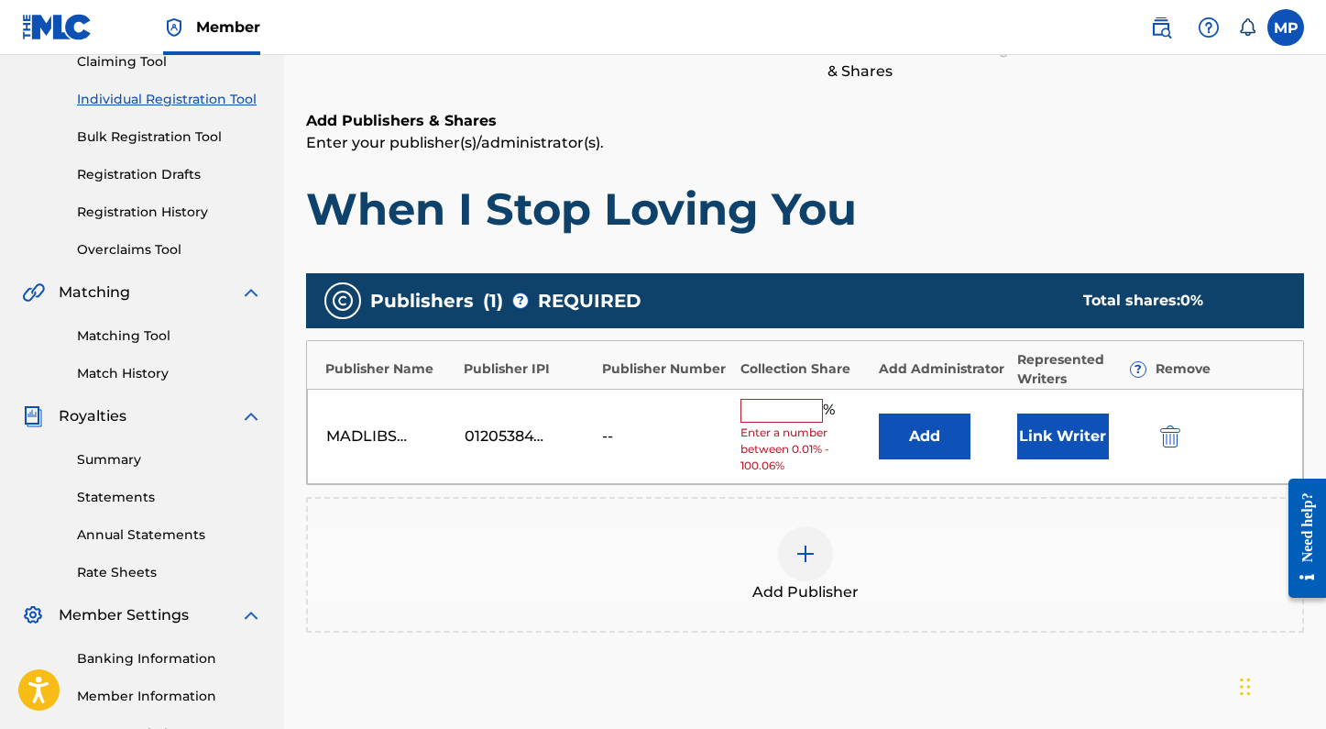
click at [770, 410] on input "text" at bounding box center [781, 411] width 82 height 24
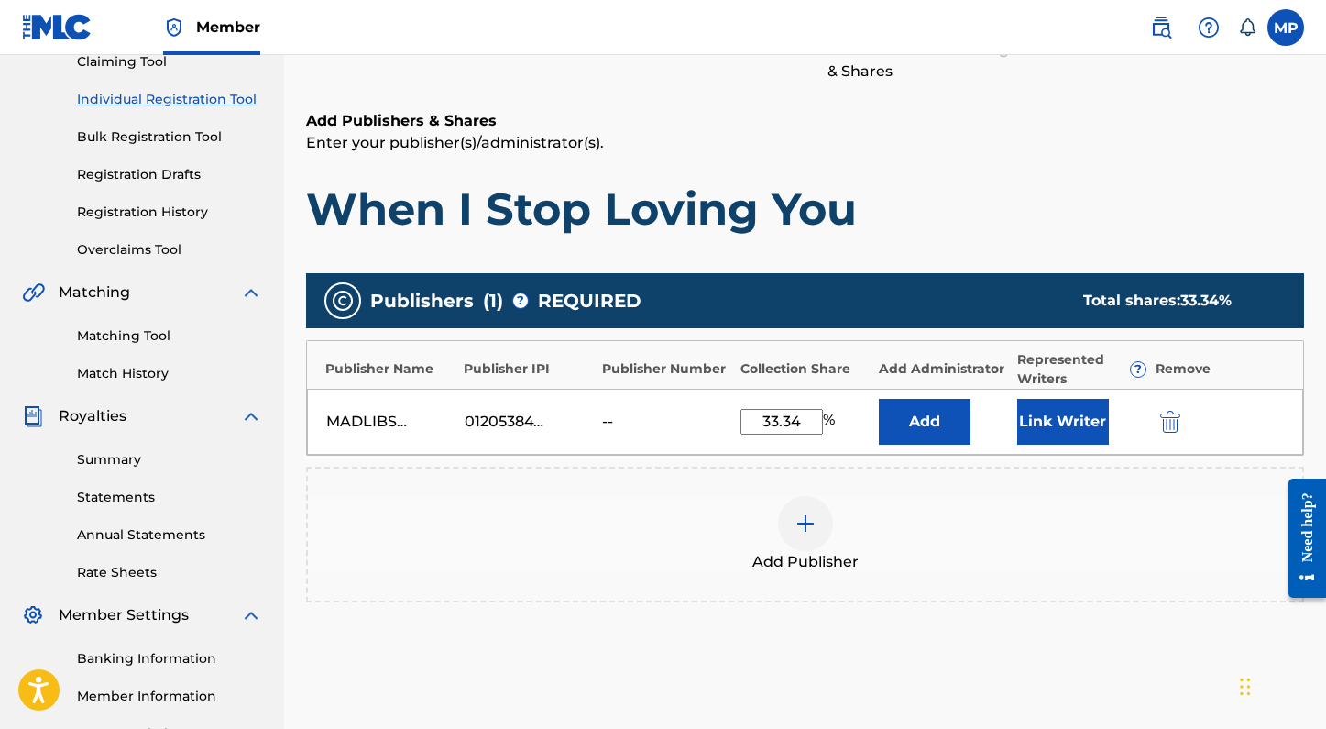
type input "33.34"
click at [1044, 421] on button "Link Writer" at bounding box center [1063, 422] width 92 height 46
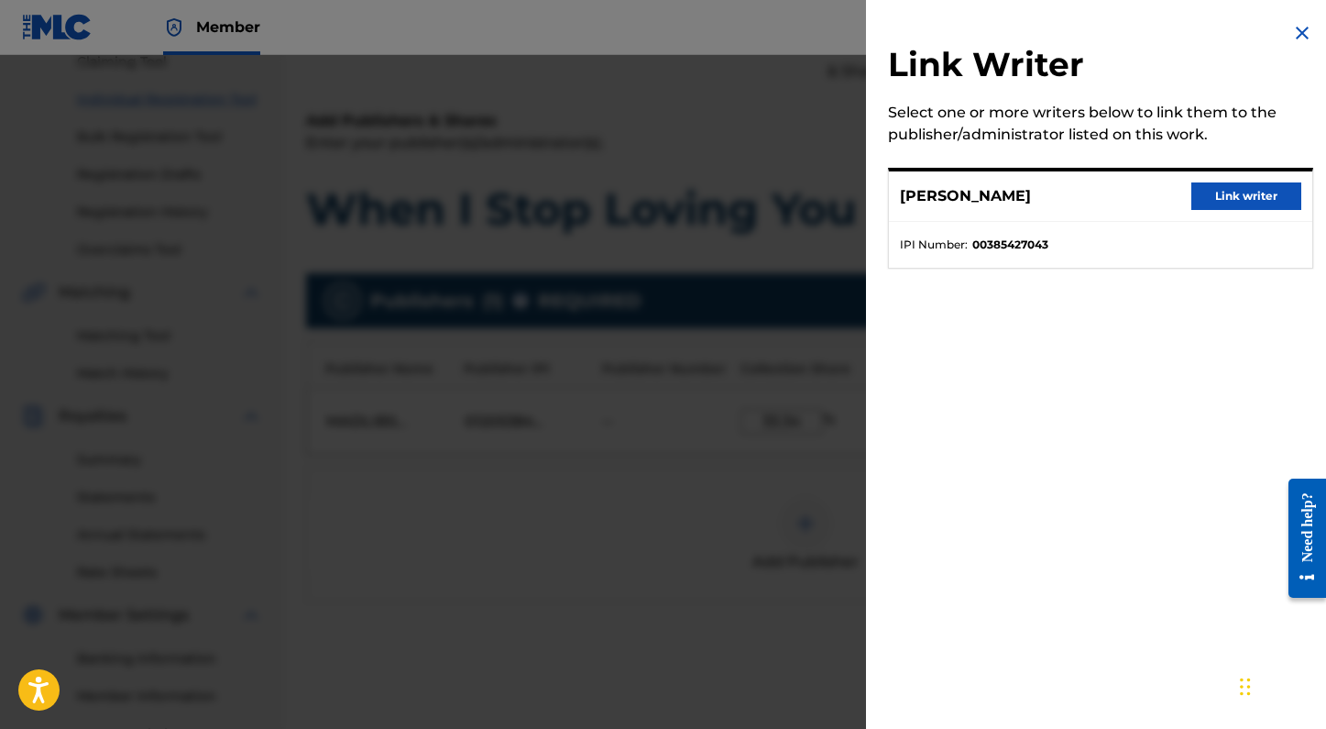
click at [1242, 198] on button "Link writer" at bounding box center [1246, 195] width 110 height 27
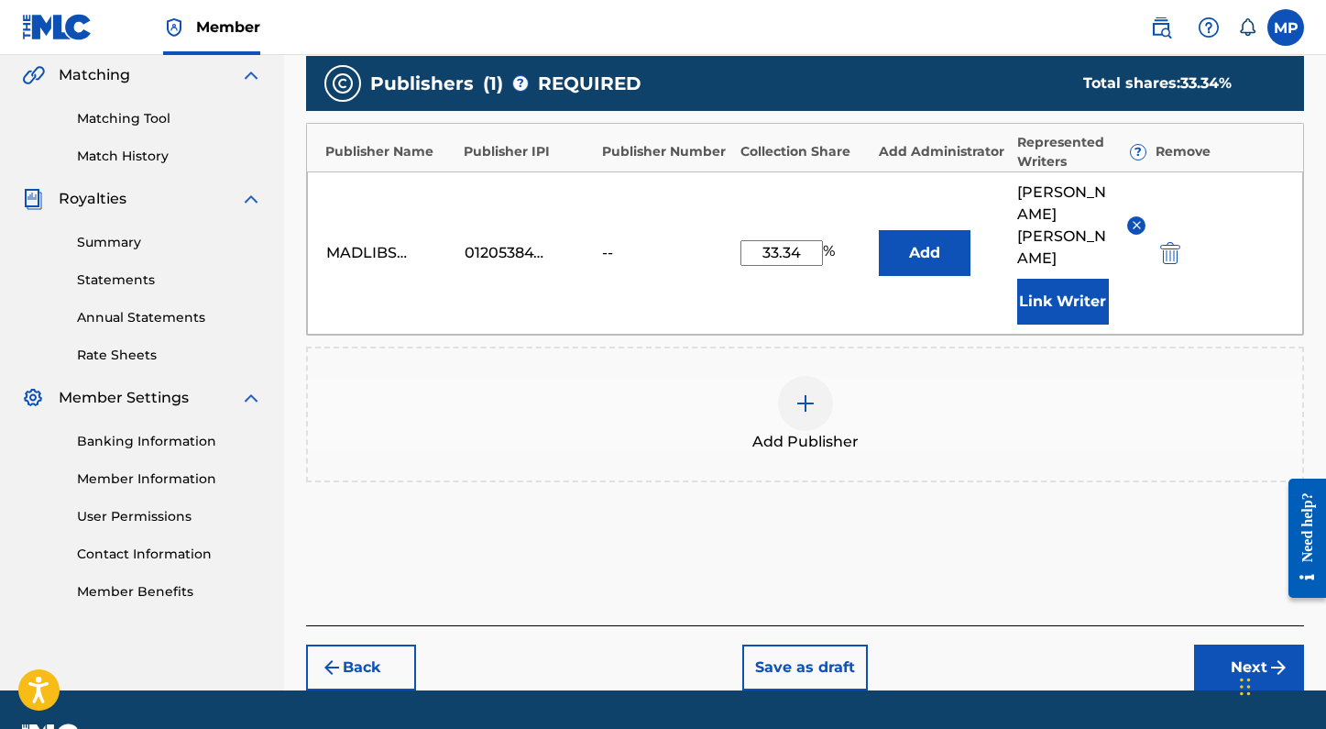
scroll to position [431, 0]
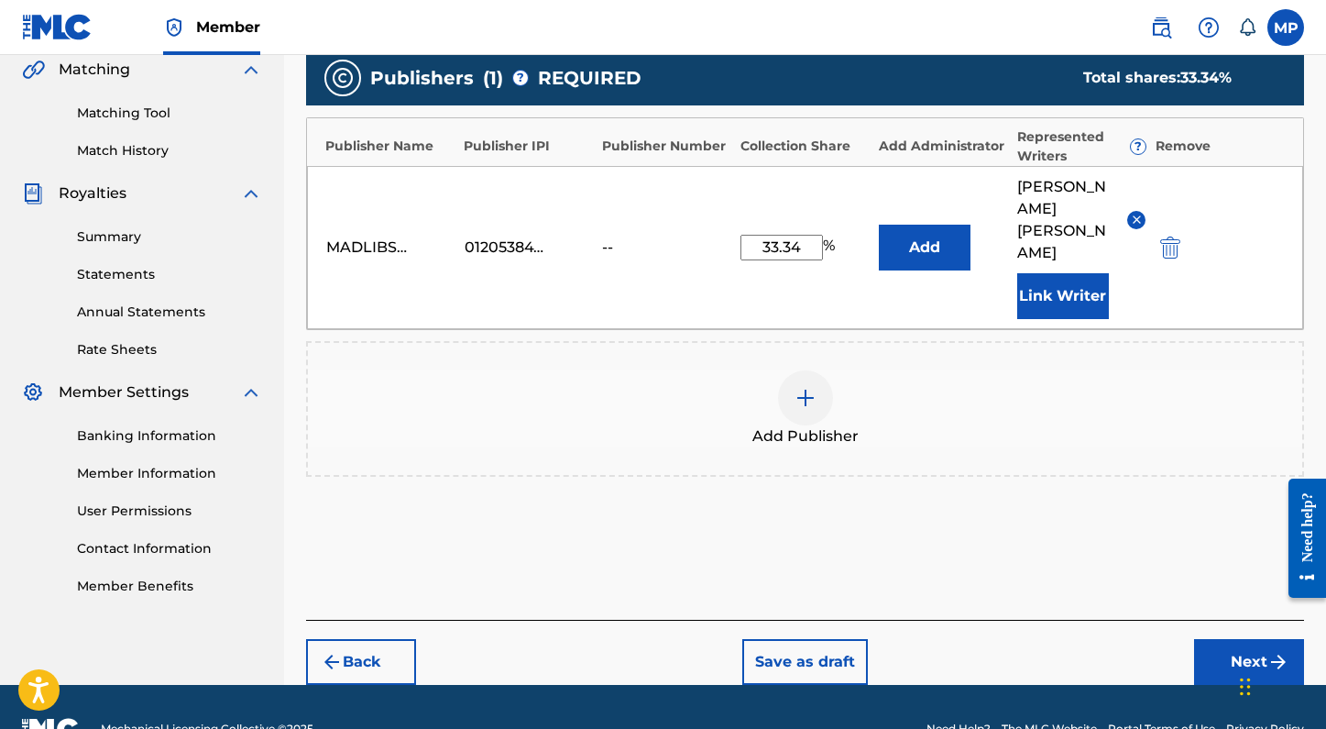
click at [1216, 639] on button "Next" at bounding box center [1249, 662] width 110 height 46
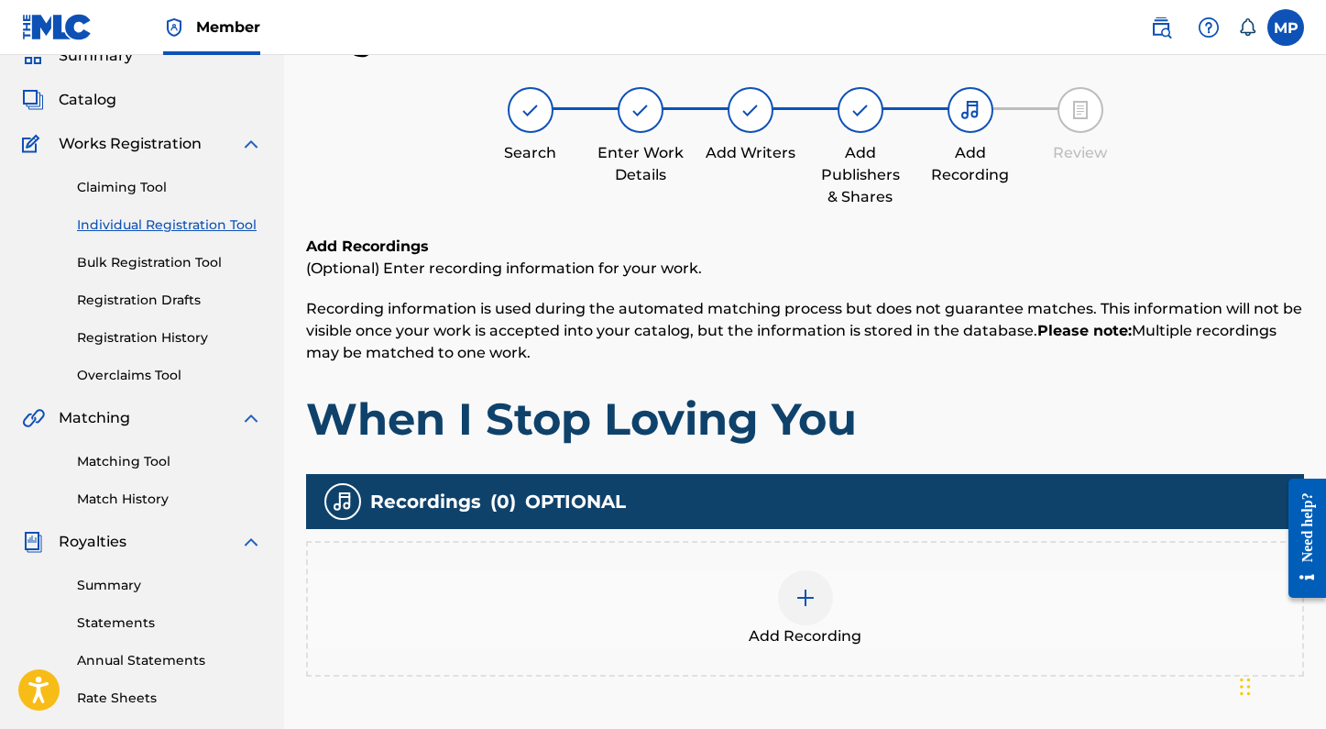
scroll to position [408, 0]
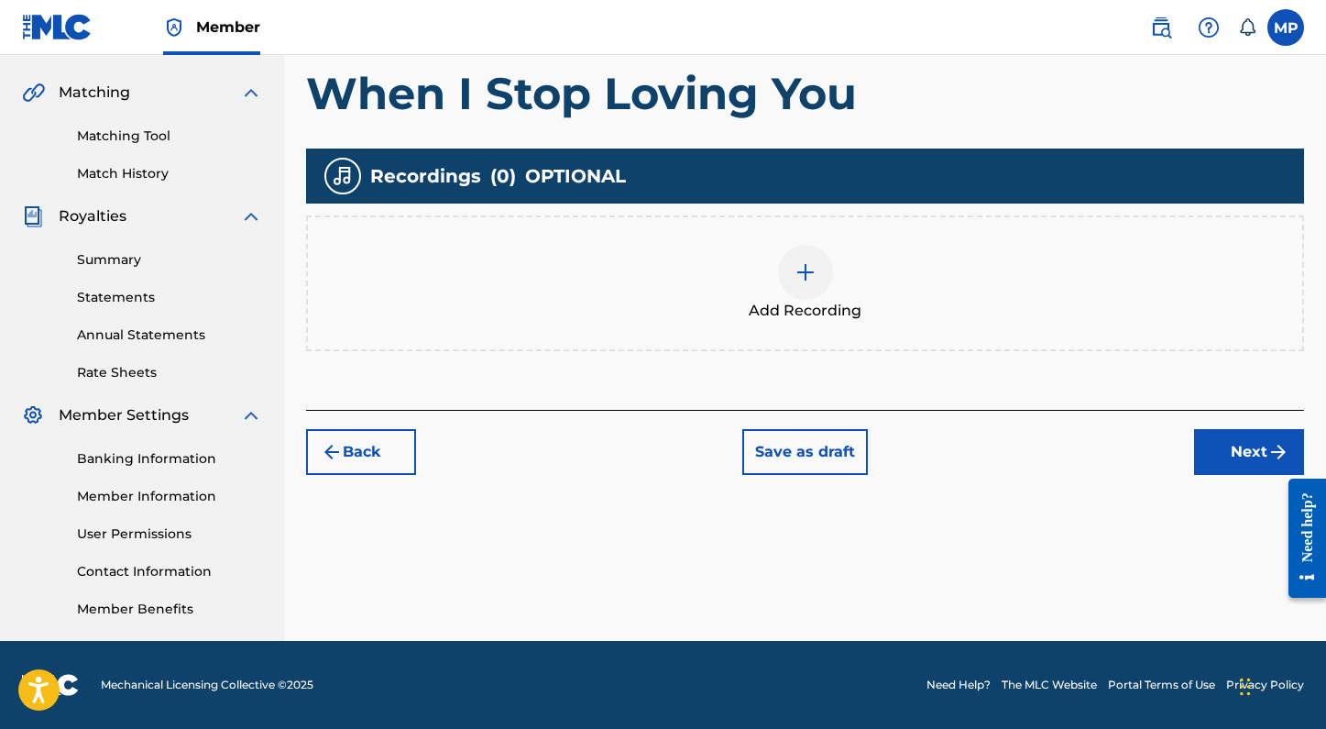
click at [824, 286] on div at bounding box center [805, 272] width 55 height 55
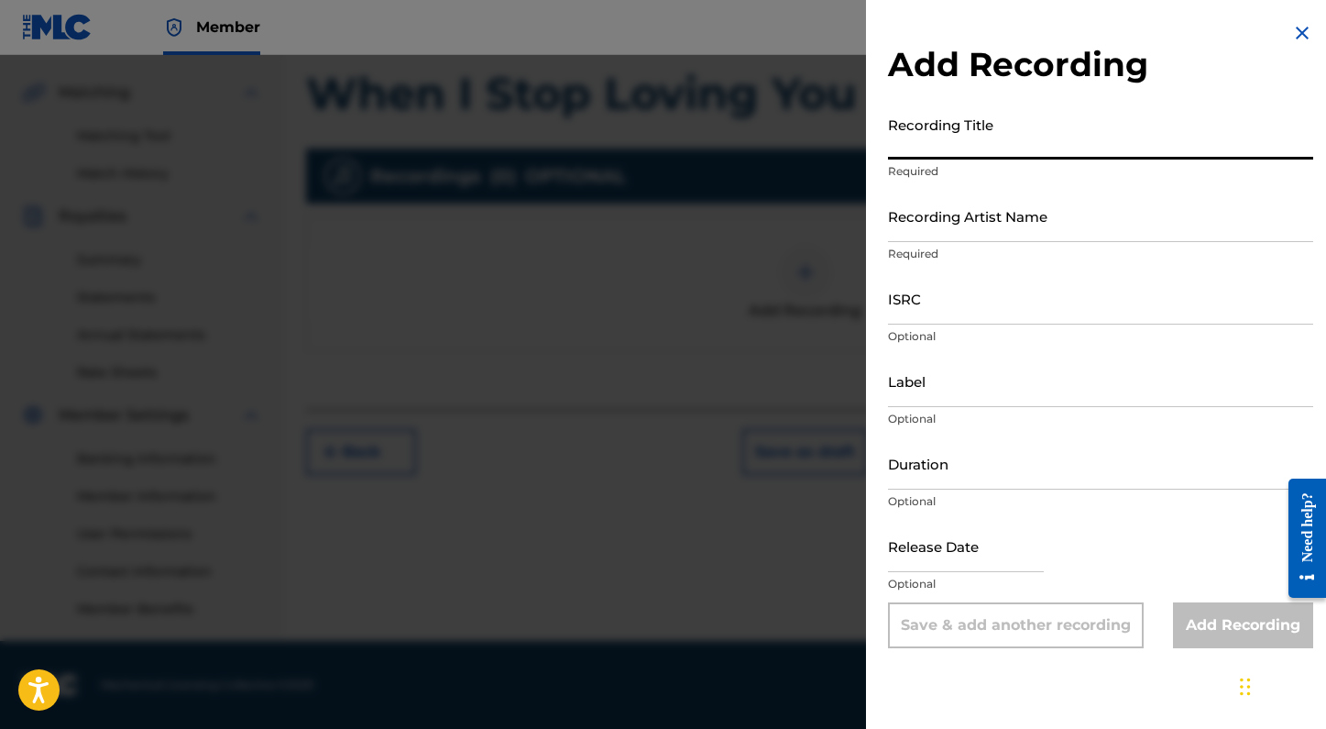
click at [981, 138] on input "Recording Title" at bounding box center [1100, 133] width 425 height 52
type input "When I Stop Loving You"
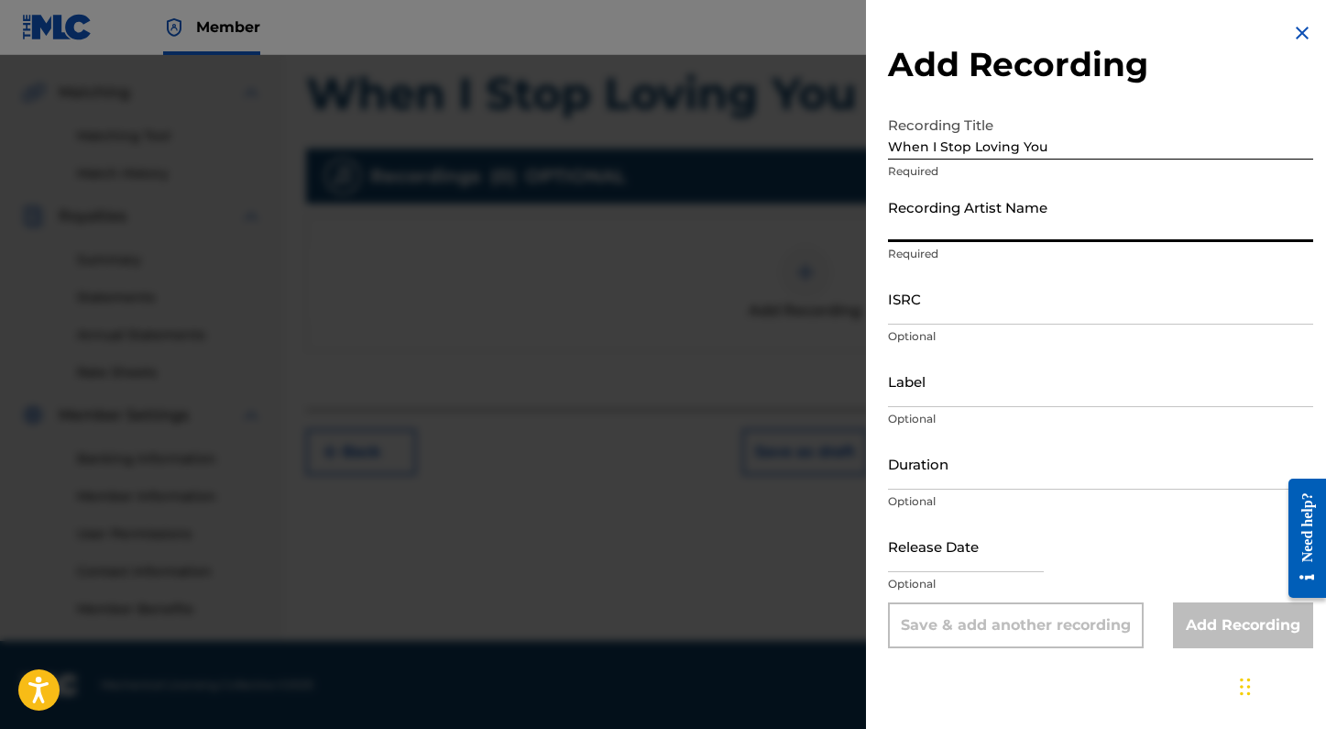
click at [1016, 220] on input "Recording Artist Name" at bounding box center [1100, 216] width 425 height 52
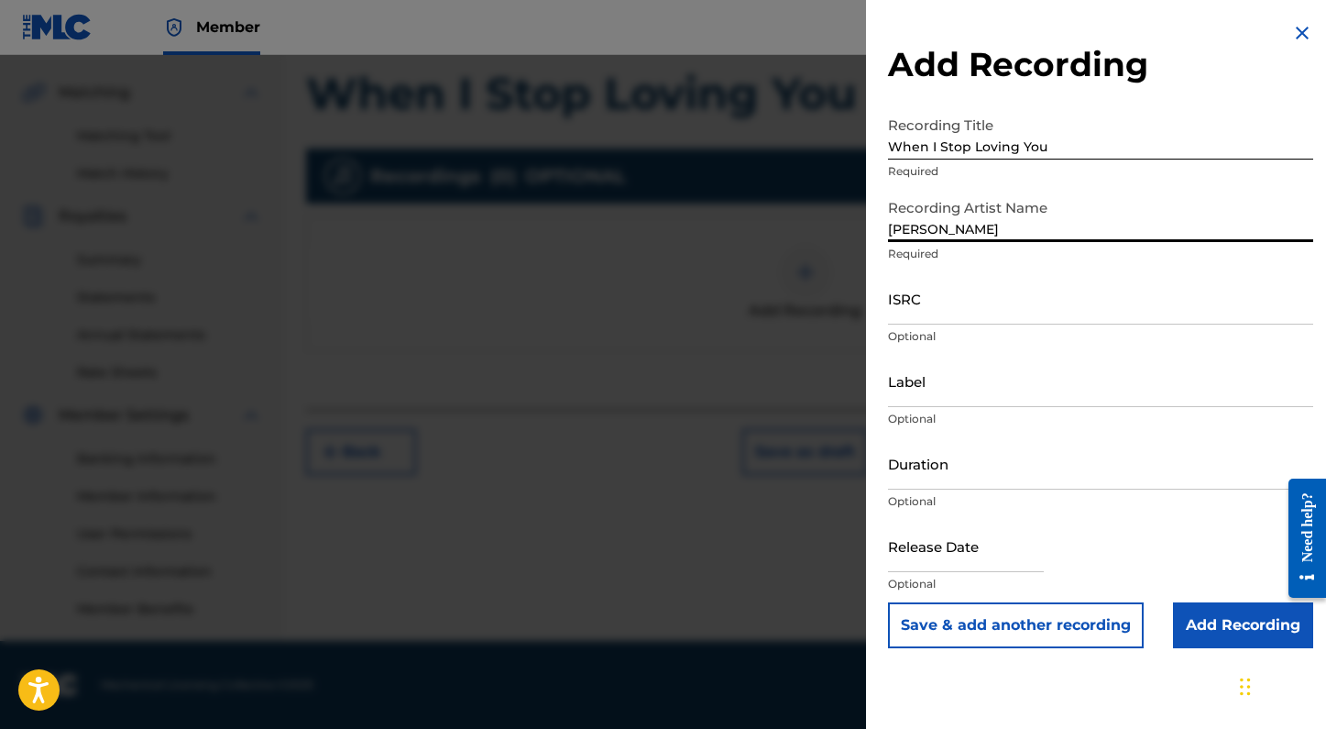
type input "Brettyn Rose"
click at [1041, 317] on input "ISRC" at bounding box center [1100, 298] width 425 height 52
paste input "TCAJN2532406"
type input "TCAJN2532406"
click at [909, 469] on input "Duration" at bounding box center [1100, 463] width 425 height 52
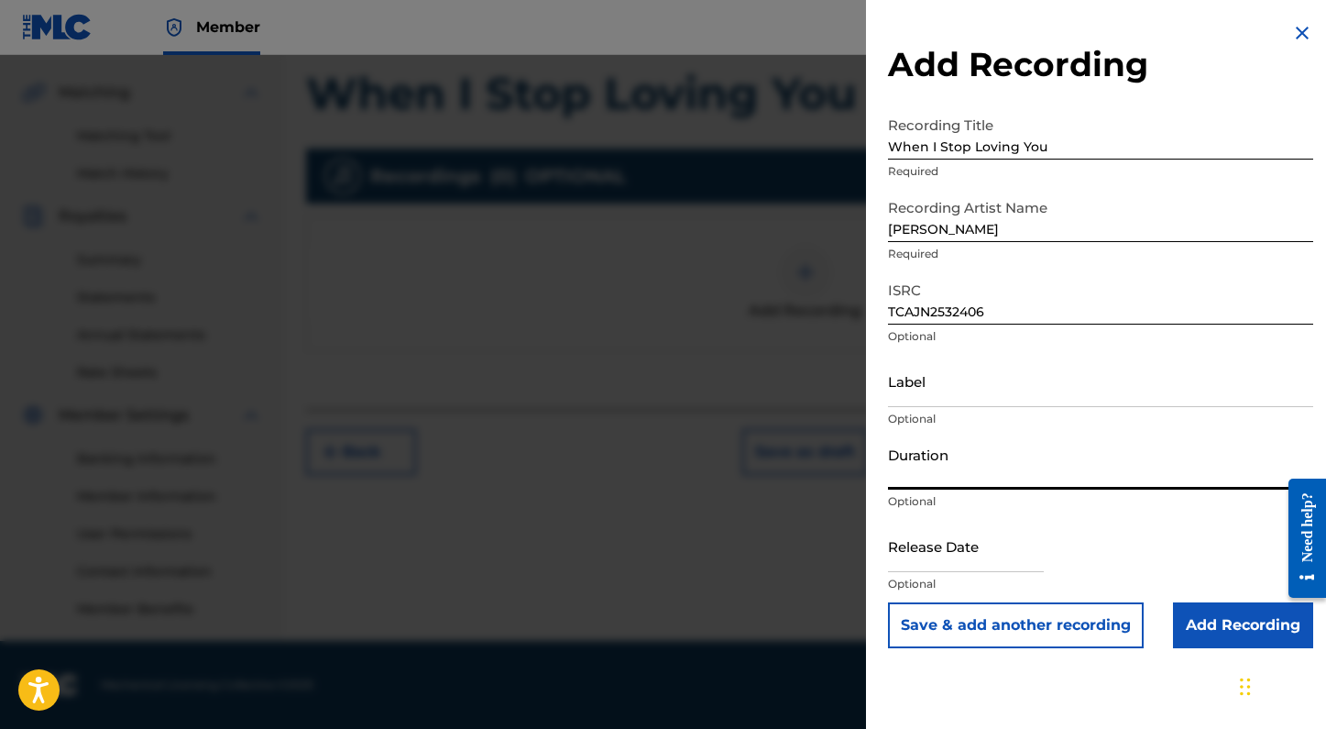
click at [929, 471] on input "Duration" at bounding box center [1100, 463] width 425 height 52
type input "03:13"
click at [1202, 616] on input "Add Recording" at bounding box center [1243, 625] width 140 height 46
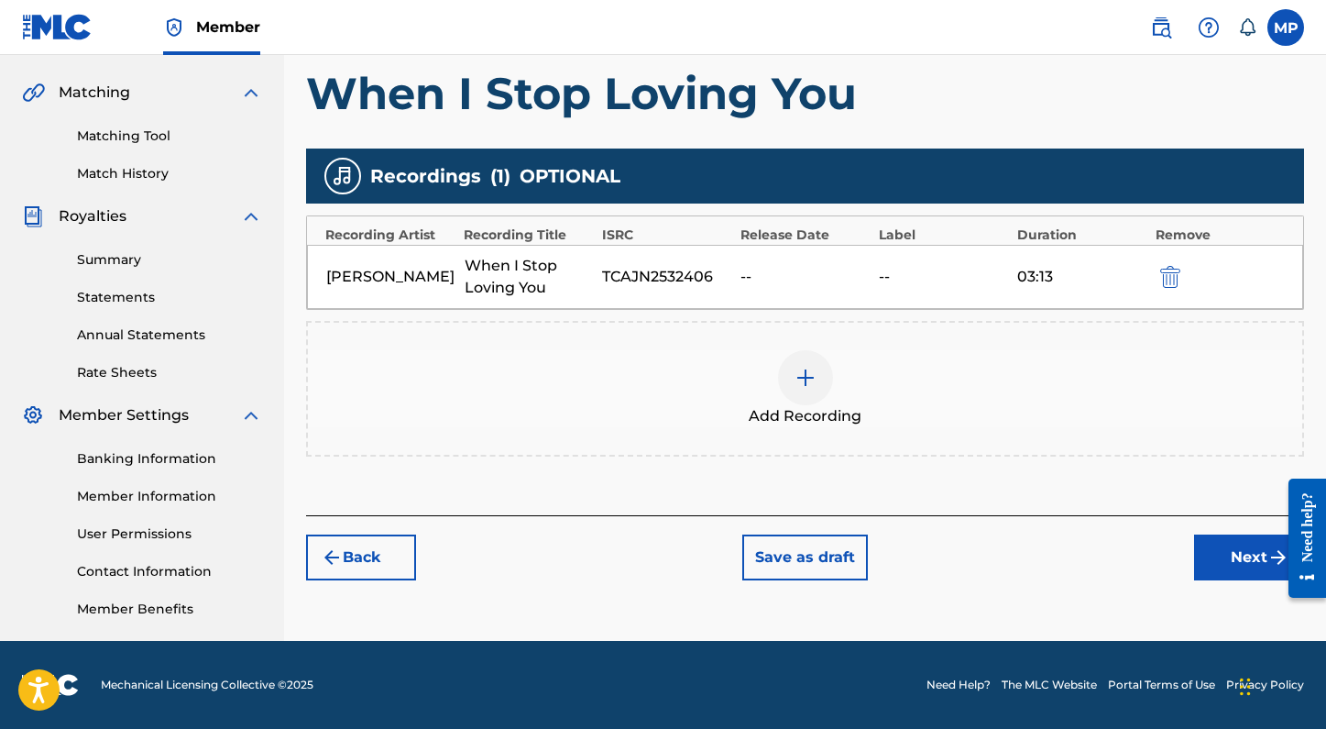
click at [1230, 554] on button "Next" at bounding box center [1249, 557] width 110 height 46
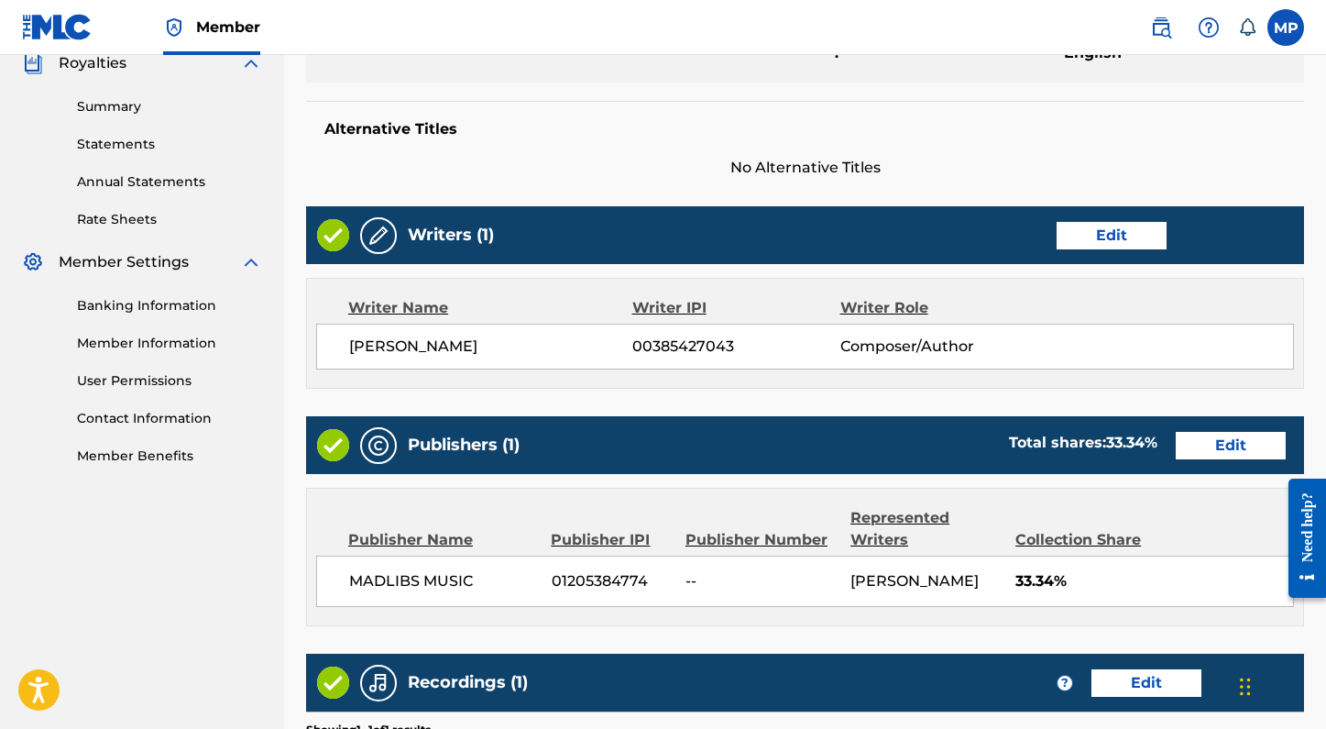
scroll to position [863, 0]
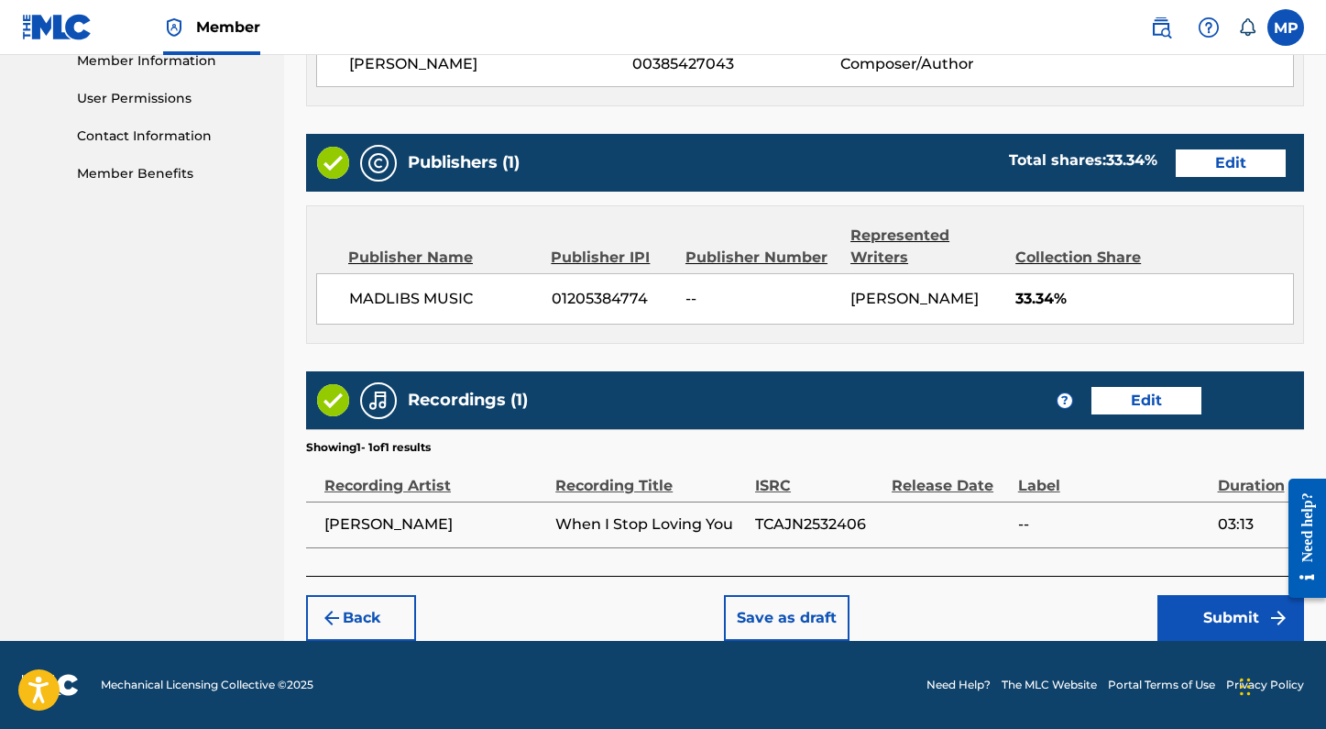
click at [1179, 617] on button "Submit" at bounding box center [1230, 618] width 147 height 46
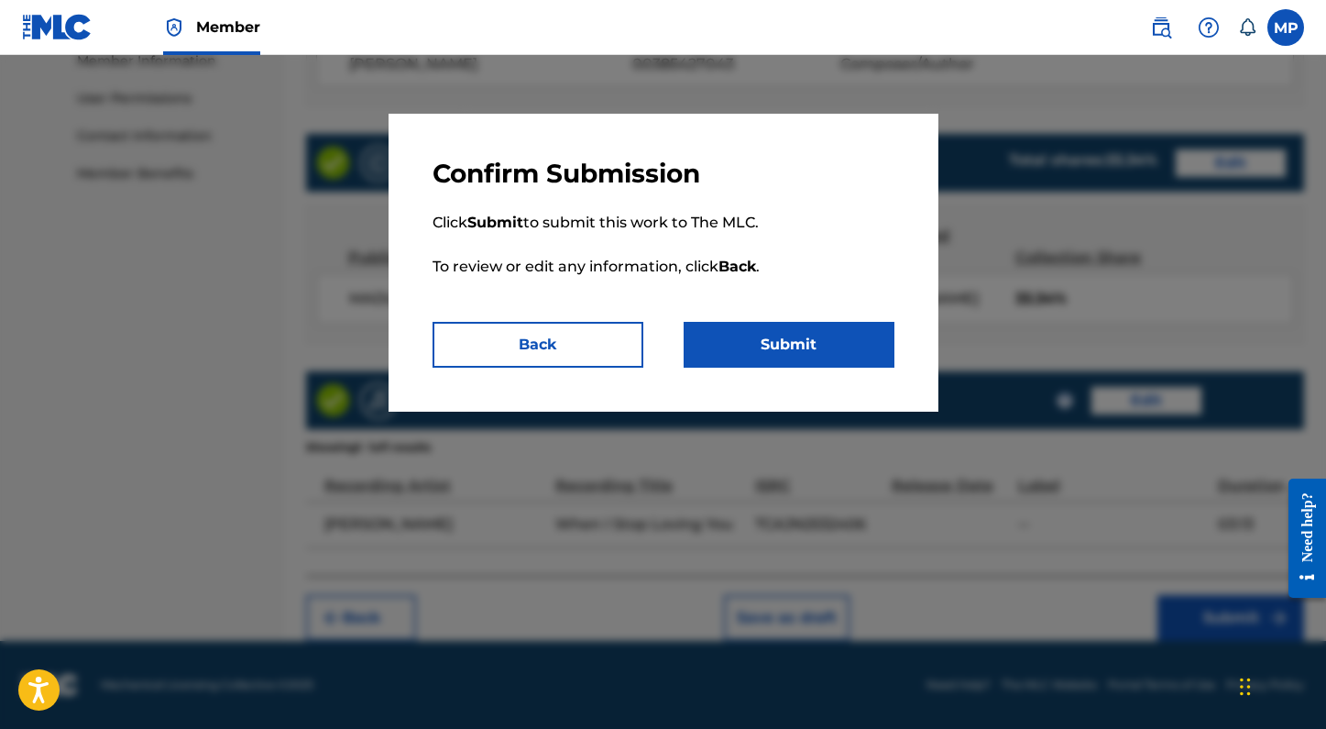
click at [804, 355] on button "Submit" at bounding box center [789, 345] width 211 height 46
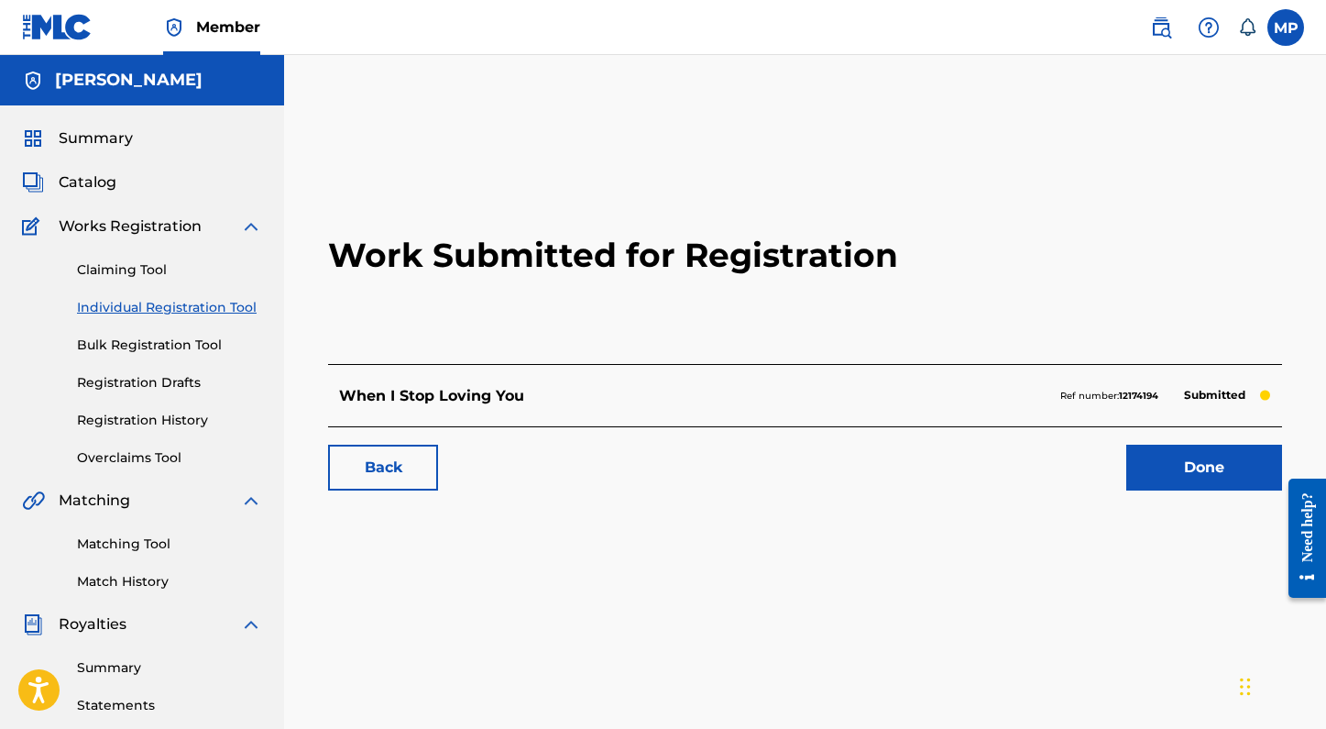
click at [1198, 471] on link "Done" at bounding box center [1204, 467] width 156 height 46
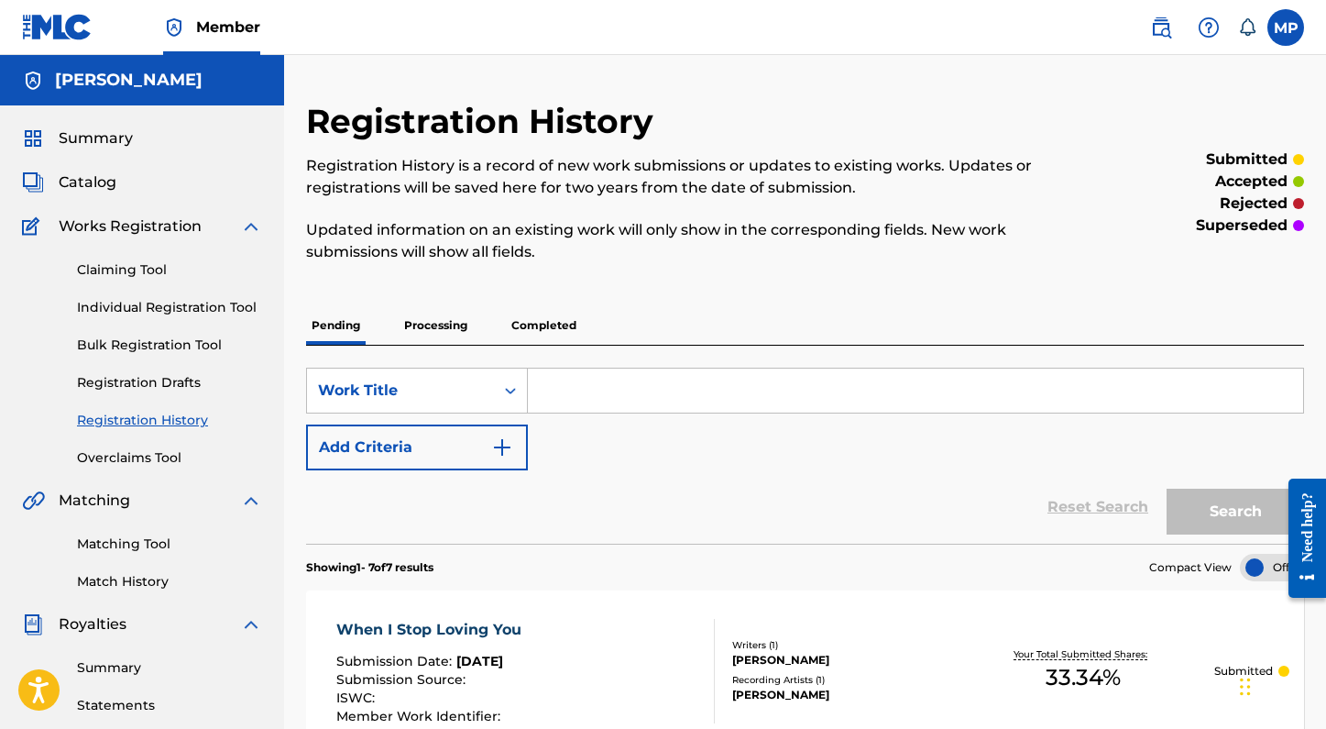
click at [136, 269] on link "Claiming Tool" at bounding box center [169, 269] width 185 height 19
